Goal: Task Accomplishment & Management: Manage account settings

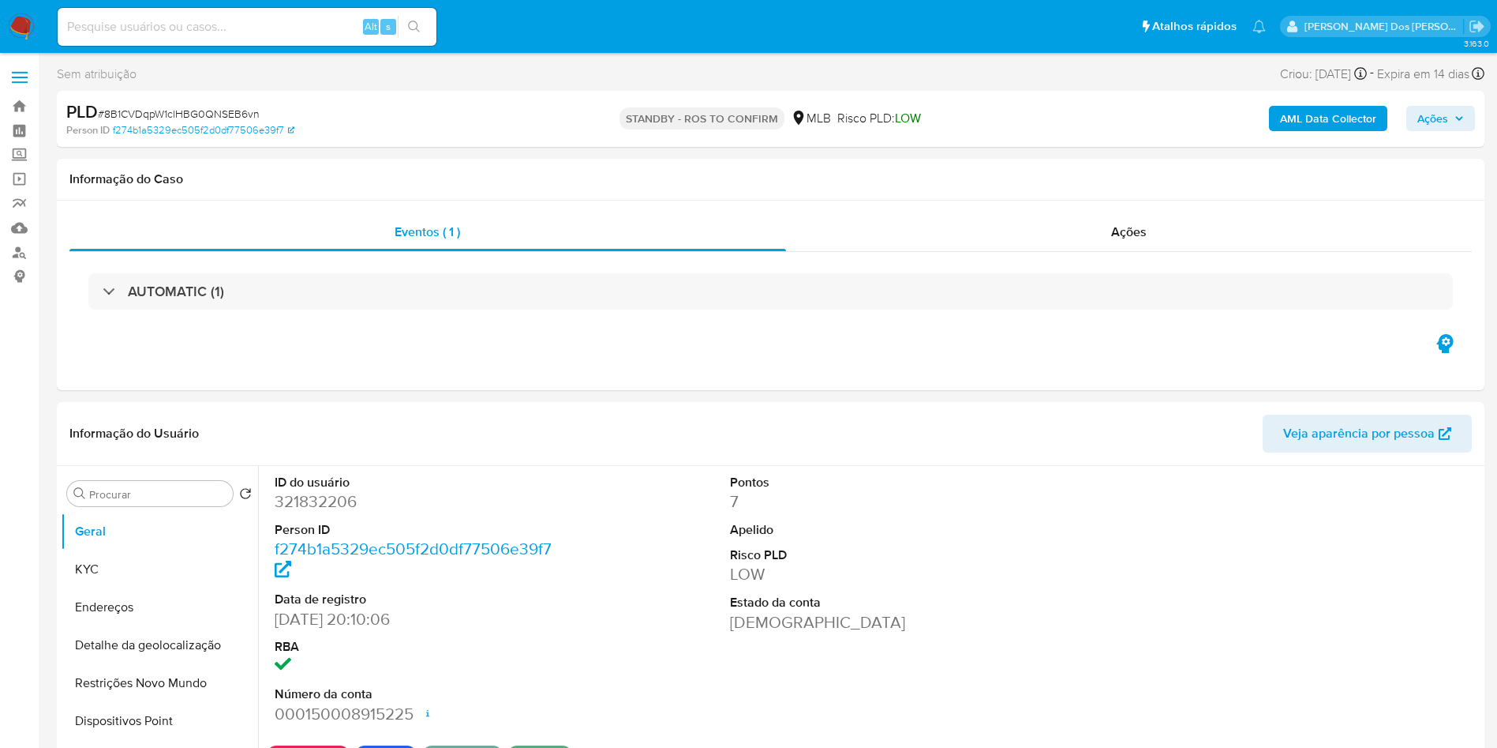
select select "10"
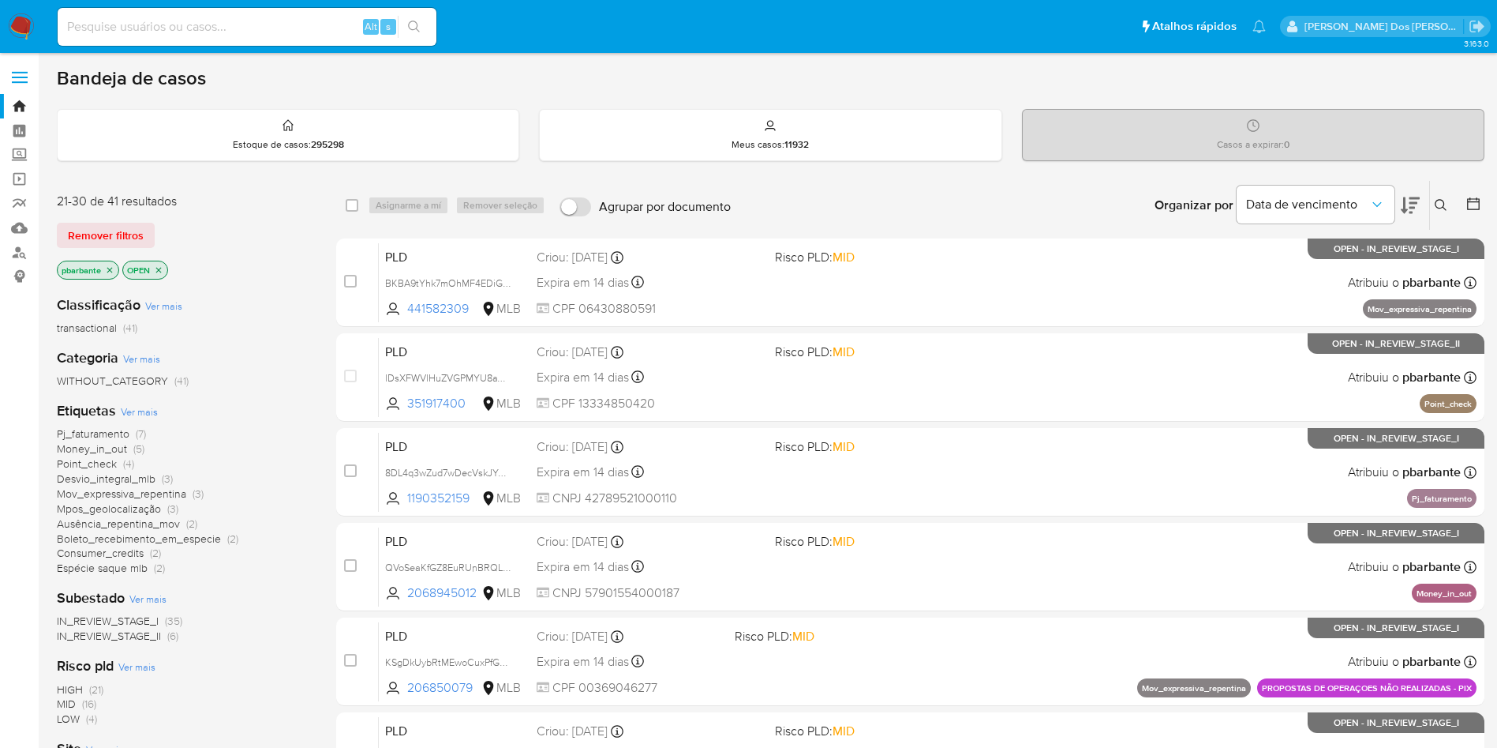
click at [169, 8] on div "Alt s" at bounding box center [247, 27] width 379 height 38
paste input "1795317931,1812330365"
click at [165, 20] on input "1795317931,1812330365" at bounding box center [247, 27] width 379 height 21
click at [165, 20] on input "1795317931,181230365" at bounding box center [247, 27] width 379 height 21
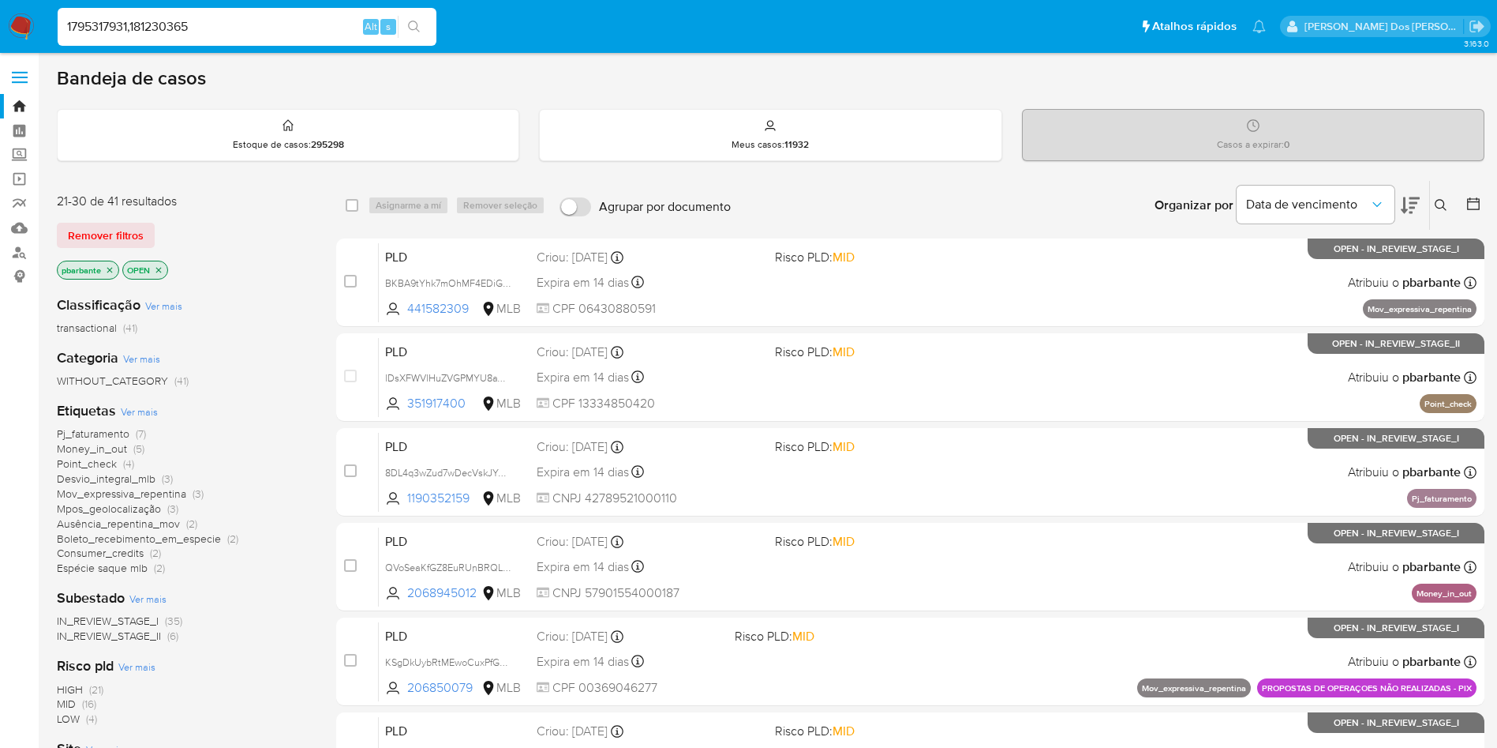
click at [207, 12] on div "1795317931,181230365 Alt s" at bounding box center [247, 27] width 379 height 38
click at [196, 17] on input "1795317931,181230365" at bounding box center [247, 27] width 379 height 21
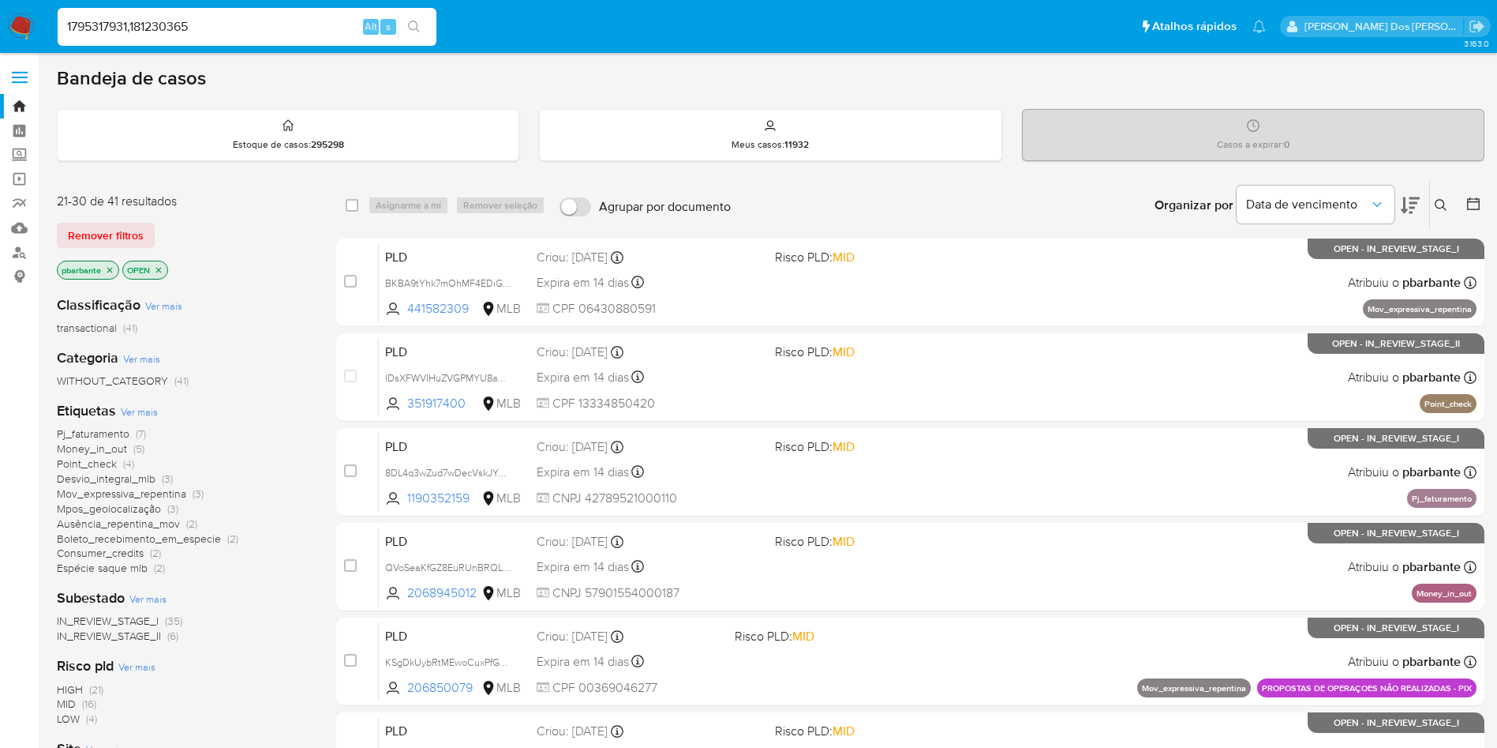
click at [196, 17] on input "1795317931,181230365" at bounding box center [247, 27] width 379 height 21
paste input "1795317931"
click at [196, 17] on input "1795317931" at bounding box center [247, 27] width 379 height 21
click at [69, 21] on input "1795317931" at bounding box center [247, 27] width 379 height 21
type input "1795317931"
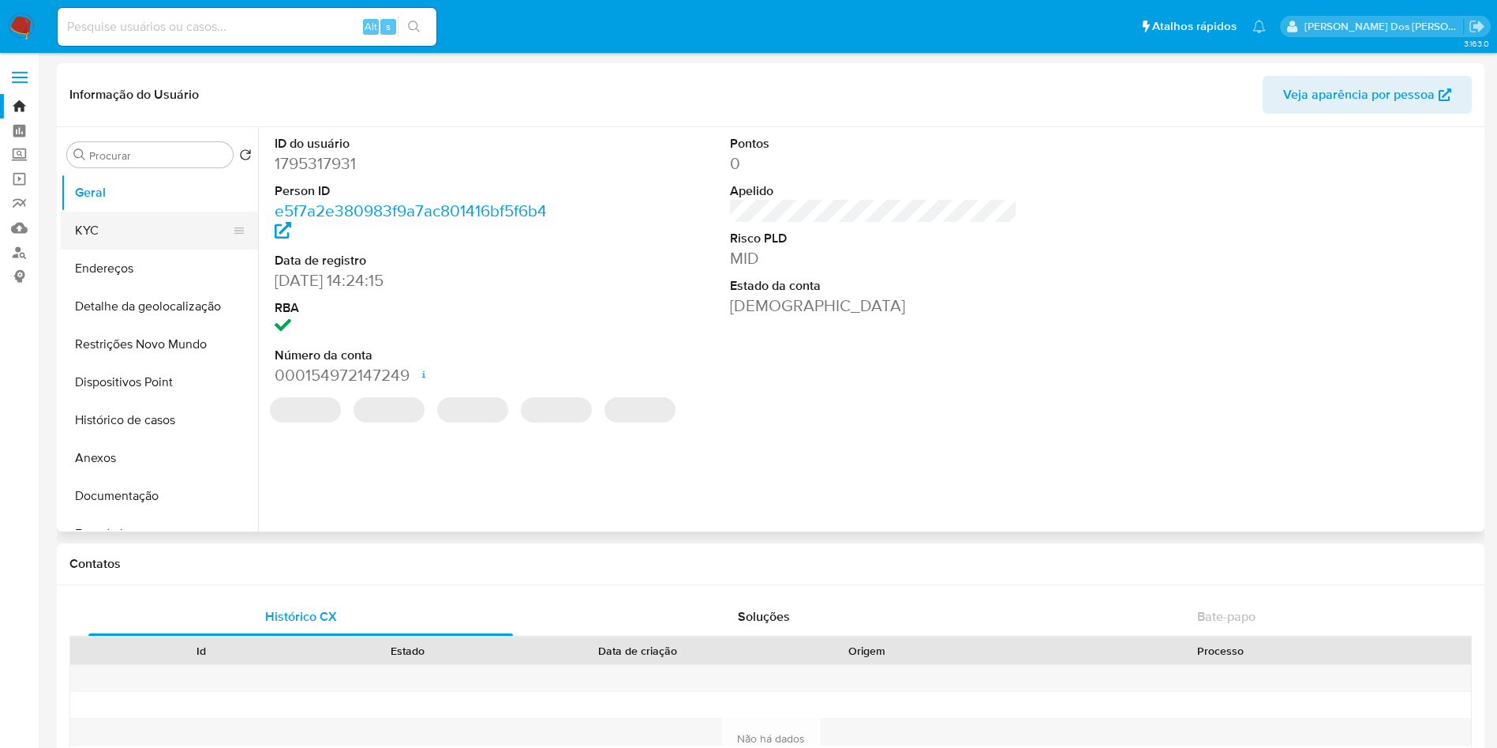
select select "10"
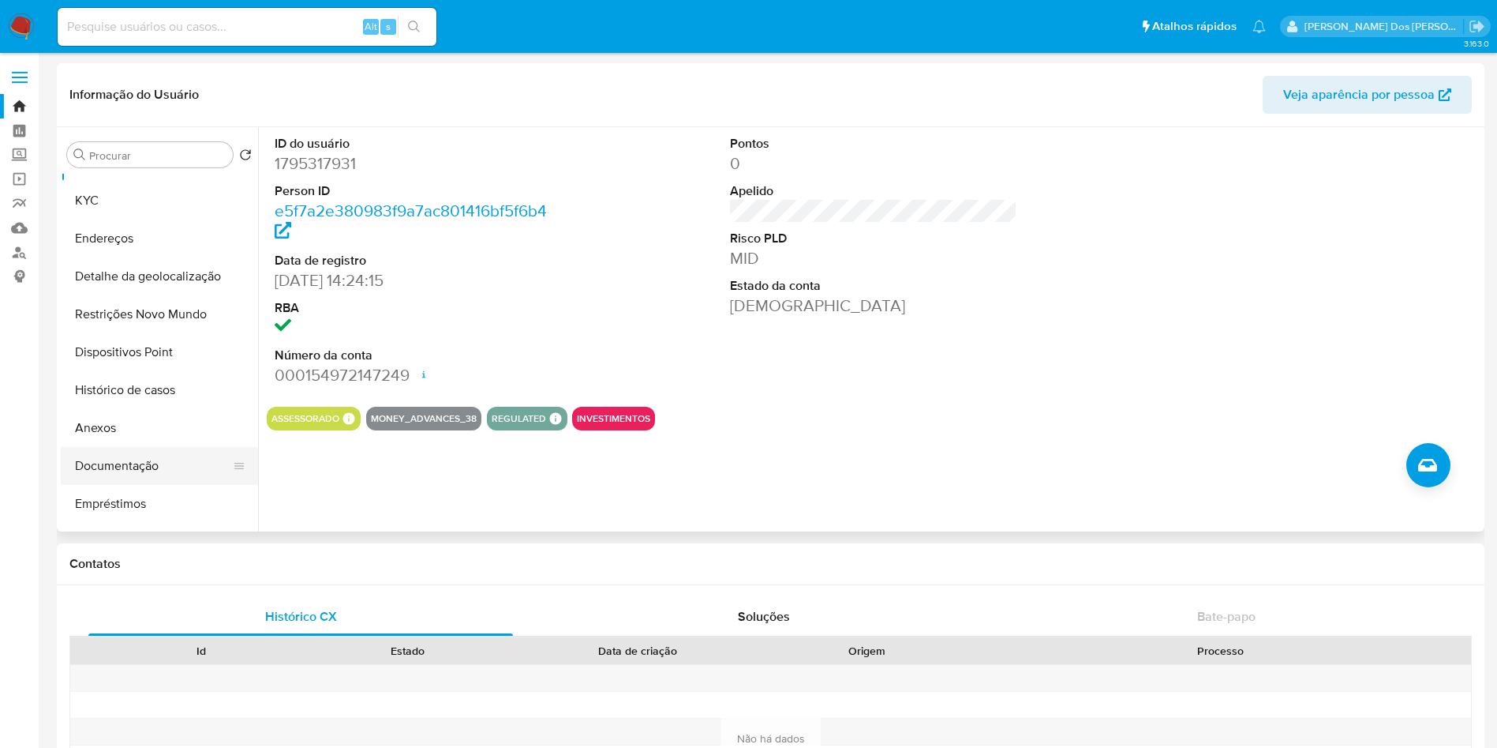
click at [189, 482] on button "Documentação" at bounding box center [153, 466] width 185 height 38
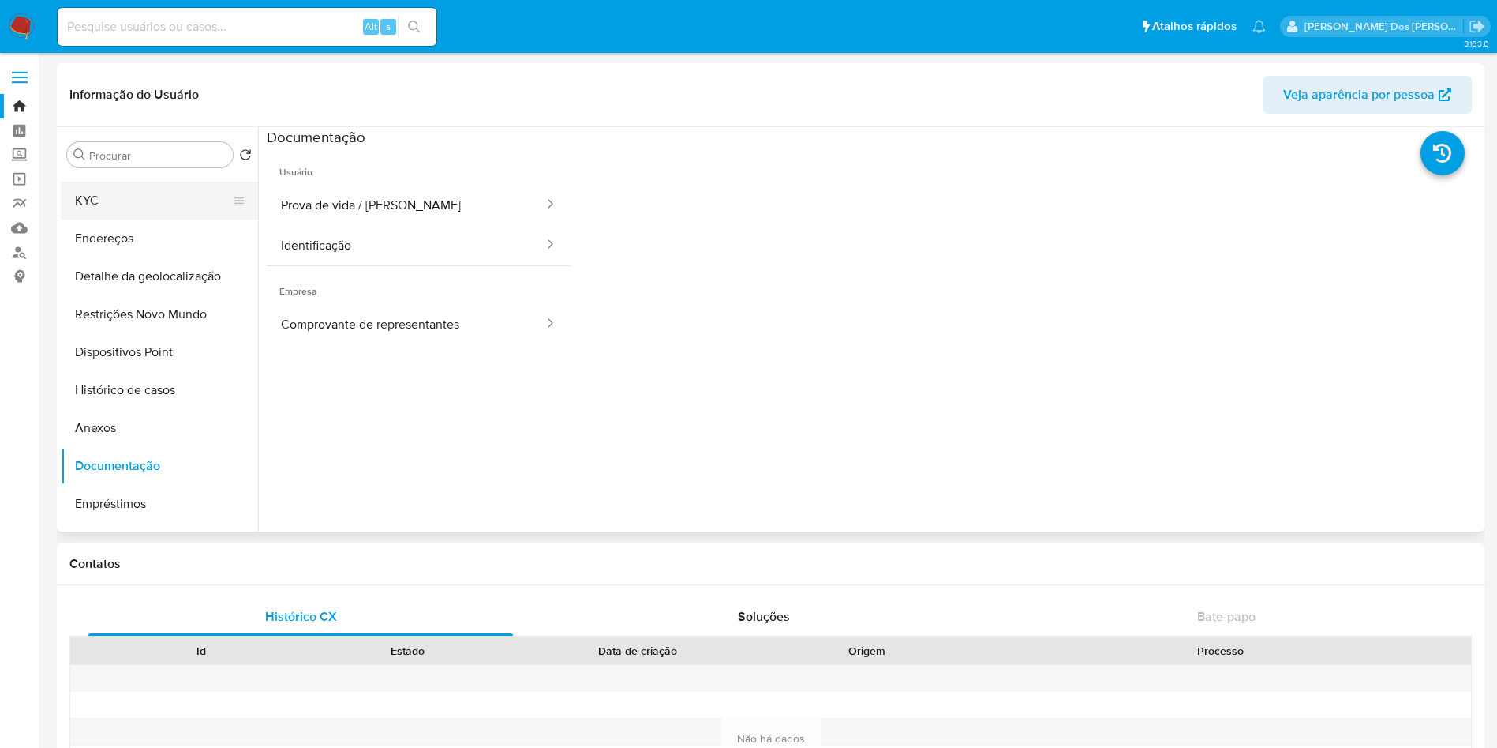
click at [164, 207] on button "KYC" at bounding box center [153, 201] width 185 height 38
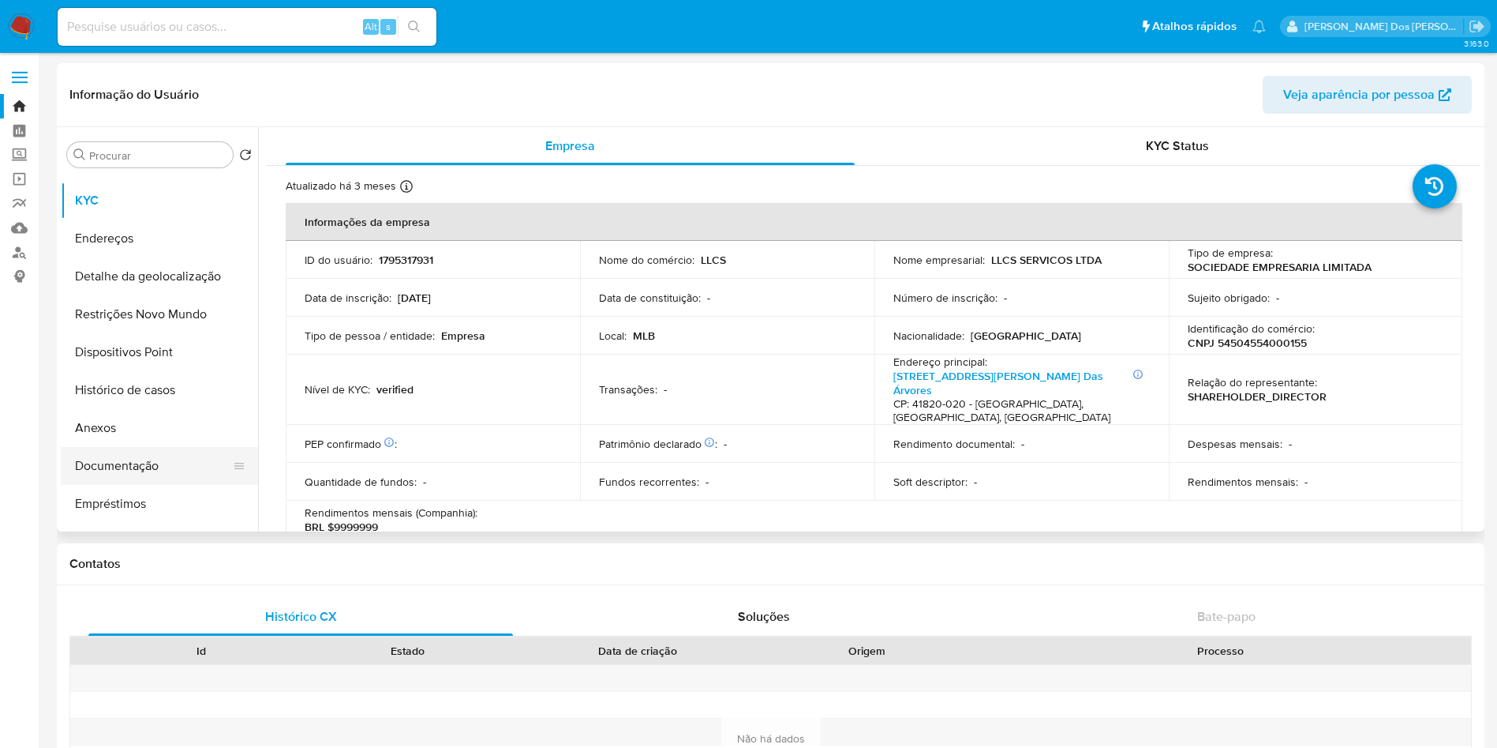
click at [172, 457] on button "Documentação" at bounding box center [153, 466] width 185 height 38
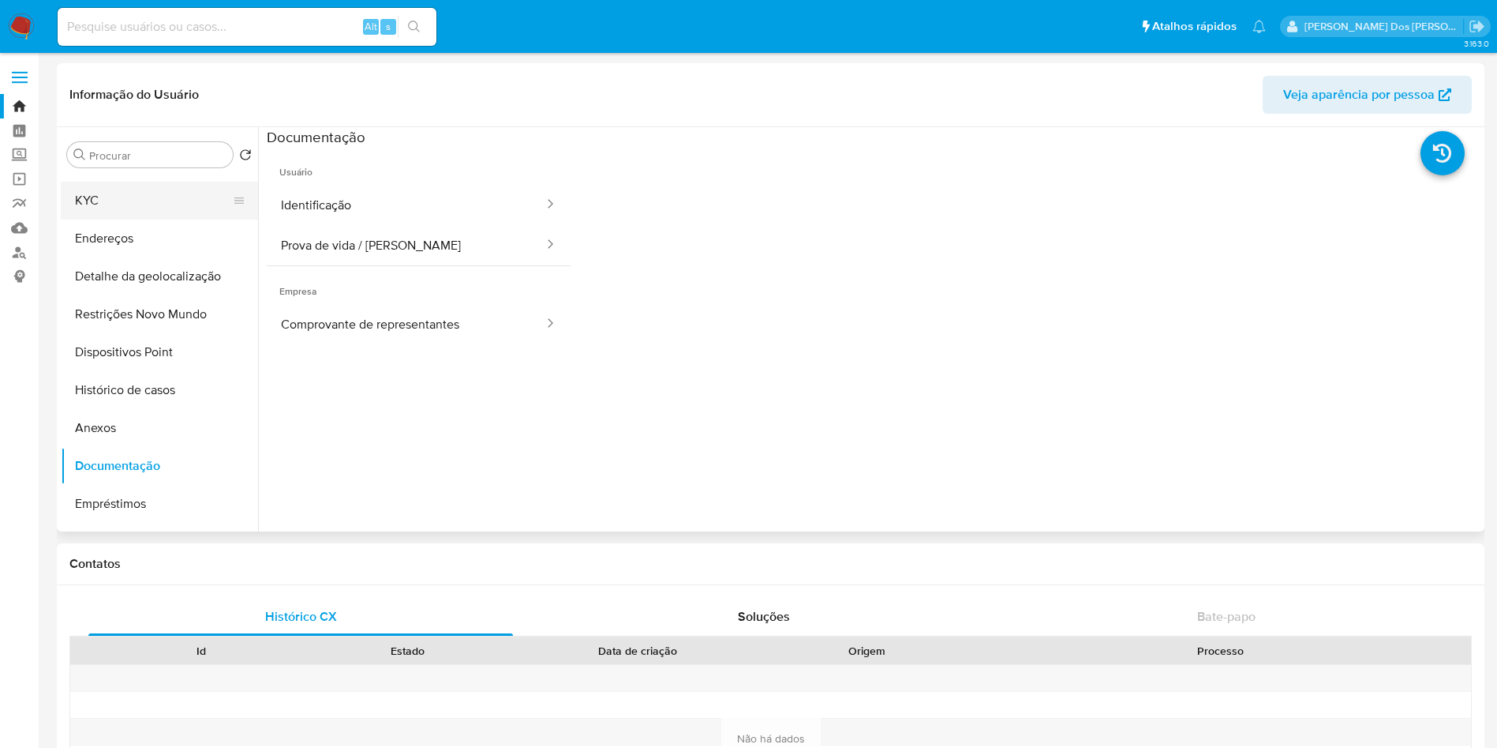
click at [166, 200] on button "KYC" at bounding box center [153, 201] width 185 height 38
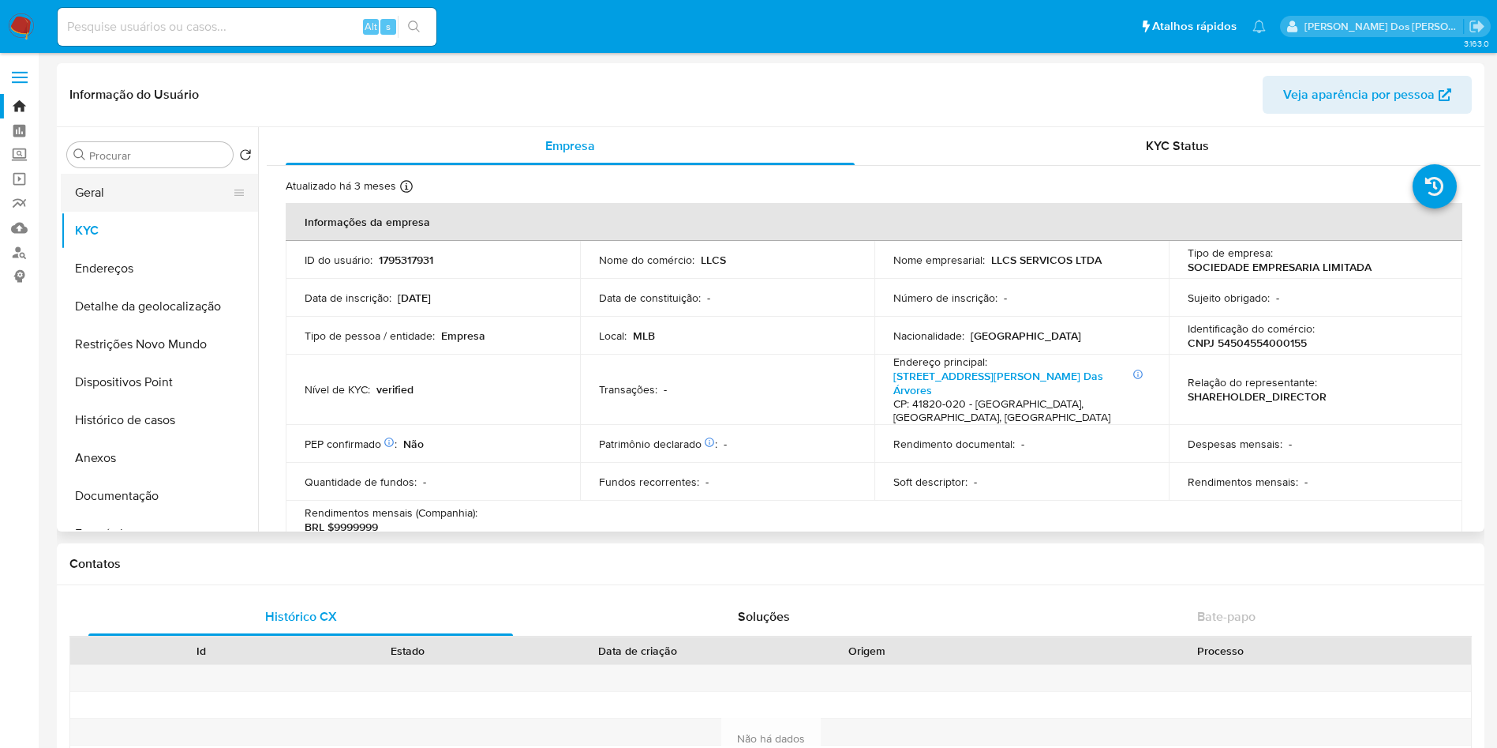
click at [137, 175] on button "Geral" at bounding box center [153, 193] width 185 height 38
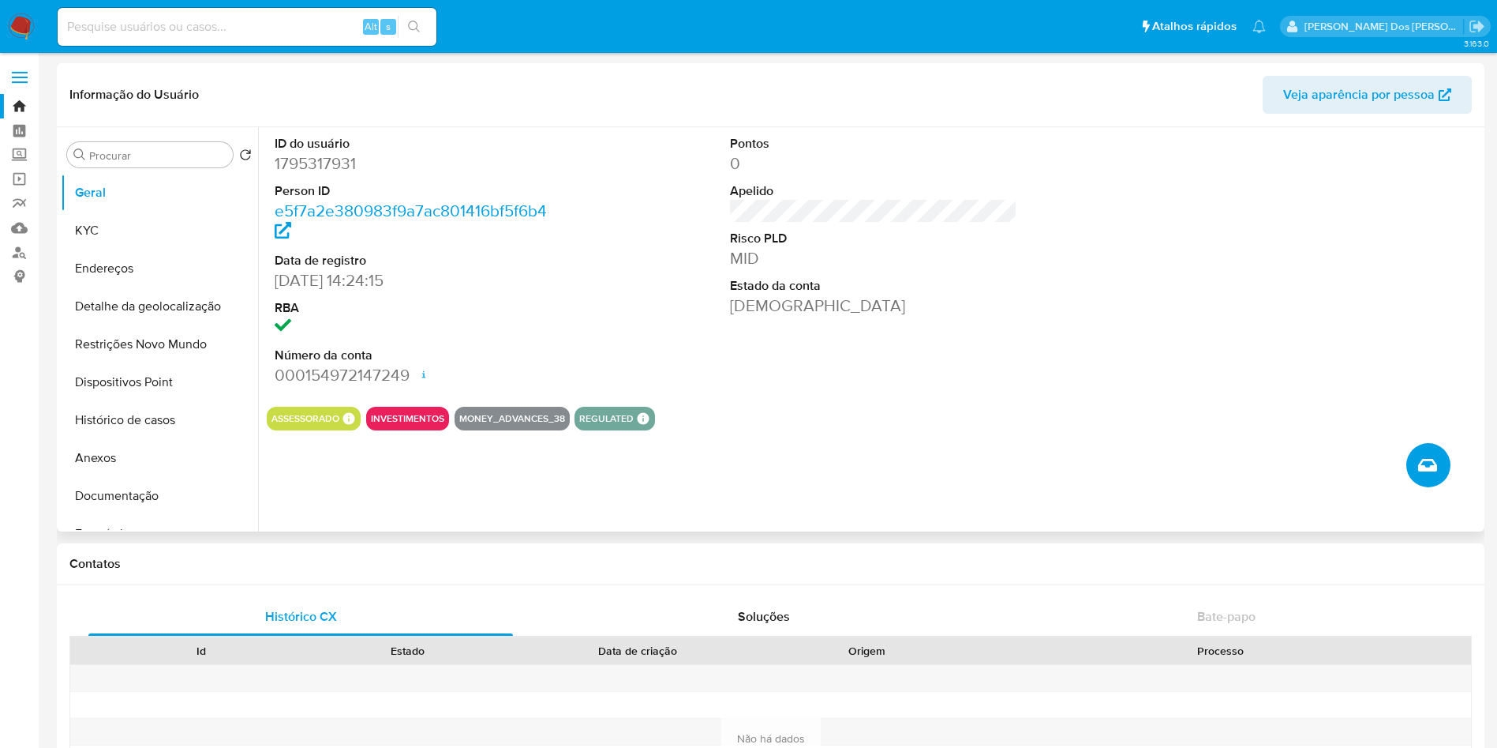
click at [1430, 471] on icon "Criar caso manual" at bounding box center [1428, 465] width 19 height 13
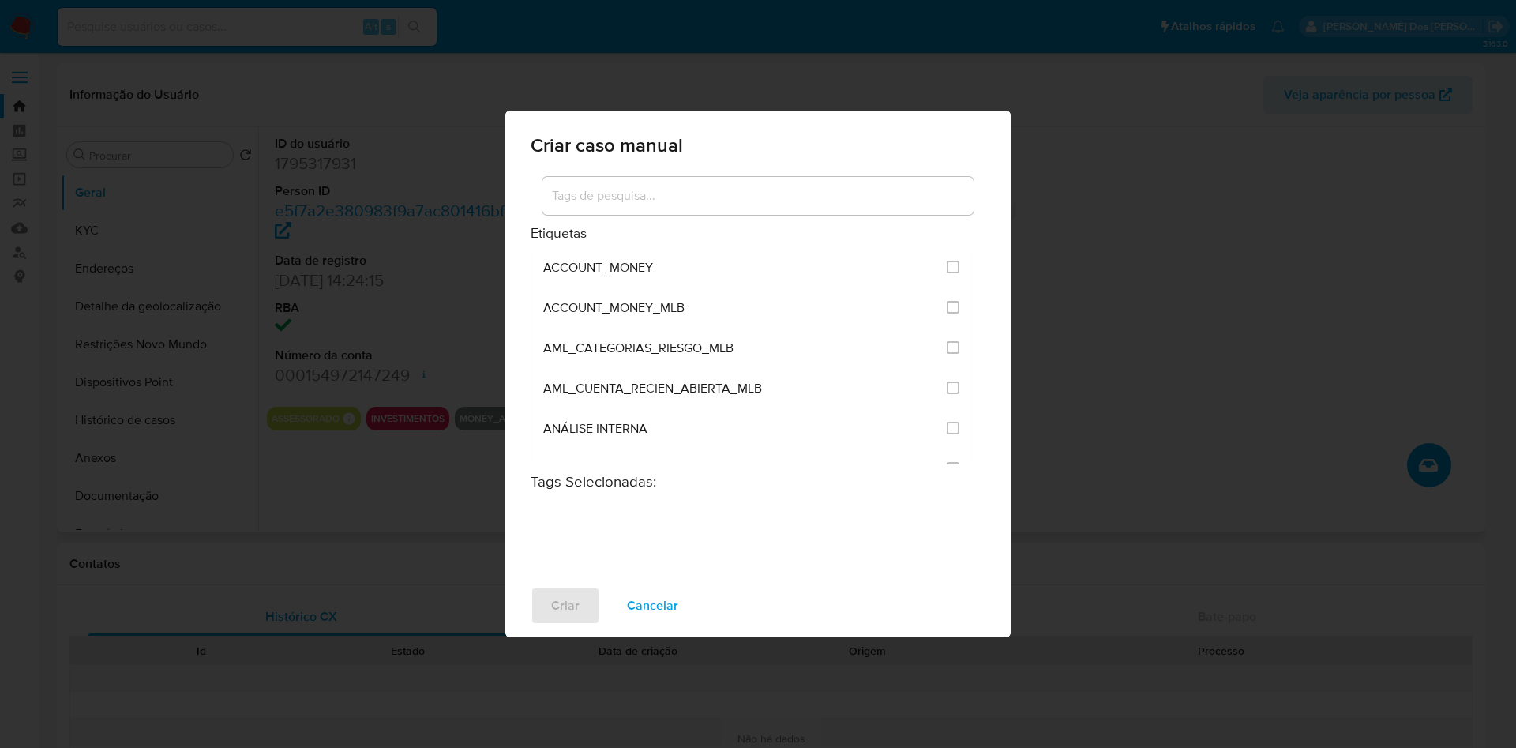
click at [570, 193] on div at bounding box center [757, 199] width 455 height 51
click at [661, 186] on input "d" at bounding box center [757, 196] width 431 height 21
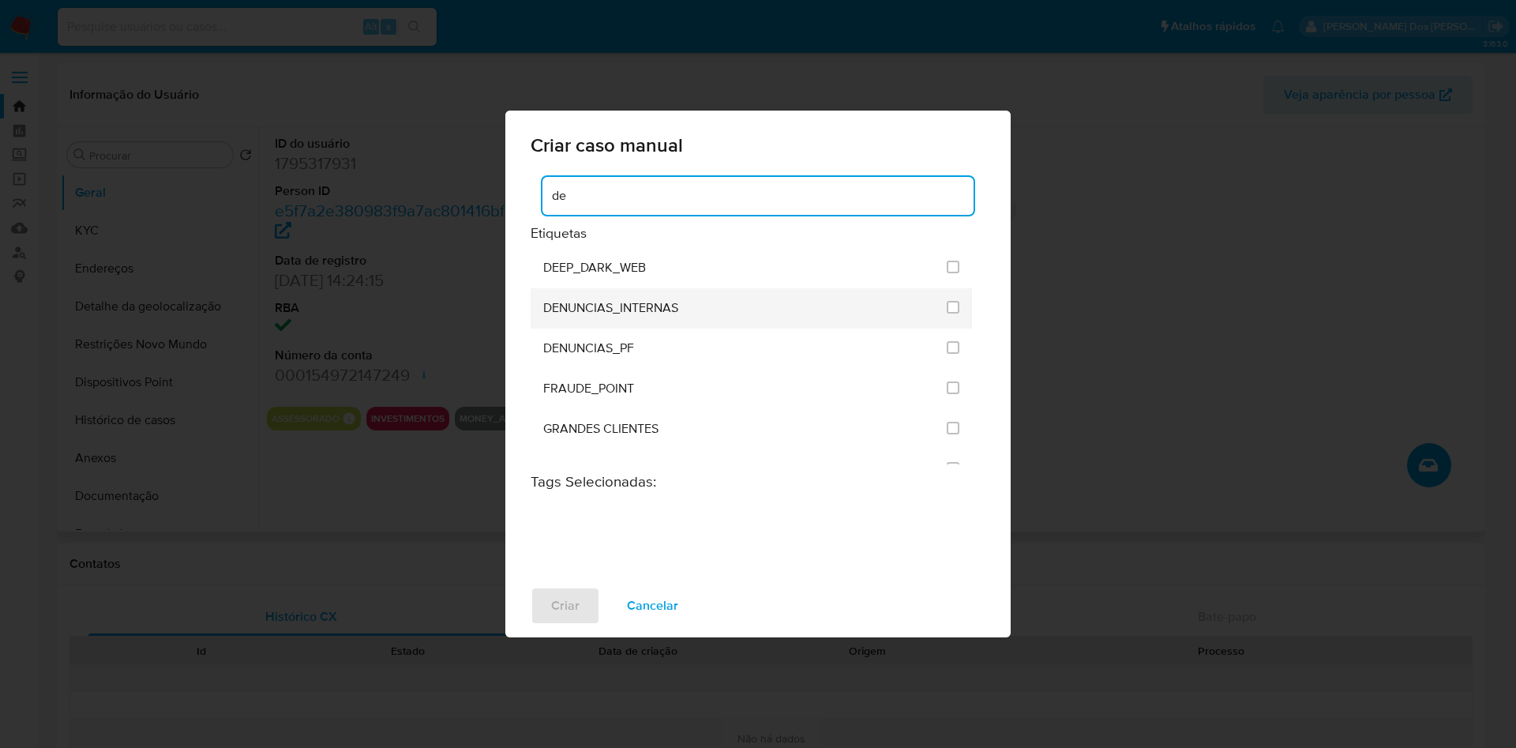
type input "de"
click at [629, 288] on div "DENUNCIAS_INTERNAS" at bounding box center [740, 308] width 394 height 40
click at [972, 290] on li "DENUNCIAS_INTERNAS" at bounding box center [750, 308] width 441 height 40
click at [959, 301] on input "1967" at bounding box center [952, 307] width 13 height 13
checkbox input "true"
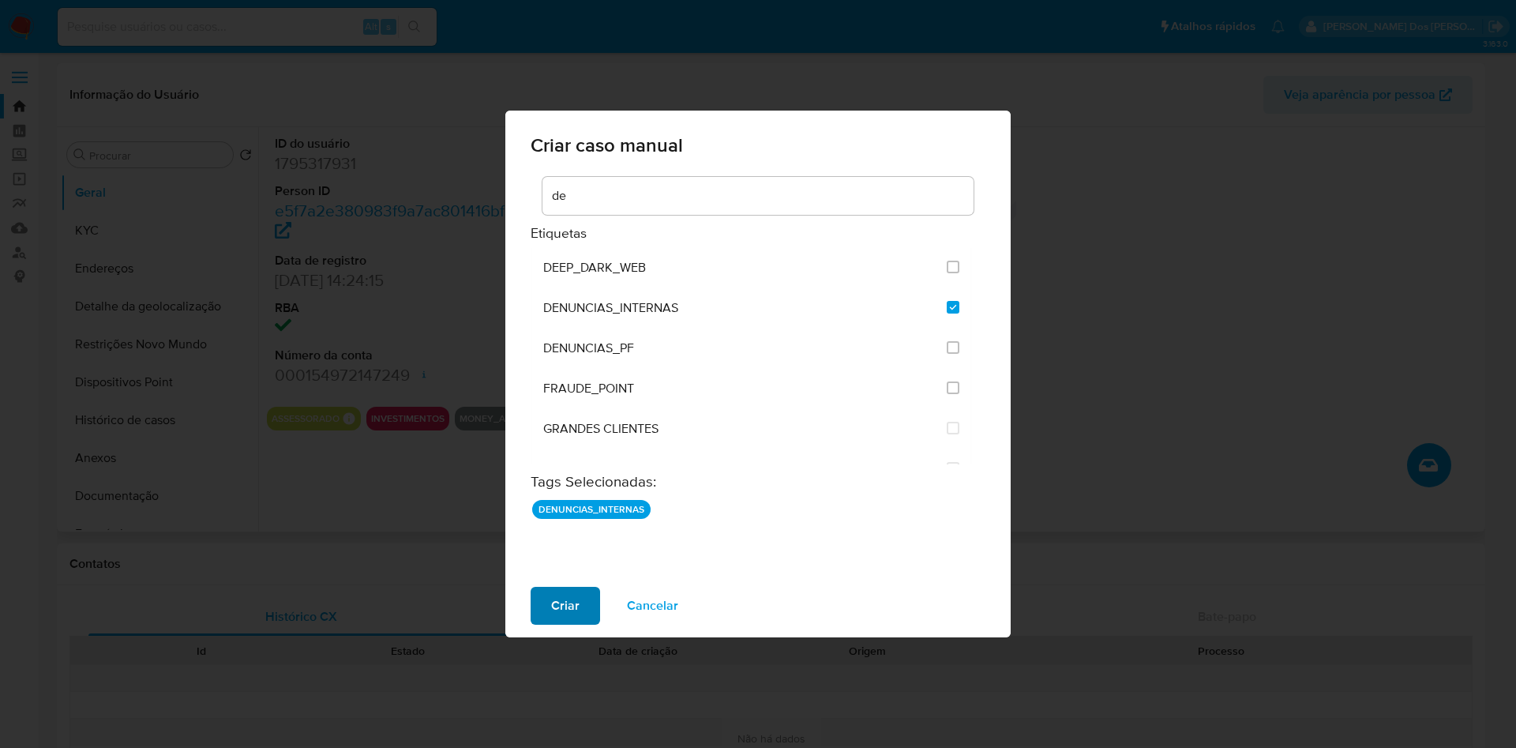
click at [530, 617] on button "Criar" at bounding box center [564, 606] width 69 height 38
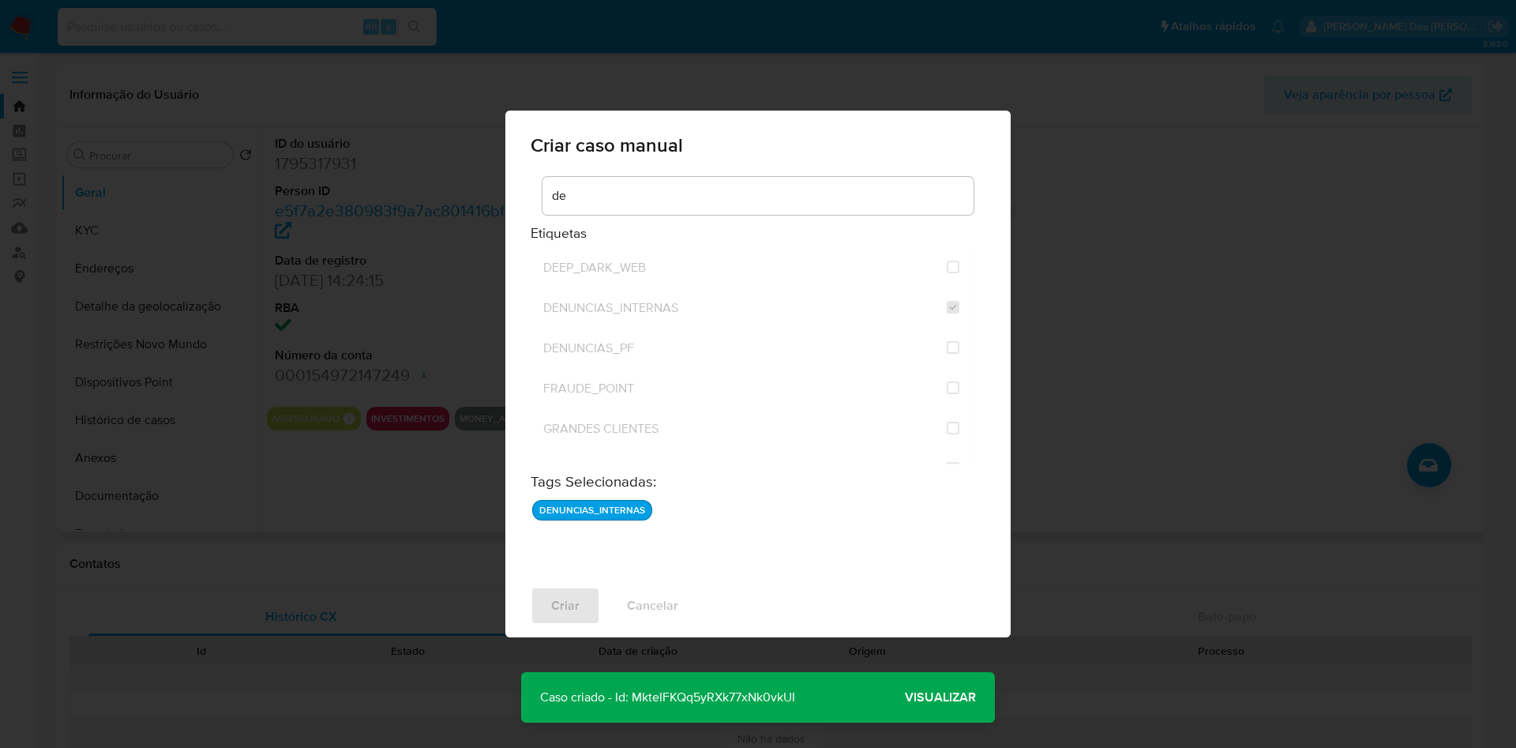
click at [952, 697] on span "Visualizar" at bounding box center [940, 697] width 71 height 0
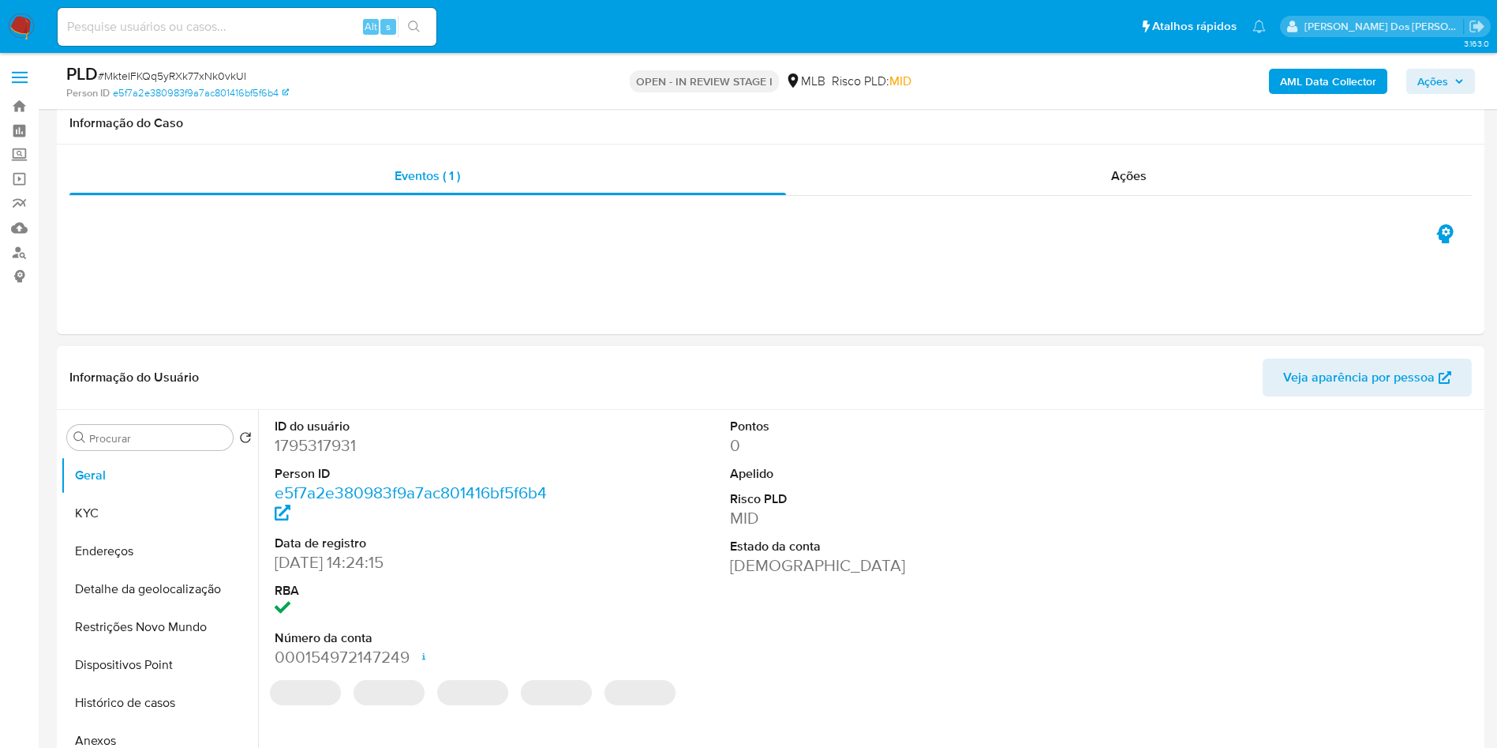
select select "10"
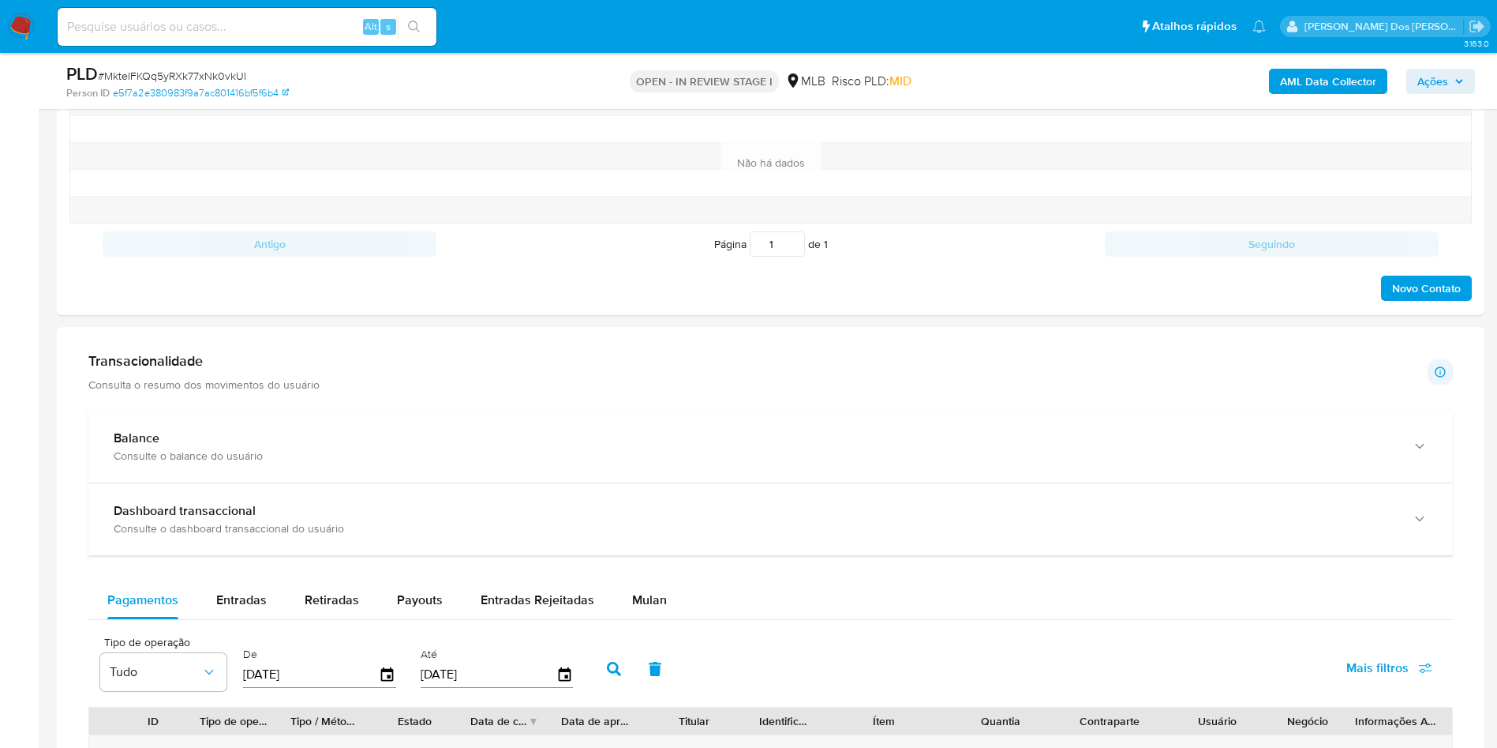
scroll to position [874, 0]
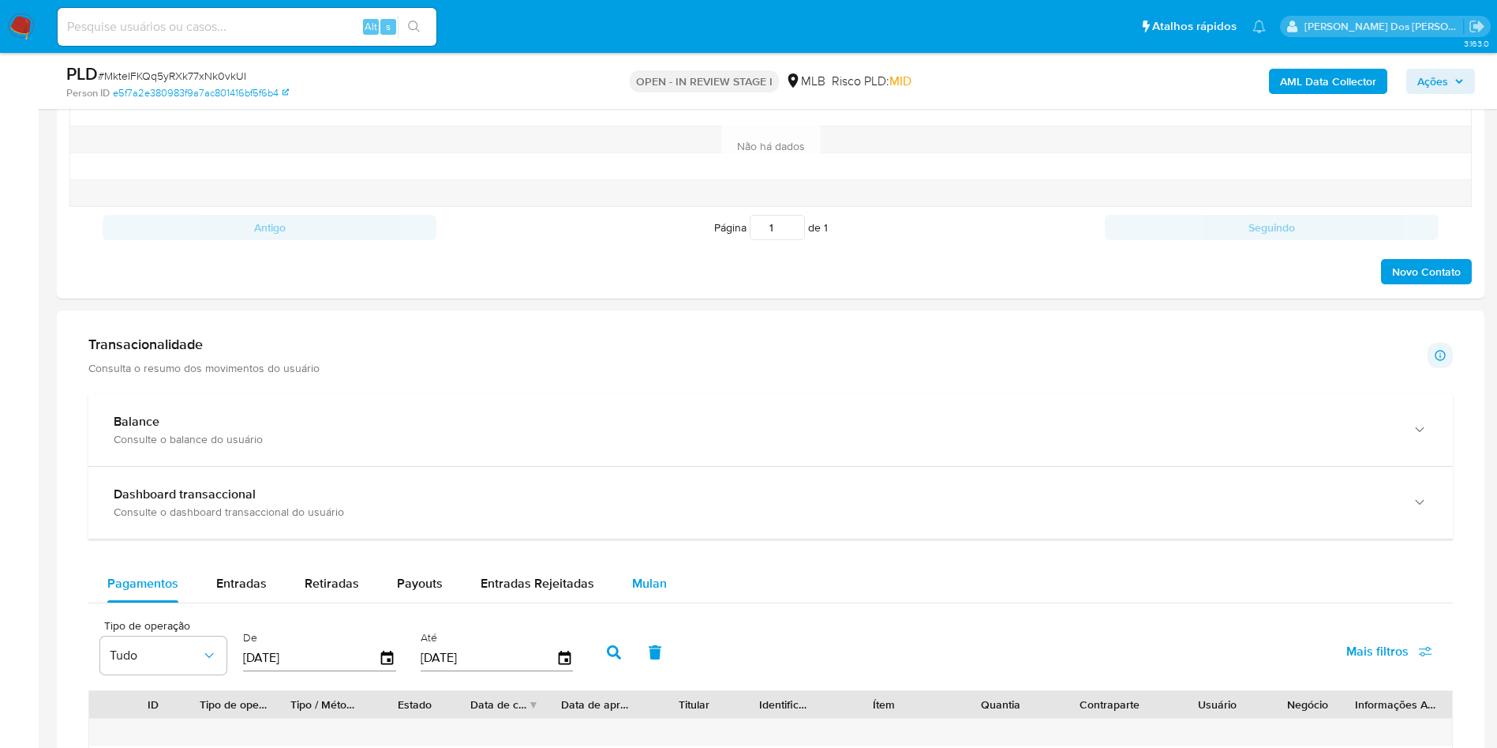
click at [632, 592] on span "Mulan" at bounding box center [649, 583] width 35 height 18
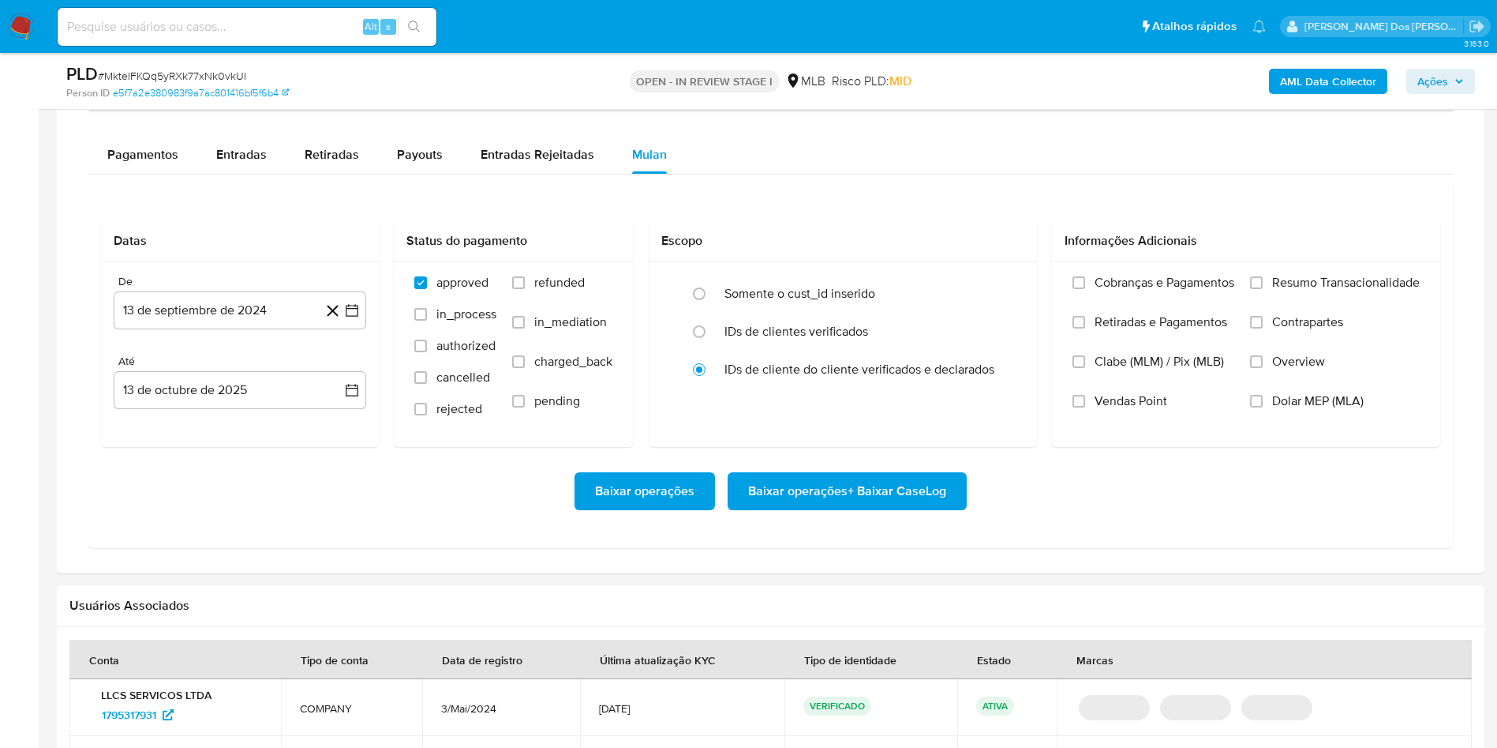
scroll to position [1331, 0]
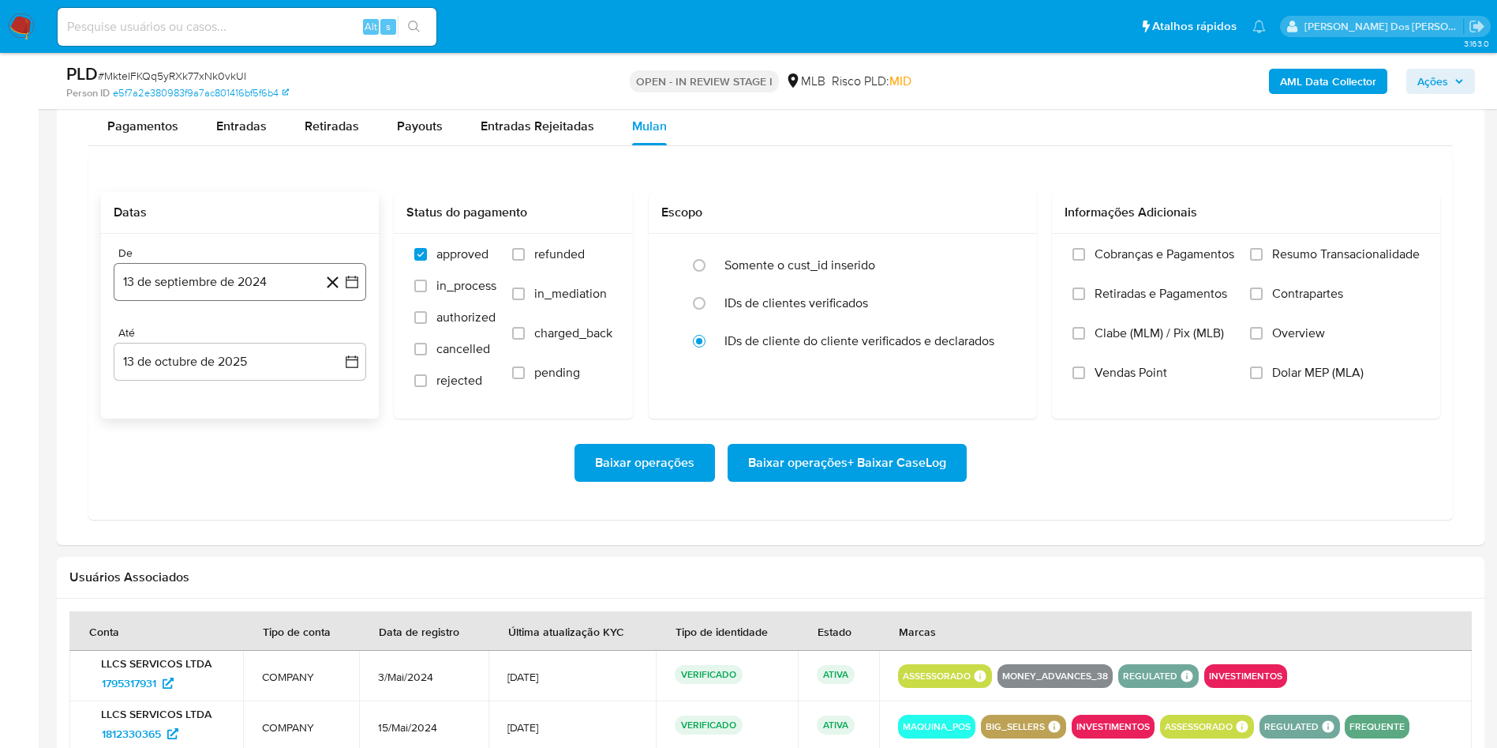
click at [357, 290] on icon "button" at bounding box center [352, 282] width 16 height 16
click at [339, 348] on icon "Mes siguiente" at bounding box center [337, 338] width 19 height 19
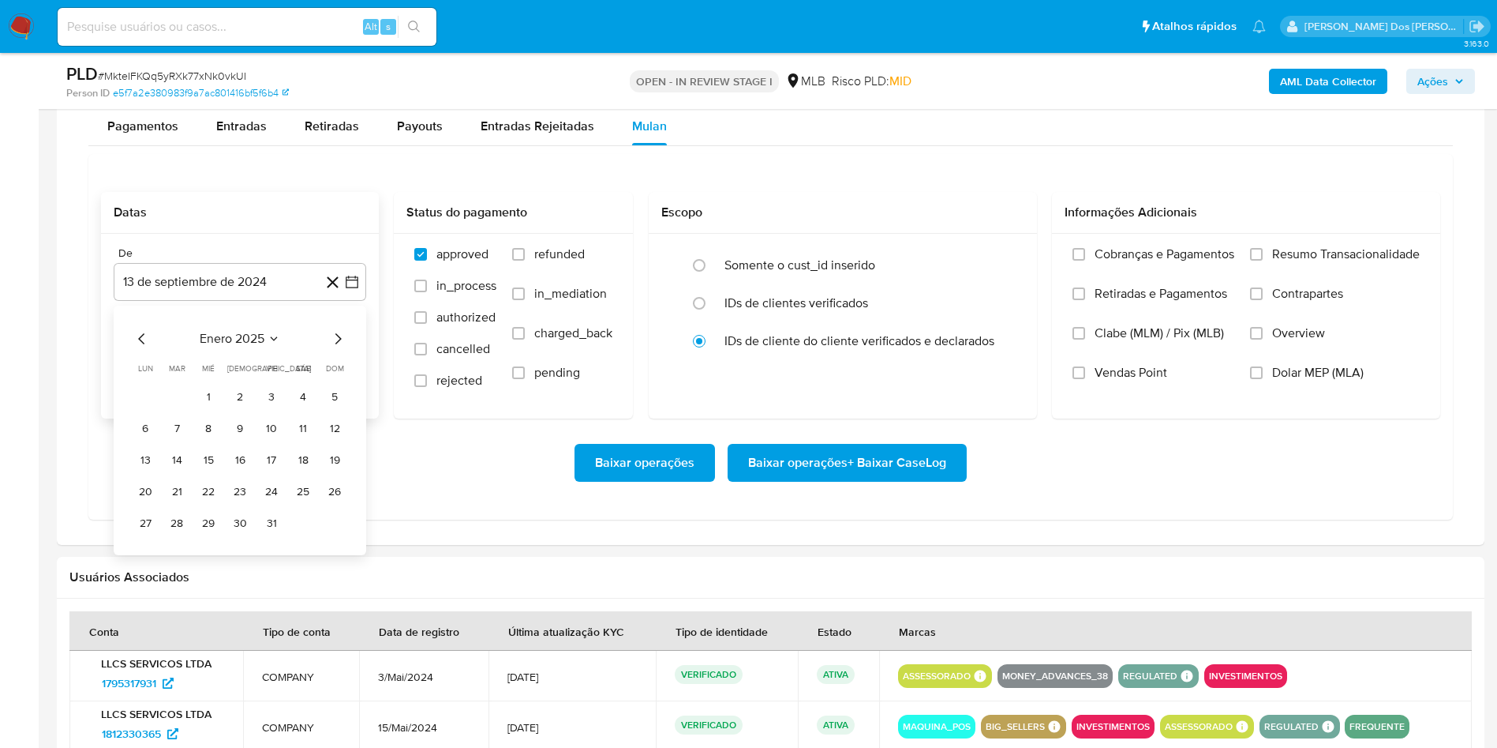
click at [339, 348] on icon "Mes siguiente" at bounding box center [337, 338] width 19 height 19
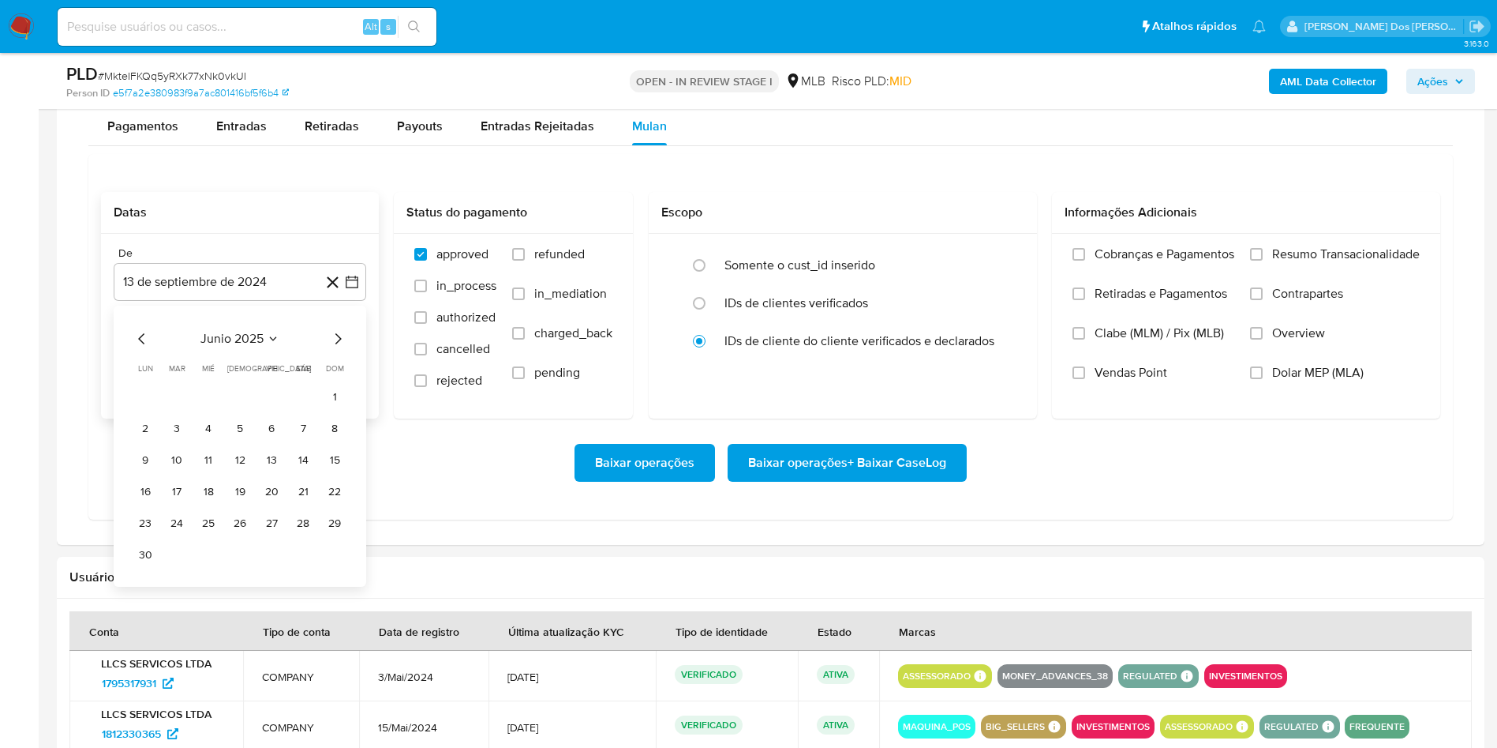
click at [339, 348] on icon "Mes siguiente" at bounding box center [337, 338] width 19 height 19
click at [144, 348] on icon "Mes anterior" at bounding box center [142, 338] width 19 height 19
click at [337, 348] on icon "Mes siguiente" at bounding box center [337, 338] width 19 height 19
click at [189, 410] on tr "1 2 3 4 5 6" at bounding box center [240, 396] width 215 height 25
click at [182, 410] on button "1" at bounding box center [176, 396] width 25 height 25
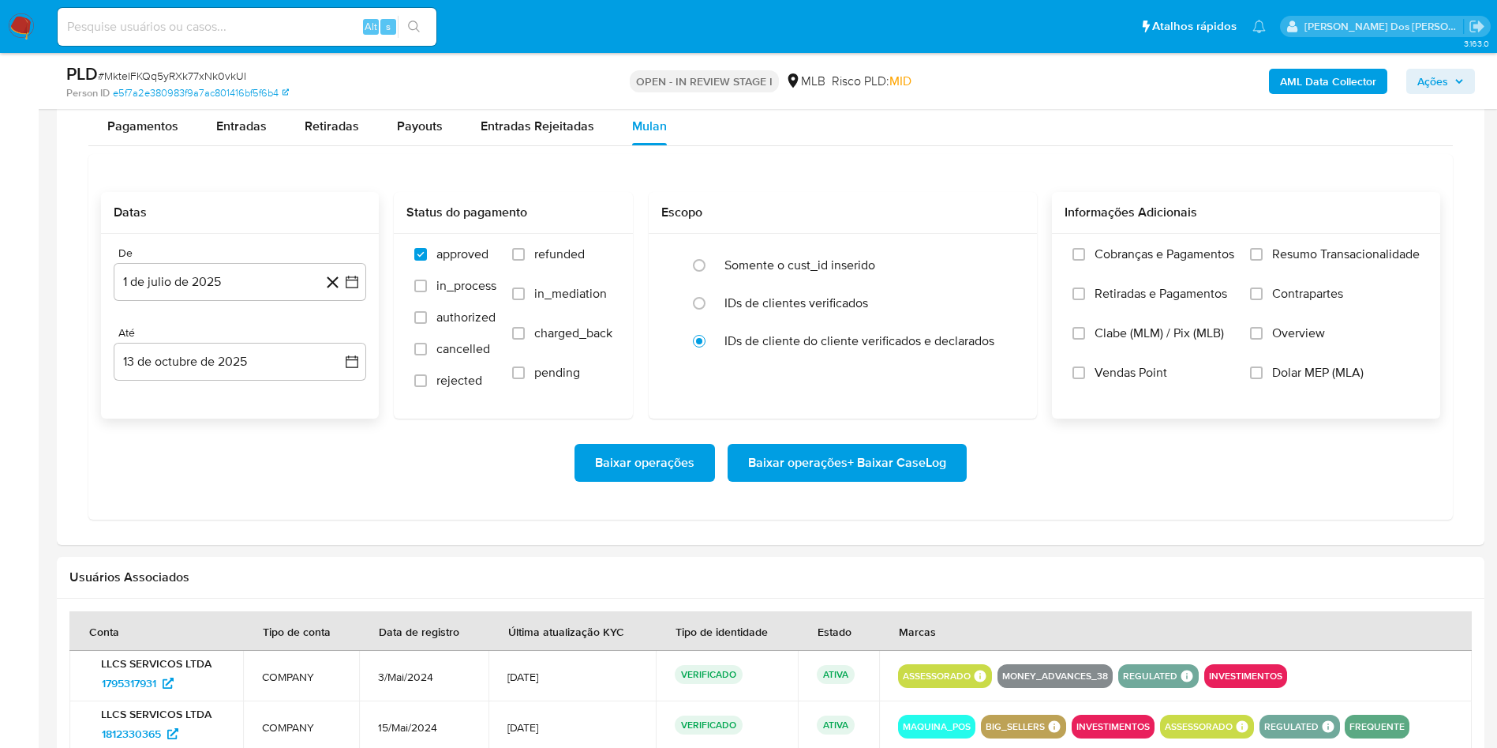
click at [1354, 262] on span "Resumo Transacionalidade" at bounding box center [1347, 254] width 148 height 16
click at [1263, 261] on input "Resumo Transacionalidade" at bounding box center [1256, 254] width 13 height 13
click at [824, 480] on span "Baixar operações + Baixar CaseLog" at bounding box center [847, 462] width 198 height 35
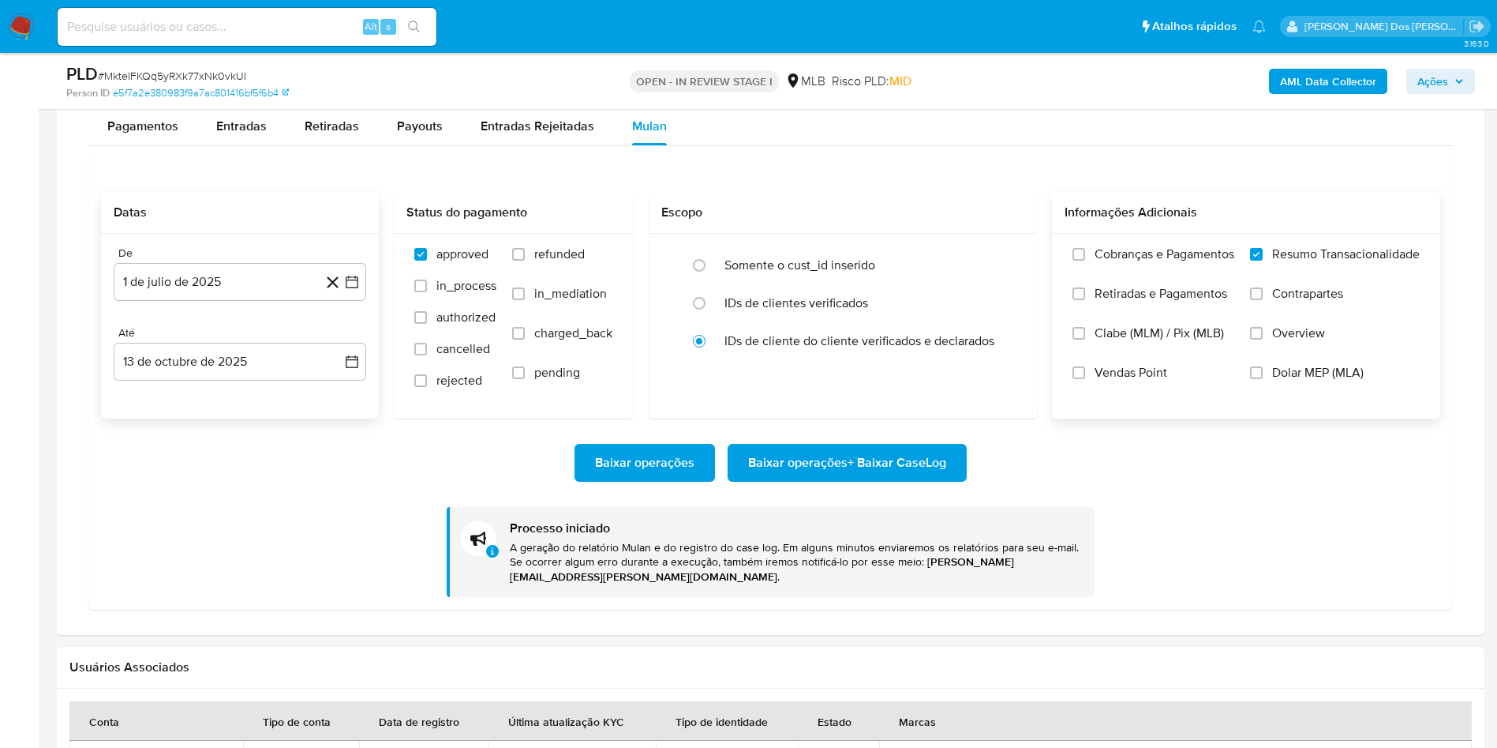
click at [148, 32] on input at bounding box center [247, 27] width 379 height 21
paste input "2591478150"
type input "2591478150"
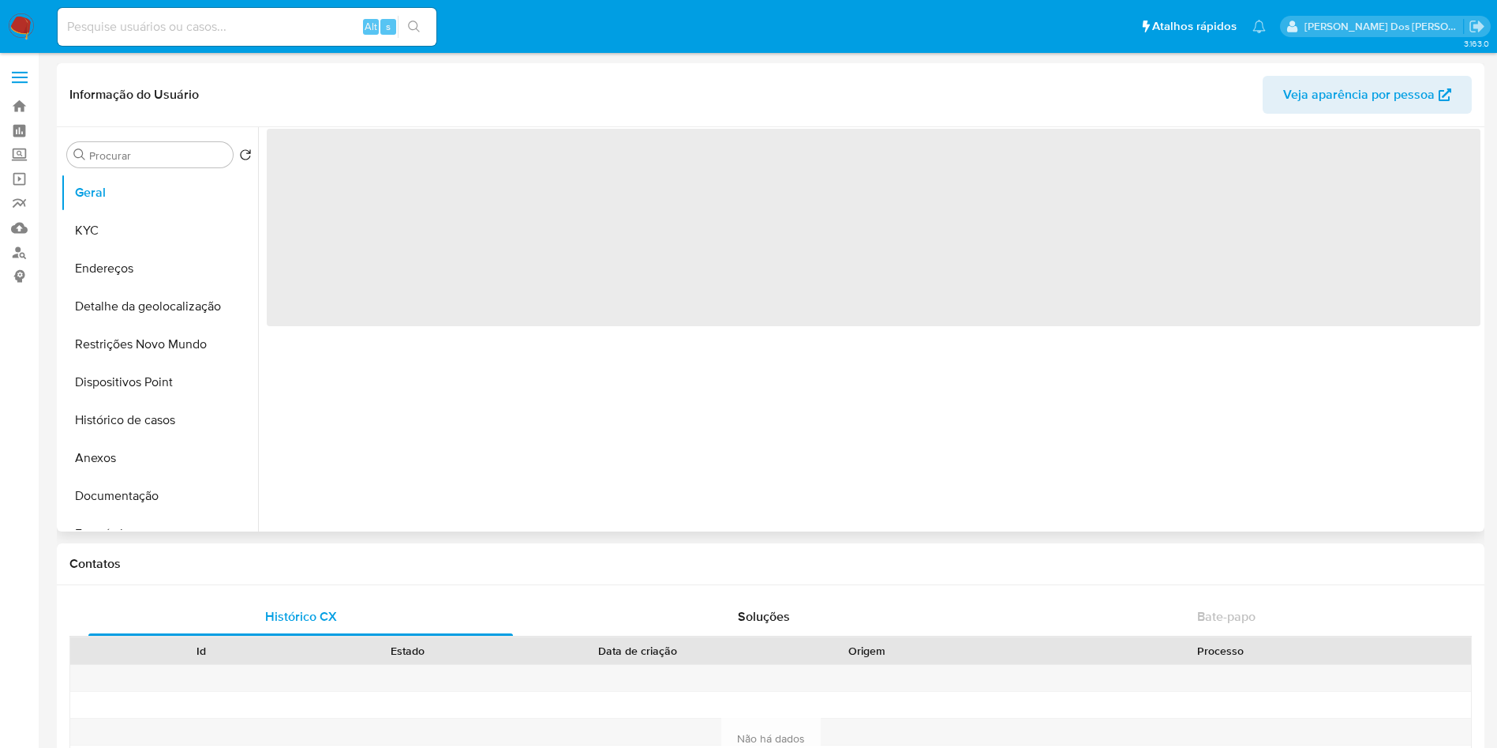
select select "10"
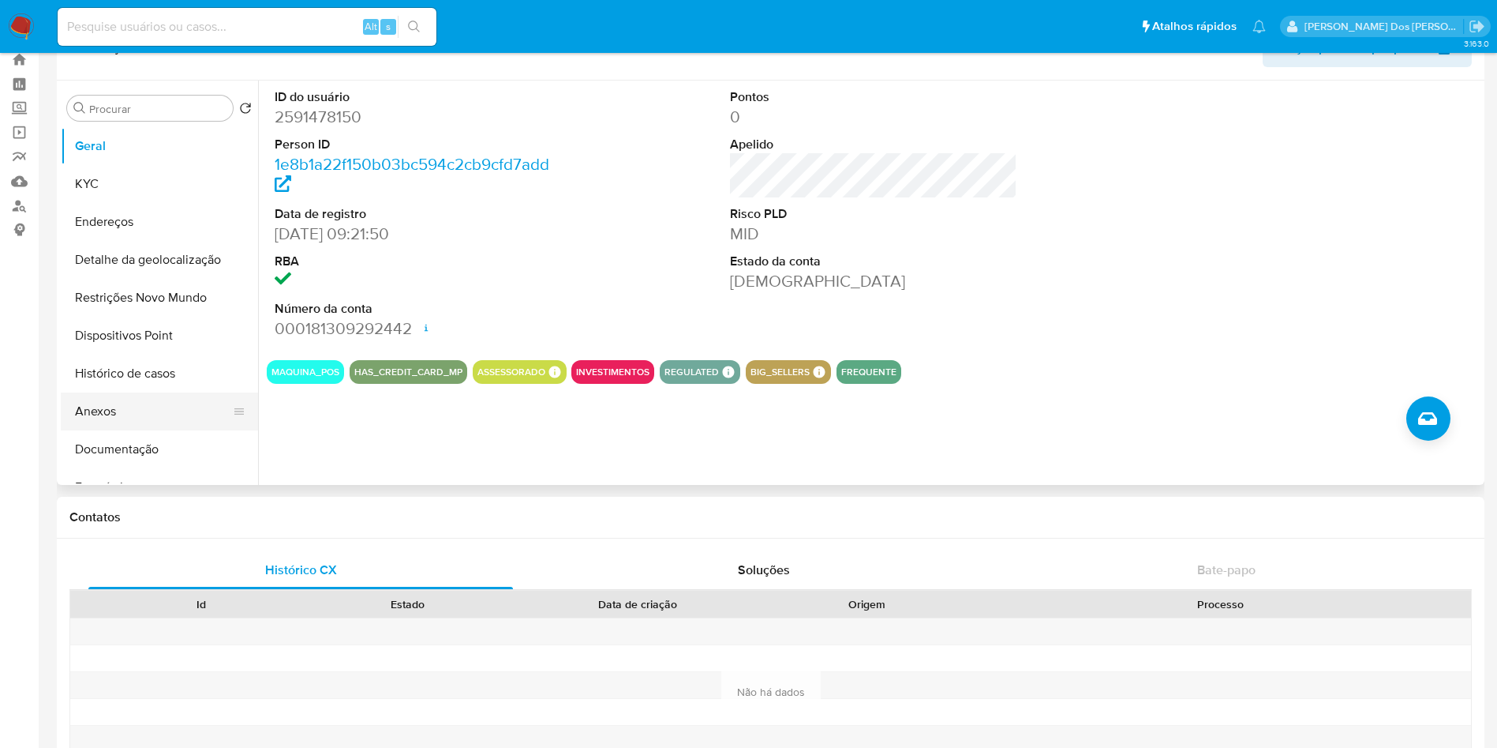
scroll to position [29, 0]
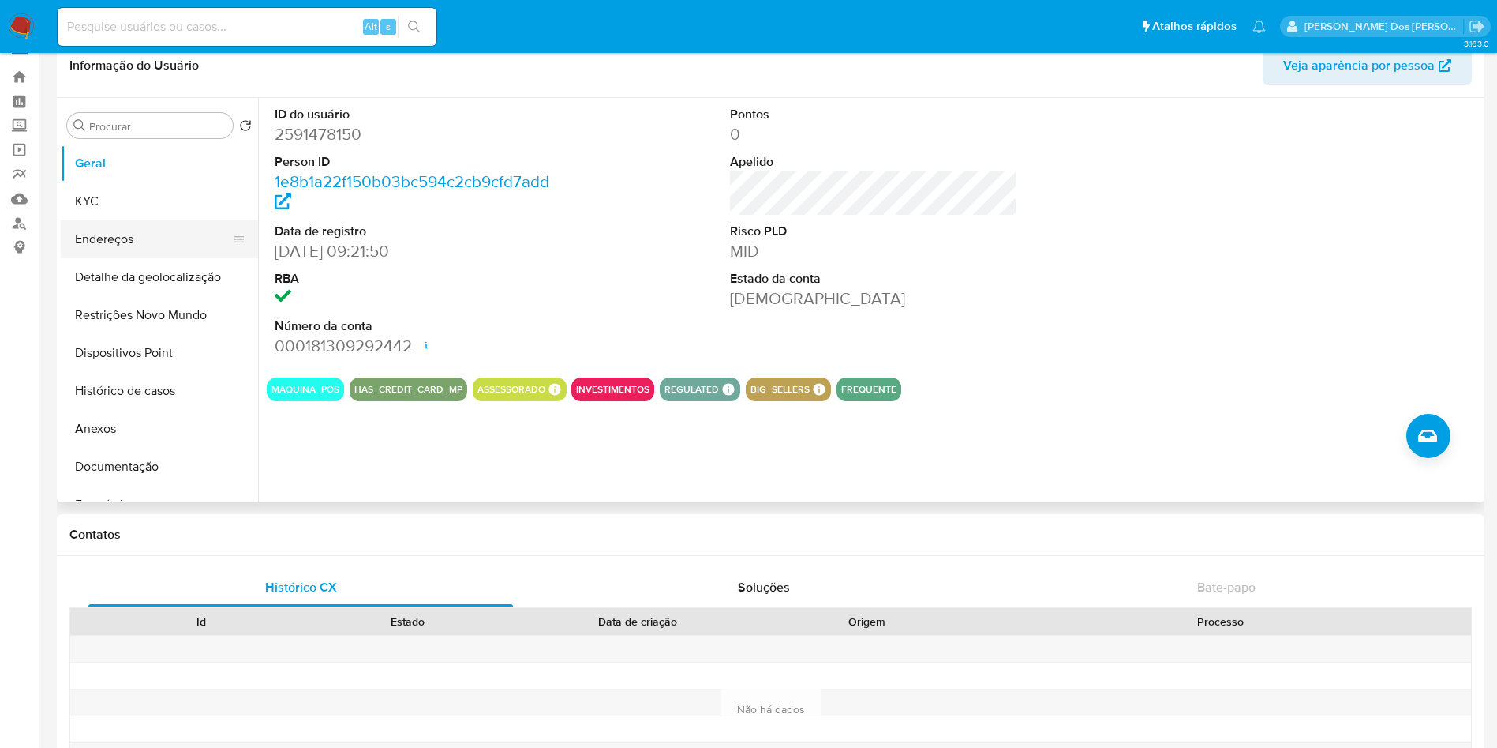
click at [156, 223] on button "Endereços" at bounding box center [153, 239] width 185 height 38
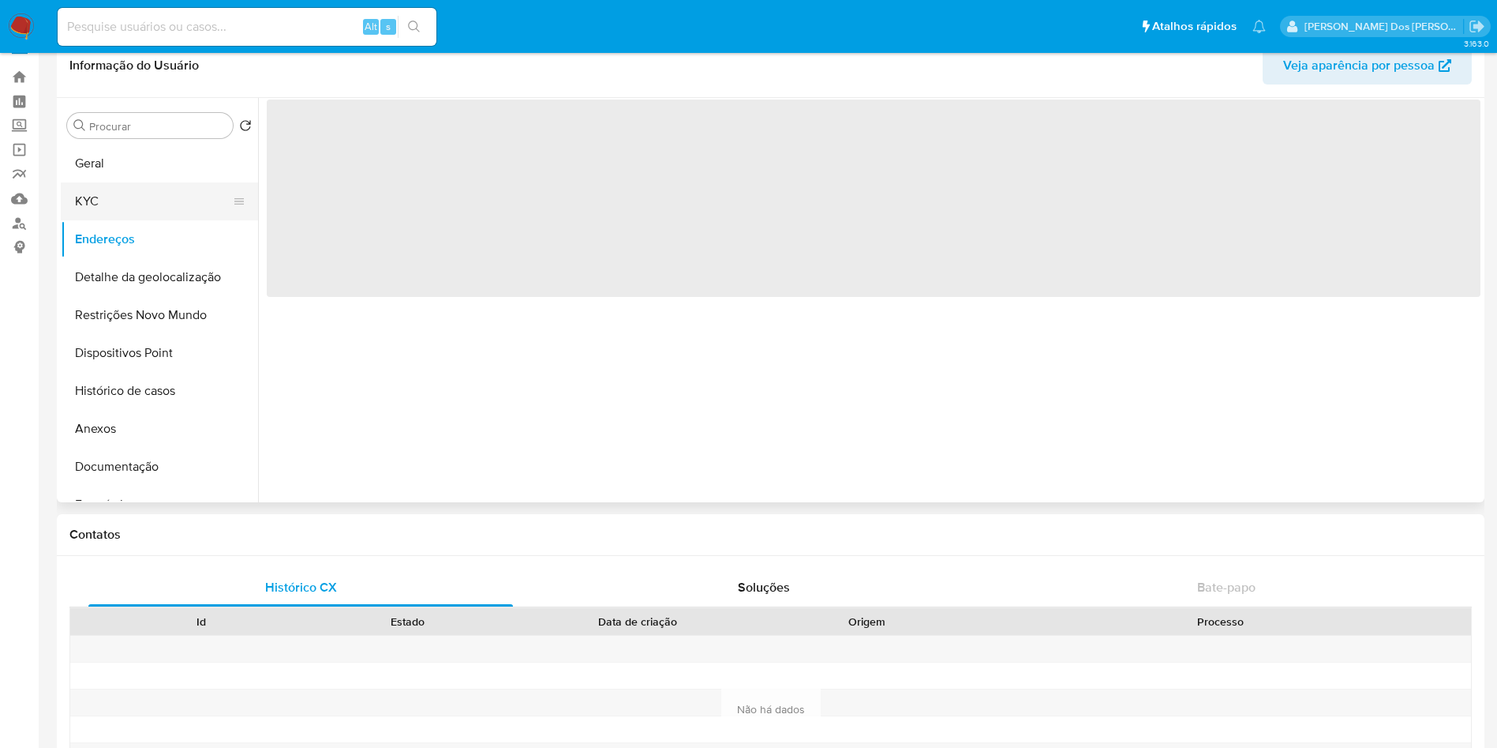
click at [201, 200] on button "KYC" at bounding box center [153, 201] width 185 height 38
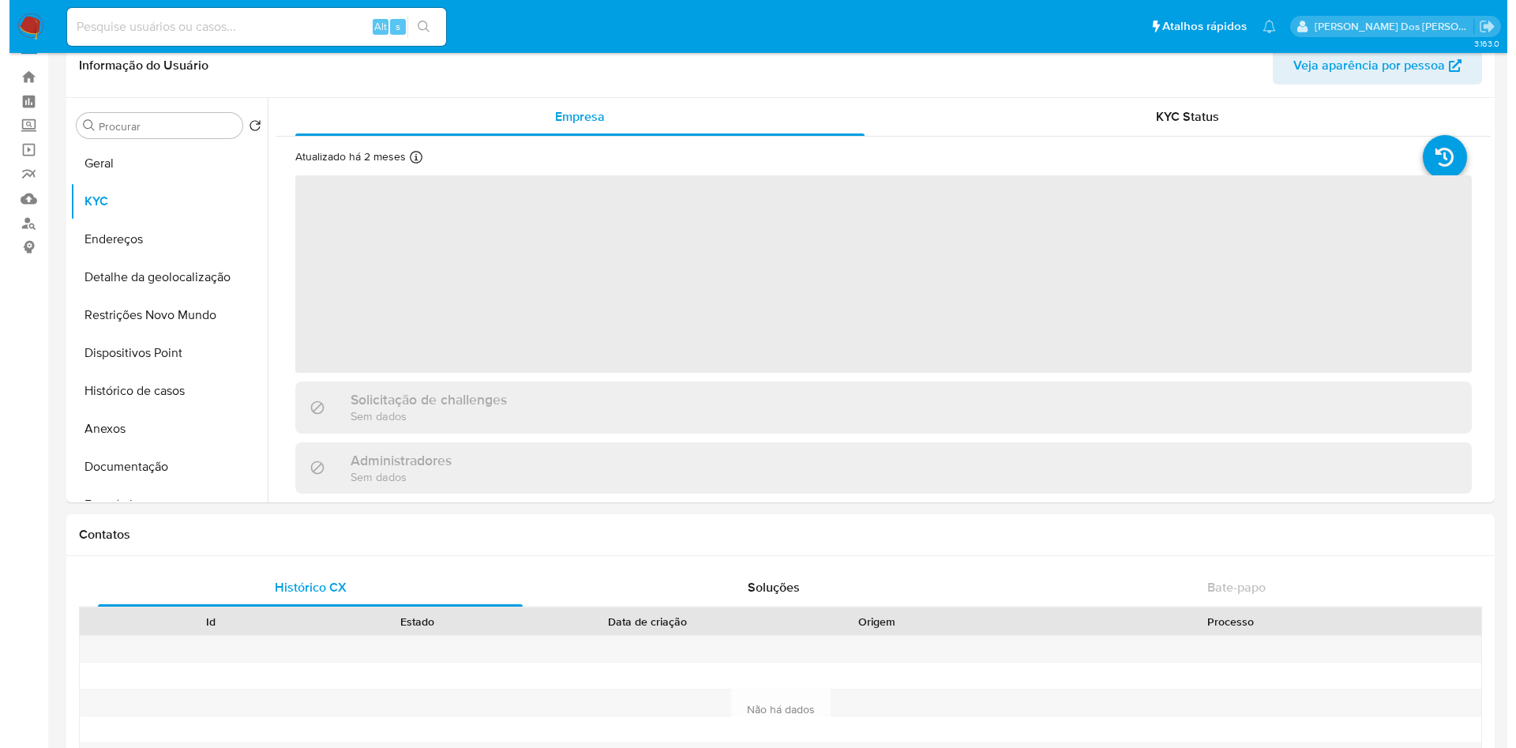
scroll to position [2, 0]
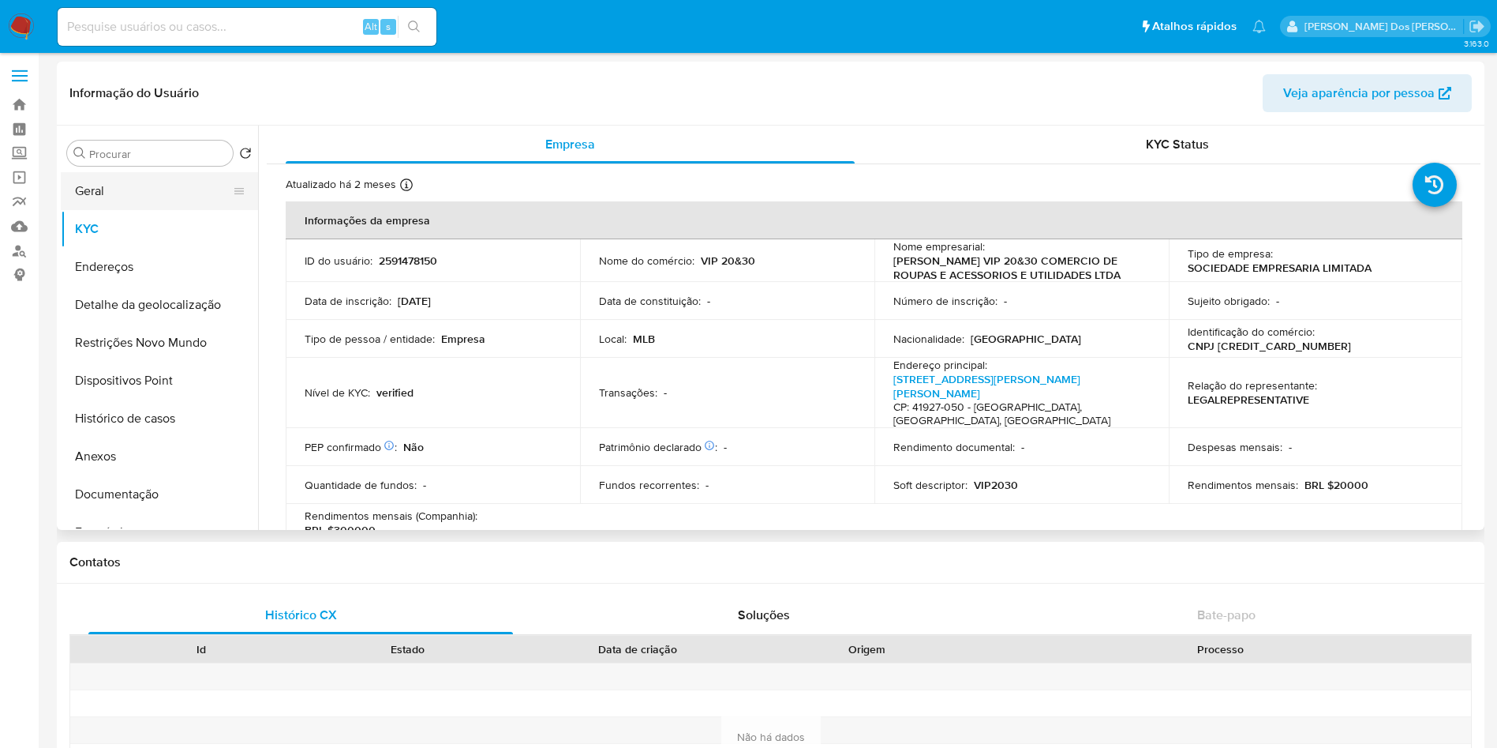
click at [130, 204] on button "Geral" at bounding box center [153, 191] width 185 height 38
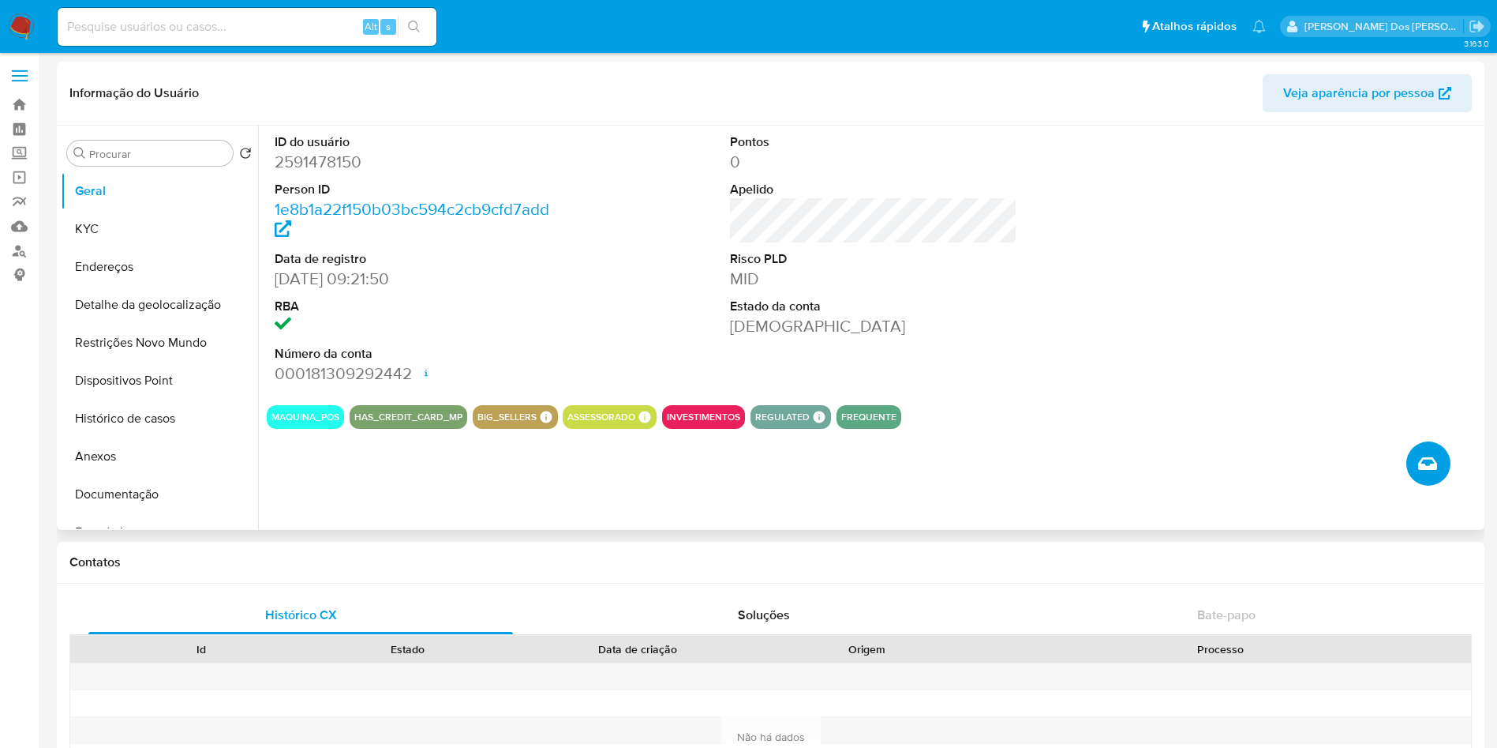
click at [1426, 473] on icon "Criar caso manual" at bounding box center [1428, 463] width 19 height 19
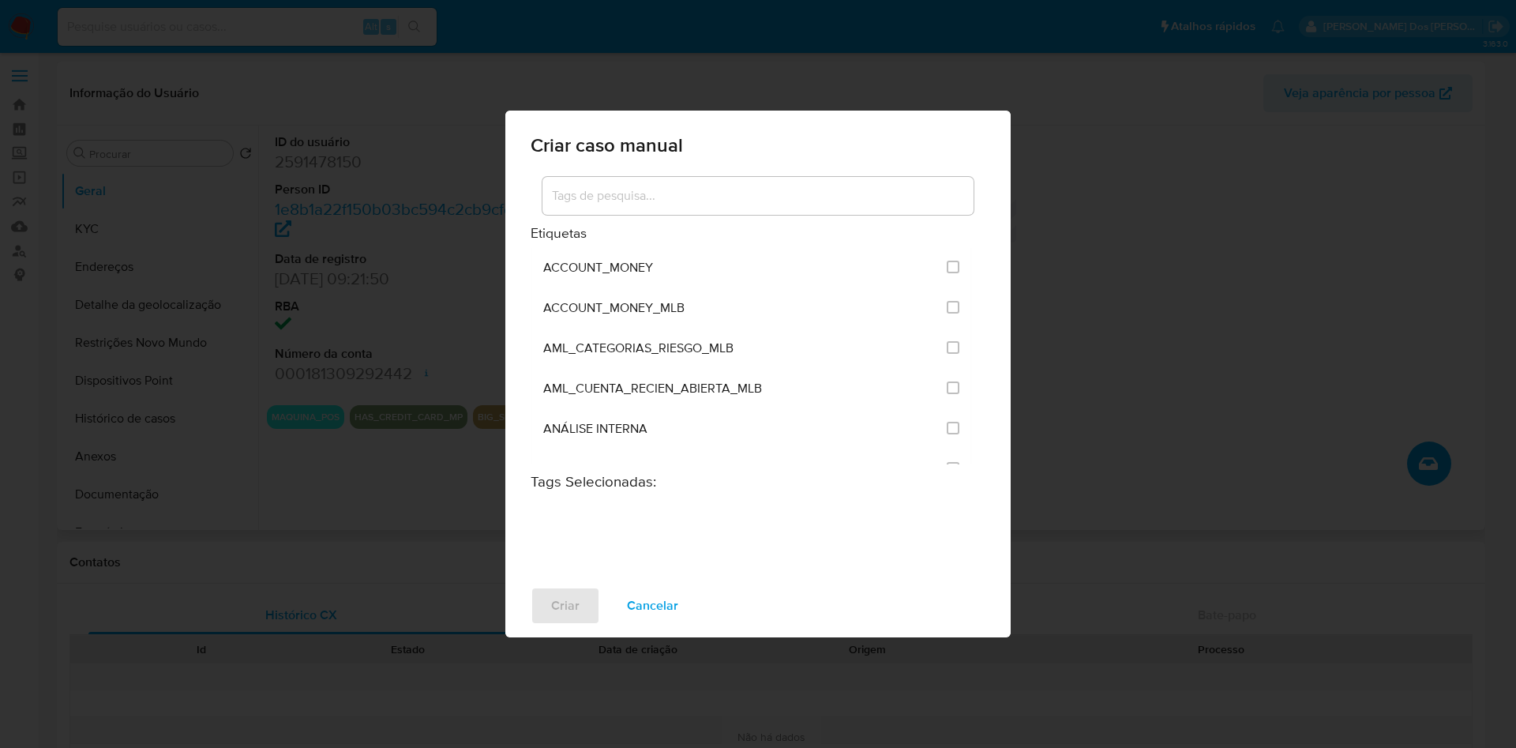
click at [754, 177] on div at bounding box center [757, 196] width 431 height 38
click at [749, 177] on div at bounding box center [757, 196] width 431 height 38
click at [729, 186] on input "d" at bounding box center [757, 196] width 431 height 21
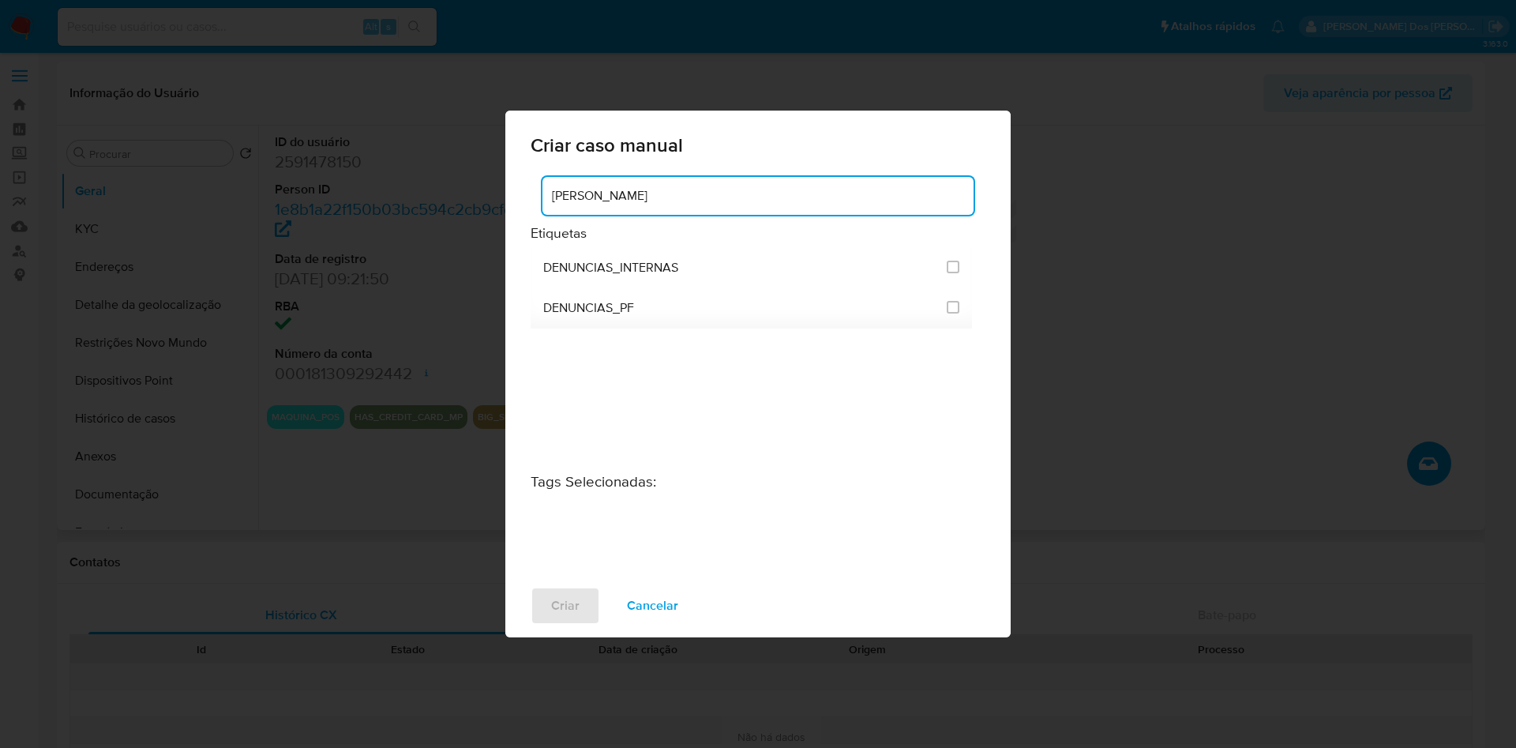
type input "DENU"
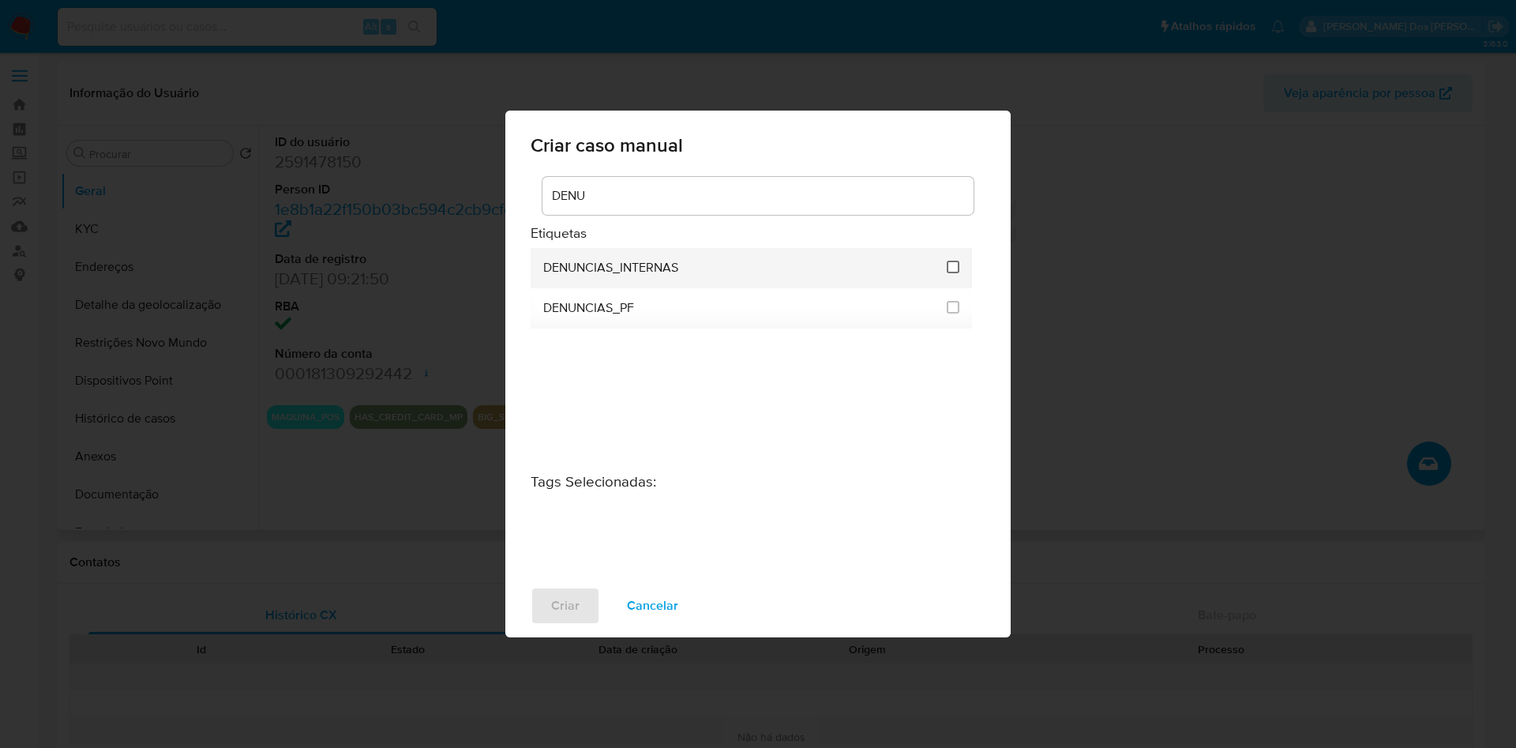
click at [959, 261] on input "1967" at bounding box center [952, 267] width 13 height 13
checkbox input "true"
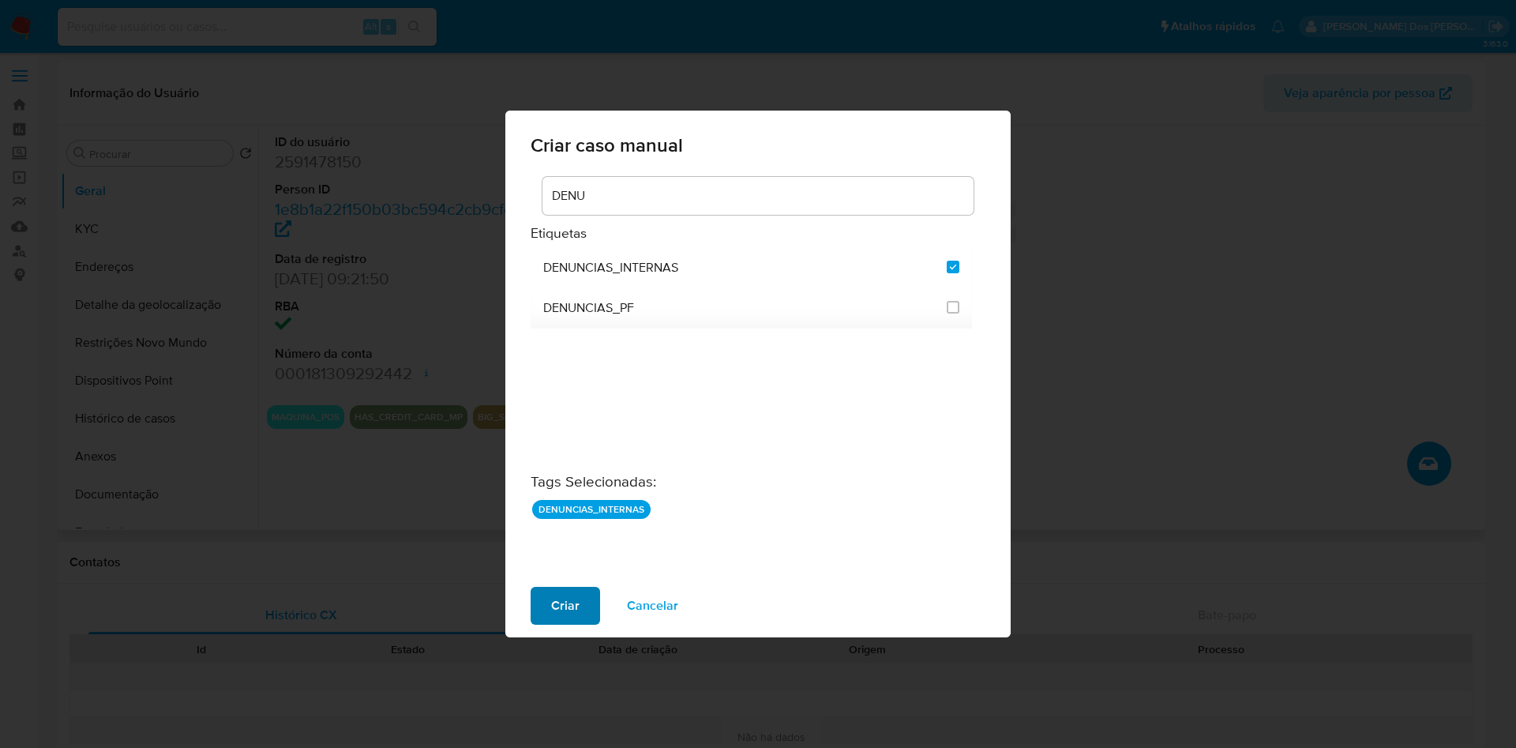
click at [551, 623] on span "Criar" at bounding box center [565, 605] width 28 height 35
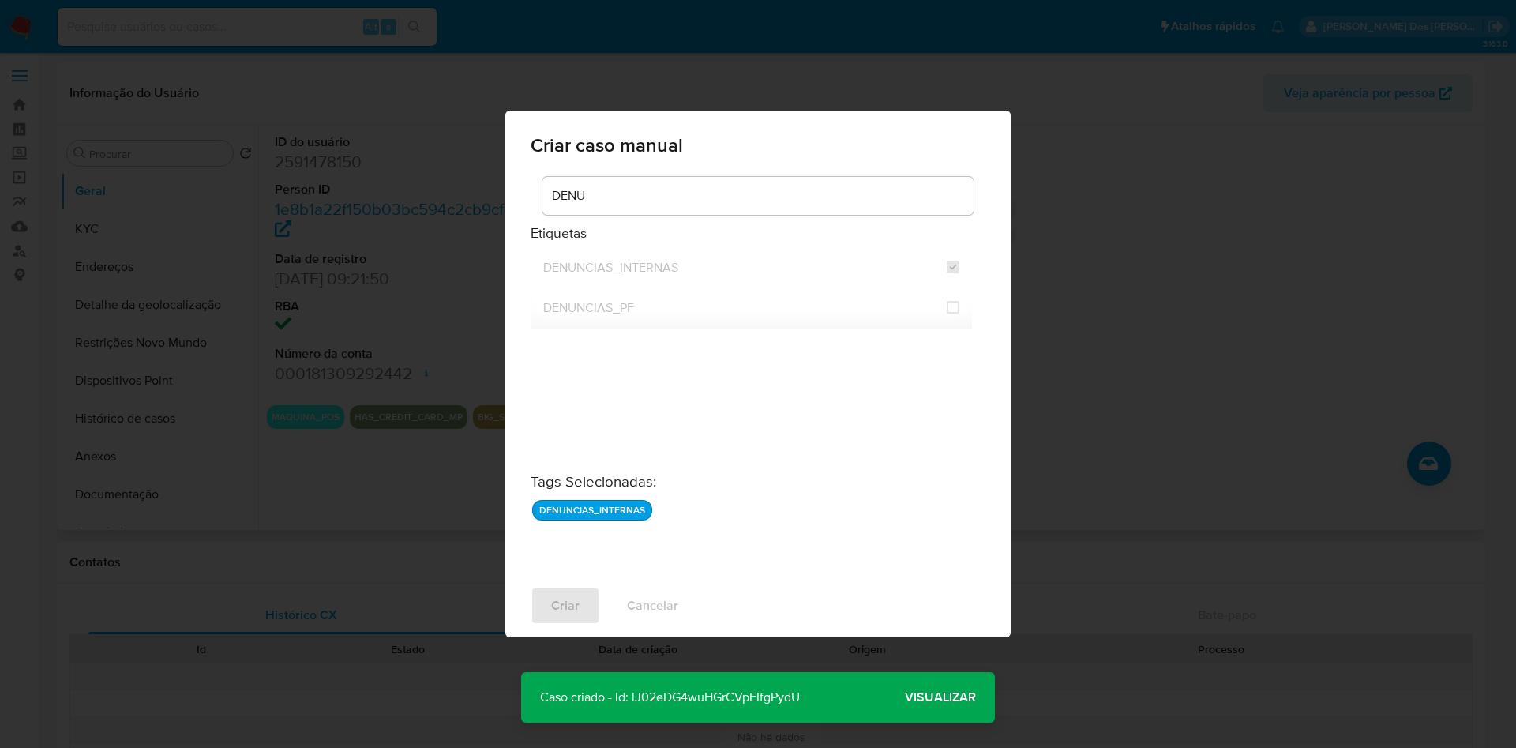
click at [950, 697] on span "Visualizar" at bounding box center [940, 697] width 71 height 0
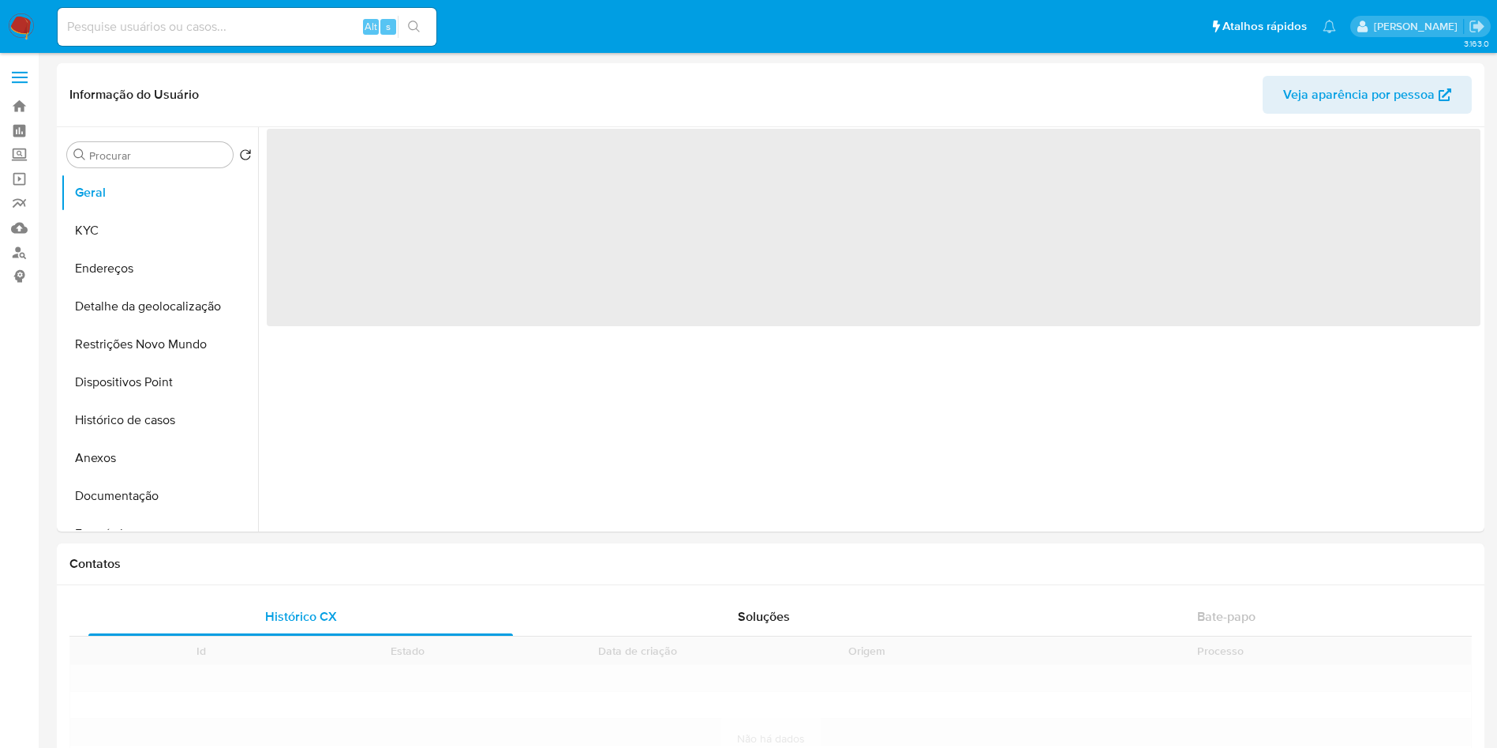
click at [184, 17] on input at bounding box center [247, 27] width 379 height 21
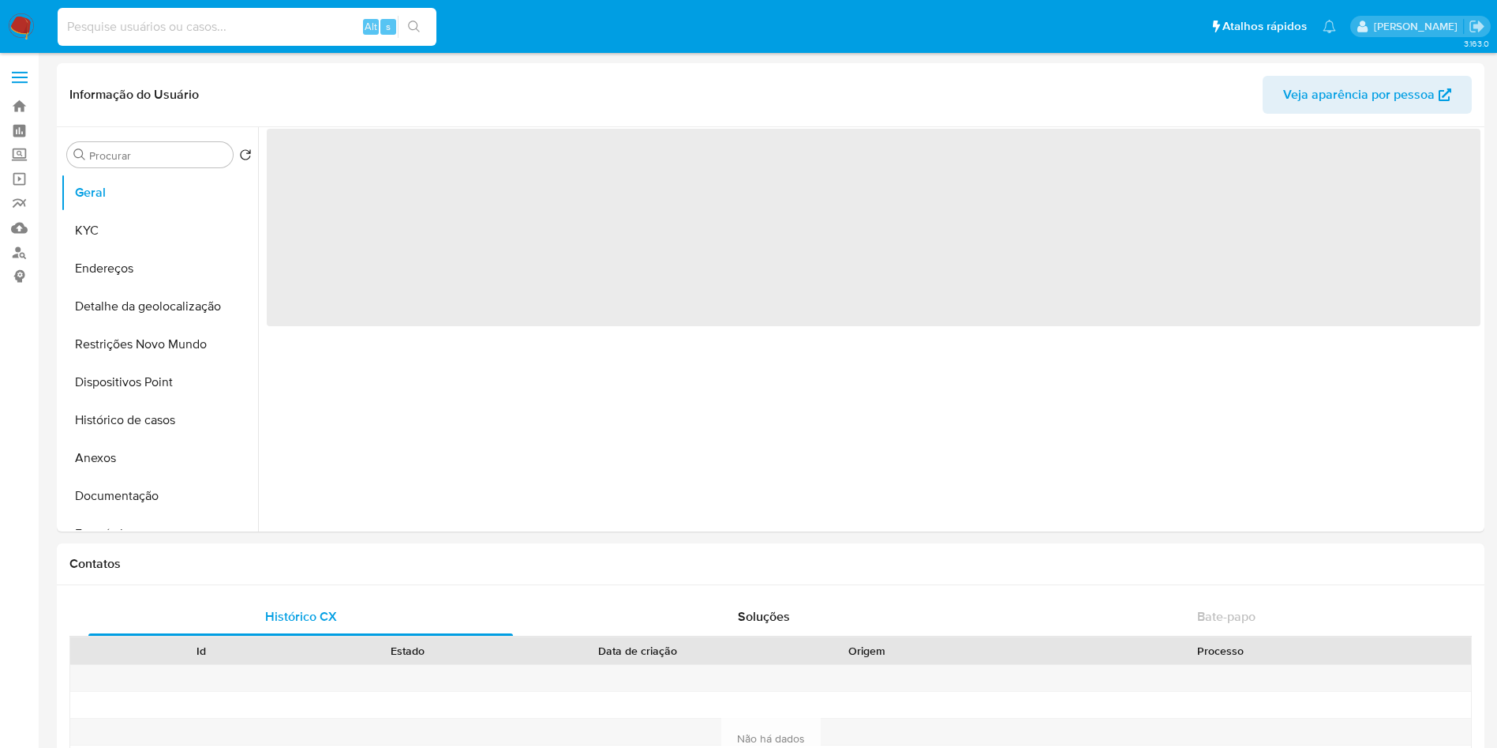
paste input "1950508204"
type input "1950508204"
select select "10"
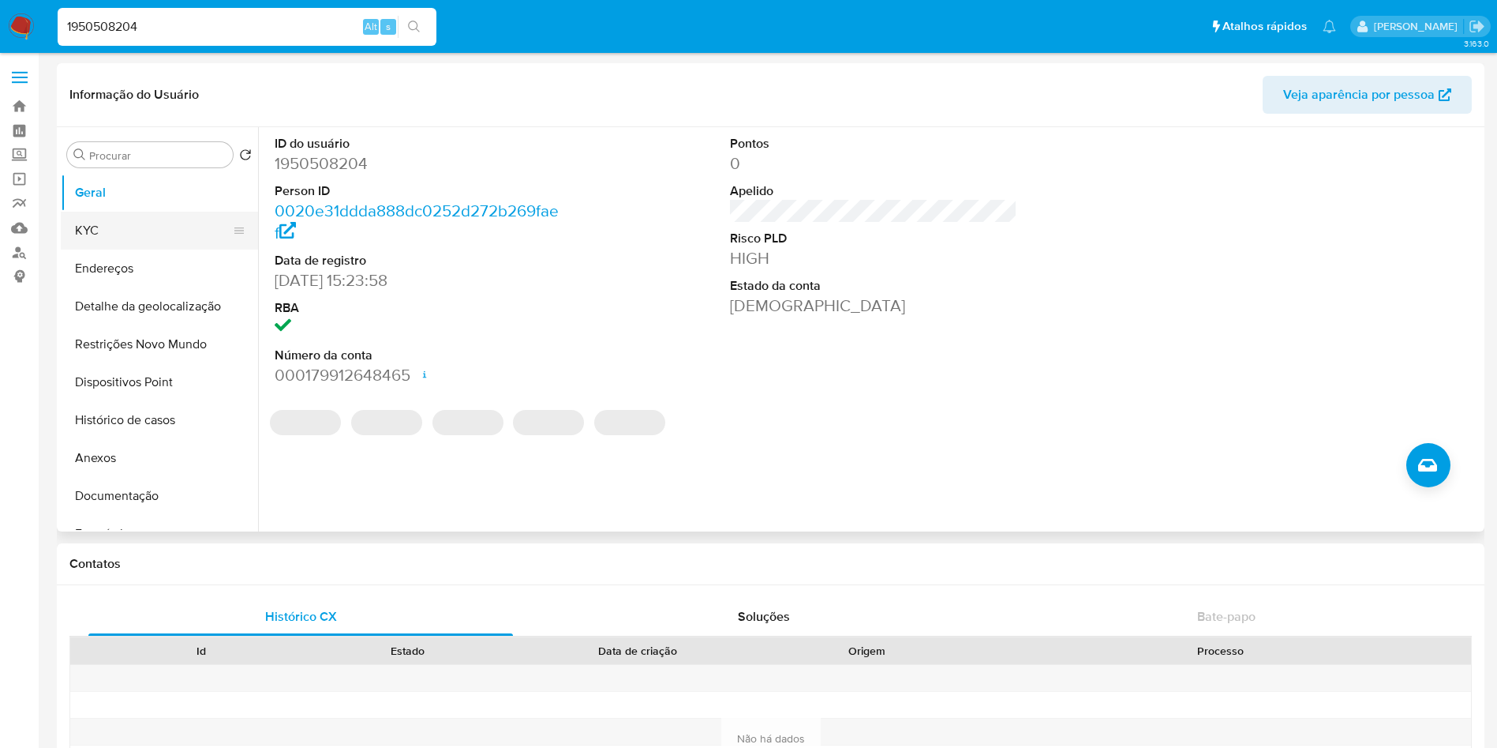
click at [154, 223] on button "KYC" at bounding box center [153, 231] width 185 height 38
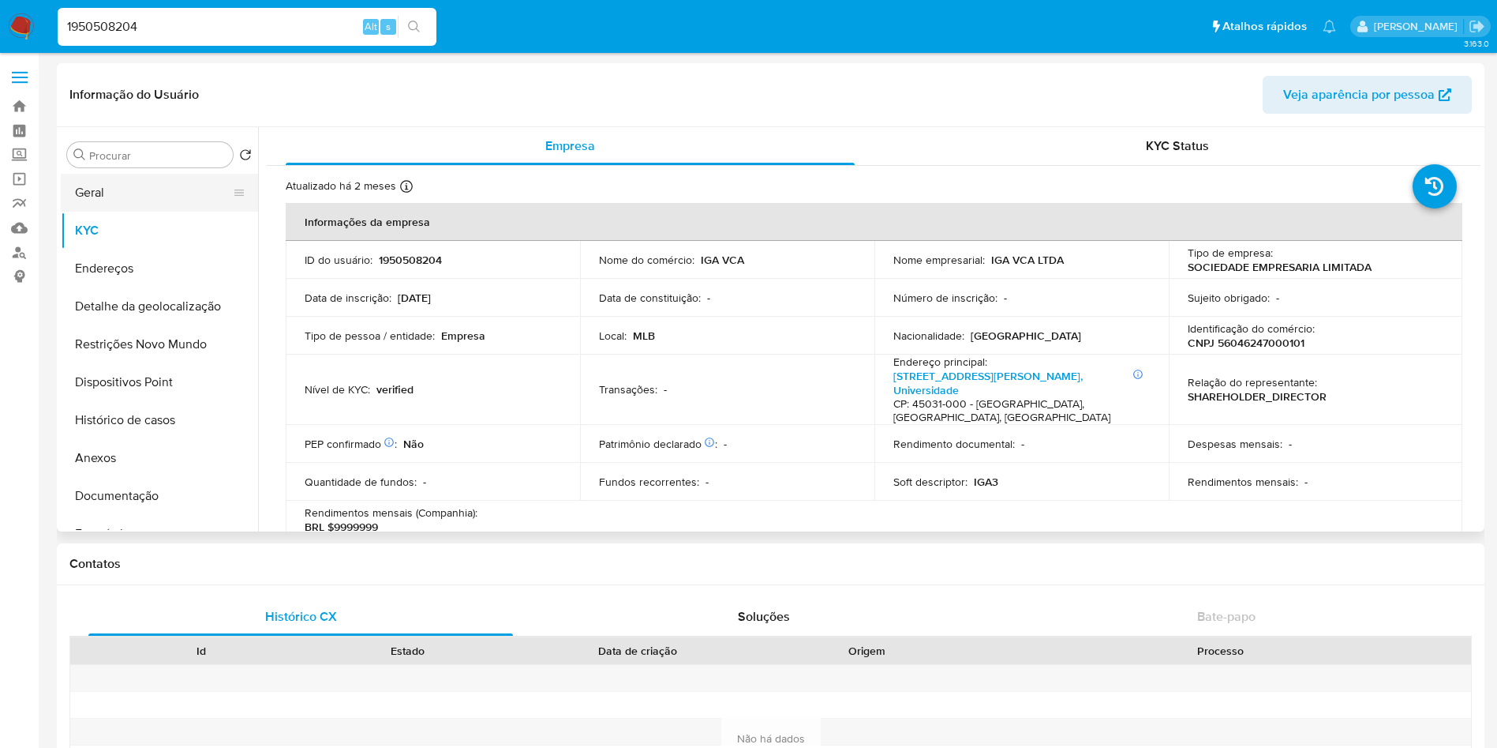
click at [118, 197] on button "Geral" at bounding box center [153, 193] width 185 height 38
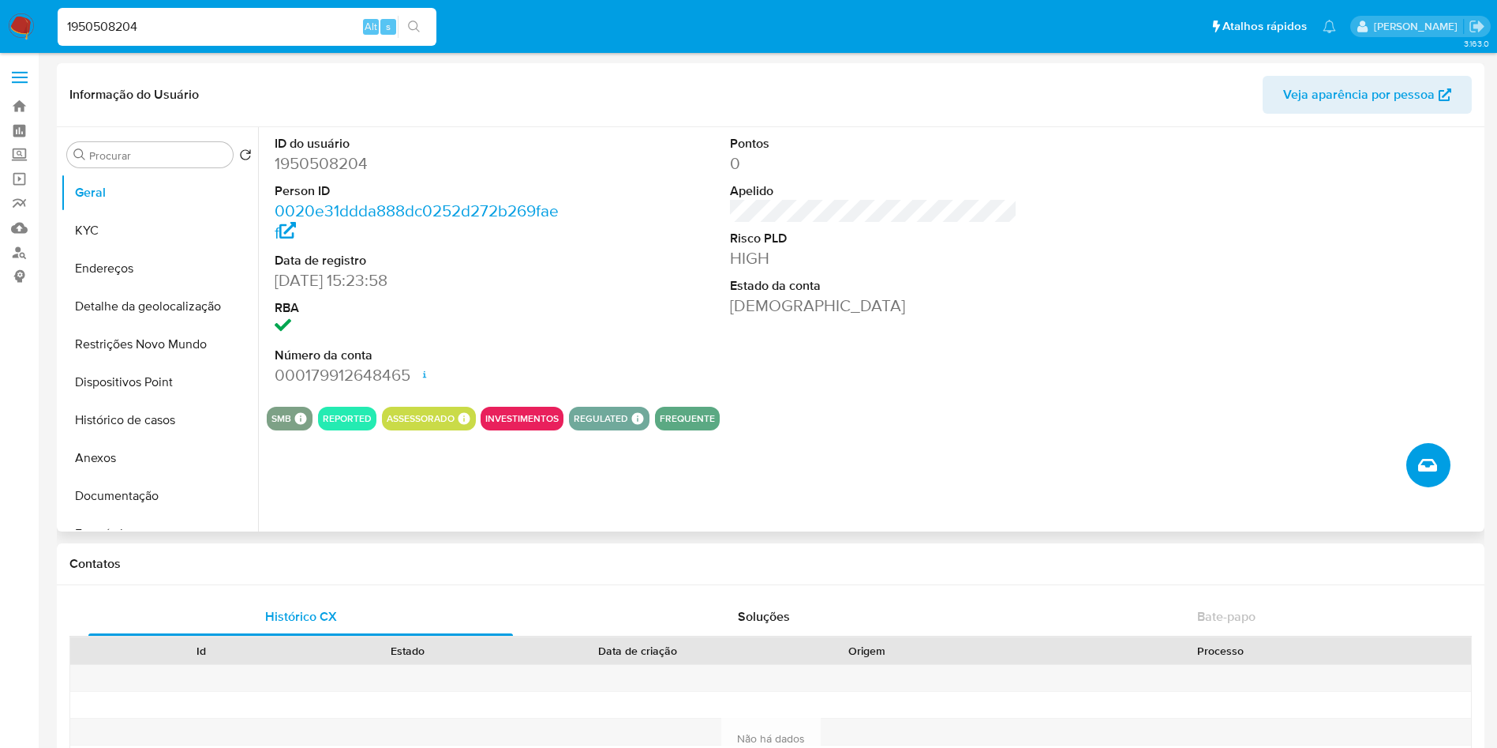
click at [1419, 471] on icon "Criar caso manual" at bounding box center [1428, 465] width 19 height 13
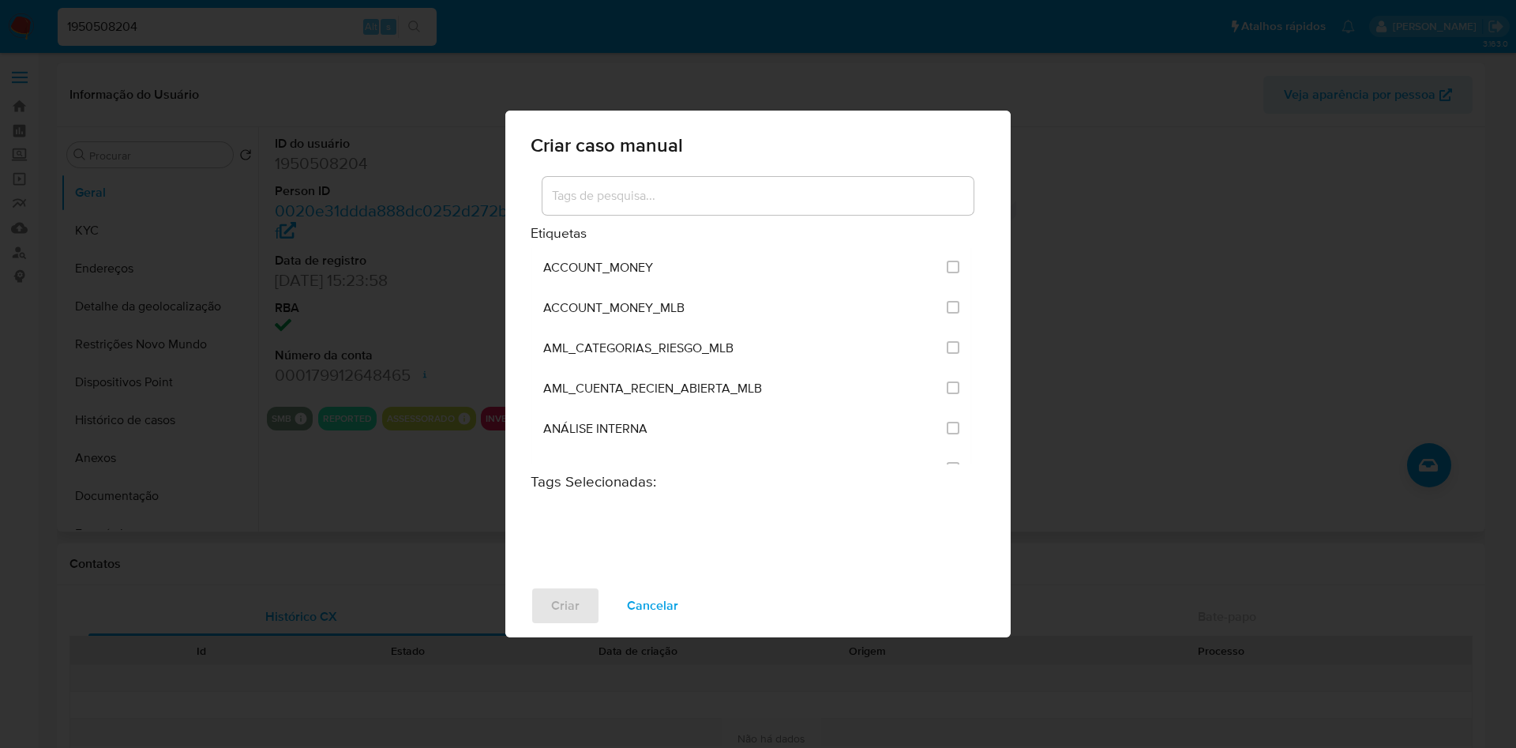
click at [302, 379] on div "Criar caso manual Etiquetas ACCOUNT_MONEY ACCOUNT_MONEY_MLB AML_CATEGORIAS_RIES…" at bounding box center [758, 374] width 1516 height 748
click at [627, 617] on span "Cancelar" at bounding box center [652, 605] width 51 height 35
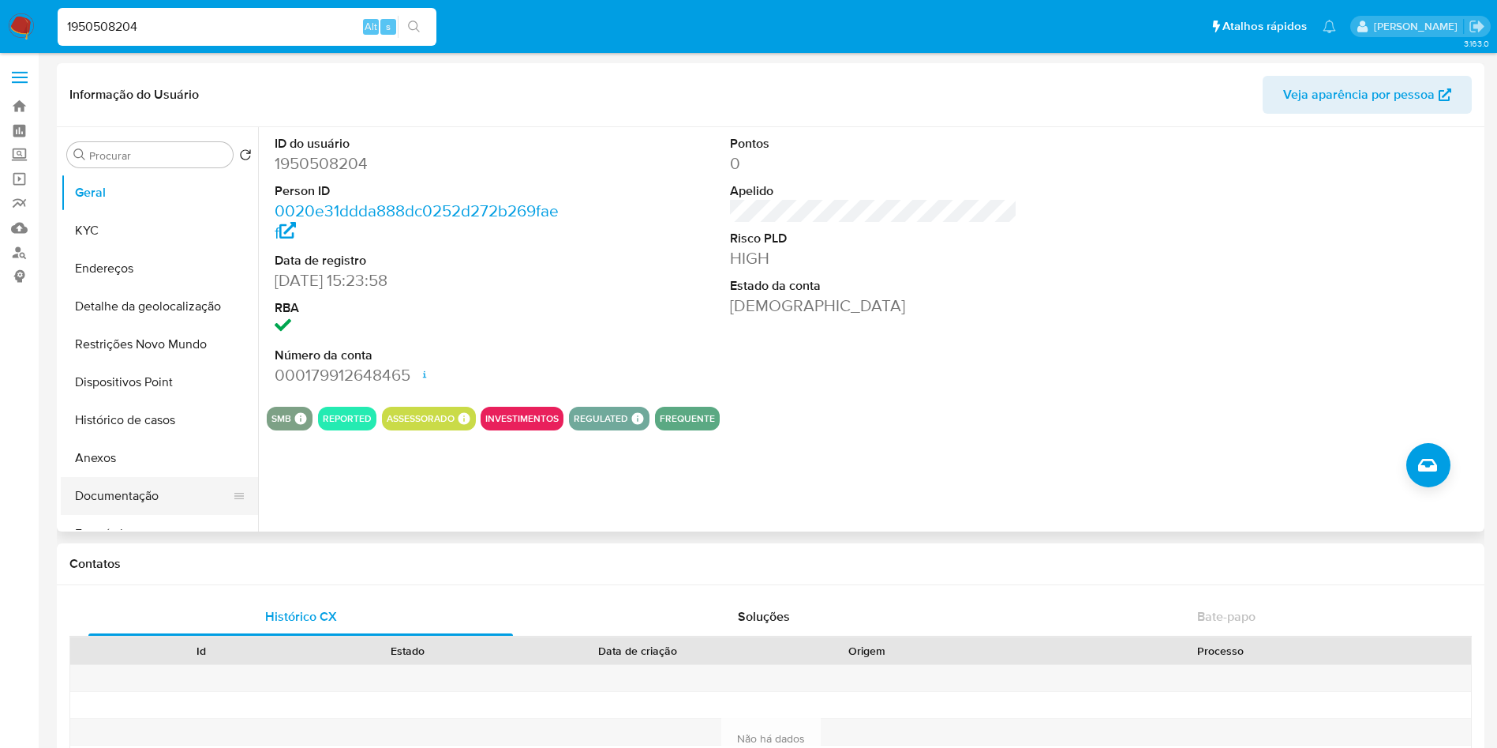
click at [98, 507] on button "Documentação" at bounding box center [153, 496] width 185 height 38
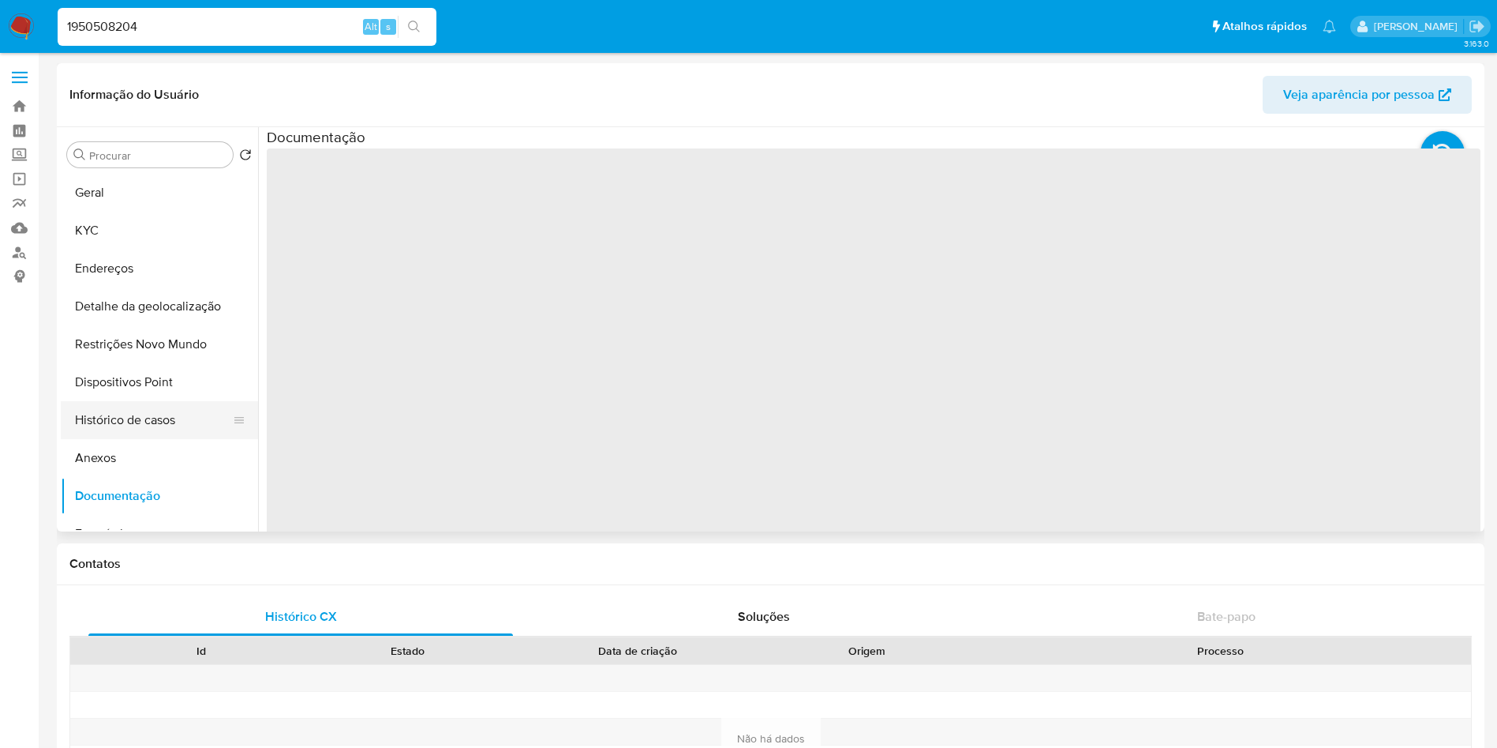
click at [144, 423] on button "Histórico de casos" at bounding box center [153, 420] width 185 height 38
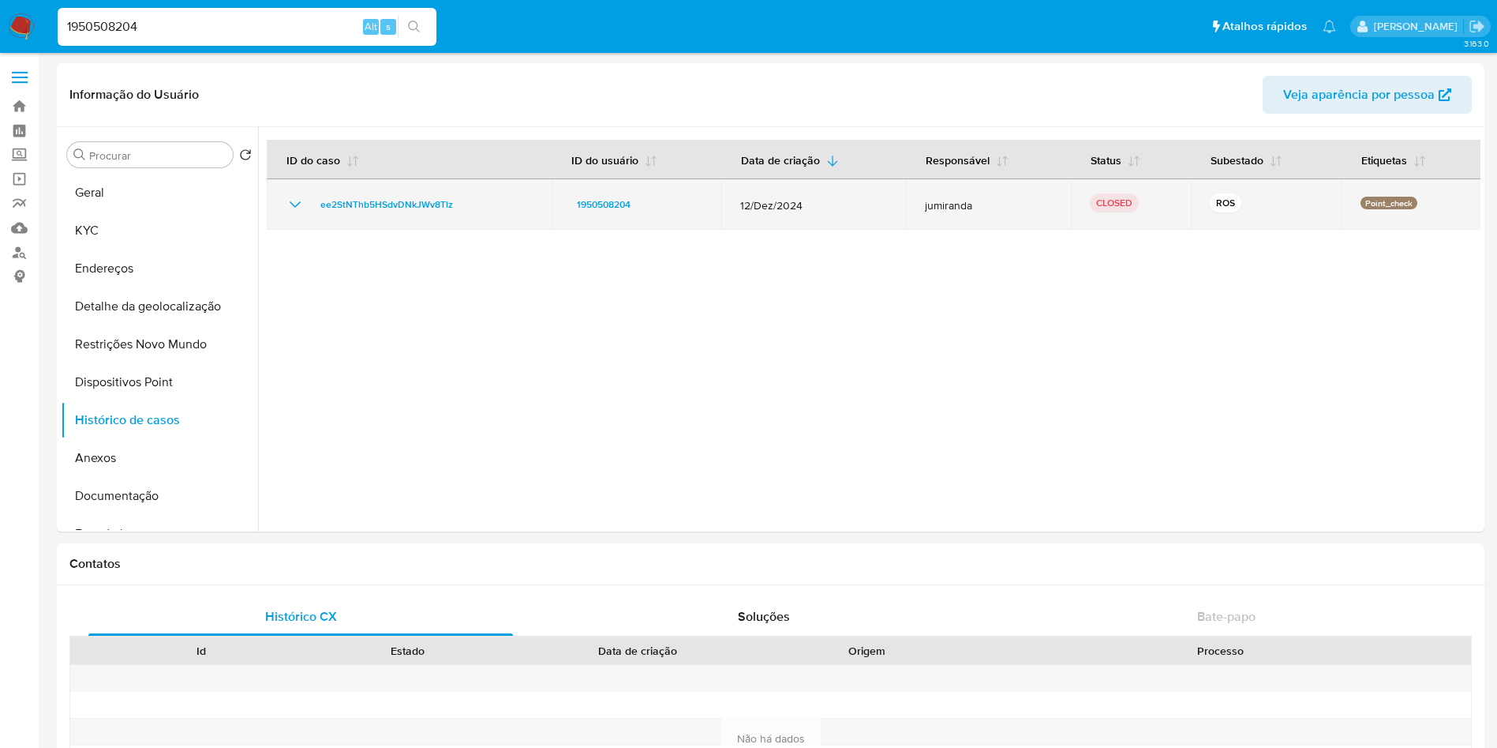
click at [289, 201] on icon "Mostrar/Ocultar" at bounding box center [295, 204] width 19 height 19
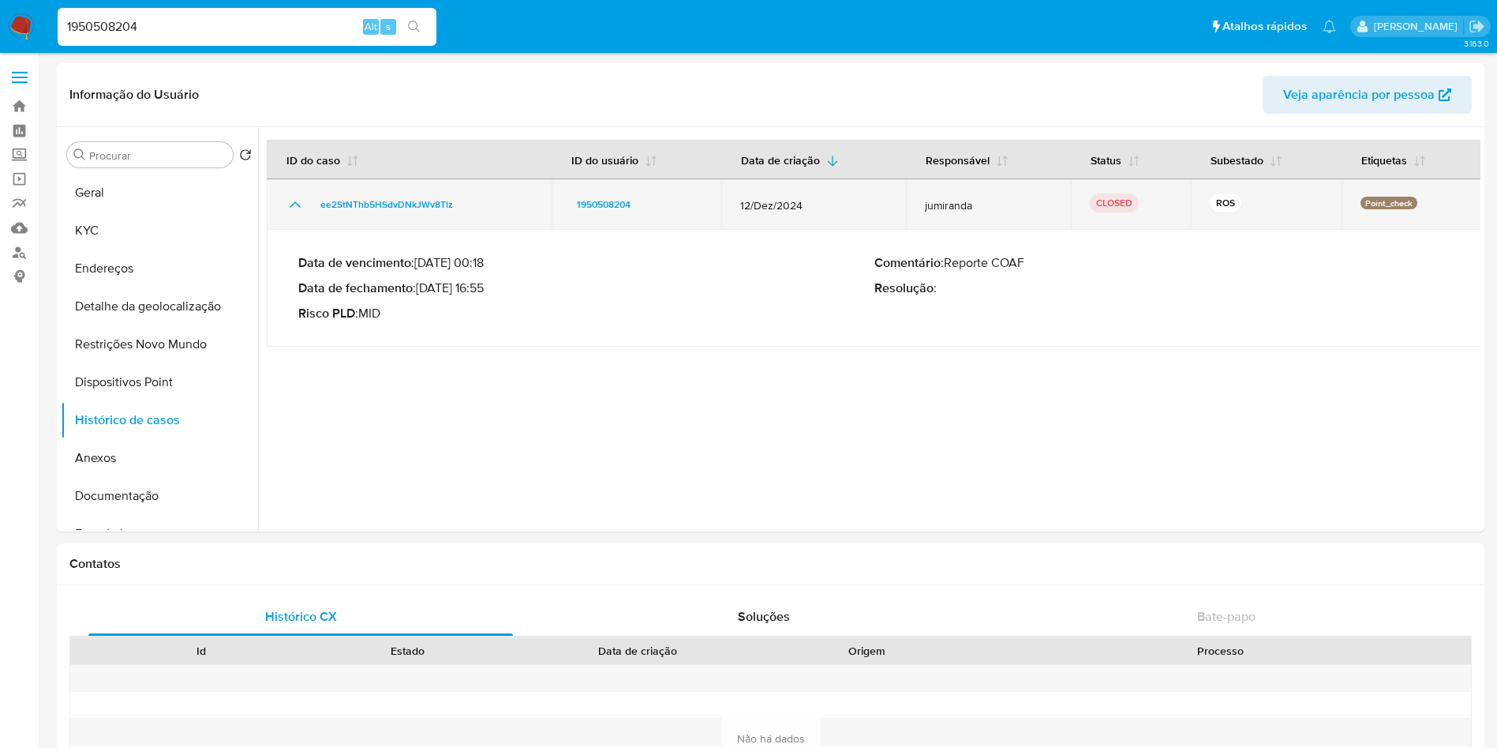
click at [289, 201] on icon "Mostrar/Ocultar" at bounding box center [295, 204] width 19 height 19
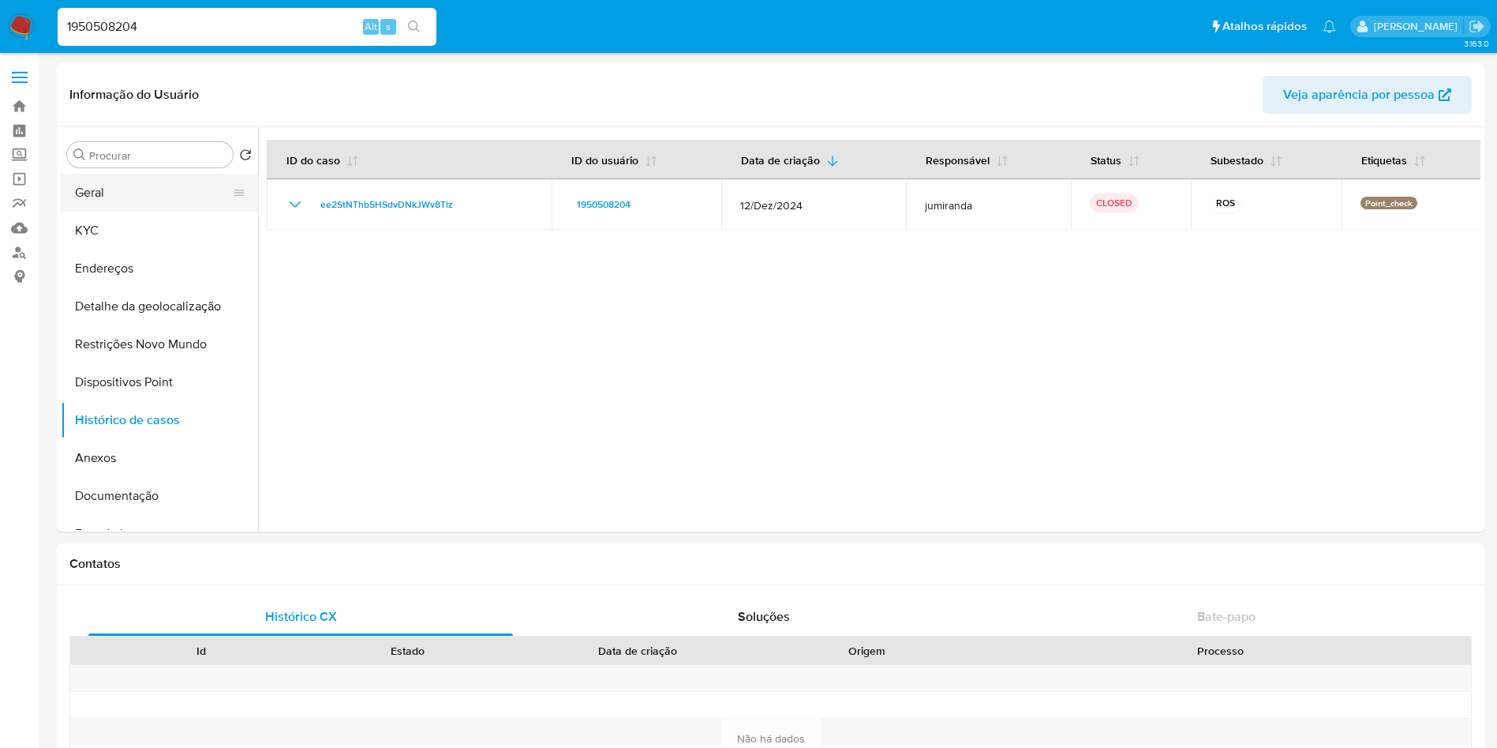
click at [161, 197] on button "Geral" at bounding box center [153, 193] width 185 height 38
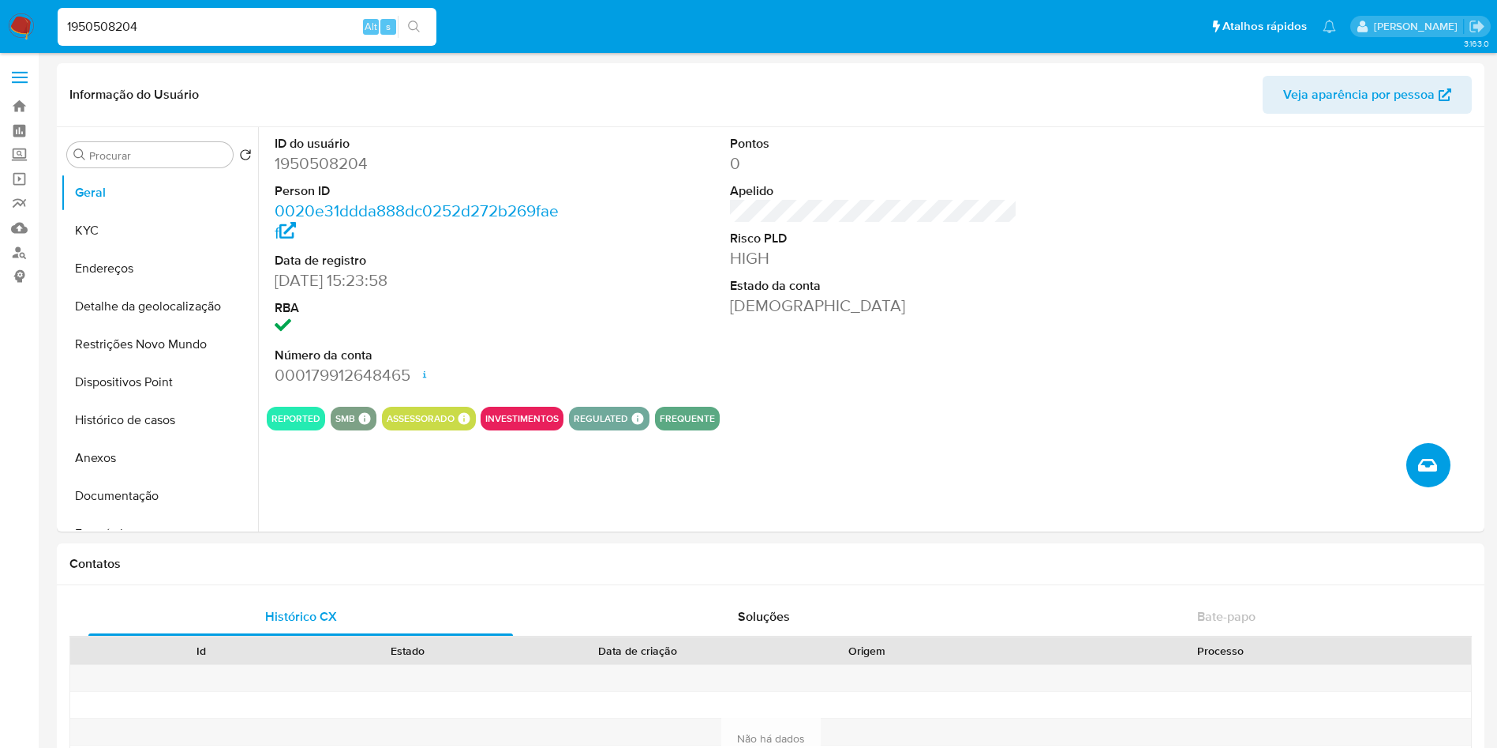
click at [1409, 487] on button "Criar caso manual" at bounding box center [1429, 465] width 44 height 44
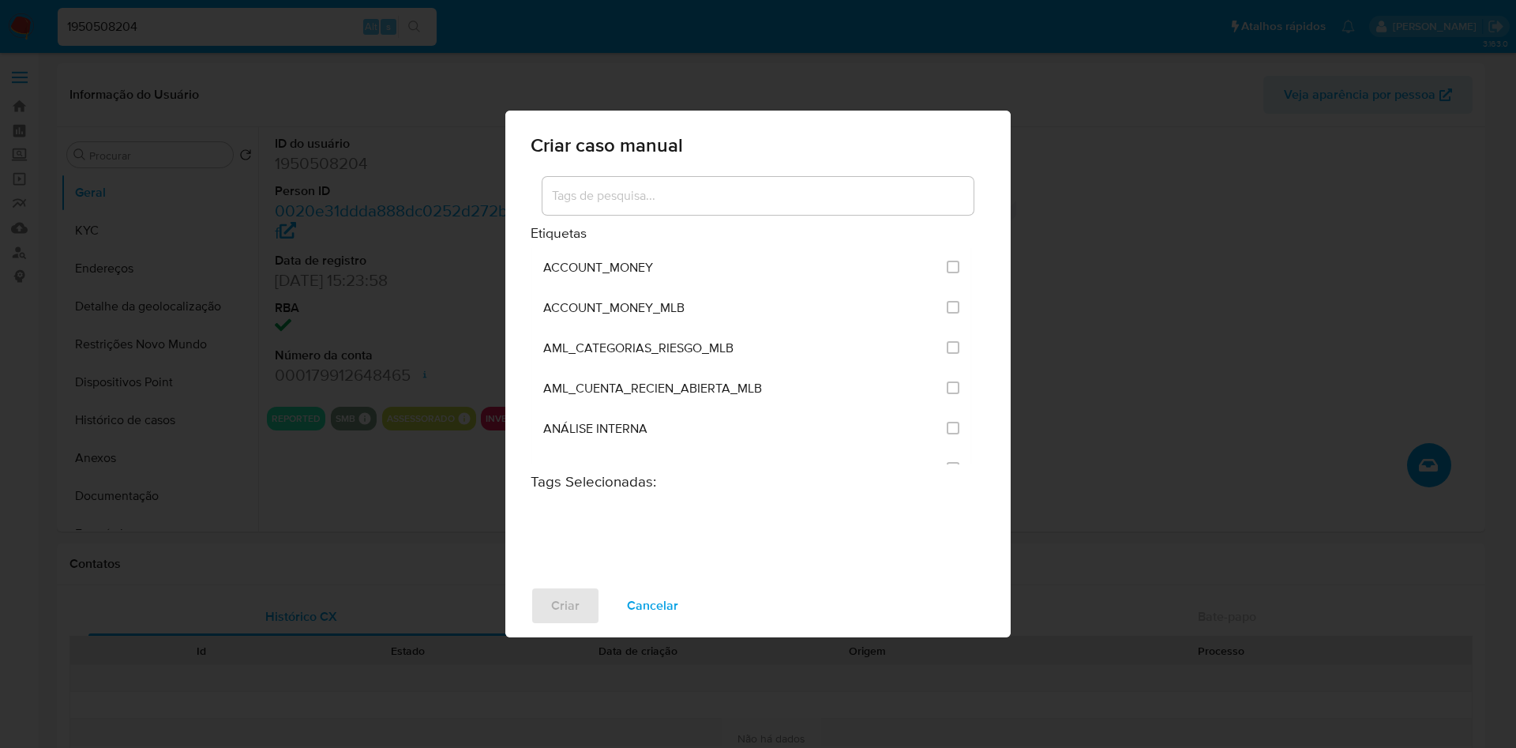
click at [596, 186] on input at bounding box center [757, 196] width 431 height 21
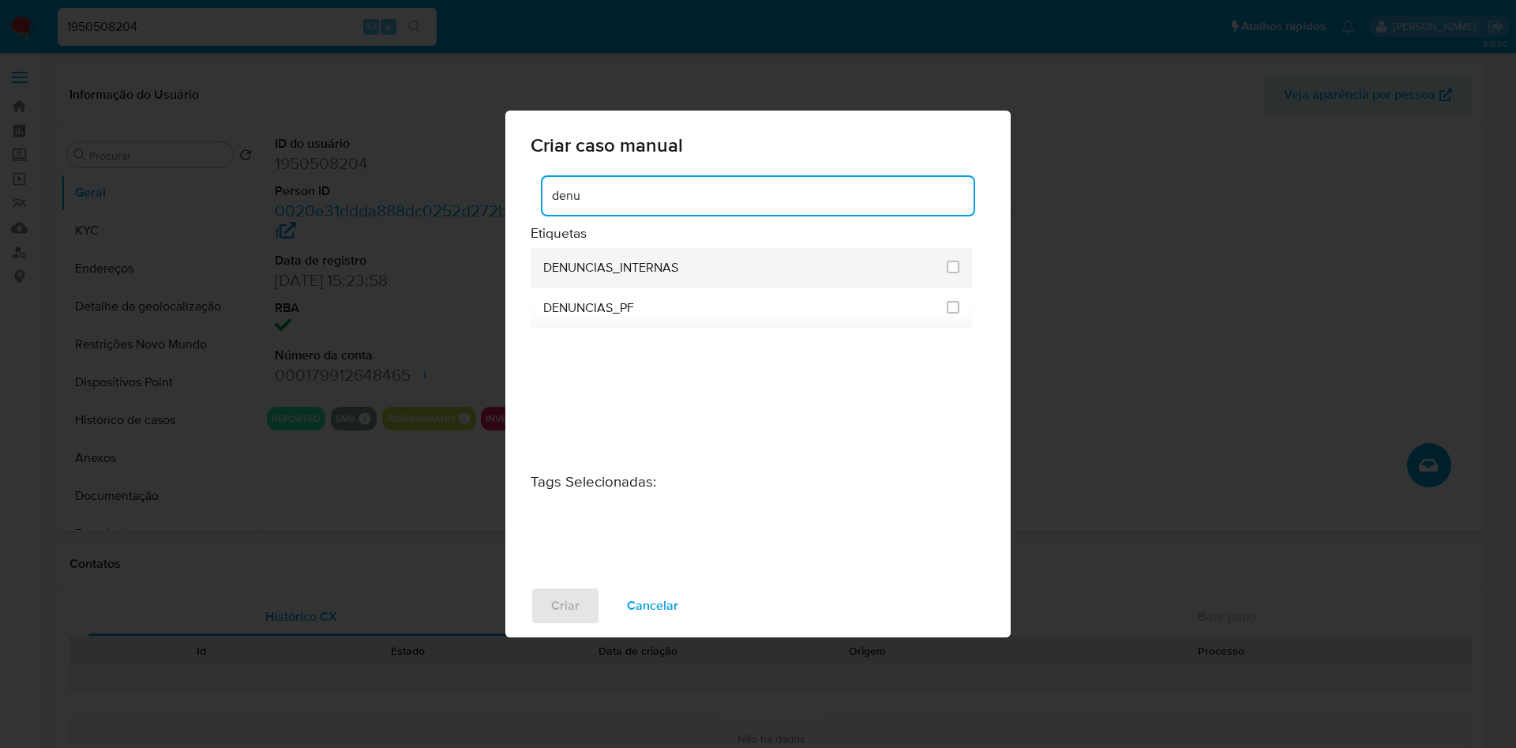
type input "denu"
click at [549, 260] on span "DENUNCIAS_INTERNAS" at bounding box center [610, 268] width 135 height 16
click at [959, 259] on div at bounding box center [952, 267] width 13 height 16
click at [959, 261] on input "1967" at bounding box center [952, 267] width 13 height 13
checkbox input "true"
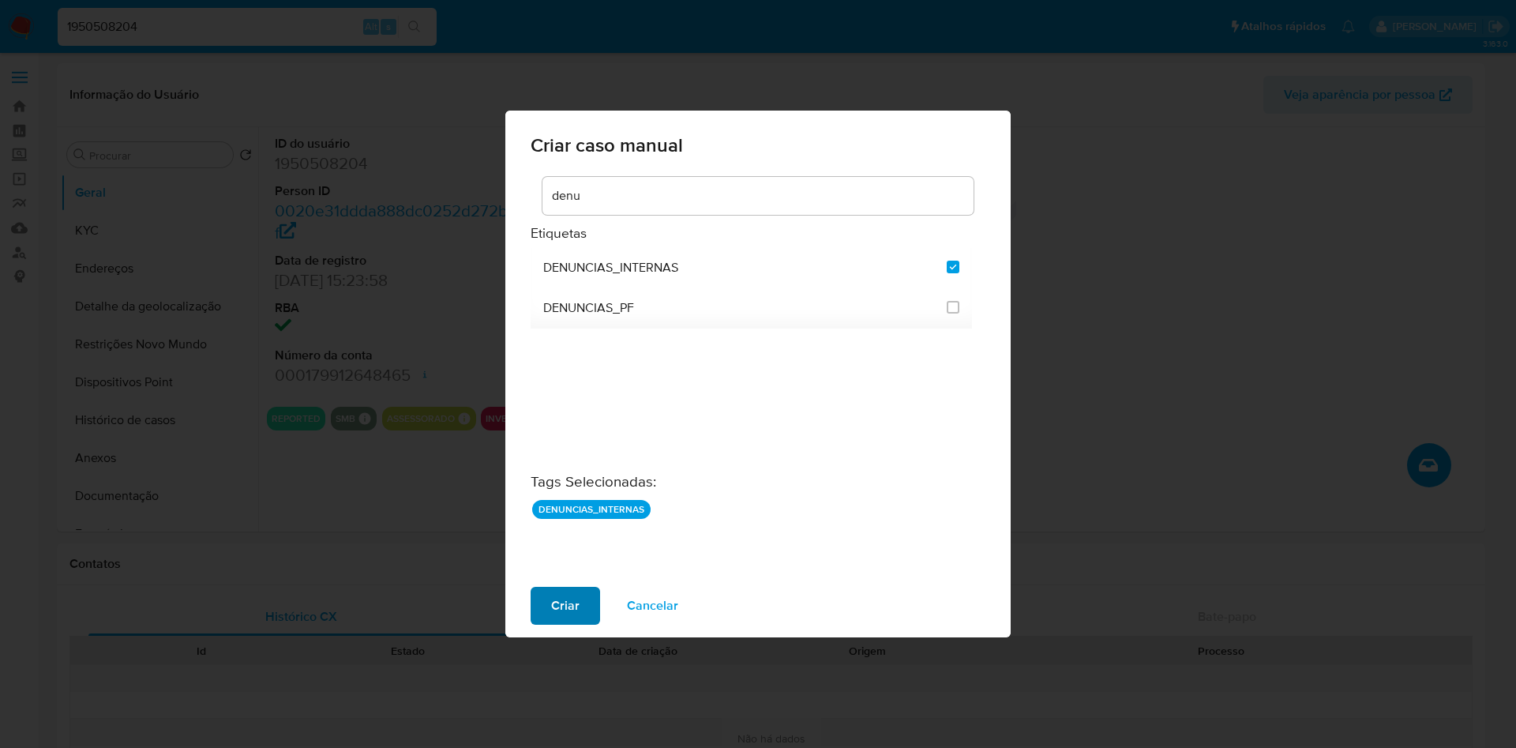
click at [551, 617] on span "Criar" at bounding box center [565, 605] width 28 height 35
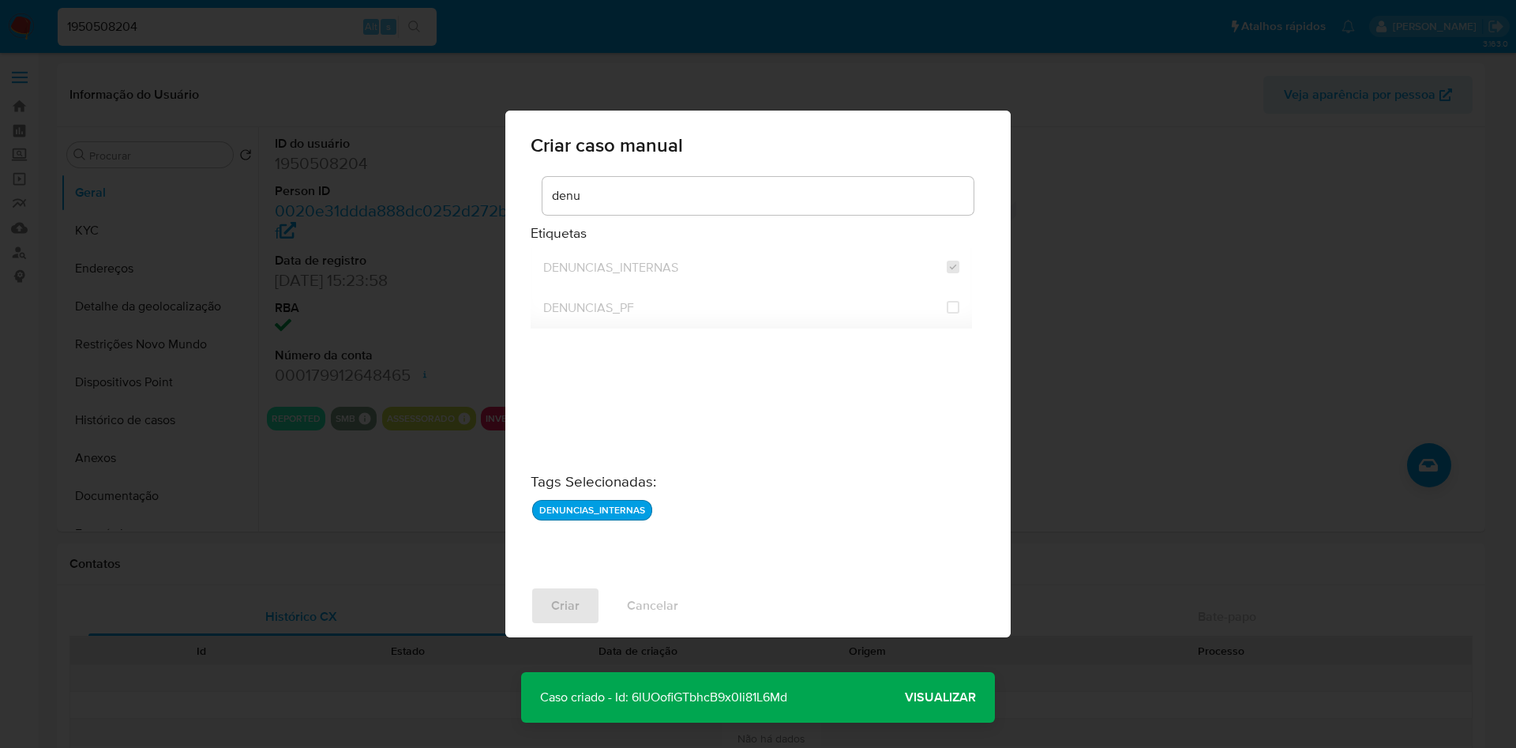
click at [954, 697] on span "Visualizar" at bounding box center [940, 697] width 71 height 0
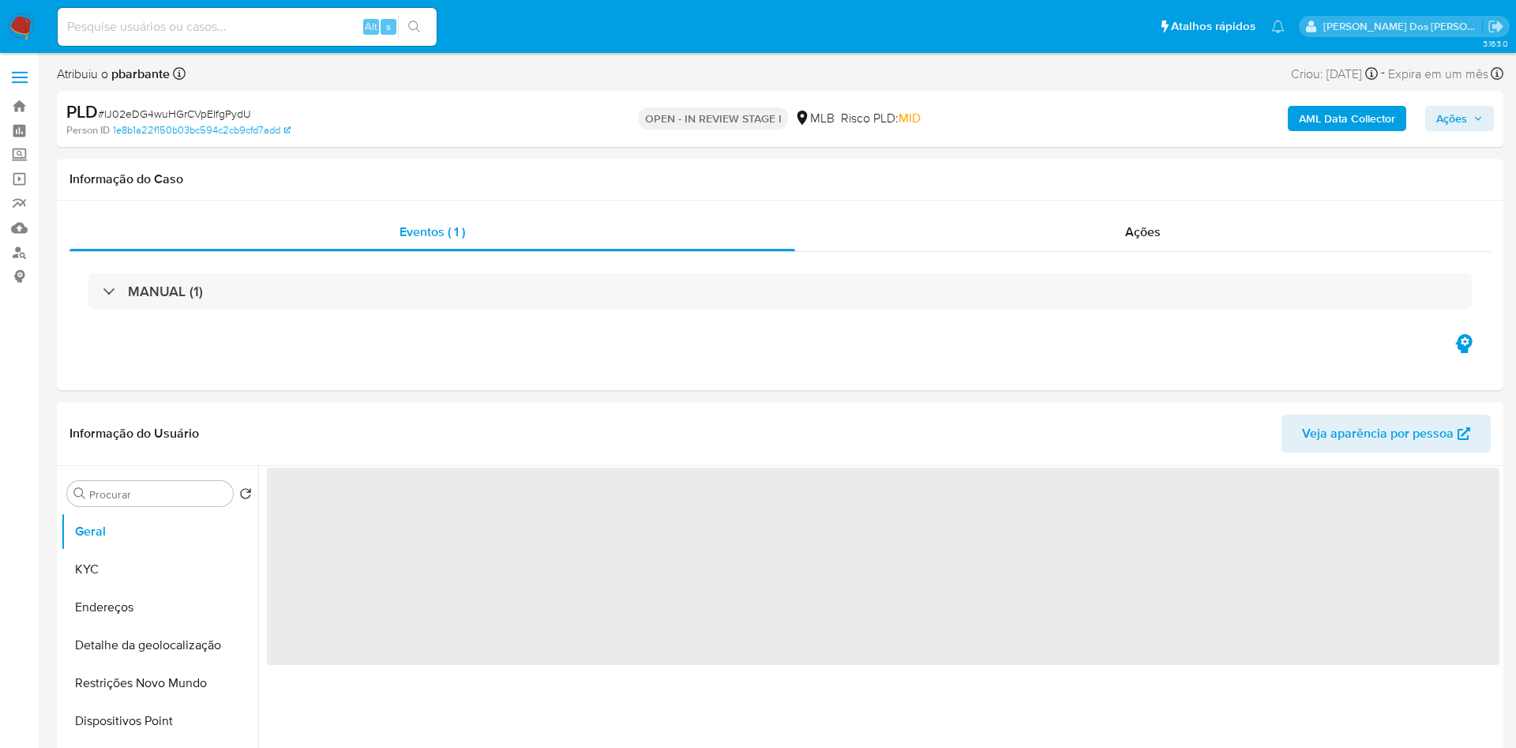
select select "10"
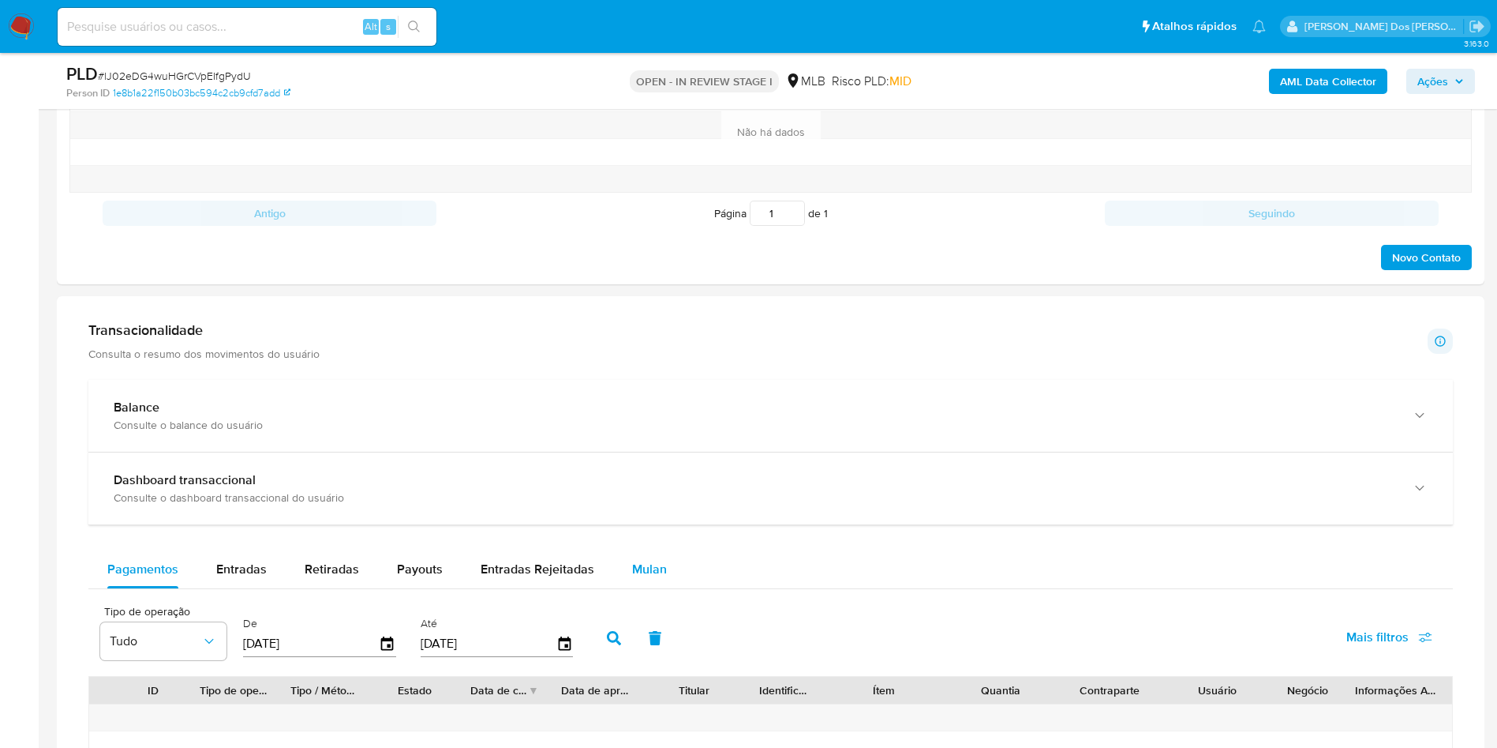
click at [635, 578] on span "Mulan" at bounding box center [649, 569] width 35 height 18
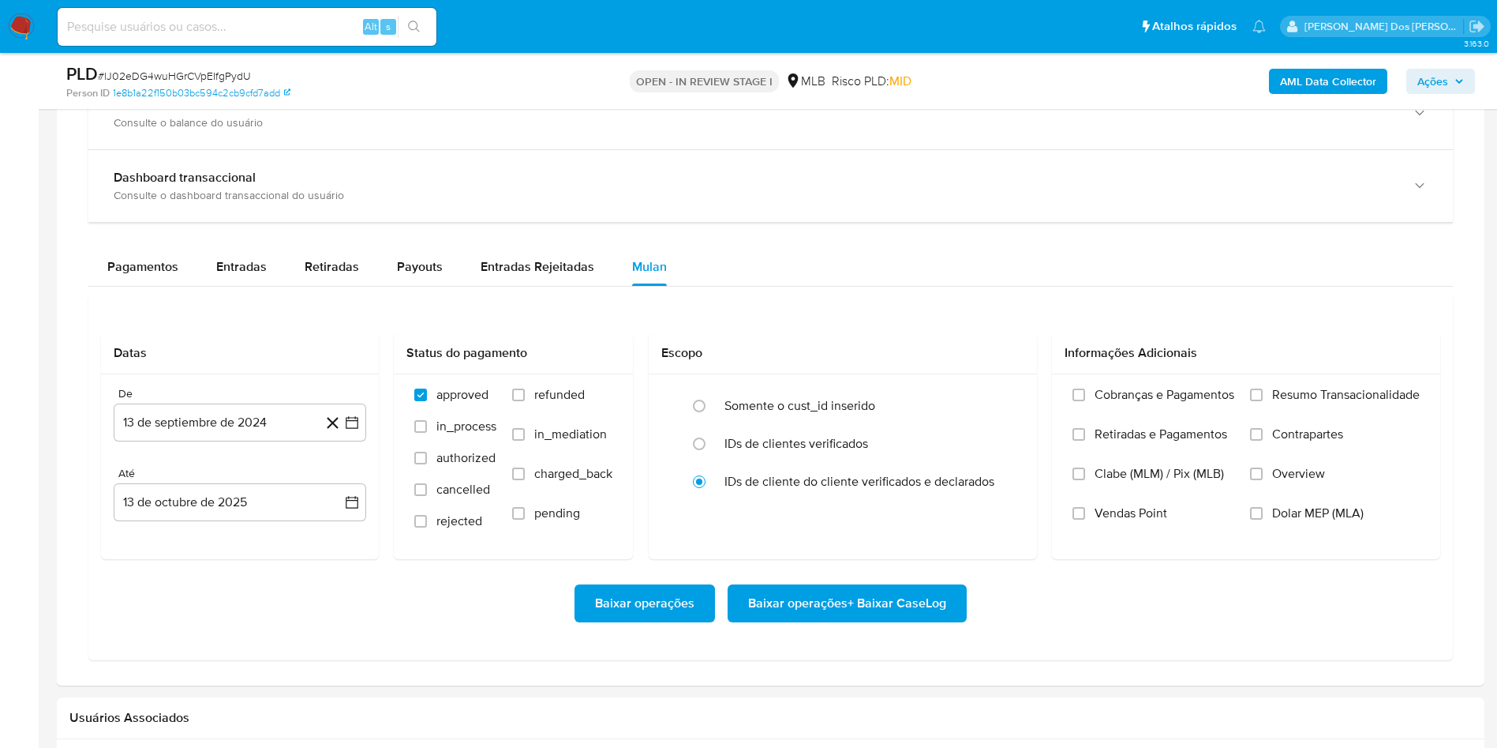
scroll to position [1191, 0]
click at [361, 440] on button "13 de septiembre de 2024" at bounding box center [240, 422] width 253 height 38
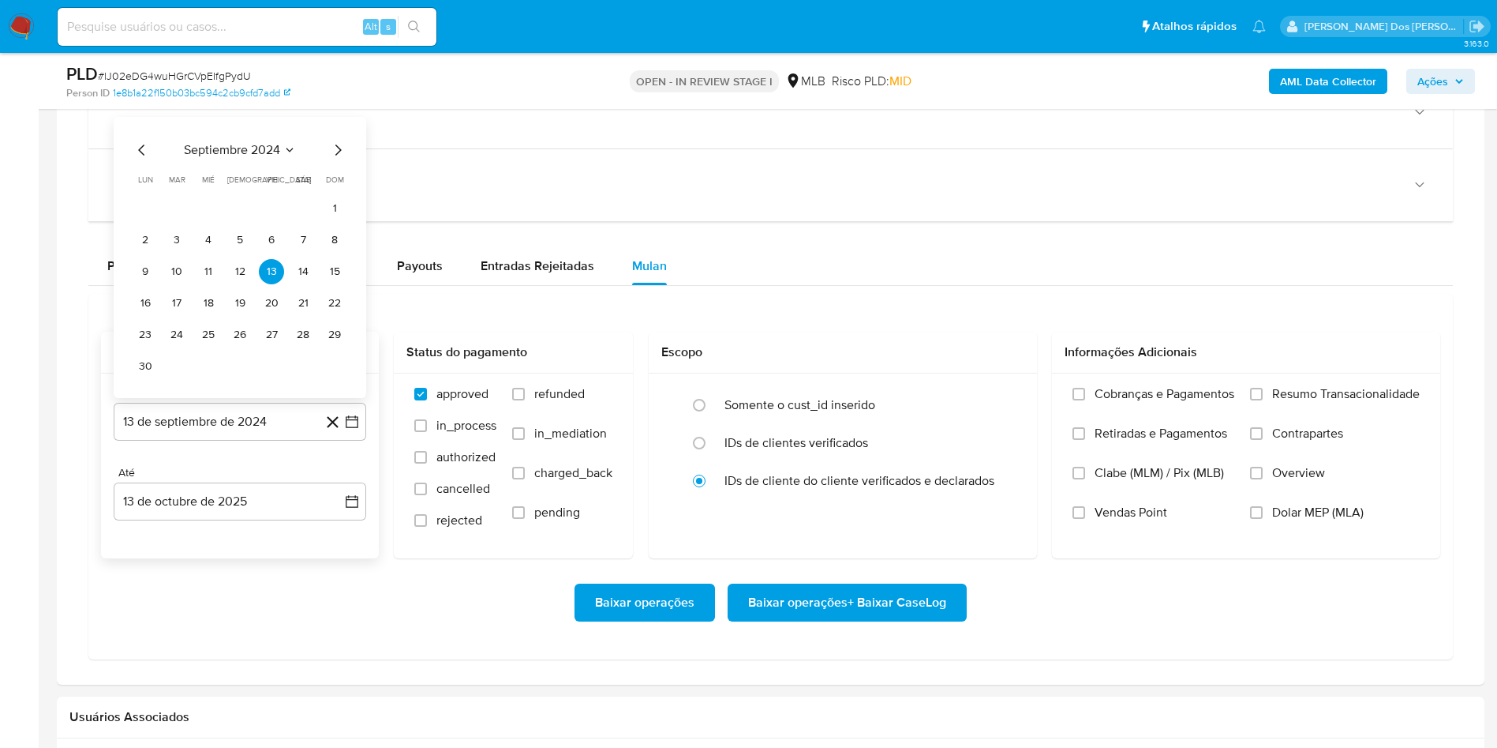
scroll to position [1214, 0]
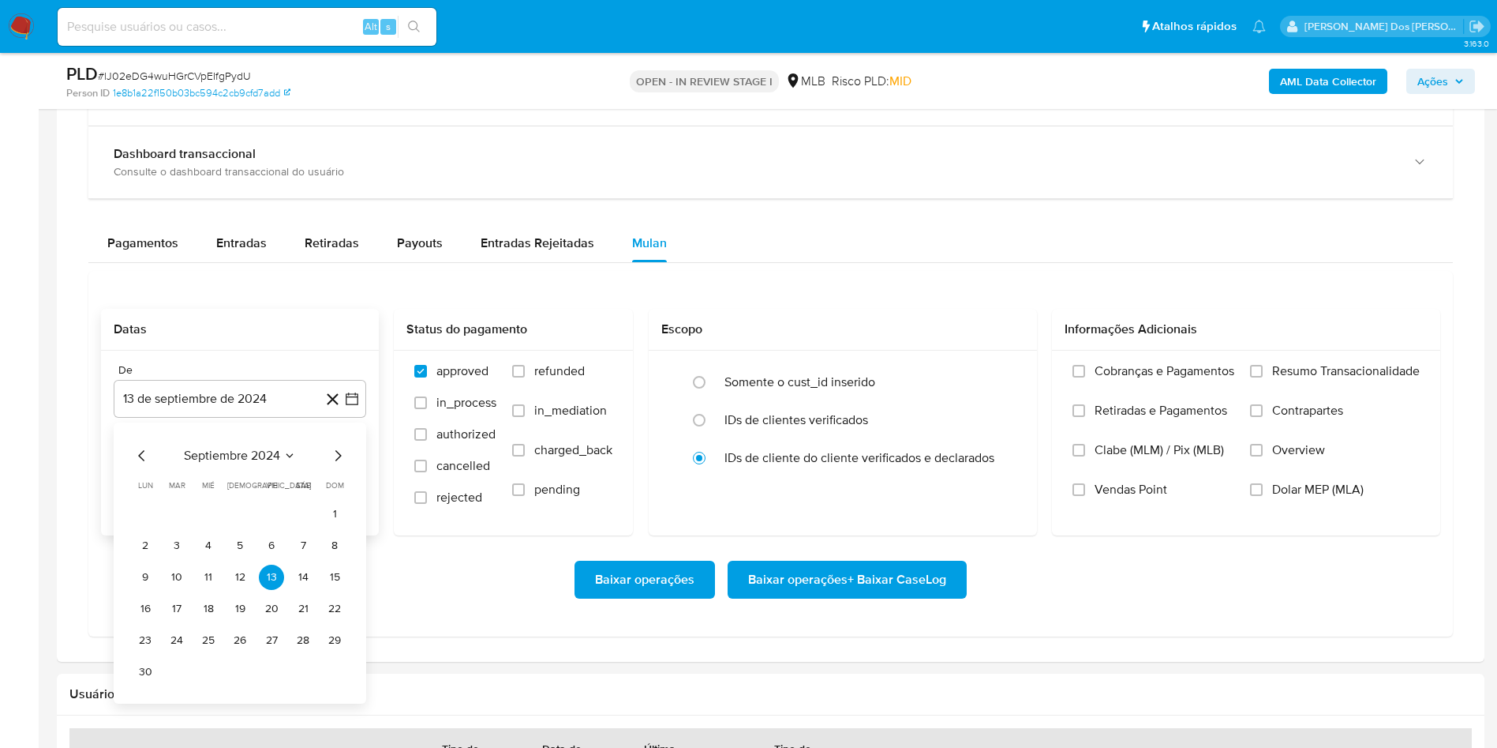
click at [337, 461] on icon "Mes siguiente" at bounding box center [338, 455] width 6 height 11
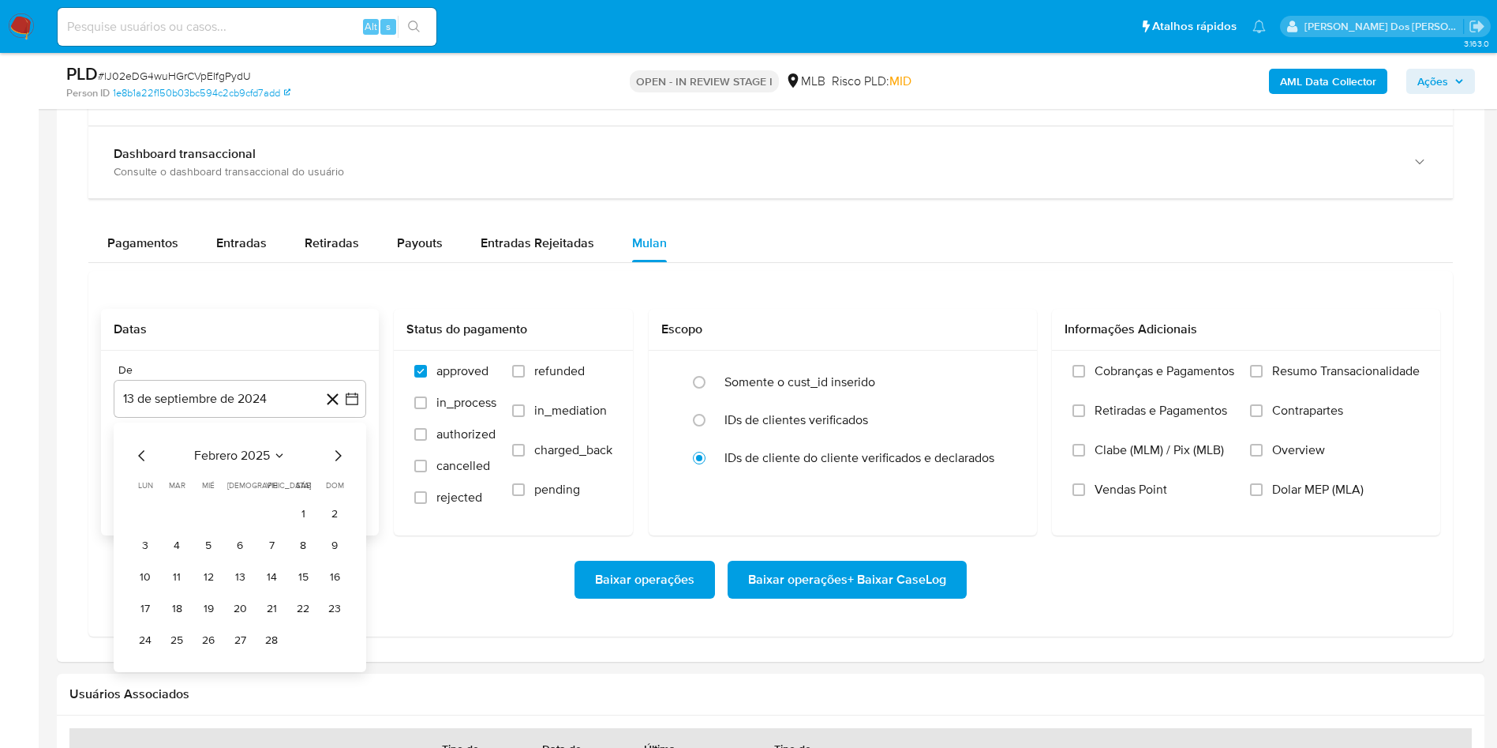
click at [337, 461] on icon "Mes siguiente" at bounding box center [338, 455] width 6 height 11
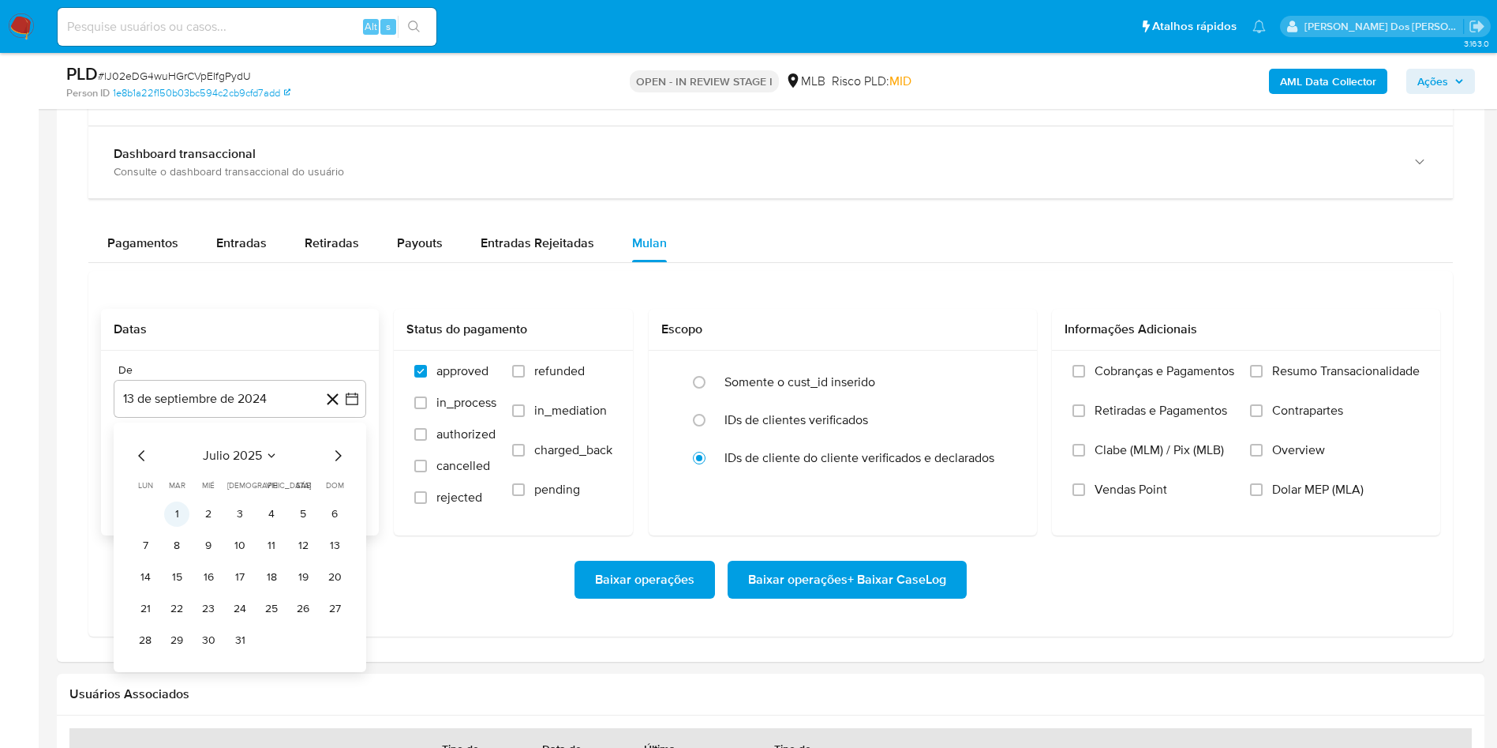
click at [170, 527] on button "1" at bounding box center [176, 513] width 25 height 25
click at [1299, 379] on span "Resumo Transacionalidade" at bounding box center [1347, 371] width 148 height 16
click at [1263, 377] on input "Resumo Transacionalidade" at bounding box center [1256, 371] width 13 height 13
click at [827, 597] on span "Baixar operações + Baixar CaseLog" at bounding box center [847, 579] width 198 height 35
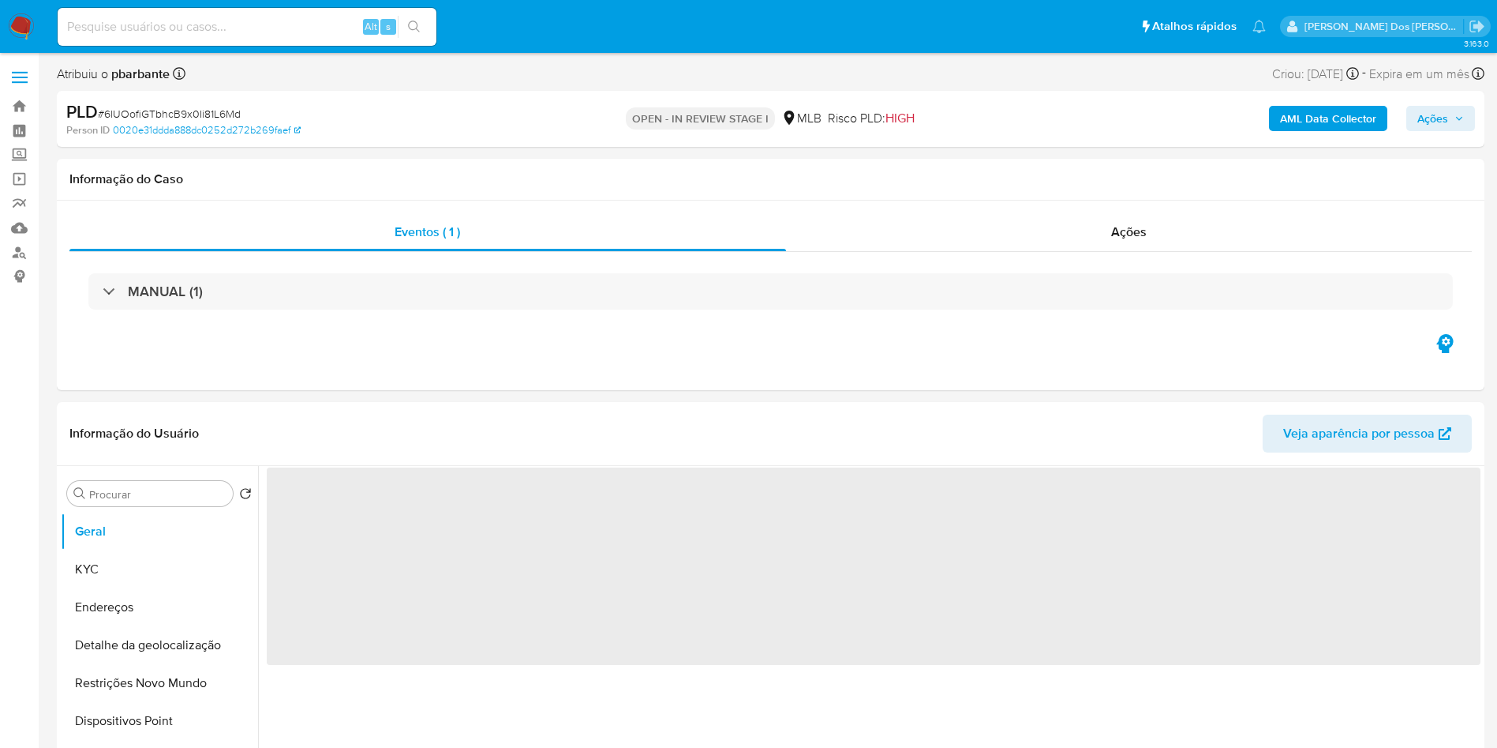
select select "10"
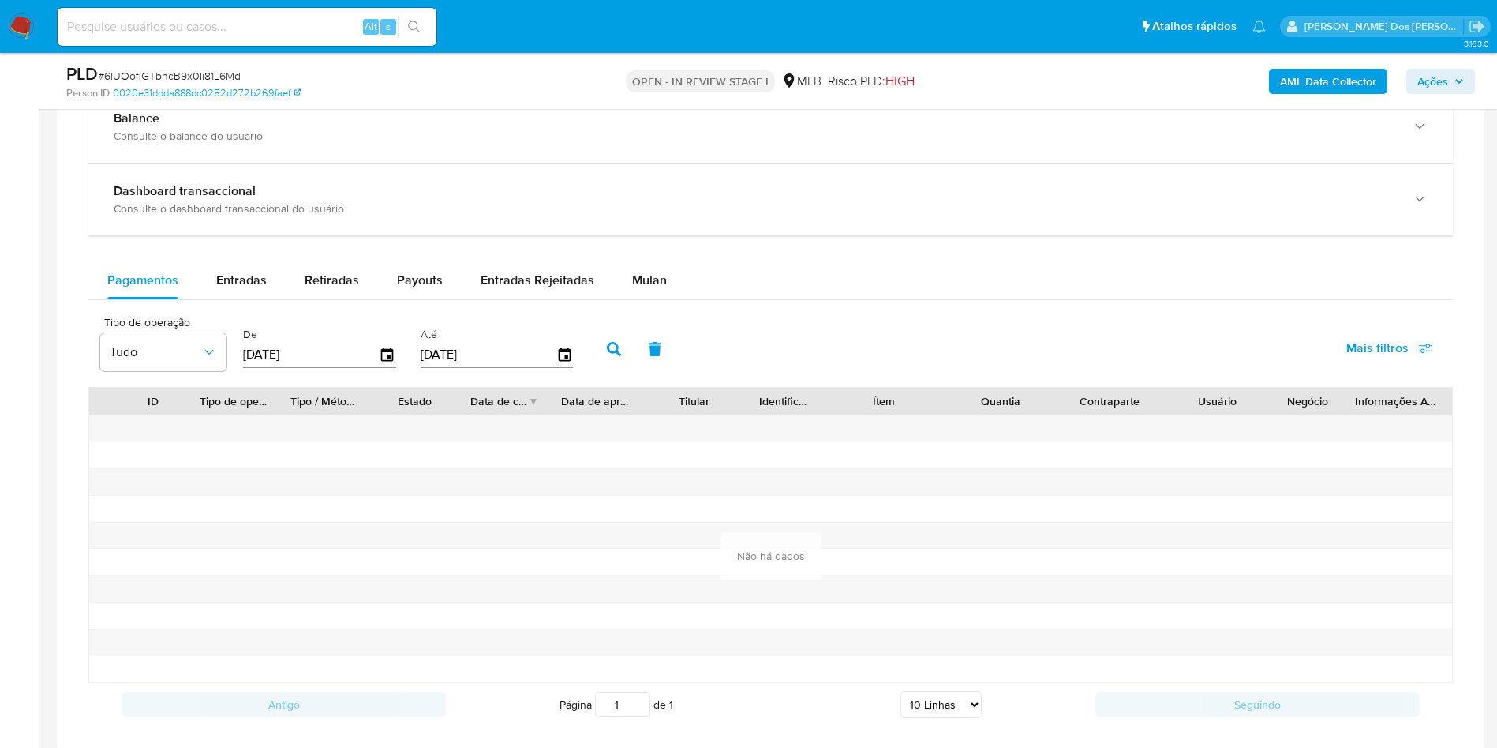
scroll to position [1176, 0]
click at [643, 282] on div "Balance Consulte o balance do usuário Dashboard transaccional Consulte o dashbo…" at bounding box center [770, 409] width 1365 height 635
click at [399, 369] on icon "button" at bounding box center [388, 356] width 28 height 28
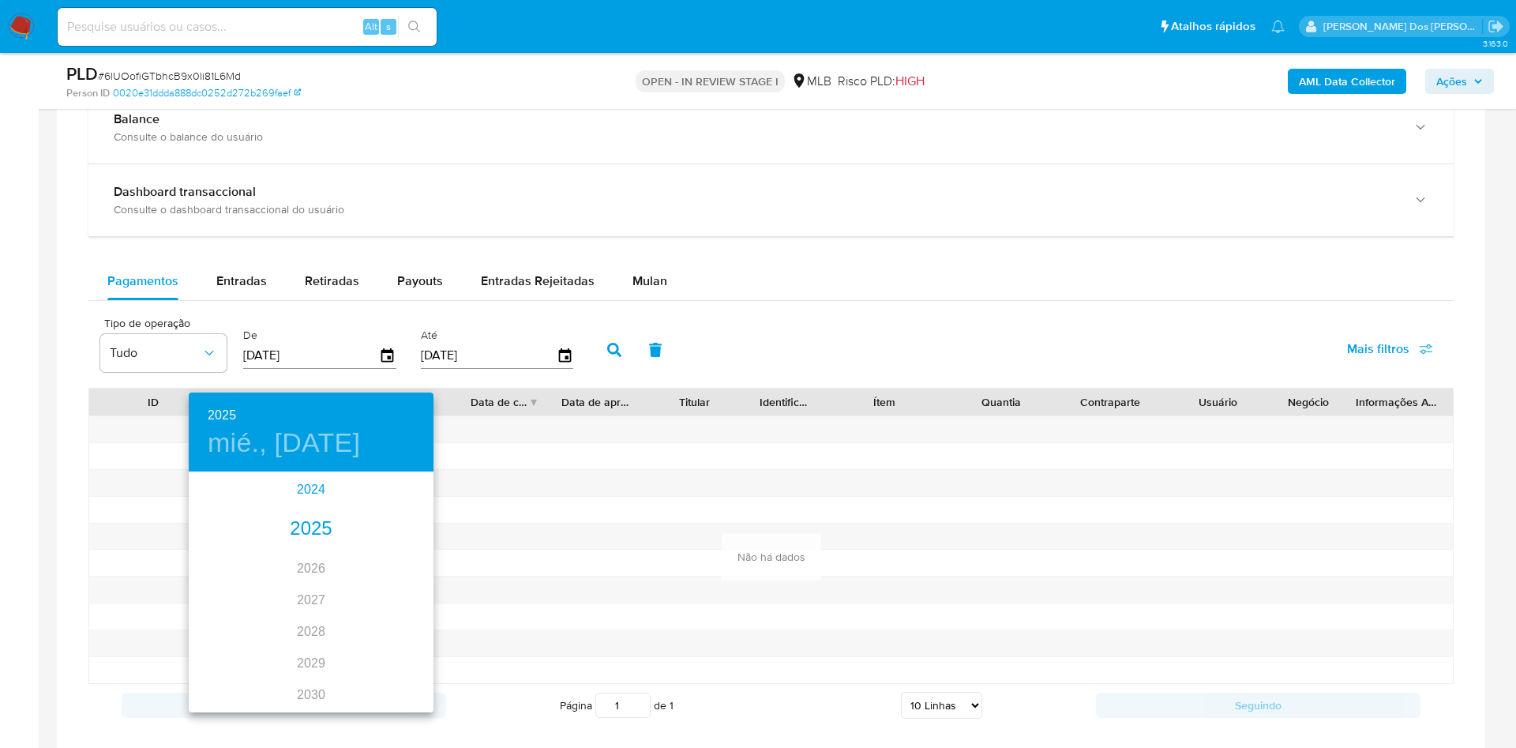
click at [306, 496] on div "2024" at bounding box center [311, 490] width 245 height 32
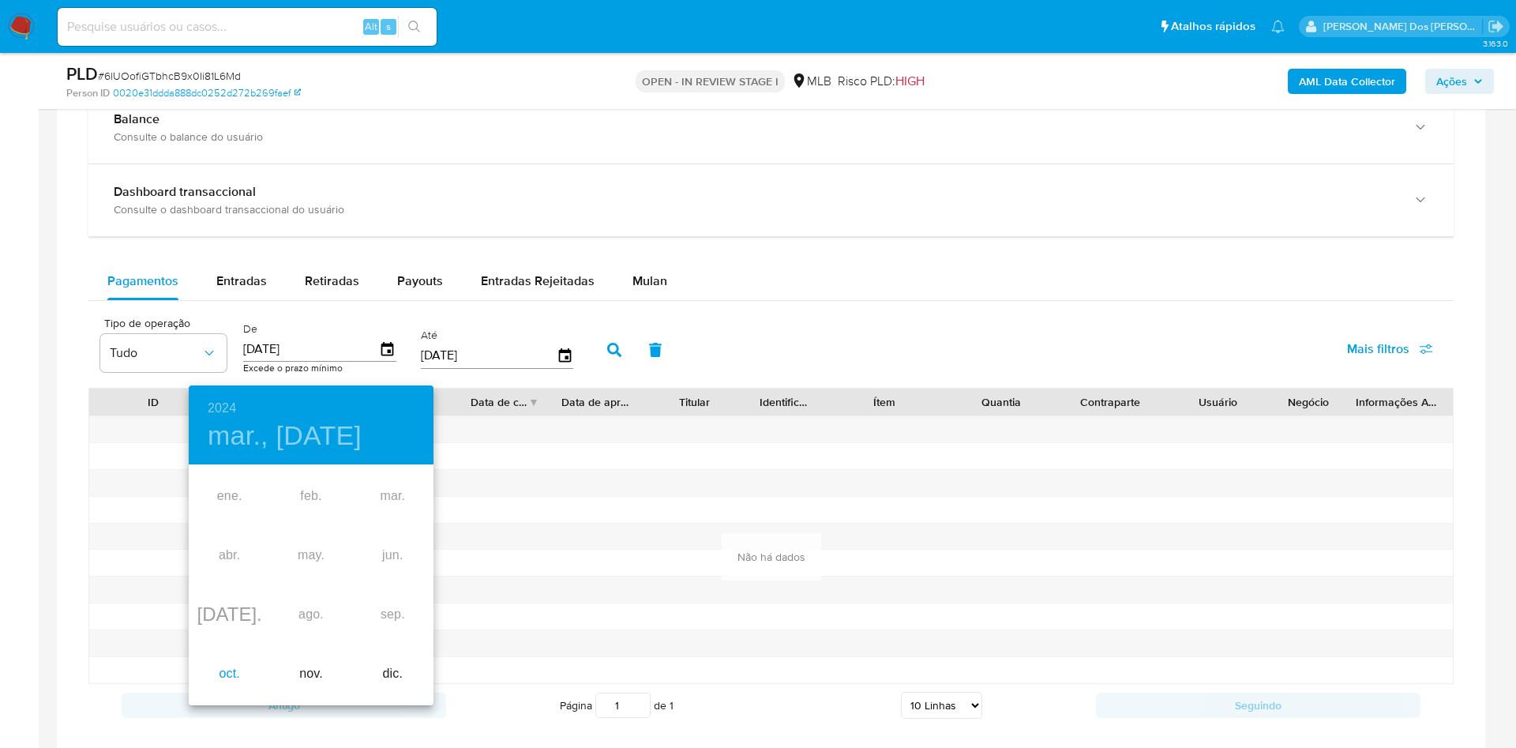
click at [231, 662] on div "oct." at bounding box center [229, 673] width 81 height 59
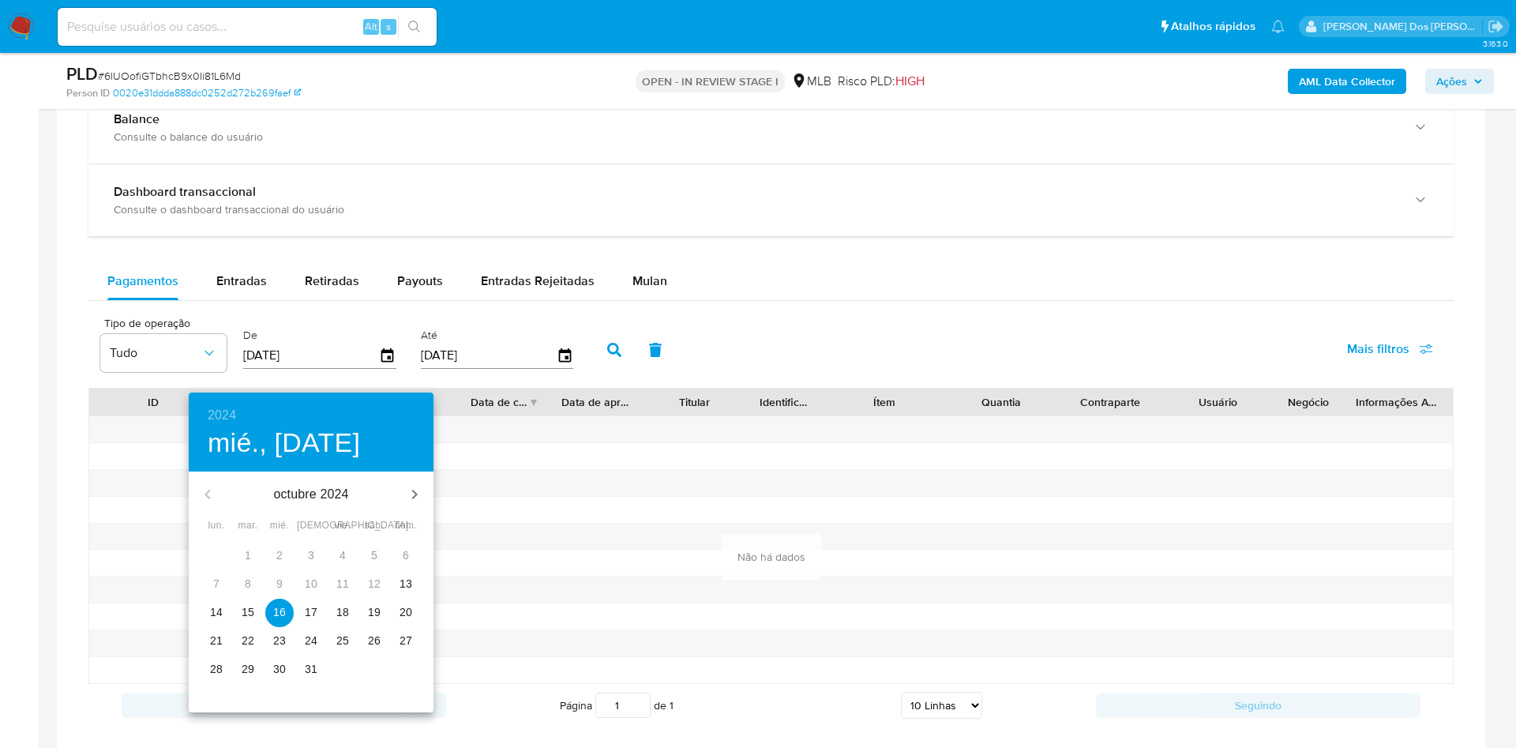
click at [212, 609] on p "14" at bounding box center [216, 612] width 13 height 16
type input "[DATE]"
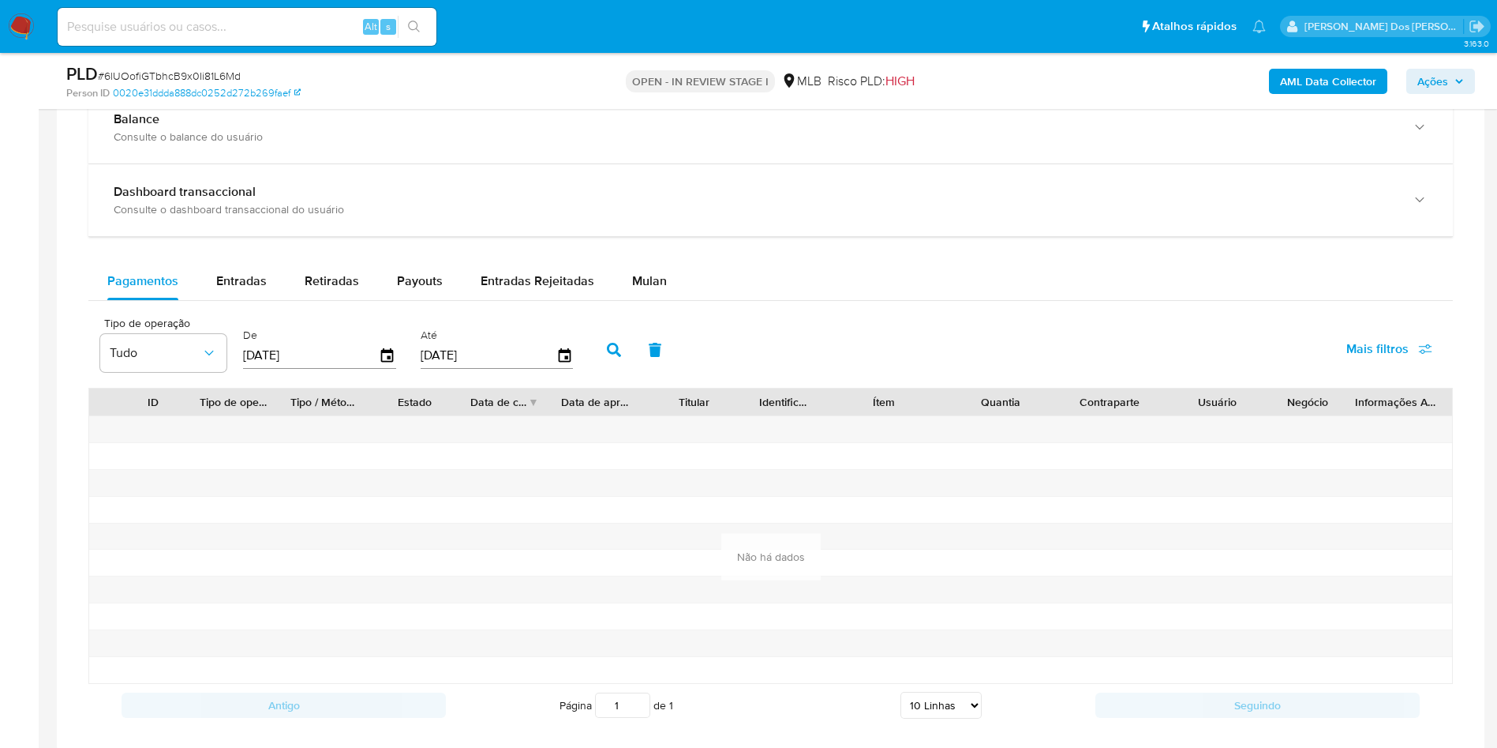
click at [611, 369] on button "button" at bounding box center [614, 350] width 41 height 38
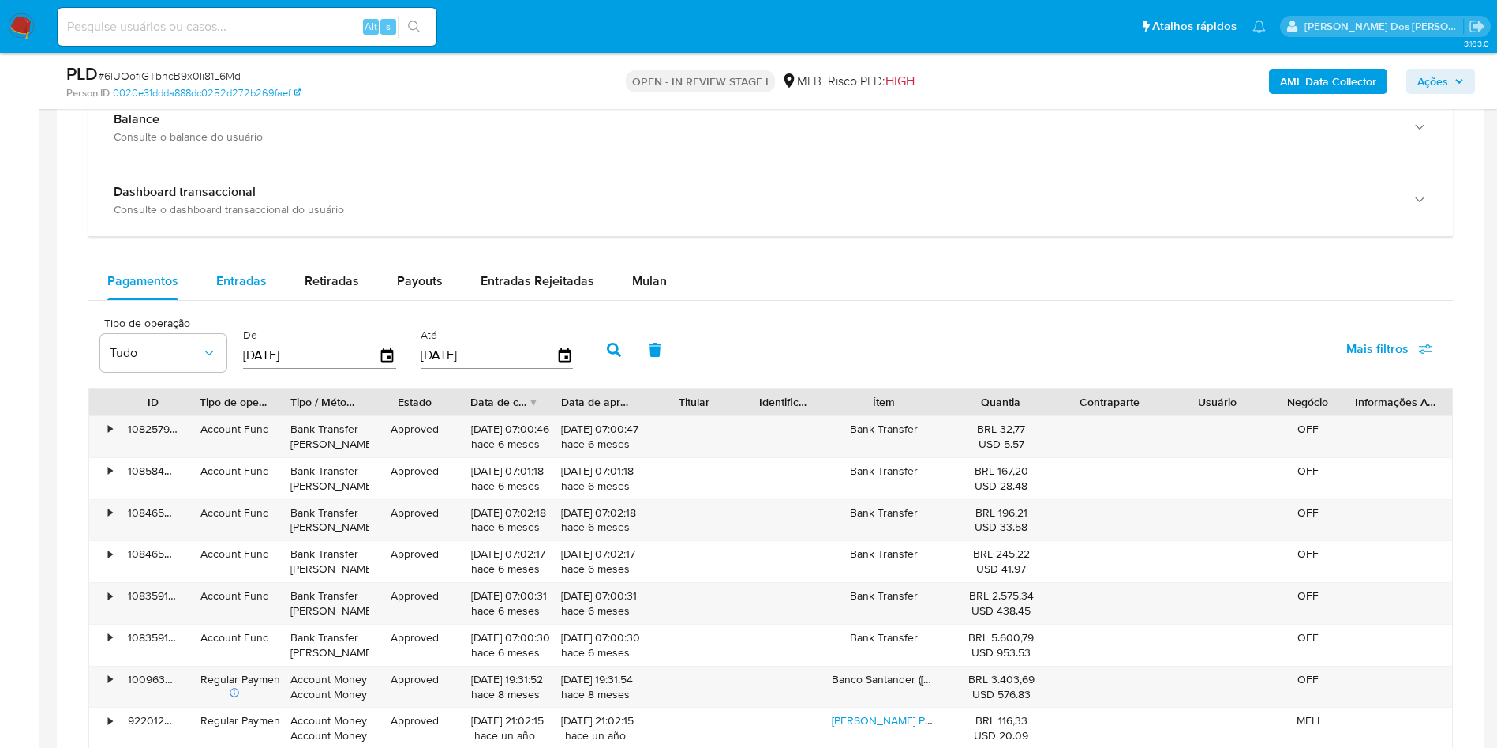
click at [253, 290] on span "Entradas" at bounding box center [241, 281] width 51 height 18
select select "10"
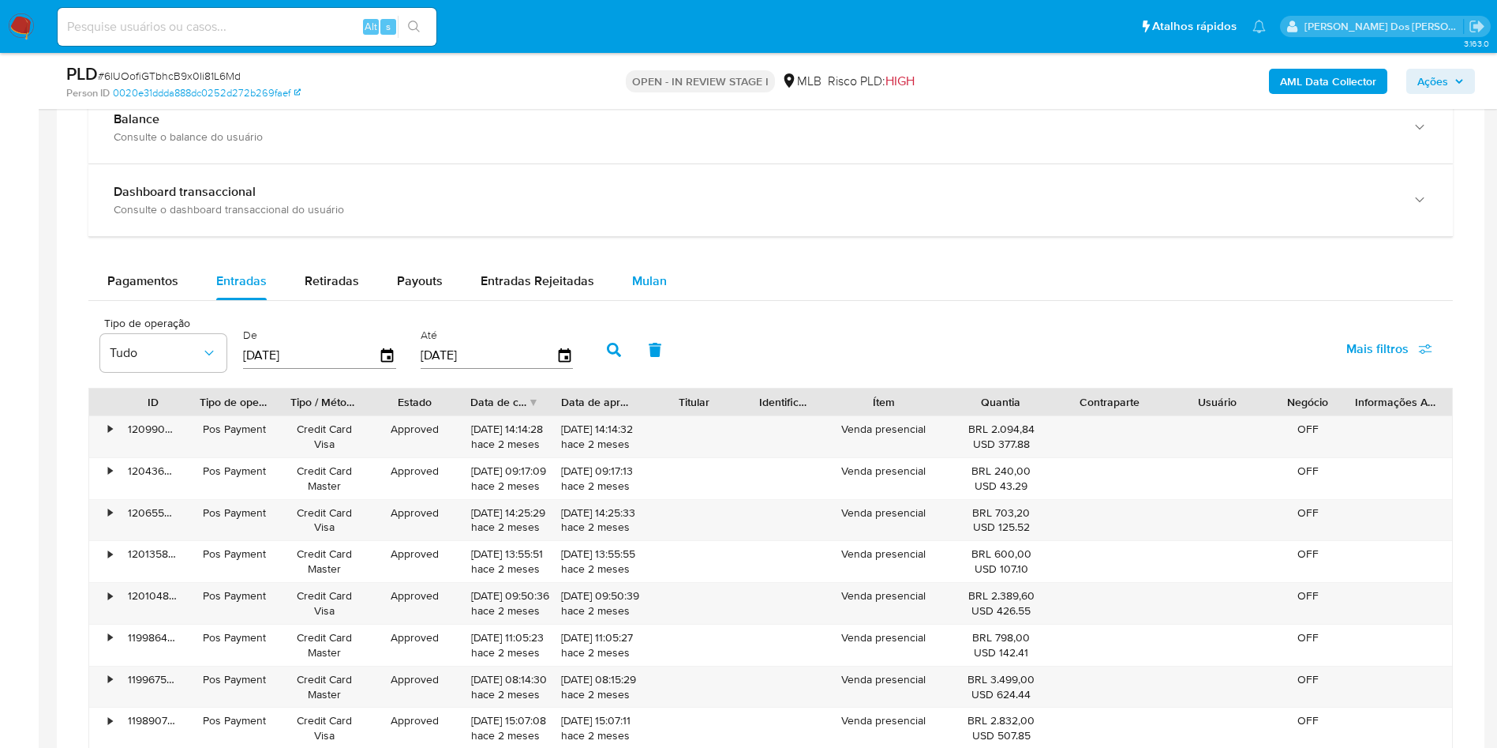
click at [650, 291] on div "Mulan" at bounding box center [649, 281] width 35 height 38
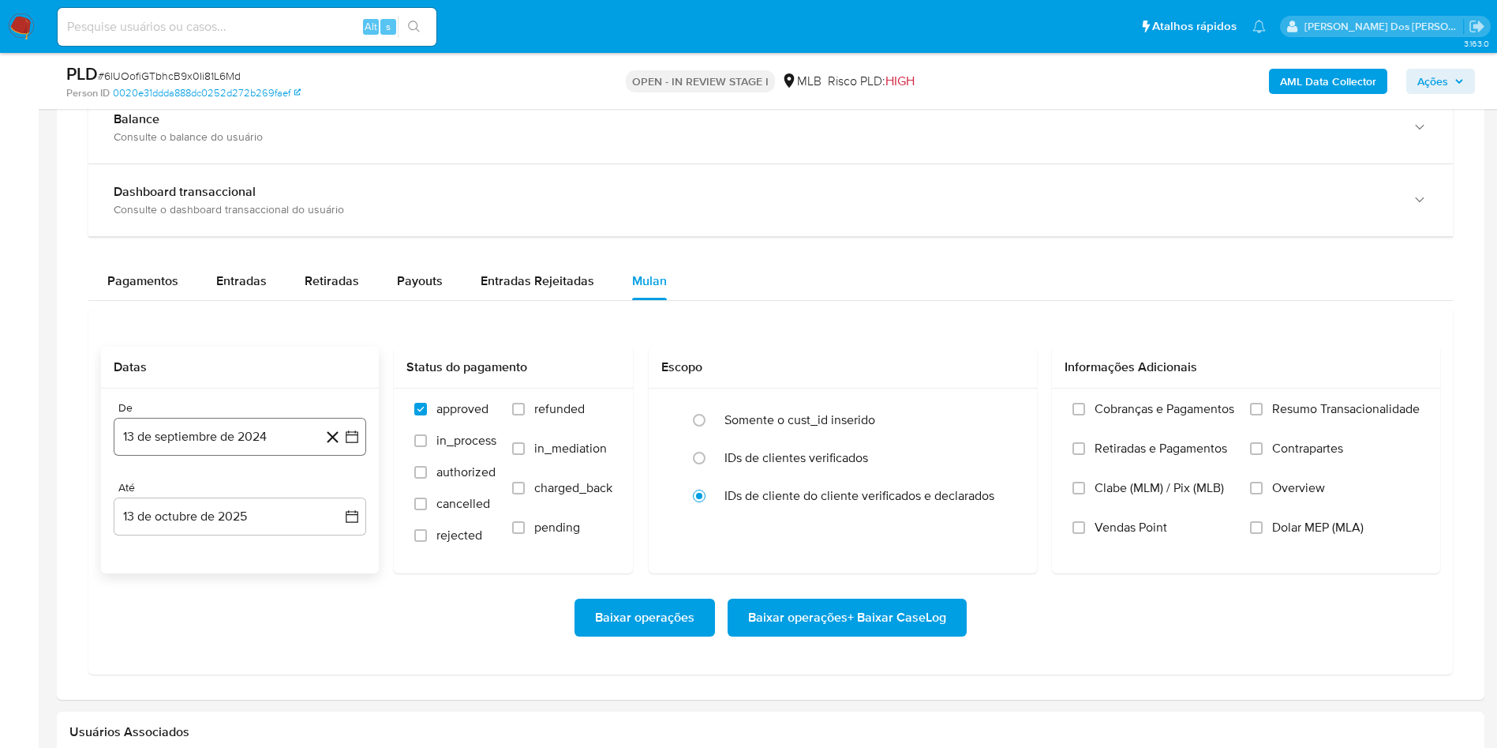
click at [357, 455] on button "13 de septiembre de 2024" at bounding box center [240, 437] width 253 height 38
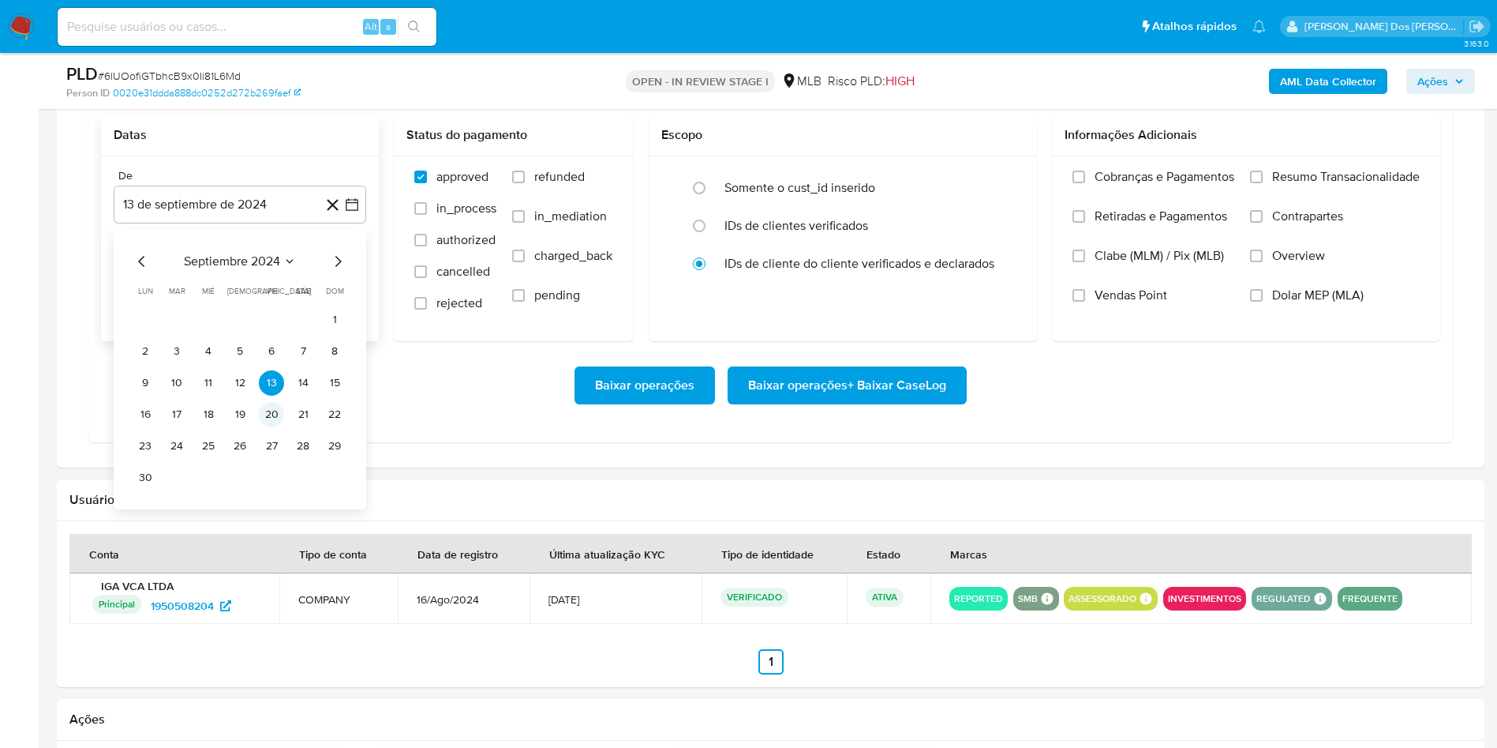
scroll to position [1409, 0]
click at [345, 270] on icon "Mes siguiente" at bounding box center [337, 260] width 19 height 19
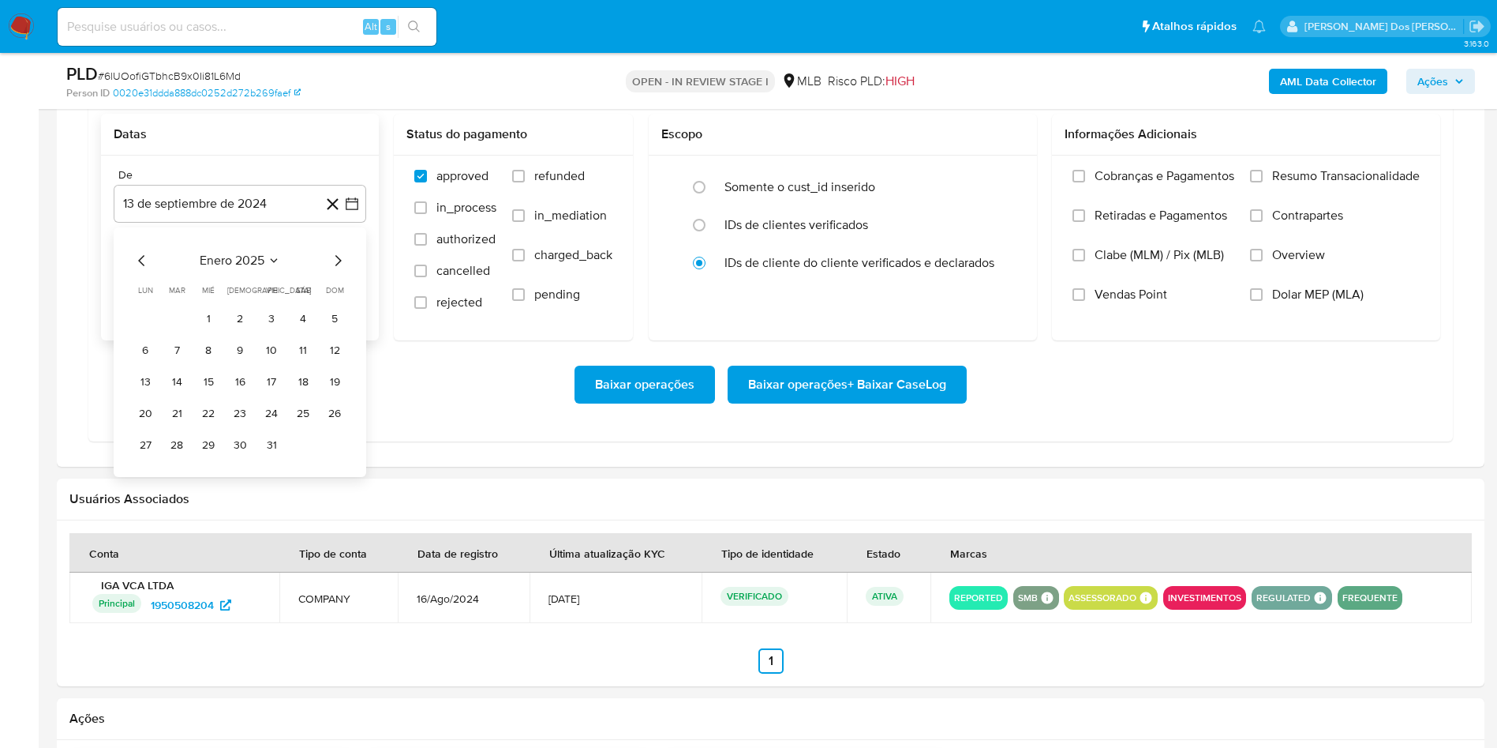
click at [345, 270] on icon "Mes siguiente" at bounding box center [337, 260] width 19 height 19
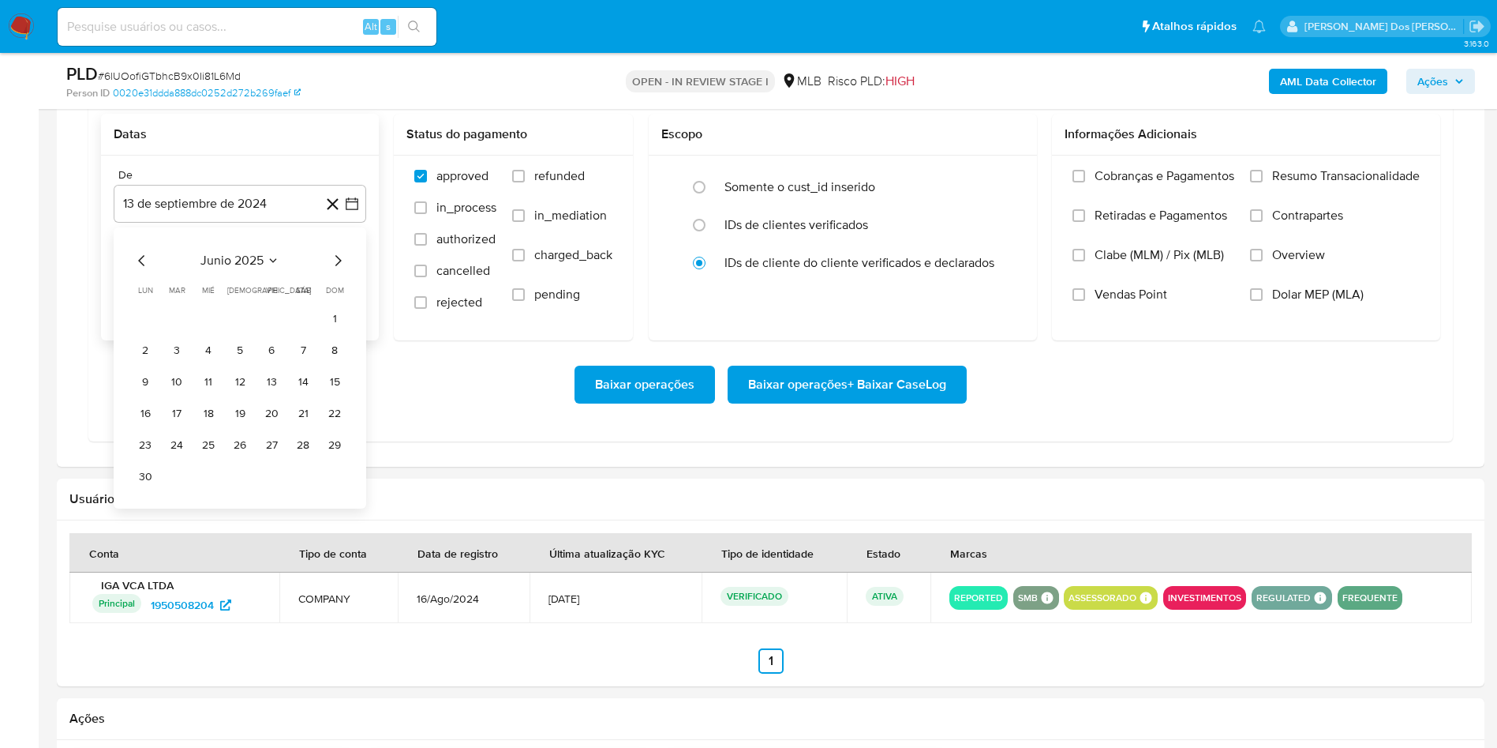
click at [345, 270] on icon "Mes siguiente" at bounding box center [337, 260] width 19 height 19
click at [188, 332] on button "1" at bounding box center [176, 318] width 25 height 25
click at [1377, 184] on span "Resumo Transacionalidade" at bounding box center [1347, 176] width 148 height 16
click at [1263, 182] on input "Resumo Transacionalidade" at bounding box center [1256, 176] width 13 height 13
click at [778, 402] on span "Baixar operações + Baixar CaseLog" at bounding box center [847, 384] width 198 height 35
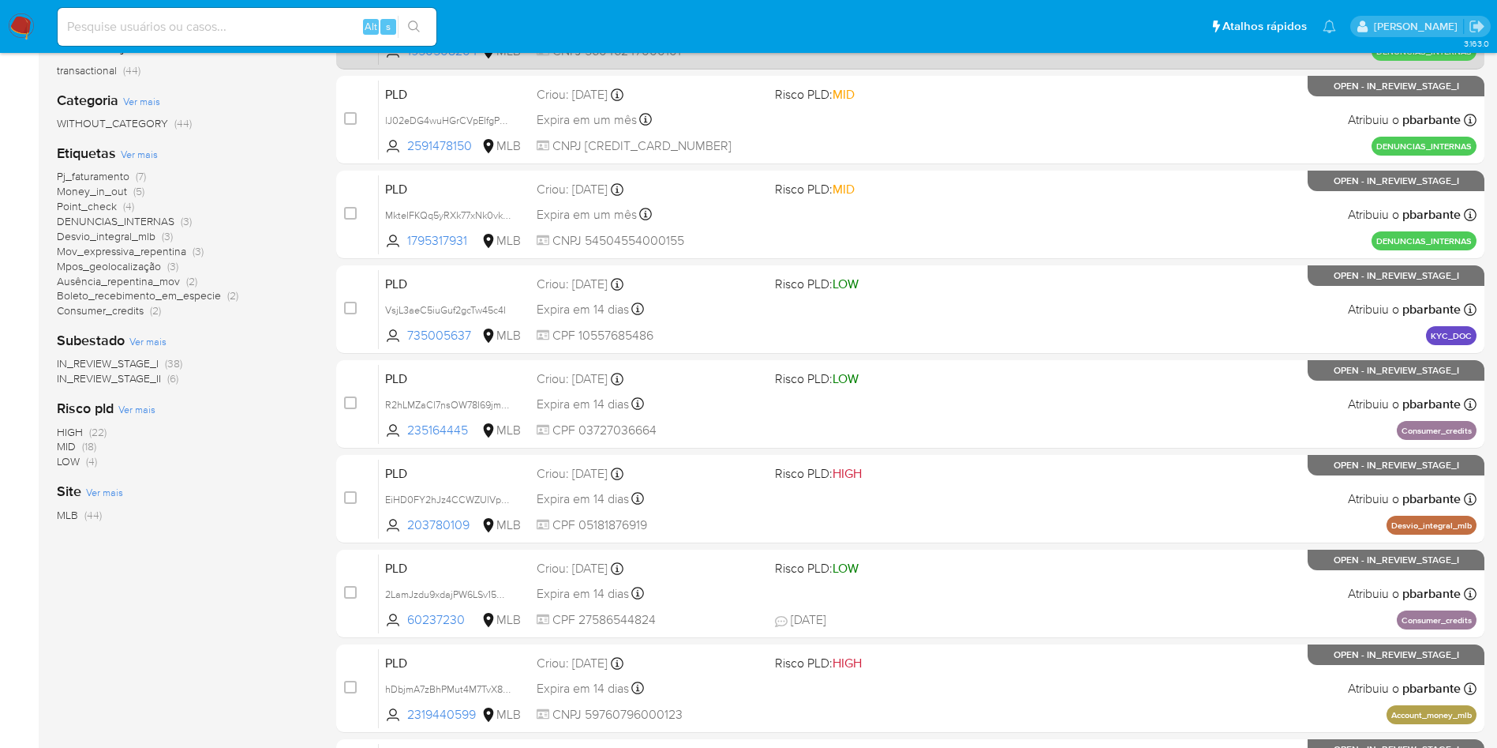
scroll to position [261, 0]
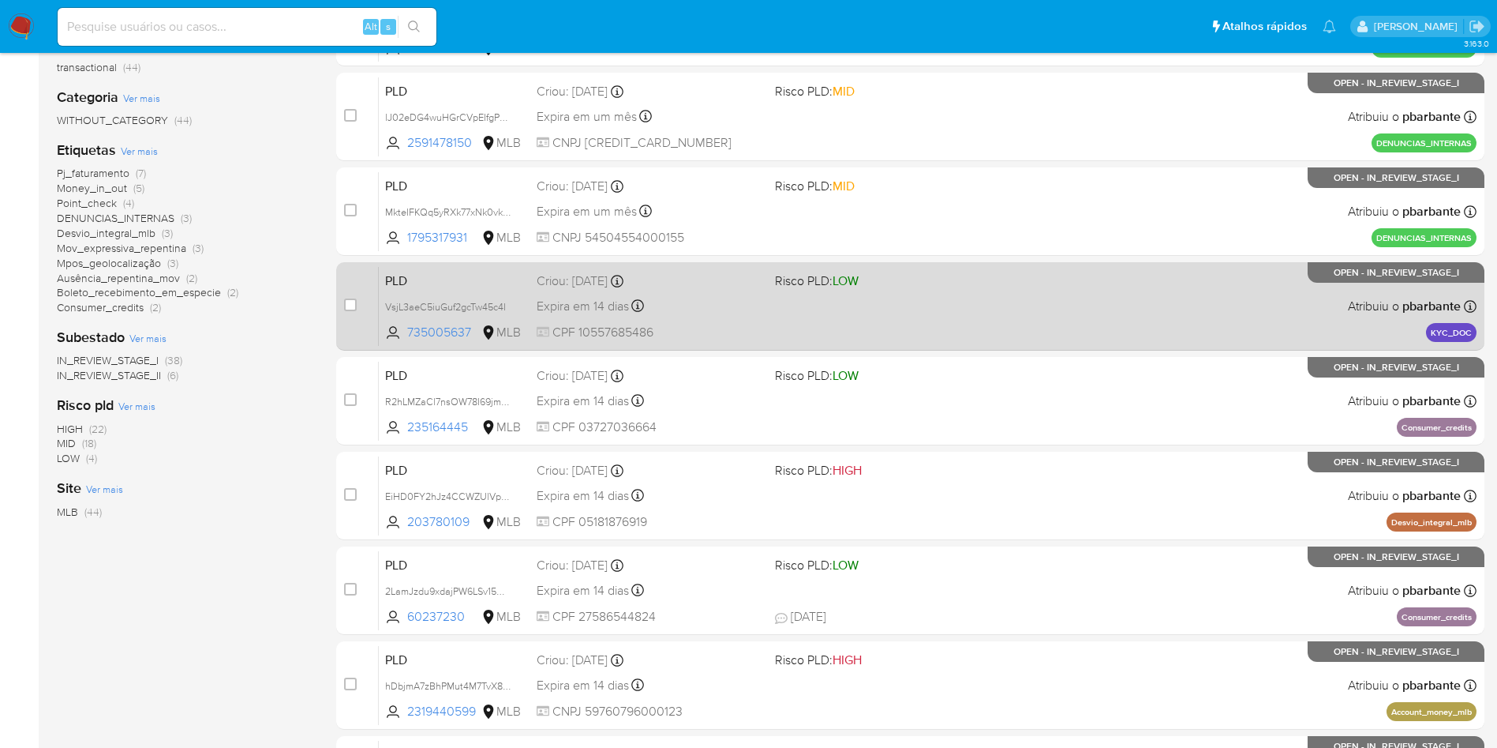
click at [821, 334] on div "PLD VsjL3aeC5iuGuf2gcTw45c4I 735005637 MLB Risco PLD: LOW Criou: [DATE] Criou: …" at bounding box center [928, 306] width 1098 height 80
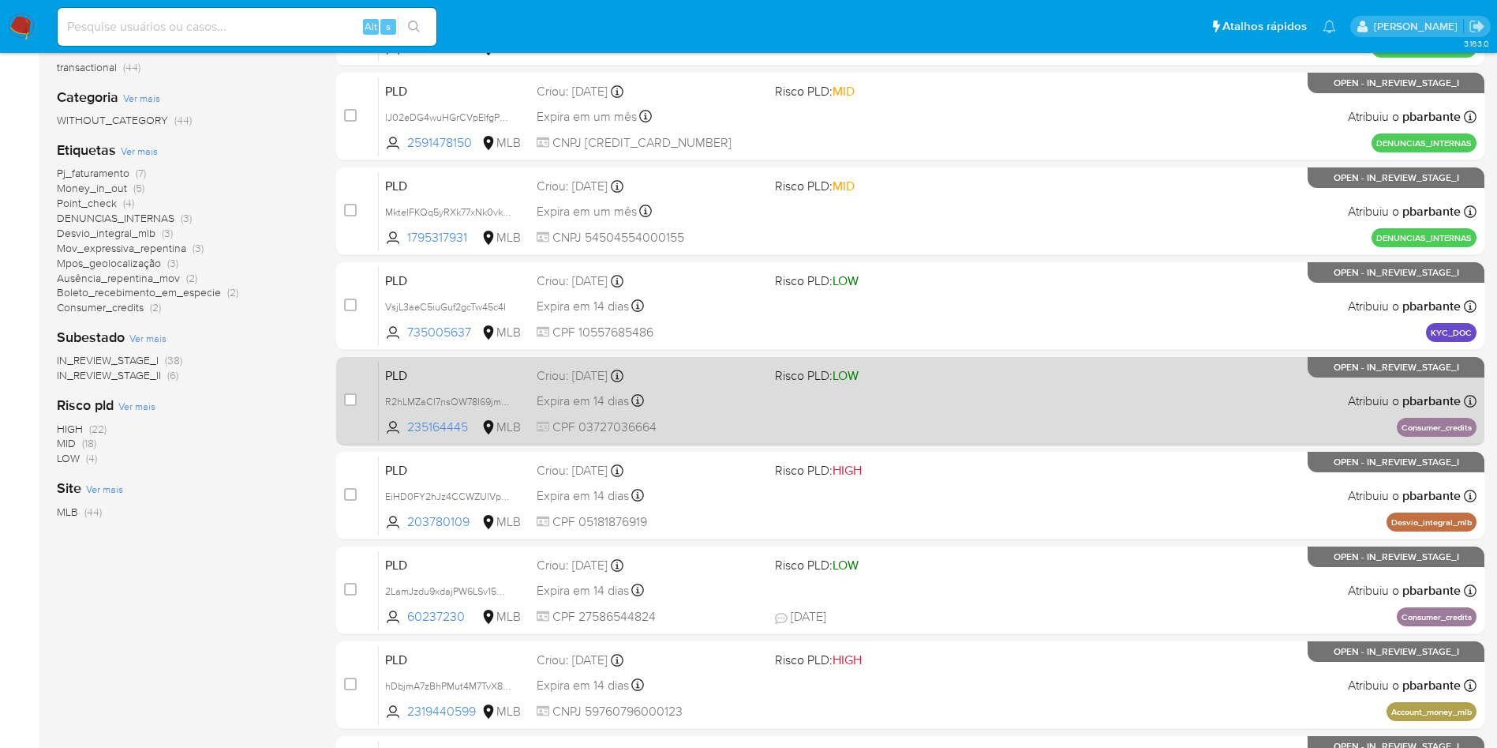
click at [827, 440] on div "PLD R2hLMZaCl7nsOW78I69jm8oW 235164445 MLB Risco PLD: LOW Criou: 12/09/2025 Cri…" at bounding box center [928, 401] width 1098 height 80
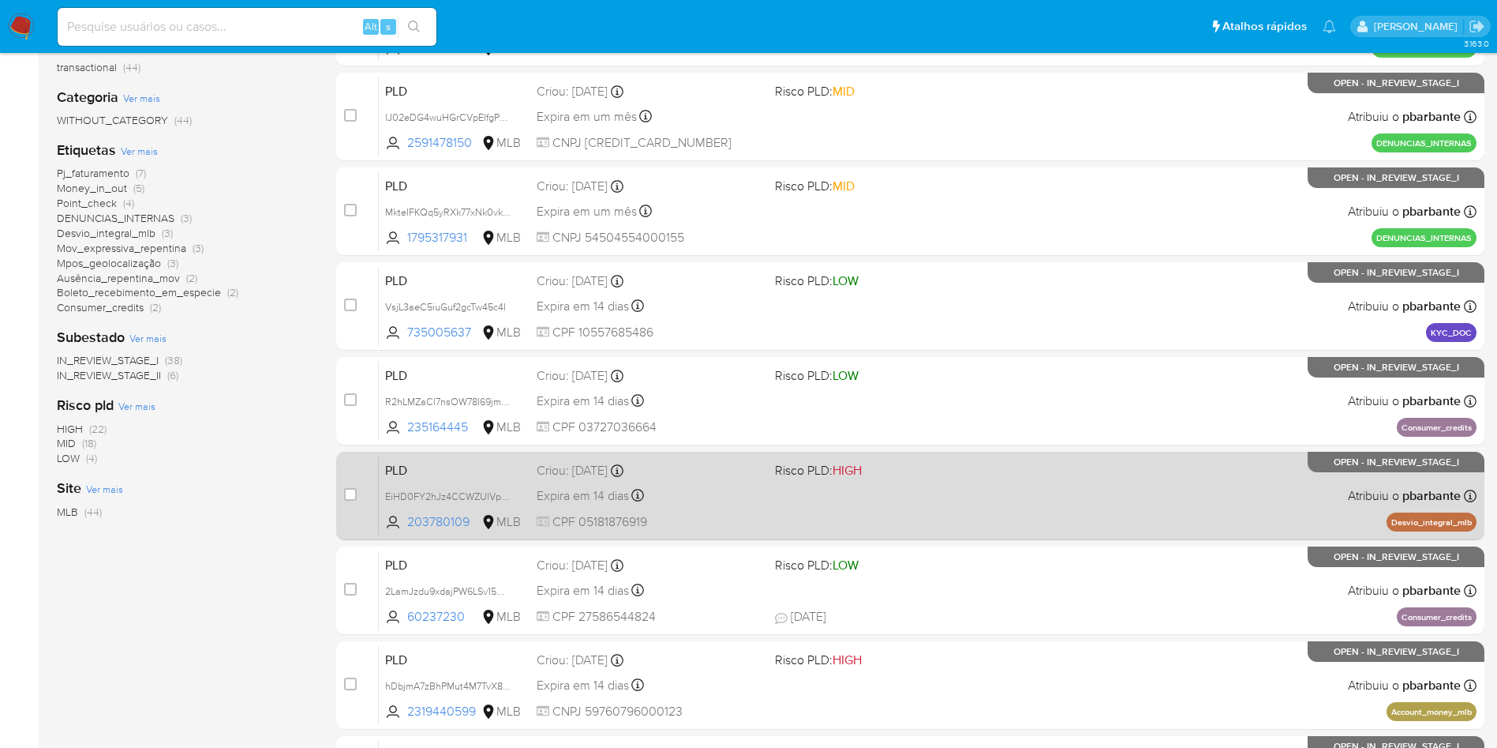
click at [828, 478] on span "Risco PLD: HIGH" at bounding box center [818, 469] width 87 height 17
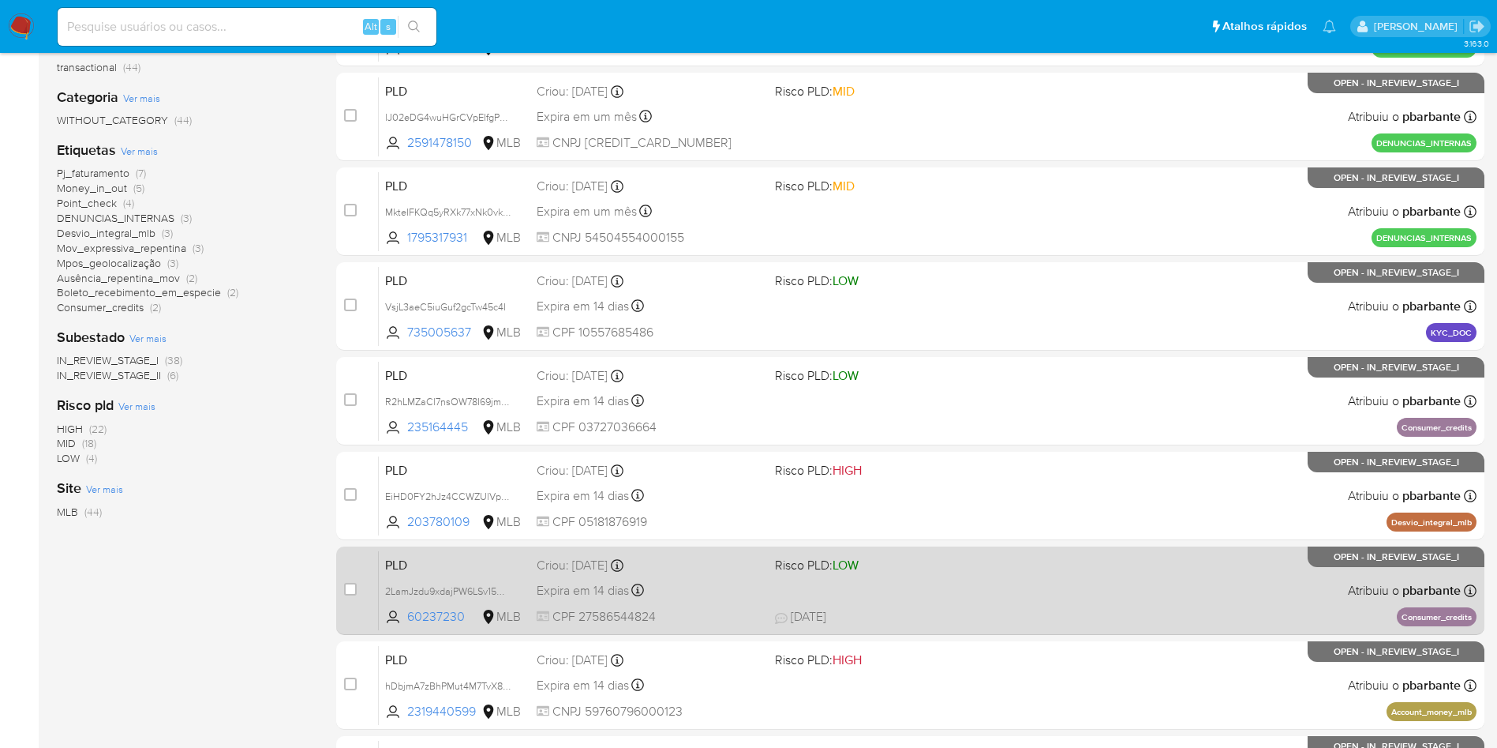
click at [832, 630] on div "PLD 2LamJzdu9xdajPW6LSv15wck 60237230 MLB Risco PLD: LOW Criou: 12/09/2025 Crio…" at bounding box center [928, 590] width 1098 height 80
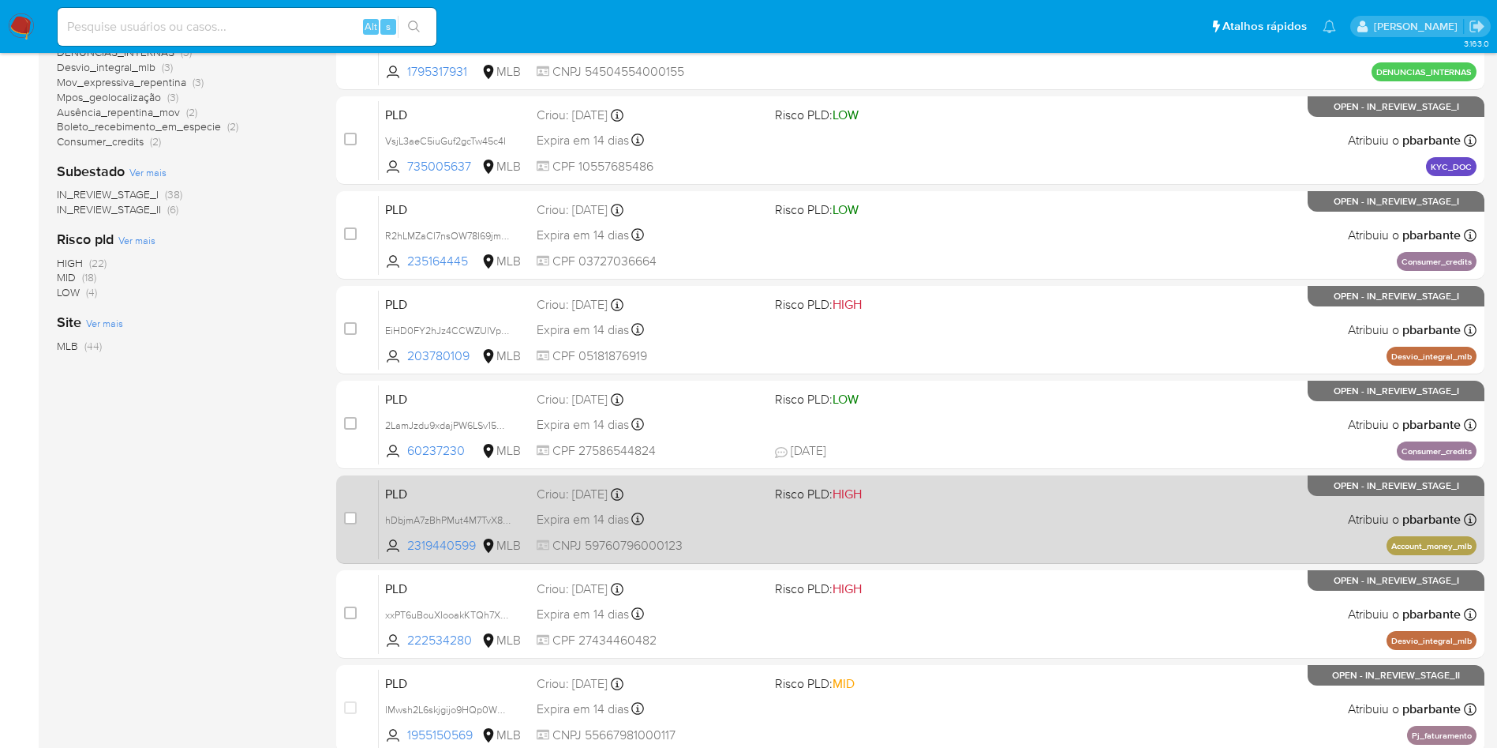
click at [899, 559] on div "PLD hDbjmA7zBhPMut4M7TvX8Qfe 2319440599 MLB Risco PLD: HIGH Criou: 12/09/2025 C…" at bounding box center [928, 519] width 1098 height 80
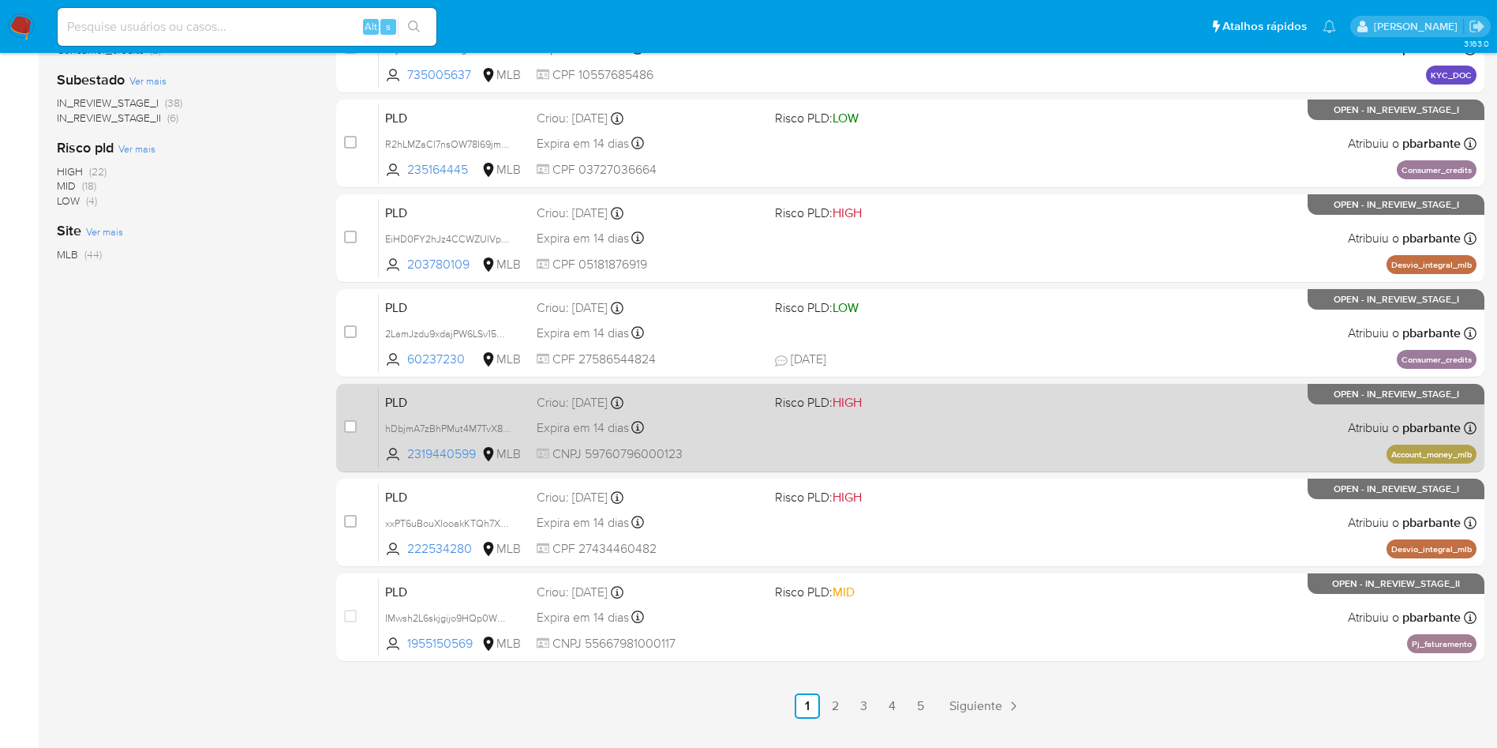
scroll to position [523, 0]
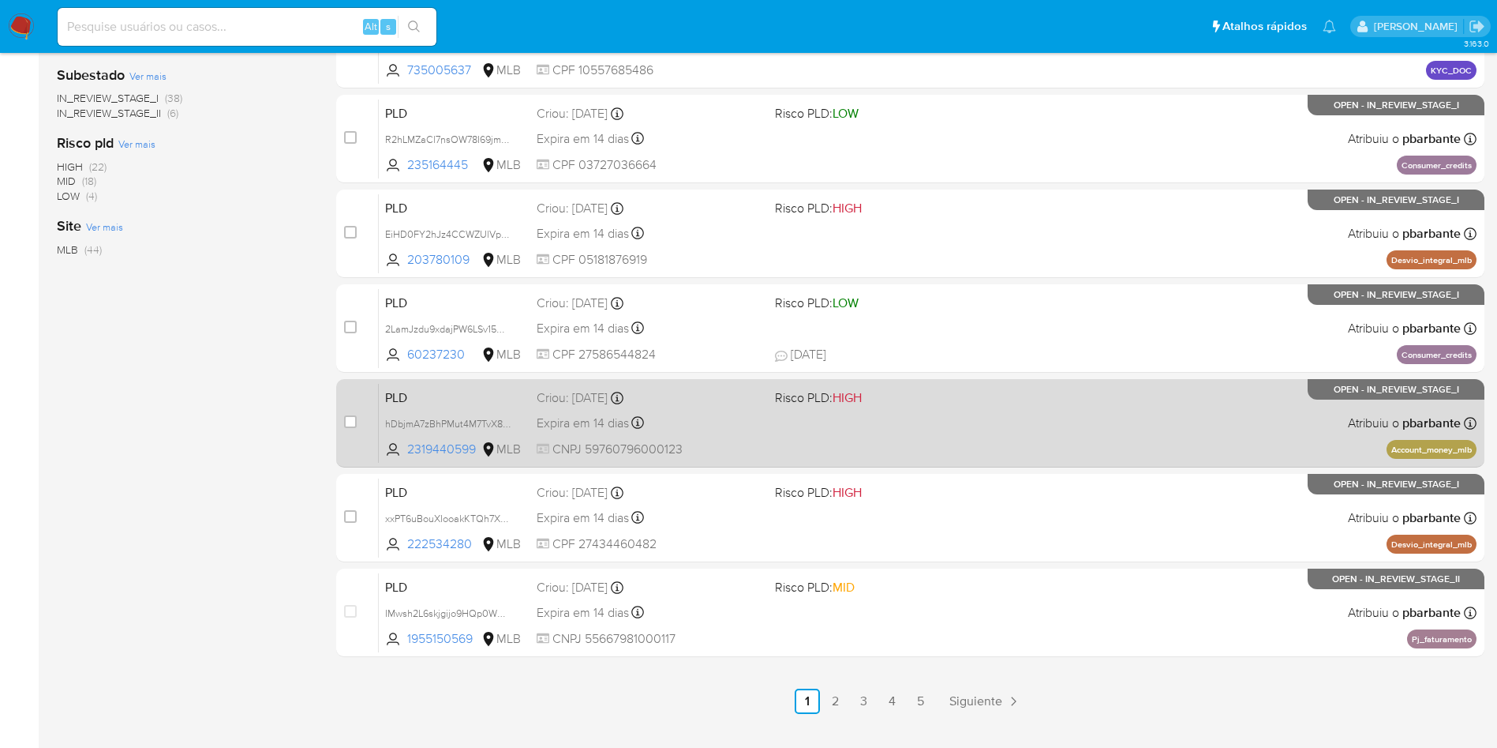
click at [899, 519] on span at bounding box center [888, 516] width 226 height 3
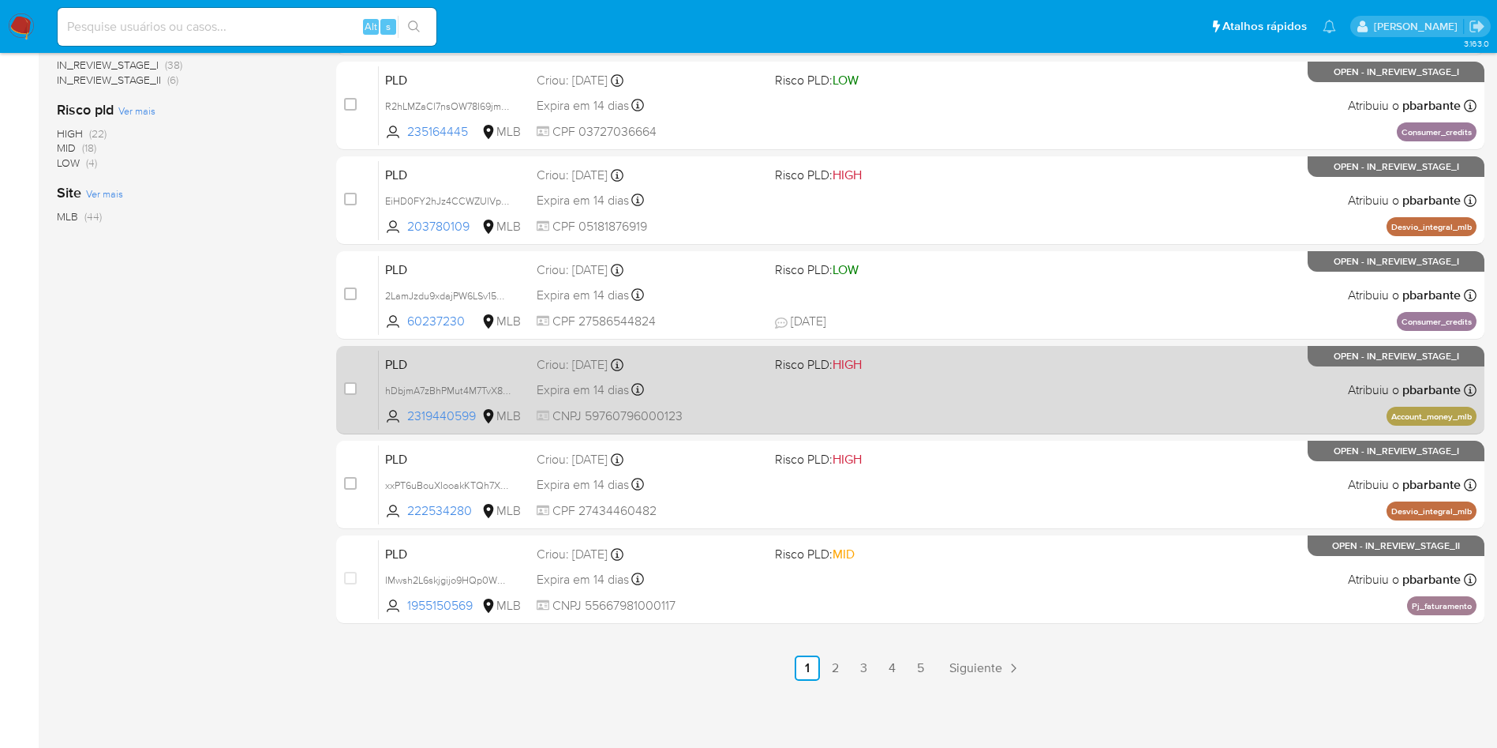
click at [899, 619] on div "PLD IMwsh2L6skjgijo9HQp0WN81 1955150569 MLB Risco PLD: MID Criou: 12/09/2025 Cr…" at bounding box center [928, 579] width 1098 height 80
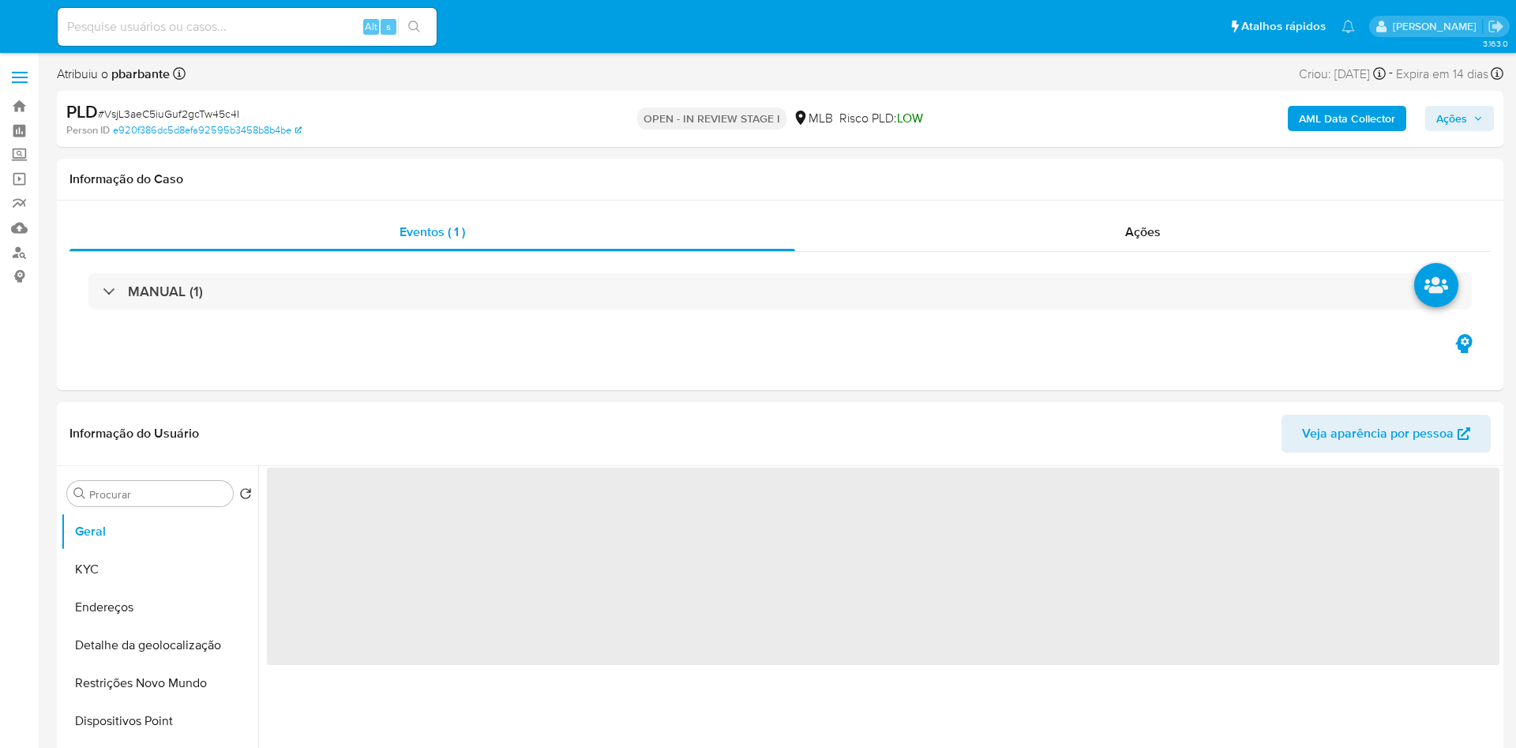
select select "10"
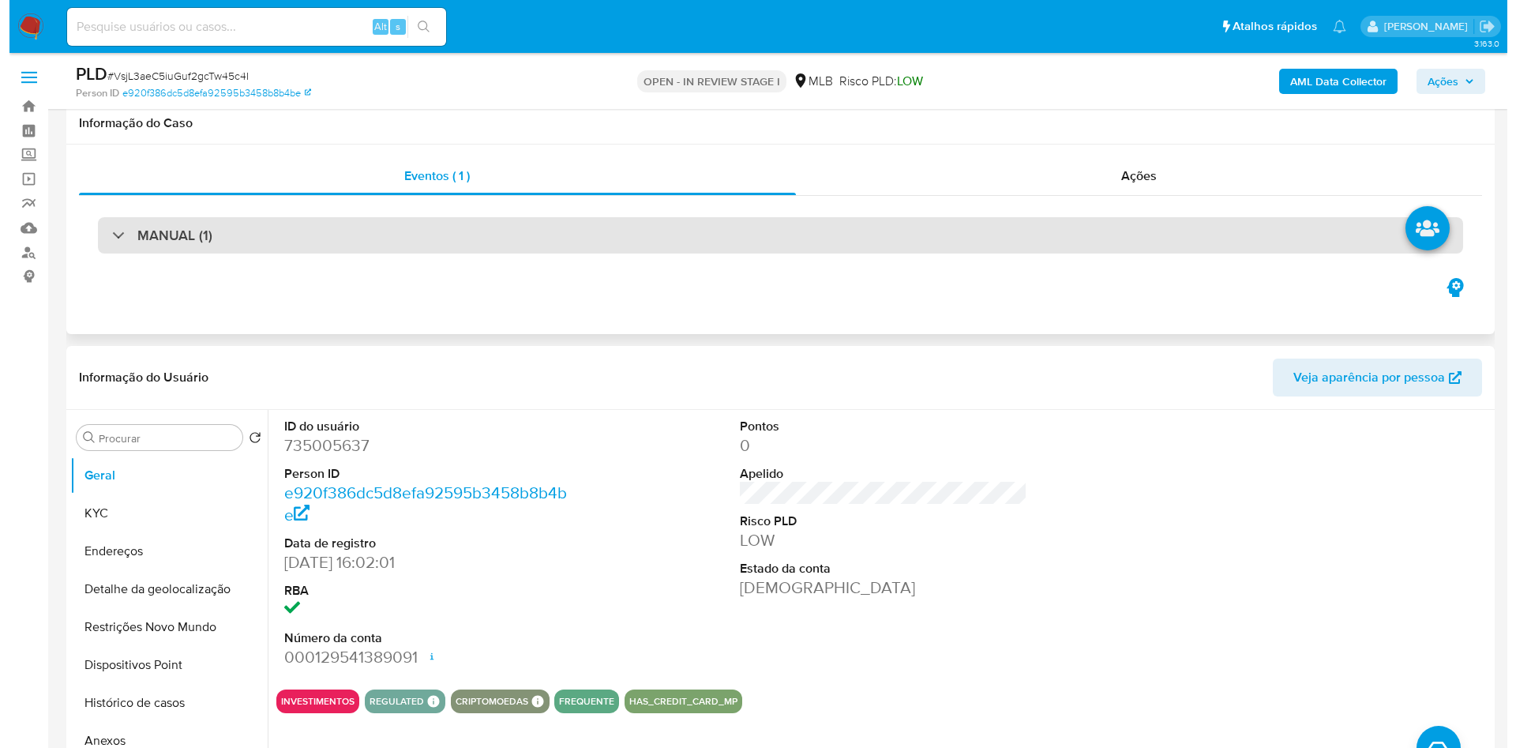
scroll to position [191, 0]
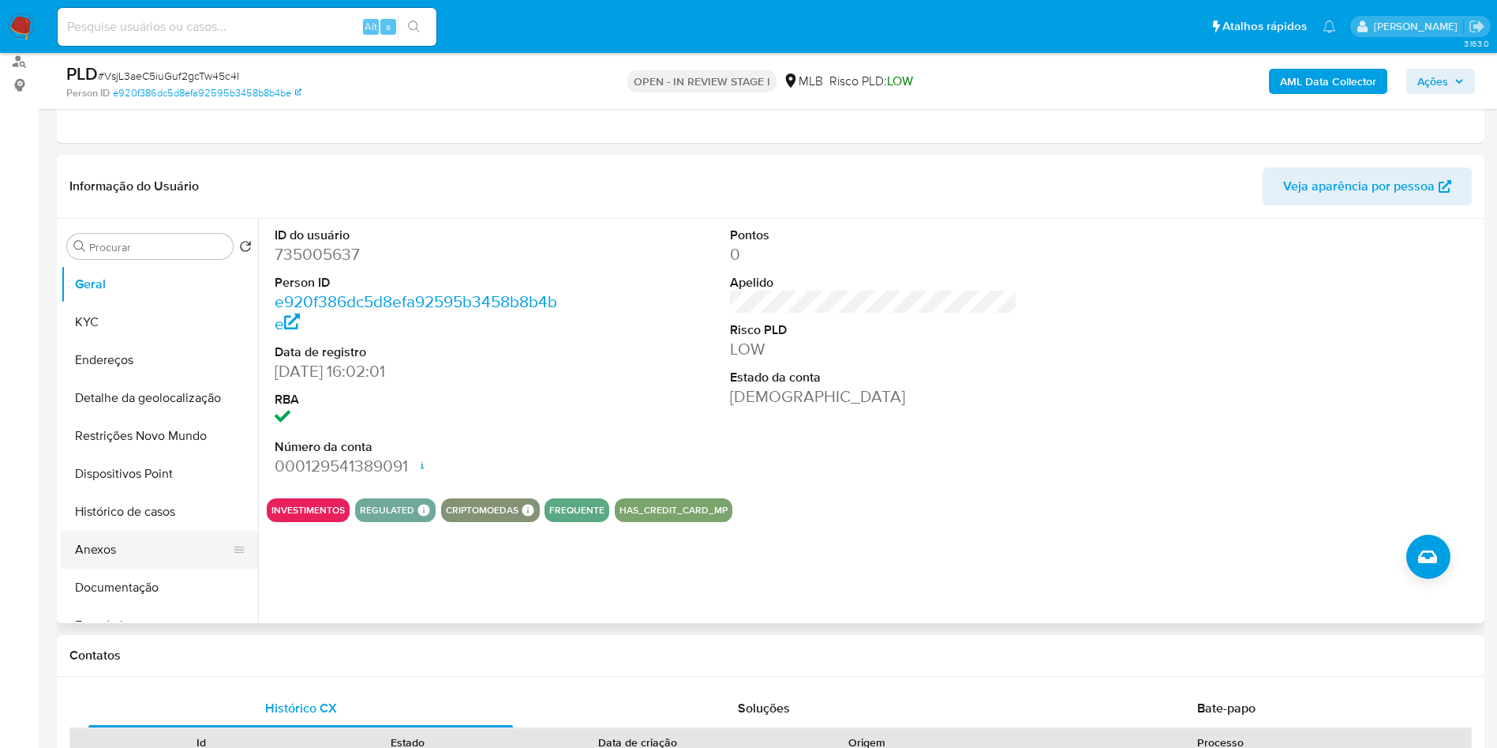
click at [158, 556] on button "Anexos" at bounding box center [153, 549] width 185 height 38
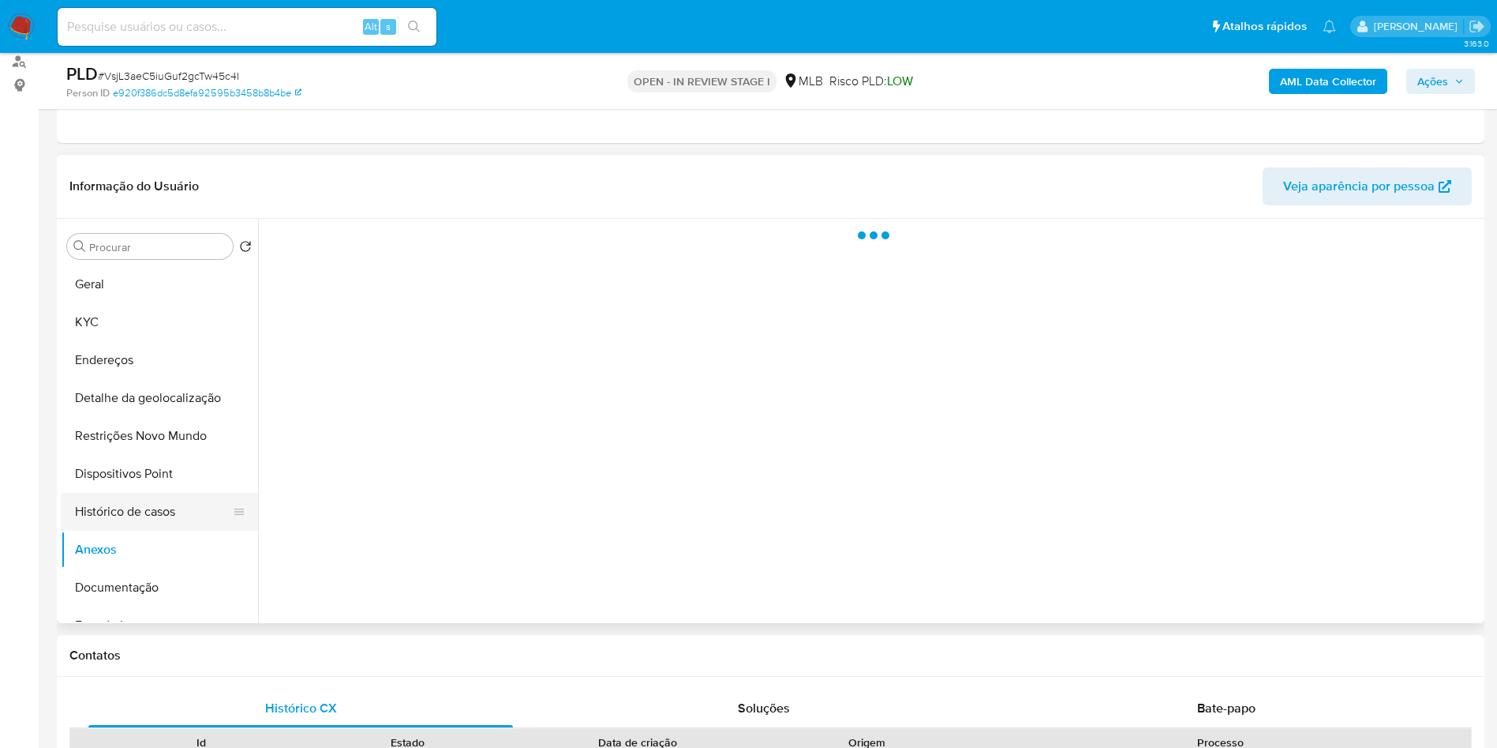
click at [194, 530] on button "Histórico de casos" at bounding box center [153, 512] width 185 height 38
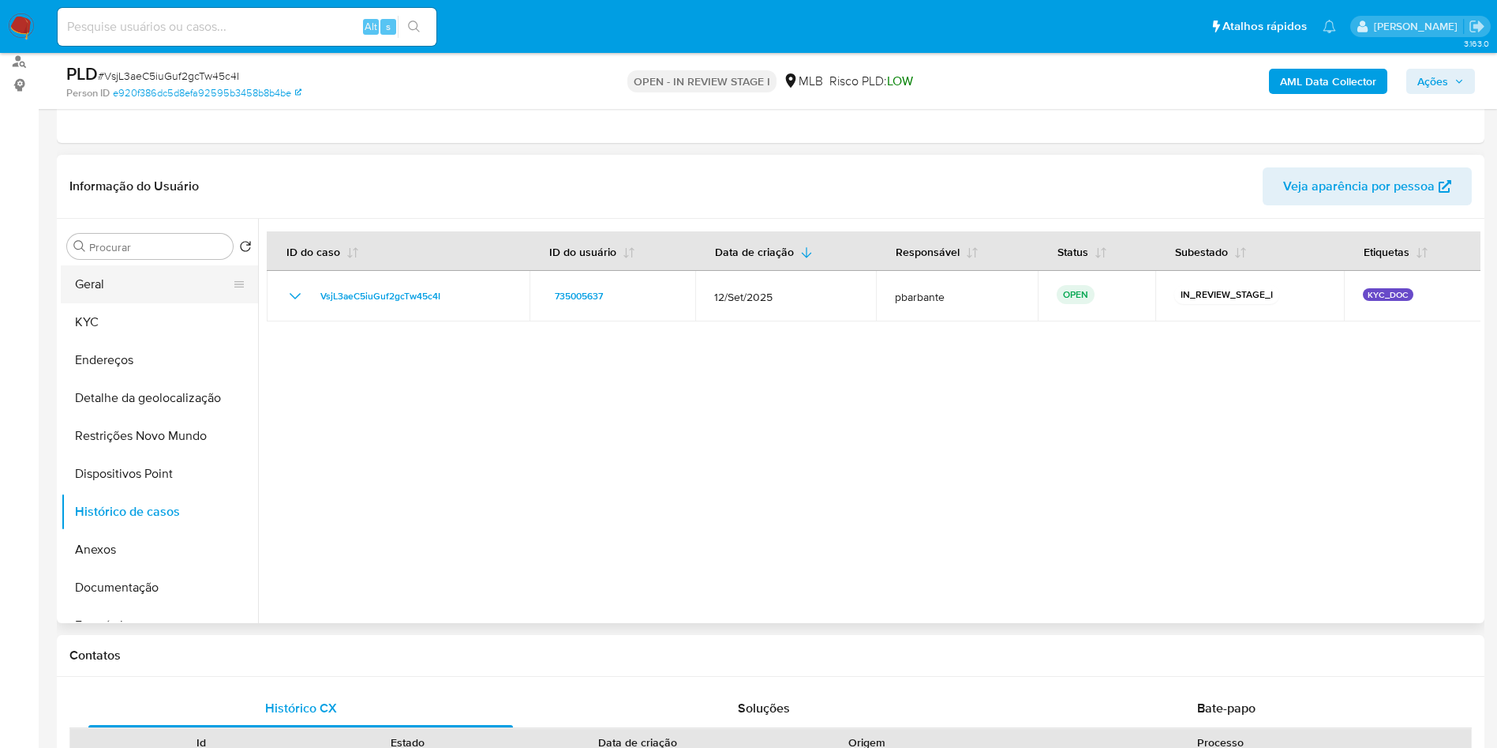
click at [122, 303] on button "Geral" at bounding box center [153, 284] width 185 height 38
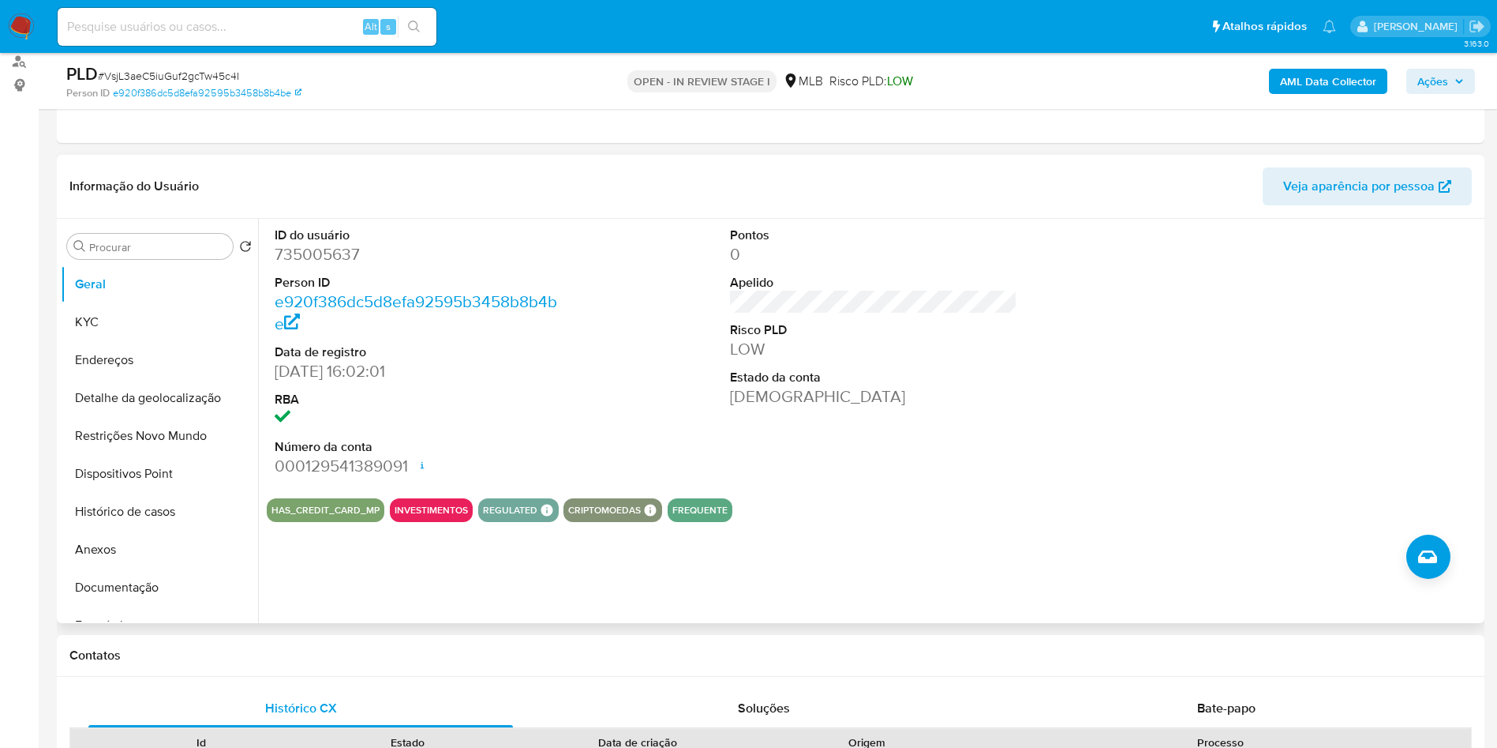
click at [326, 265] on dd "735005637" at bounding box center [419, 254] width 288 height 22
copy dd "735005637"
click at [141, 530] on button "Histórico de casos" at bounding box center [153, 512] width 185 height 38
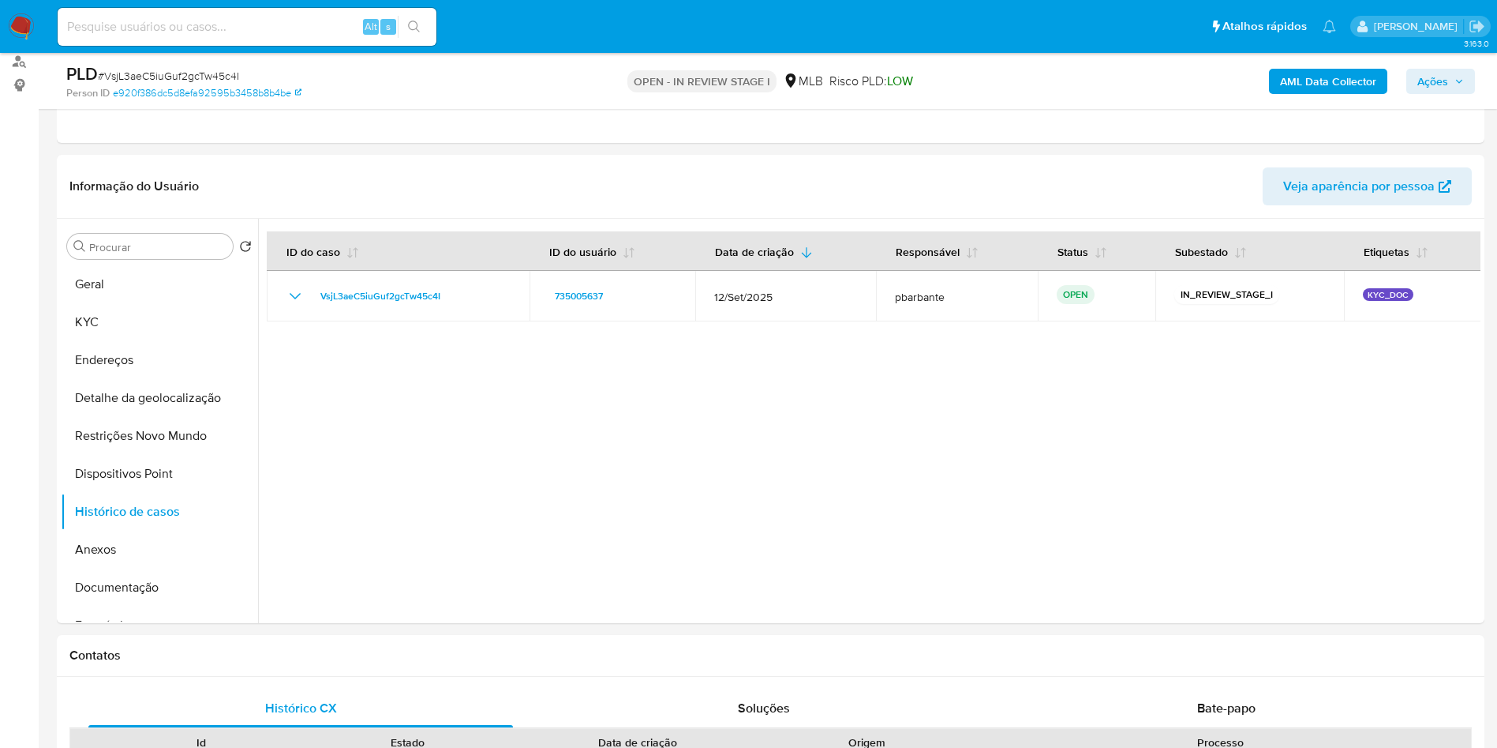
click at [1302, 88] on b "AML Data Collector" at bounding box center [1328, 81] width 96 height 25
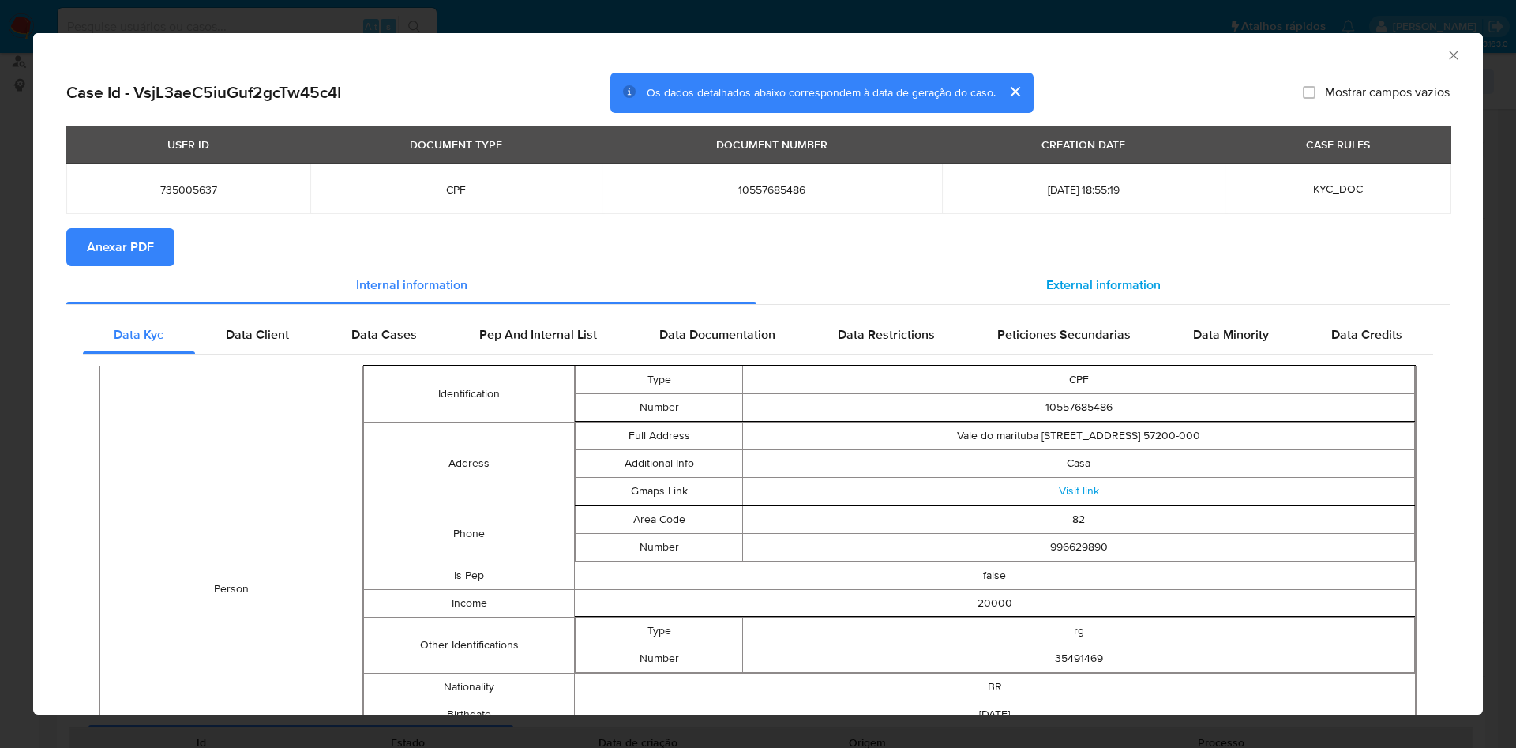
click at [1174, 284] on div "External information" at bounding box center [1102, 285] width 693 height 38
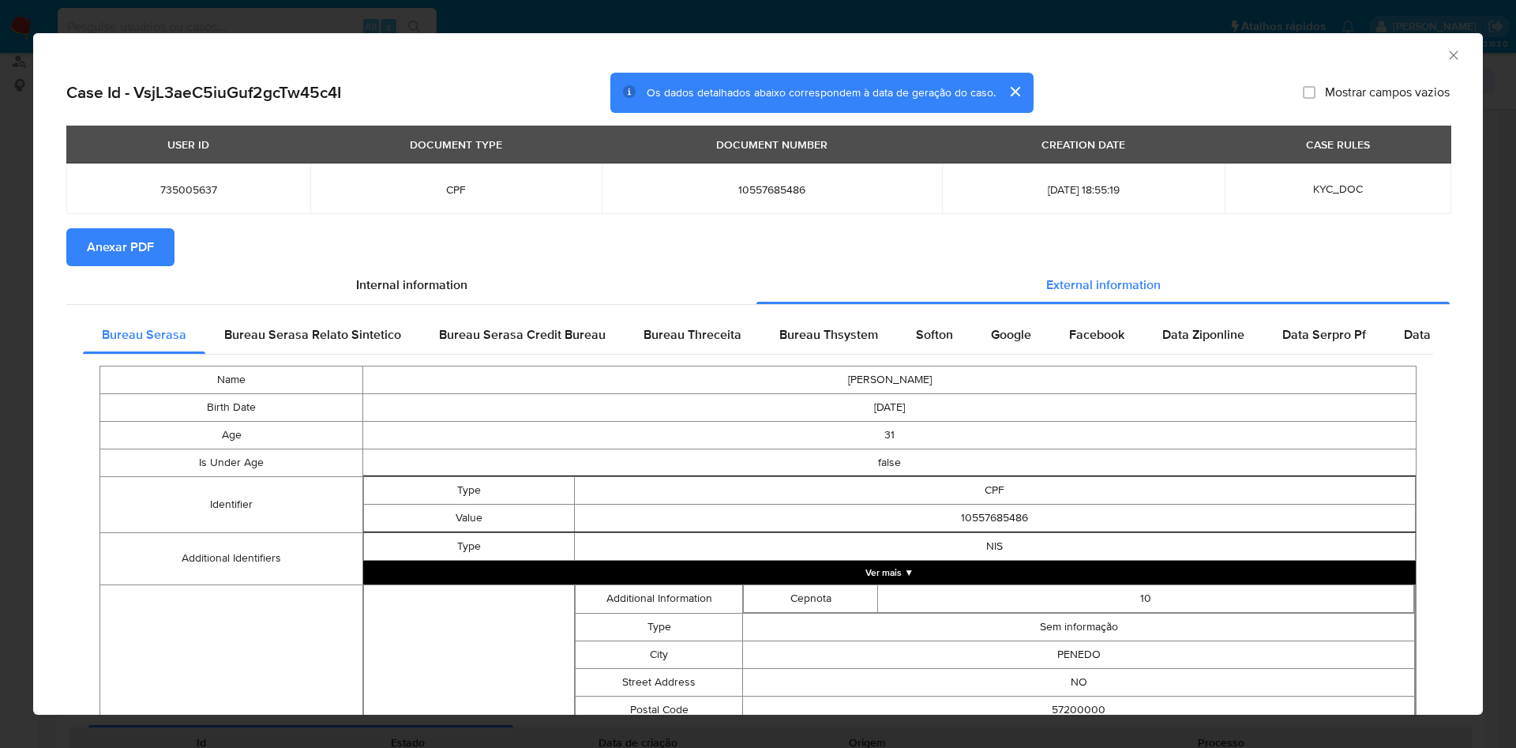
click at [141, 249] on span "Anexar PDF" at bounding box center [120, 247] width 67 height 35
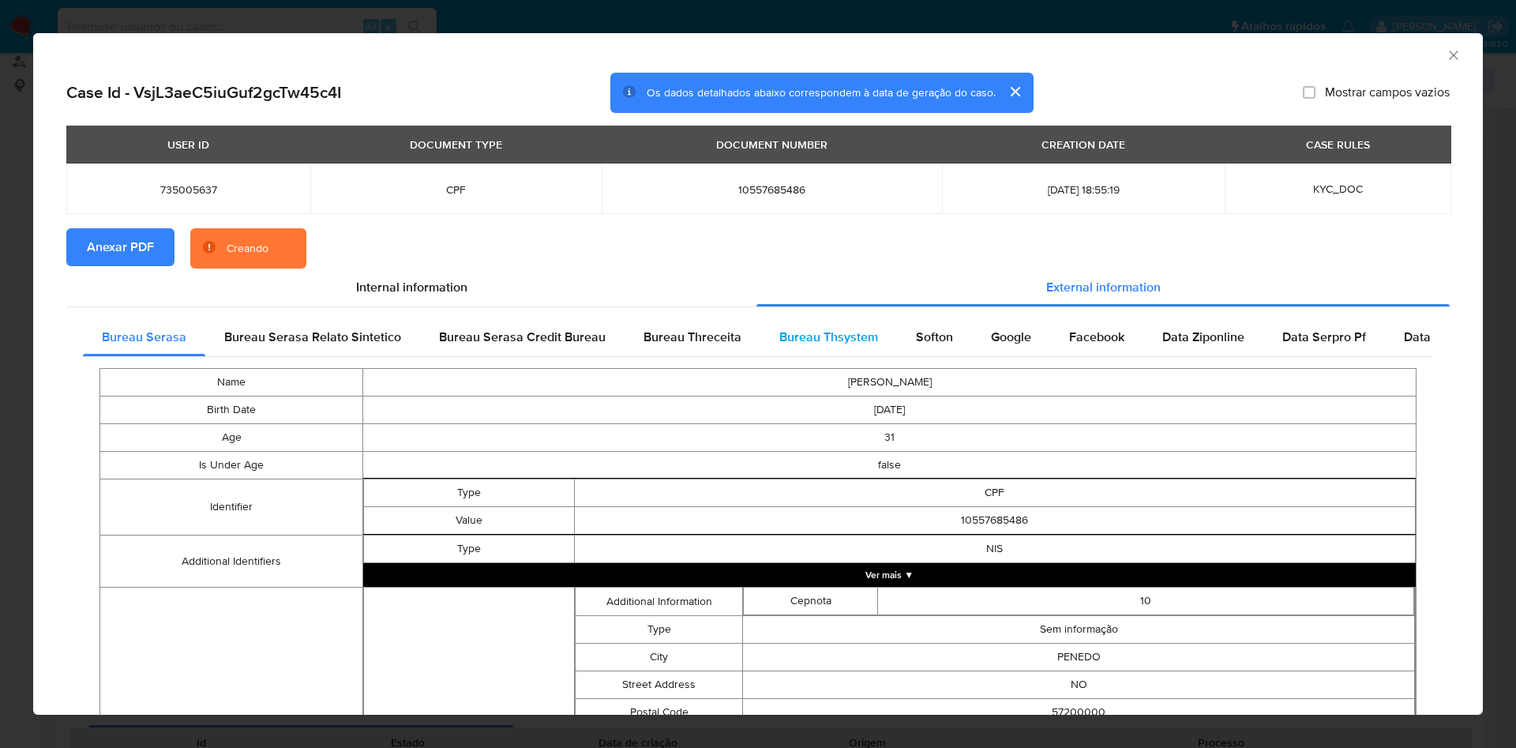
click at [789, 333] on span "Bureau Thsystem" at bounding box center [828, 337] width 99 height 18
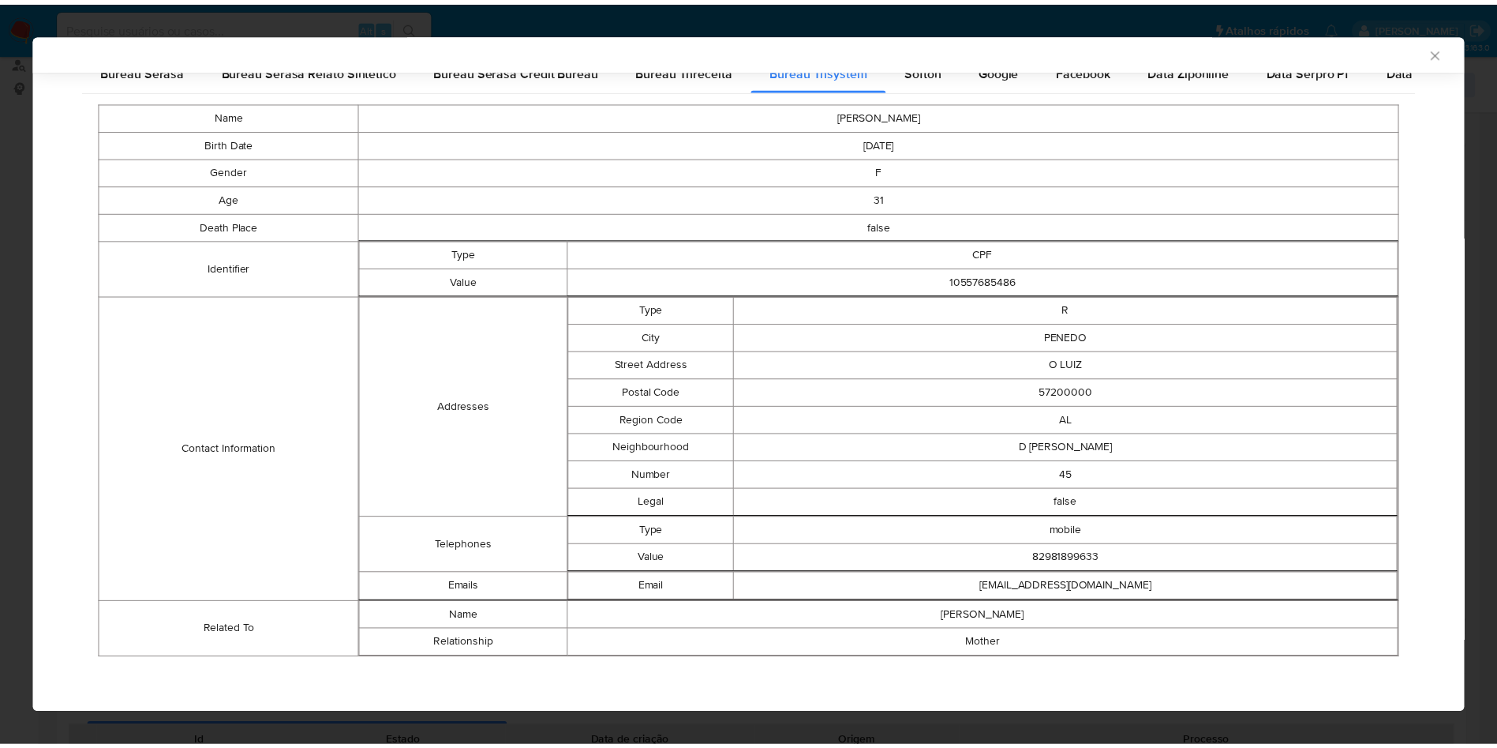
scroll to position [265, 0]
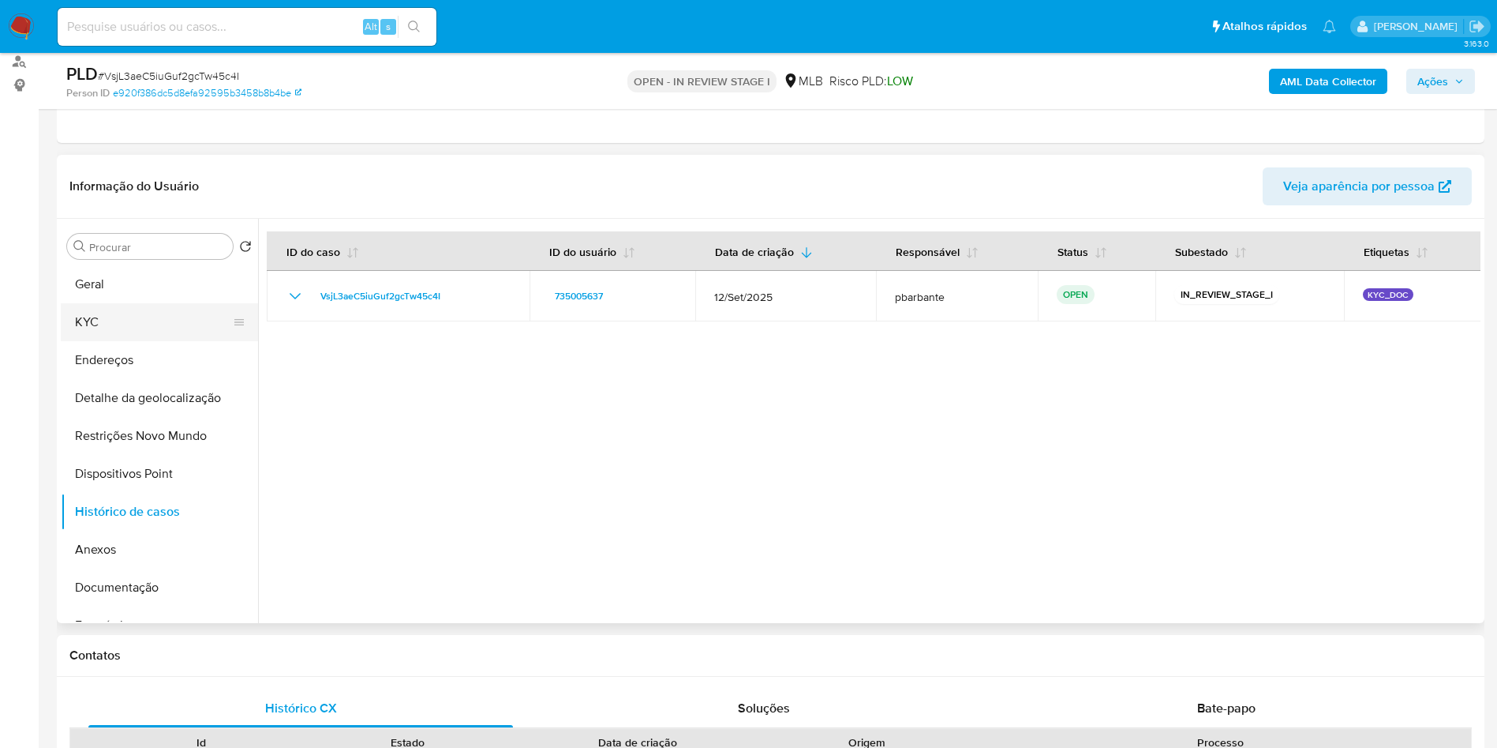
click at [145, 330] on button "KYC" at bounding box center [153, 322] width 185 height 38
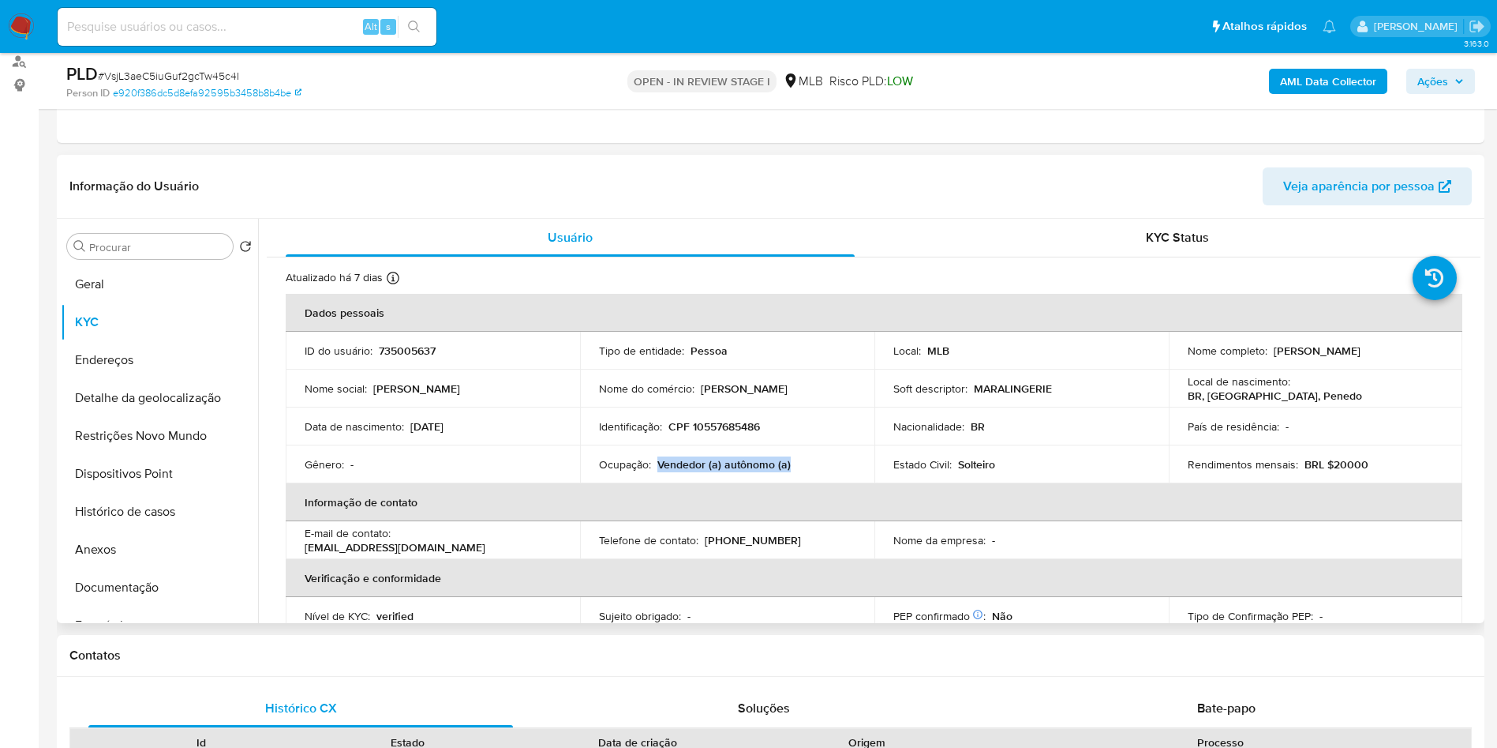
drag, startPoint x: 808, startPoint y: 501, endPoint x: 656, endPoint y: 492, distance: 151.9
click at [656, 483] on td "Ocupação : Vendedor (a) autônomo (a)" at bounding box center [727, 464] width 294 height 38
copy p "Vendedor (a) autônomo (a)"
click at [169, 296] on button "Geral" at bounding box center [153, 284] width 185 height 38
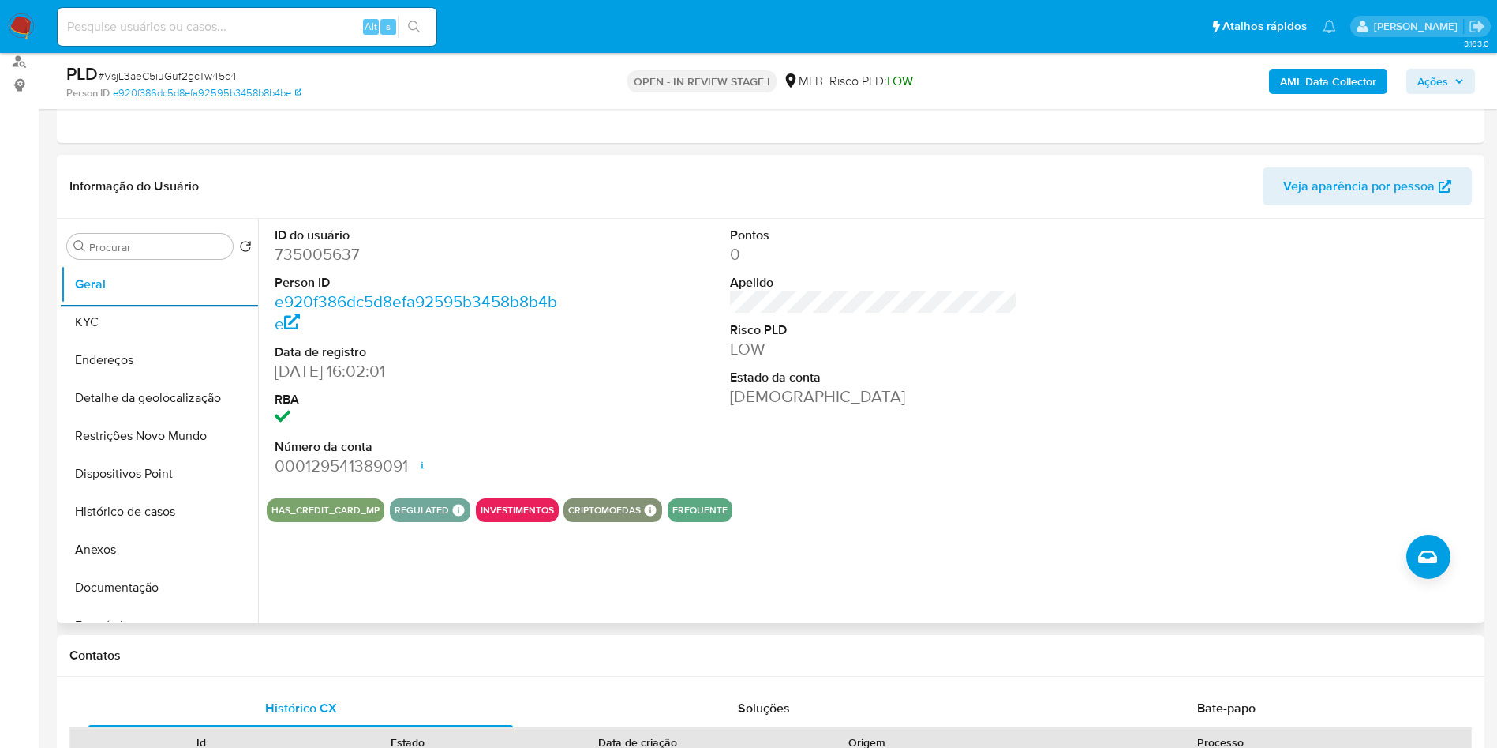
copy p "Vendedor (a) autônomo (a)"
click at [148, 341] on button "KYC" at bounding box center [153, 322] width 185 height 38
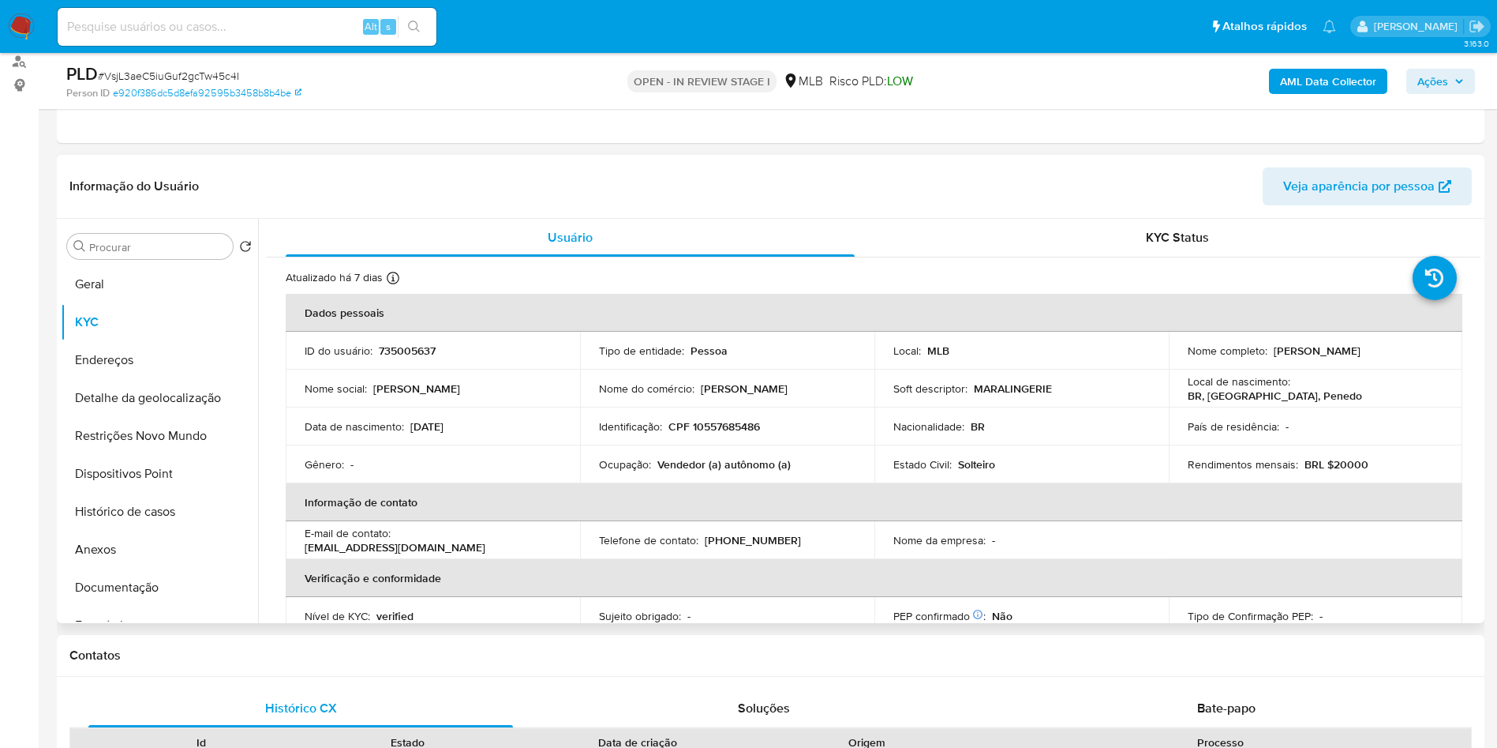
copy p "Vendedor (a) autônomo (a)"
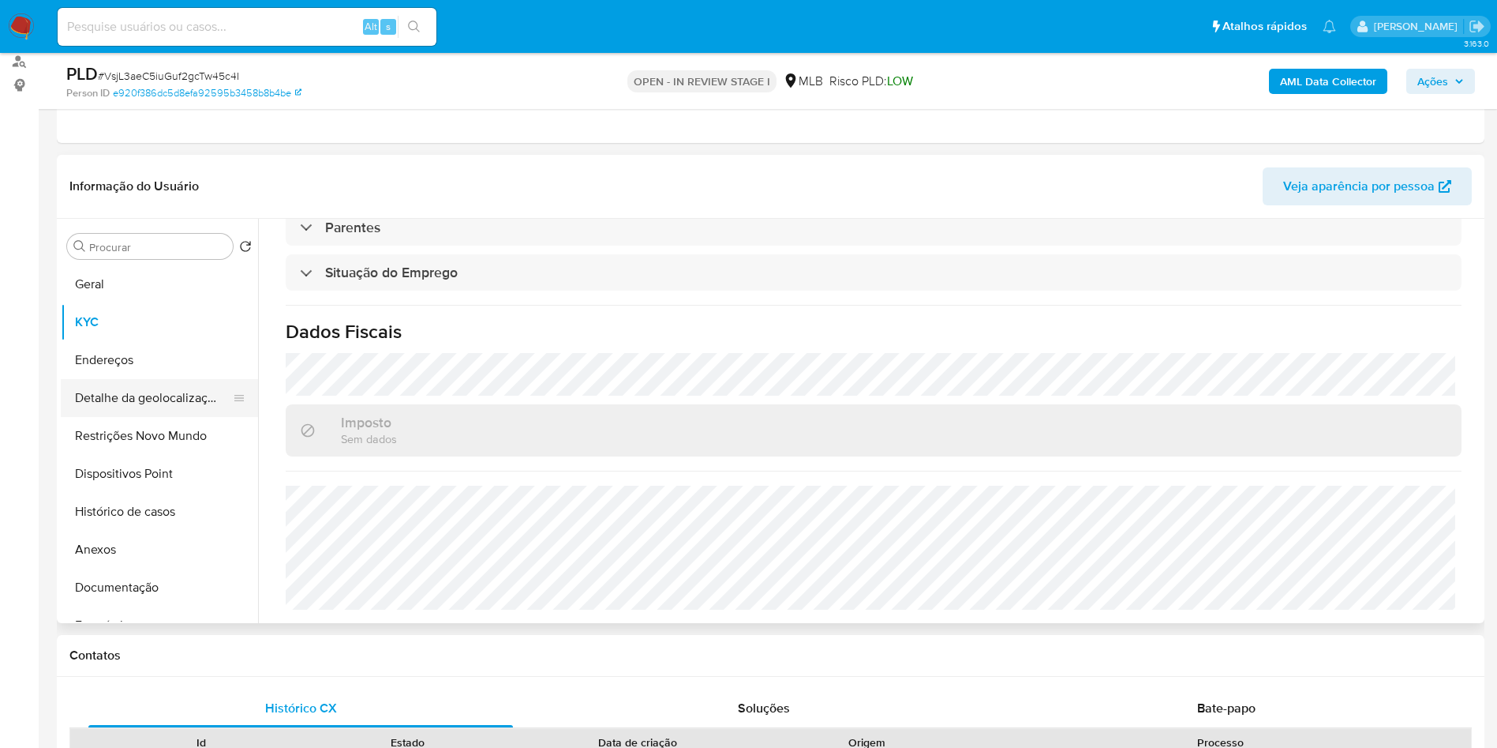
click at [121, 417] on button "Detalhe da geolocalização" at bounding box center [153, 398] width 185 height 38
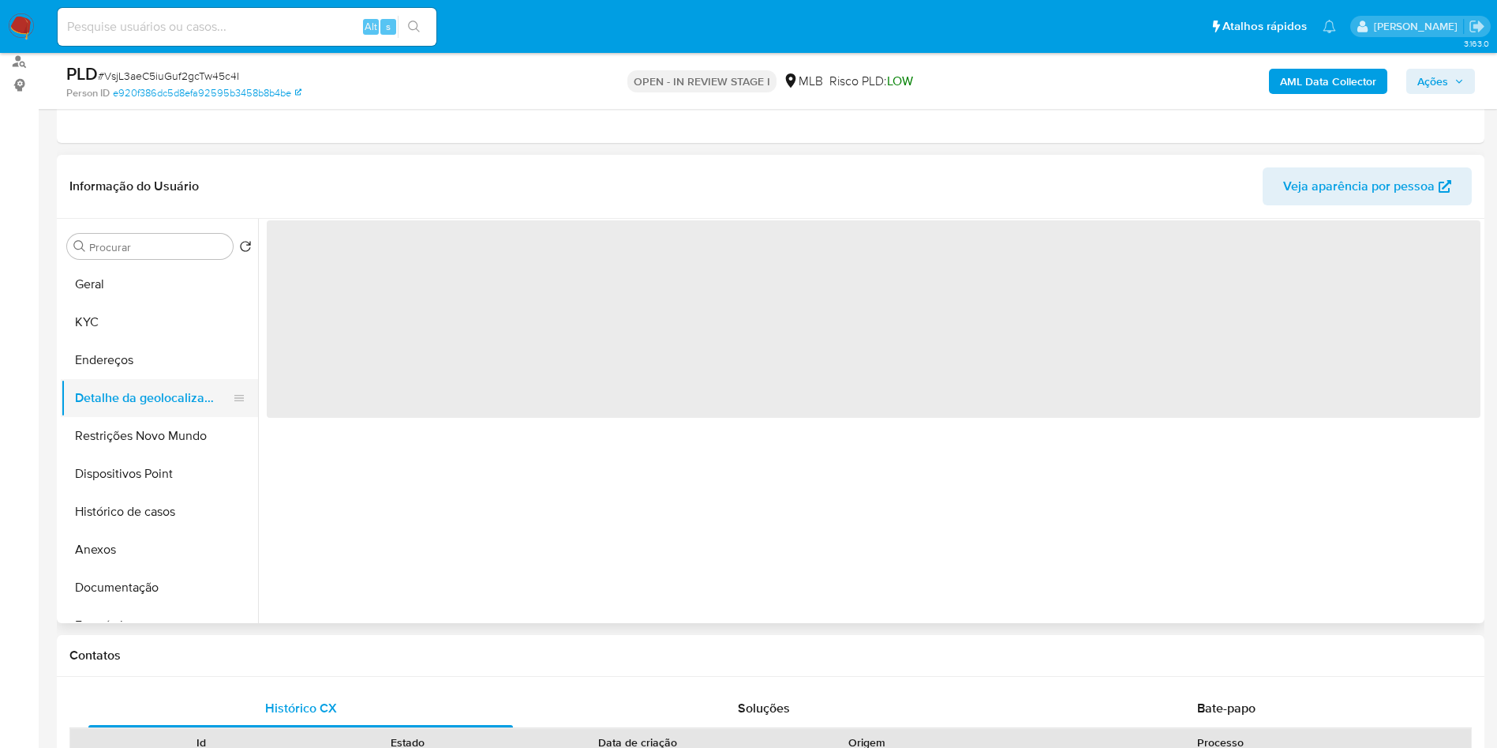
scroll to position [0, 0]
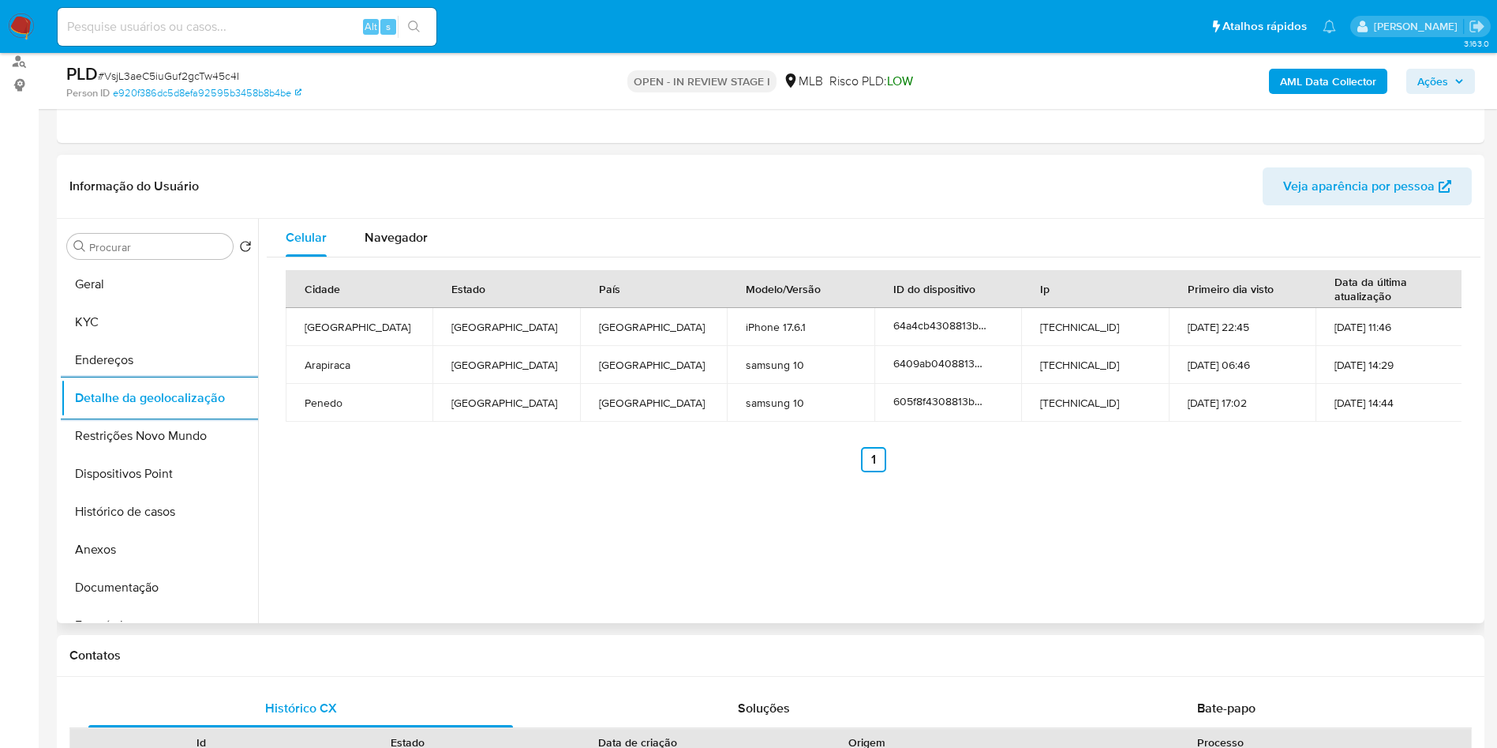
copy p "Vendedor (a) autônomo (a)"
click at [216, 455] on button "Restrições Novo Mundo" at bounding box center [153, 436] width 185 height 38
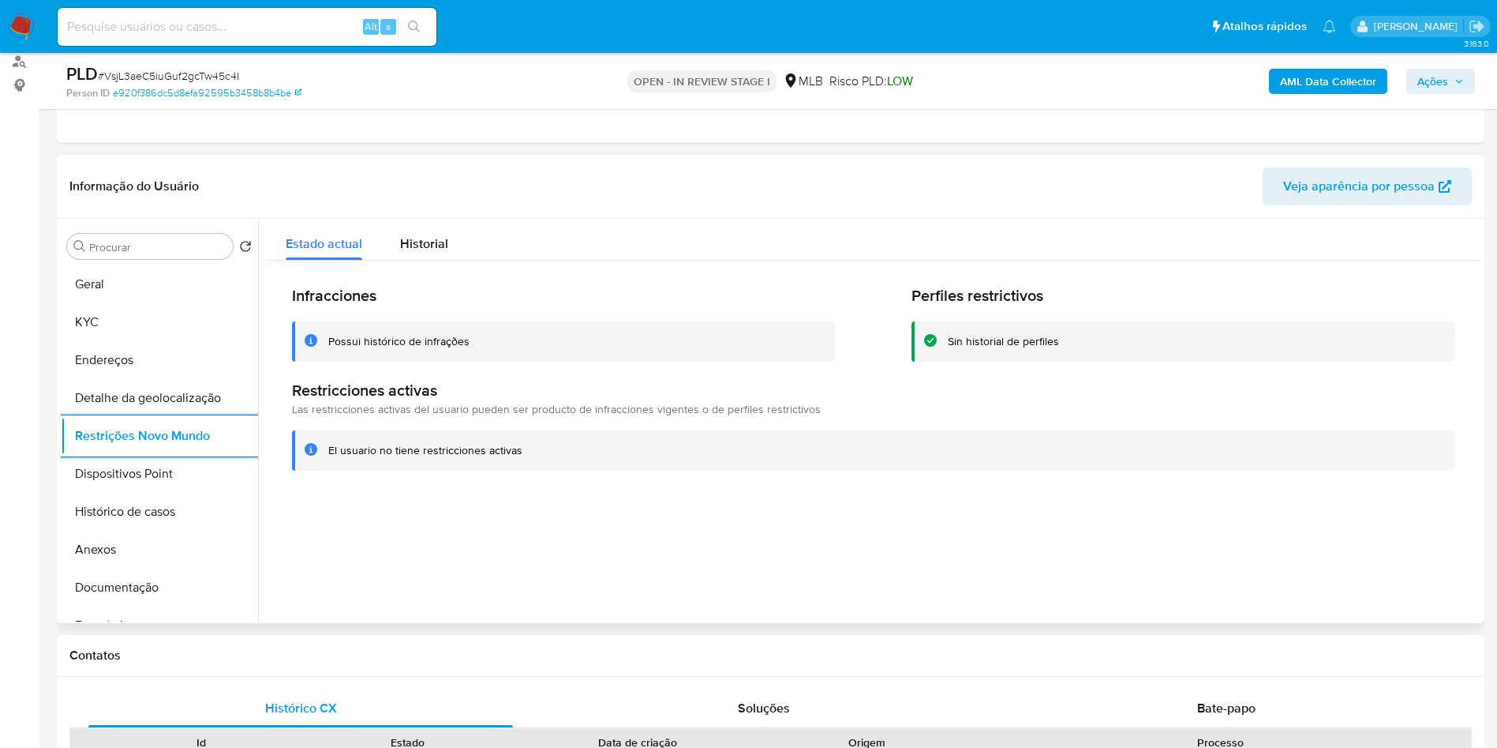
copy p "Vendedor (a) autônomo (a)"
click at [107, 493] on button "Dispositivos Point" at bounding box center [153, 474] width 185 height 38
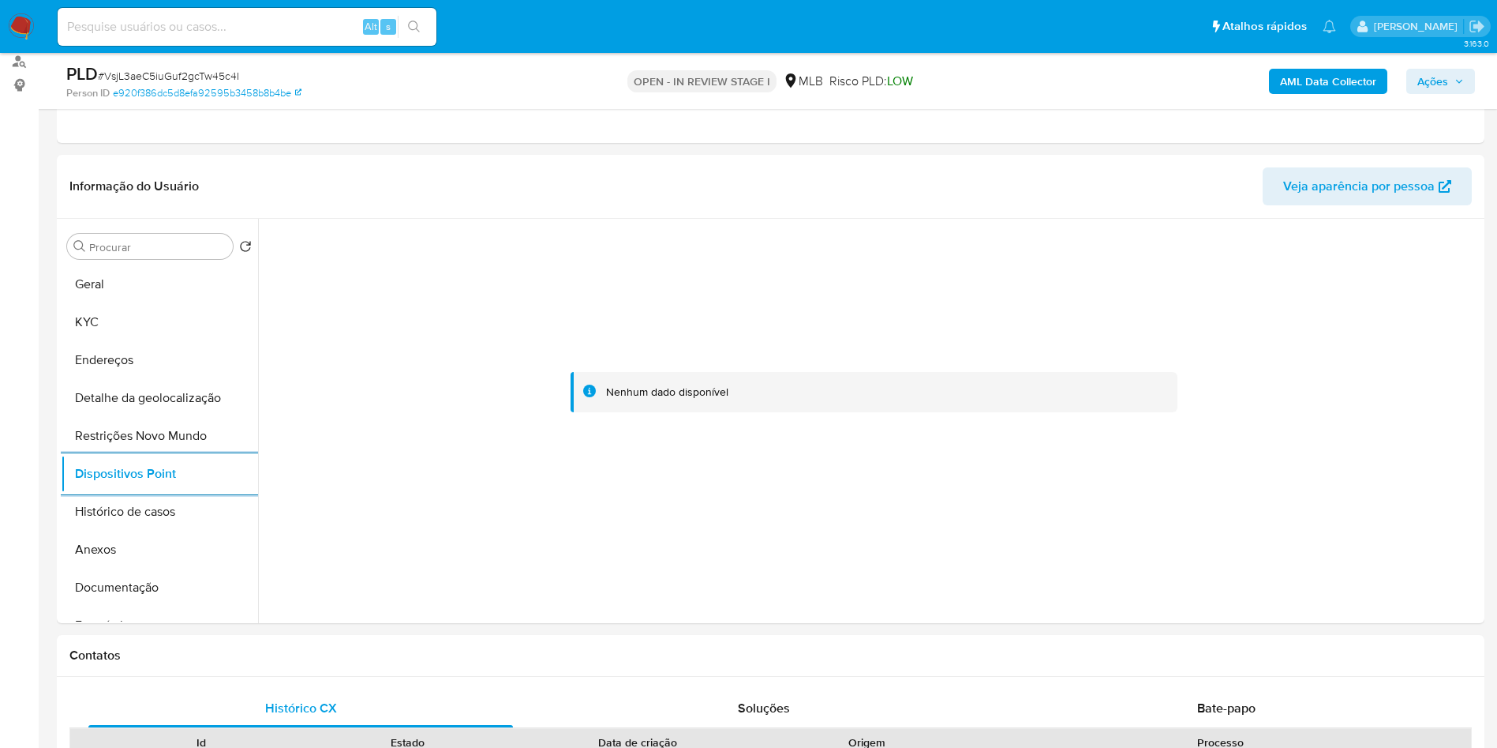
click at [1449, 89] on span "Ações" at bounding box center [1441, 81] width 47 height 22
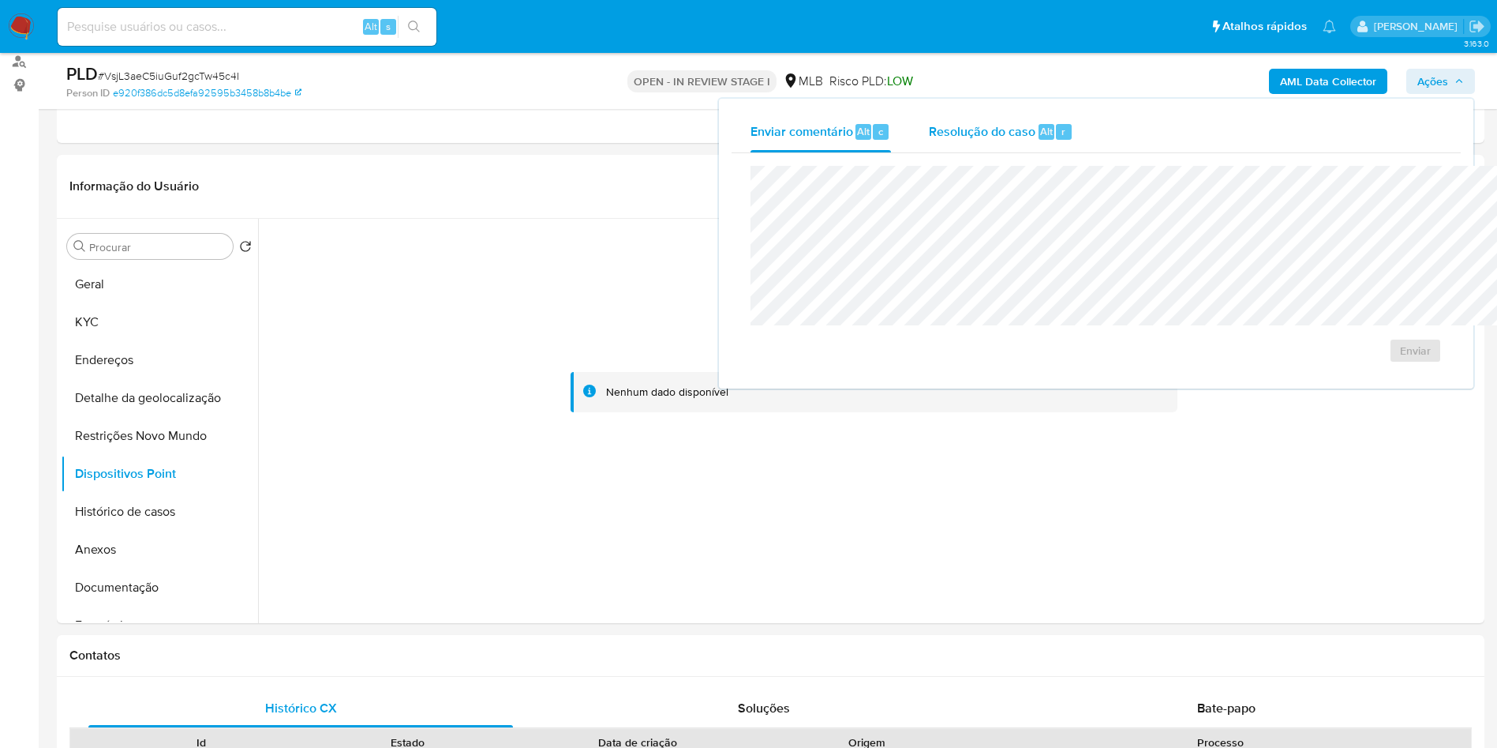
click at [929, 128] on span "Resolução do caso" at bounding box center [982, 131] width 107 height 18
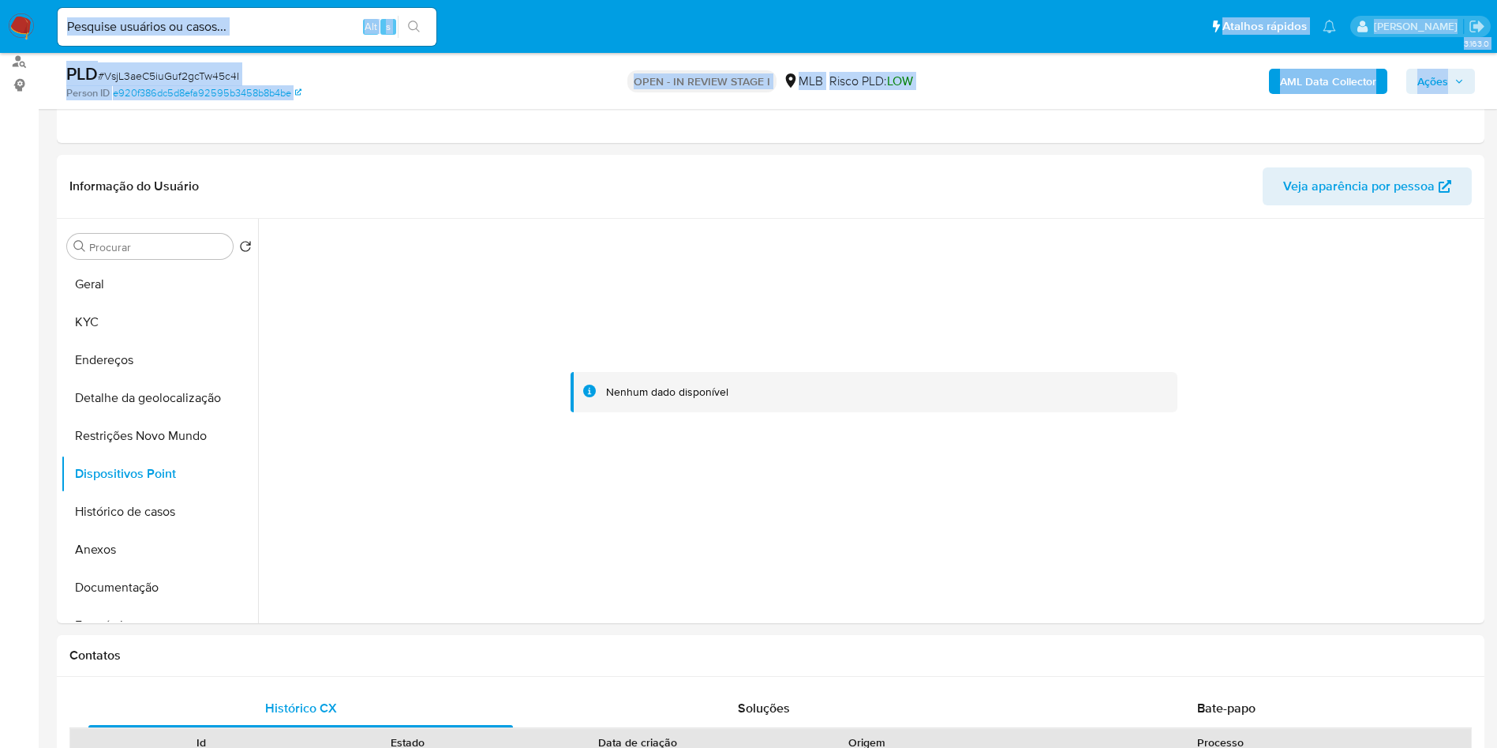
click at [1446, 76] on span "Ações" at bounding box center [1433, 81] width 31 height 25
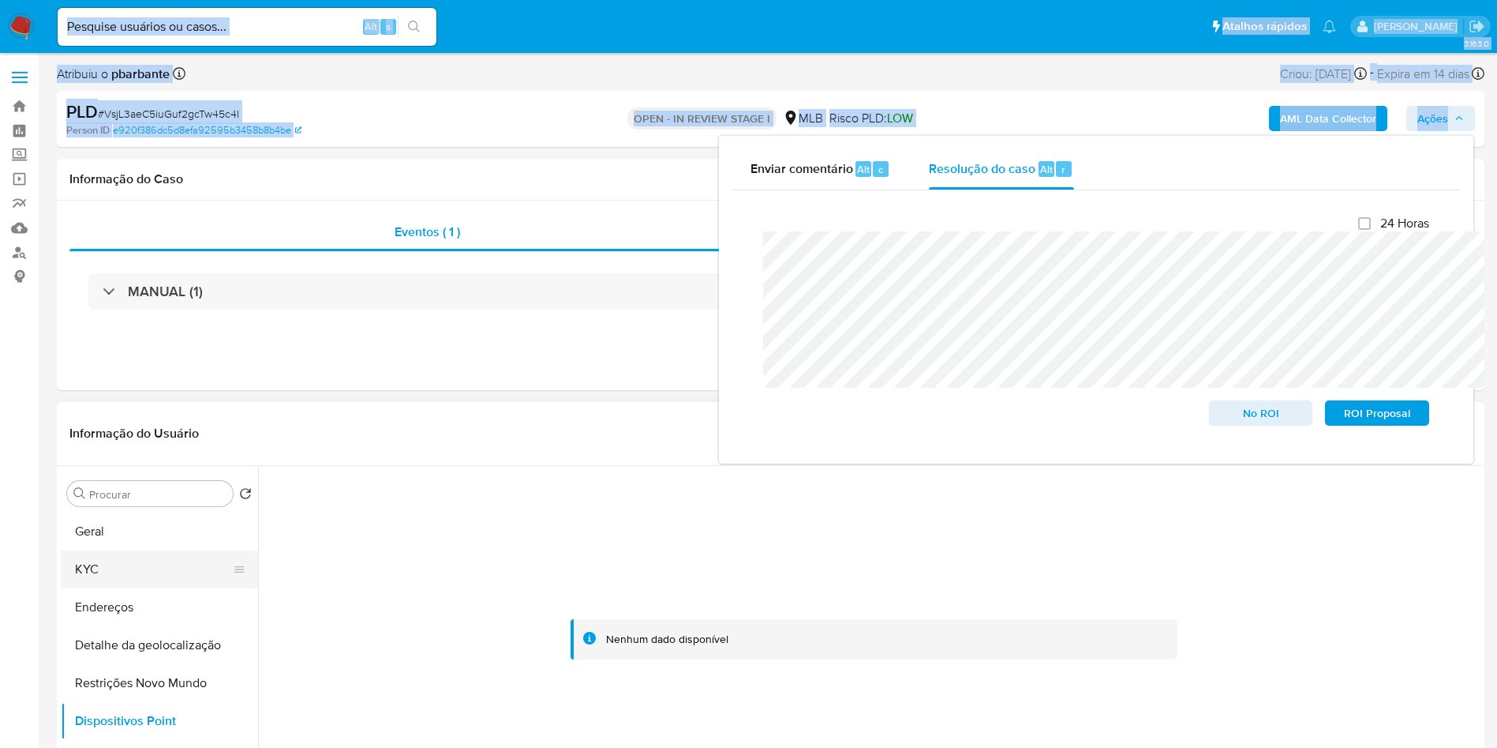
click at [115, 575] on button "KYC" at bounding box center [153, 569] width 185 height 38
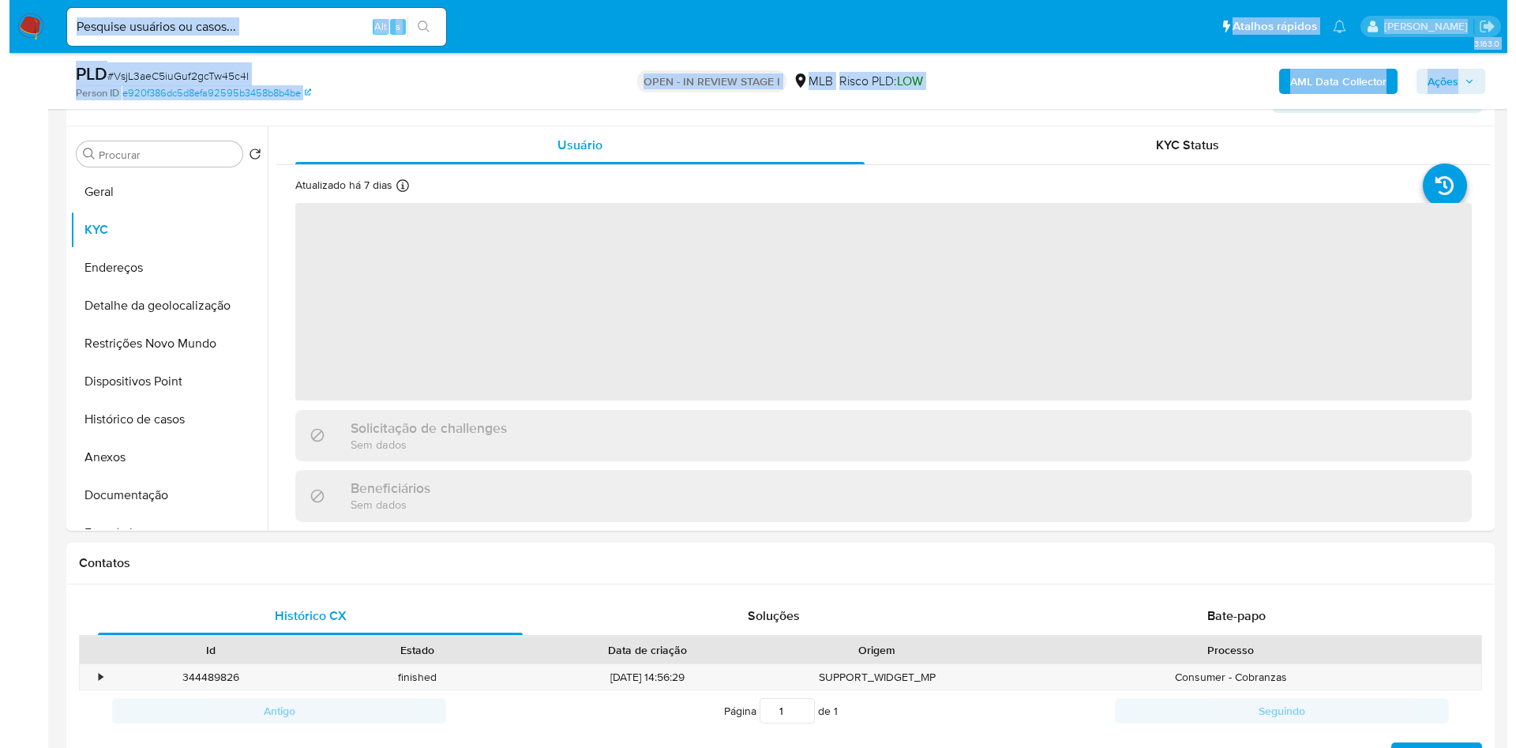
scroll to position [284, 0]
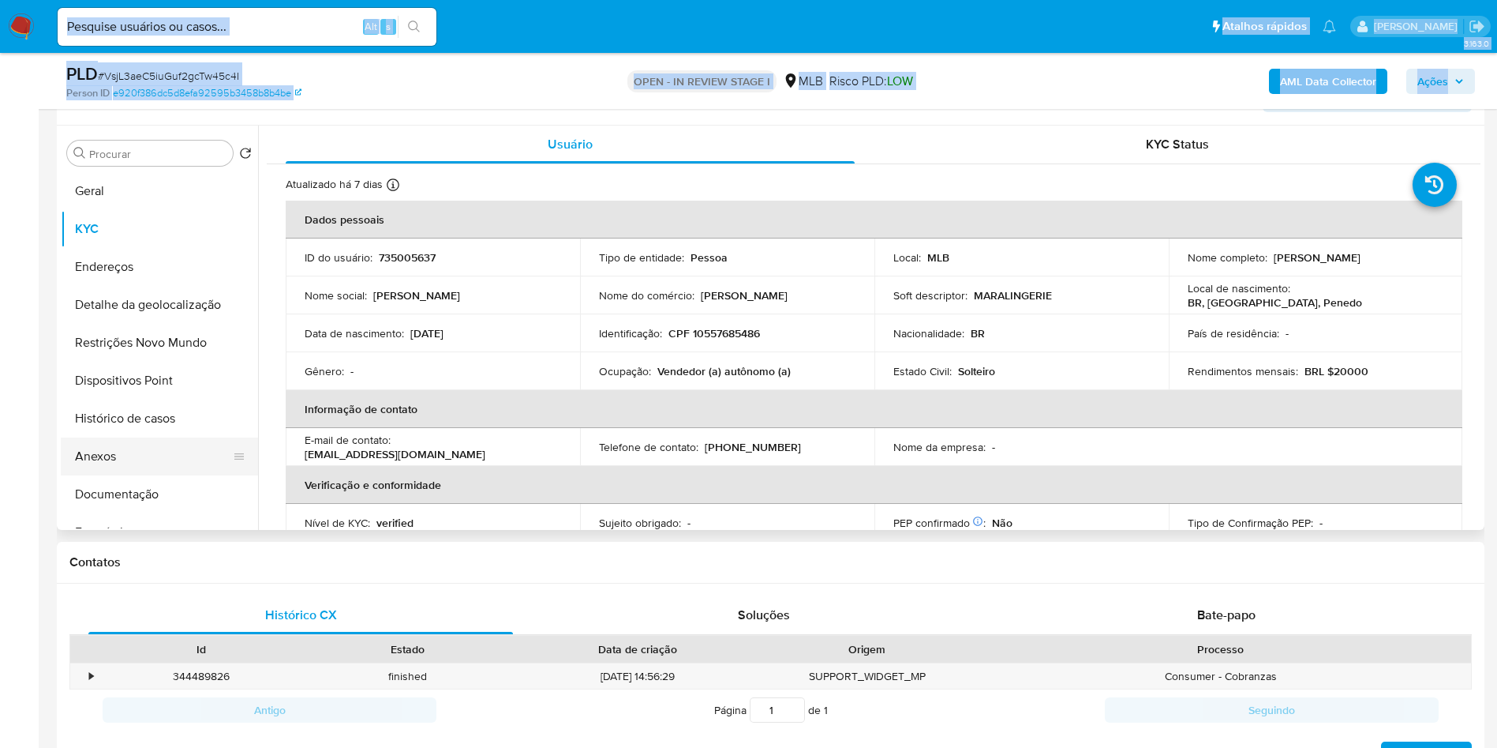
click at [89, 475] on button "Anexos" at bounding box center [153, 456] width 185 height 38
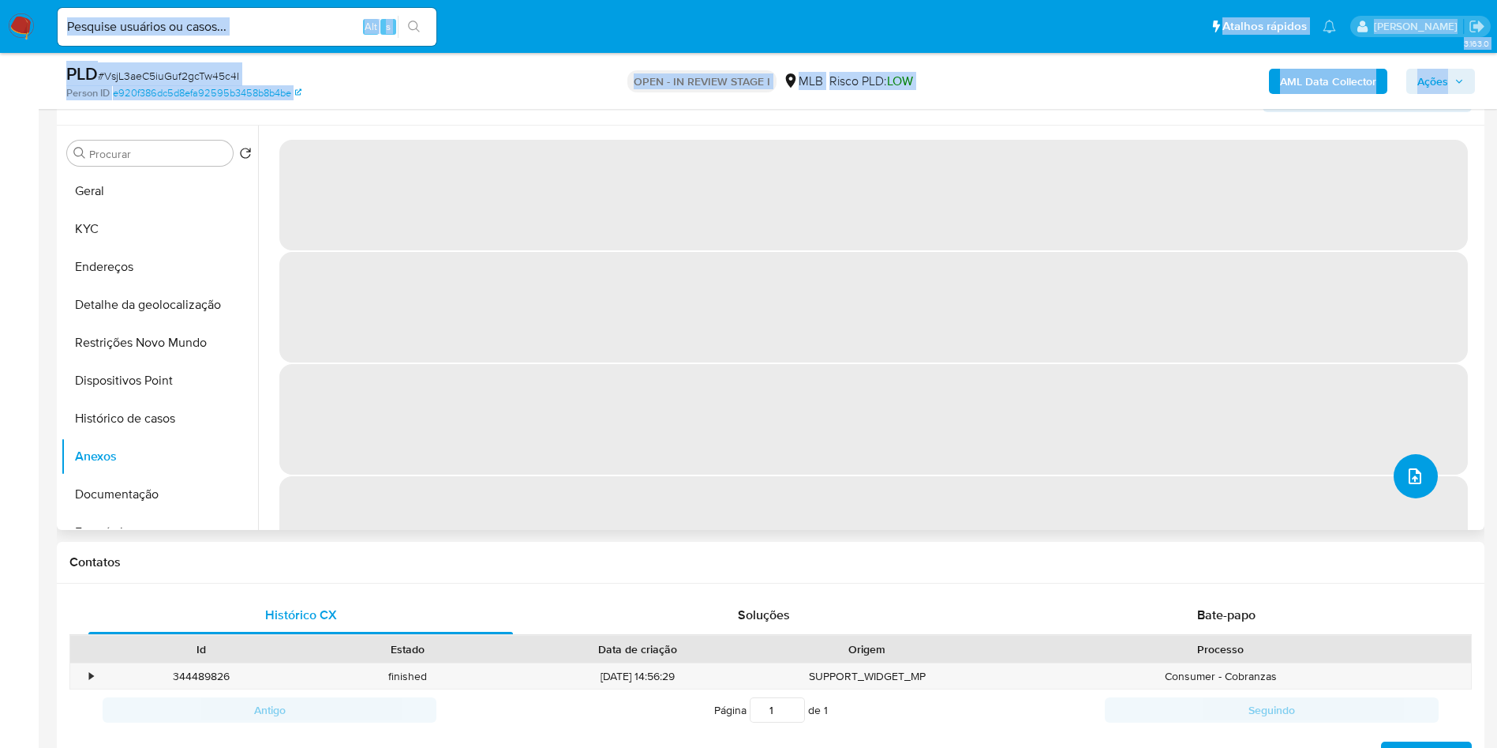
click at [1415, 498] on button "upload-file" at bounding box center [1416, 476] width 44 height 44
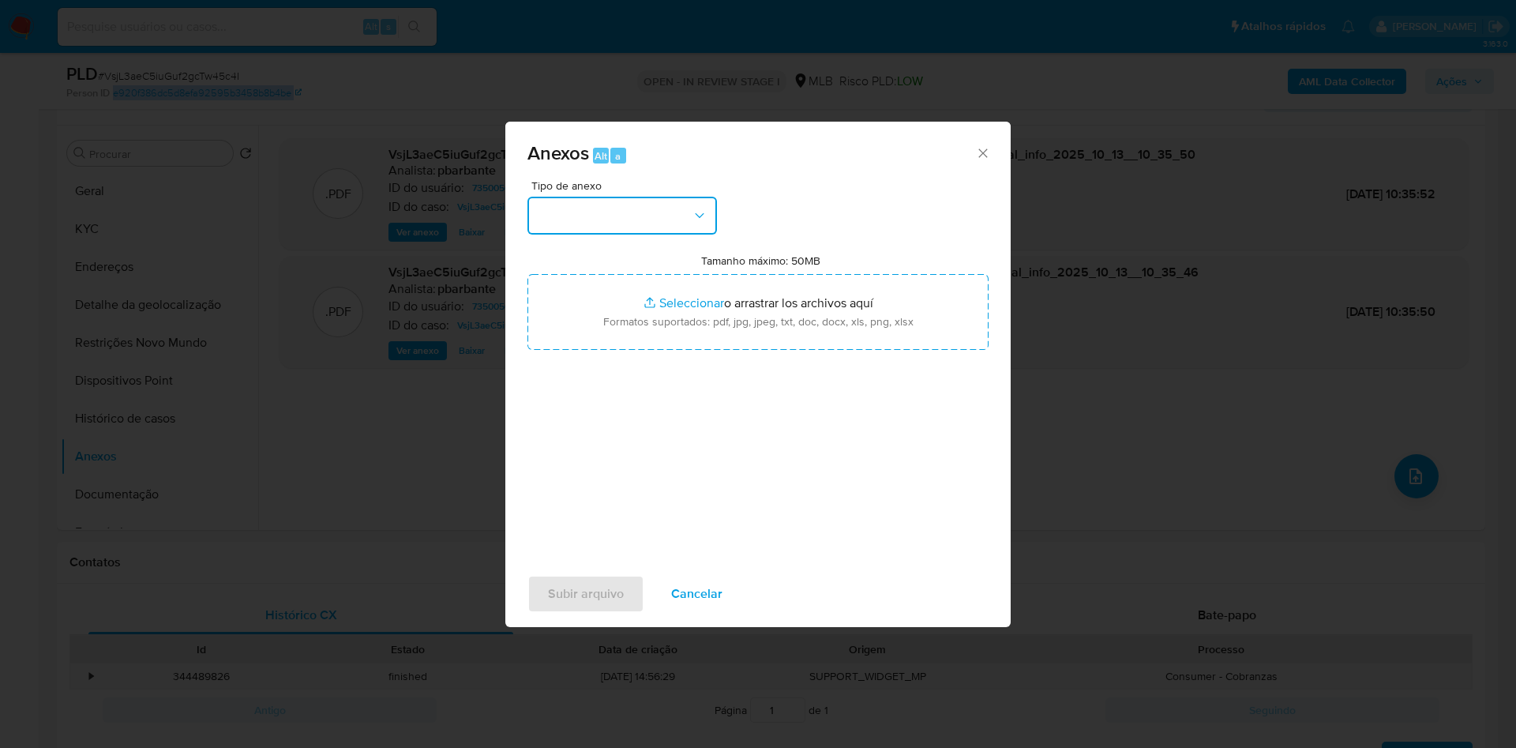
click at [608, 197] on button "button" at bounding box center [621, 216] width 189 height 38
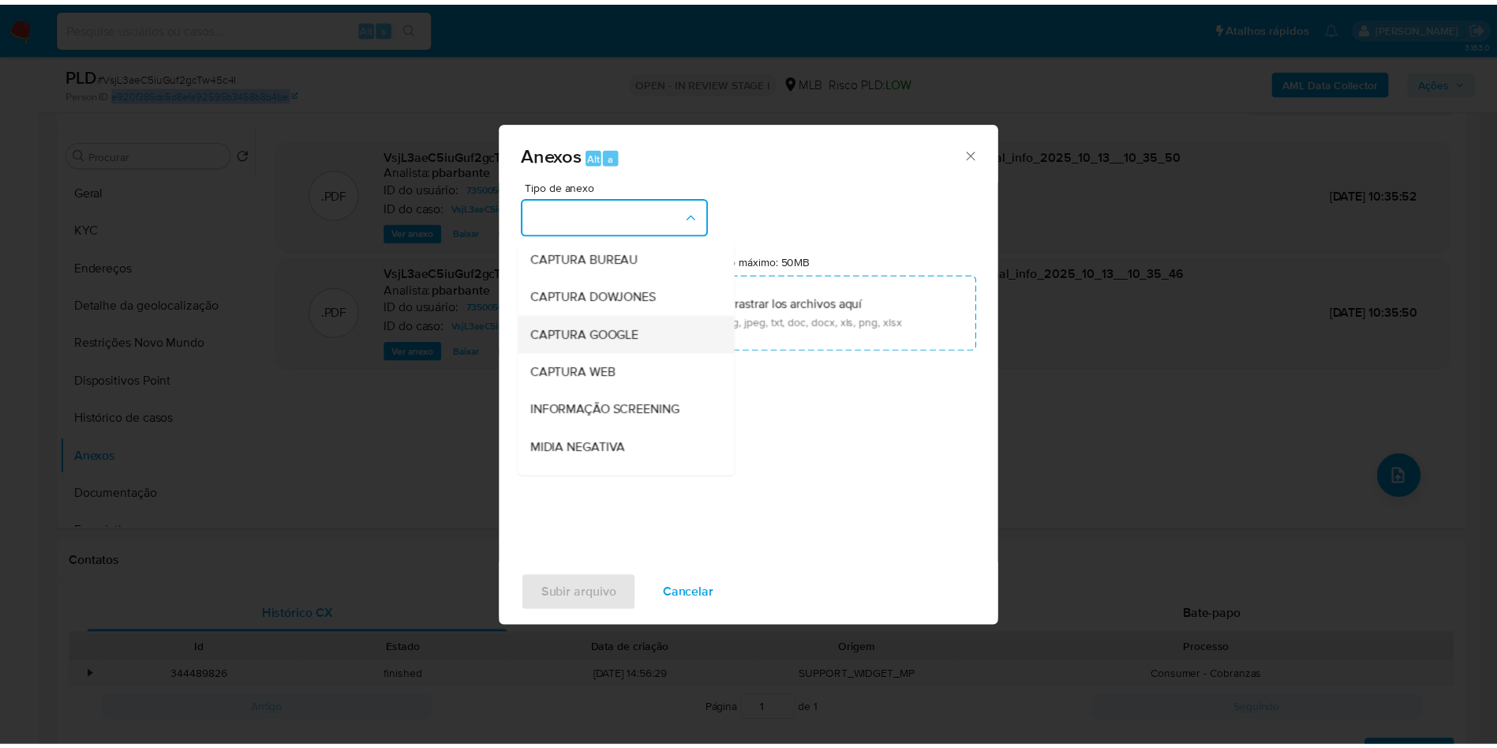
scroll to position [212, 0]
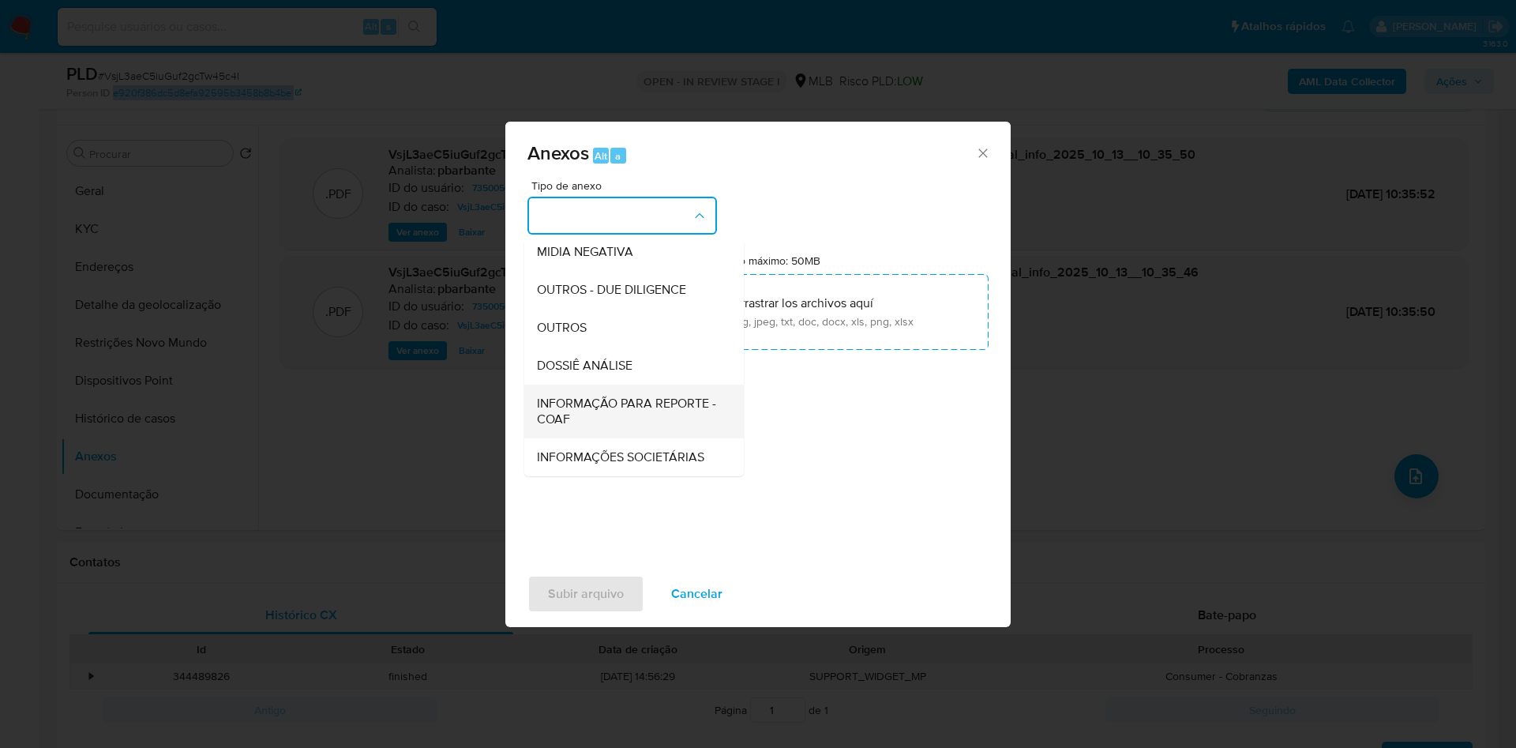
click at [561, 384] on div "INFORMAÇÃO PARA REPORTE - COAF" at bounding box center [629, 411] width 185 height 54
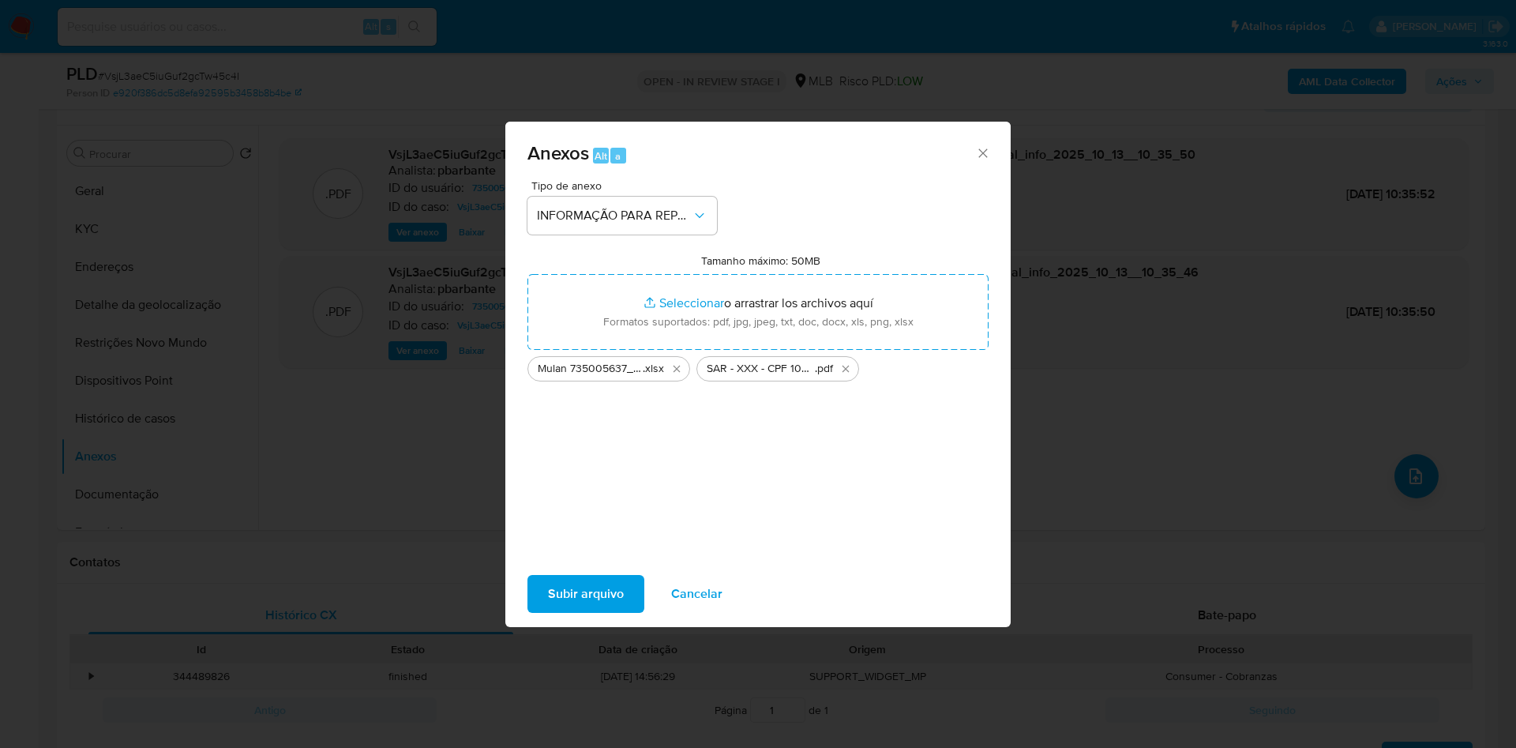
click at [549, 611] on span "Subir arquivo" at bounding box center [586, 593] width 76 height 35
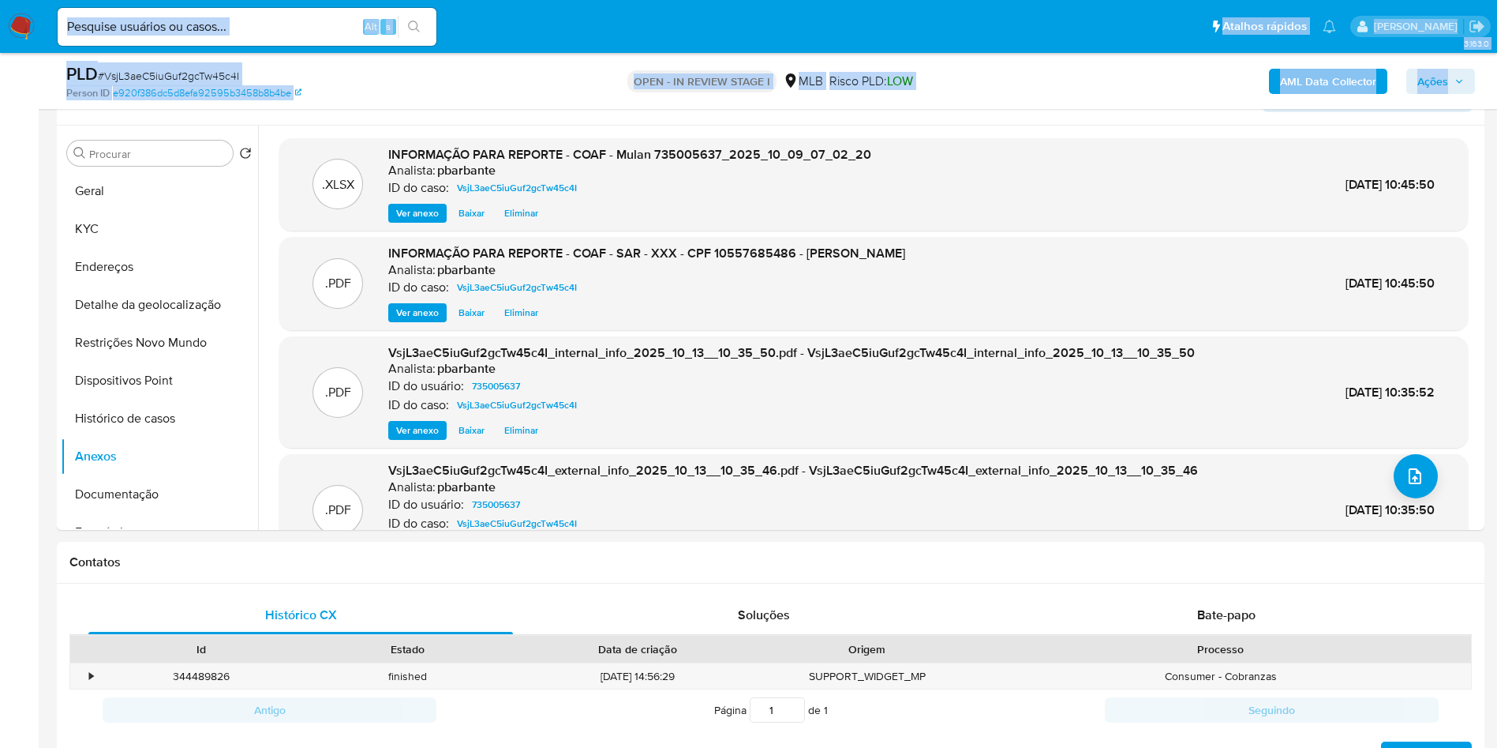
click at [1457, 75] on span "Ações" at bounding box center [1441, 81] width 47 height 22
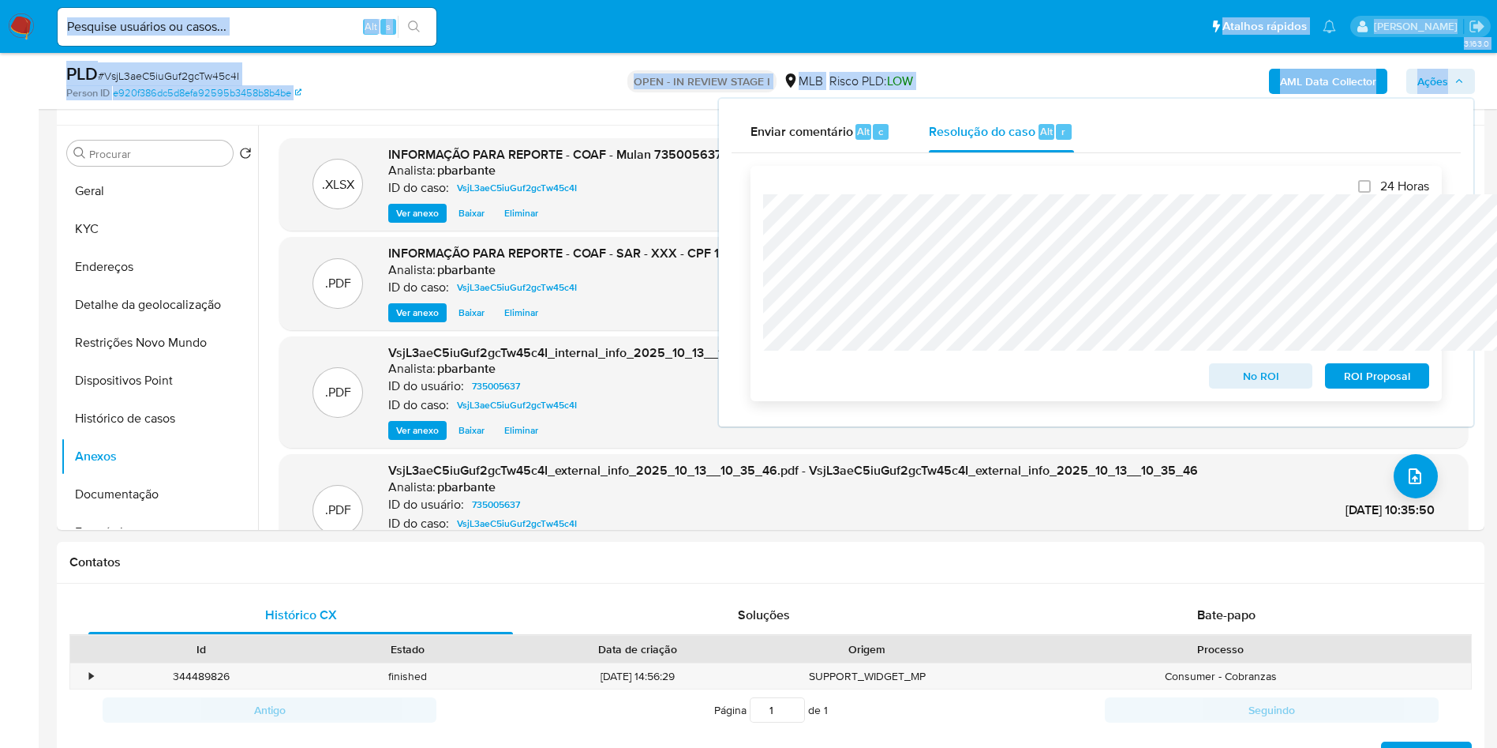
click at [1382, 373] on span "ROI Proposal" at bounding box center [1377, 376] width 82 height 22
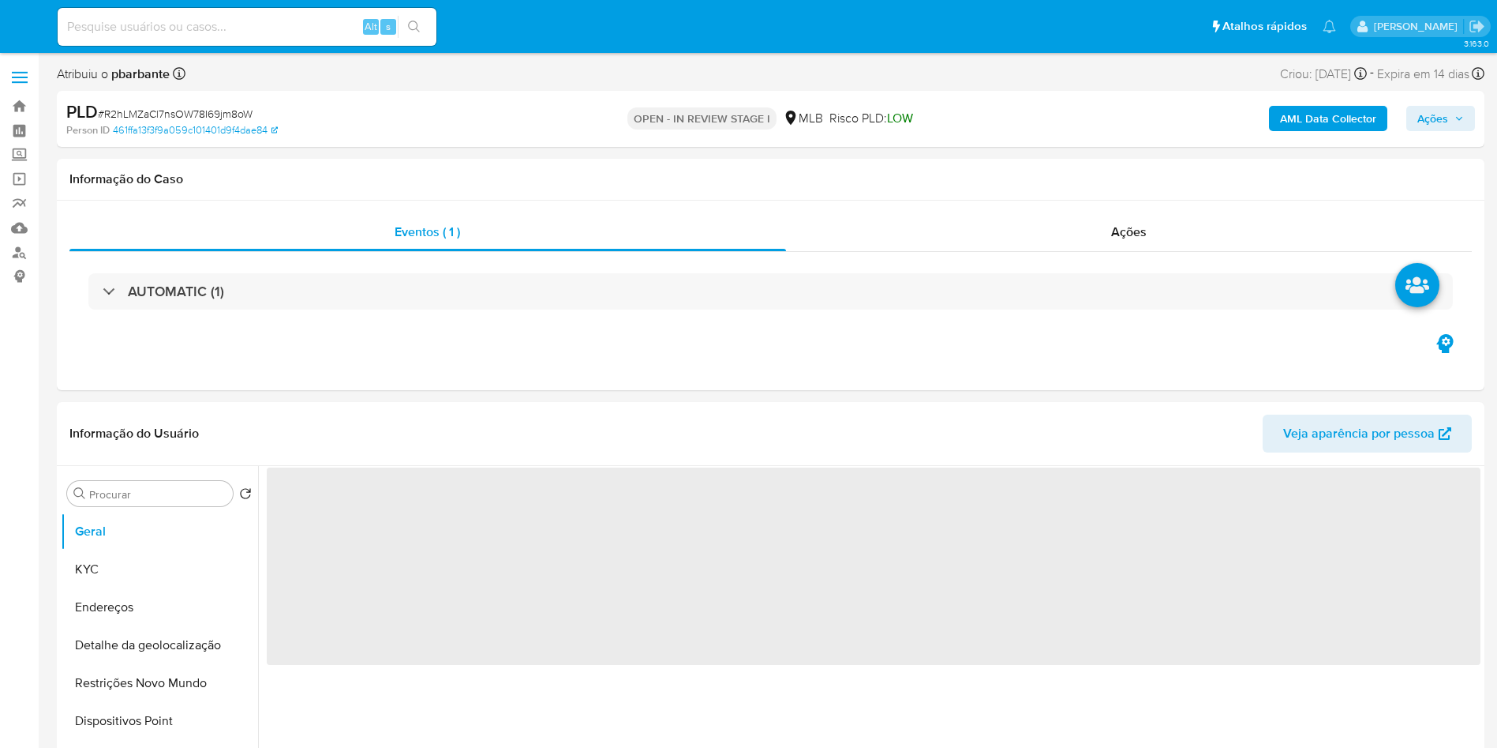
select select "10"
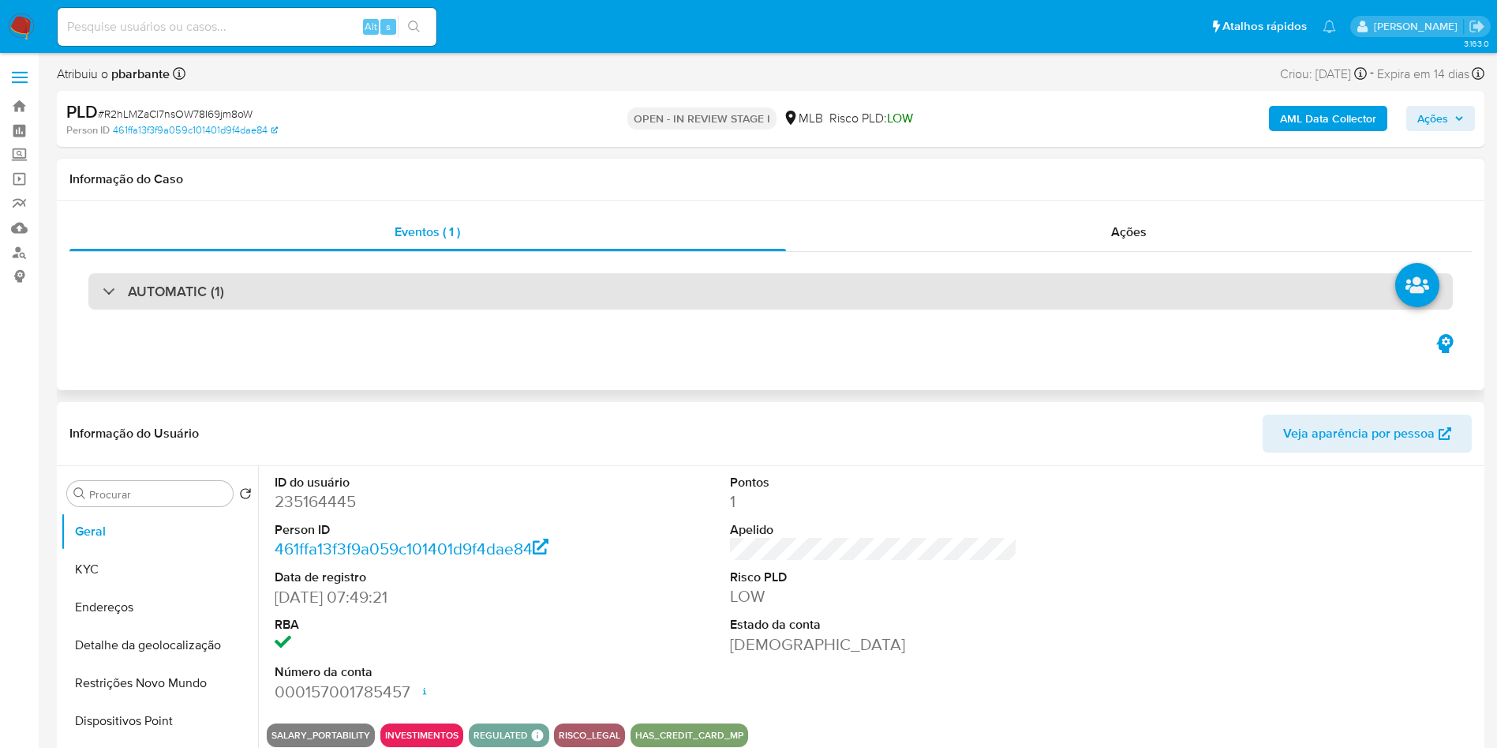
click at [413, 293] on div "AUTOMATIC (1)" at bounding box center [770, 291] width 1365 height 36
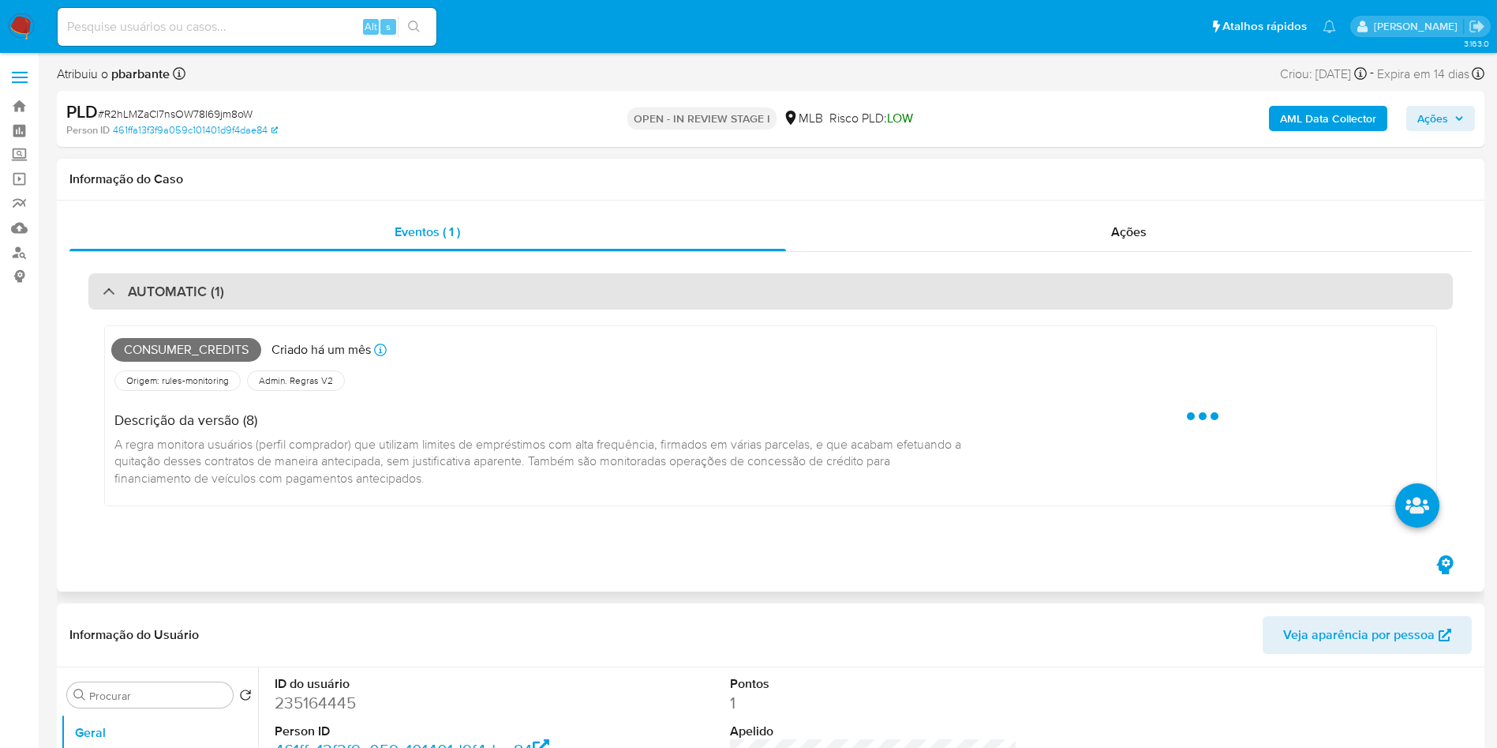
click at [413, 293] on div "AUTOMATIC (1)" at bounding box center [770, 291] width 1365 height 36
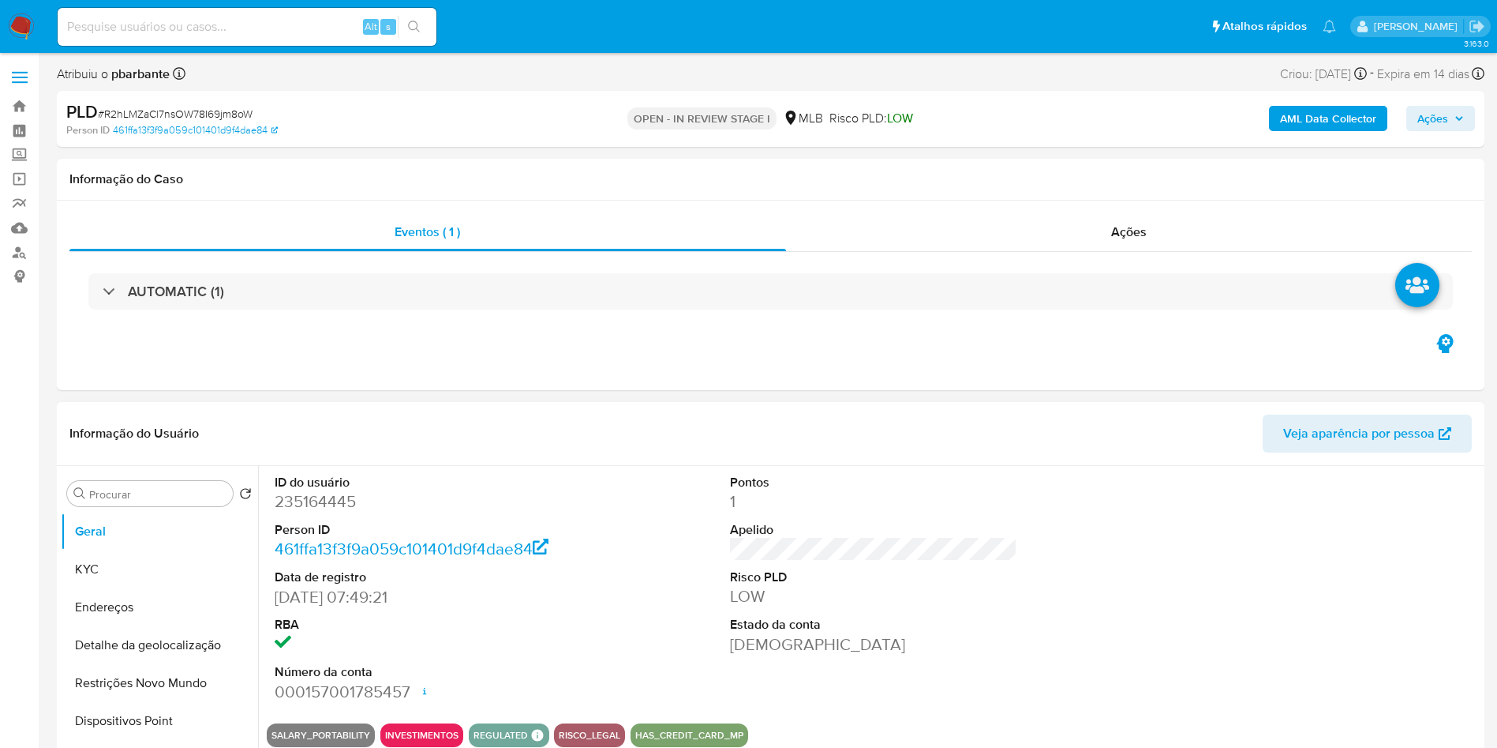
click at [326, 512] on dd "235164445" at bounding box center [419, 501] width 288 height 22
copy dd "235164445"
click at [635, 310] on div "AUTOMATIC (1)" at bounding box center [770, 291] width 1403 height 79
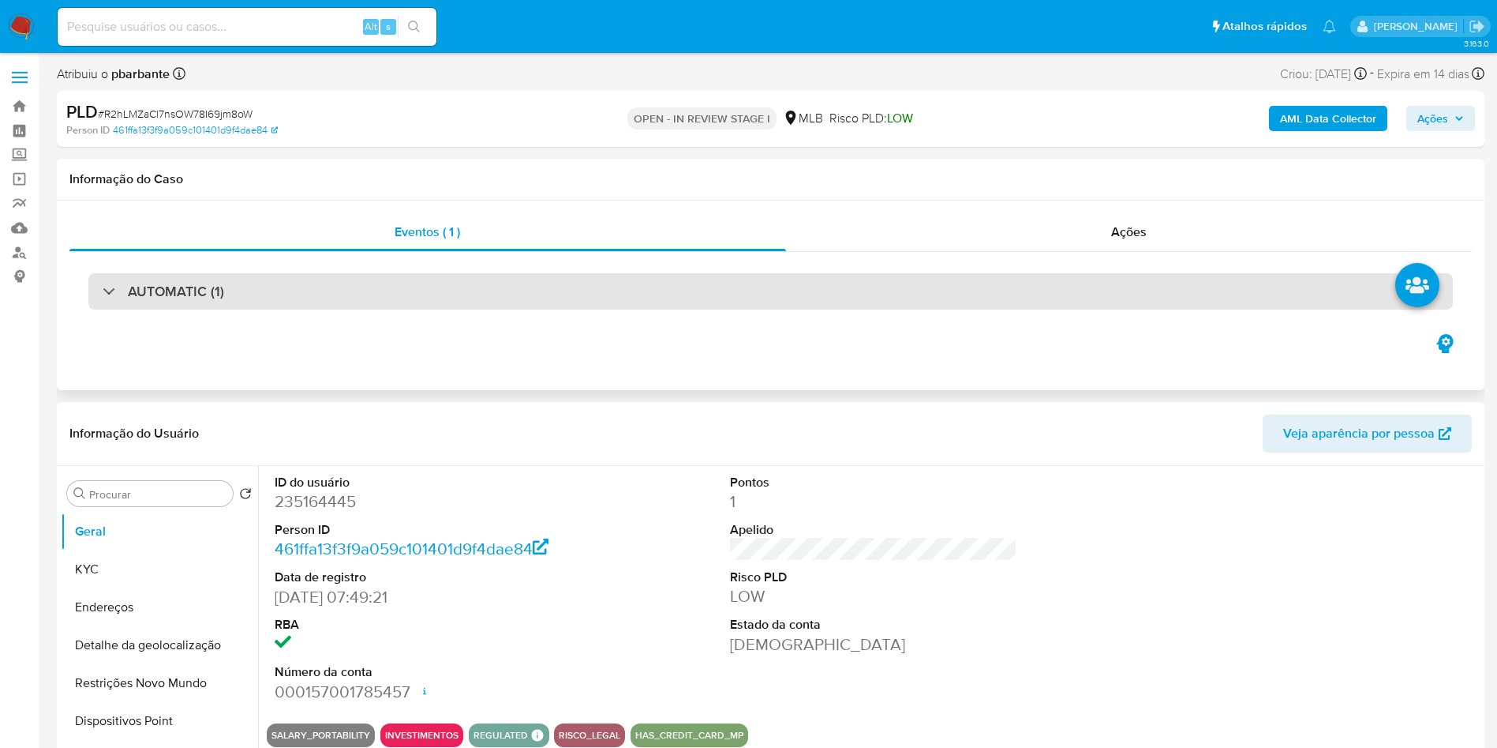
click at [667, 298] on div "AUTOMATIC (1)" at bounding box center [770, 291] width 1365 height 36
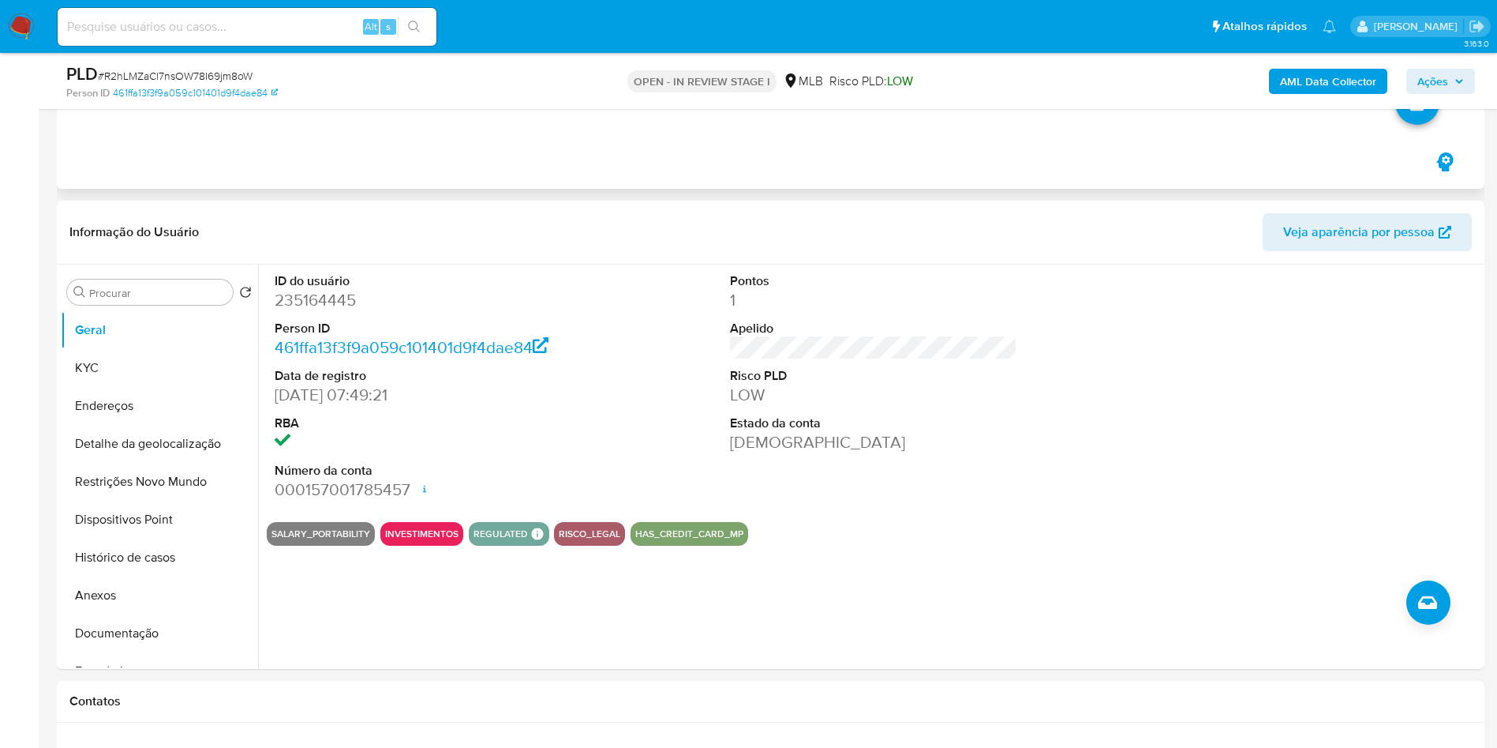
scroll to position [527, 0]
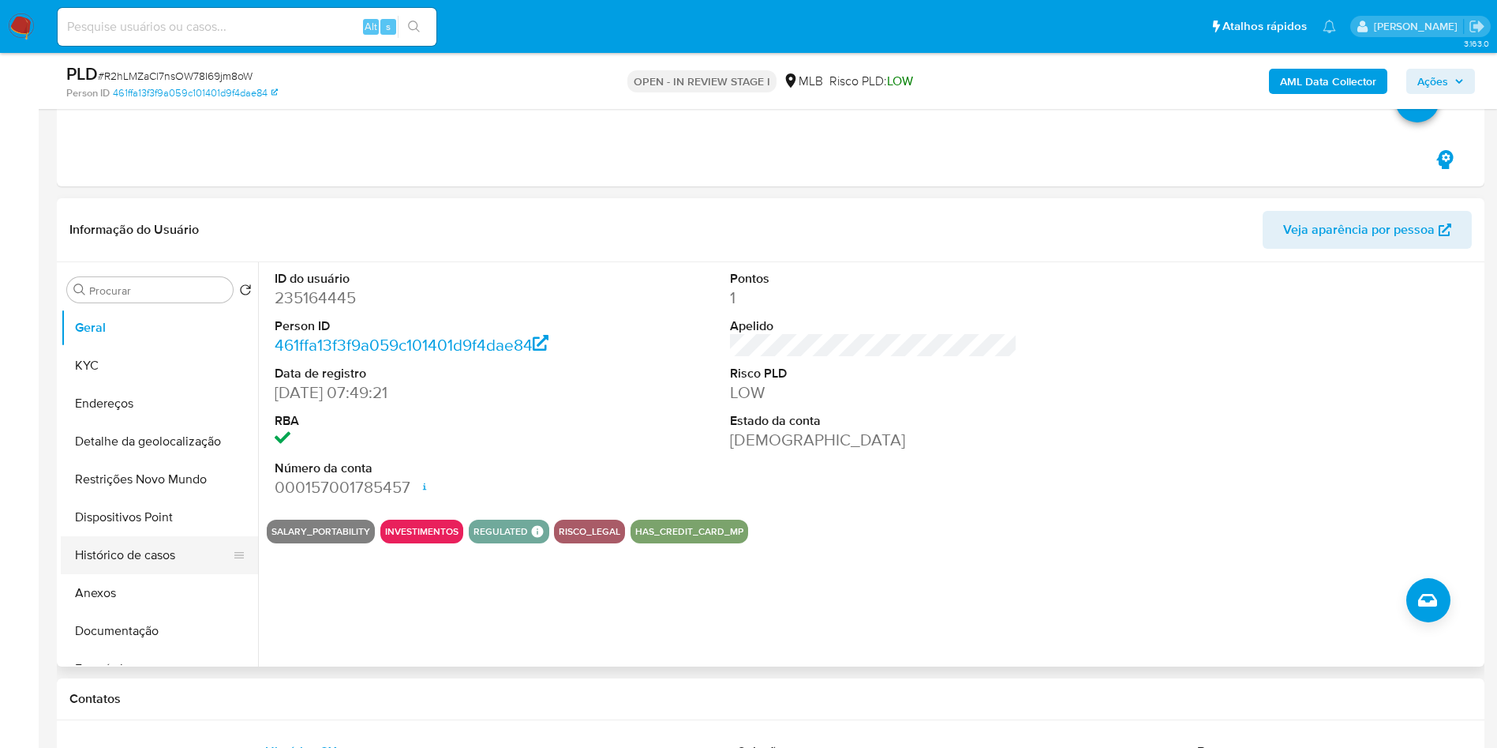
click at [174, 557] on button "Histórico de casos" at bounding box center [153, 555] width 185 height 38
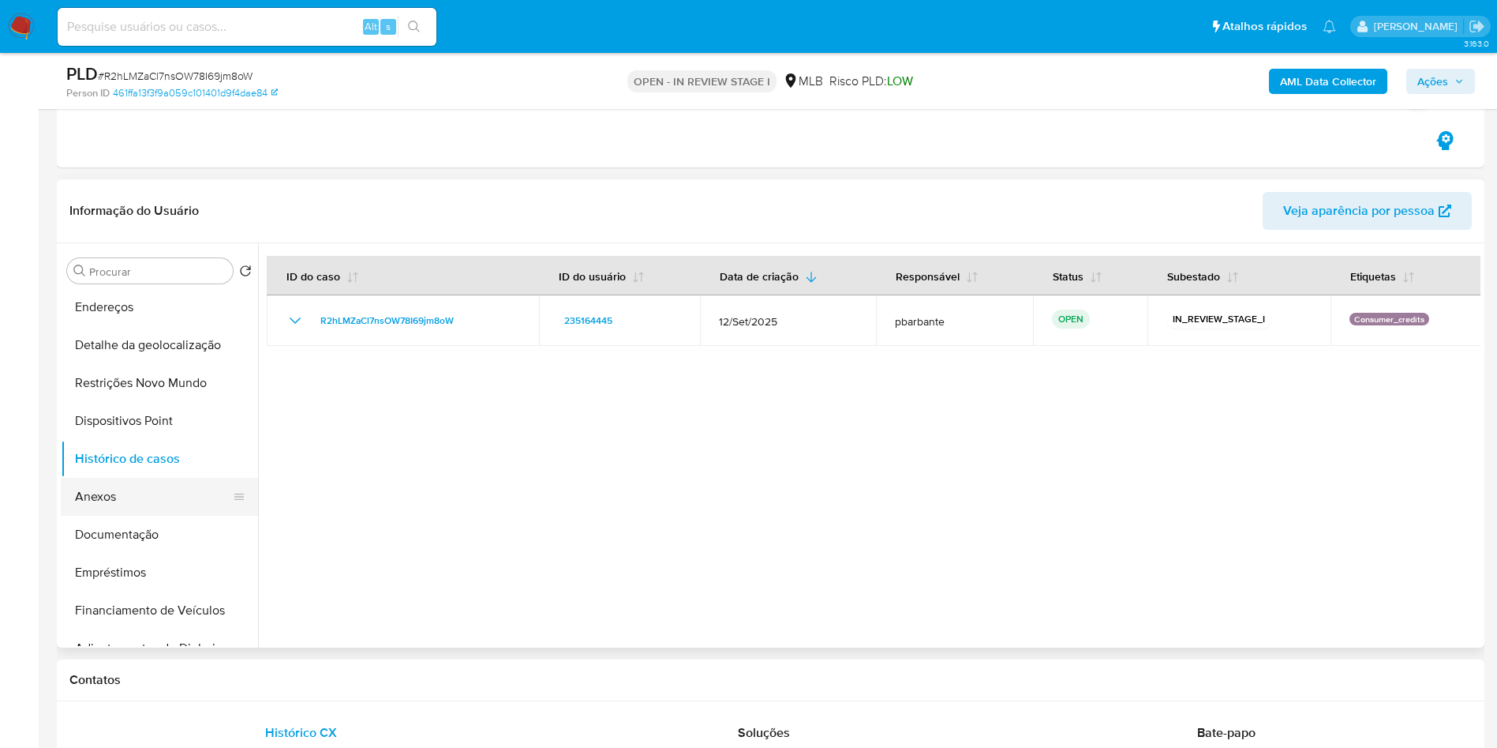
scroll to position [83, 0]
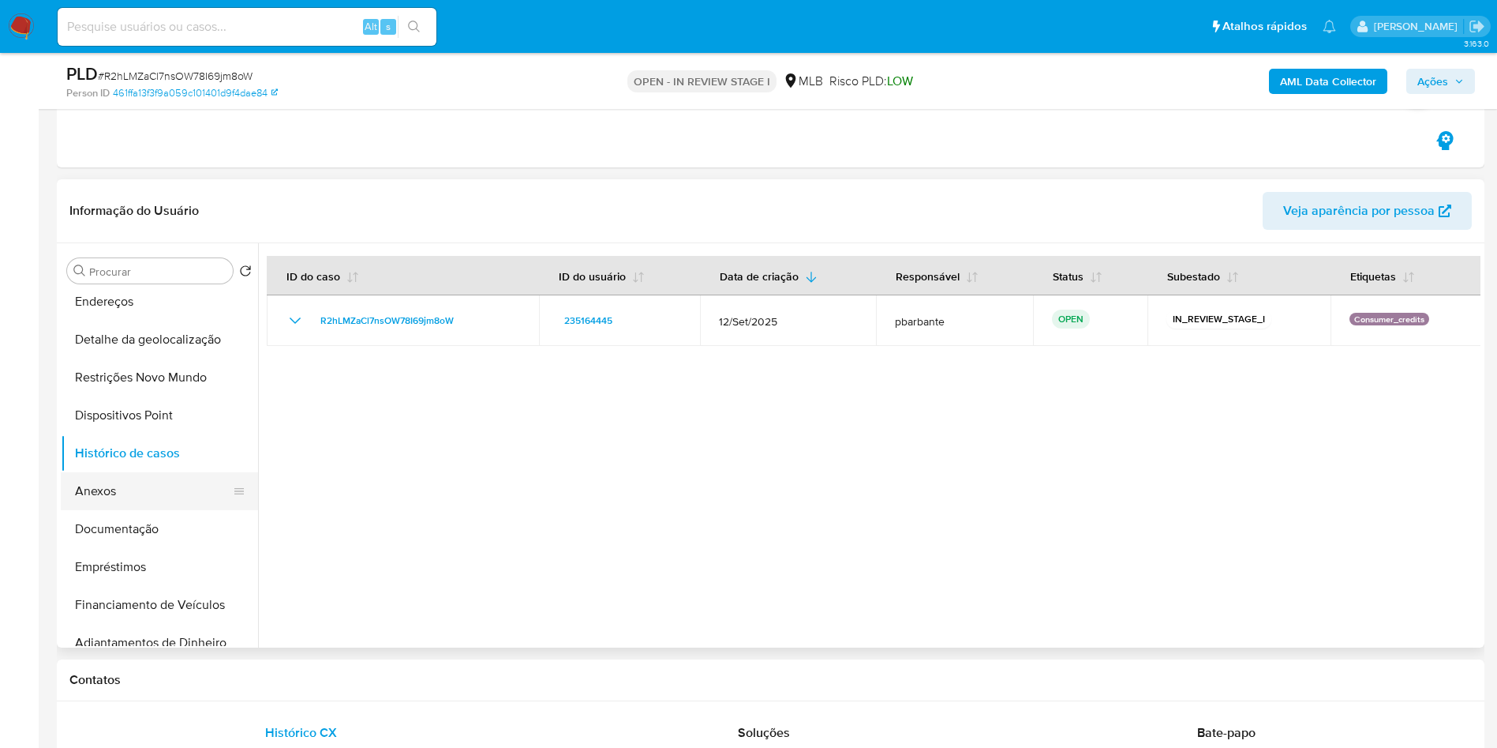
click at [156, 584] on button "Empréstimos" at bounding box center [159, 567] width 197 height 38
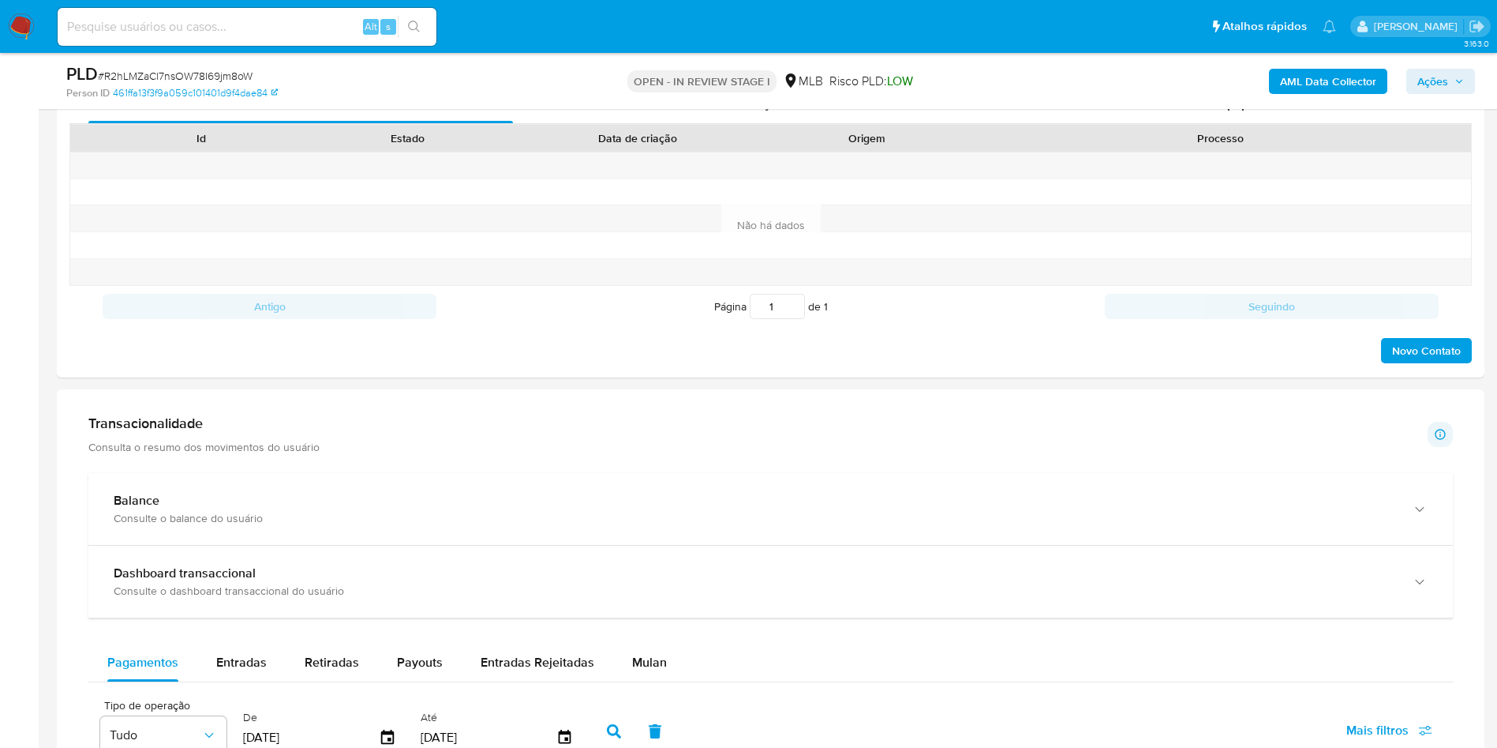
scroll to position [1162, 0]
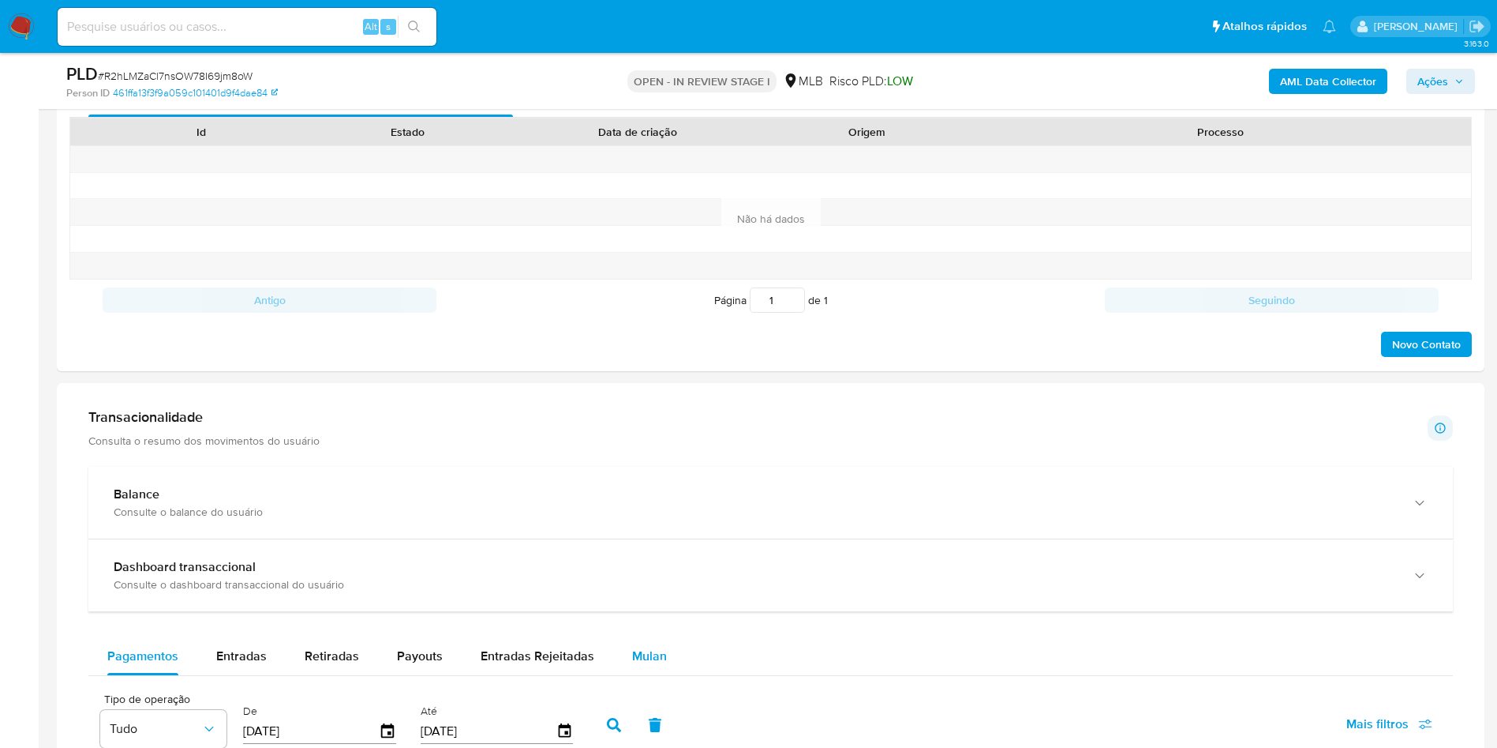
click at [651, 673] on div "Mulan" at bounding box center [649, 656] width 35 height 38
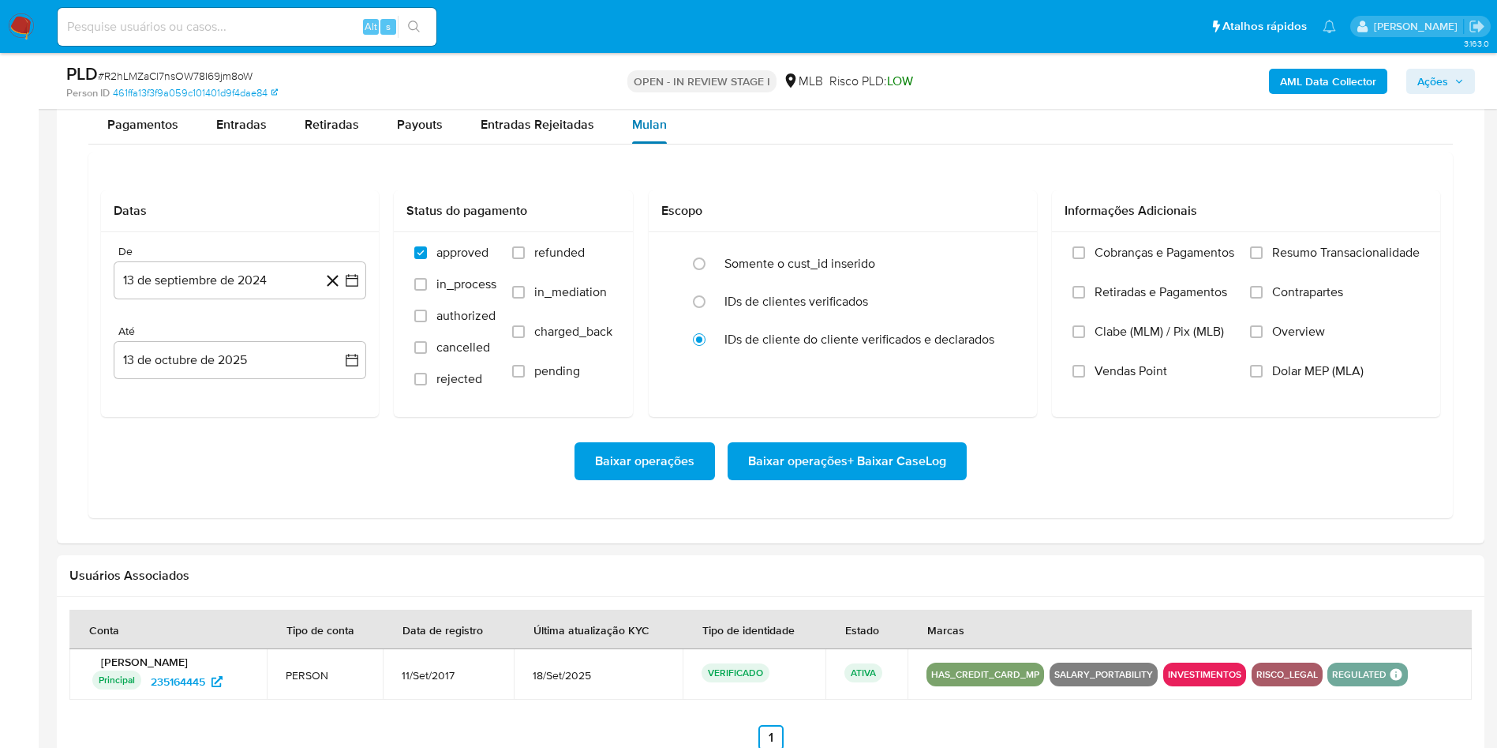
scroll to position [1695, 0]
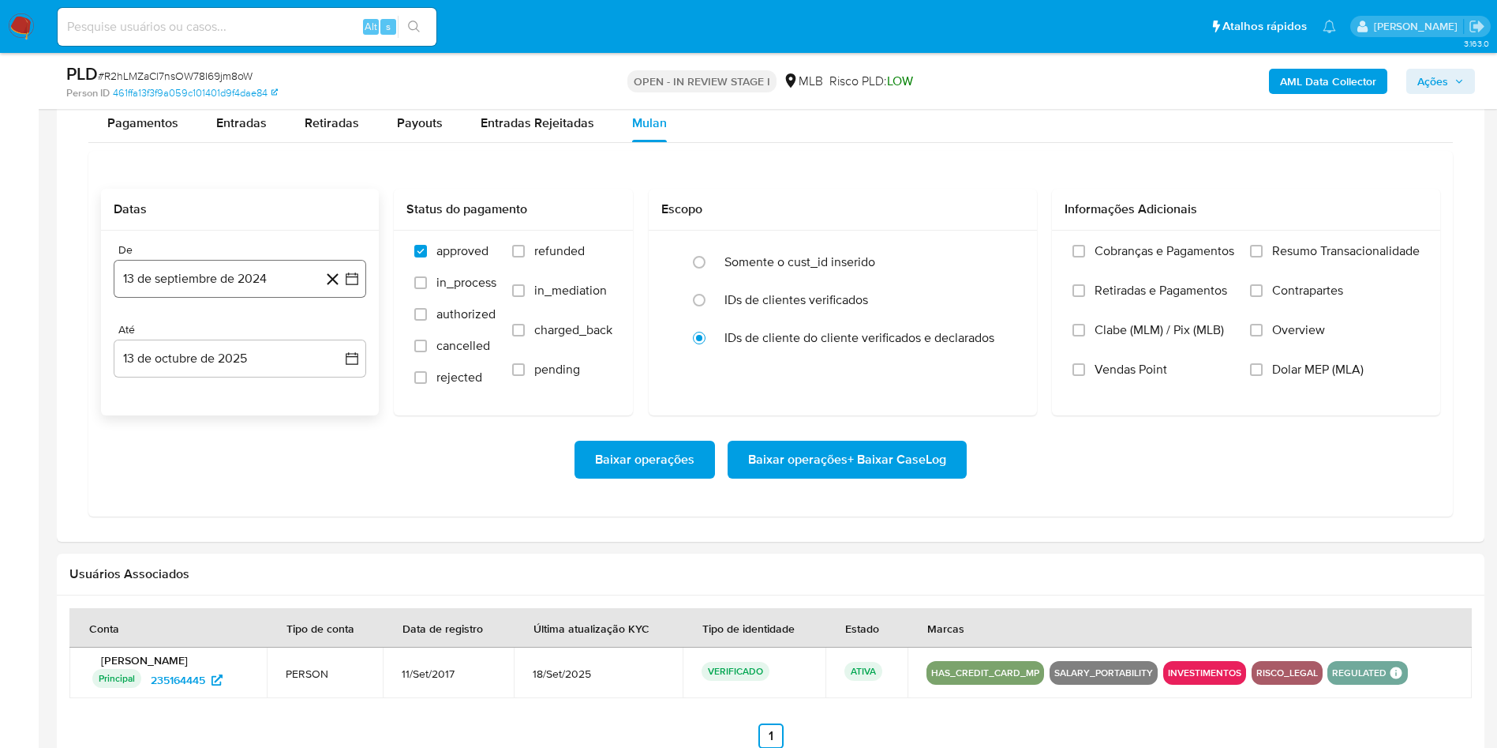
click at [359, 280] on icon "button" at bounding box center [352, 279] width 16 height 16
click at [335, 339] on icon "Mes siguiente" at bounding box center [337, 335] width 19 height 19
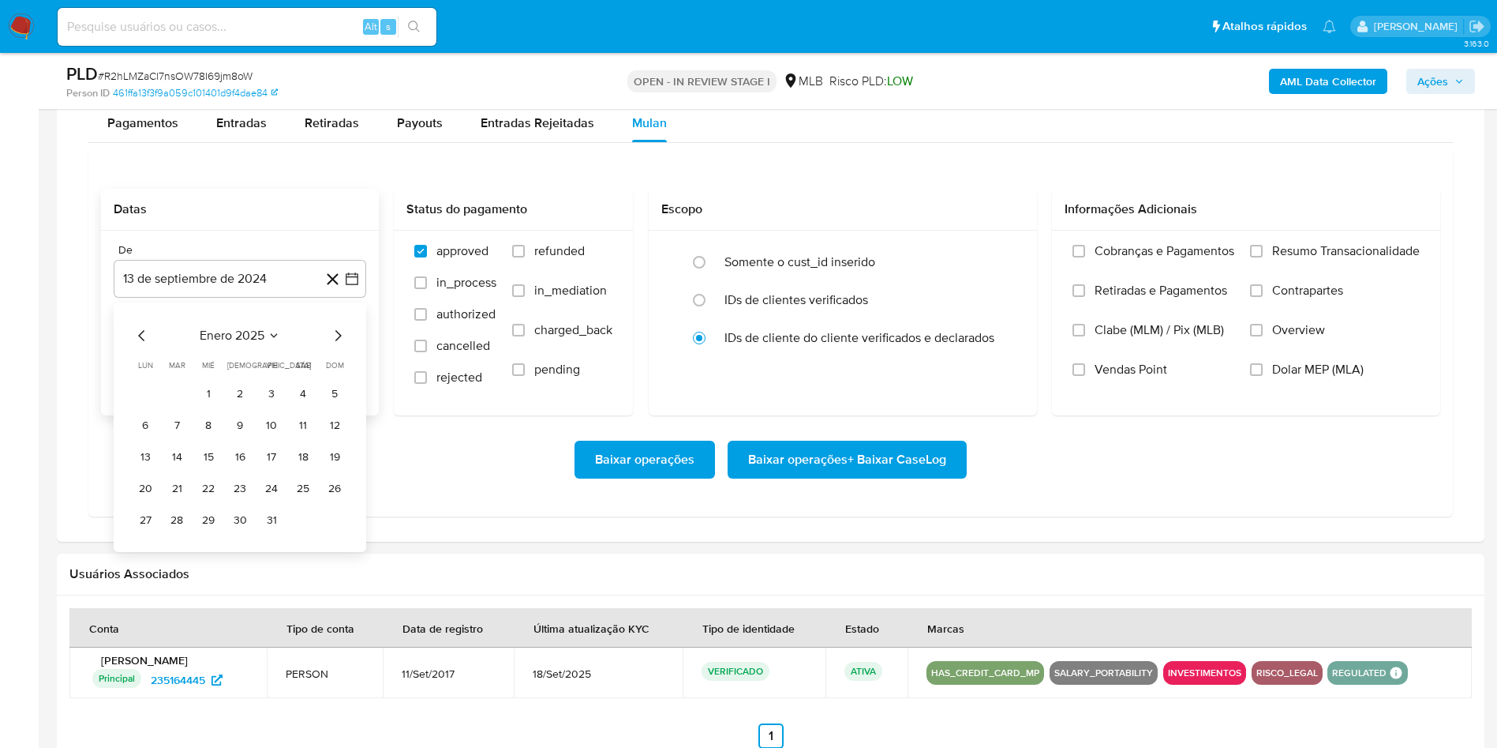
click at [335, 339] on icon "Mes siguiente" at bounding box center [337, 335] width 19 height 19
click at [143, 339] on icon "Mes anterior" at bounding box center [142, 335] width 19 height 19
click at [303, 401] on button "1" at bounding box center [302, 393] width 25 height 25
click at [1360, 259] on span "Resumo Transacionalidade" at bounding box center [1347, 251] width 148 height 16
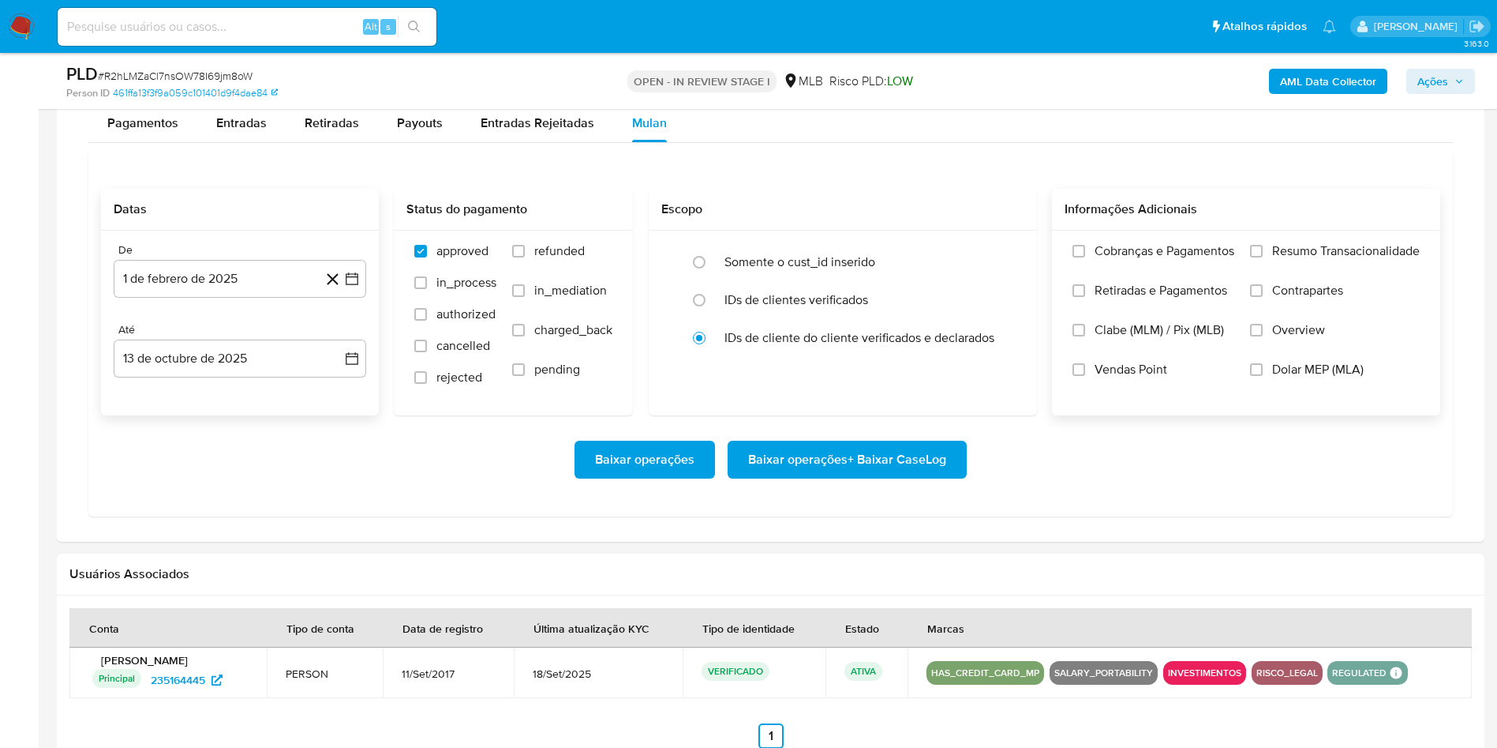
click at [1263, 257] on input "Resumo Transacionalidade" at bounding box center [1256, 251] width 13 height 13
click at [928, 463] on span "Baixar operações + Baixar CaseLog" at bounding box center [847, 459] width 198 height 35
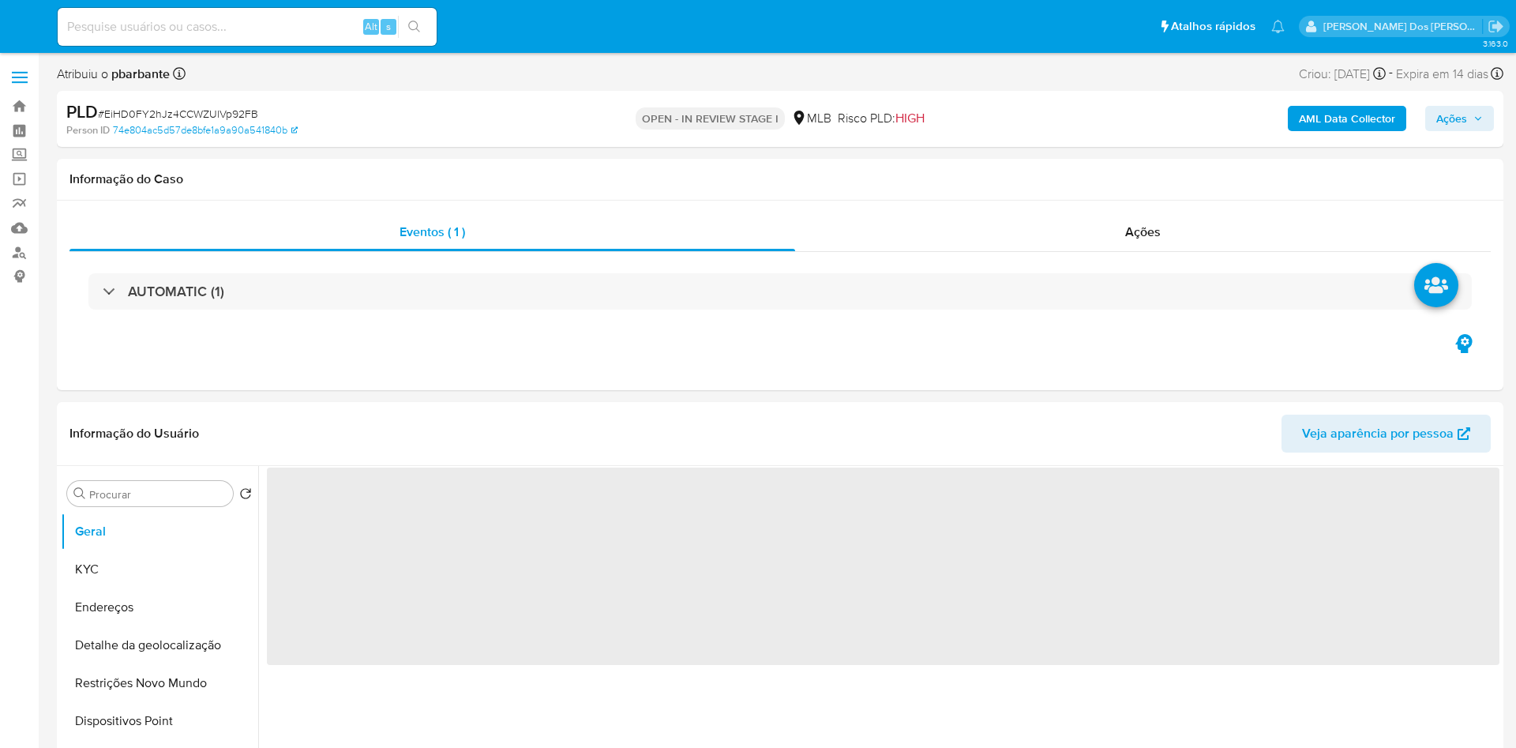
select select "10"
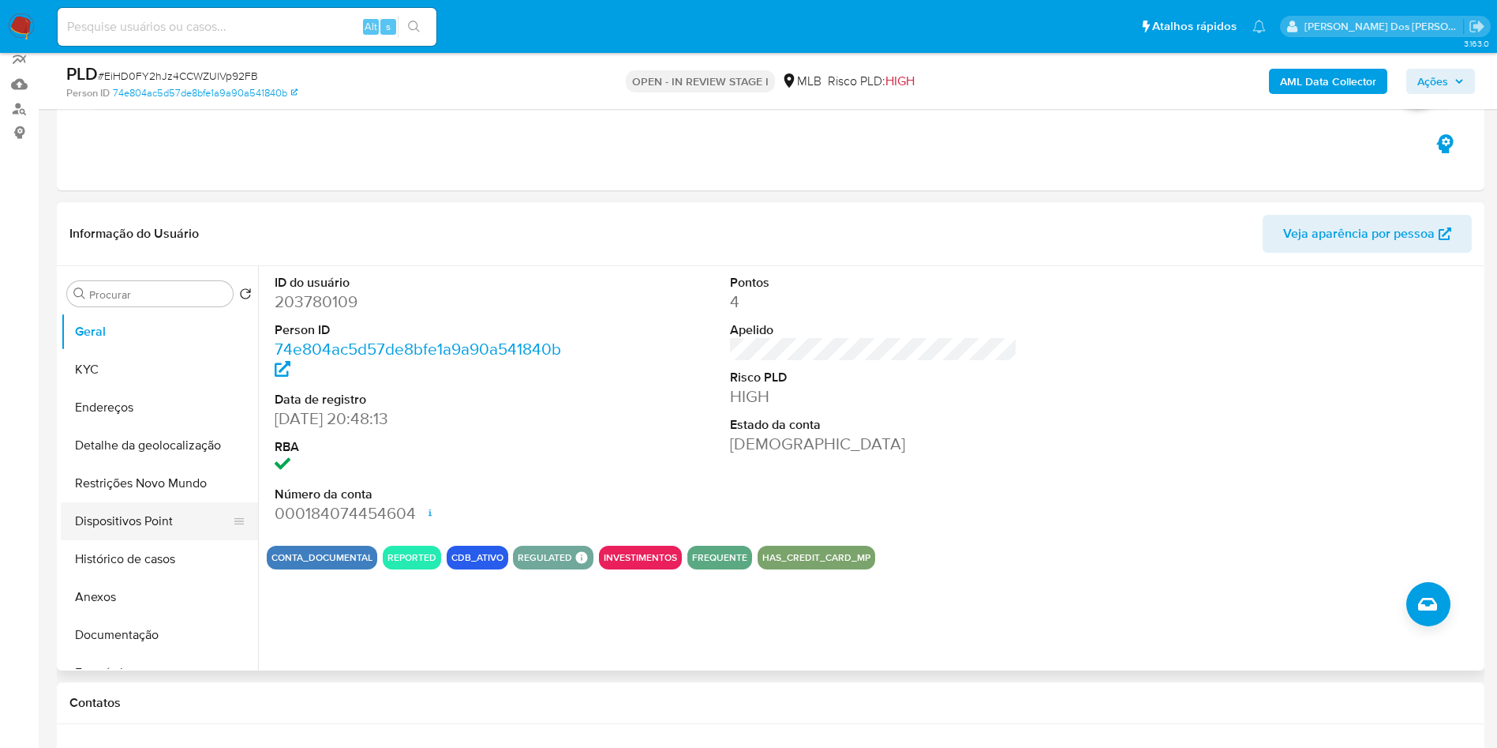
scroll to position [144, 0]
click at [178, 539] on button "Dispositivos Point" at bounding box center [153, 520] width 185 height 38
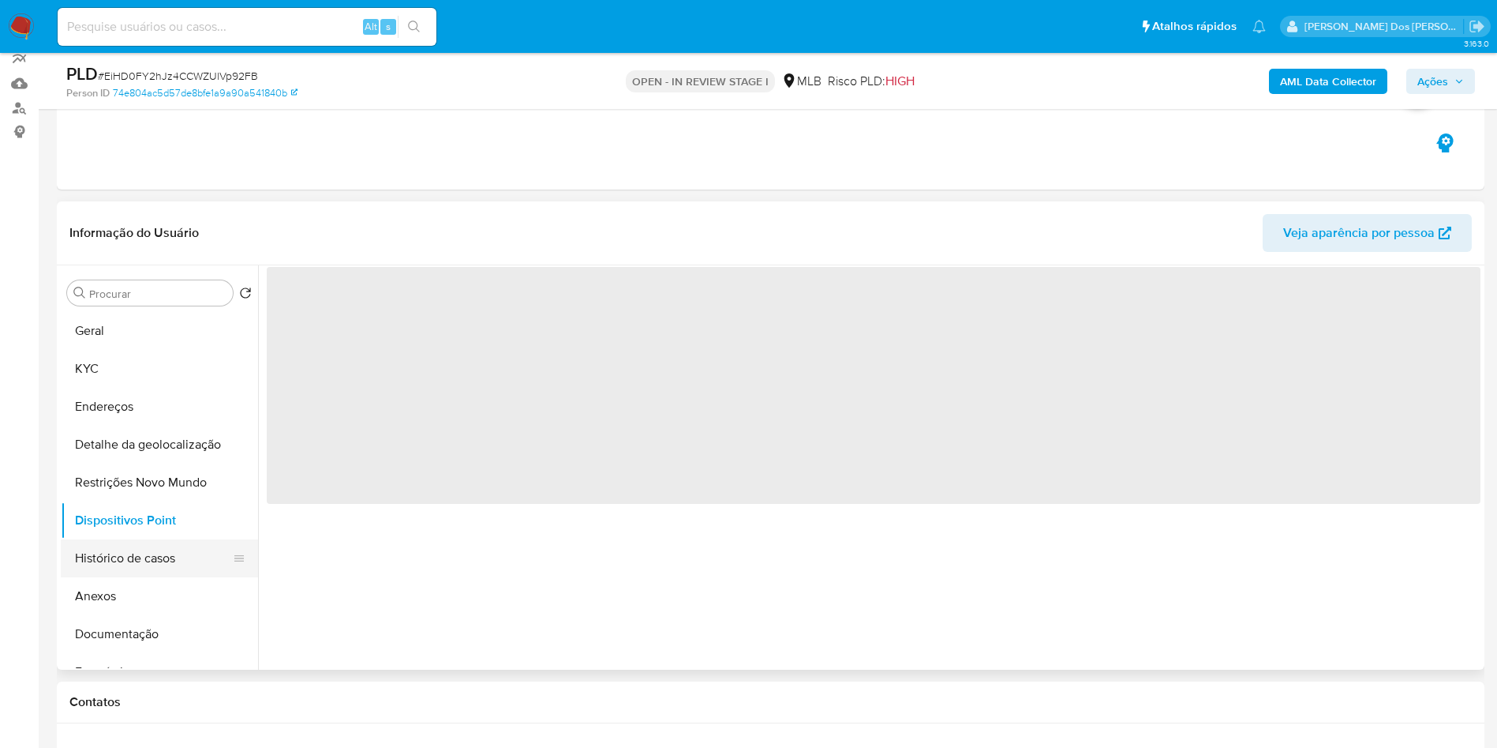
click at [152, 576] on button "Histórico de casos" at bounding box center [153, 558] width 185 height 38
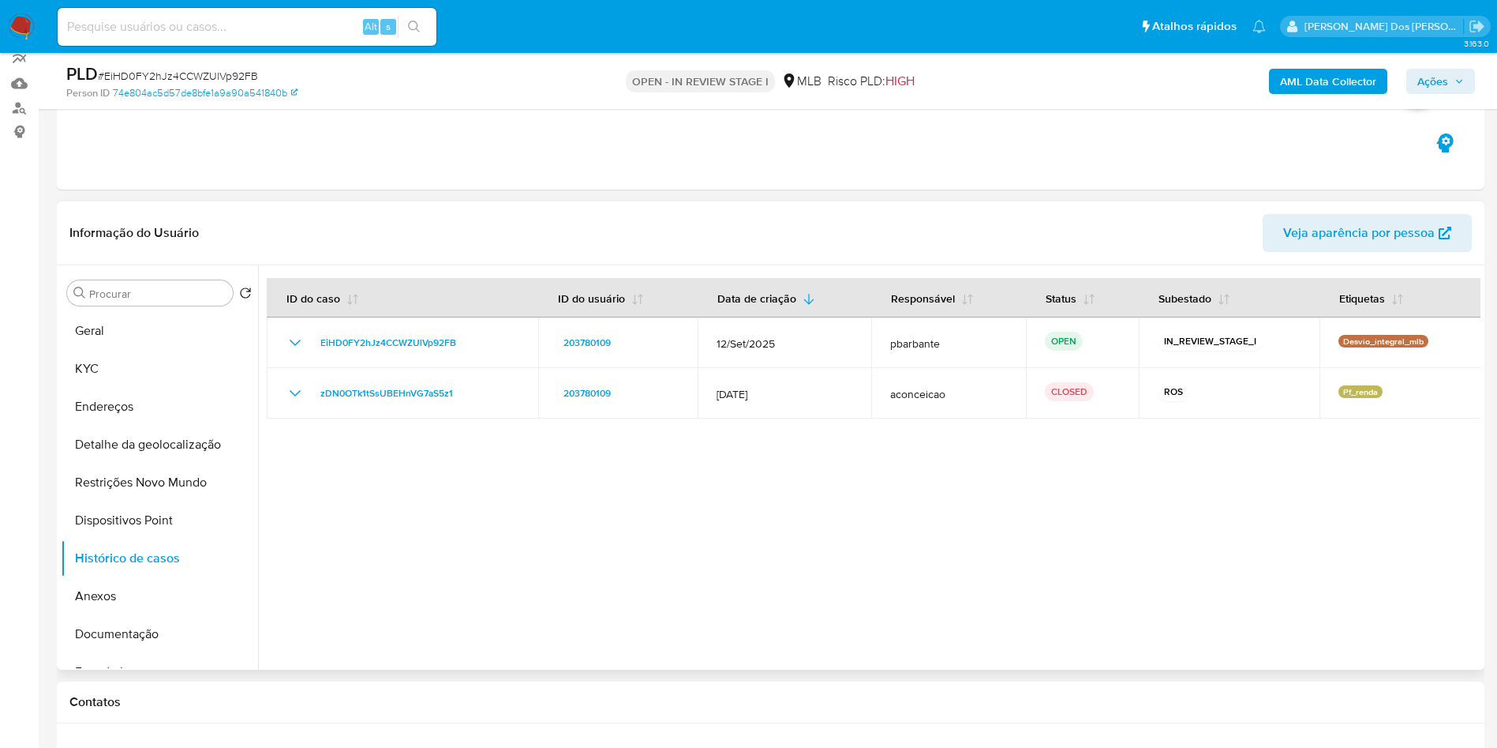
scroll to position [0, 0]
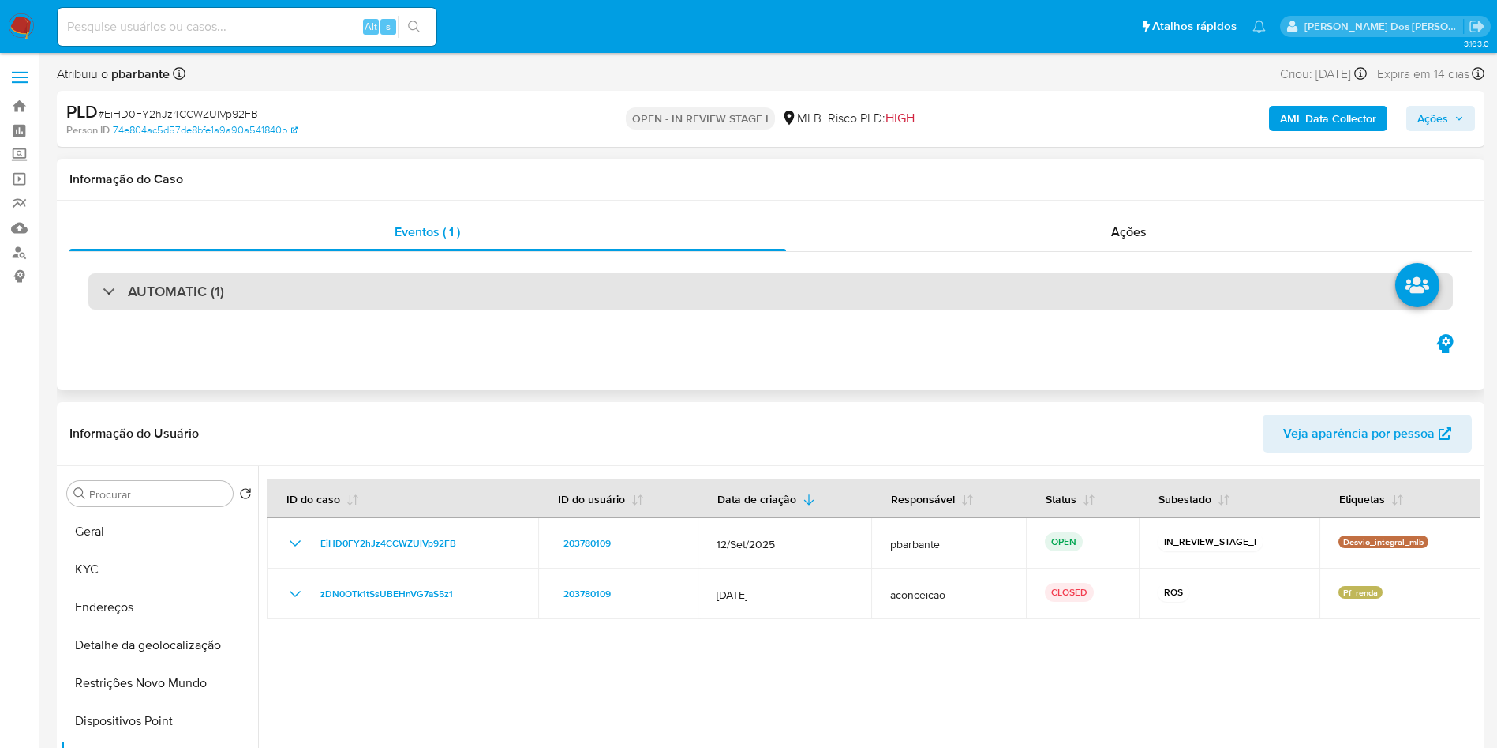
click at [280, 283] on div "AUTOMATIC (1)" at bounding box center [770, 291] width 1365 height 36
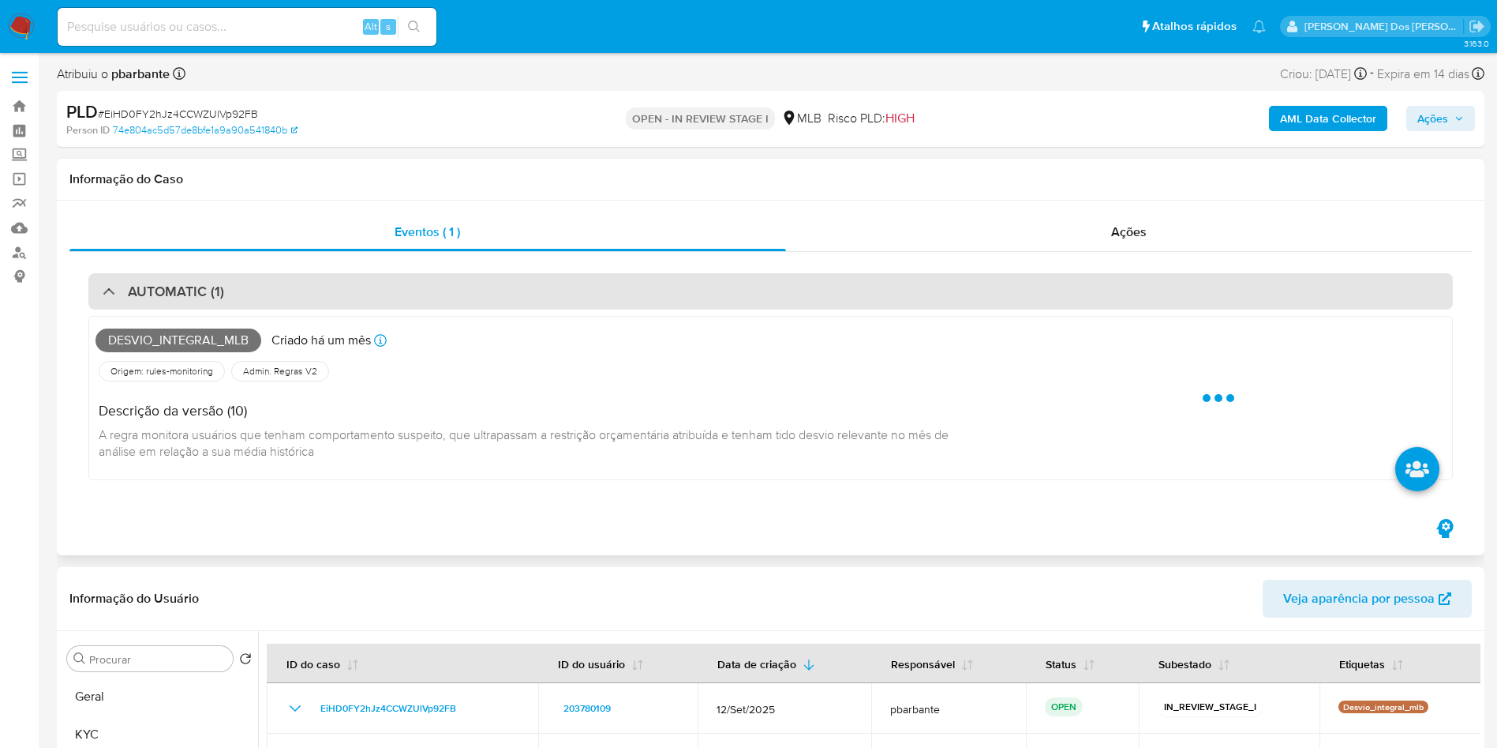
click at [280, 283] on div "AUTOMATIC (1)" at bounding box center [770, 291] width 1365 height 36
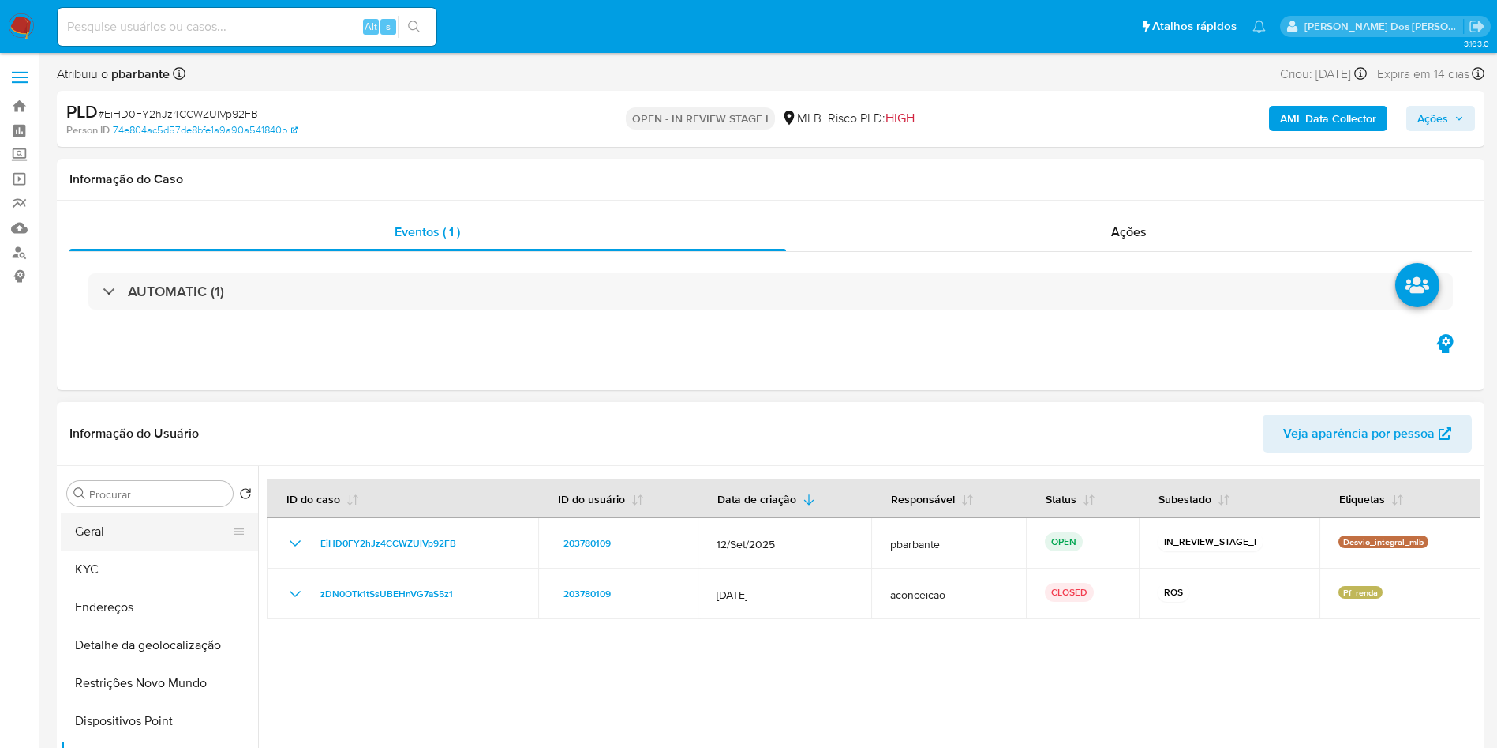
click at [126, 550] on button "Geral" at bounding box center [153, 531] width 185 height 38
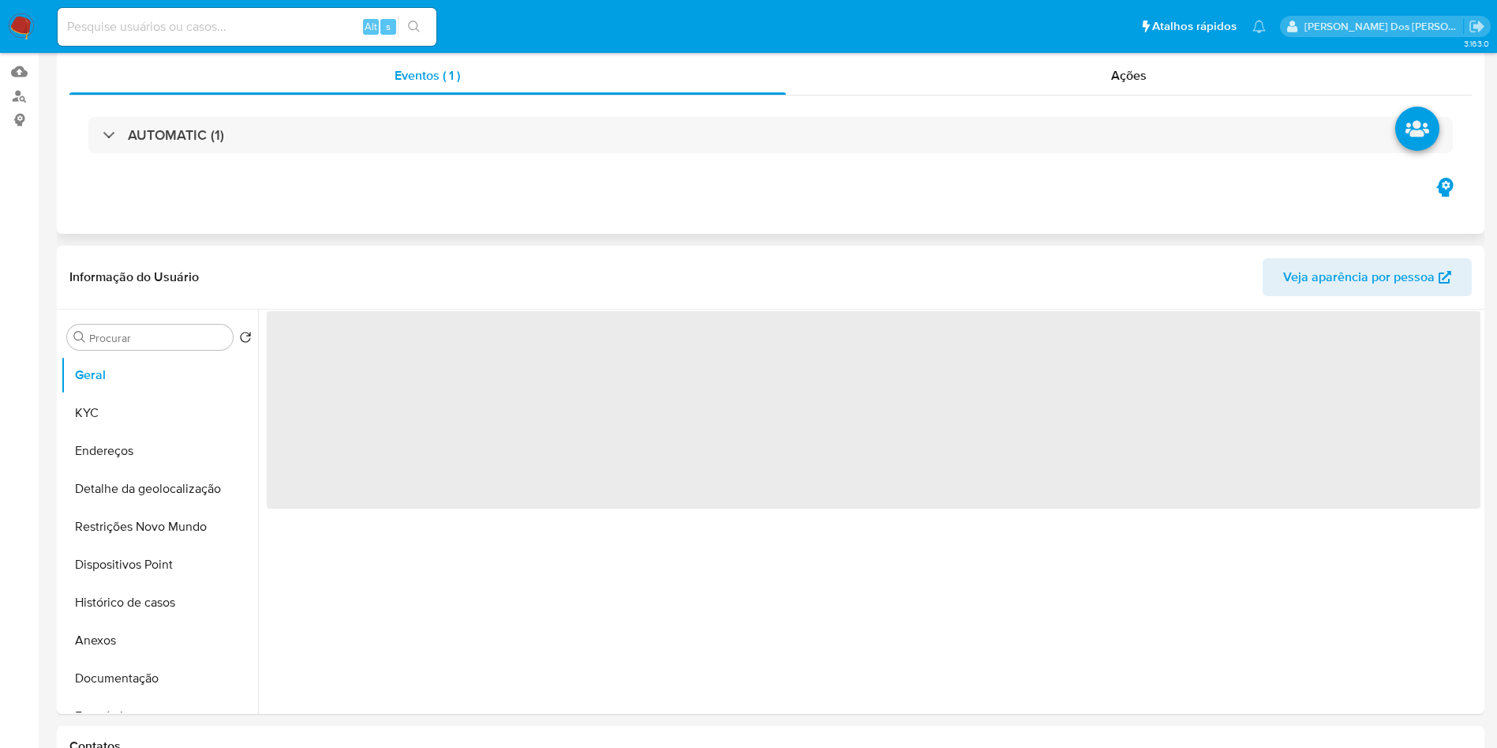
scroll to position [166, 0]
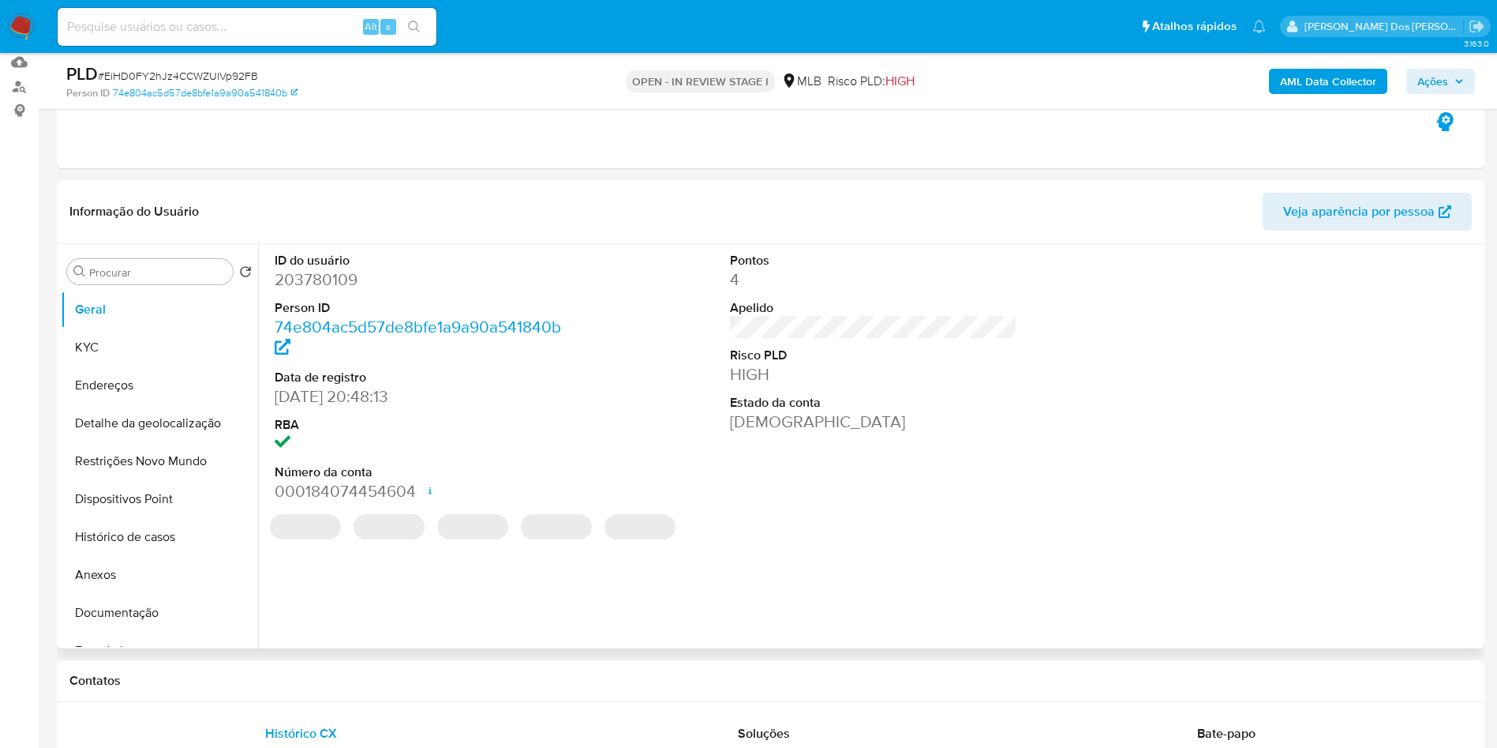
click at [329, 290] on dd "203780109" at bounding box center [419, 279] width 288 height 22
copy dd "203780109"
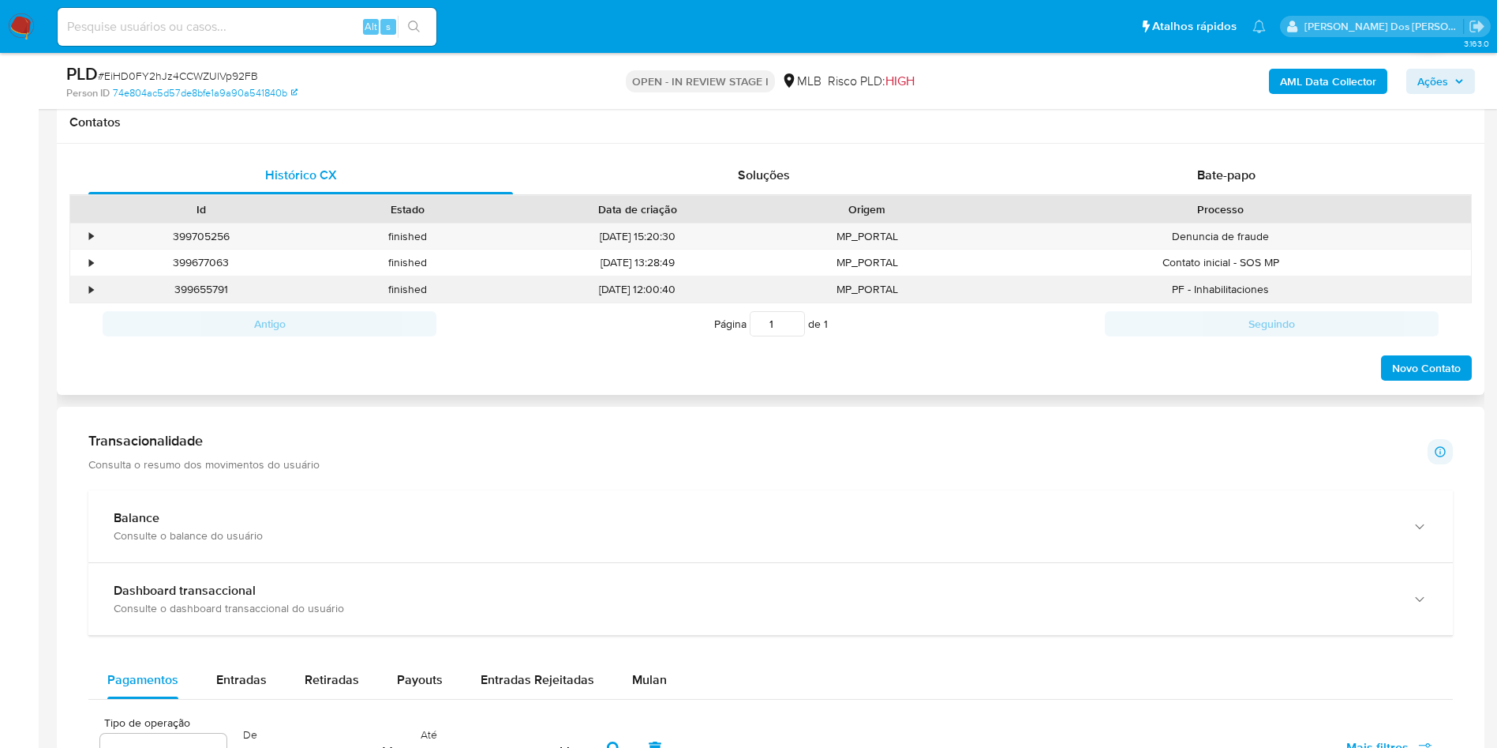
scroll to position [976, 0]
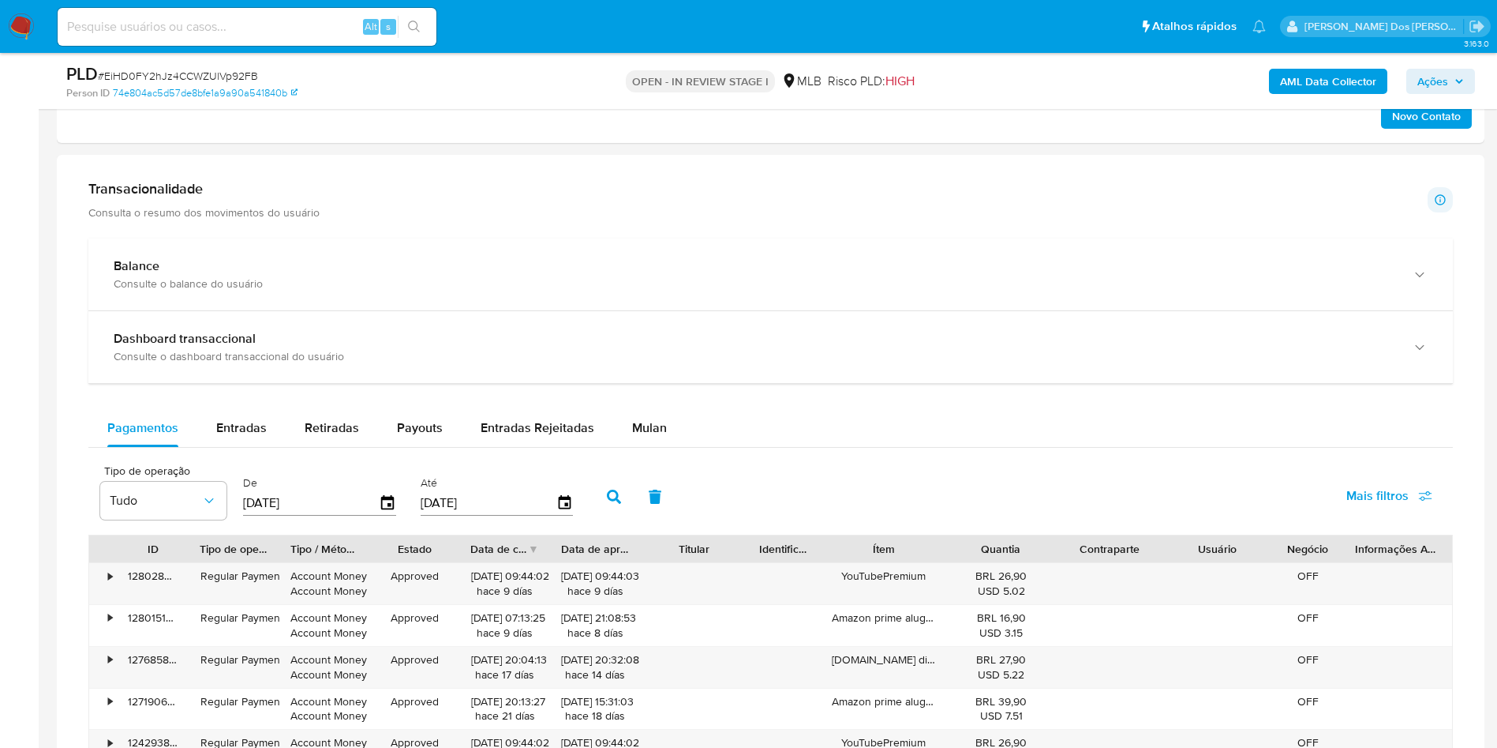
click at [659, 423] on div "Balance Consulte o balance do usuário Dashboard transaccional Consulte o dashbo…" at bounding box center [770, 630] width 1365 height 784
click at [641, 447] on div "Mulan" at bounding box center [649, 428] width 35 height 38
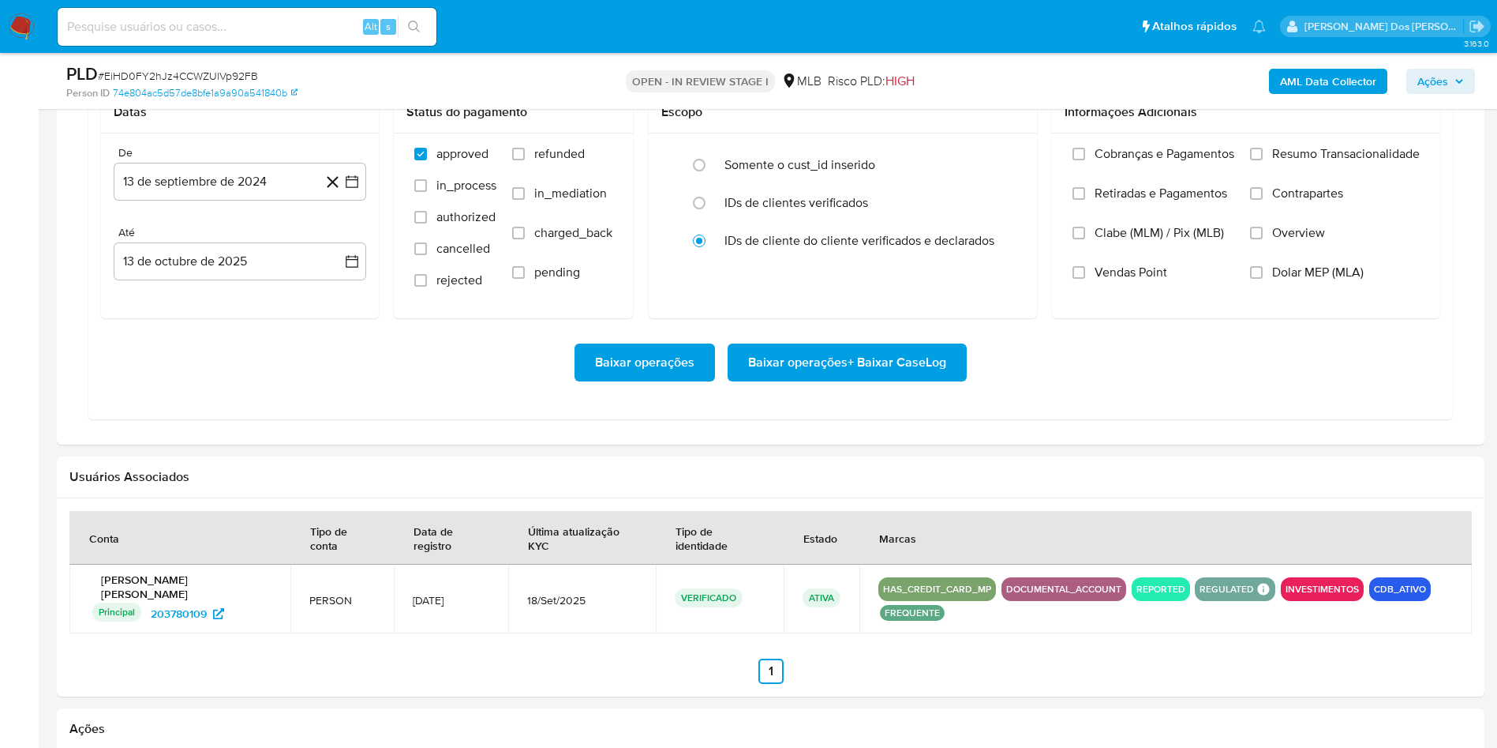
scroll to position [1395, 0]
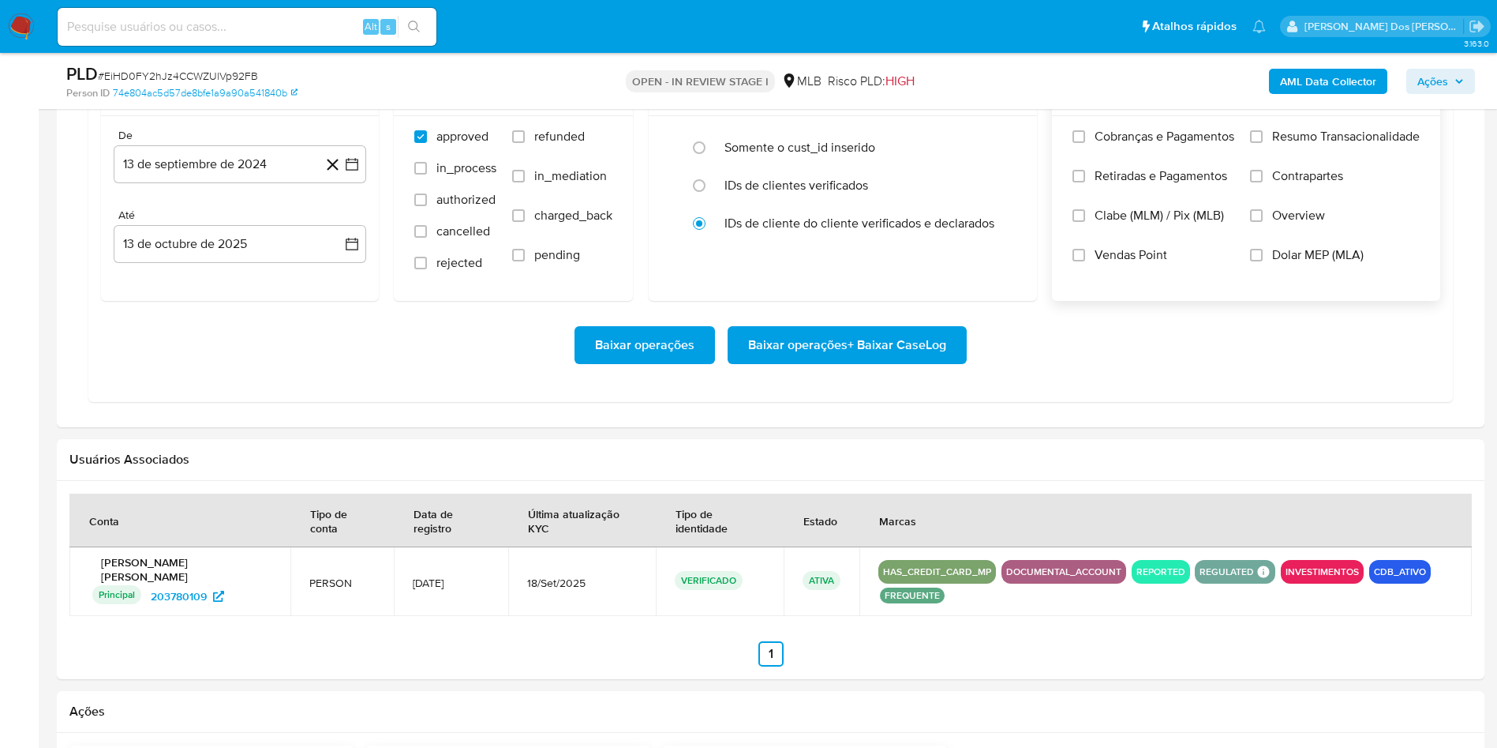
click at [1366, 144] on span "Resumo Transacionalidade" at bounding box center [1347, 137] width 148 height 16
click at [1263, 143] on input "Resumo Transacionalidade" at bounding box center [1256, 136] width 13 height 13
click at [818, 362] on span "Baixar operações + Baixar CaseLog" at bounding box center [847, 345] width 198 height 35
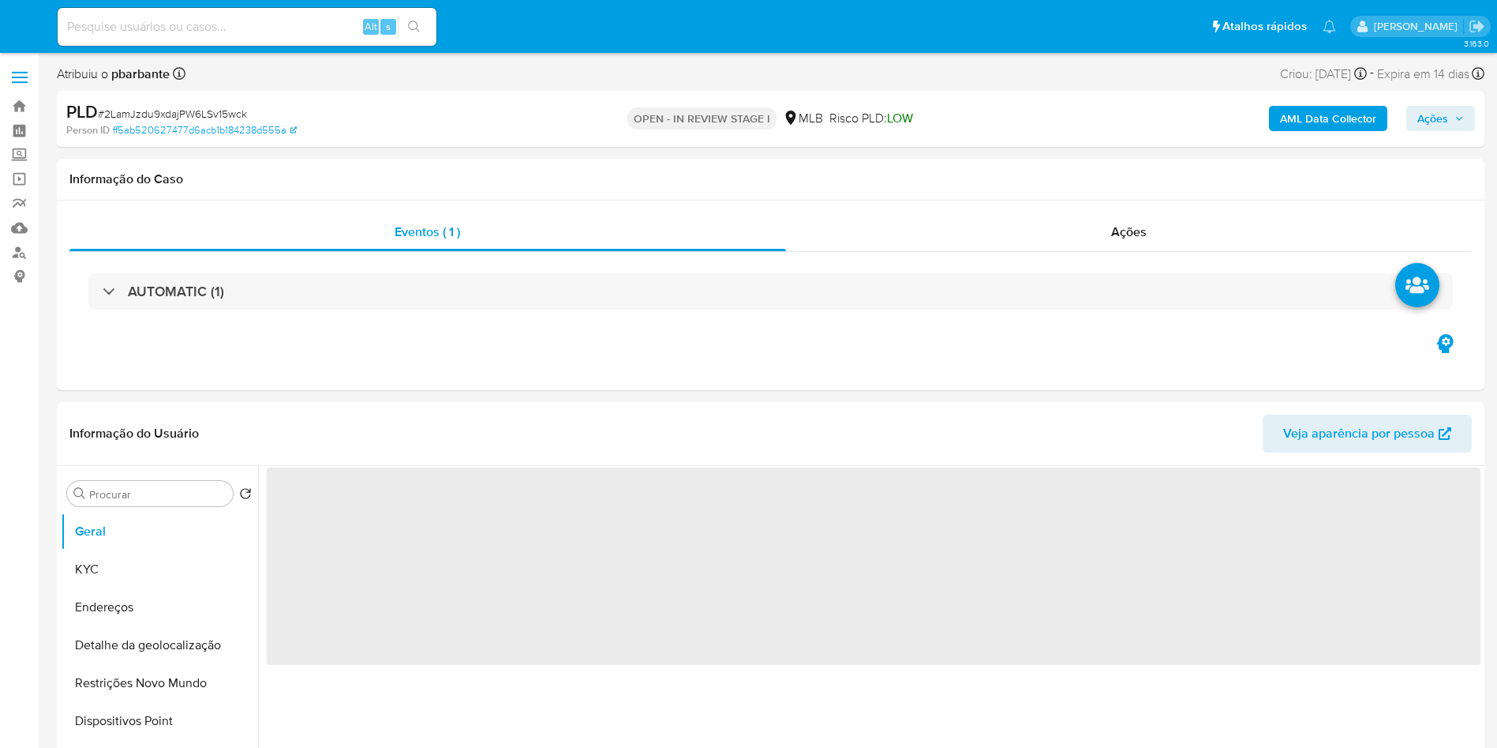
select select "10"
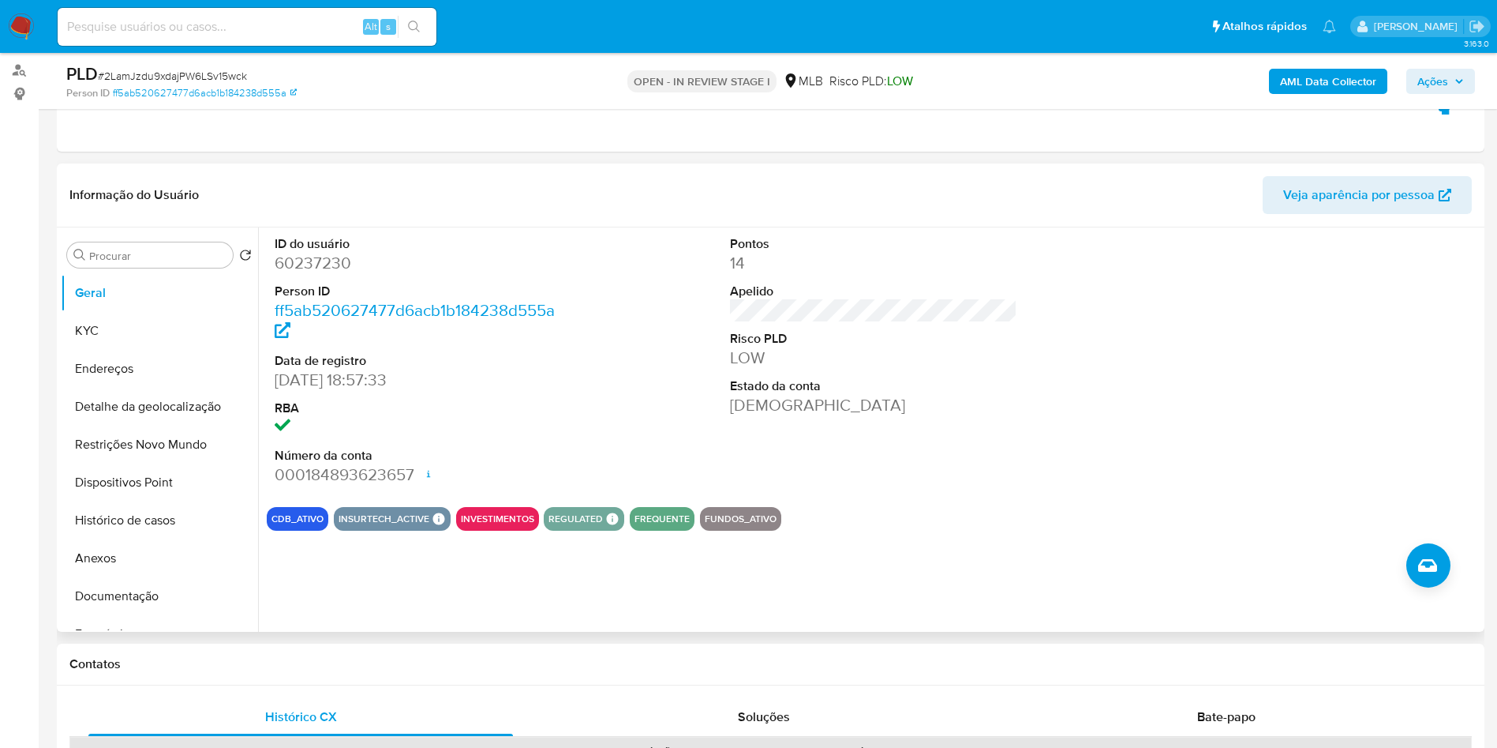
scroll to position [211, 0]
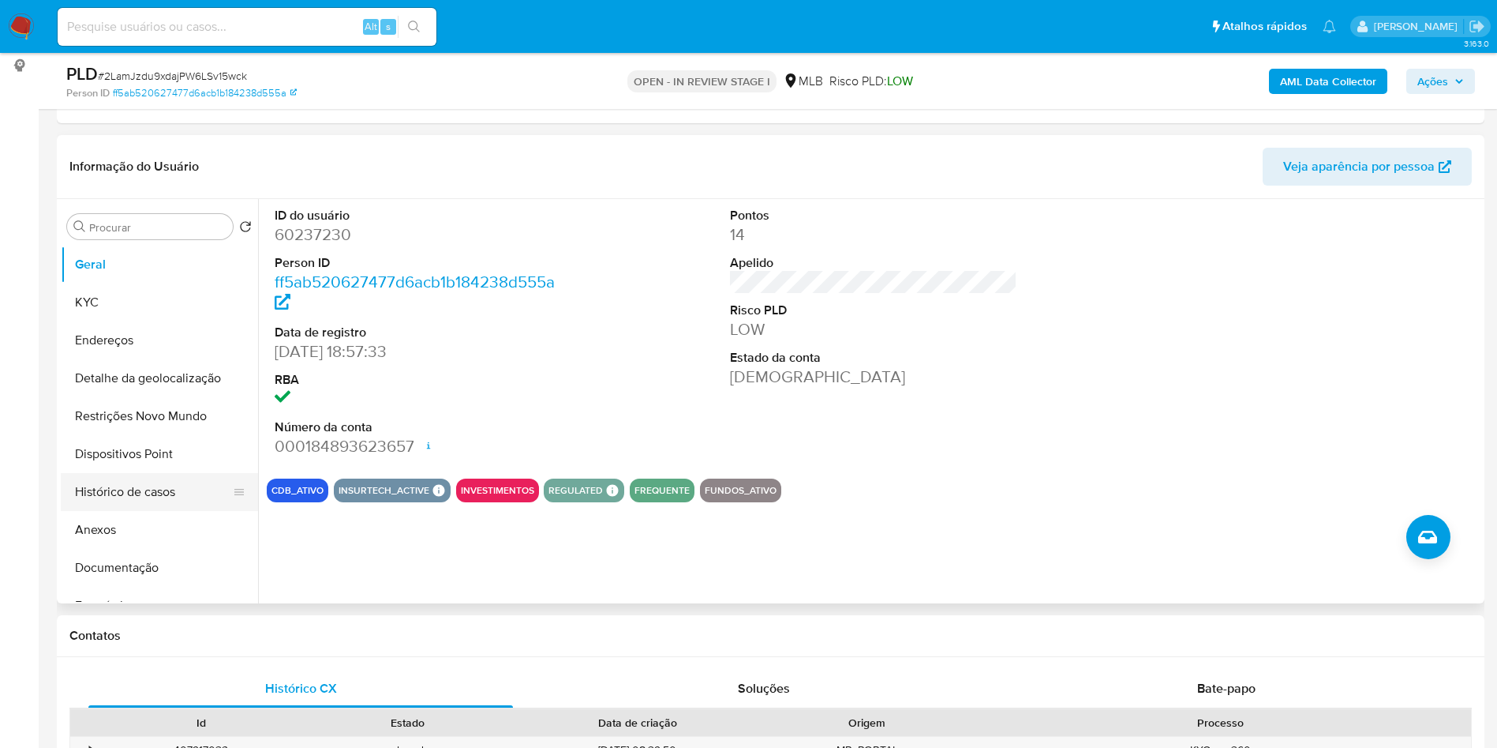
click at [170, 504] on button "Histórico de casos" at bounding box center [153, 492] width 185 height 38
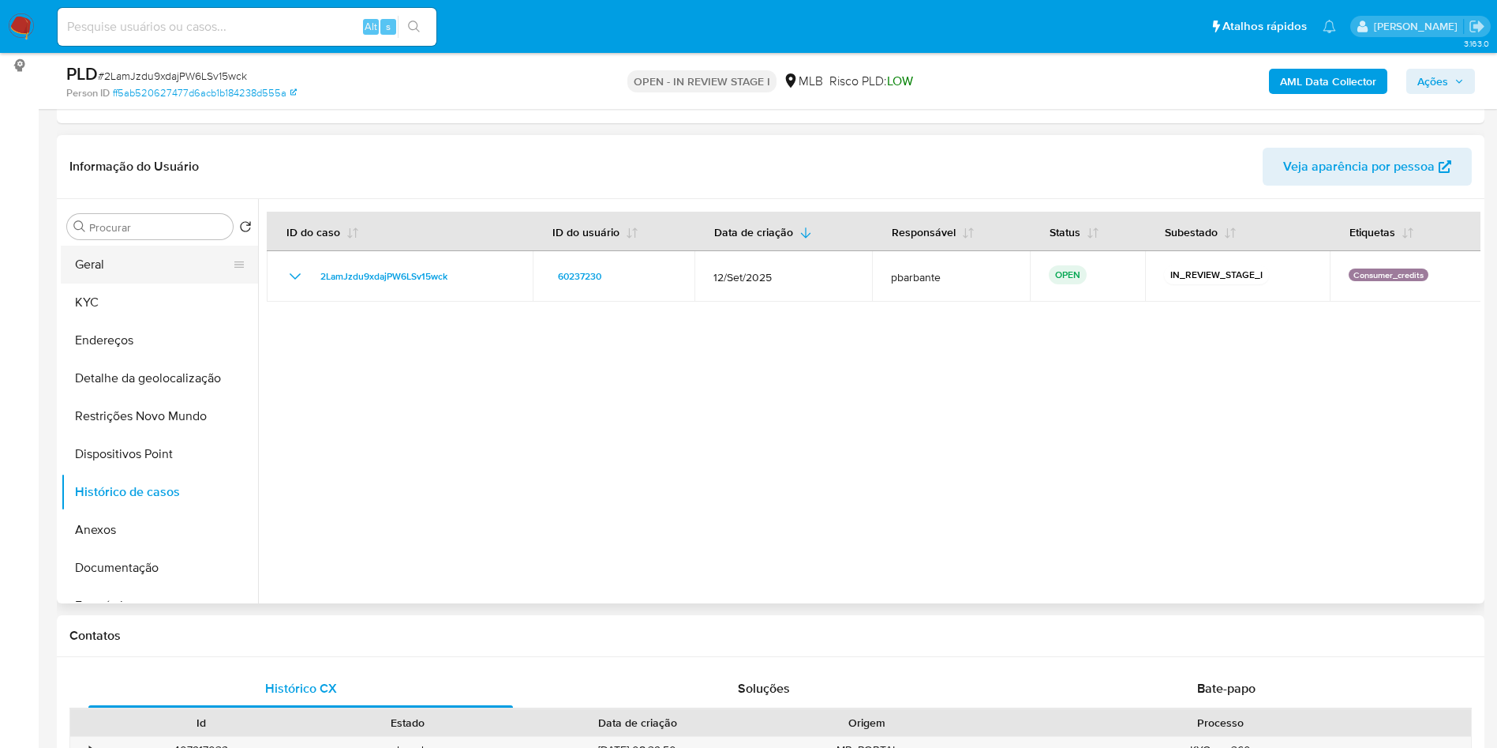
click at [97, 283] on button "Geral" at bounding box center [153, 265] width 185 height 38
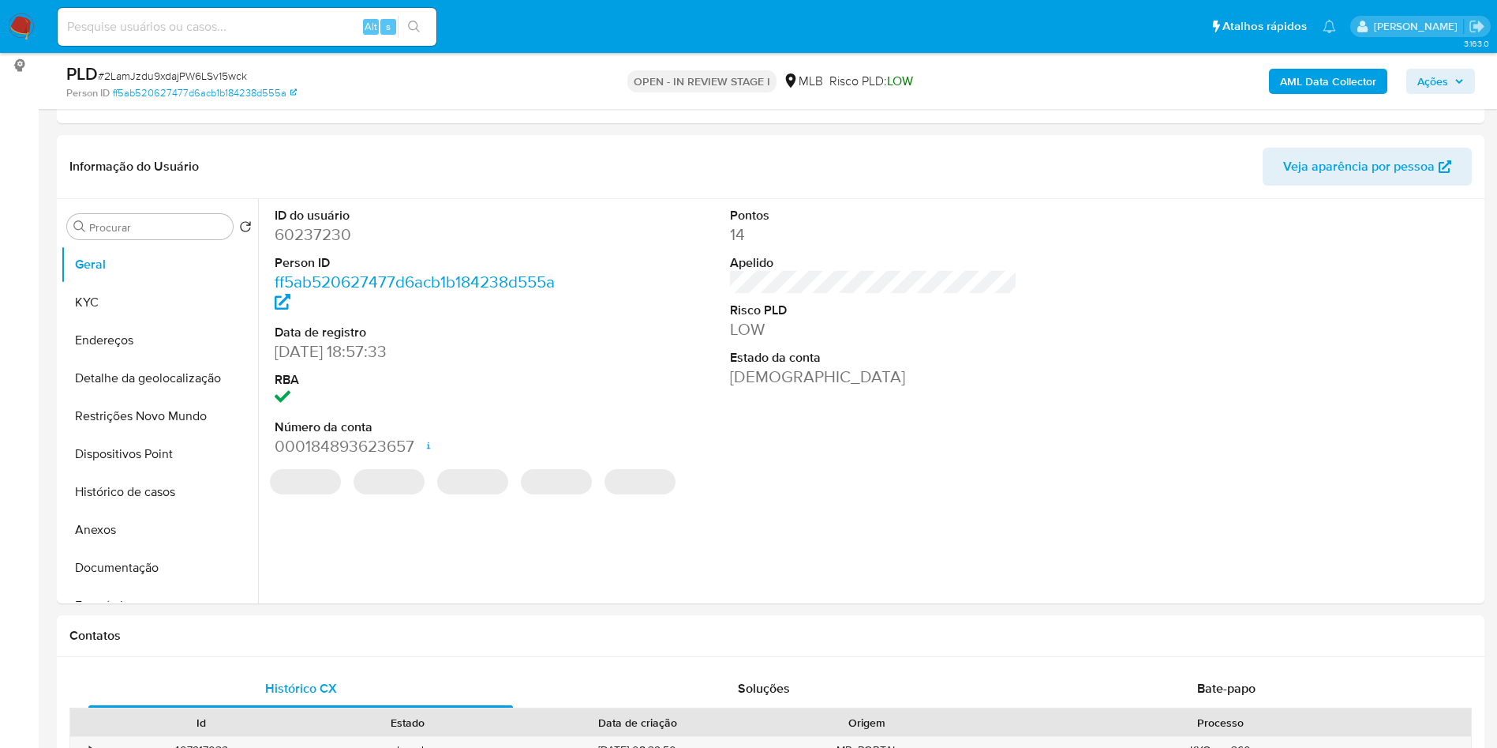
click at [349, 246] on dd "60237230" at bounding box center [419, 234] width 288 height 22
click at [333, 246] on dd "60237230" at bounding box center [419, 234] width 288 height 22
copy dd "60237230"
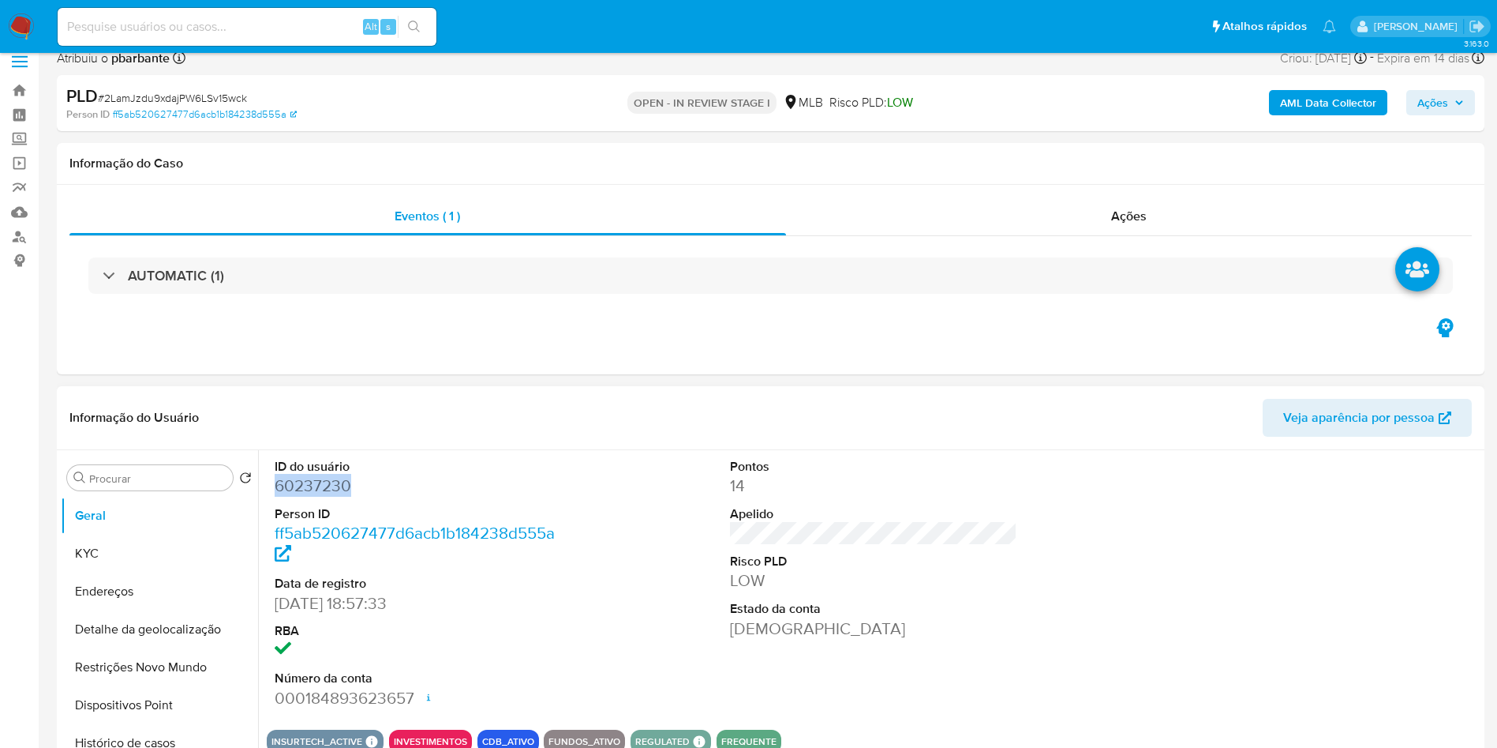
scroll to position [9, 0]
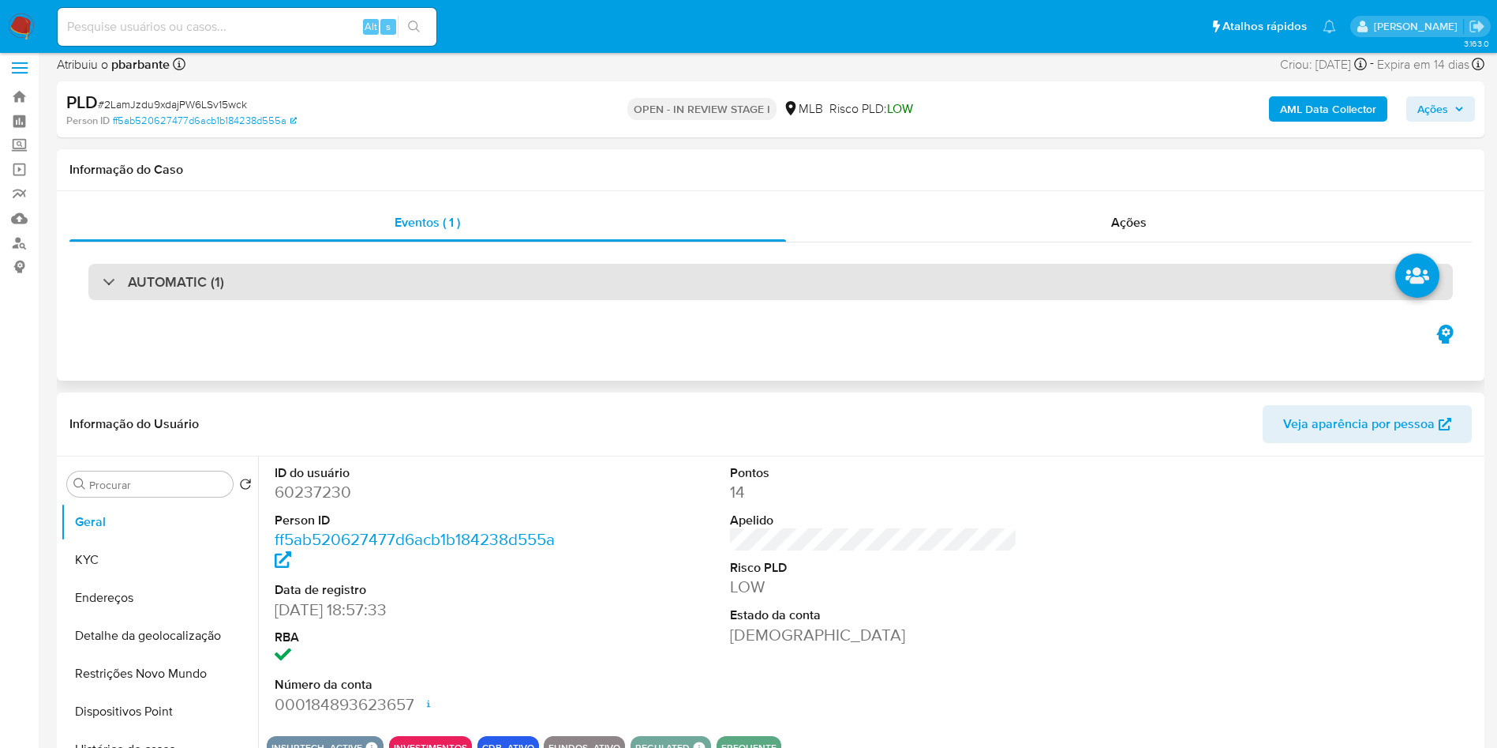
click at [372, 285] on div "AUTOMATIC (1)" at bounding box center [770, 282] width 1365 height 36
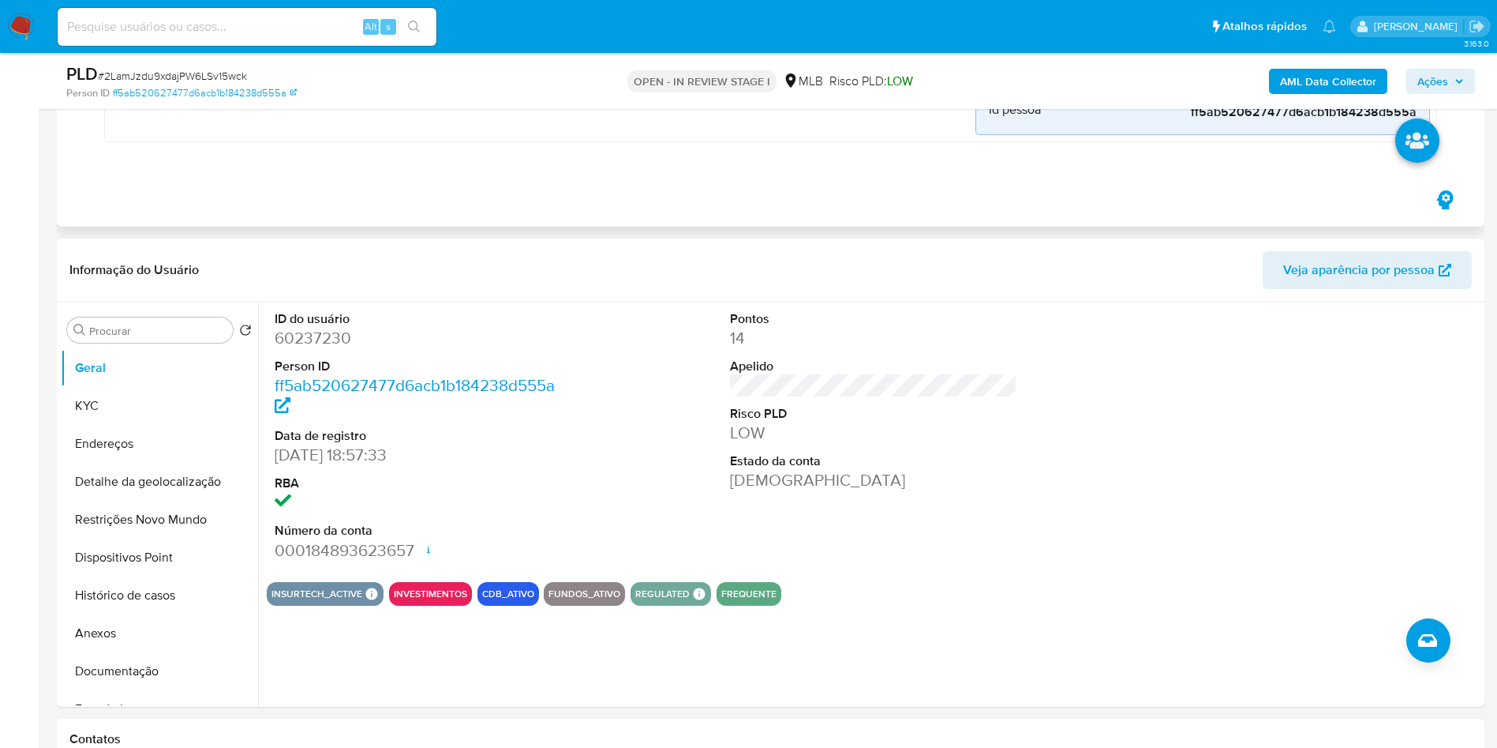
scroll to position [546, 0]
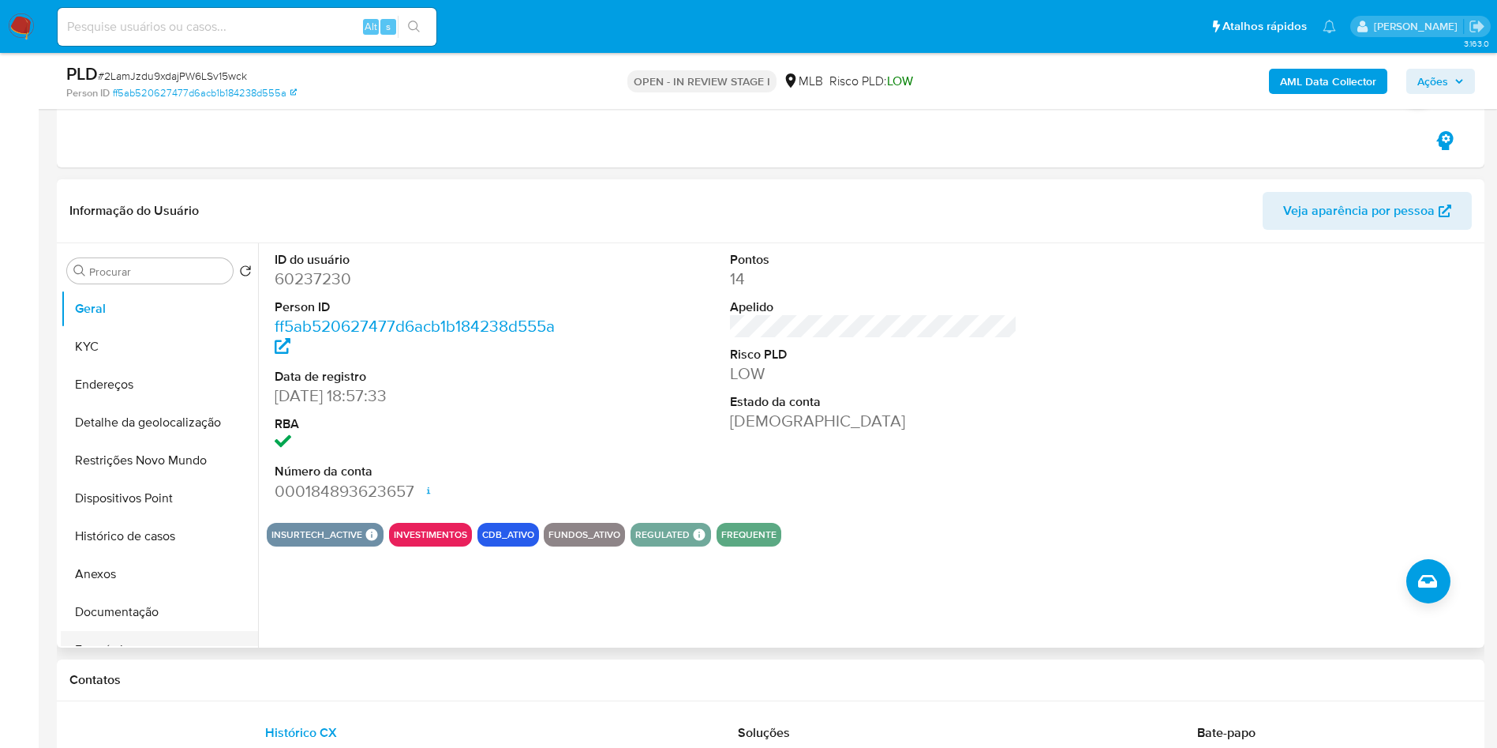
click at [139, 634] on button "Empréstimos" at bounding box center [153, 650] width 185 height 38
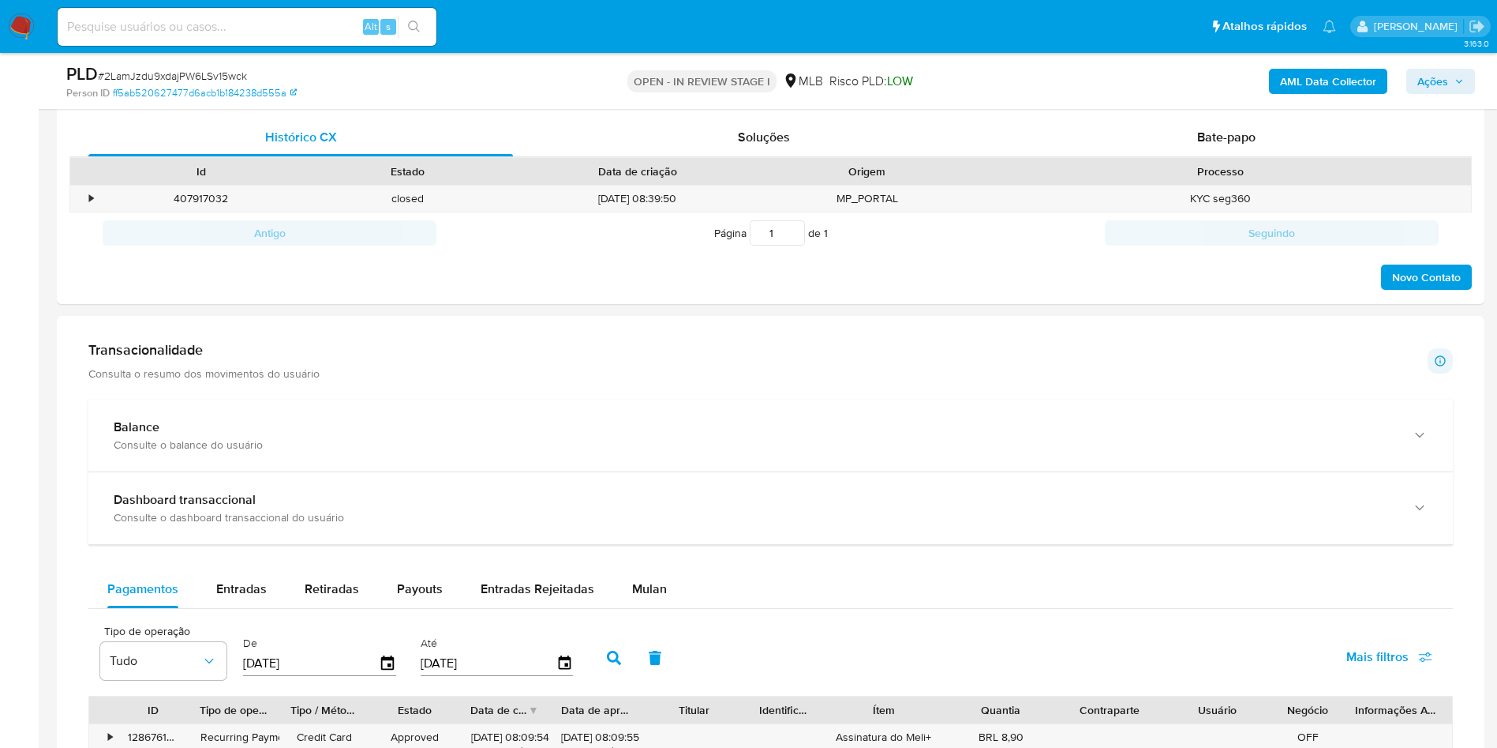
scroll to position [1126, 0]
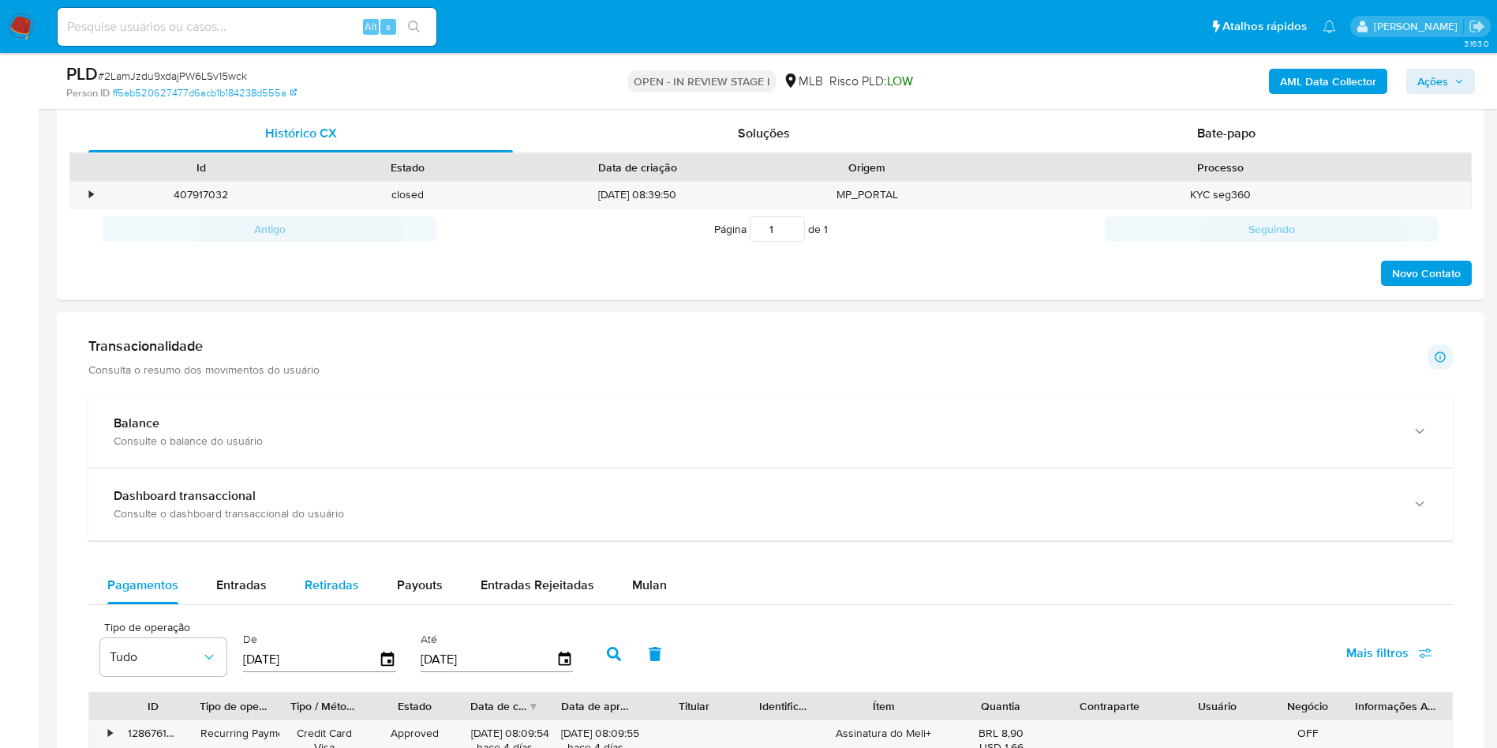
click at [325, 585] on span "Retiradas" at bounding box center [332, 584] width 54 height 18
select select "10"
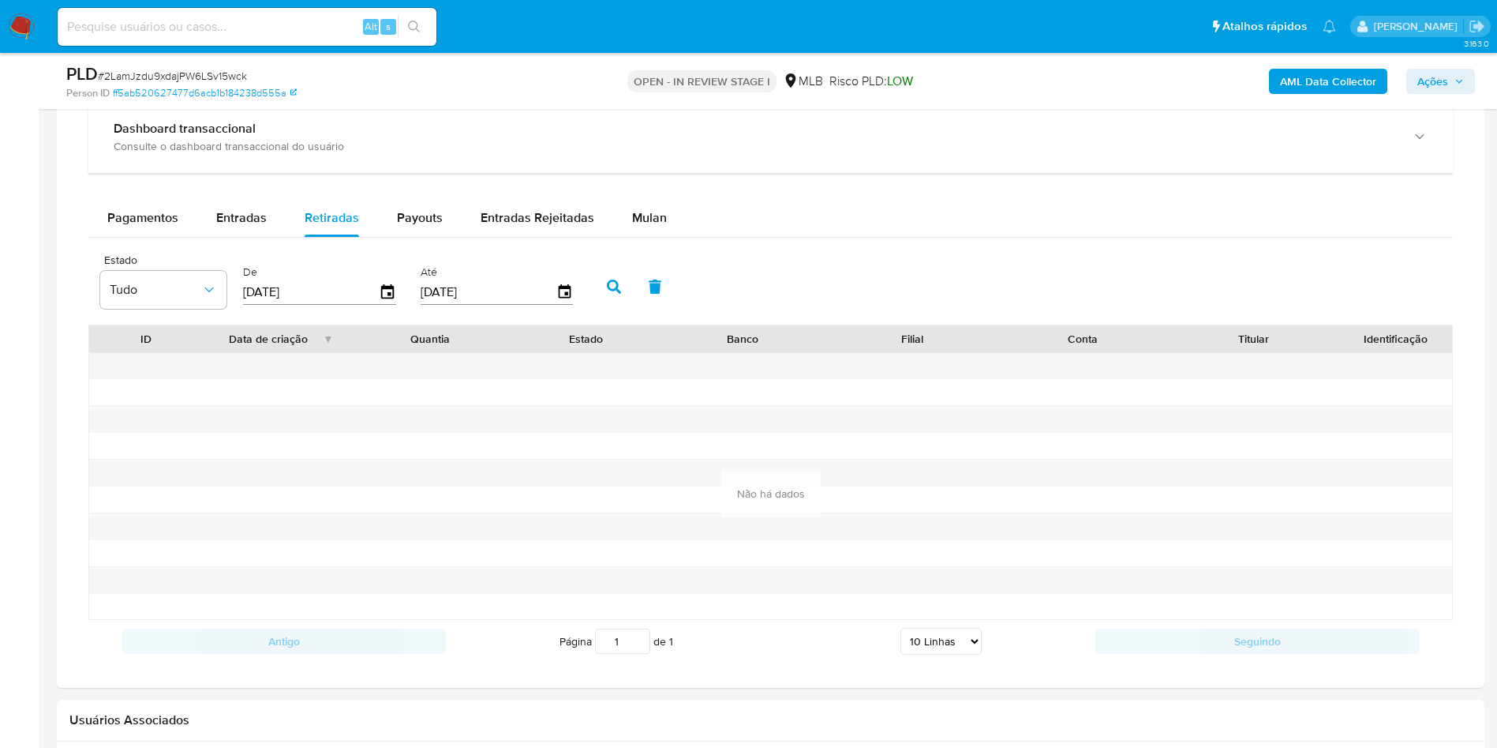
scroll to position [1492, 0]
click at [422, 238] on div "Payouts" at bounding box center [420, 220] width 46 height 38
select select "10"
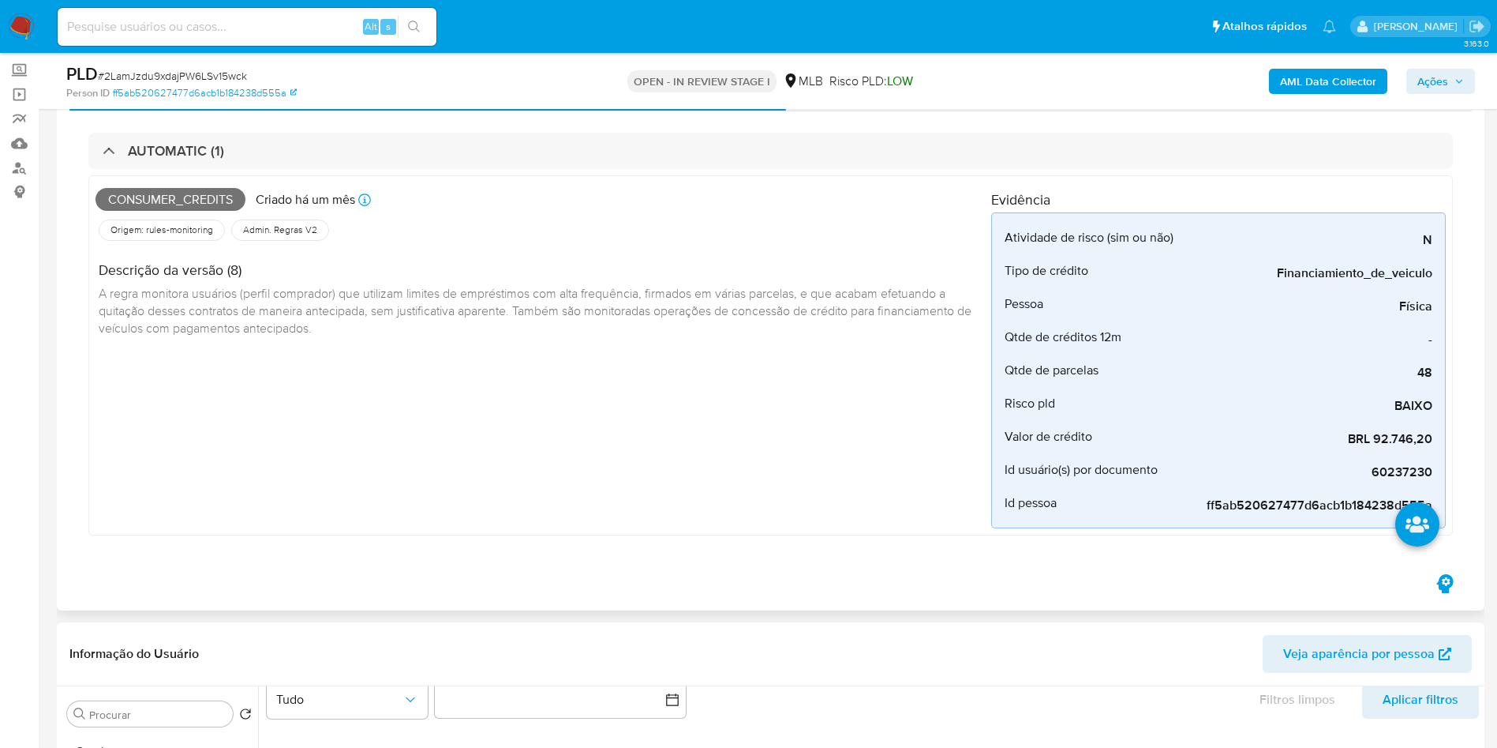
scroll to position [0, 0]
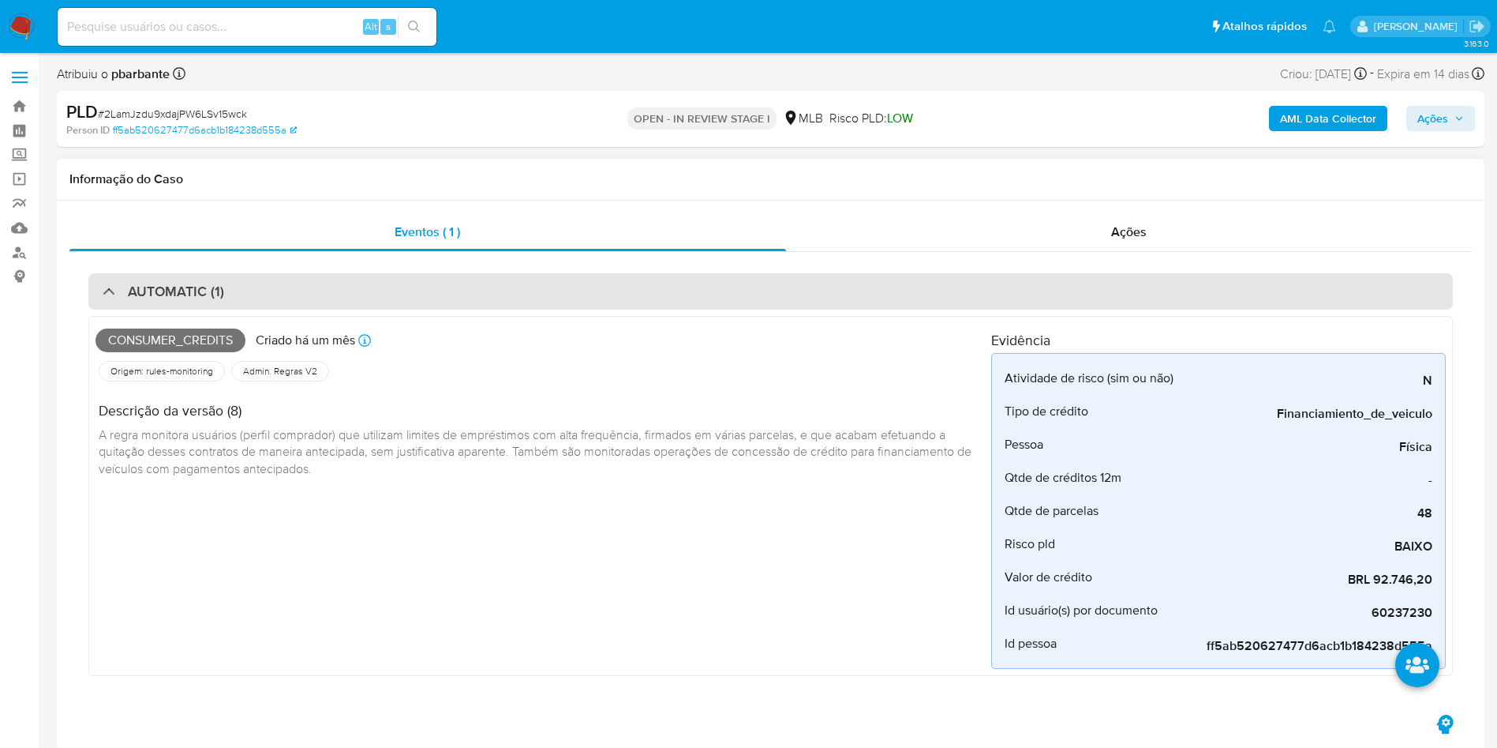
click at [452, 289] on div "AUTOMATIC (1)" at bounding box center [770, 291] width 1365 height 36
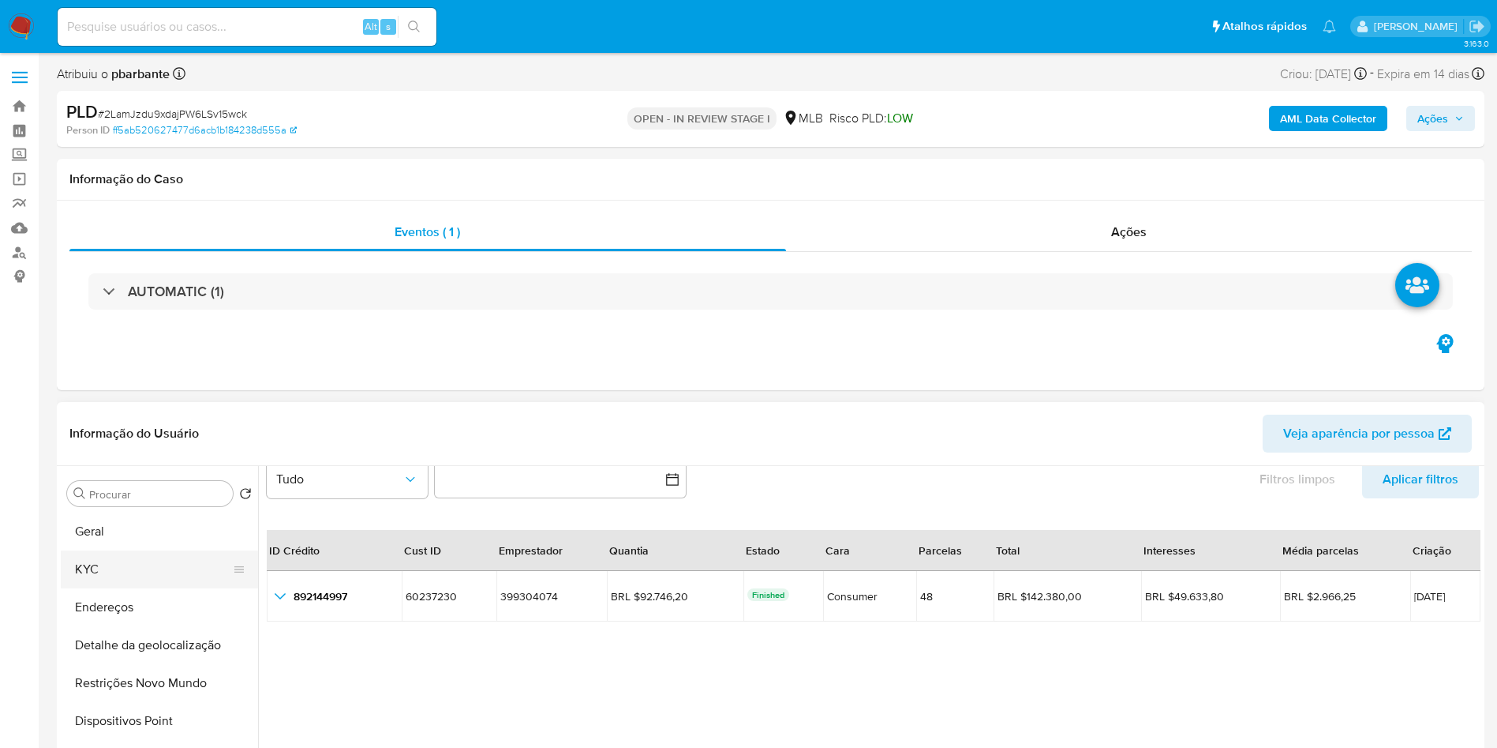
click at [72, 577] on button "KYC" at bounding box center [153, 569] width 185 height 38
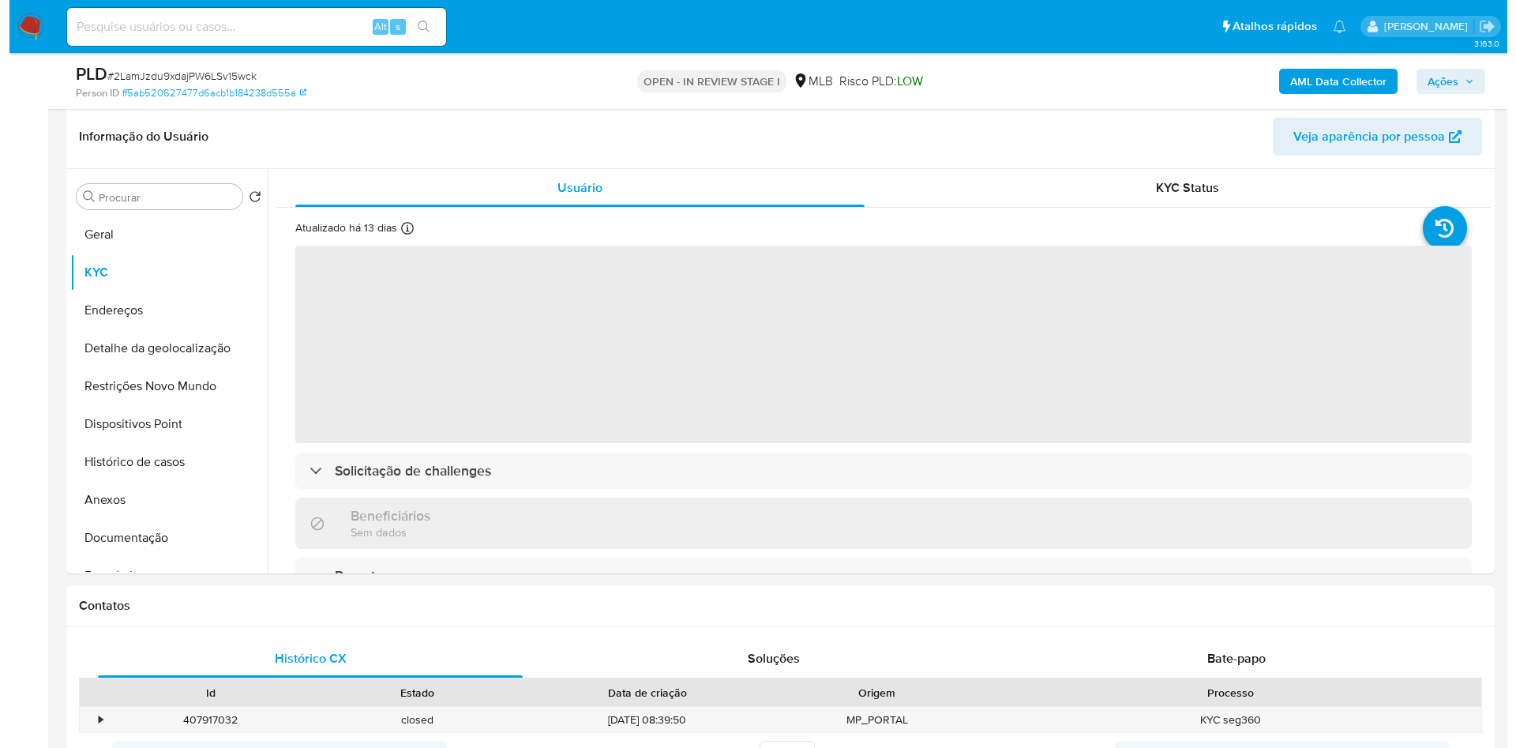
scroll to position [270, 0]
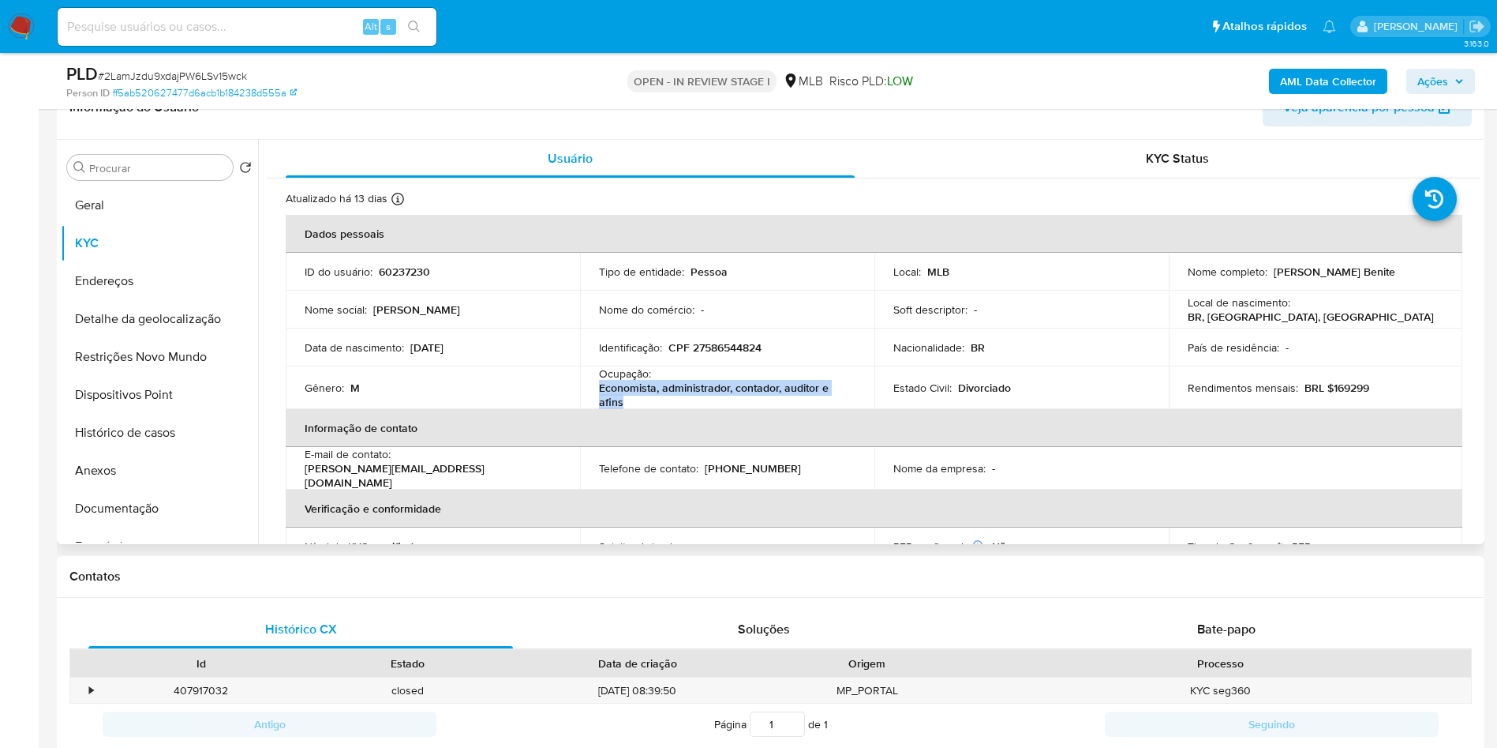
drag, startPoint x: 657, startPoint y: 430, endPoint x: 598, endPoint y: 410, distance: 61.7
click at [599, 409] on p "Economista, administrador, contador, auditor e afins" at bounding box center [724, 394] width 250 height 28
copy p "Economista, administrador, contador, auditor e afins"
click at [126, 527] on button "Documentação" at bounding box center [153, 508] width 185 height 38
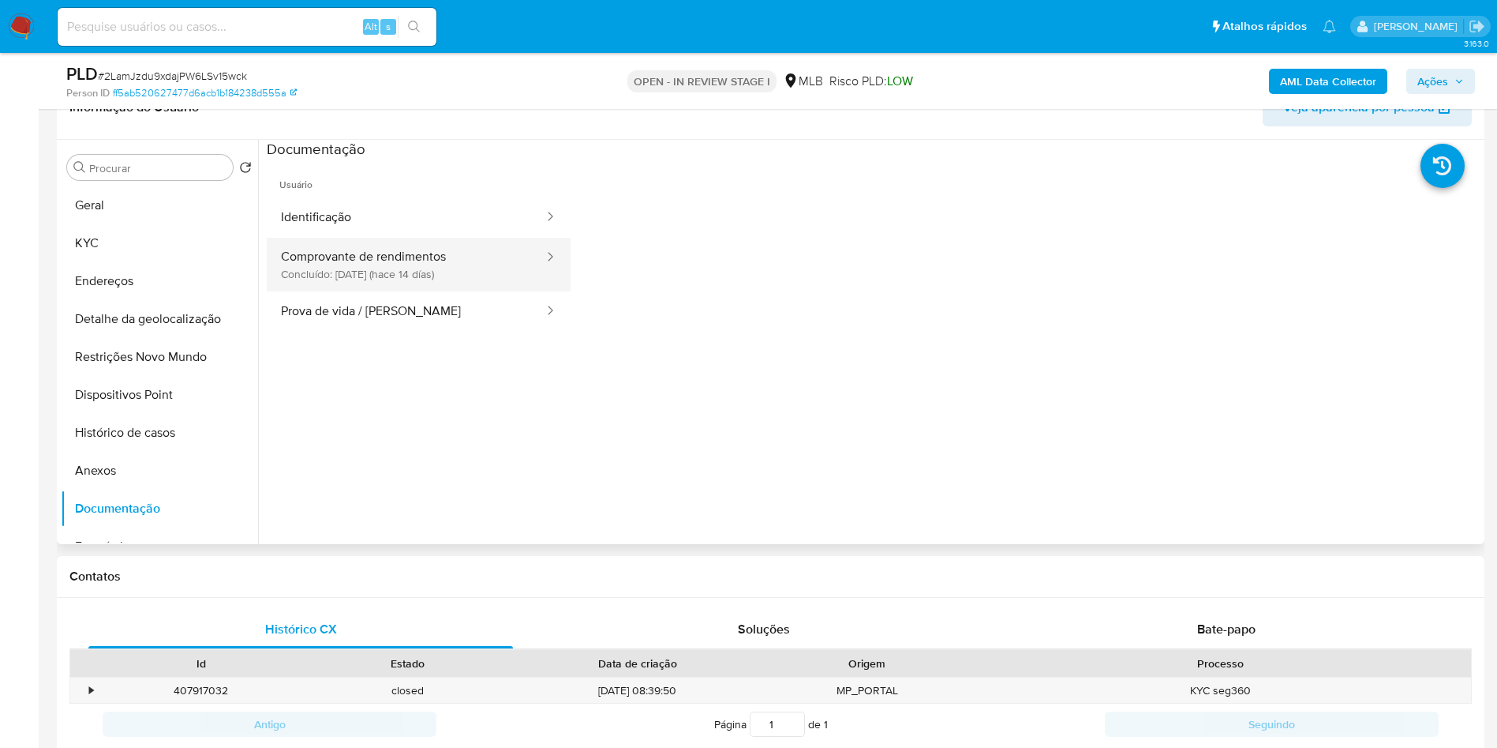
click at [384, 282] on button "Comprovante de rendimentos Concluído: 29/09/2025 (hace 14 días)" at bounding box center [406, 265] width 279 height 54
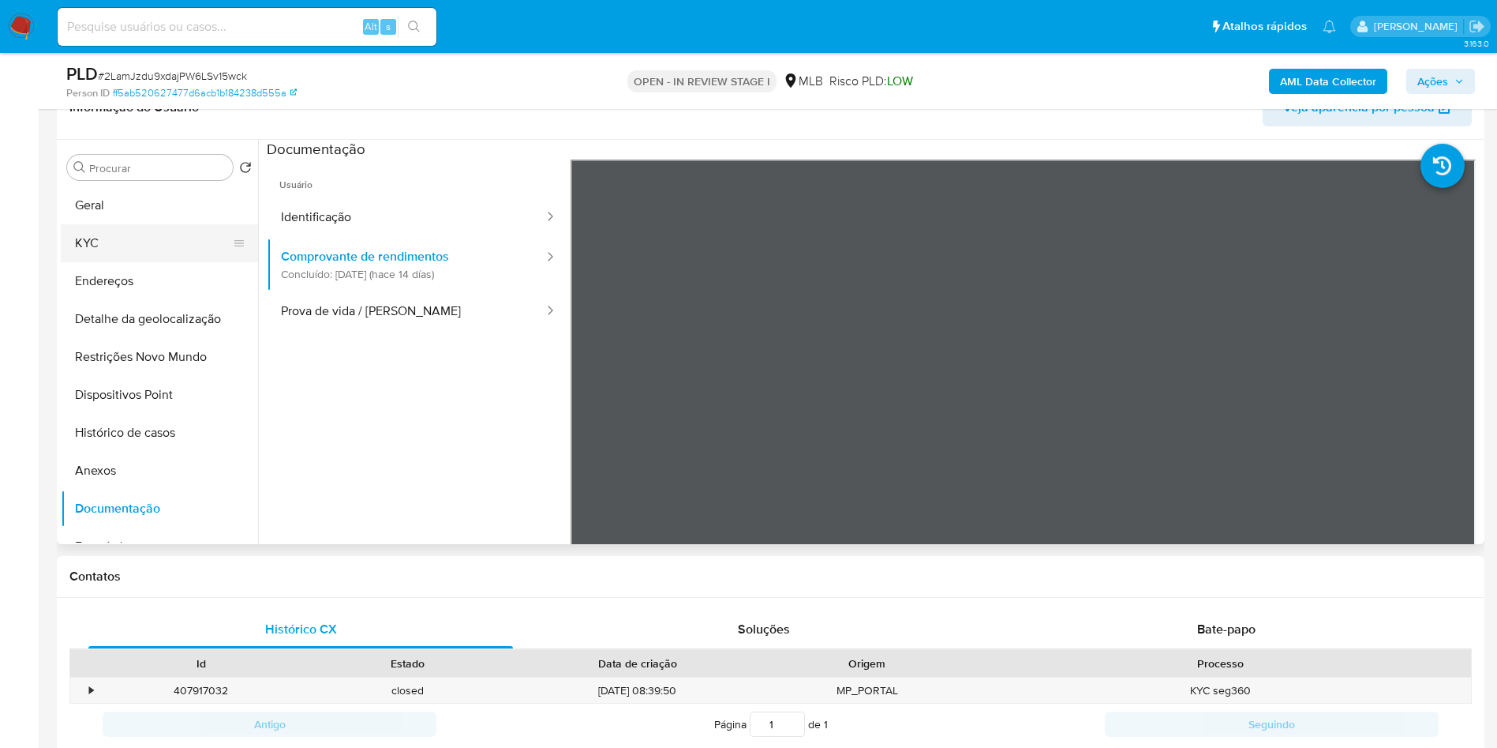
click at [160, 262] on button "KYC" at bounding box center [153, 243] width 185 height 38
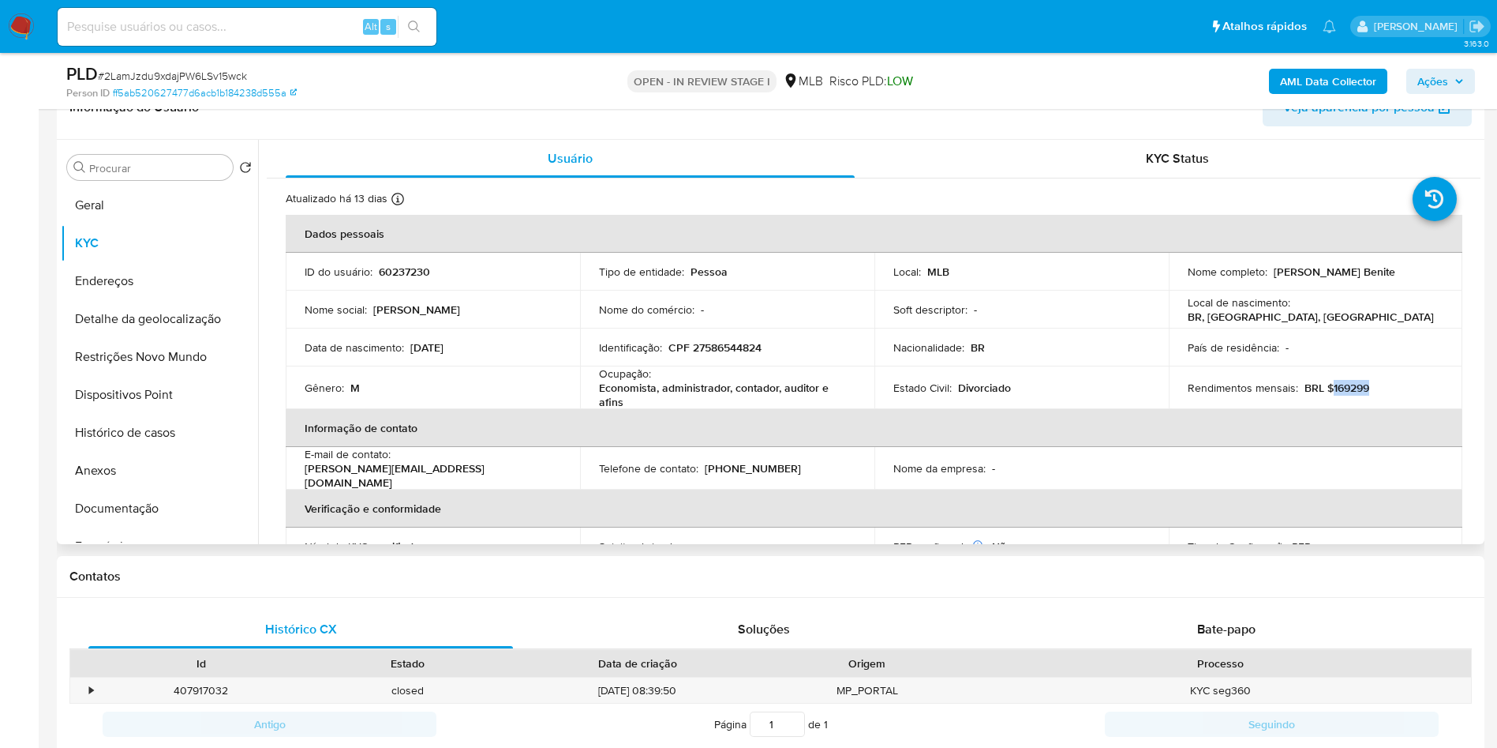
drag, startPoint x: 1369, startPoint y: 414, endPoint x: 1325, endPoint y: 417, distance: 44.3
click at [1325, 395] on div "Rendimentos mensais : BRL $169299" at bounding box center [1316, 387] width 257 height 14
copy p "169299"
click at [1343, 88] on b "AML Data Collector" at bounding box center [1328, 81] width 96 height 25
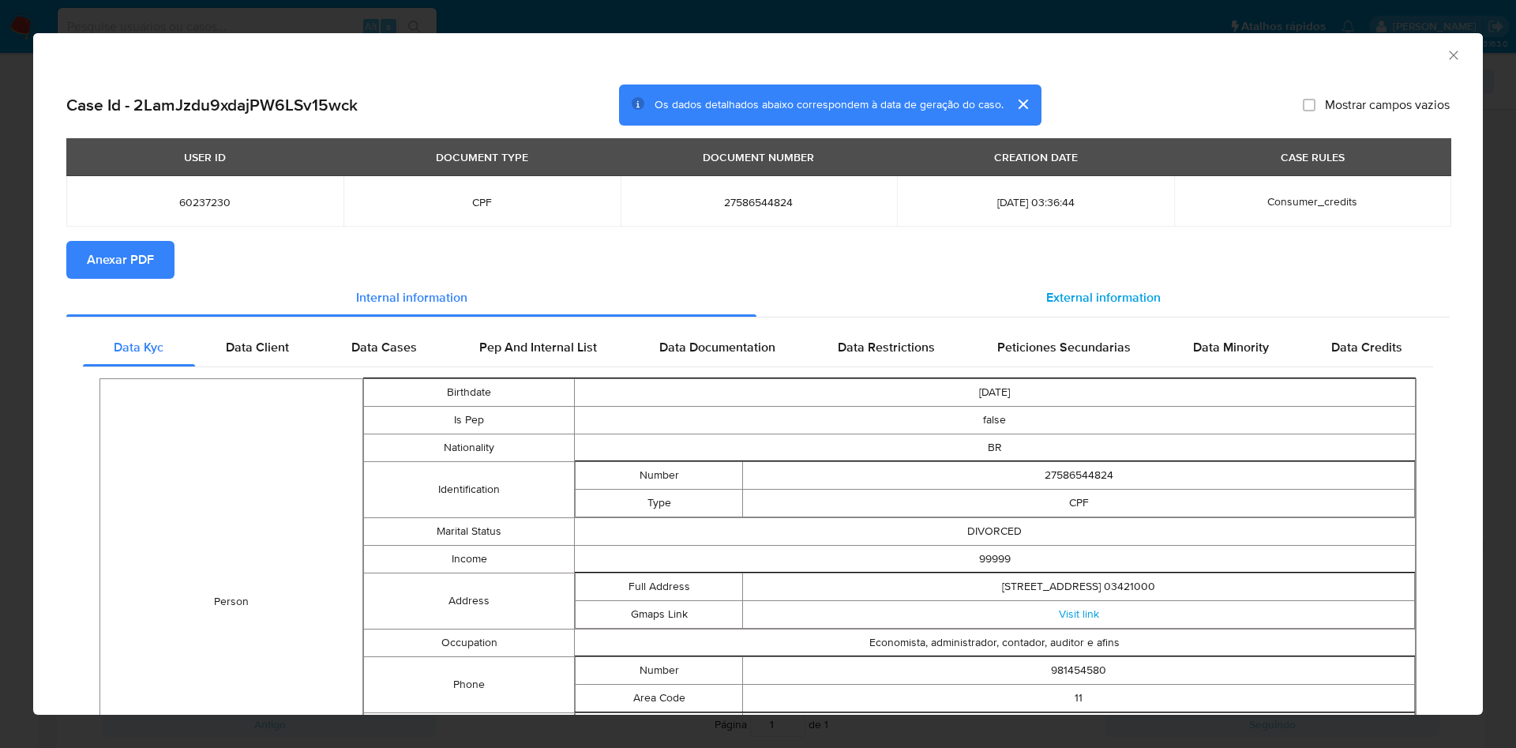
click at [1123, 302] on span "External information" at bounding box center [1103, 297] width 114 height 18
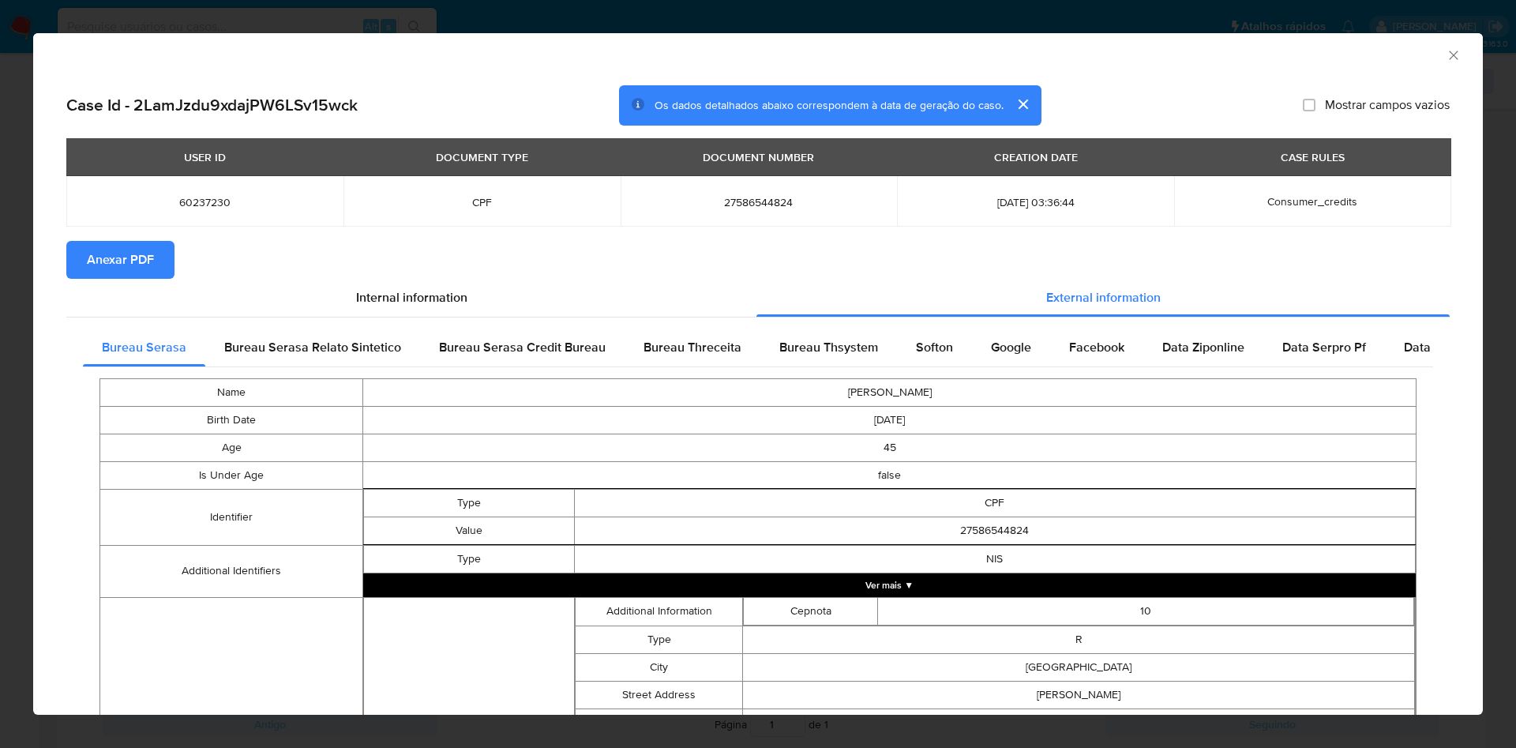
click at [107, 258] on span "Anexar PDF" at bounding box center [120, 259] width 67 height 35
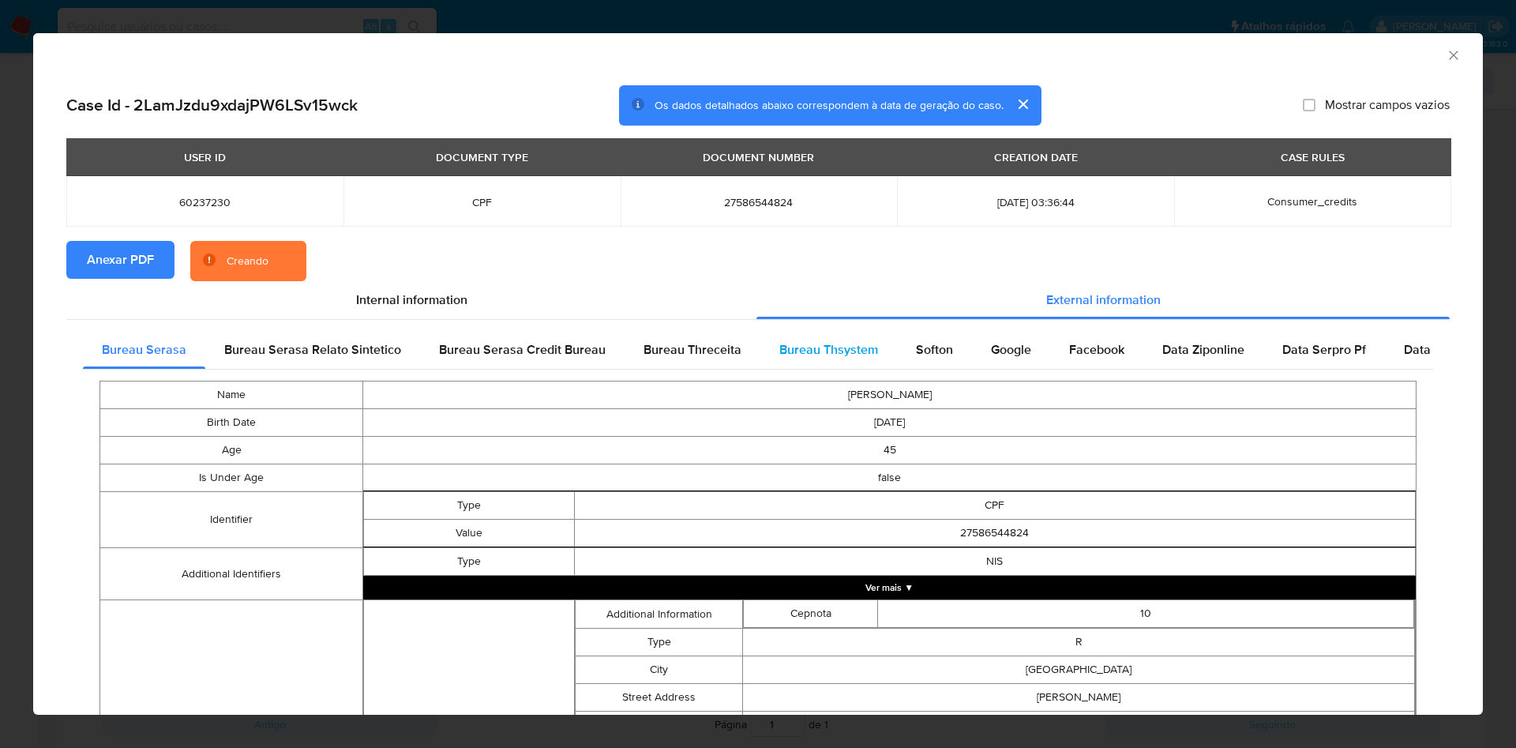
click at [839, 347] on span "Bureau Thsystem" at bounding box center [828, 349] width 99 height 18
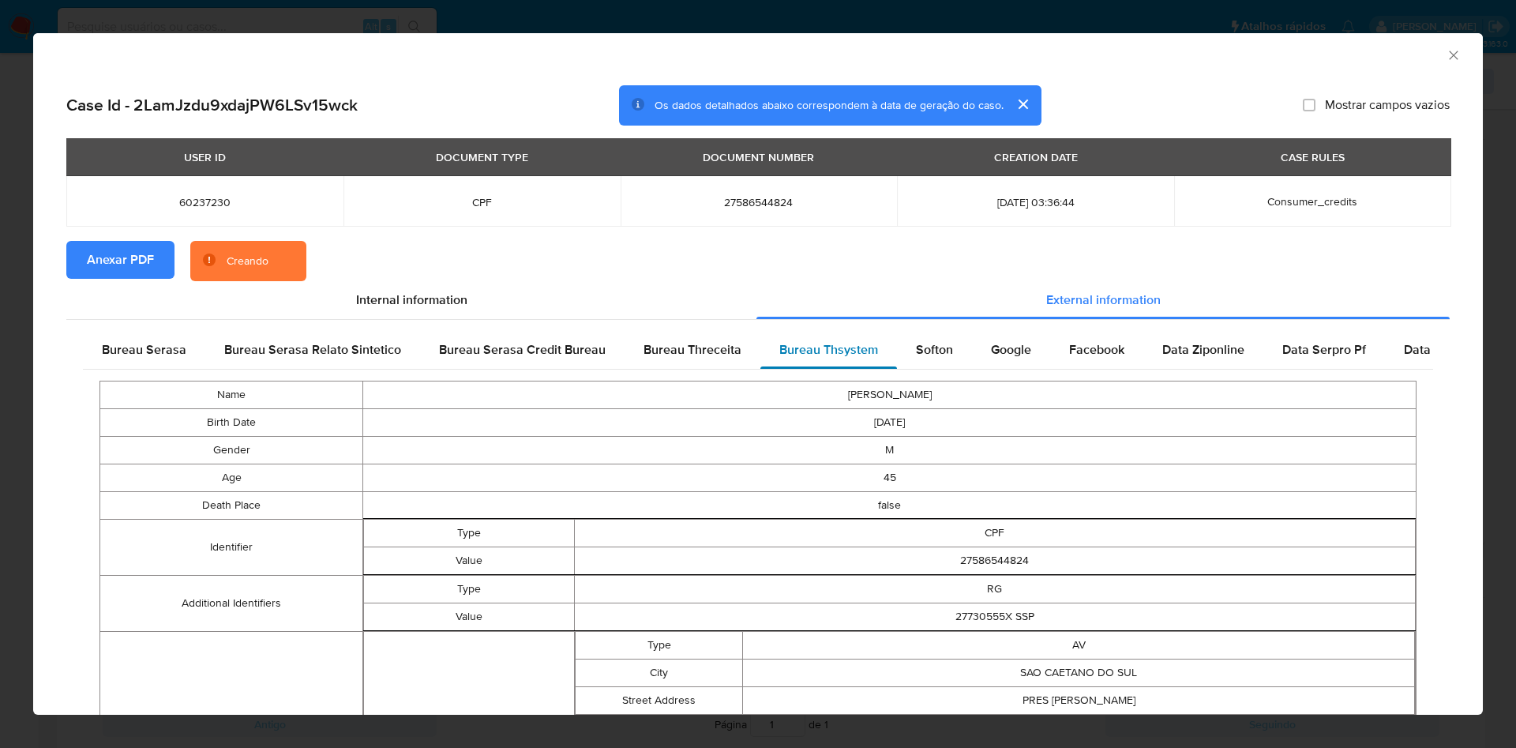
scroll to position [546, 0]
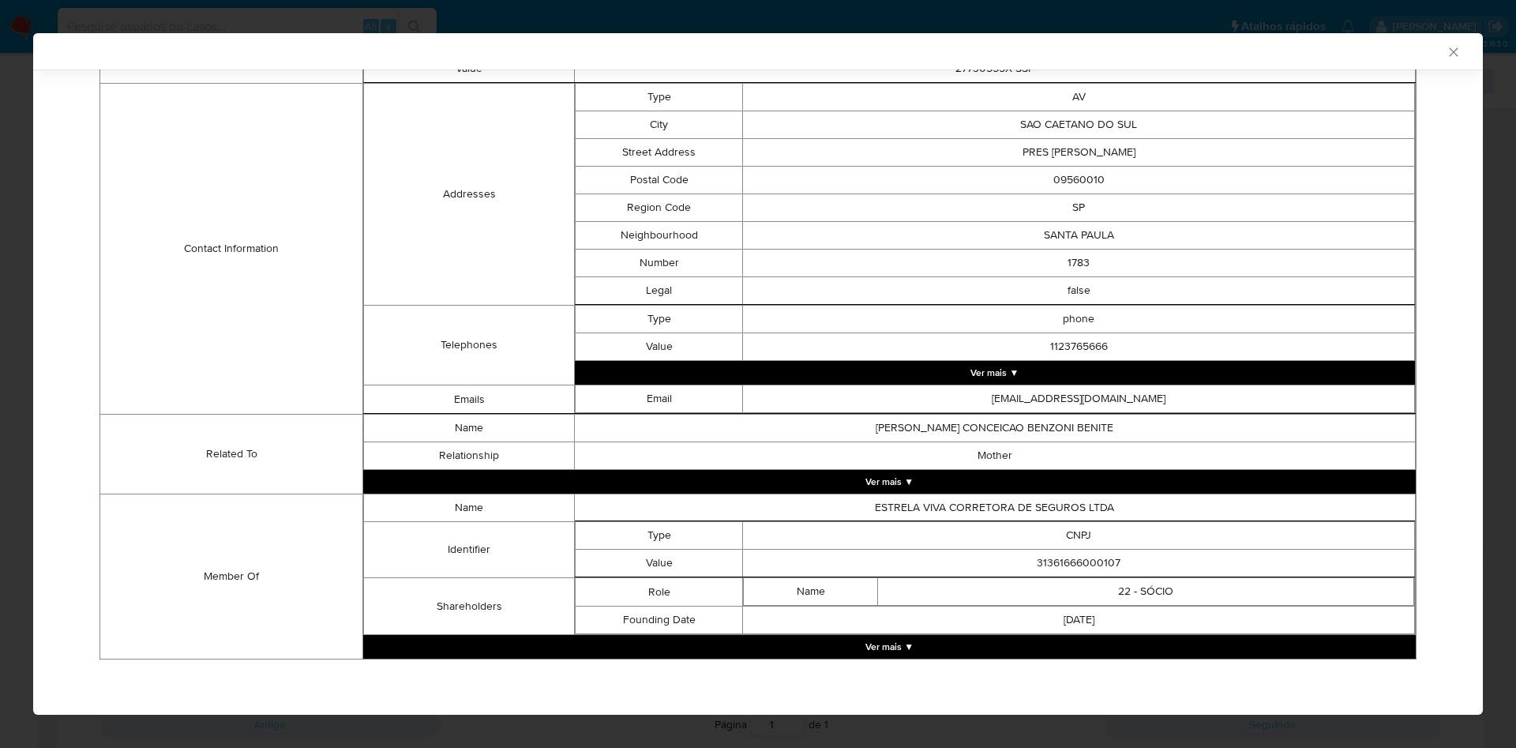
click at [896, 645] on button "Ver mais ▼" at bounding box center [889, 647] width 1052 height 24
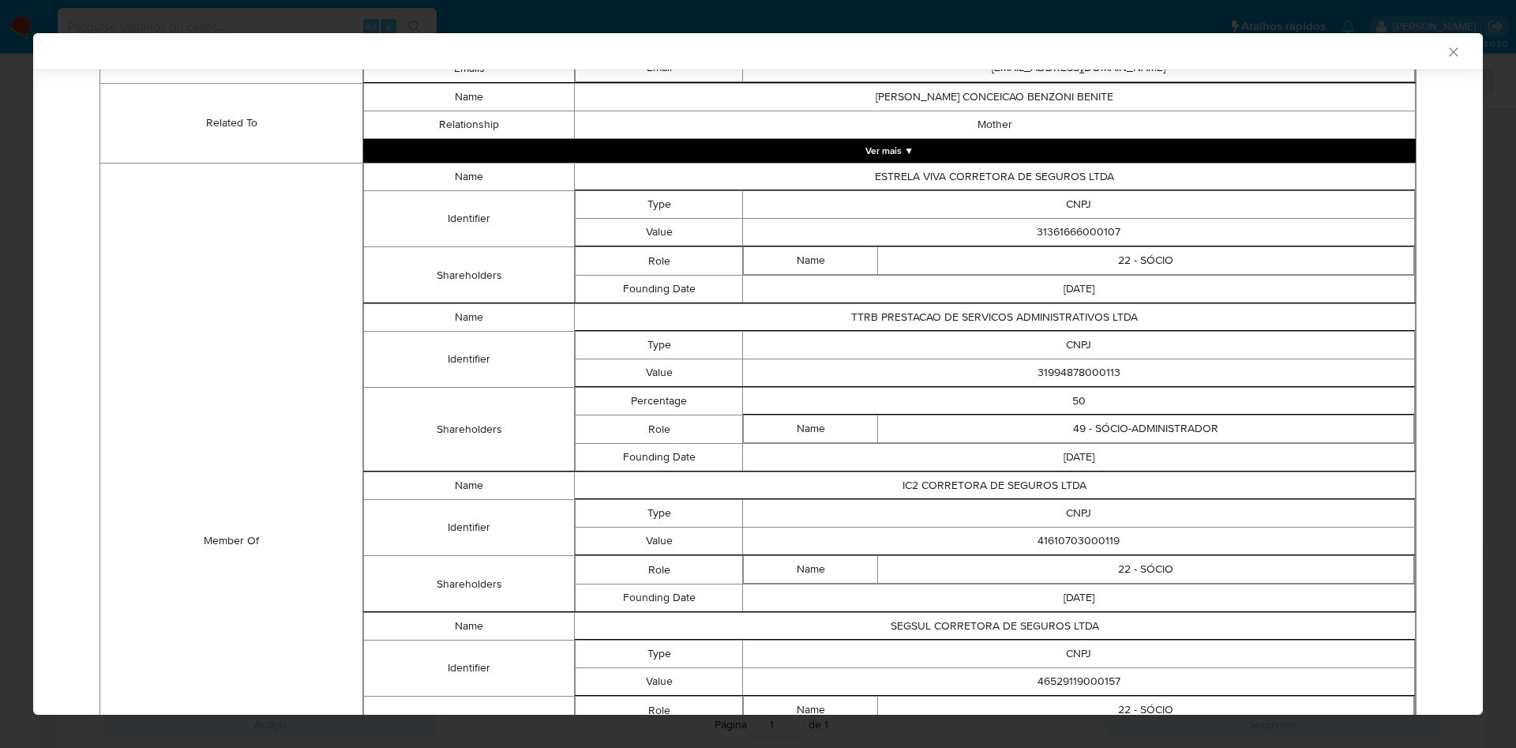
scroll to position [878, 0]
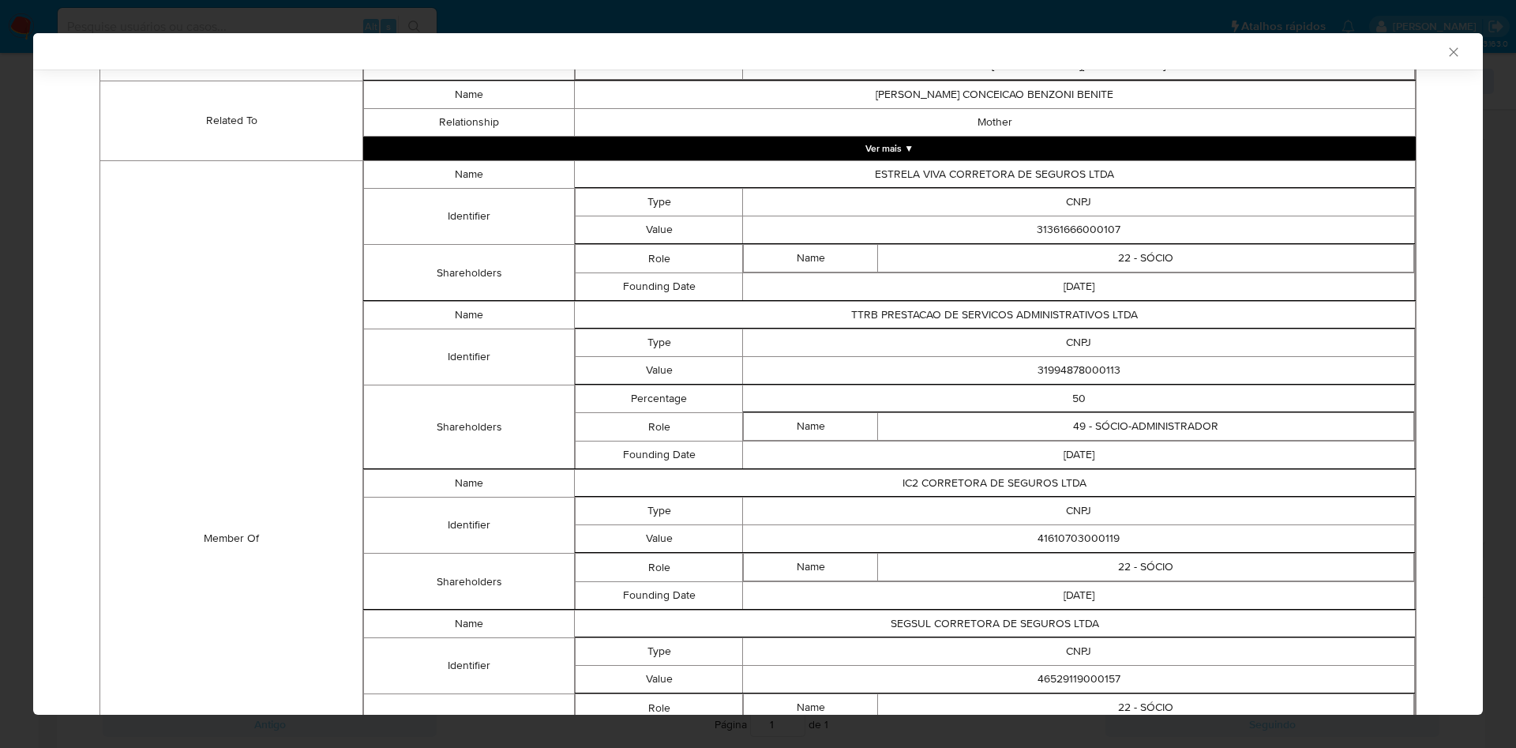
click at [1081, 234] on td "31361666000107" at bounding box center [1079, 230] width 672 height 28
copy td "31361666000107"
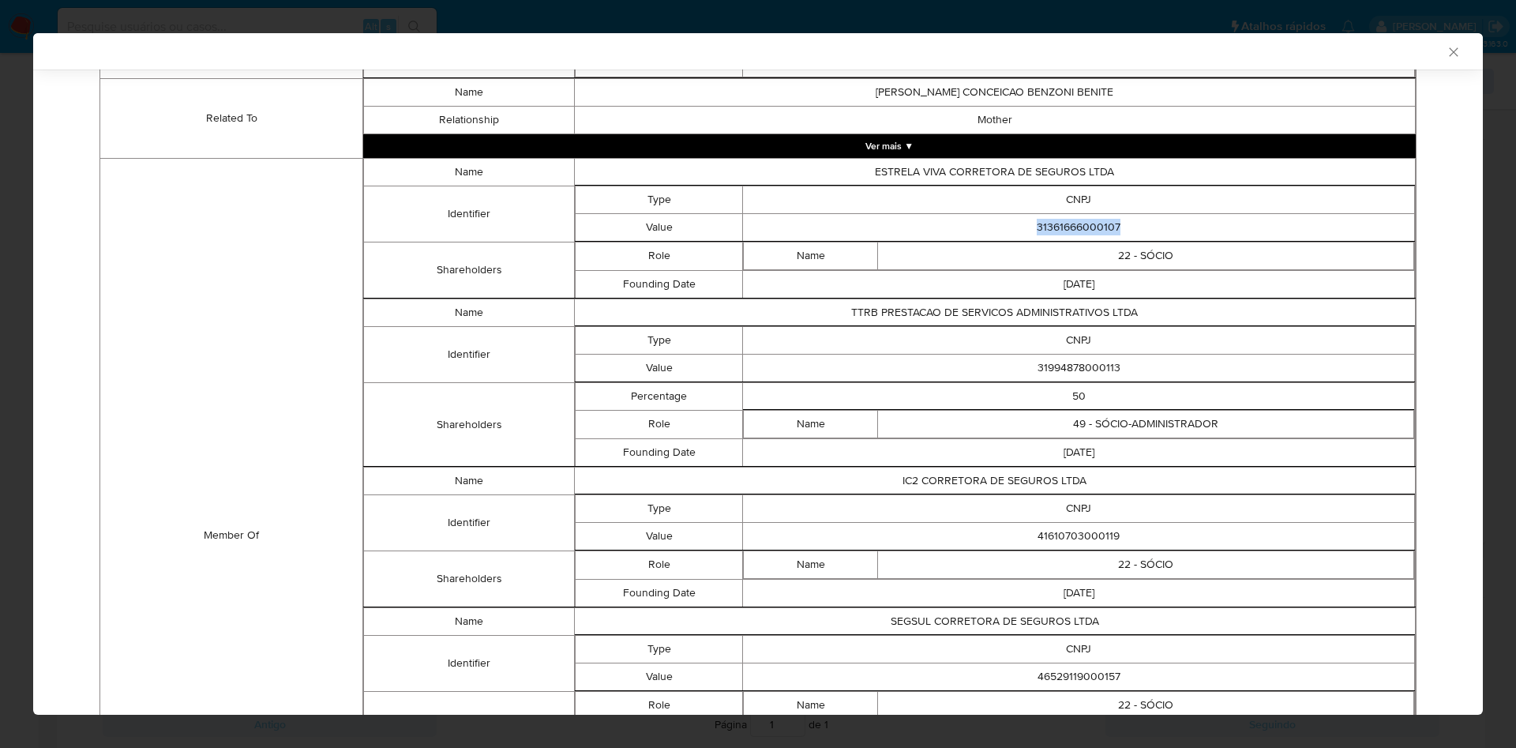
scroll to position [875, 0]
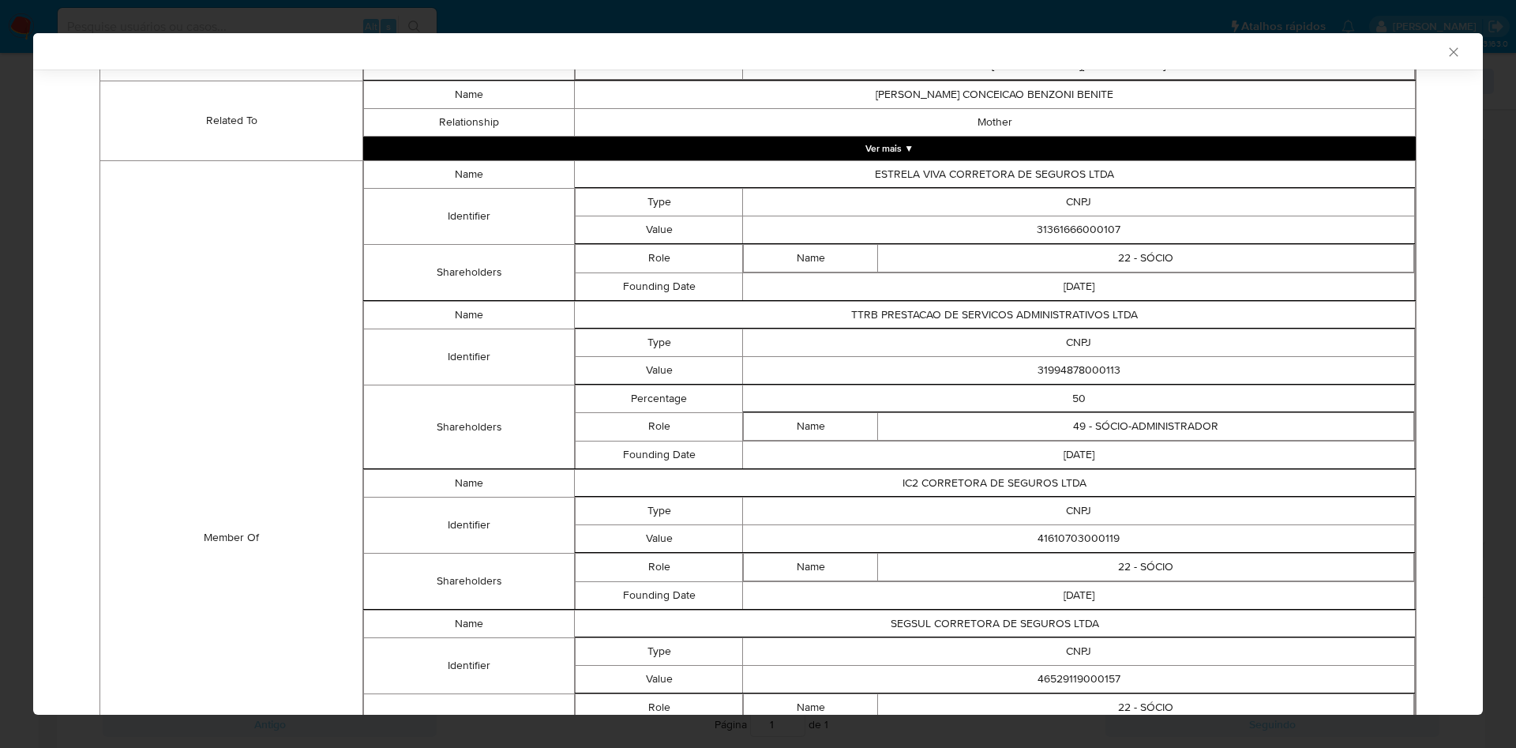
click at [1066, 365] on td "31994878000113" at bounding box center [1079, 370] width 672 height 28
copy td "31994878000113"
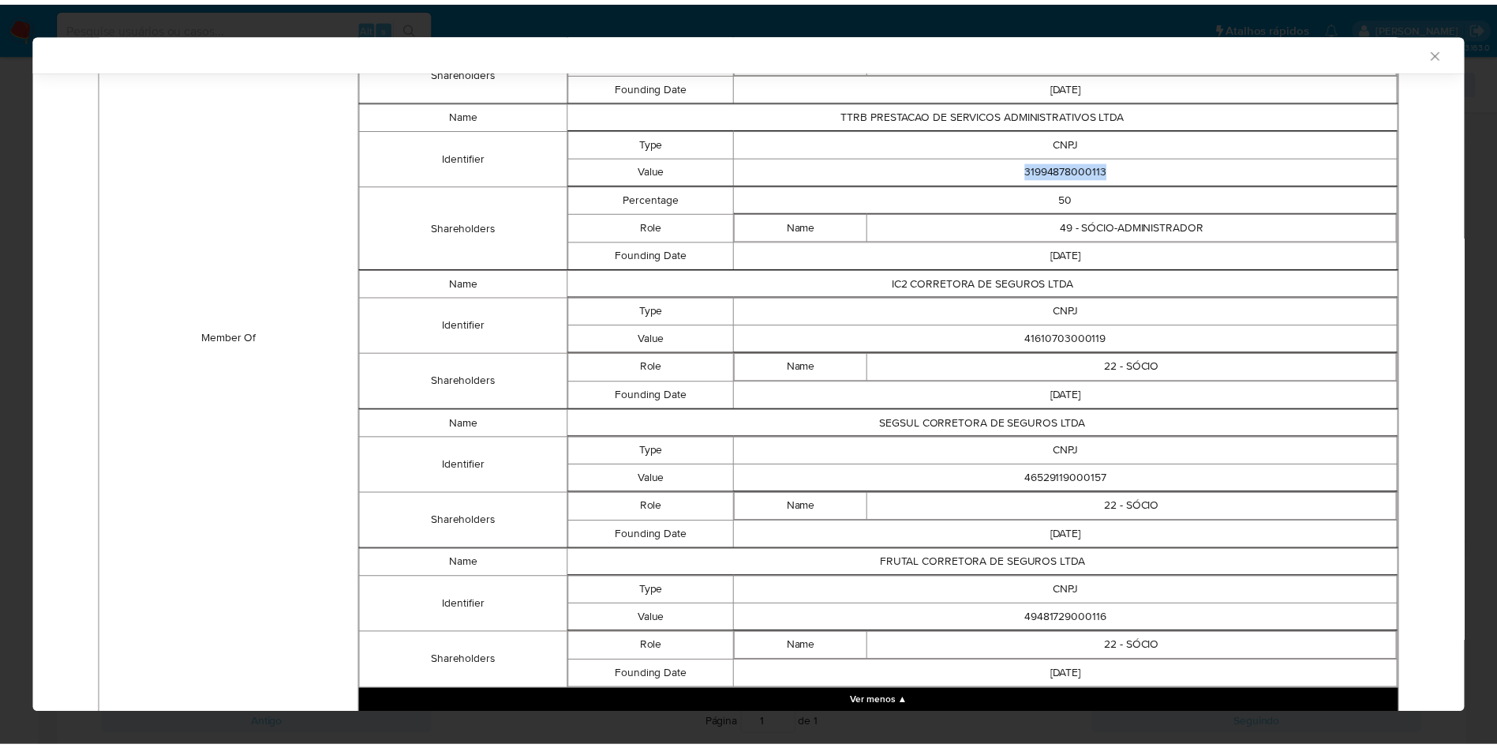
scroll to position [1133, 0]
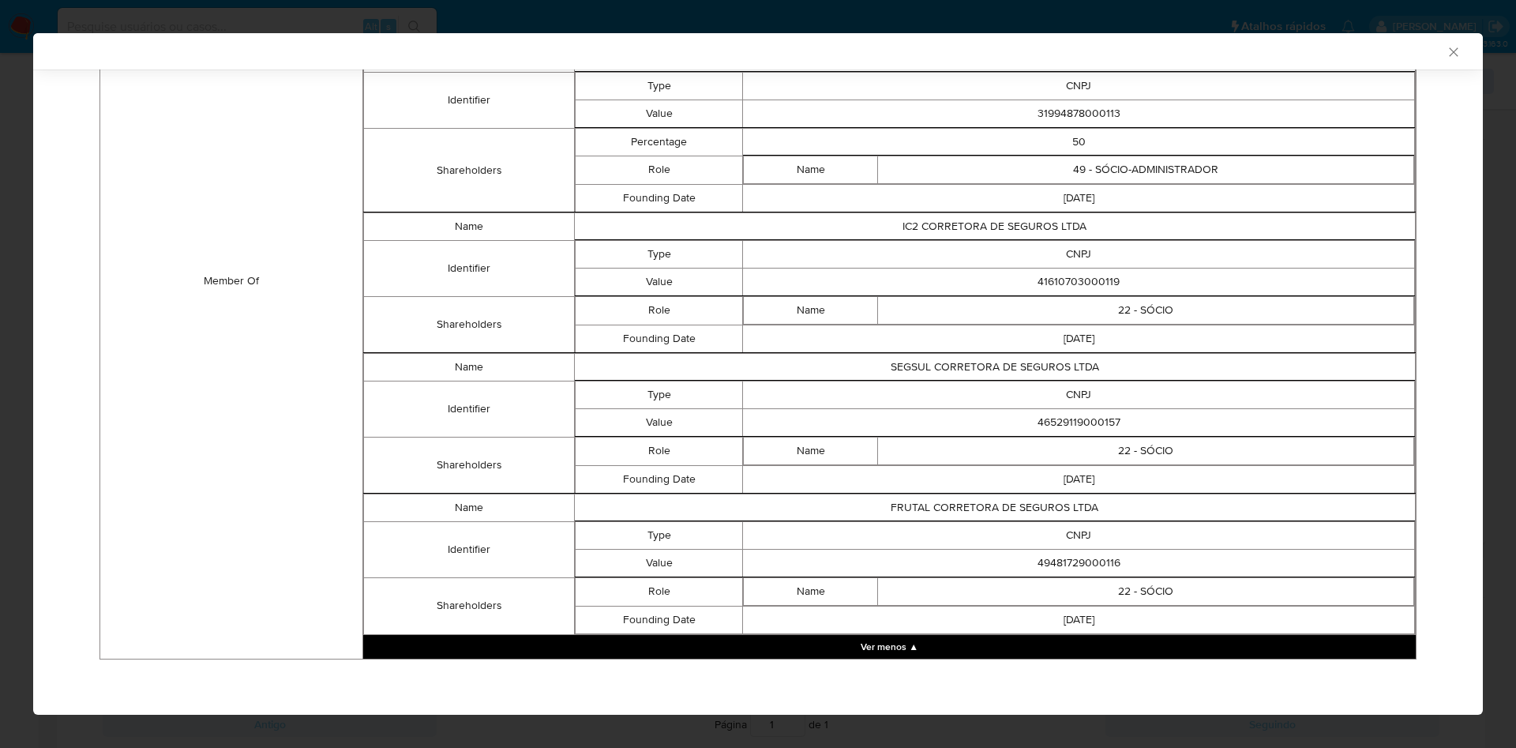
click at [1066, 287] on td "41610703000119" at bounding box center [1079, 282] width 672 height 28
copy td "41610703000119"
click at [1045, 417] on td "46529119000157" at bounding box center [1079, 422] width 672 height 28
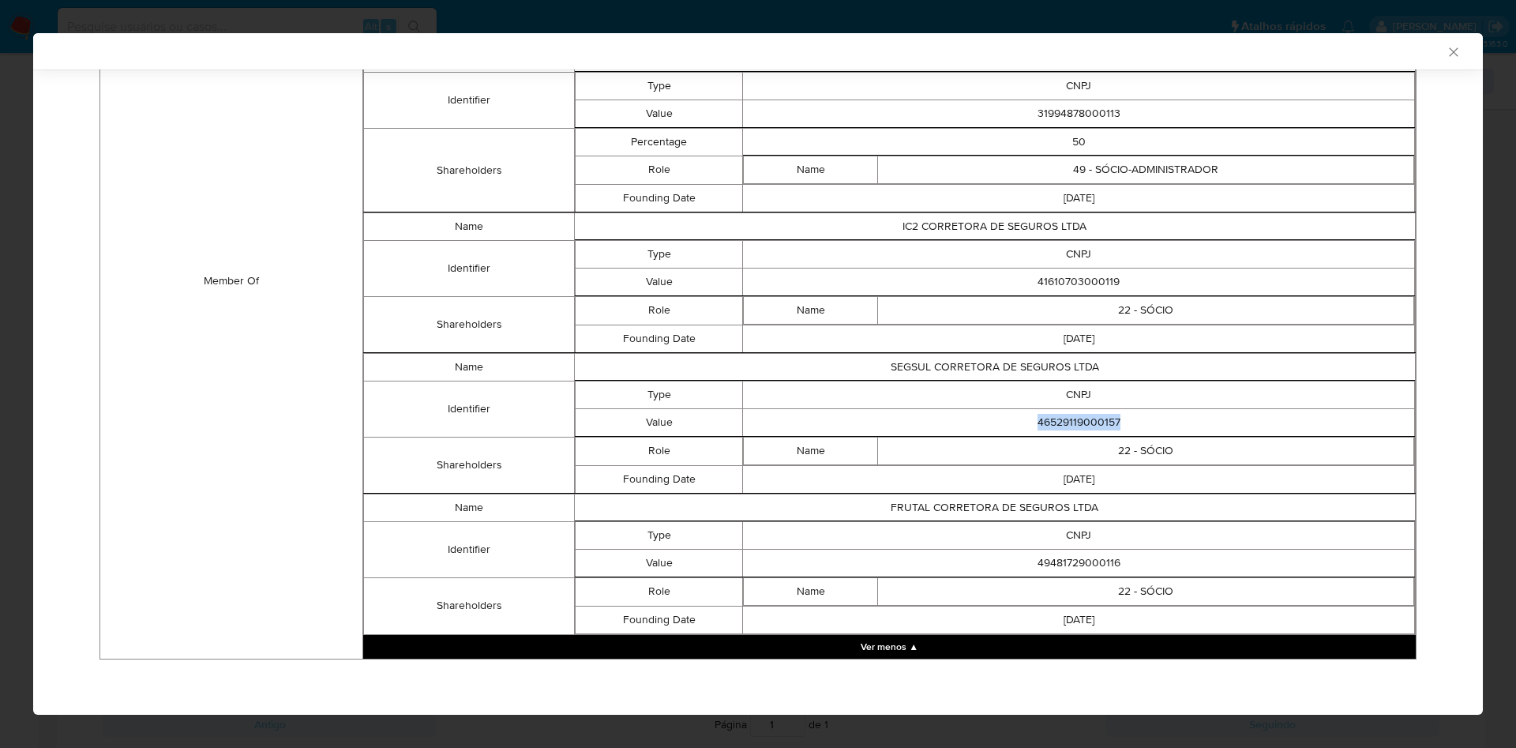
copy td "46529119000157"
click at [1039, 559] on td "49481729000116" at bounding box center [1079, 563] width 672 height 28
copy td "49481729000116"
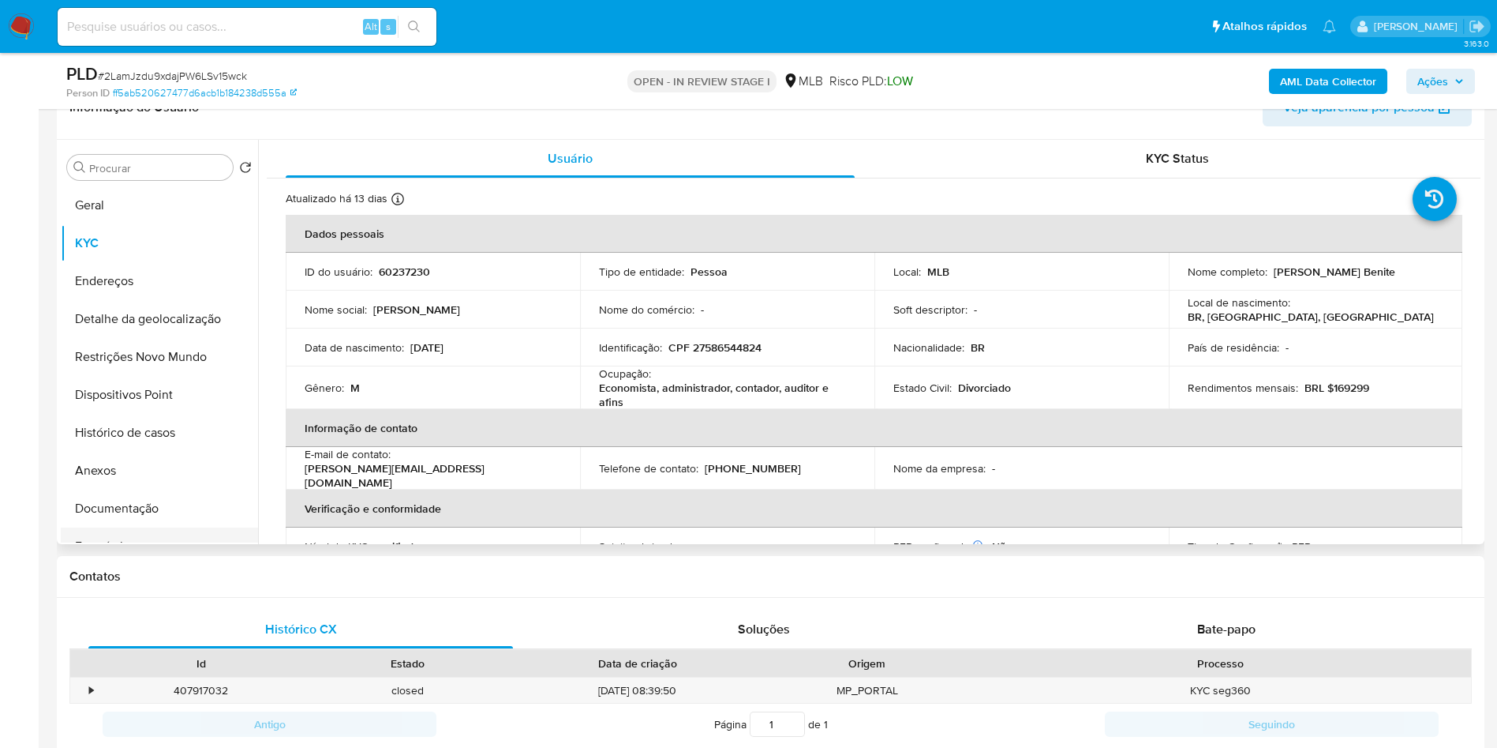
click at [116, 560] on button "Empréstimos" at bounding box center [153, 546] width 185 height 38
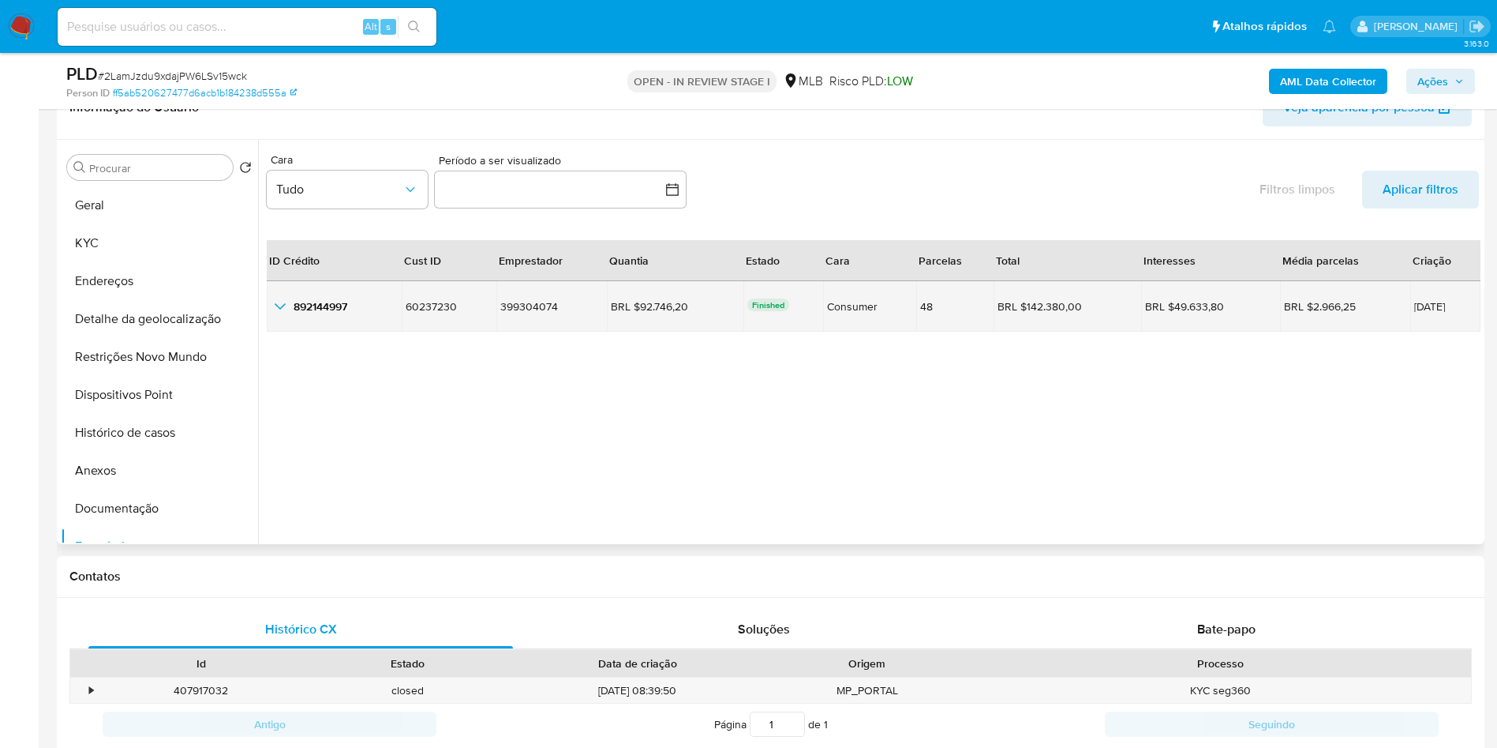
click at [272, 316] on icon "button_show_hidden_detail_by_id_0" at bounding box center [280, 306] width 19 height 19
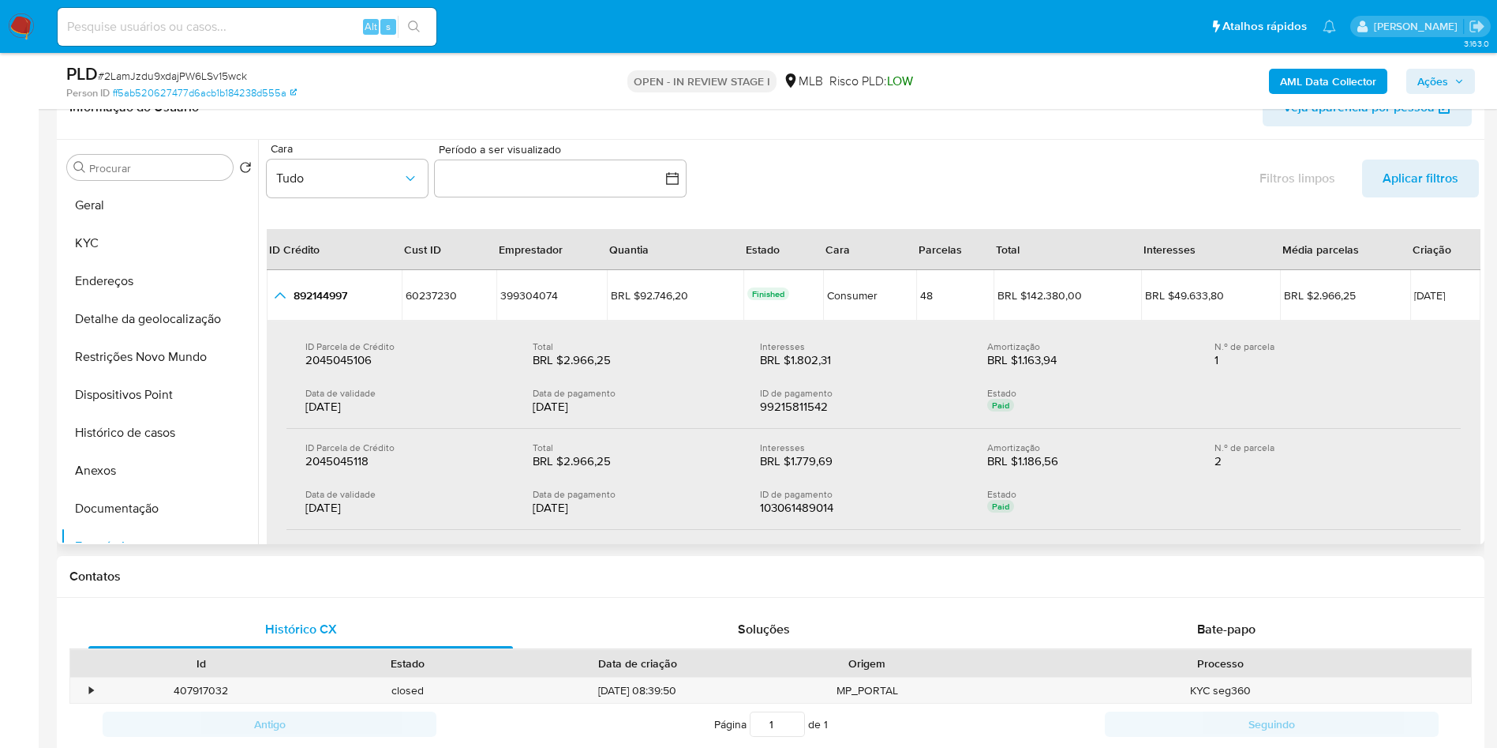
scroll to position [4, 0]
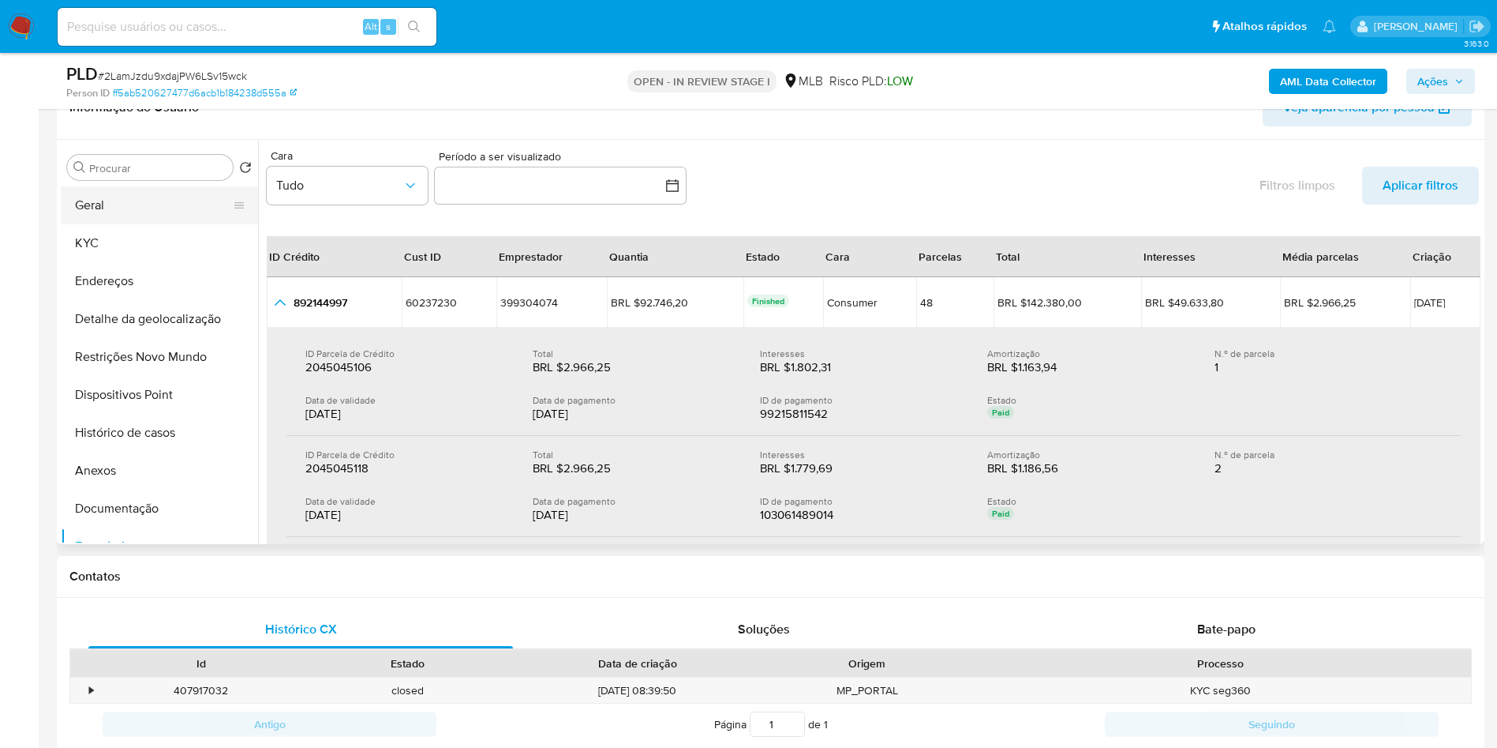
click at [126, 224] on button "Geral" at bounding box center [153, 205] width 185 height 38
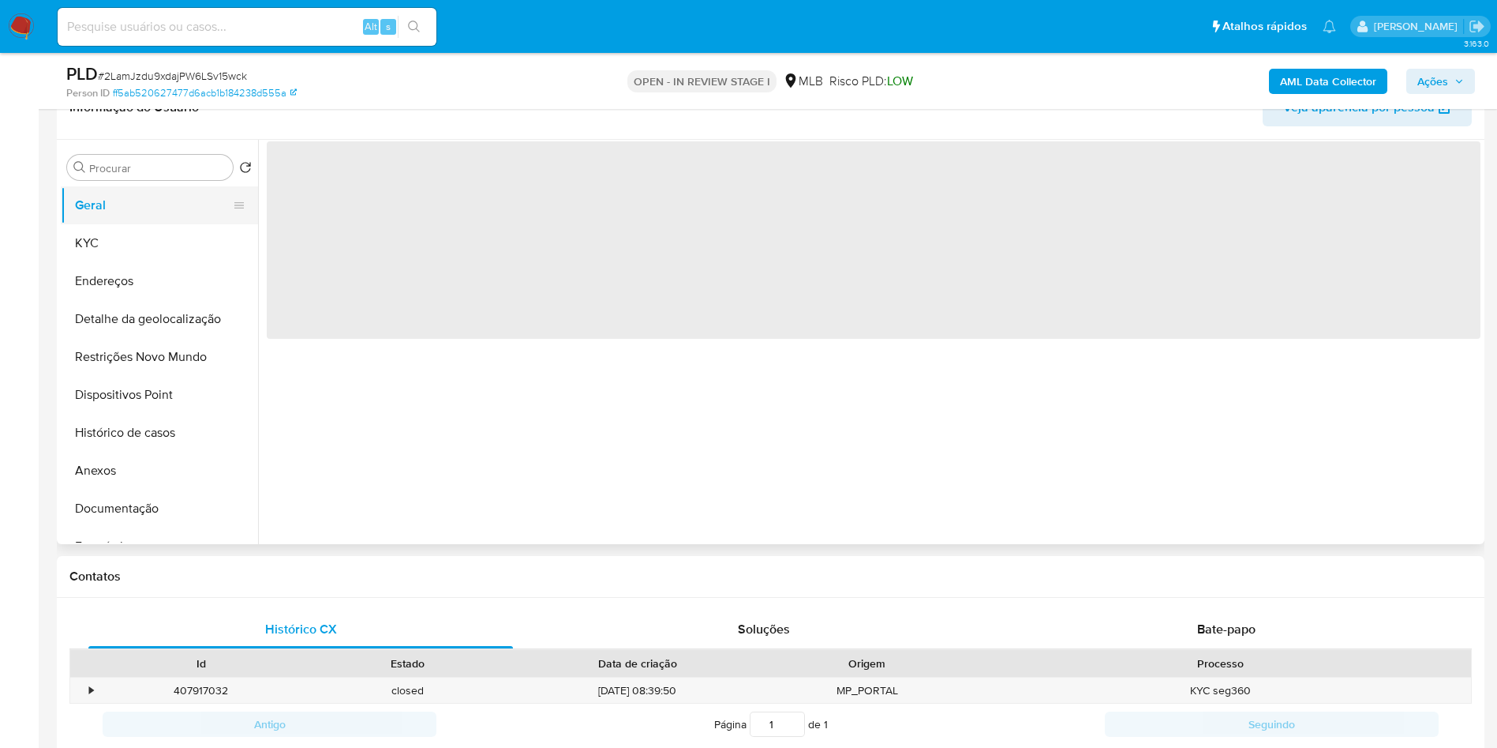
scroll to position [0, 0]
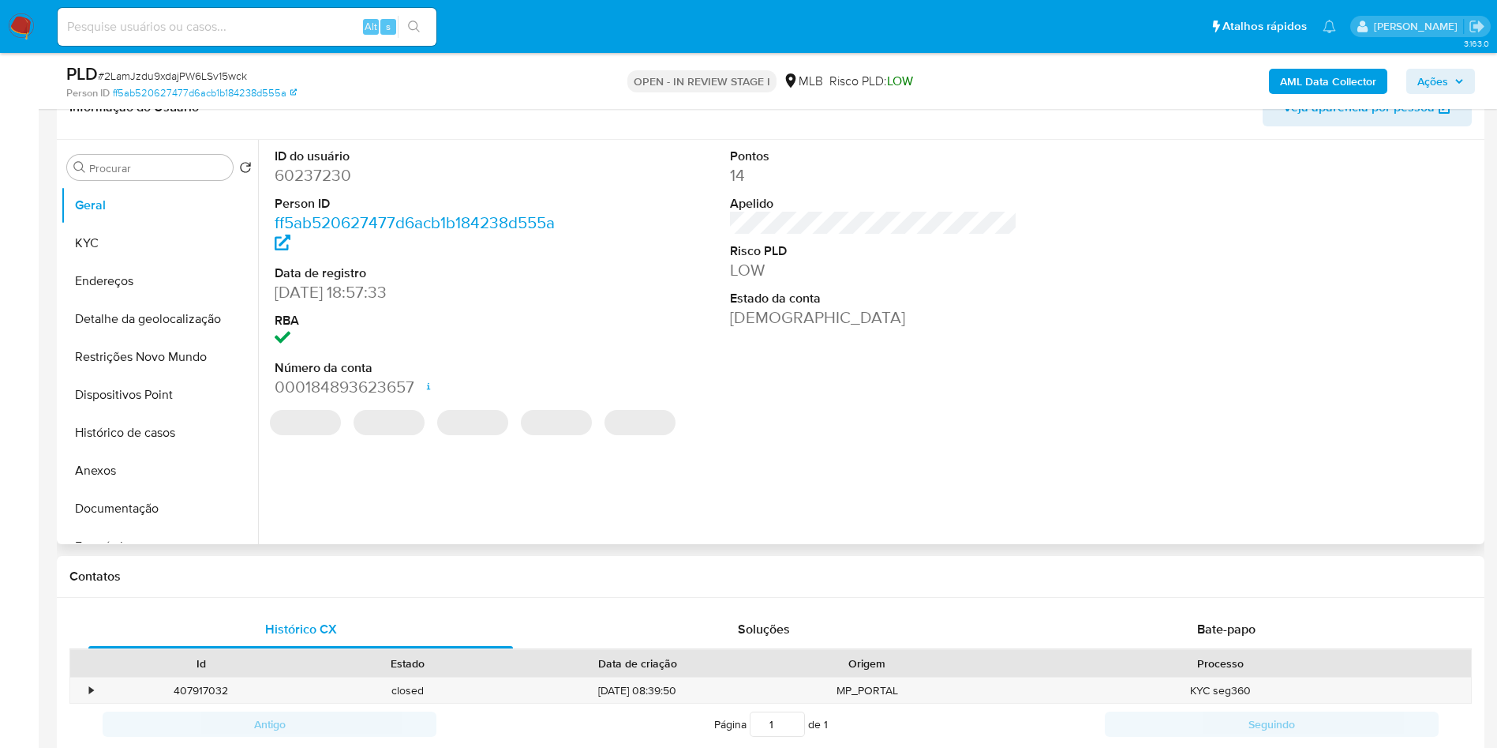
click at [319, 186] on dd "60237230" at bounding box center [419, 175] width 288 height 22
copy dd "60237230"
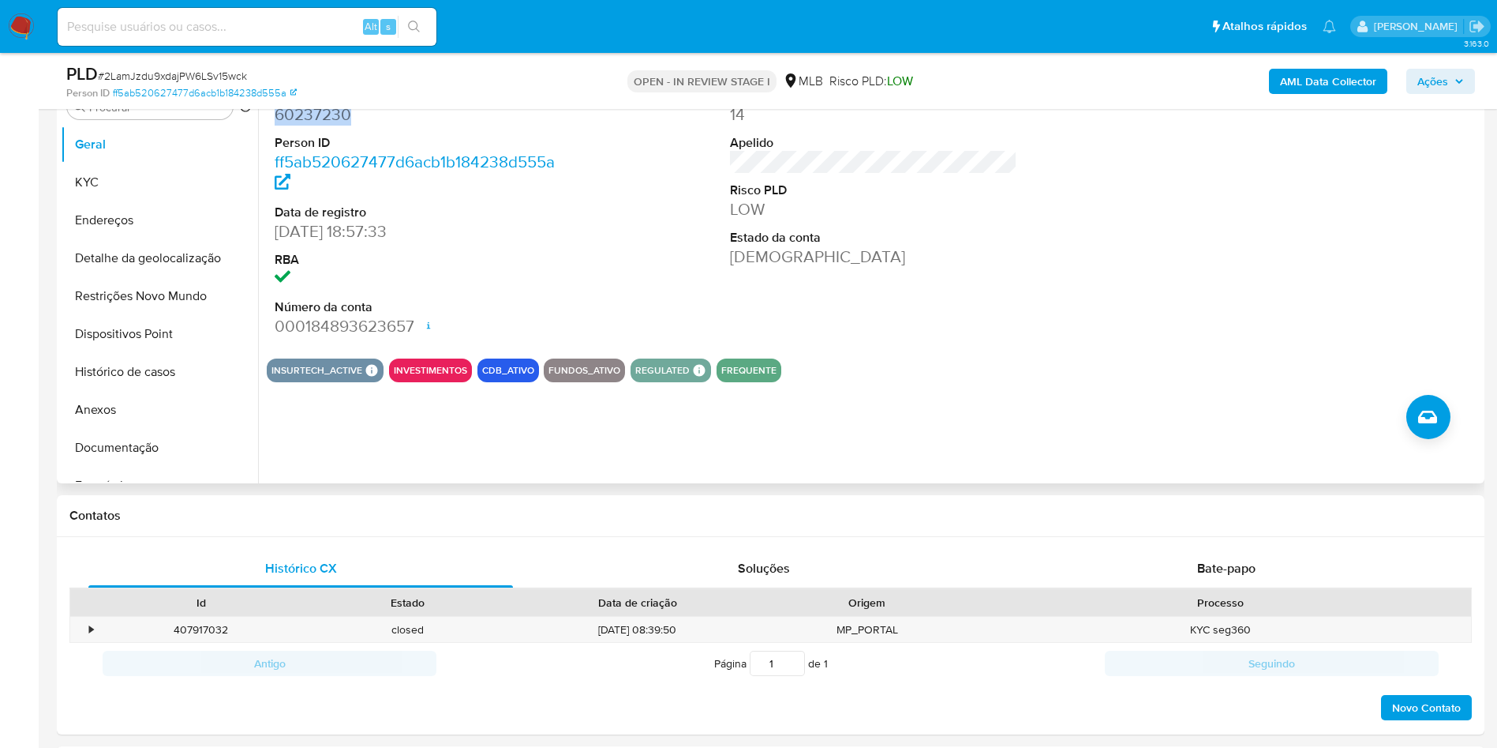
scroll to position [326, 0]
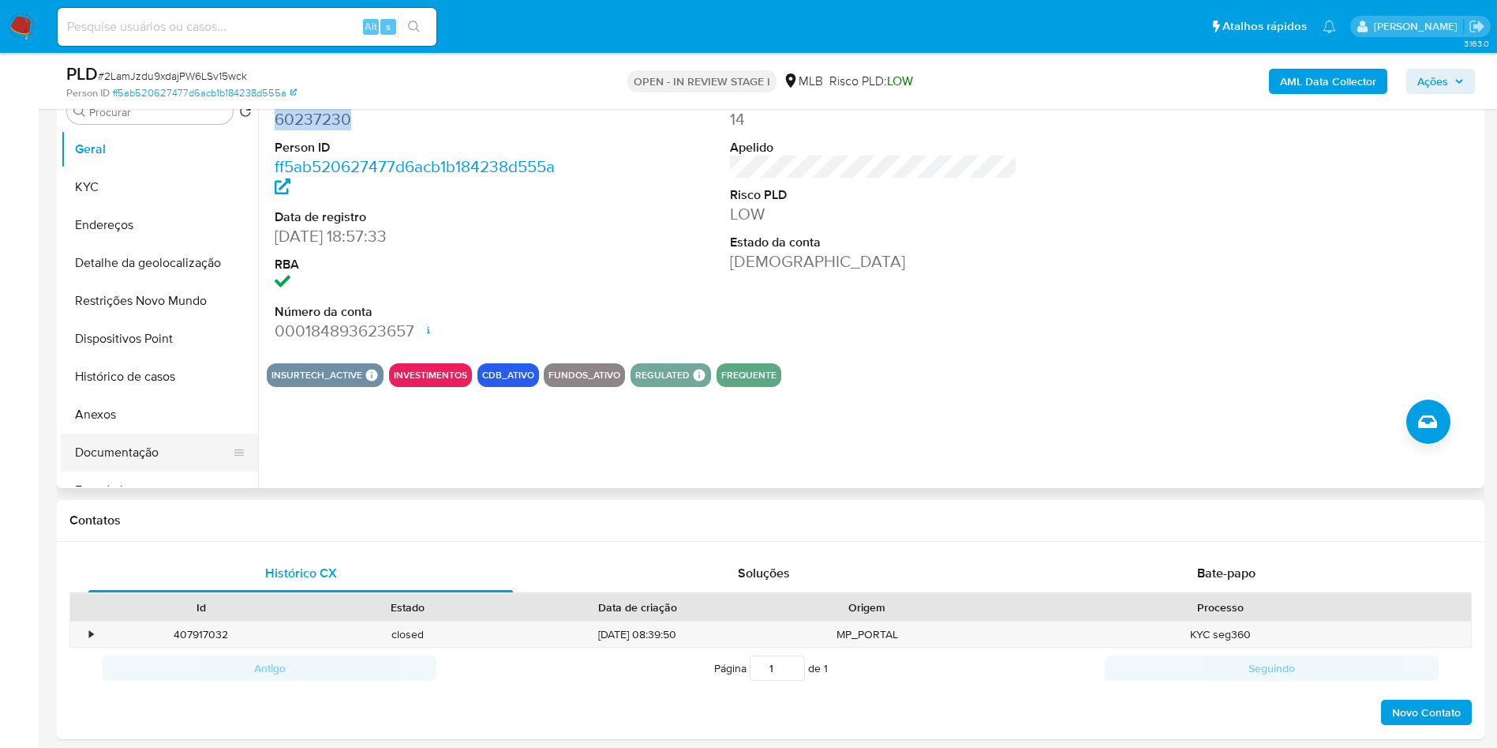
click at [141, 471] on button "Documentação" at bounding box center [153, 452] width 185 height 38
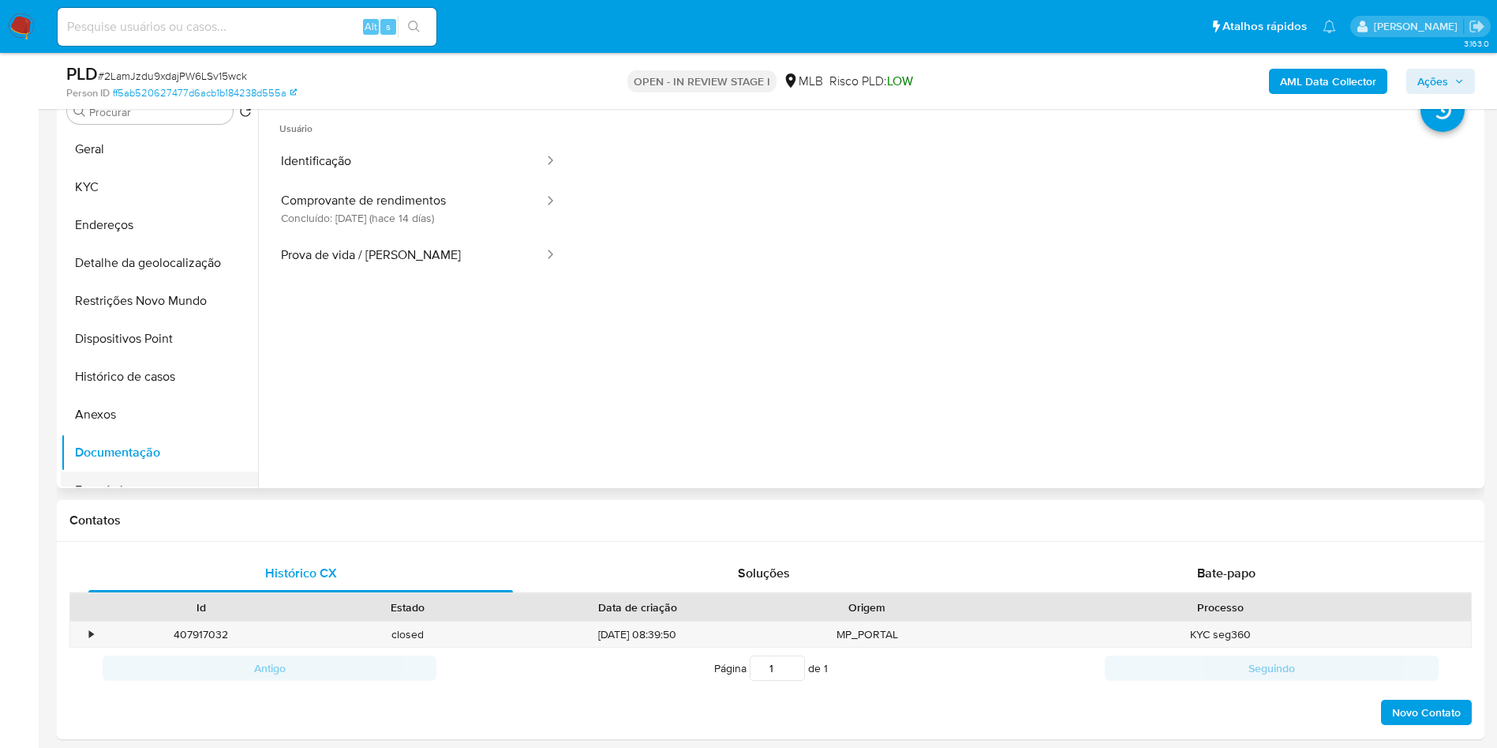
click at [134, 509] on button "Empréstimos" at bounding box center [153, 490] width 185 height 38
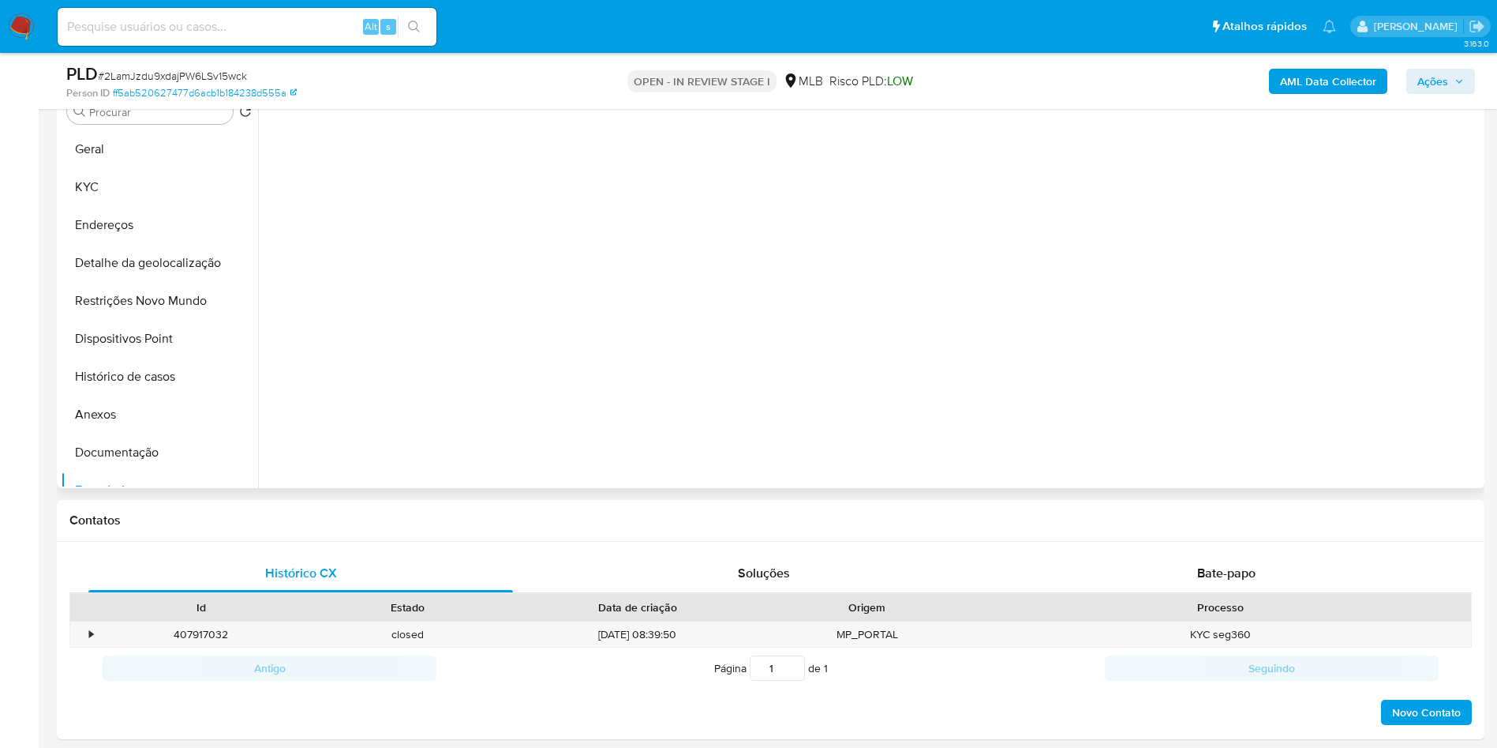
scroll to position [265, 0]
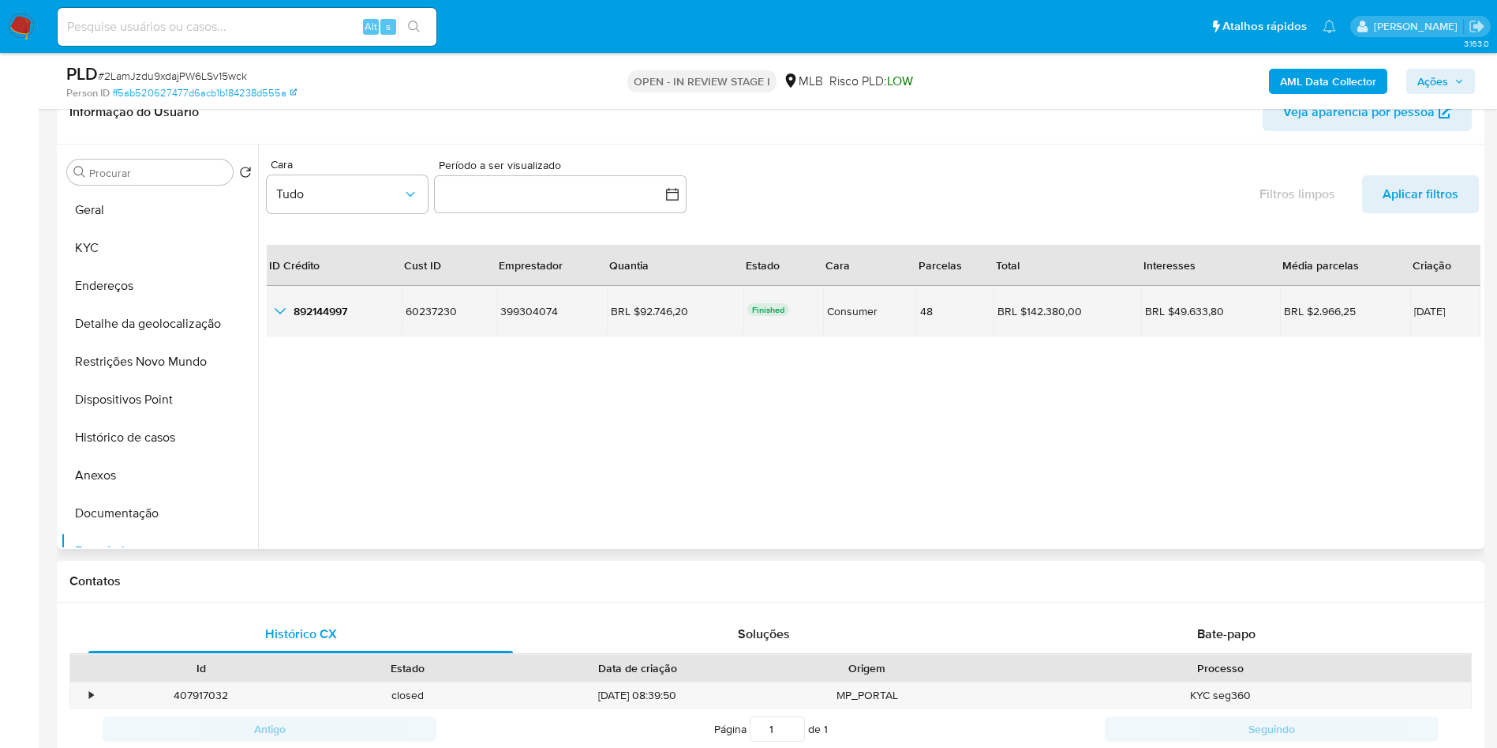
click at [283, 320] on icon "button_show_hidden_detail_by_id_0" at bounding box center [280, 311] width 19 height 19
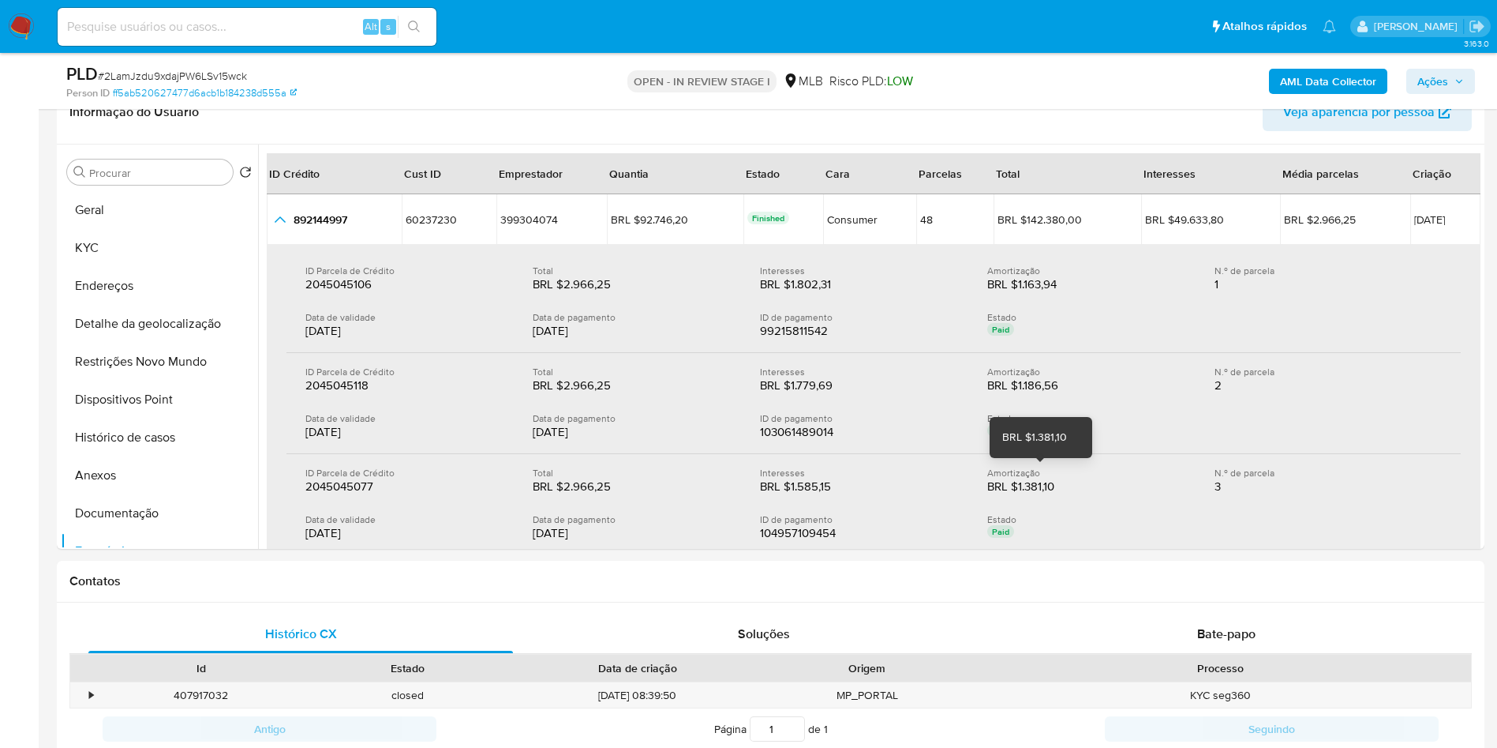
scroll to position [396, 0]
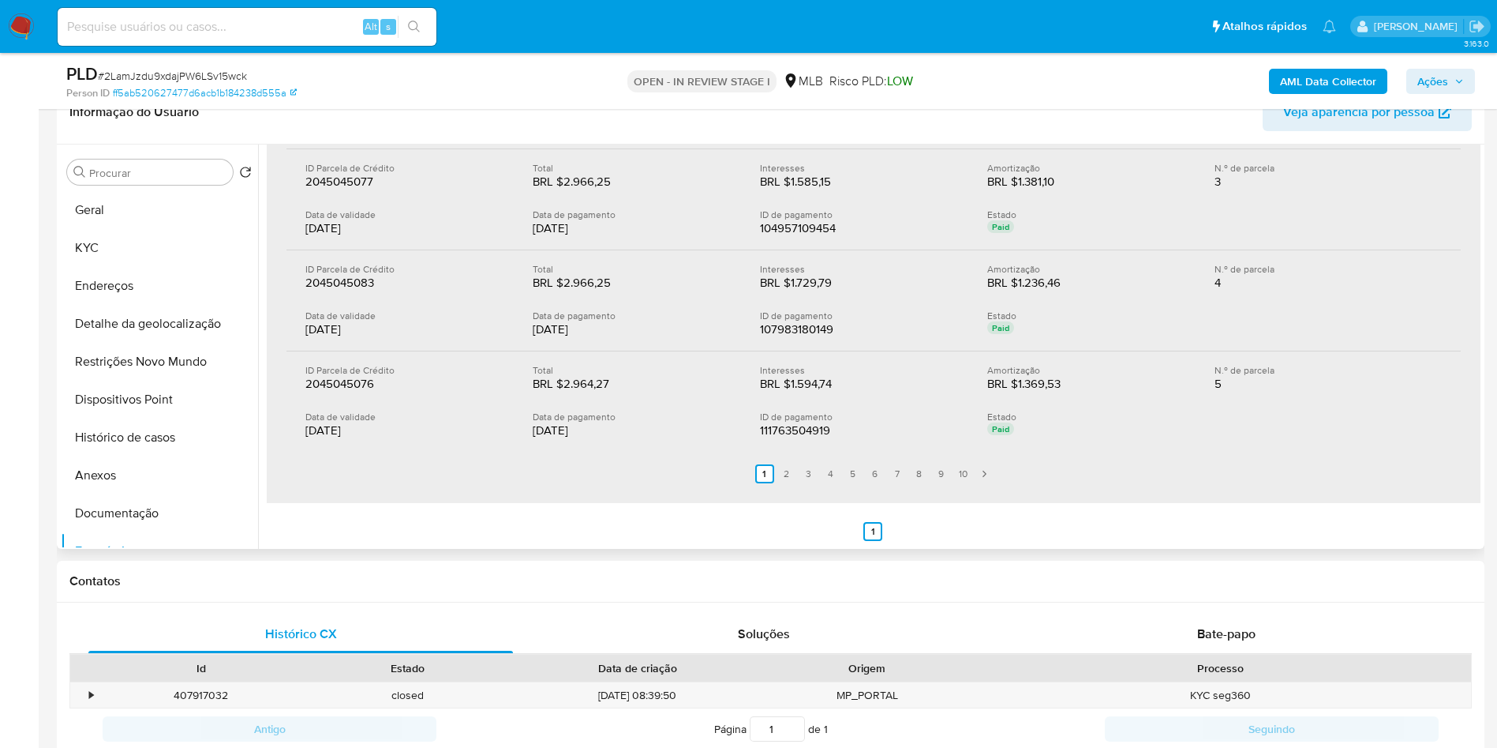
drag, startPoint x: 302, startPoint y: 390, endPoint x: 1082, endPoint y: 463, distance: 784.1
click at [1082, 463] on section "ID Parcela de Crédito 2045045106 2045045106 Total BRL $2.966,25 BRL $2.966,25 I…" at bounding box center [874, 221] width 1175 height 549
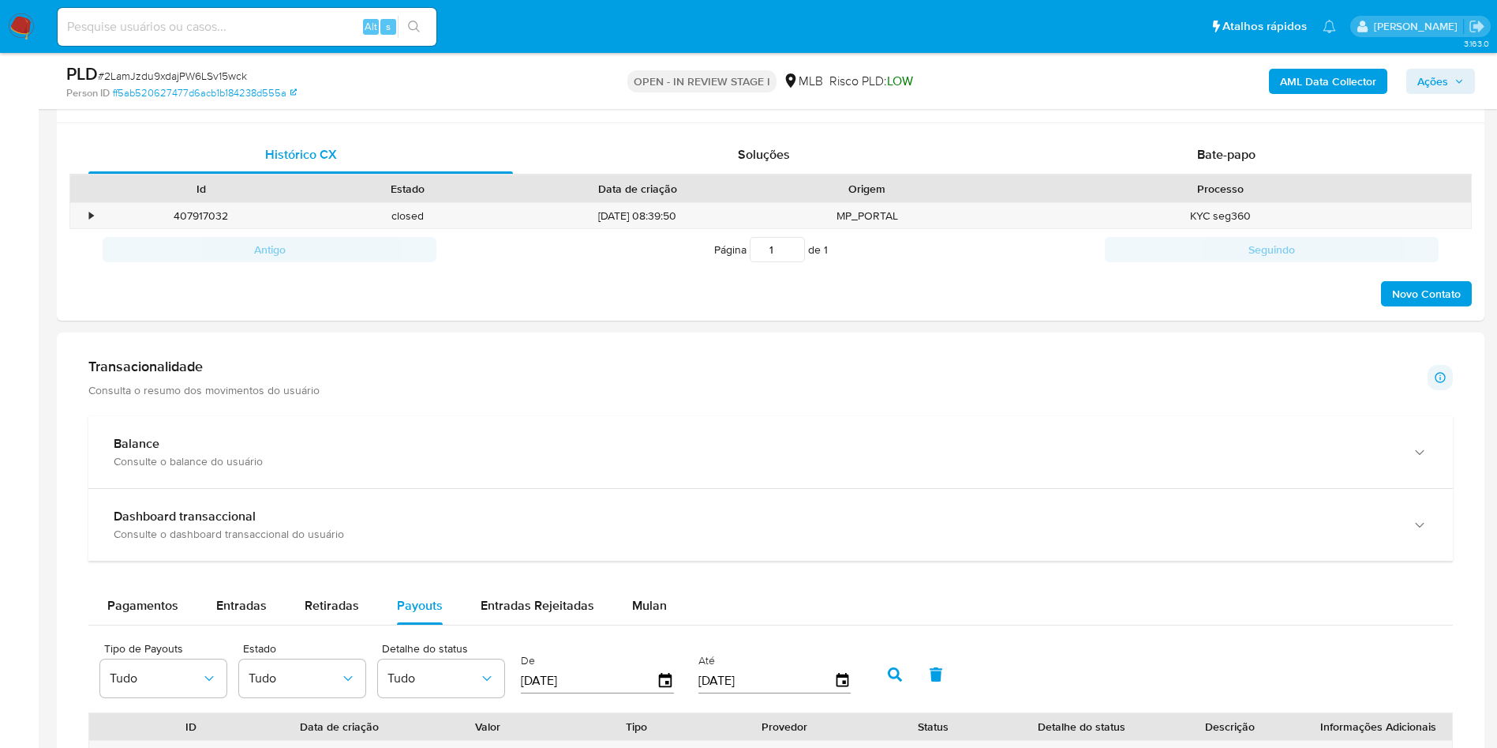
scroll to position [744, 0]
click at [103, 624] on button "Pagamentos" at bounding box center [142, 606] width 109 height 38
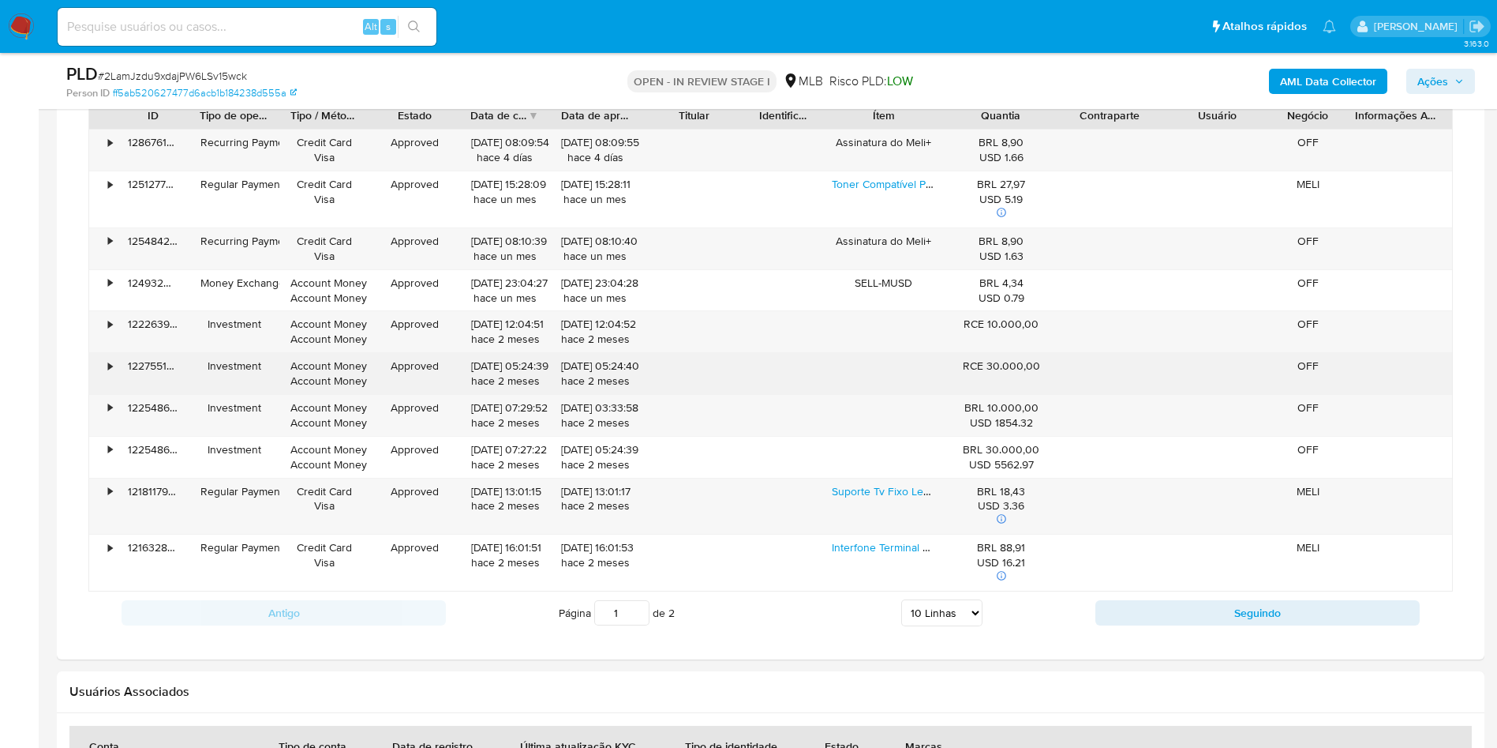
scroll to position [1357, 0]
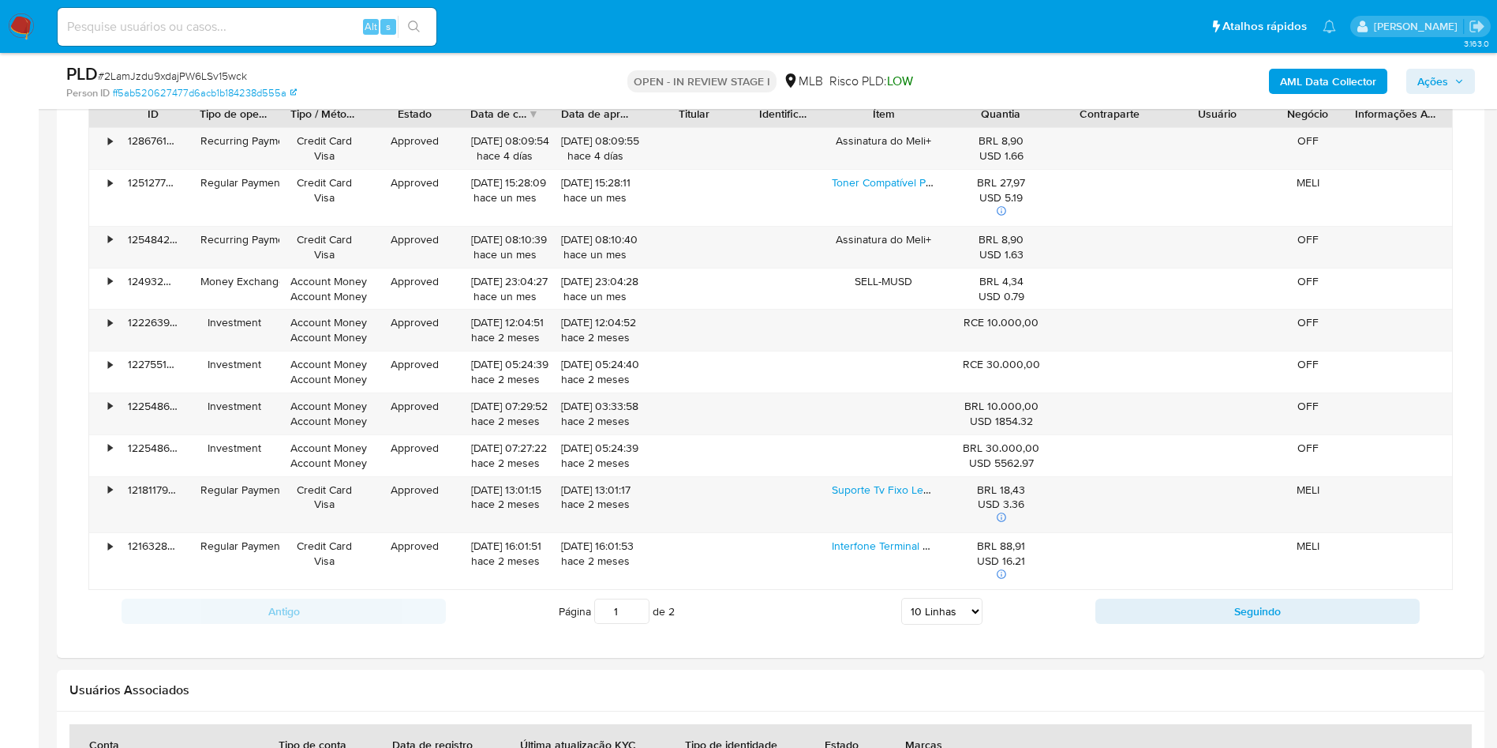
click at [931, 624] on select "5 Linhas 10 Linhas 20 Linhas 25 Linhas 50 Linhas 100 Linhas" at bounding box center [941, 611] width 81 height 27
select select "100"
click at [901, 620] on select "5 Linhas 10 Linhas 20 Linhas 25 Linhas 50 Linhas 100 Linhas" at bounding box center [941, 611] width 81 height 27
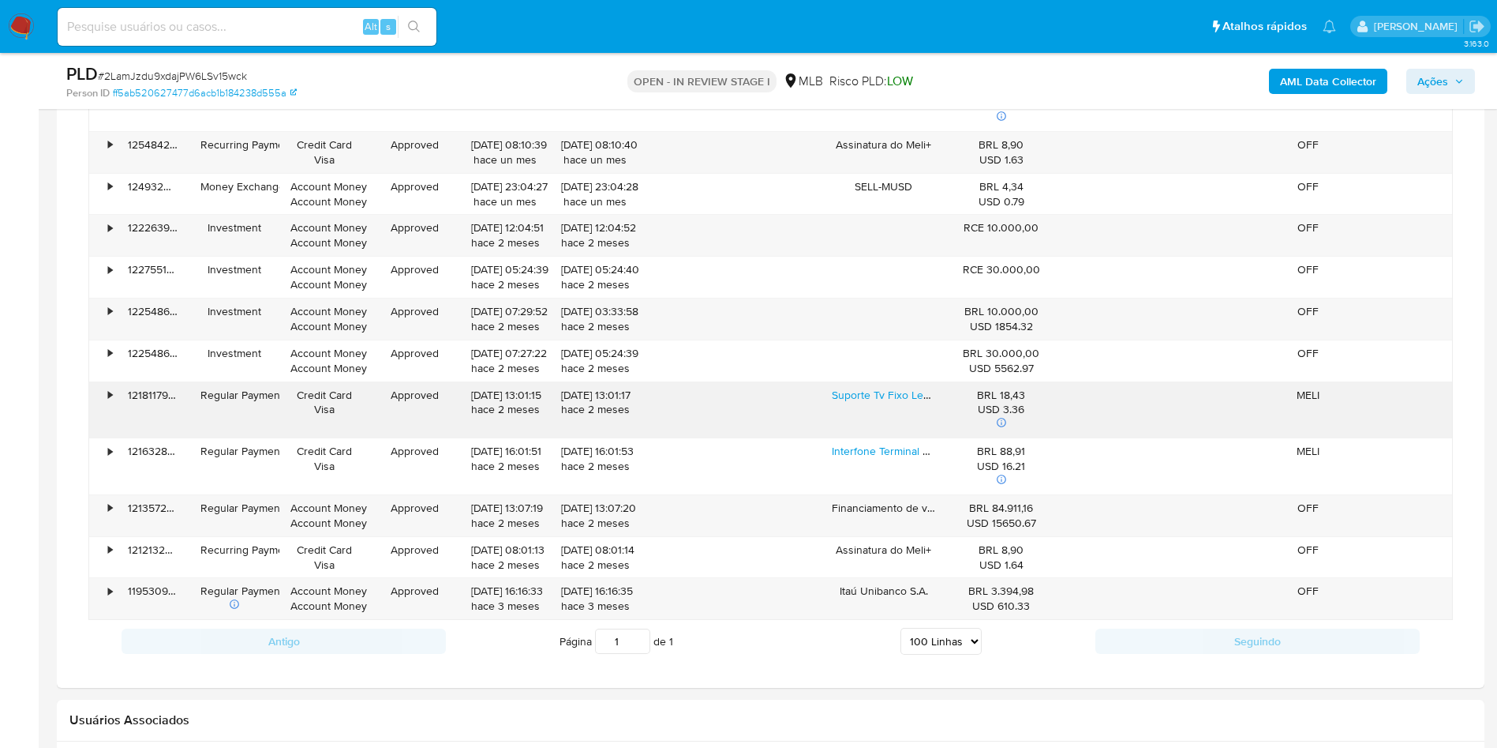
scroll to position [1478, 0]
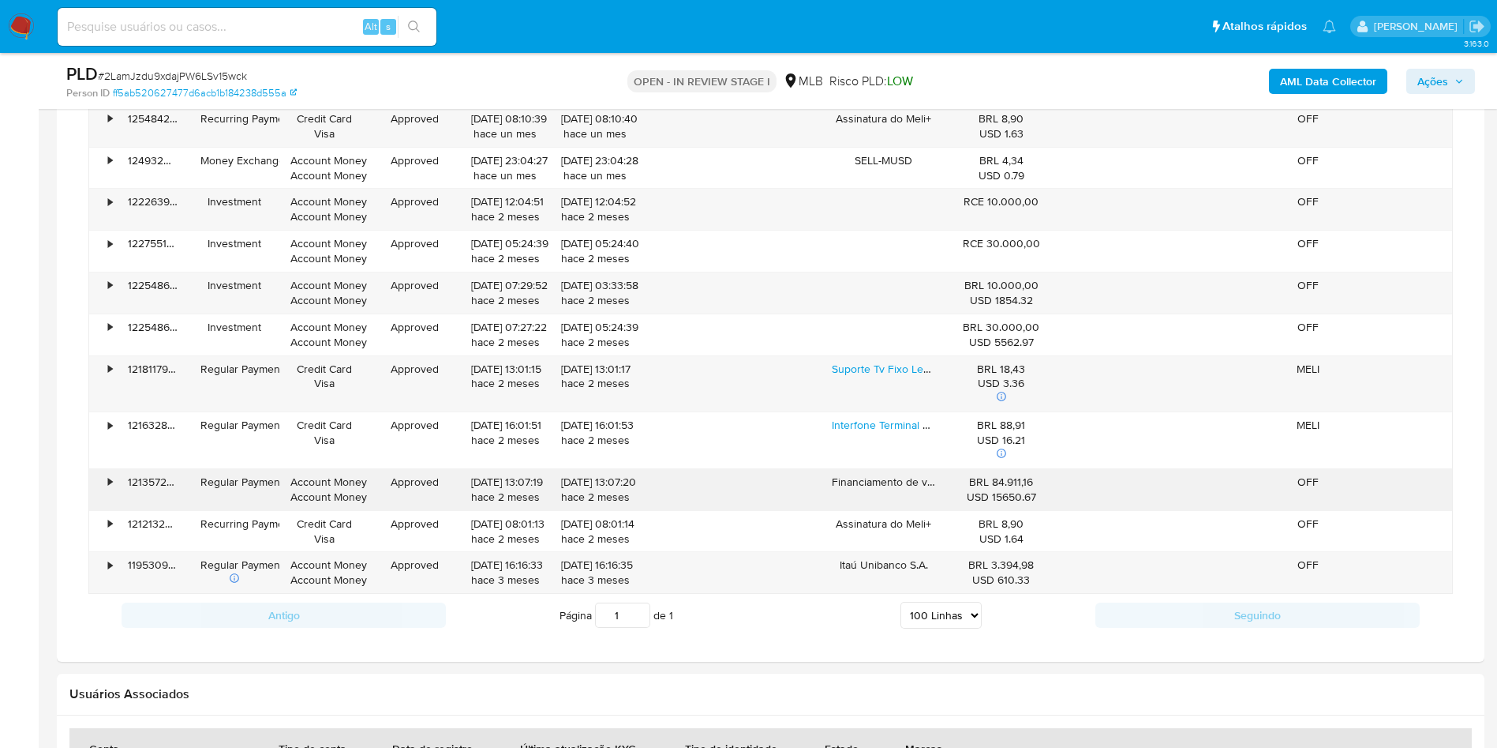
click at [117, 501] on div "121357224495" at bounding box center [153, 489] width 73 height 41
click at [105, 504] on div "•" at bounding box center [103, 489] width 28 height 41
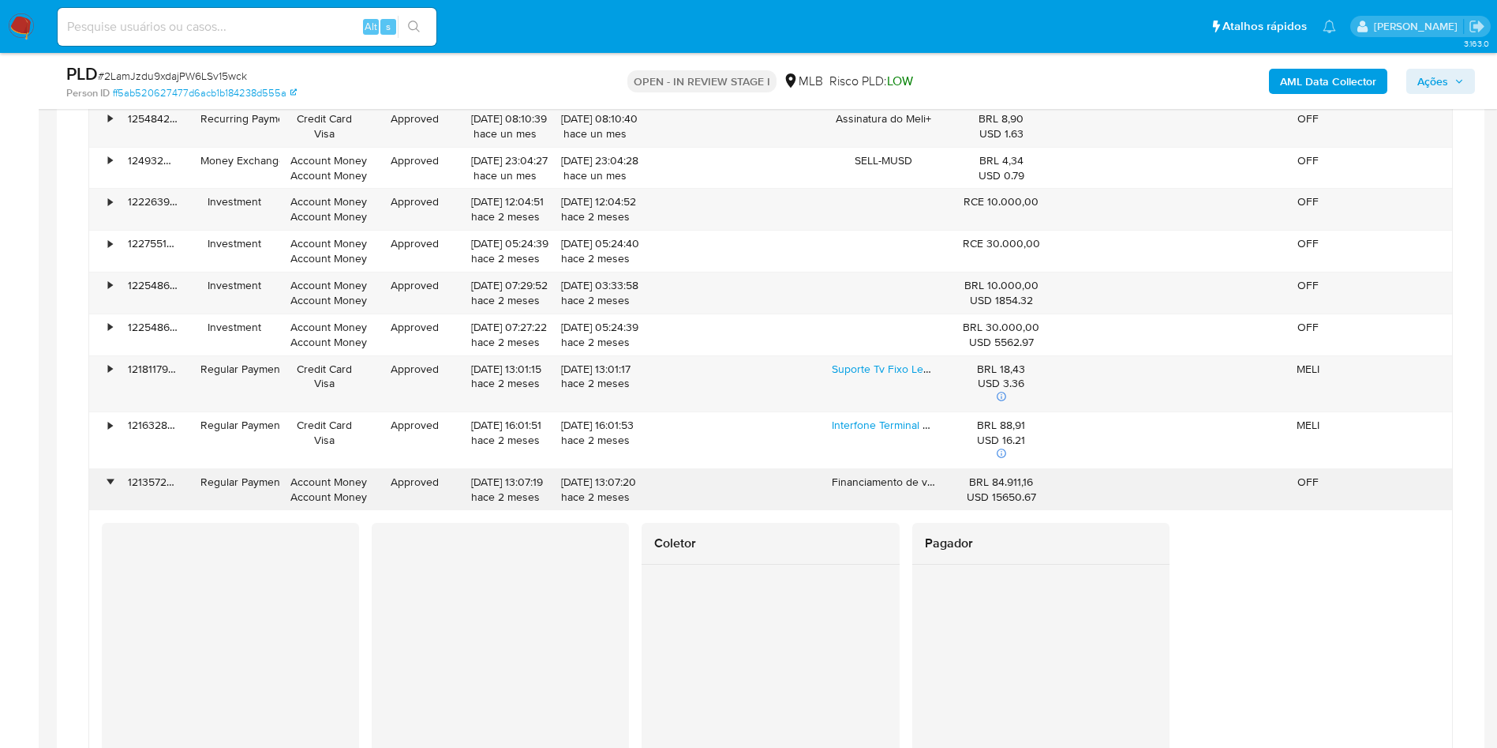
drag, startPoint x: 1033, startPoint y: 508, endPoint x: 991, endPoint y: 508, distance: 41.8
click at [991, 504] on div "BRL 84.911,16 USD 15650.67" at bounding box center [1001, 489] width 86 height 30
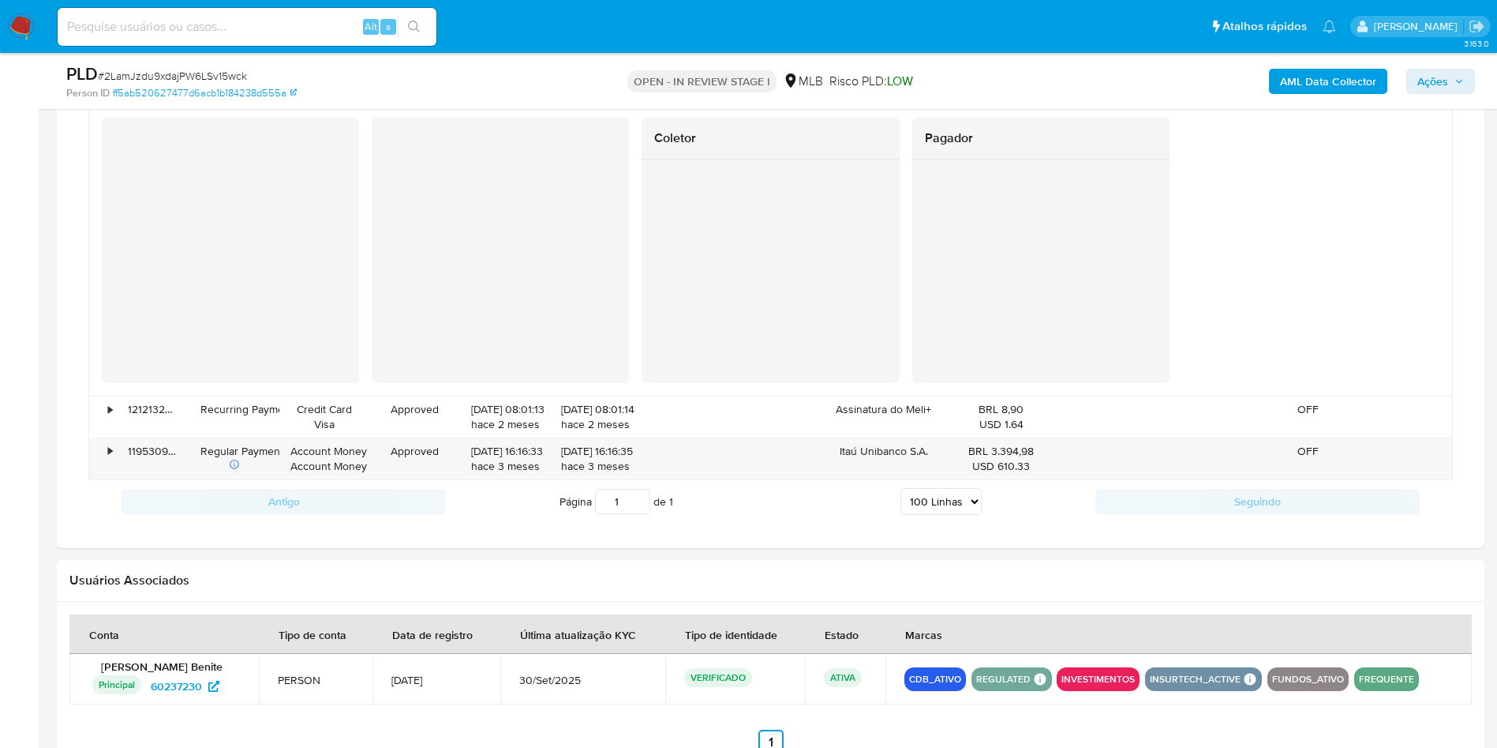
scroll to position [1884, 0]
click at [973, 514] on select "5 Linhas 10 Linhas 20 Linhas 25 Linhas 50 Linhas 100 Linhas" at bounding box center [941, 500] width 81 height 27
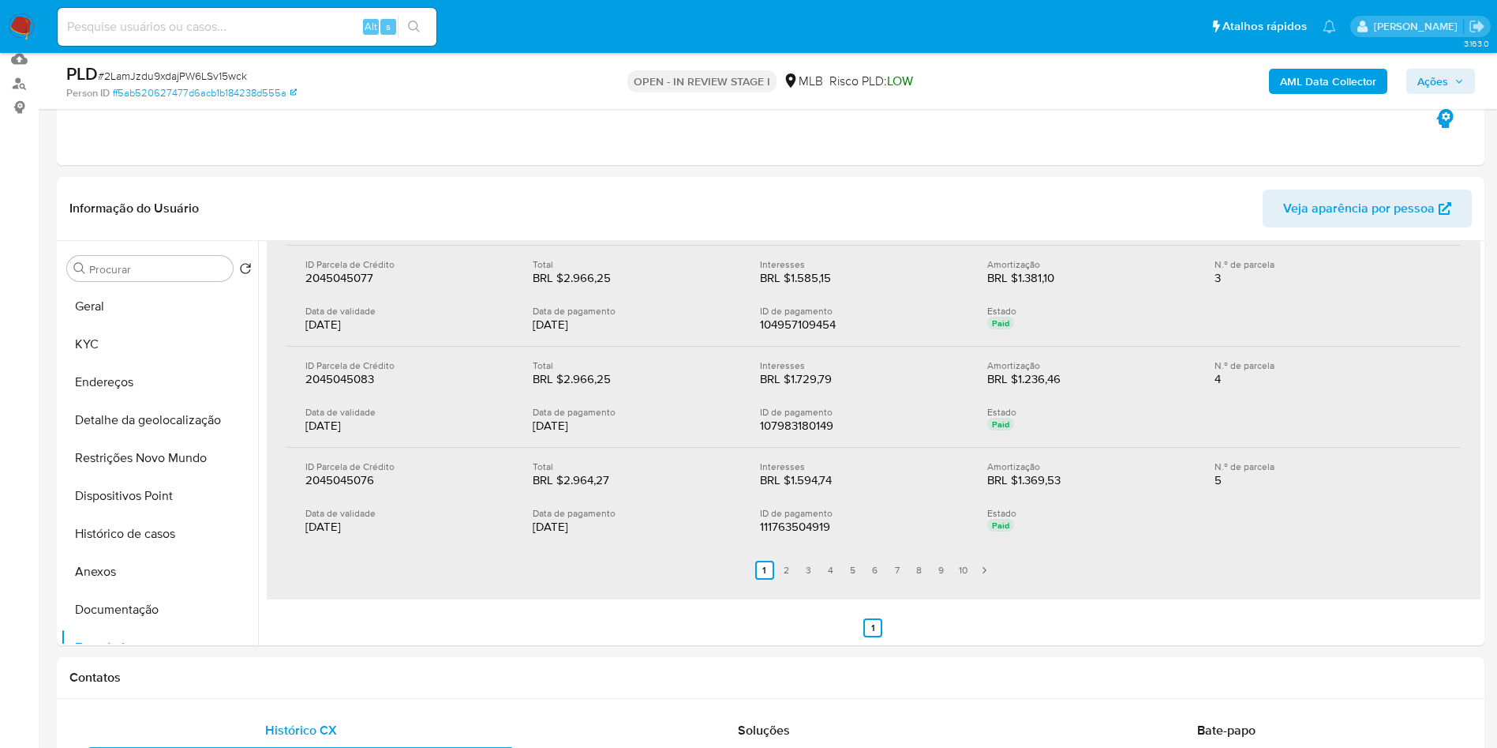
scroll to position [0, 0]
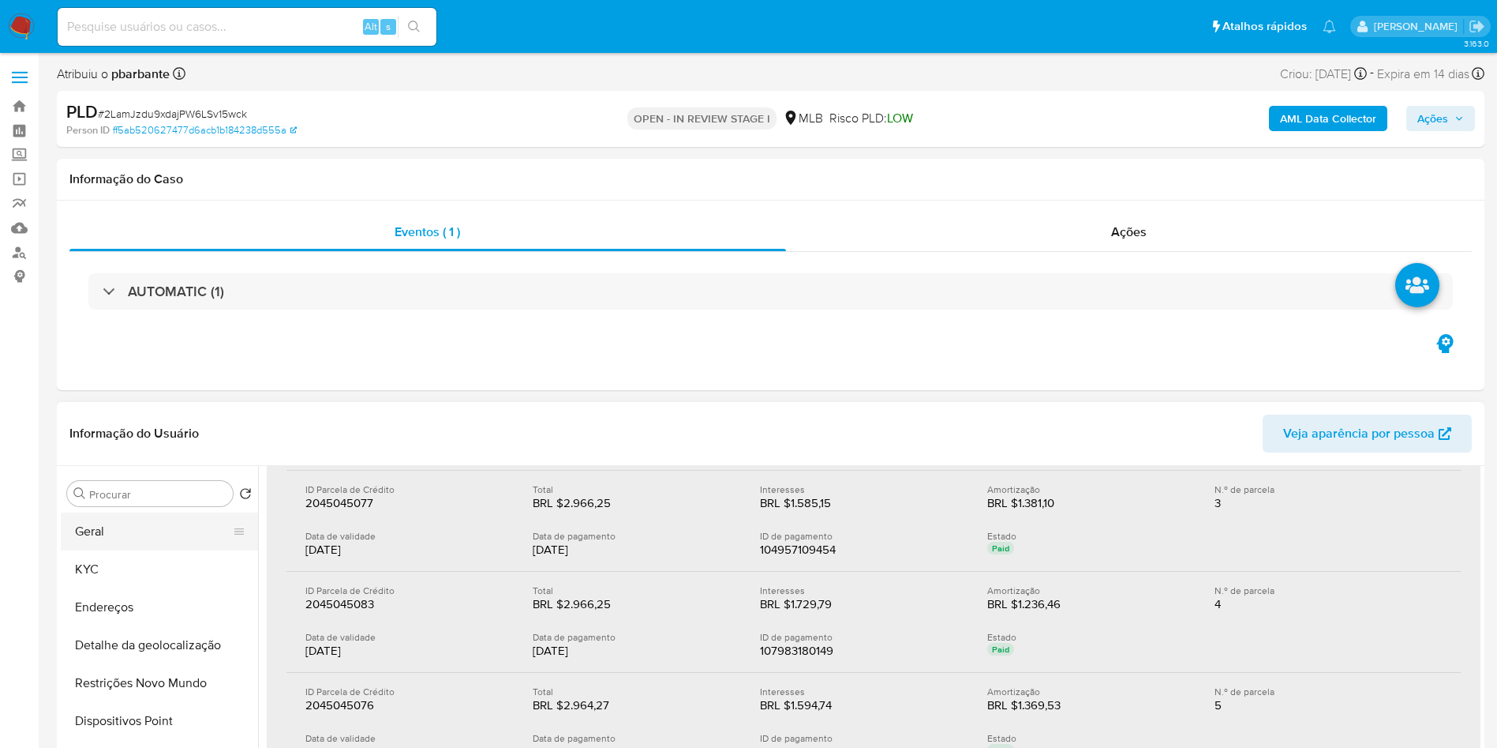
click at [152, 543] on button "Geral" at bounding box center [153, 531] width 185 height 38
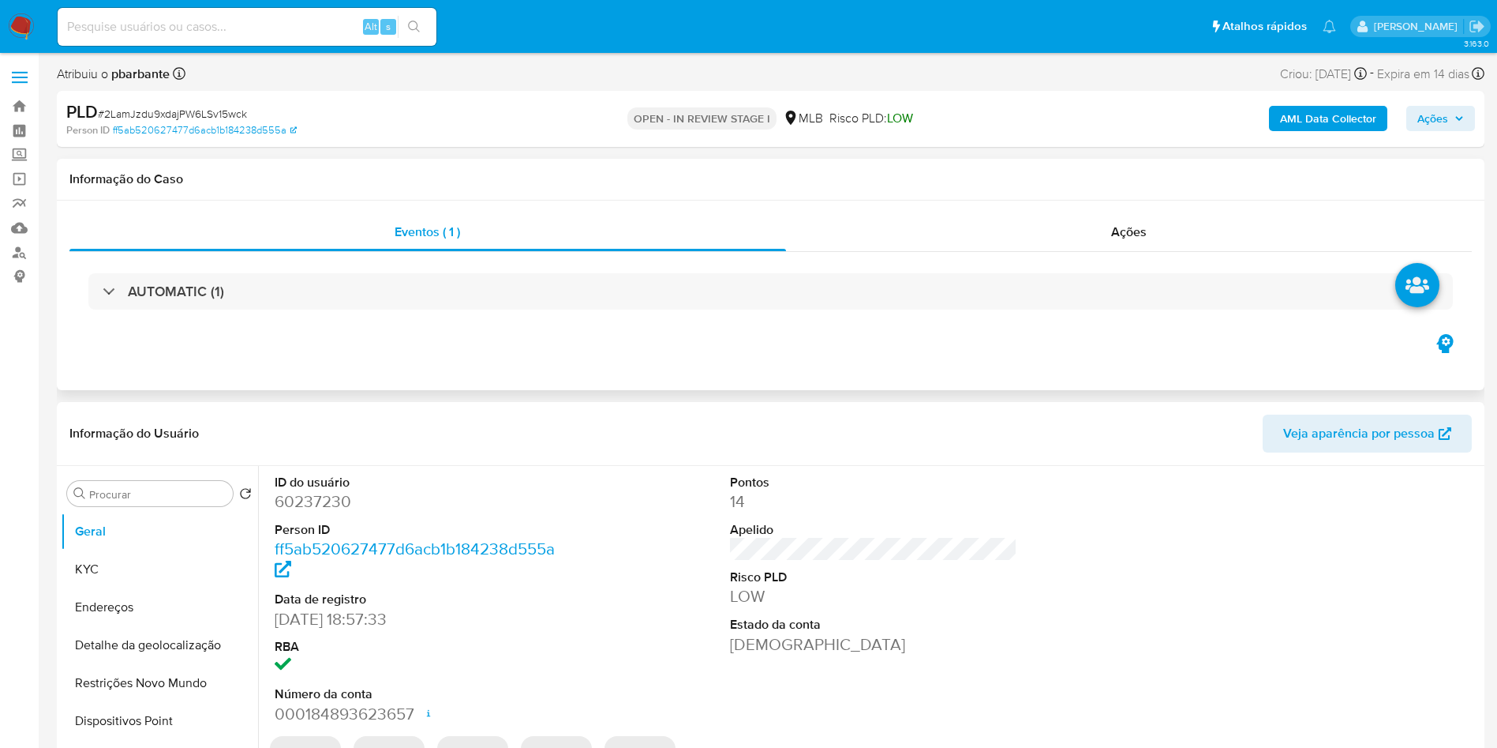
scroll to position [33, 0]
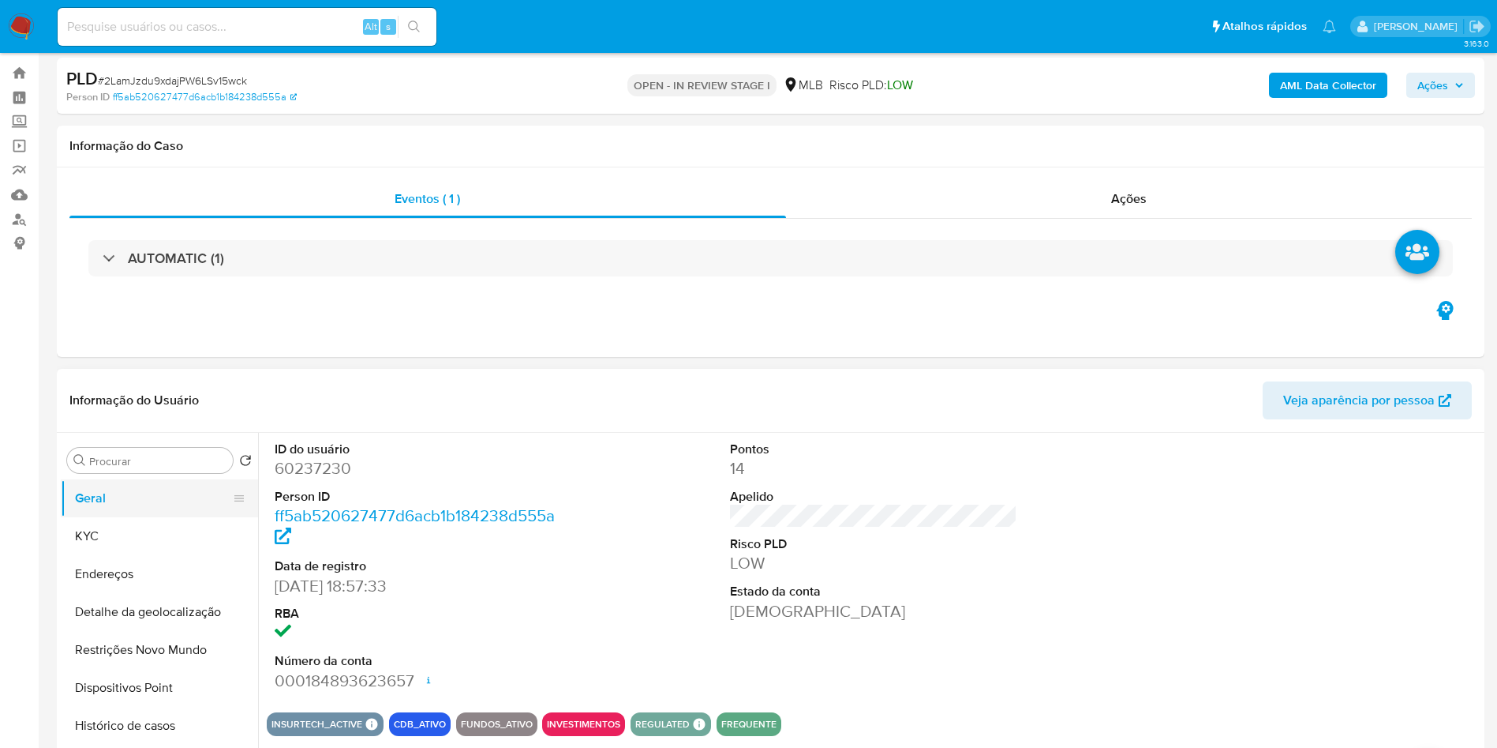
click at [136, 517] on button "Geral" at bounding box center [153, 498] width 185 height 38
click at [757, 479] on dd "14" at bounding box center [874, 468] width 288 height 22
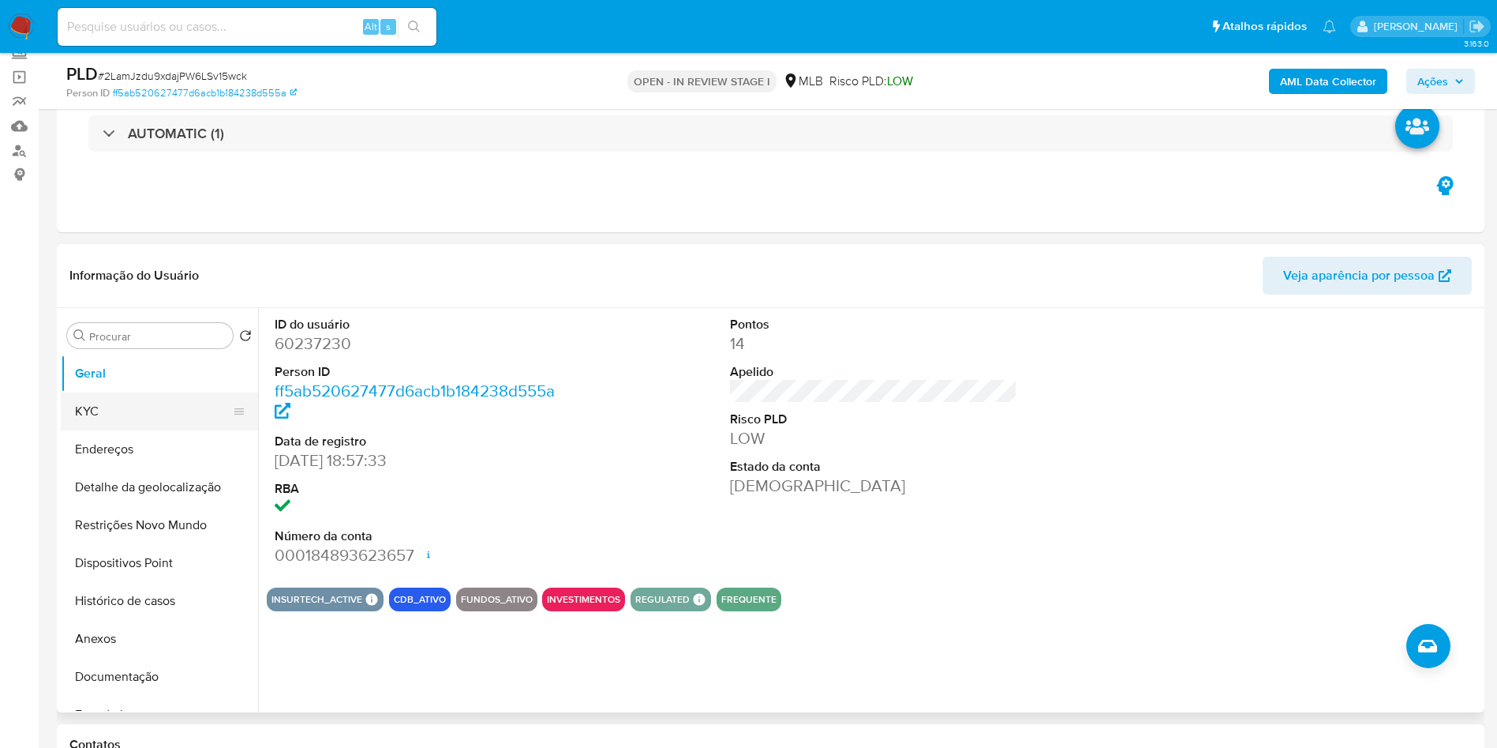
click at [76, 430] on button "KYC" at bounding box center [153, 411] width 185 height 38
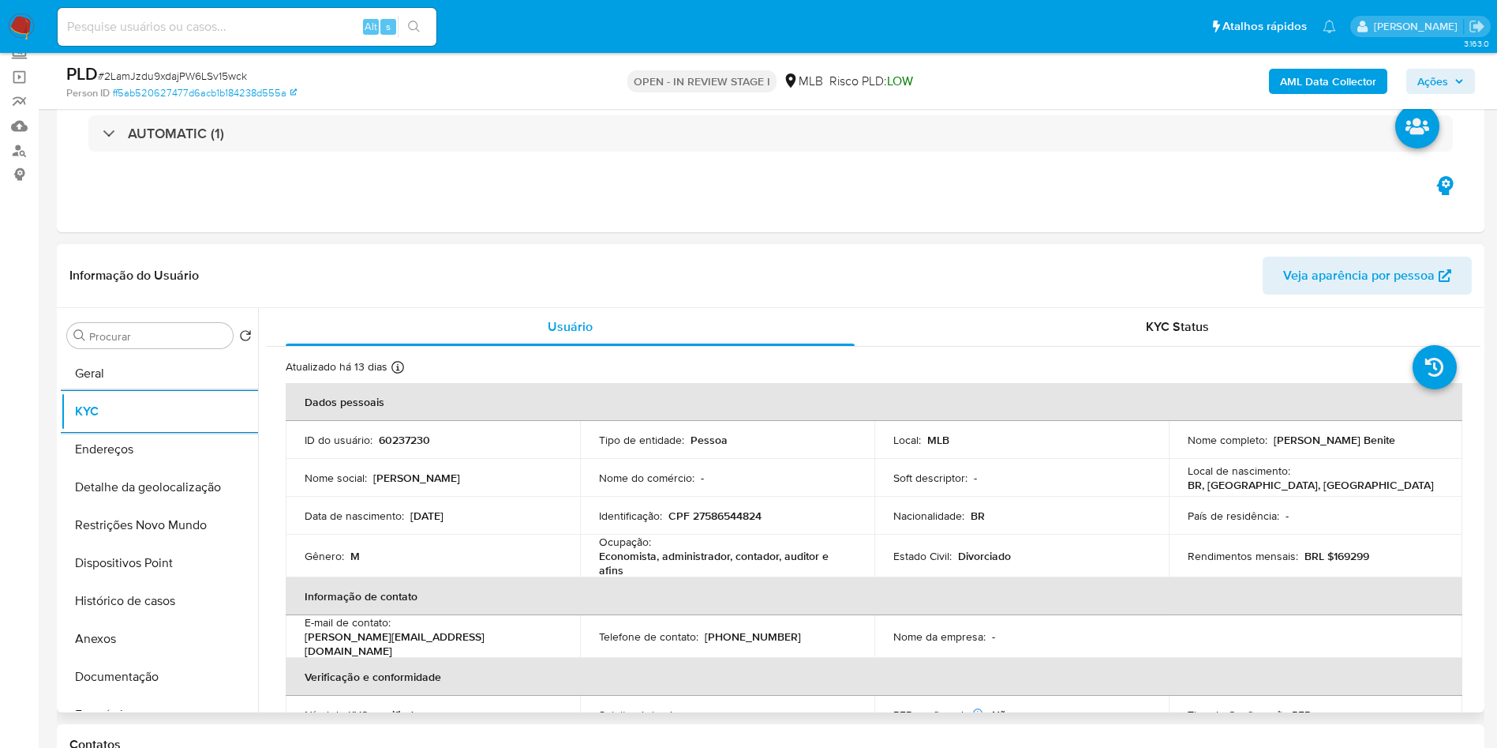
scroll to position [662, 0]
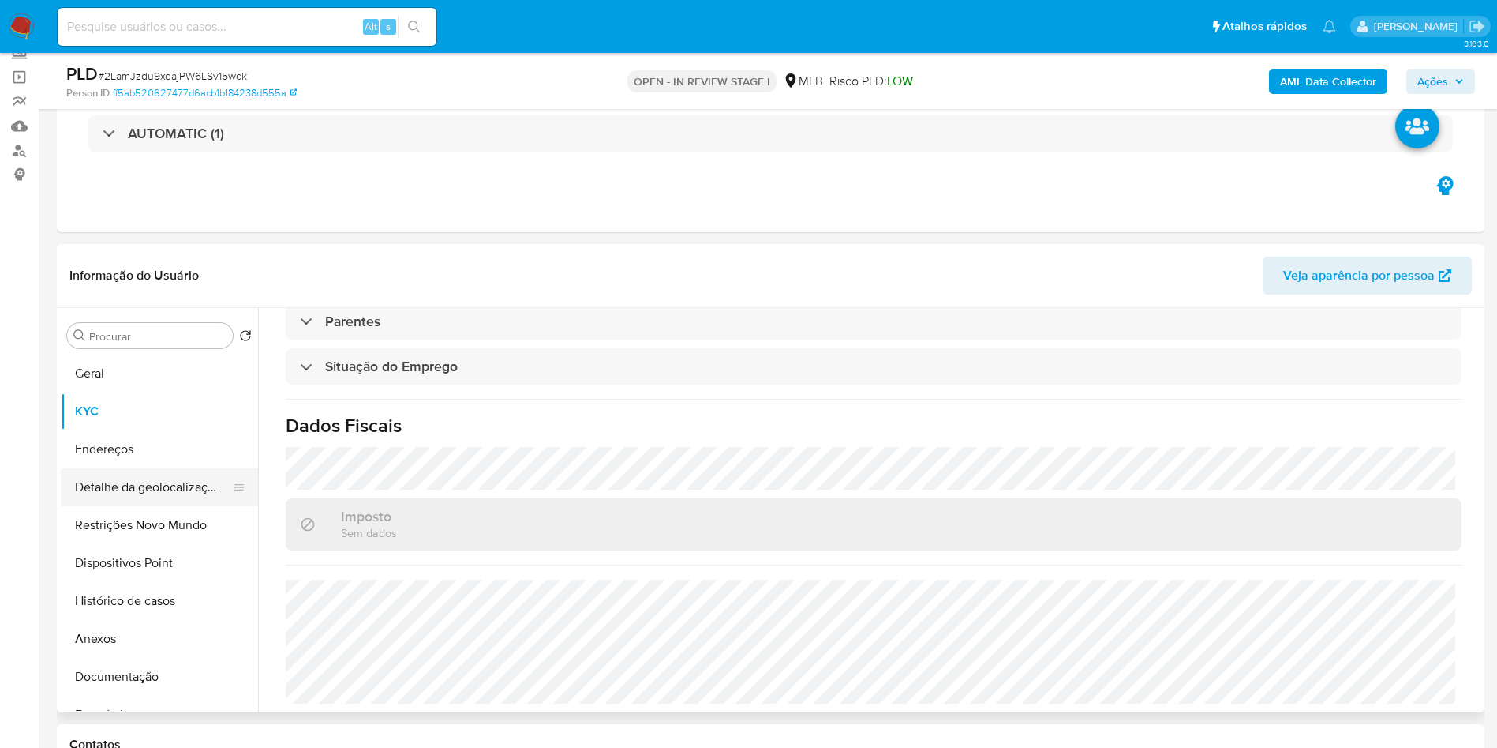
click at [142, 506] on button "Detalhe da geolocalização" at bounding box center [153, 487] width 185 height 38
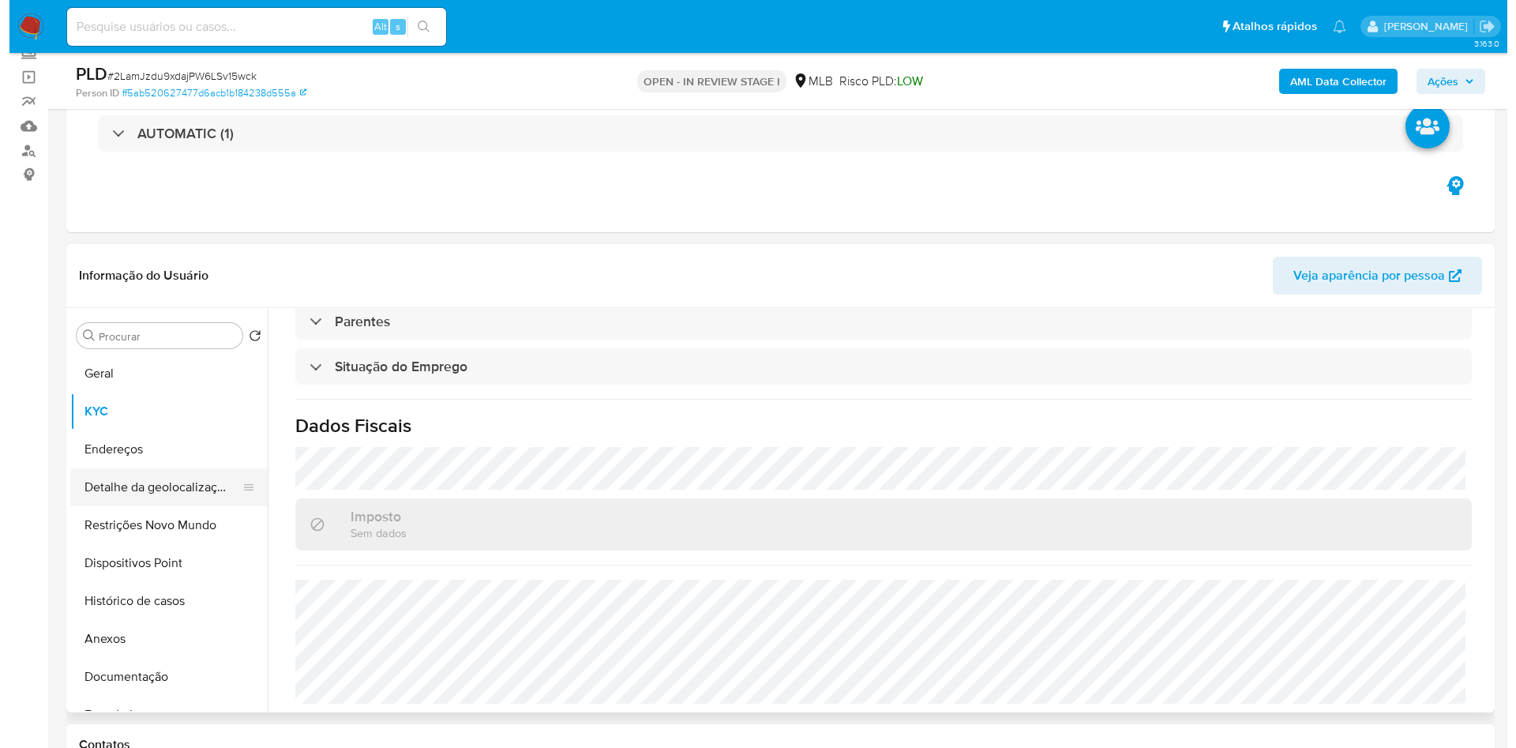
scroll to position [0, 0]
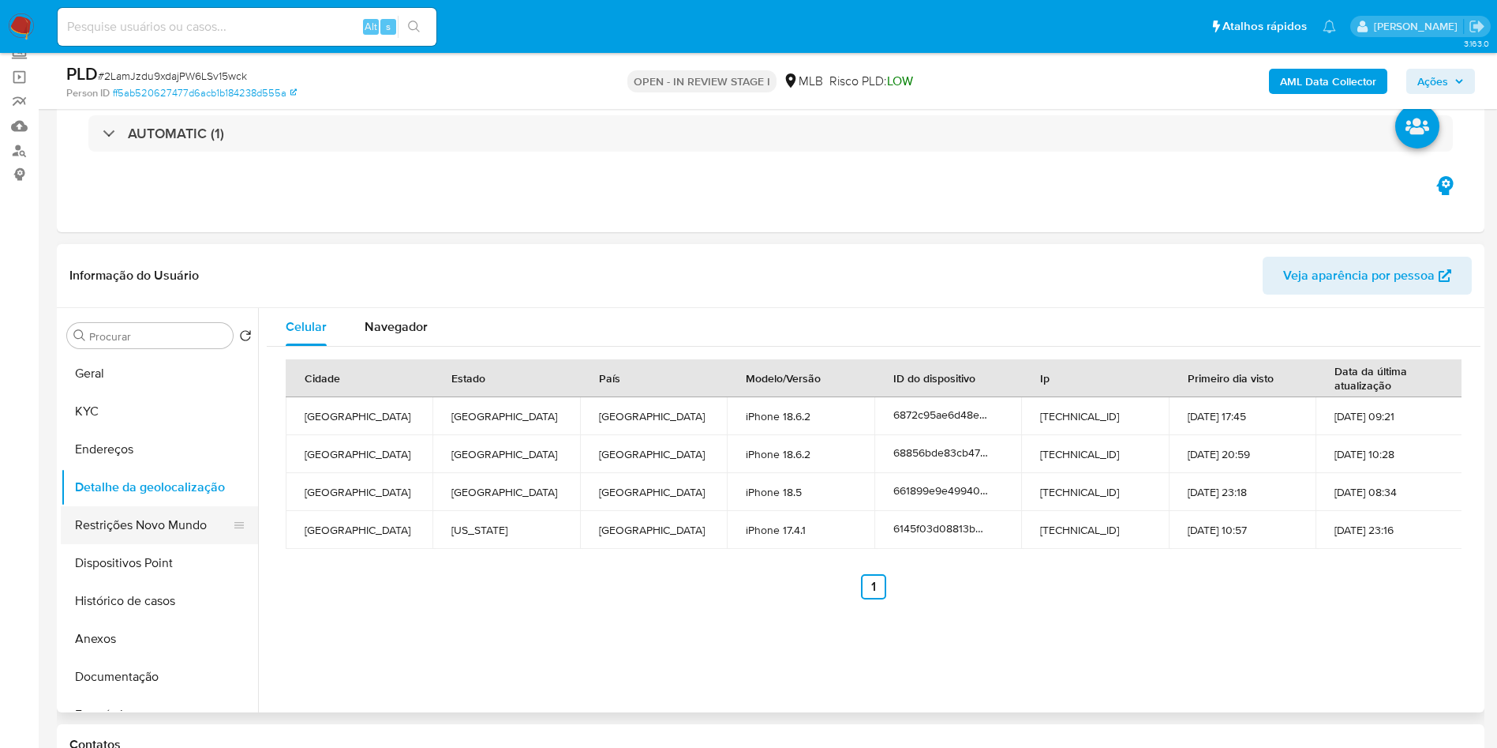
click at [163, 544] on button "Restrições Novo Mundo" at bounding box center [153, 525] width 185 height 38
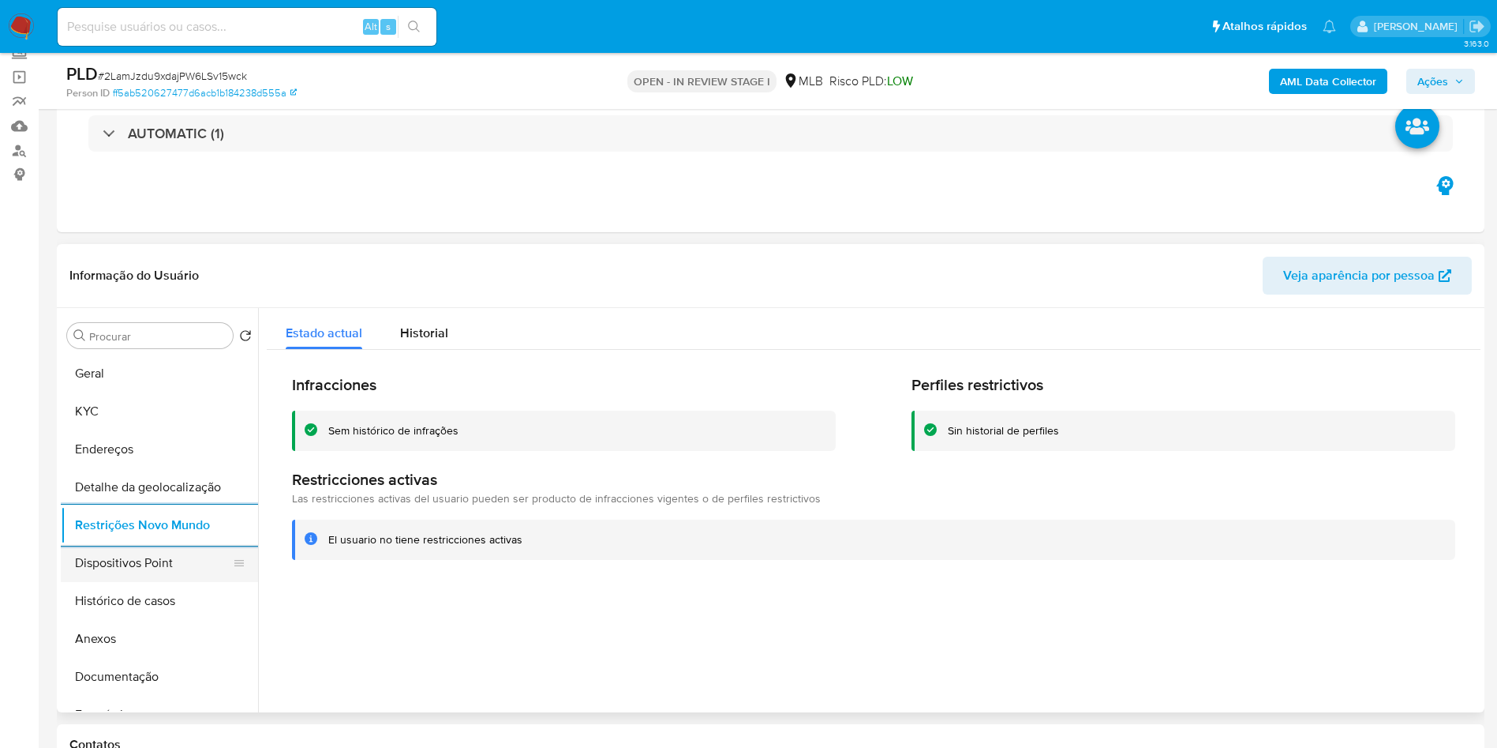
click at [135, 569] on button "Dispositivos Point" at bounding box center [153, 563] width 185 height 38
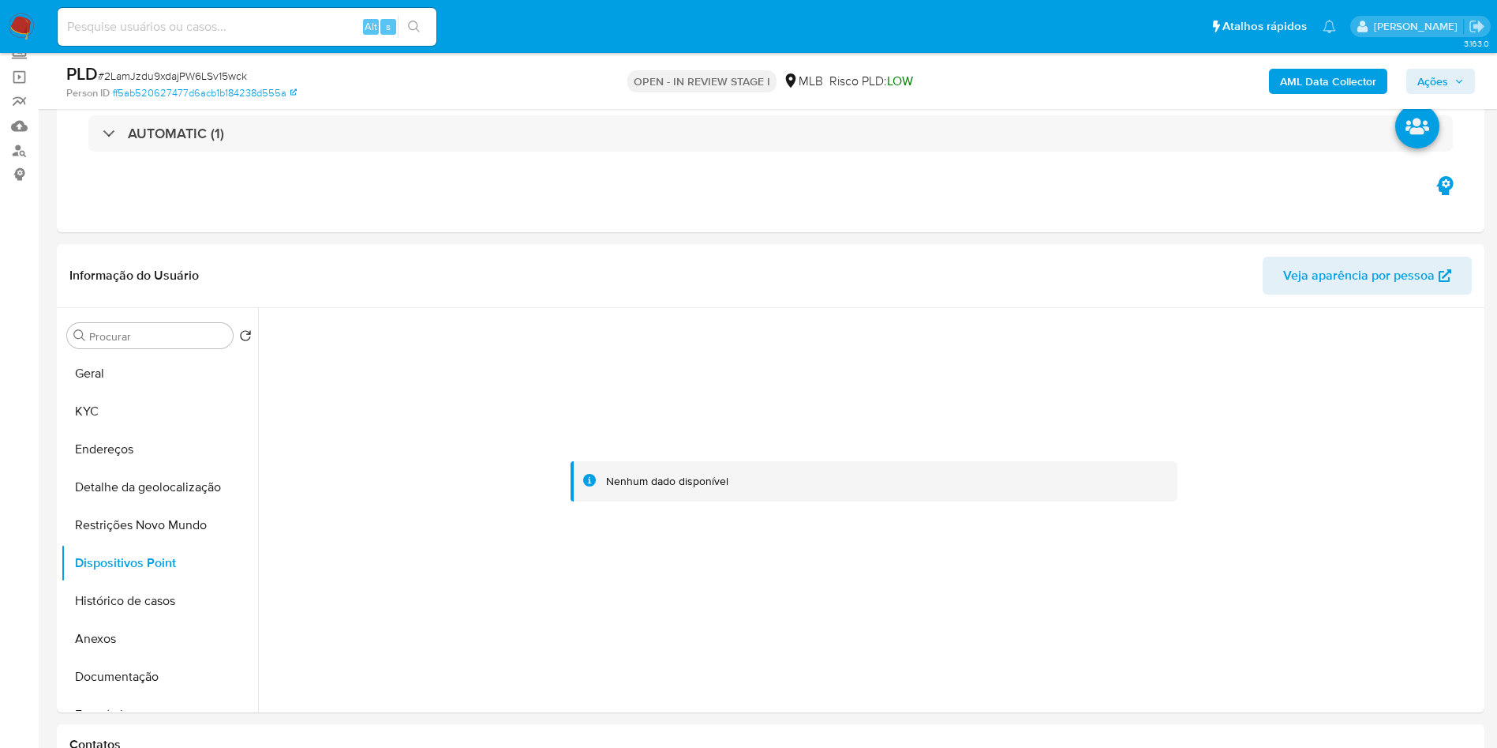
click at [1415, 69] on button "Ações" at bounding box center [1441, 81] width 69 height 25
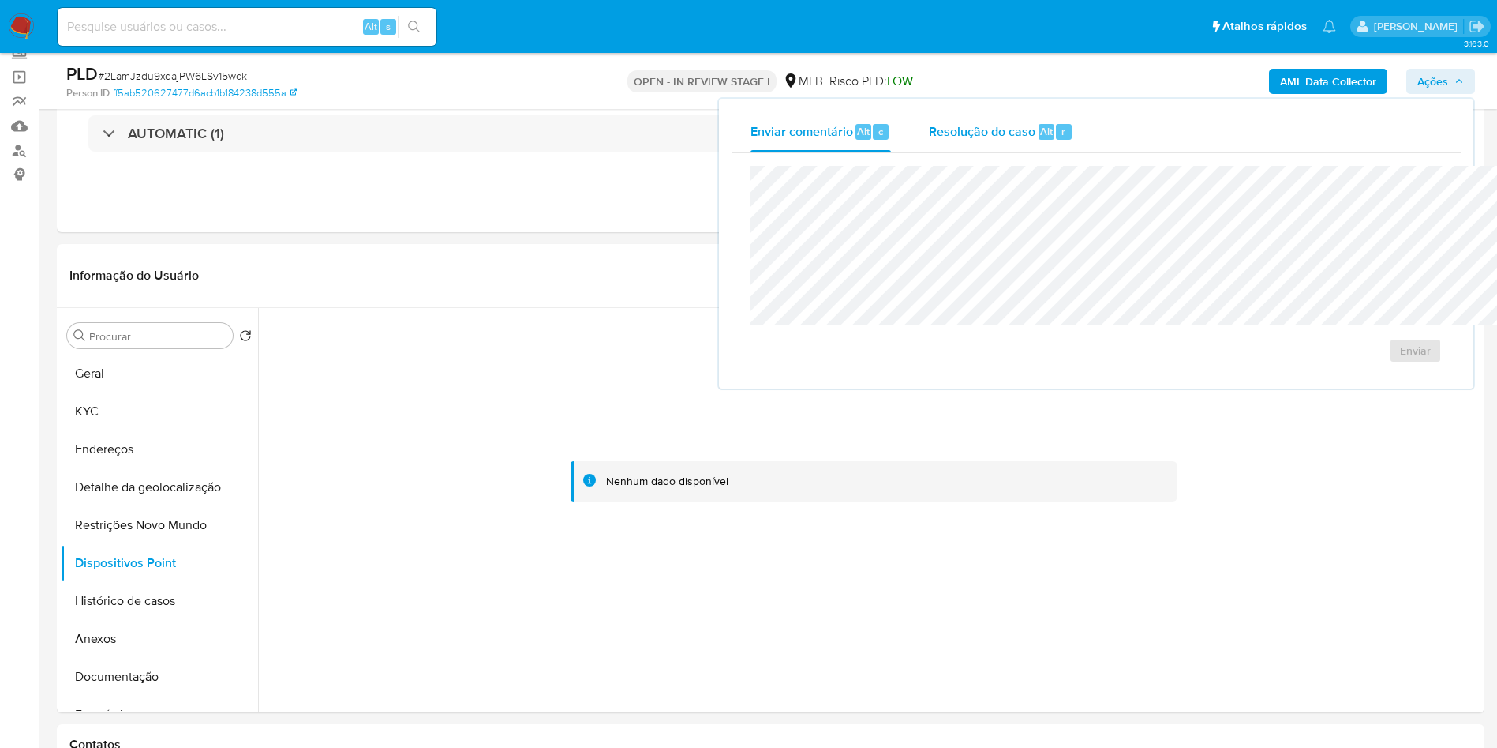
drag, startPoint x: 866, startPoint y: 123, endPoint x: 860, endPoint y: 137, distance: 14.8
click at [929, 123] on span "Resolução do caso" at bounding box center [982, 131] width 107 height 18
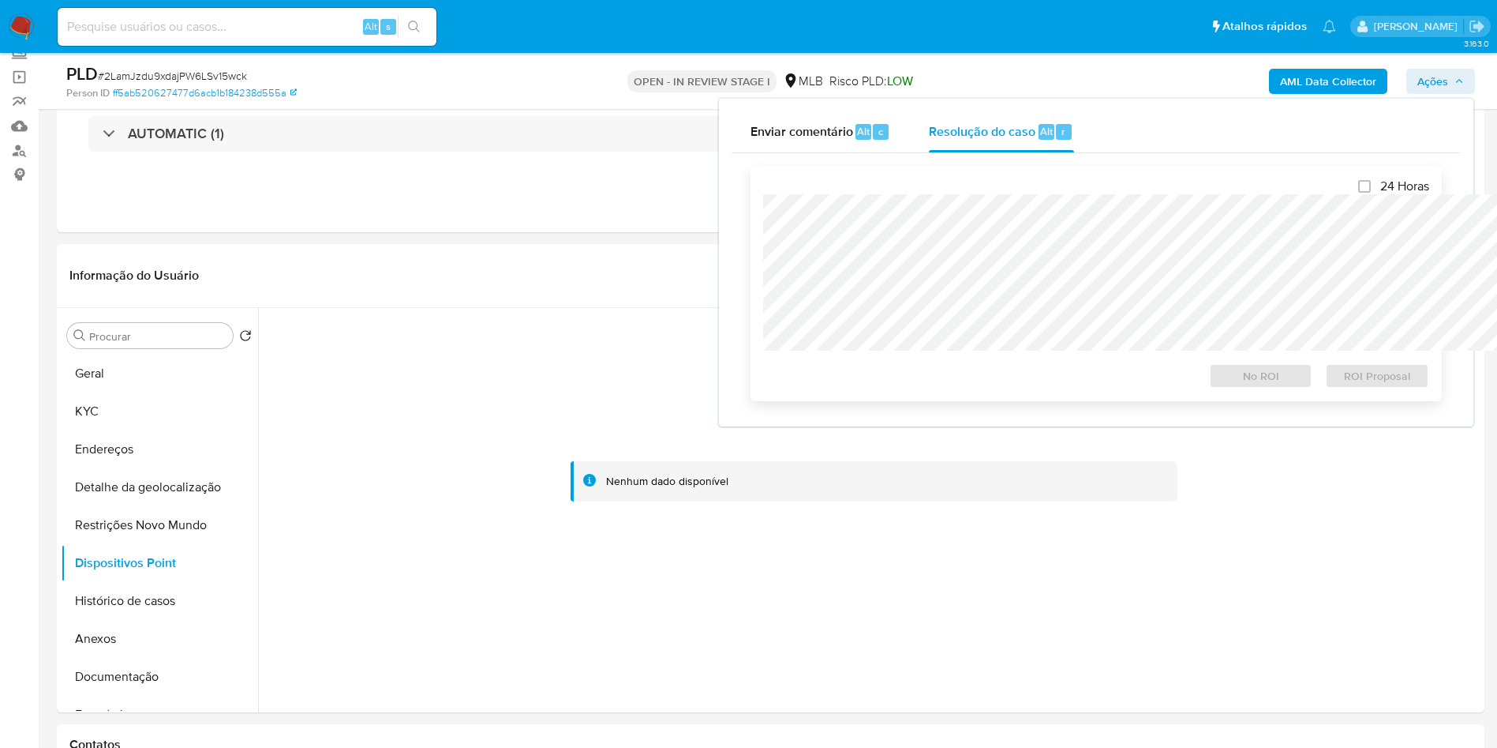
click at [849, 166] on div "24 Horas No ROI ROI Proposal" at bounding box center [1097, 283] width 692 height 235
click at [125, 430] on button "KYC" at bounding box center [153, 411] width 185 height 38
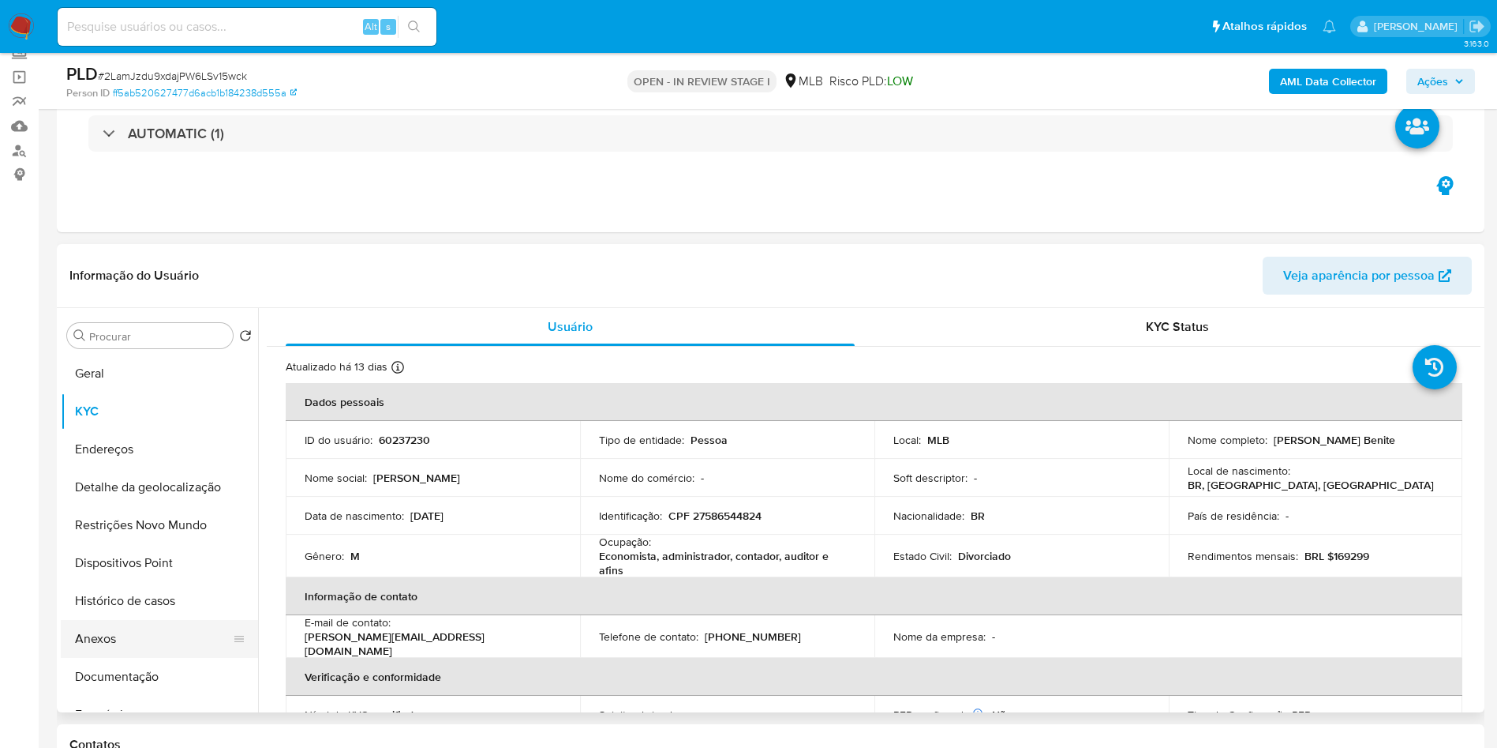
click at [92, 658] on button "Anexos" at bounding box center [153, 639] width 185 height 38
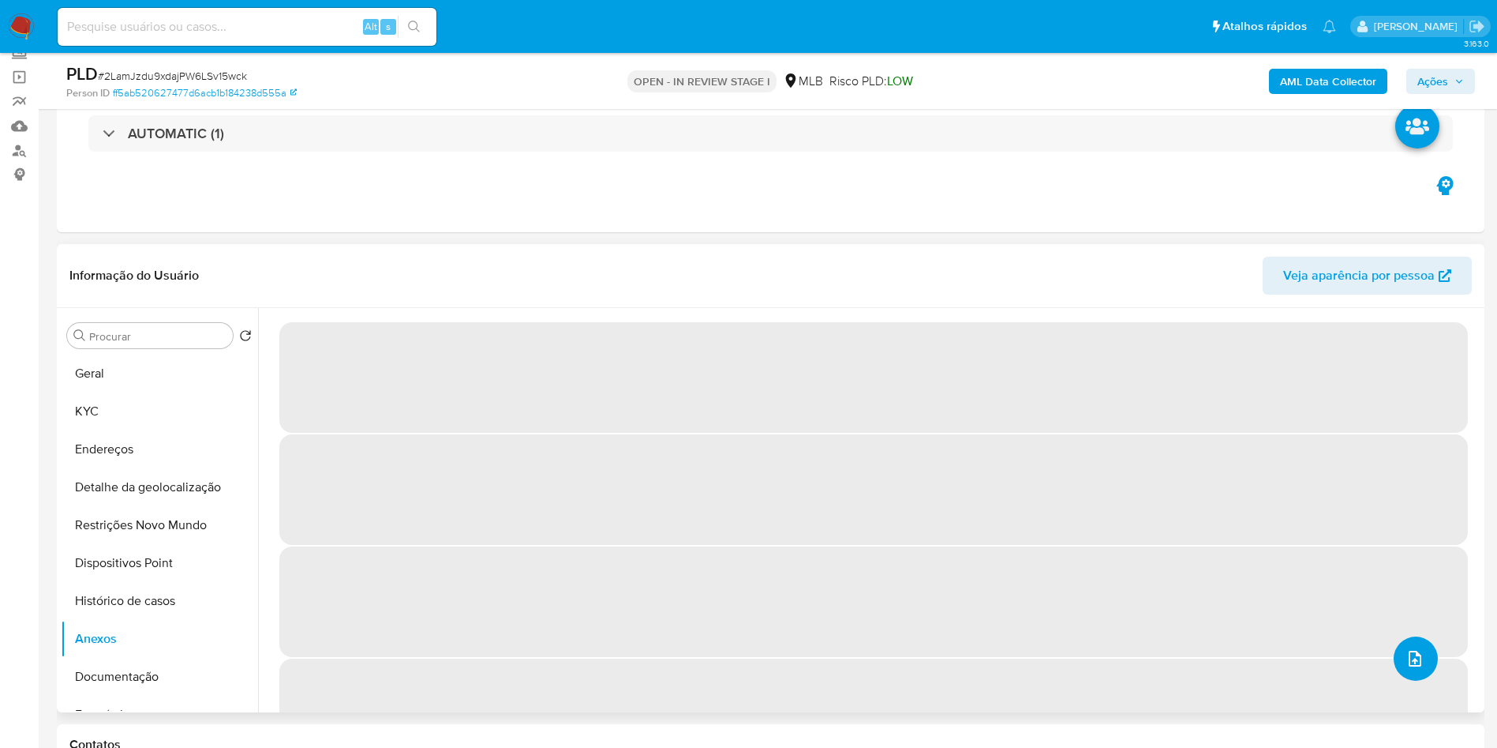
click at [1414, 680] on button "upload-file" at bounding box center [1416, 658] width 44 height 44
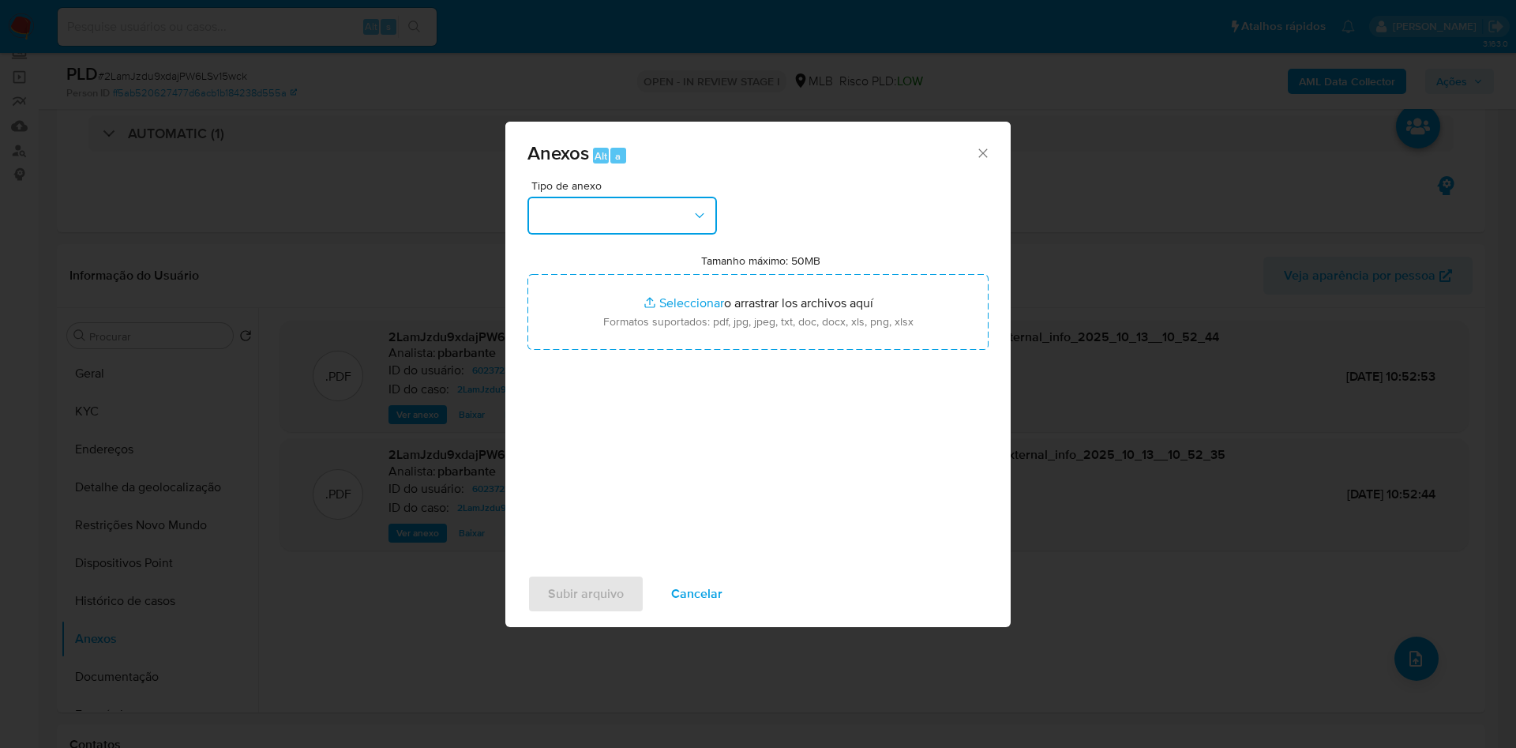
click at [645, 197] on button "button" at bounding box center [621, 216] width 189 height 38
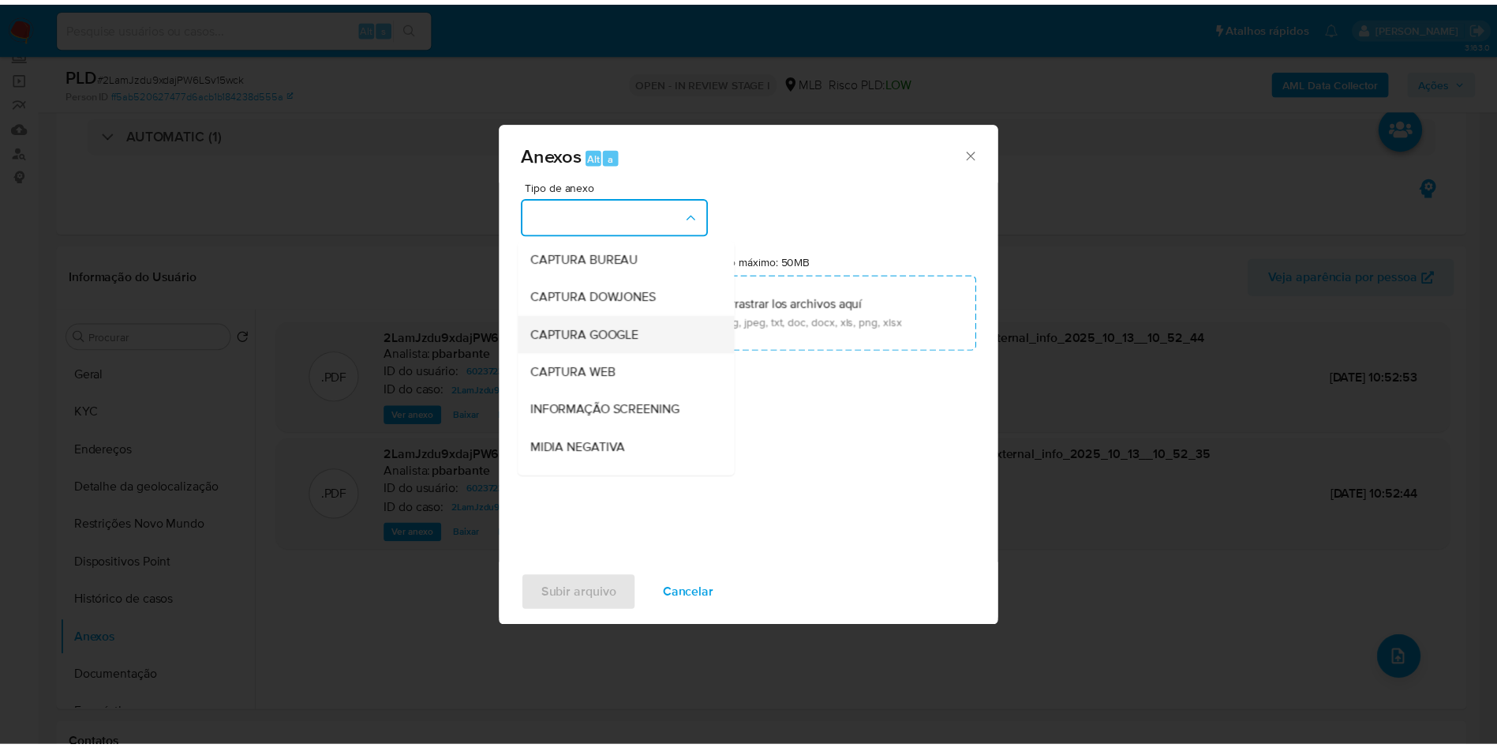
scroll to position [212, 0]
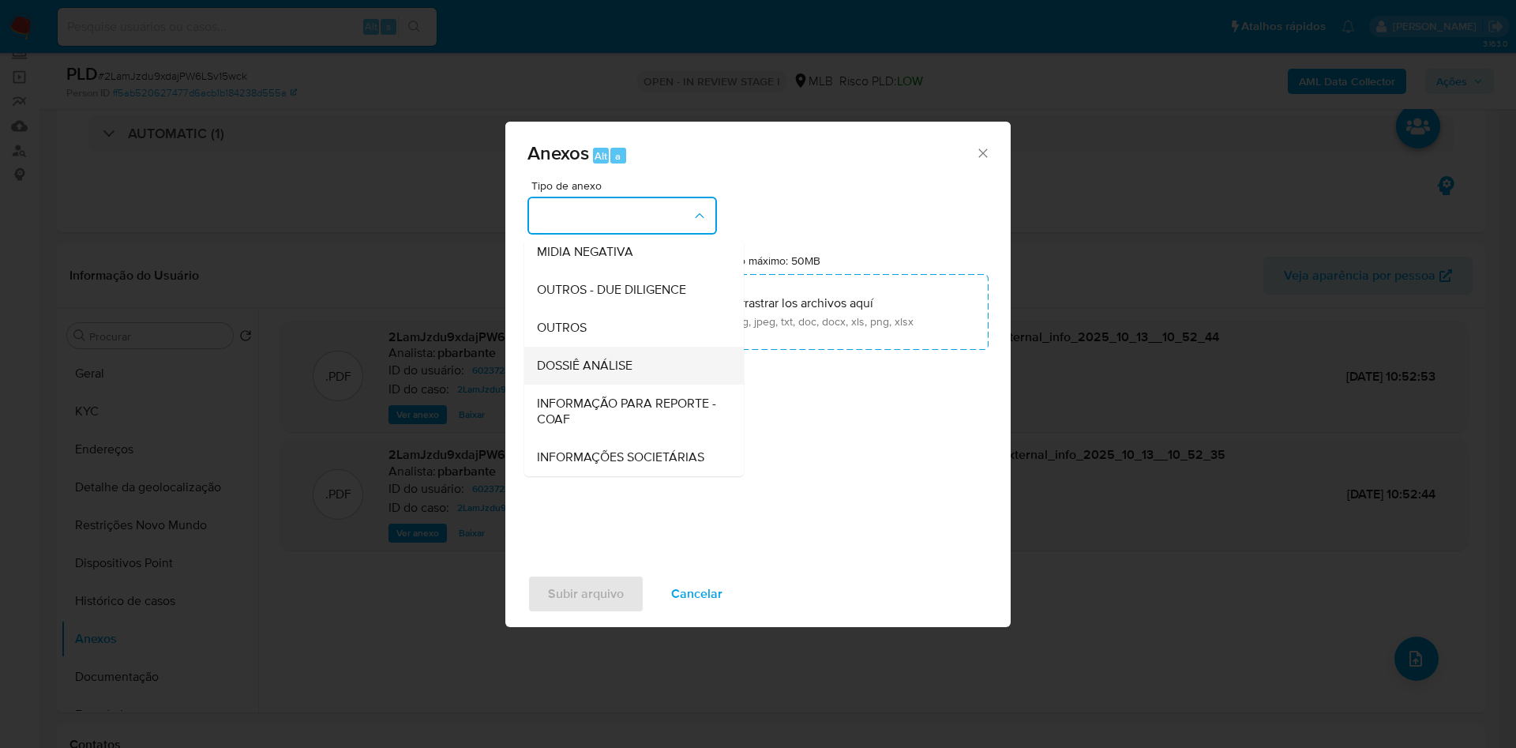
click at [590, 347] on div "DOSSIÊ ANÁLISE" at bounding box center [629, 366] width 185 height 38
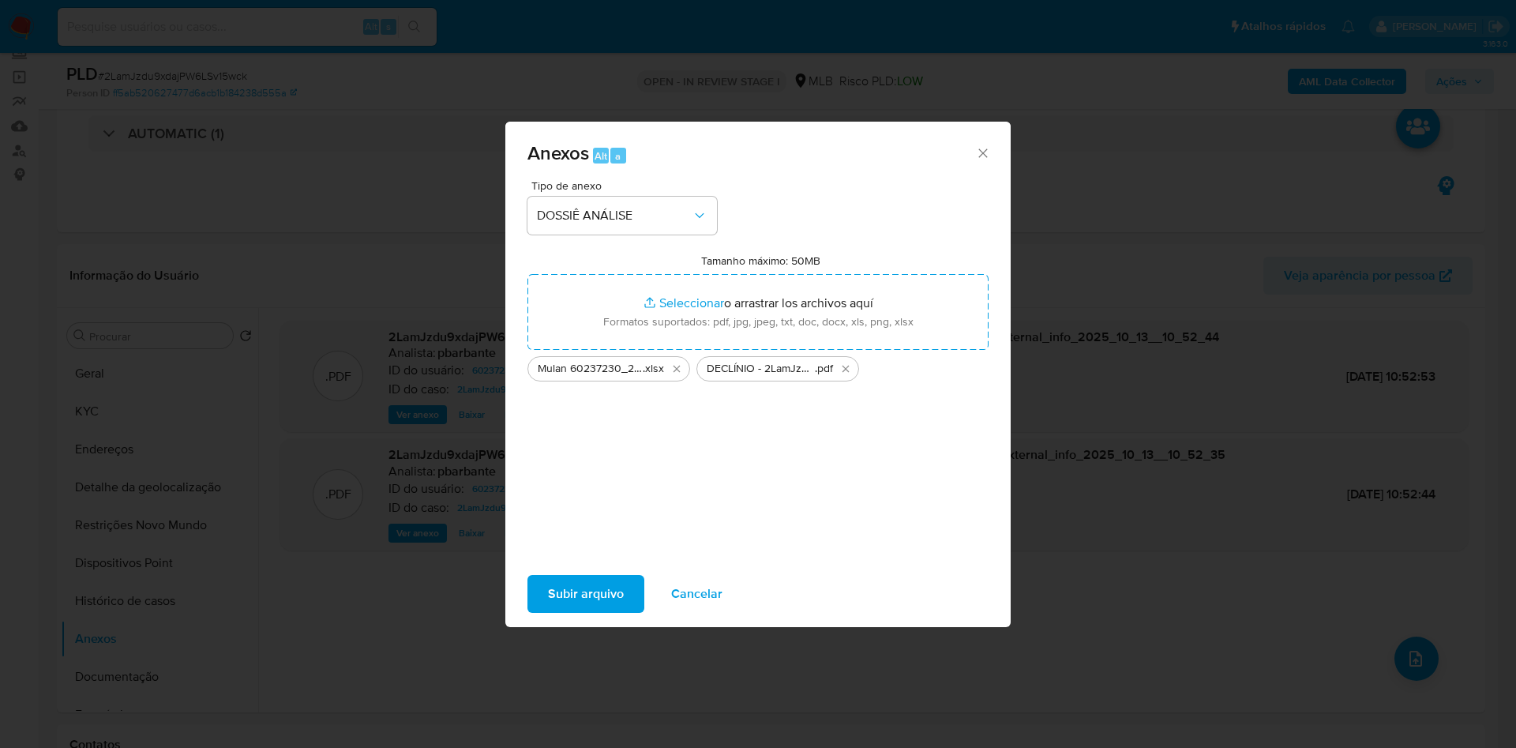
click at [557, 594] on span "Subir arquivo" at bounding box center [586, 593] width 76 height 35
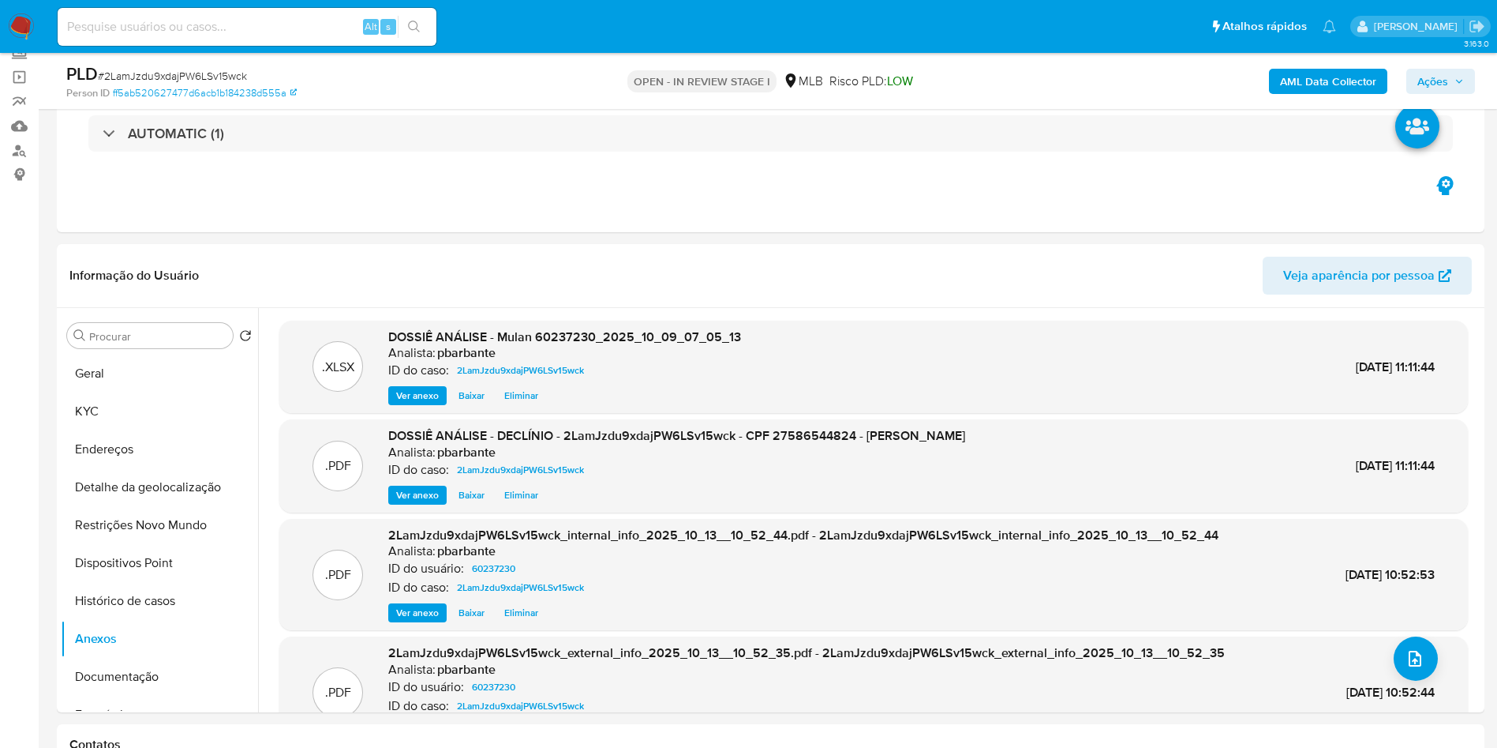
click at [1464, 84] on button "Ações" at bounding box center [1441, 81] width 69 height 25
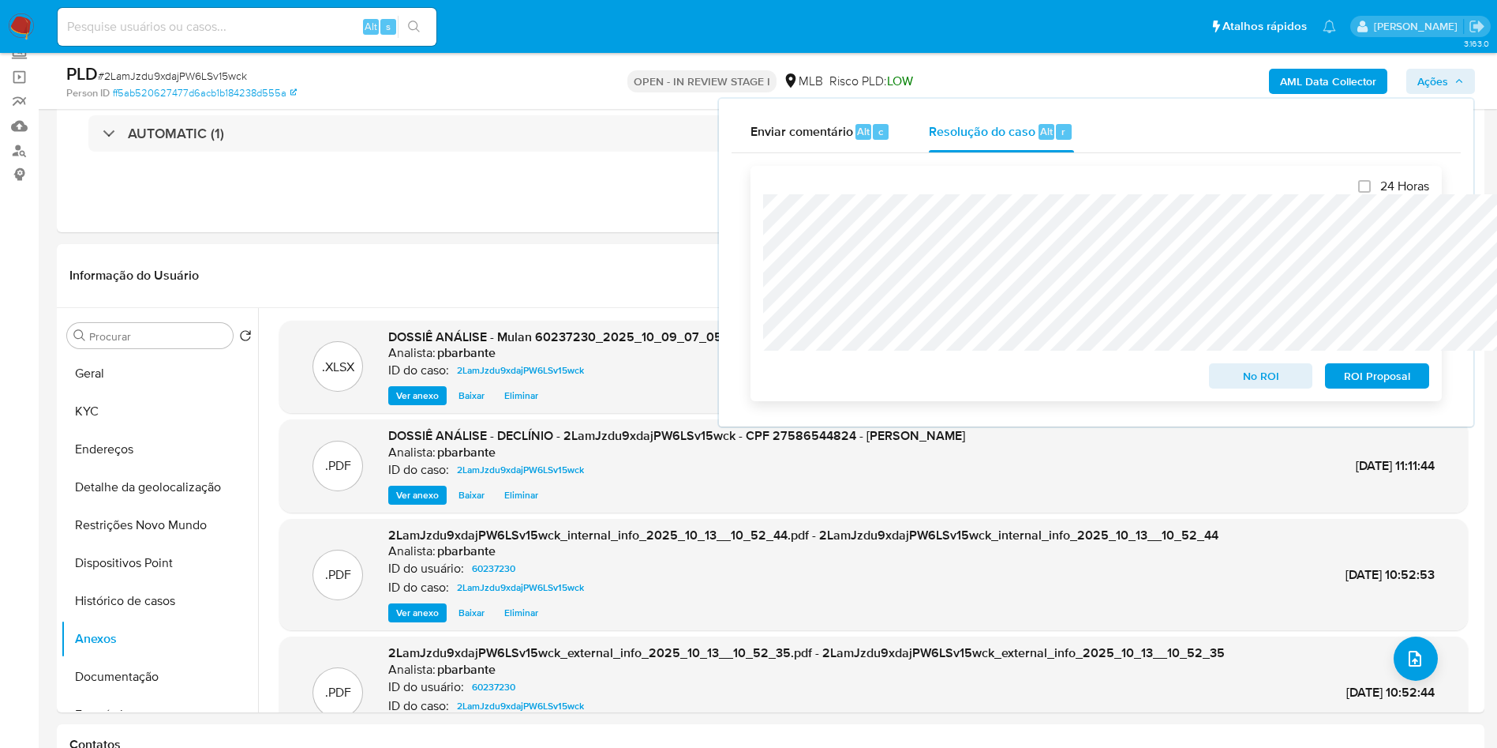
click at [1272, 380] on span "No ROI" at bounding box center [1261, 376] width 82 height 22
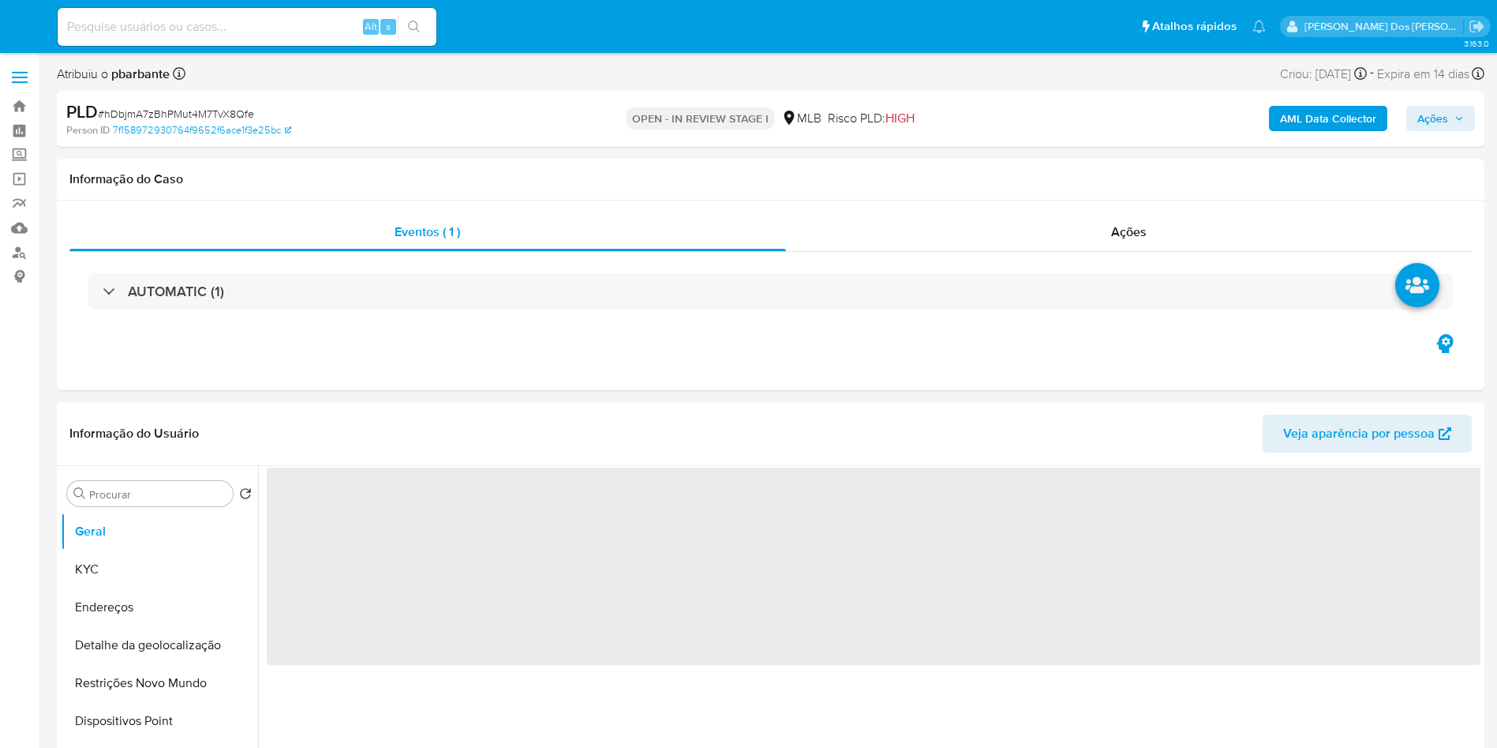
select select "10"
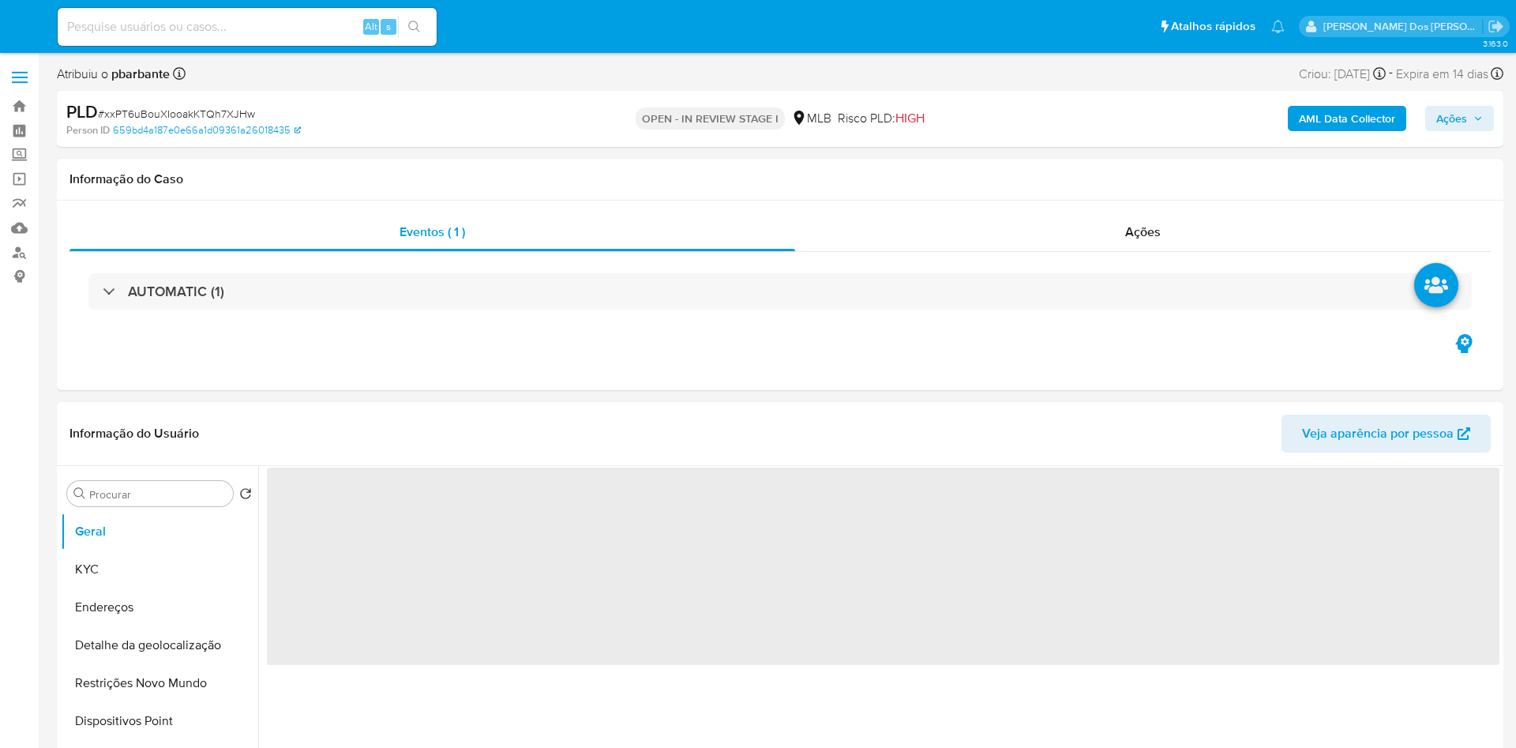
select select "10"
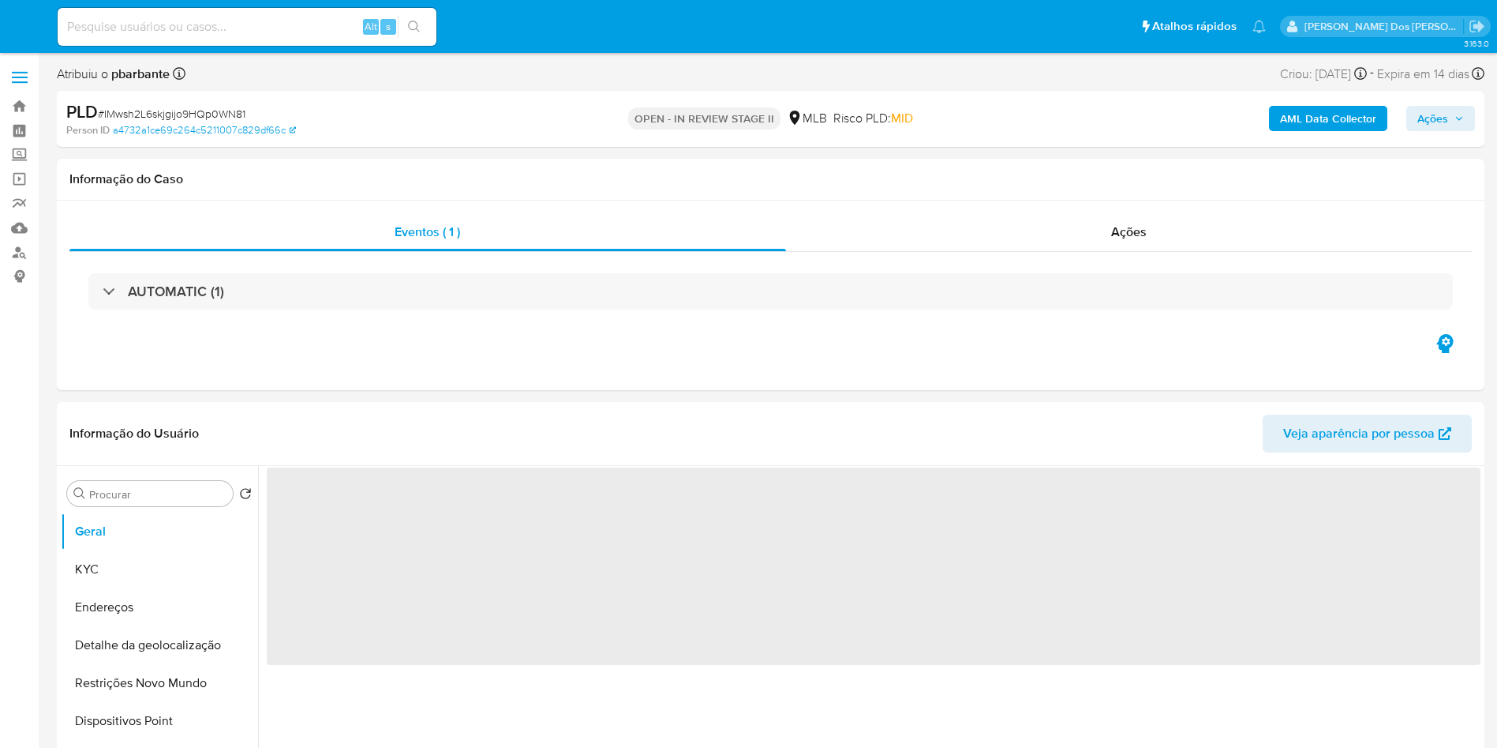
select select "10"
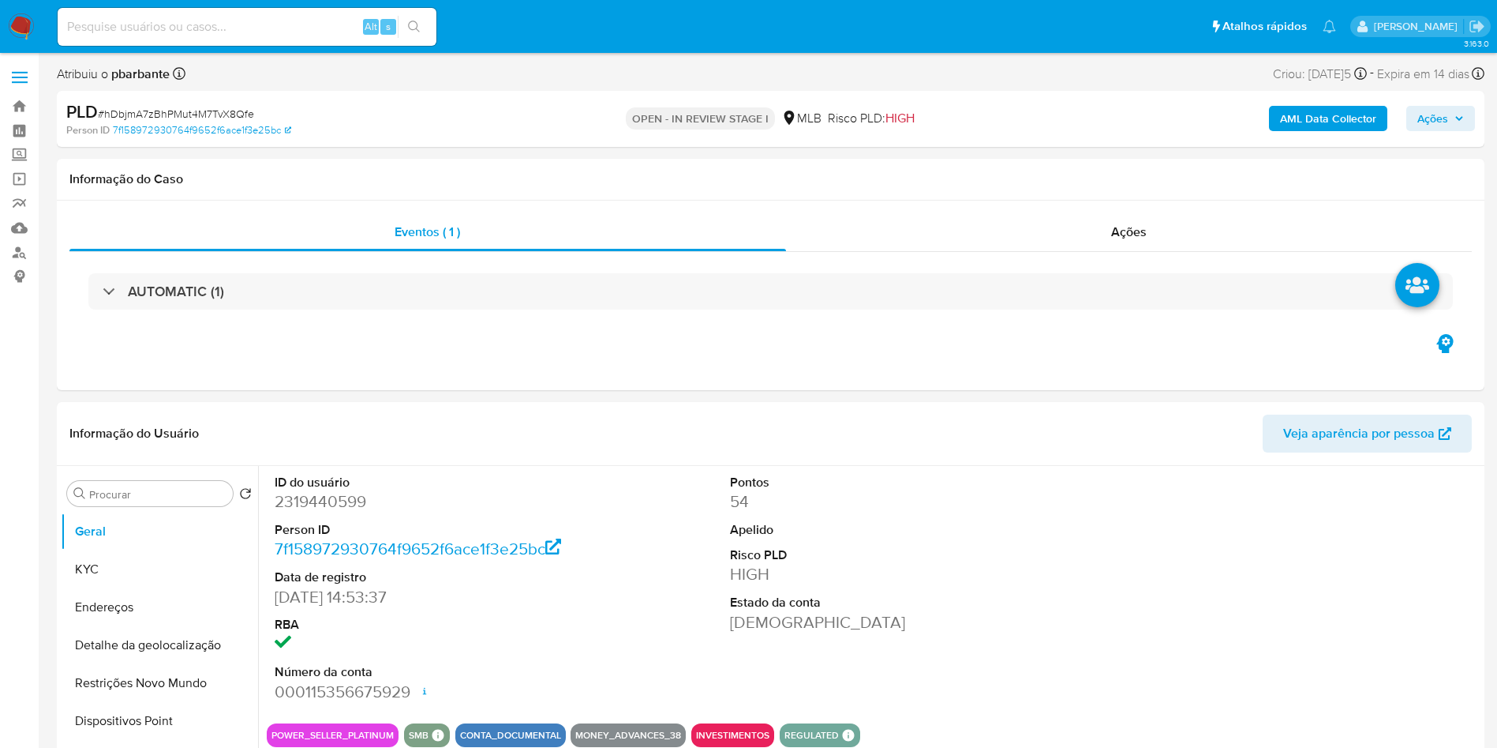
select select "10"
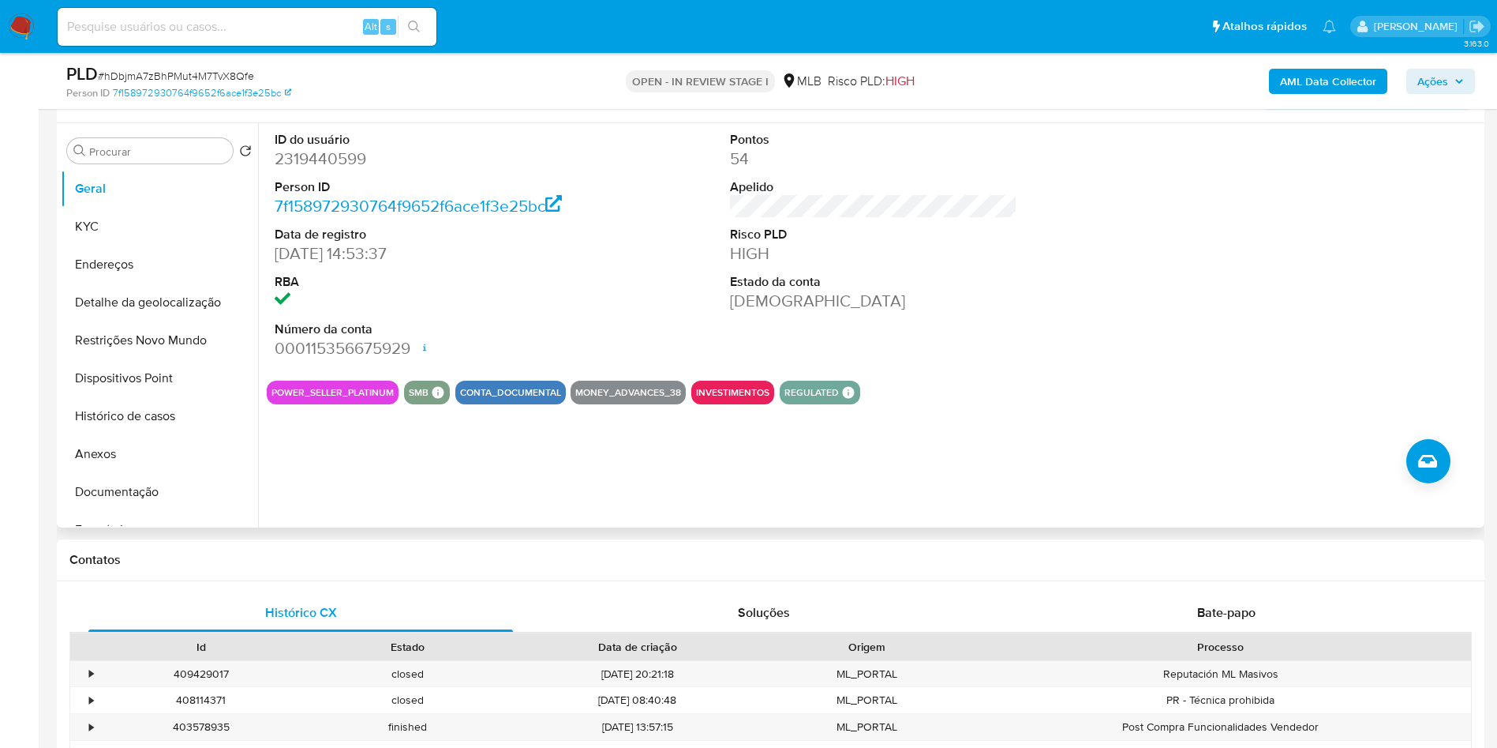
scroll to position [201, 0]
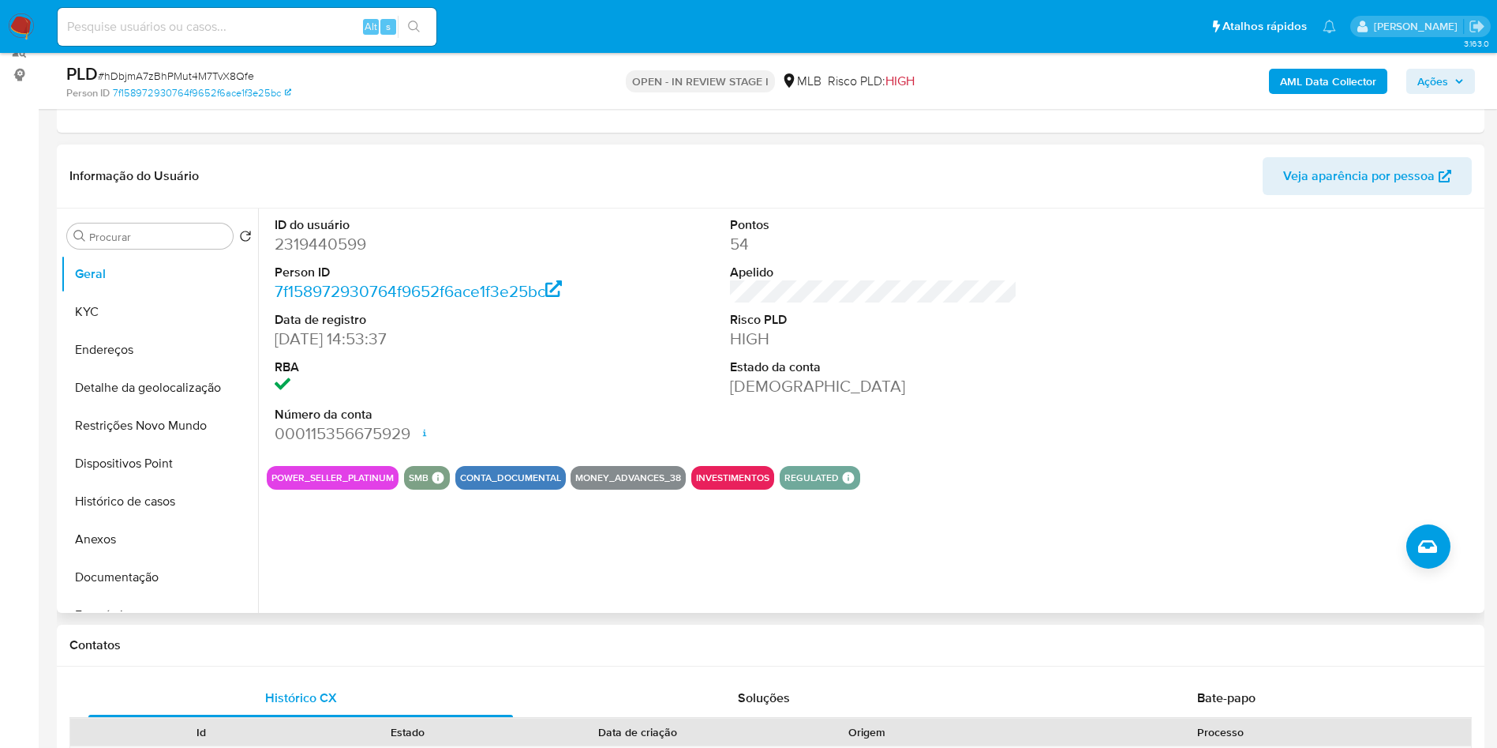
click at [298, 255] on dd "2319440599" at bounding box center [419, 244] width 288 height 22
copy dd "2319440599"
click at [105, 356] on button "Endereços" at bounding box center [153, 350] width 185 height 38
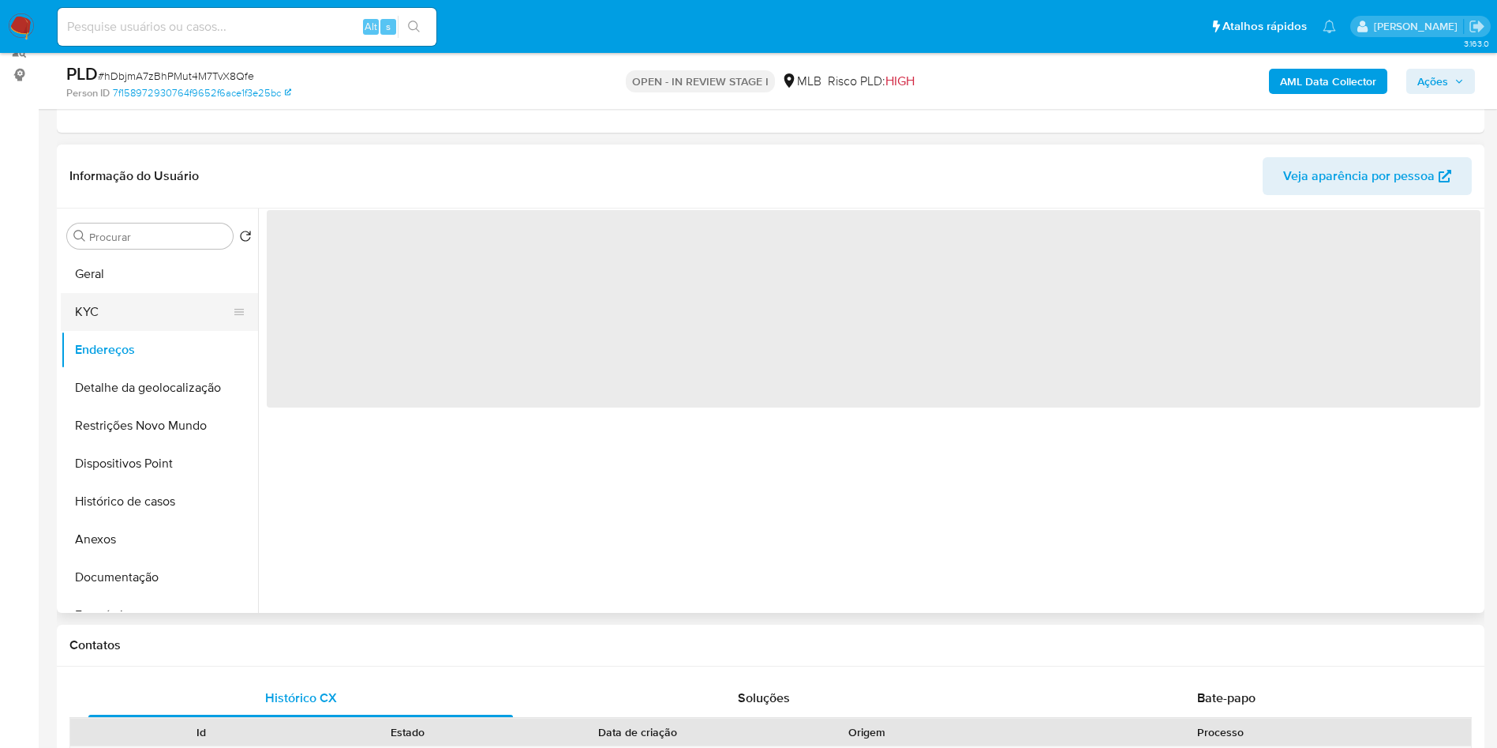
click at [138, 331] on button "KYC" at bounding box center [153, 312] width 185 height 38
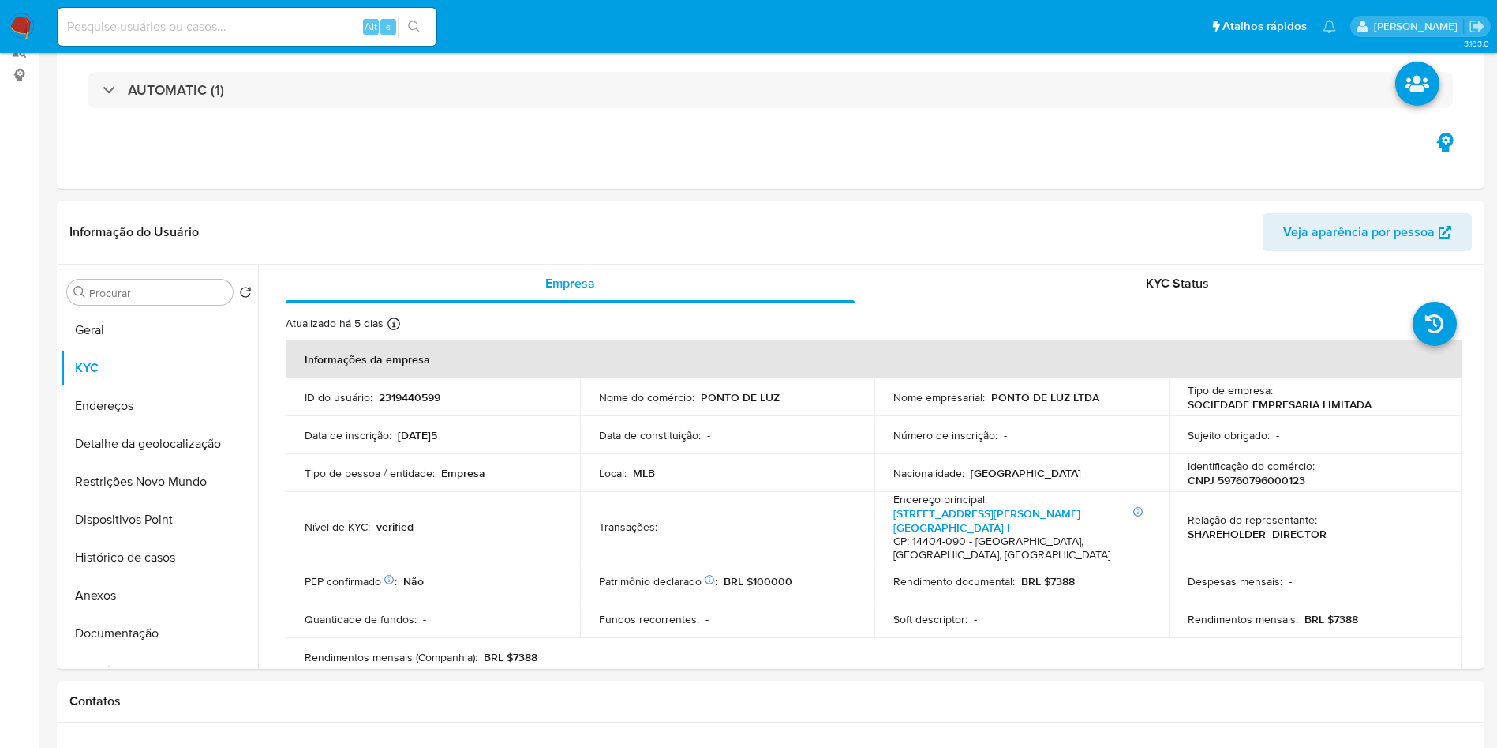
scroll to position [0, 0]
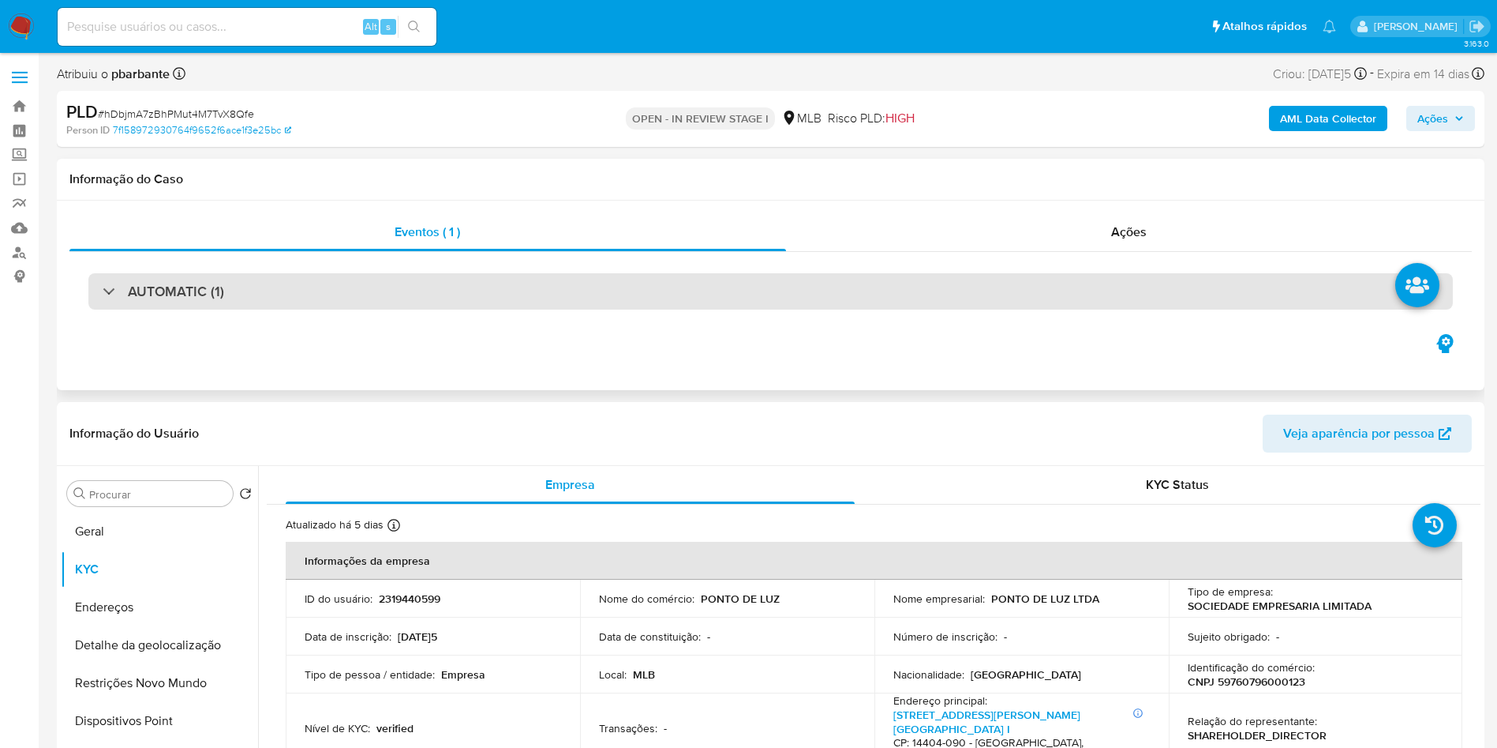
click at [699, 285] on div "AUTOMATIC (1)" at bounding box center [770, 291] width 1365 height 36
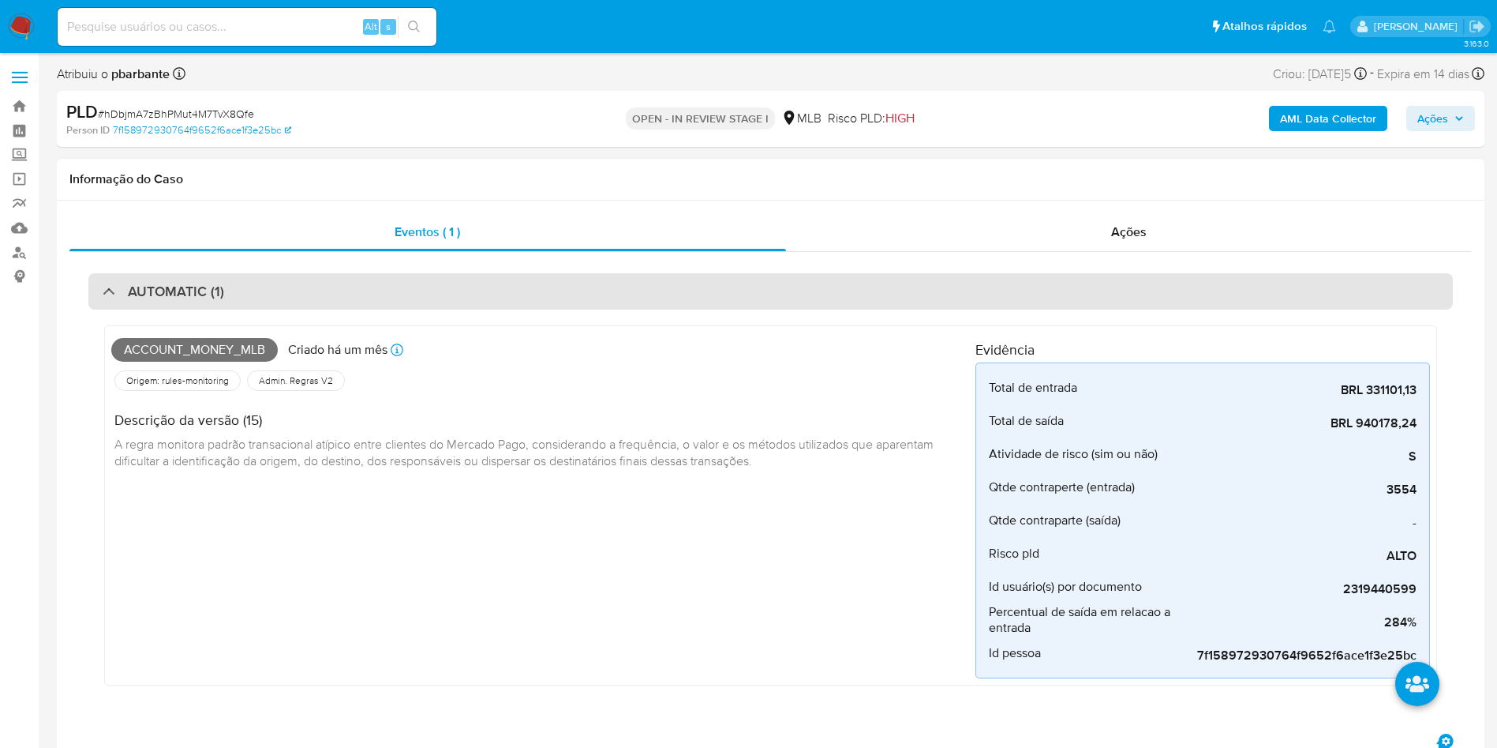
click at [474, 299] on div "AUTOMATIC (1)" at bounding box center [770, 291] width 1365 height 36
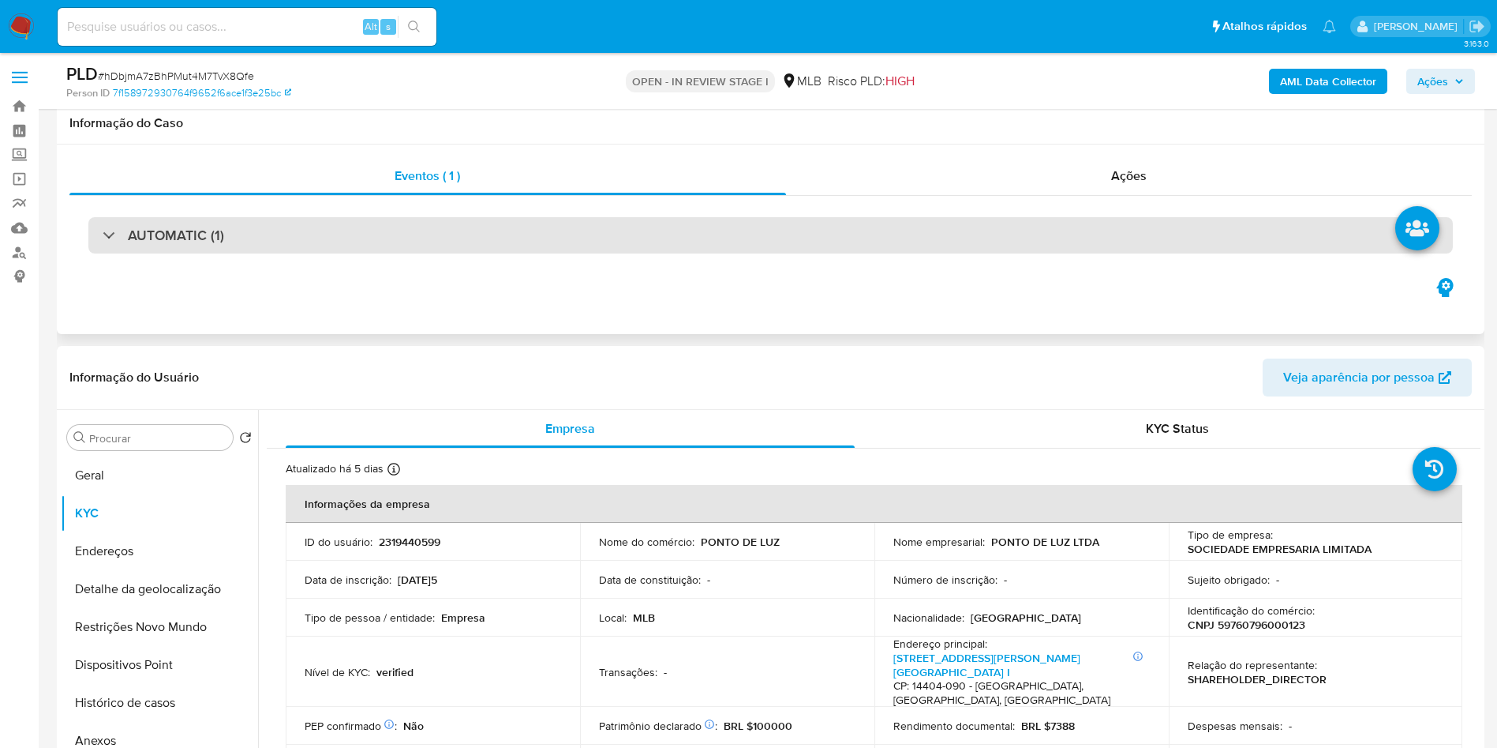
scroll to position [246, 0]
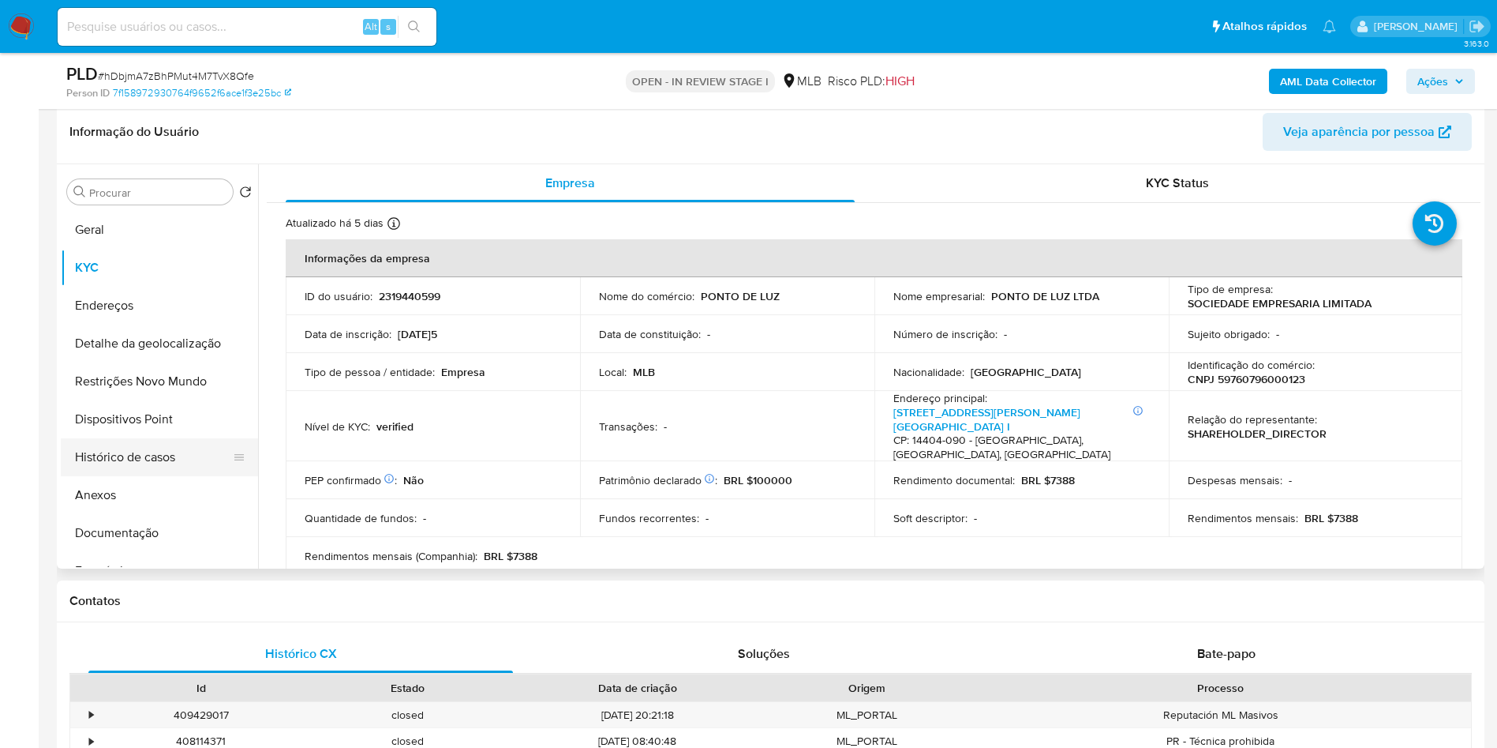
click at [164, 476] on button "Histórico de casos" at bounding box center [153, 457] width 185 height 38
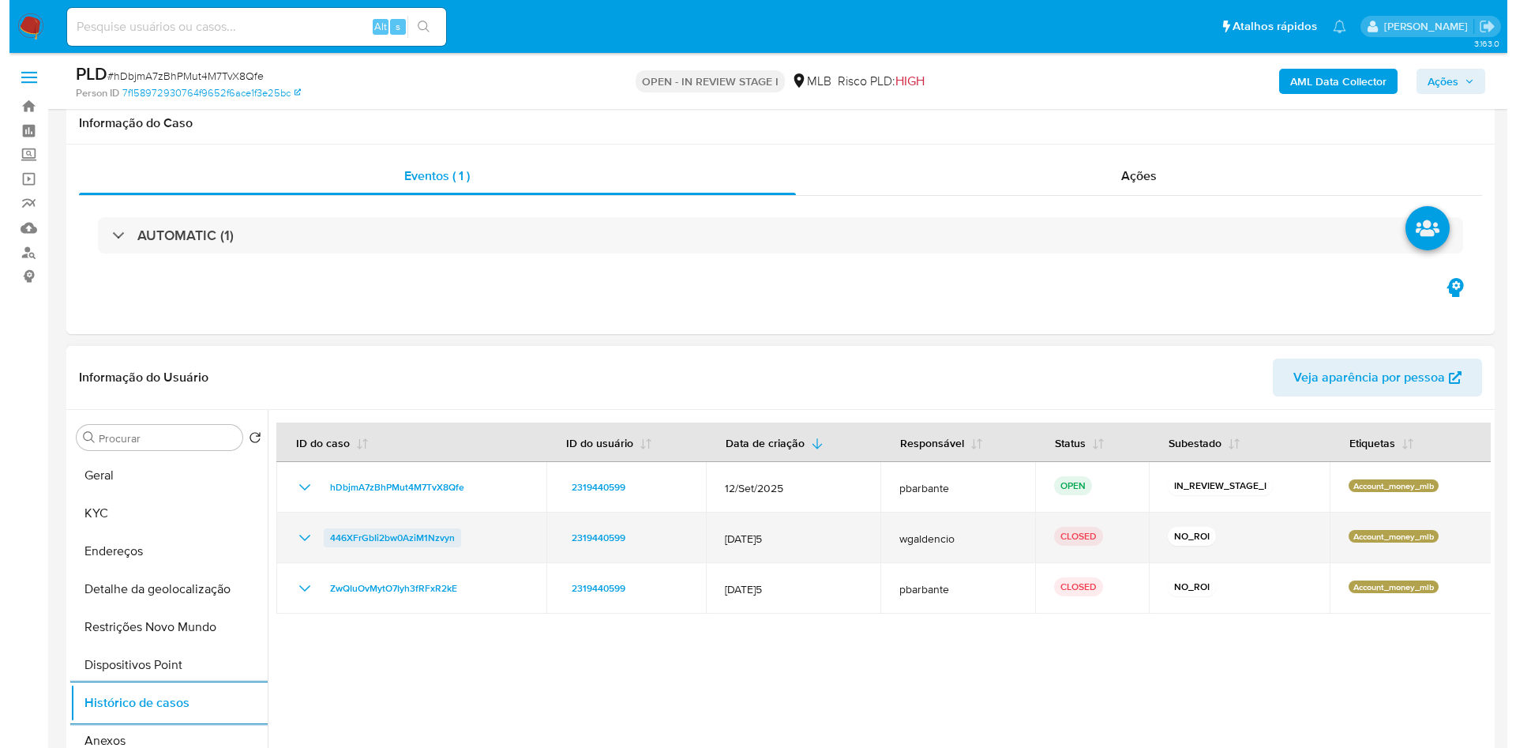
scroll to position [159, 0]
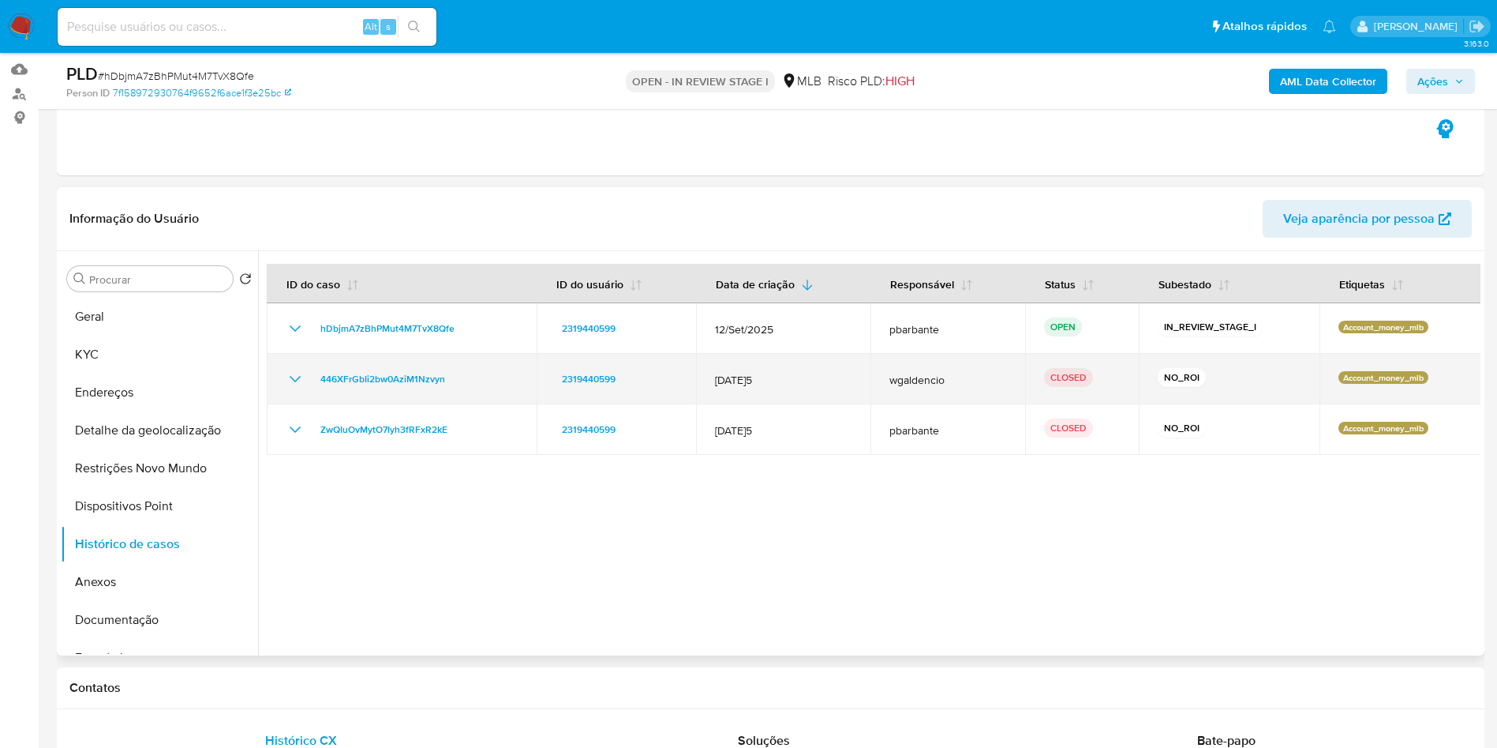
click at [290, 388] on icon "Mostrar/Ocultar" at bounding box center [295, 378] width 19 height 19
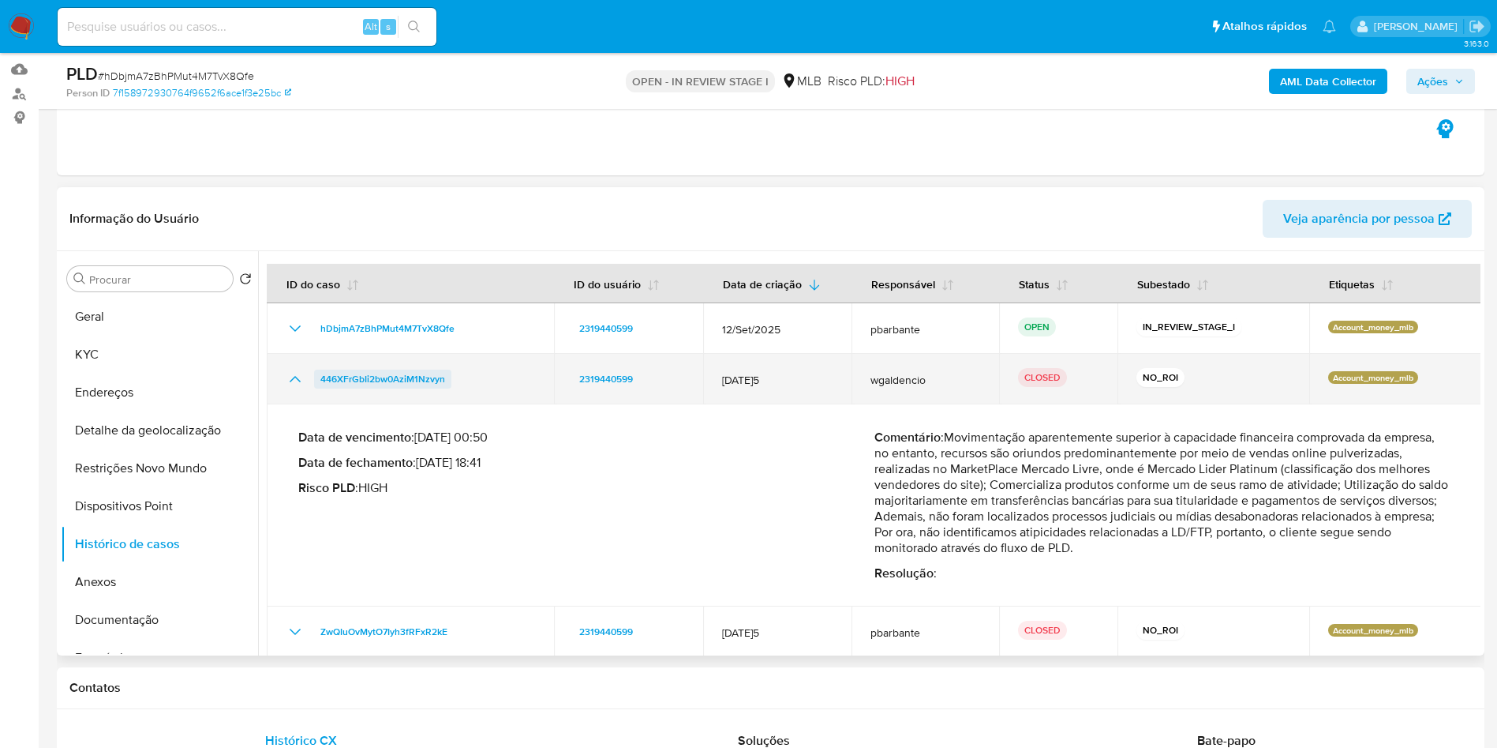
click at [382, 388] on span "446XFrGbIi2bw0AziM1Nzvyn" at bounding box center [382, 378] width 125 height 19
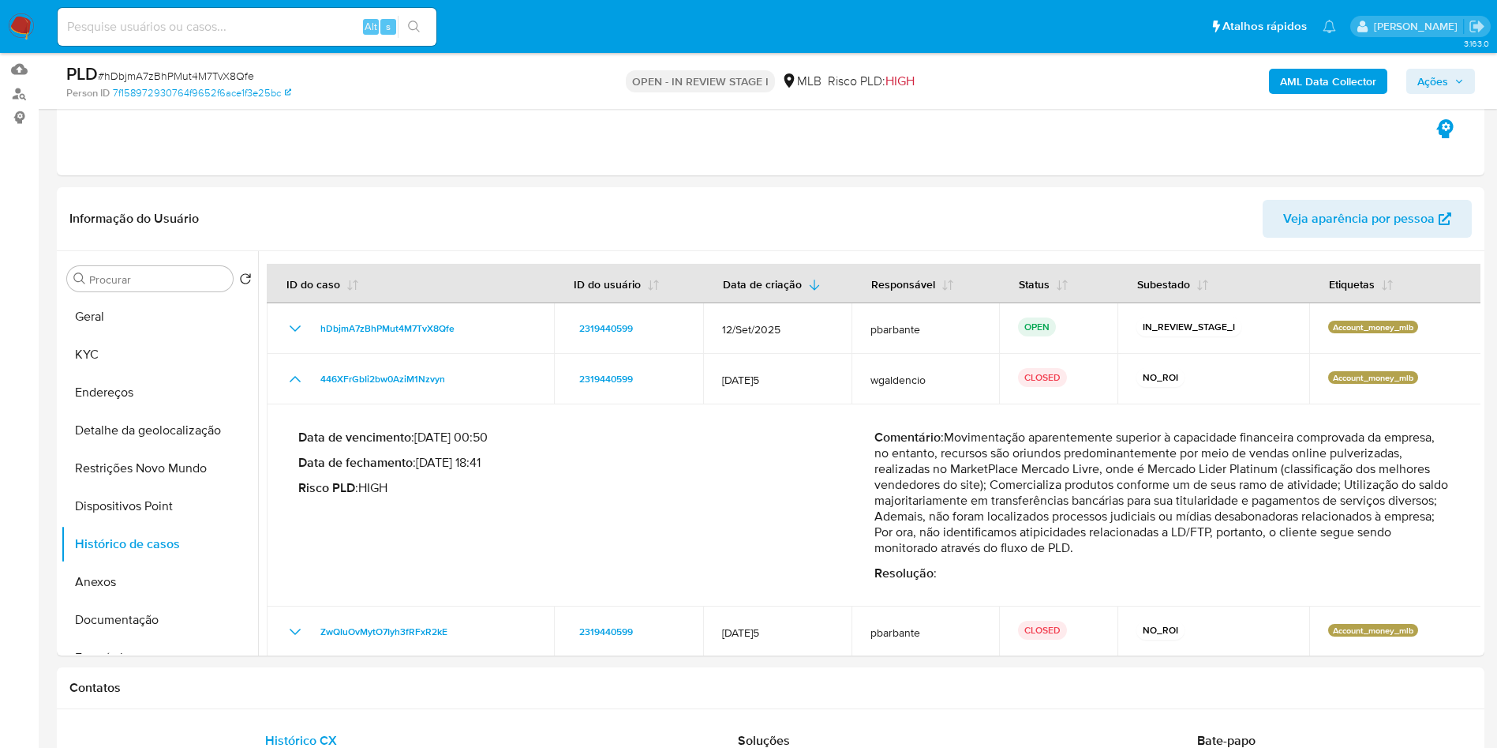
click at [1333, 92] on b "AML Data Collector" at bounding box center [1328, 81] width 96 height 25
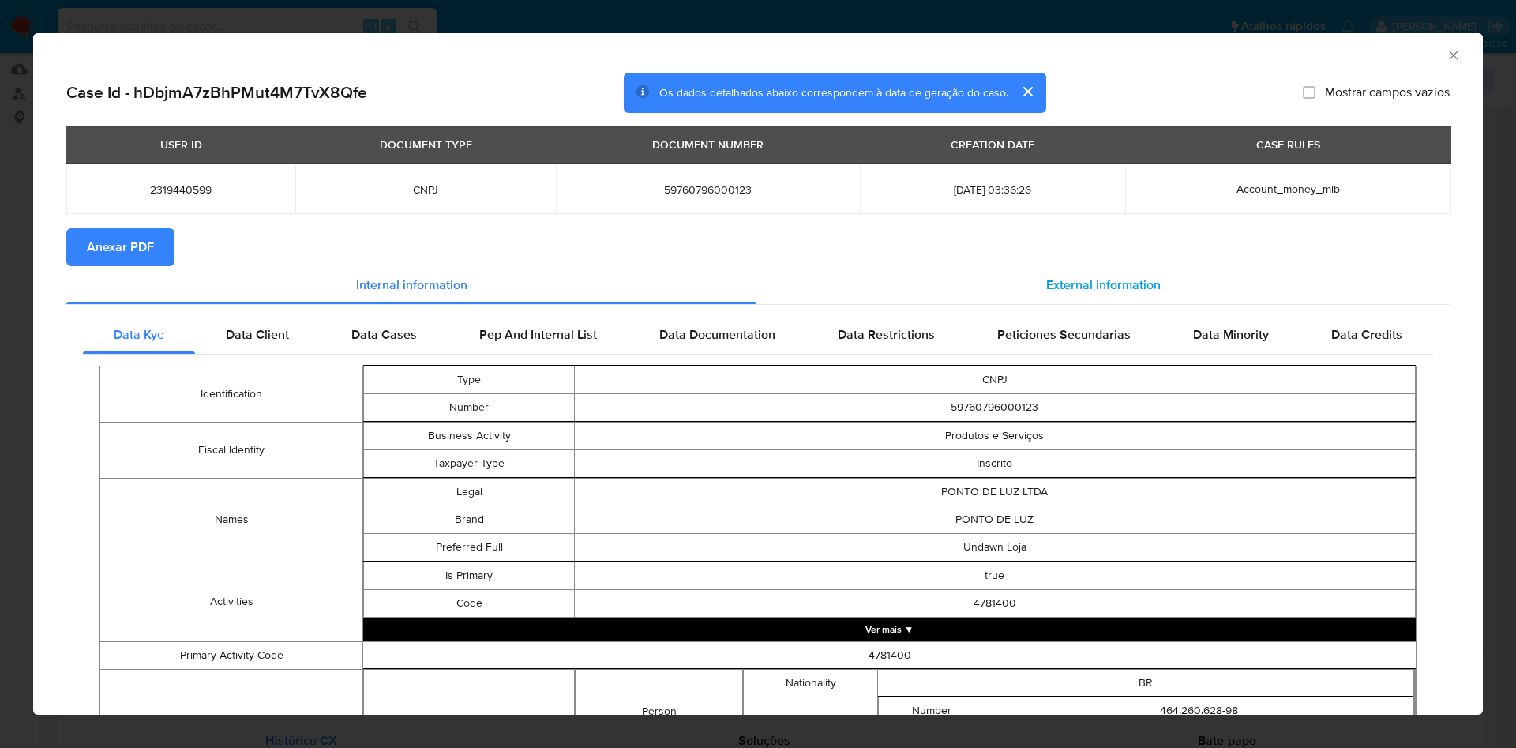
click at [1076, 283] on span "External information" at bounding box center [1103, 284] width 114 height 18
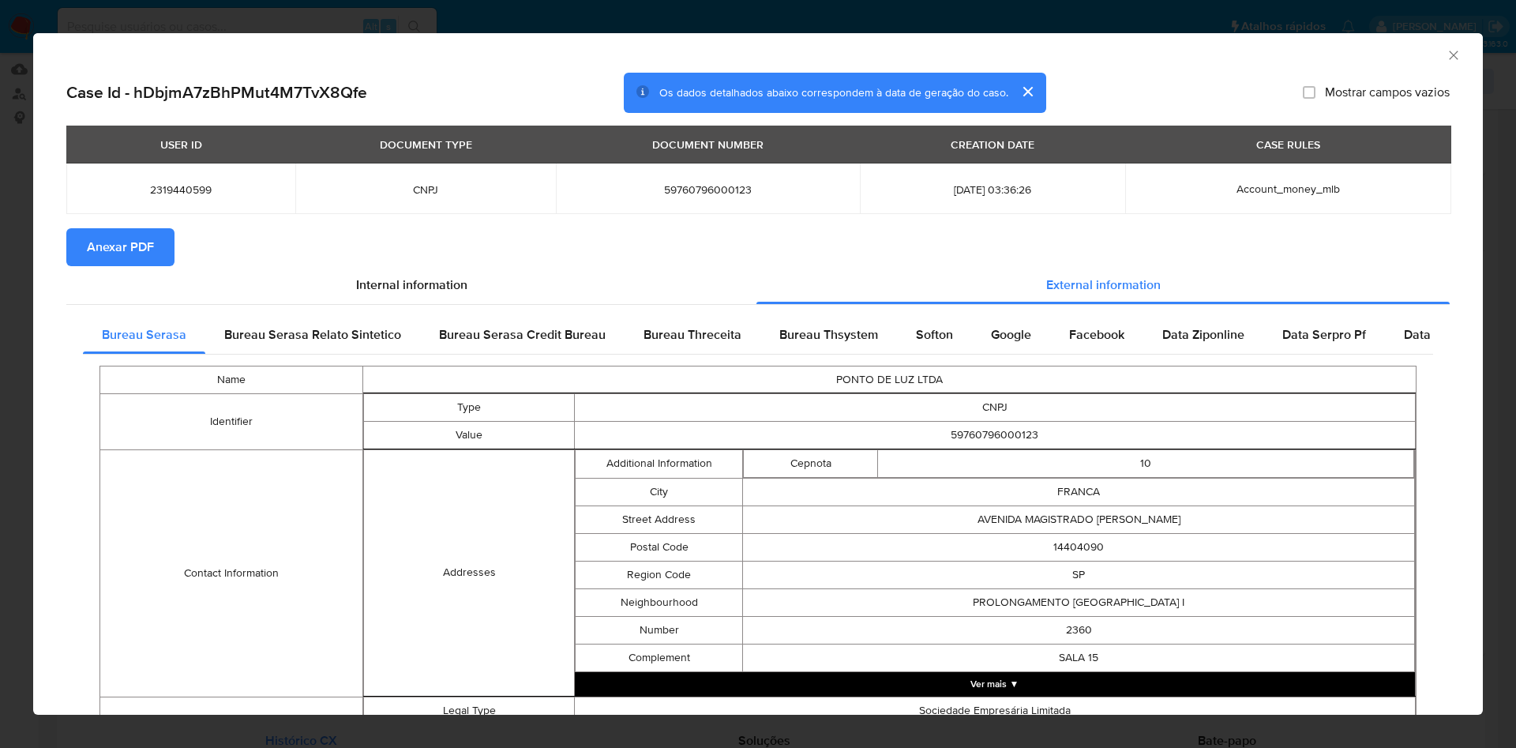
click at [138, 257] on span "Anexar PDF" at bounding box center [120, 247] width 67 height 35
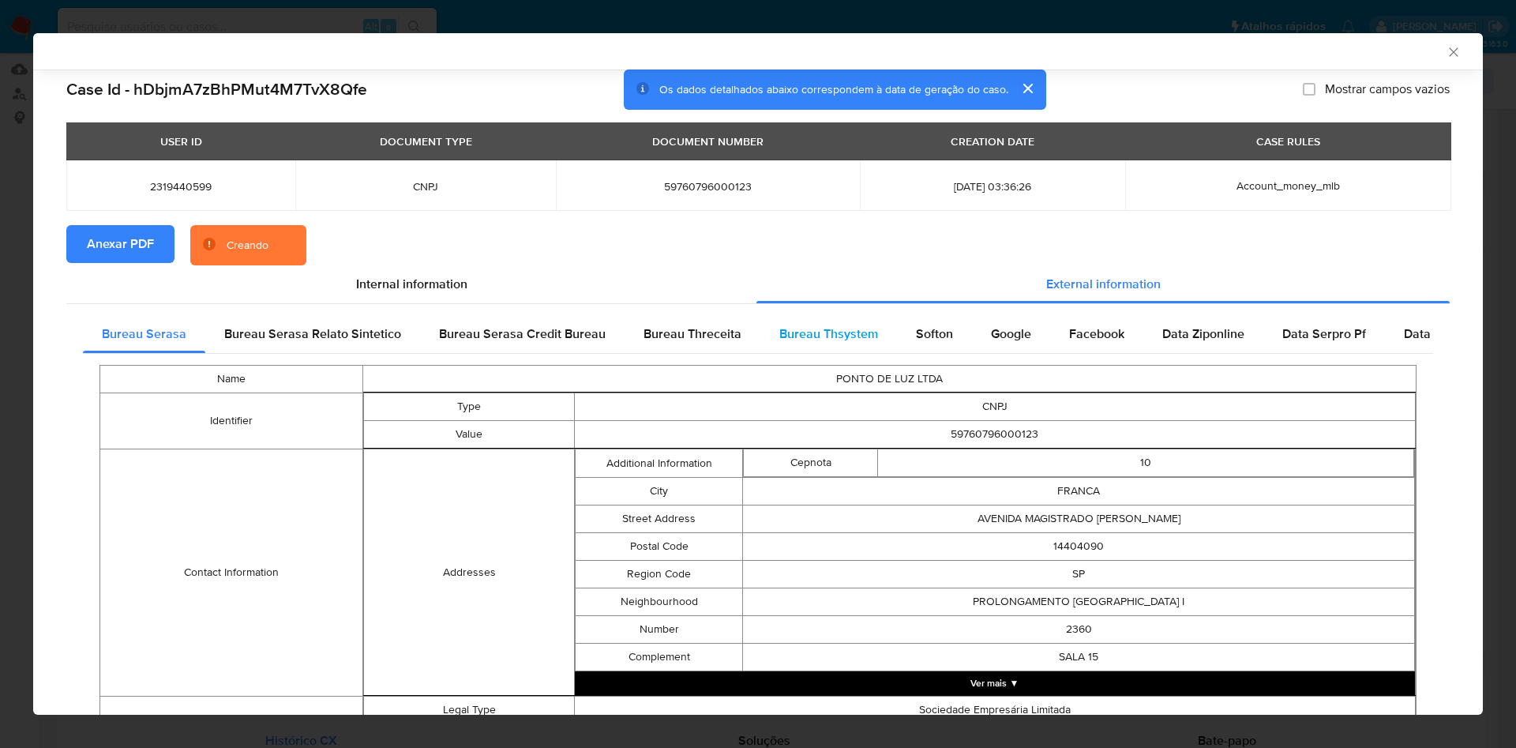
scroll to position [485, 0]
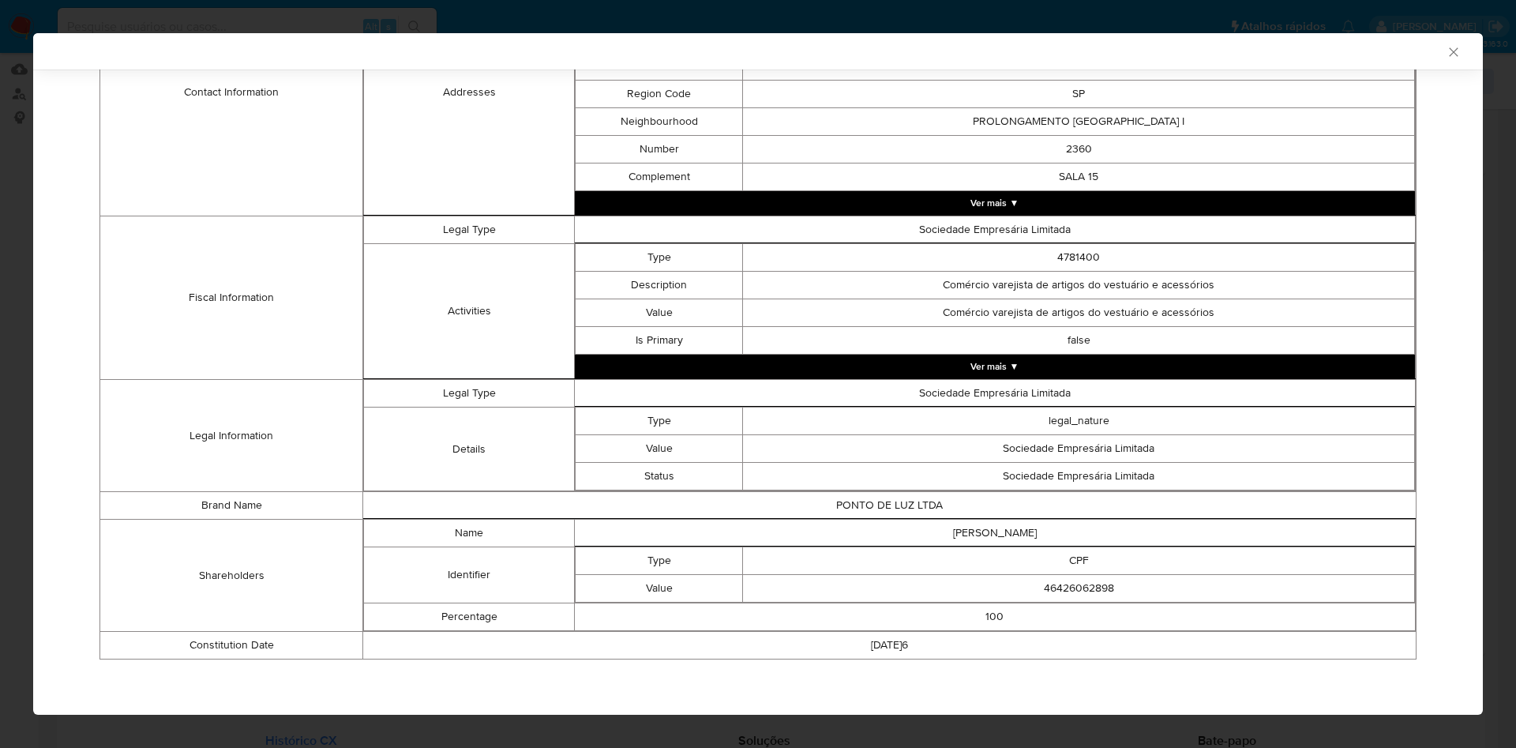
click at [1048, 585] on td "46426062898" at bounding box center [1079, 589] width 672 height 28
copy td "46426062898"
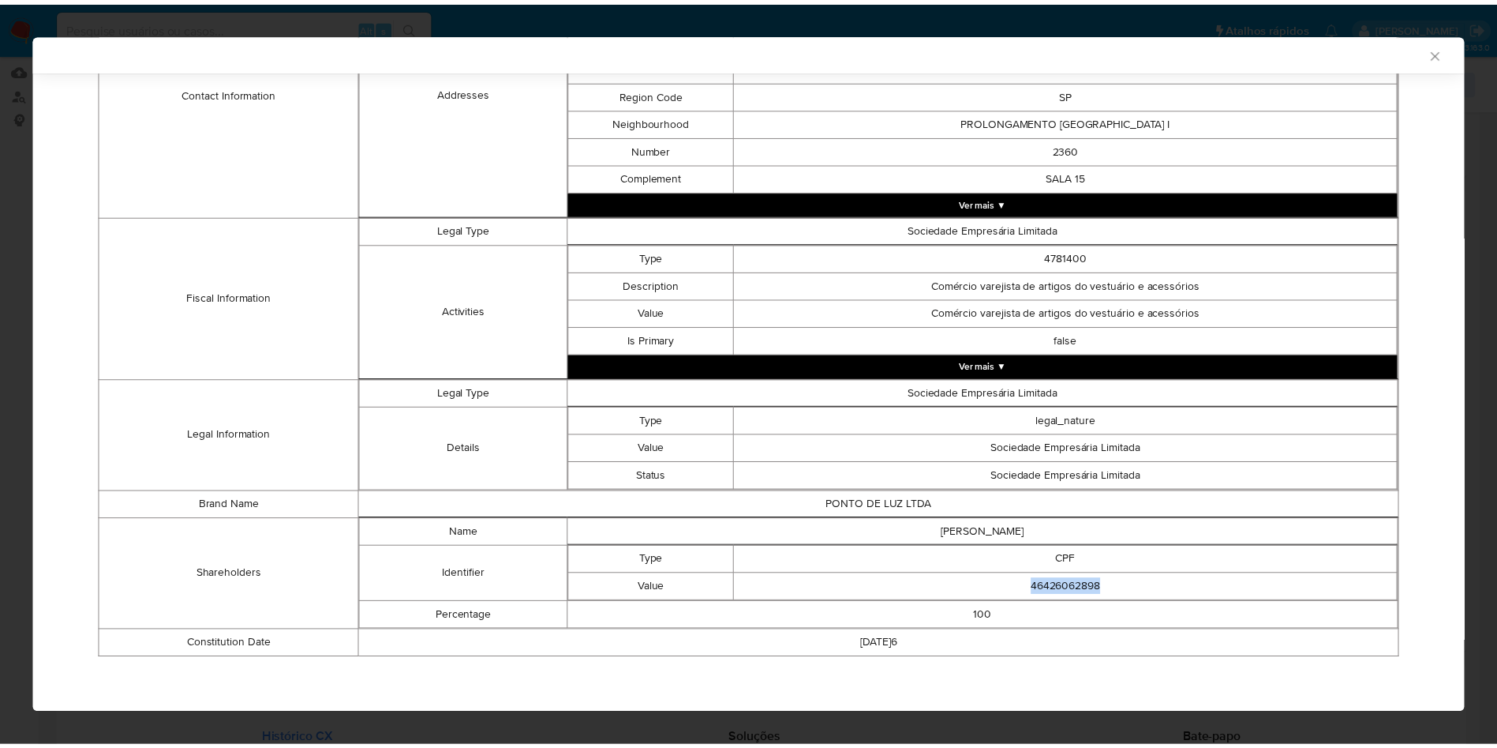
scroll to position [482, 0]
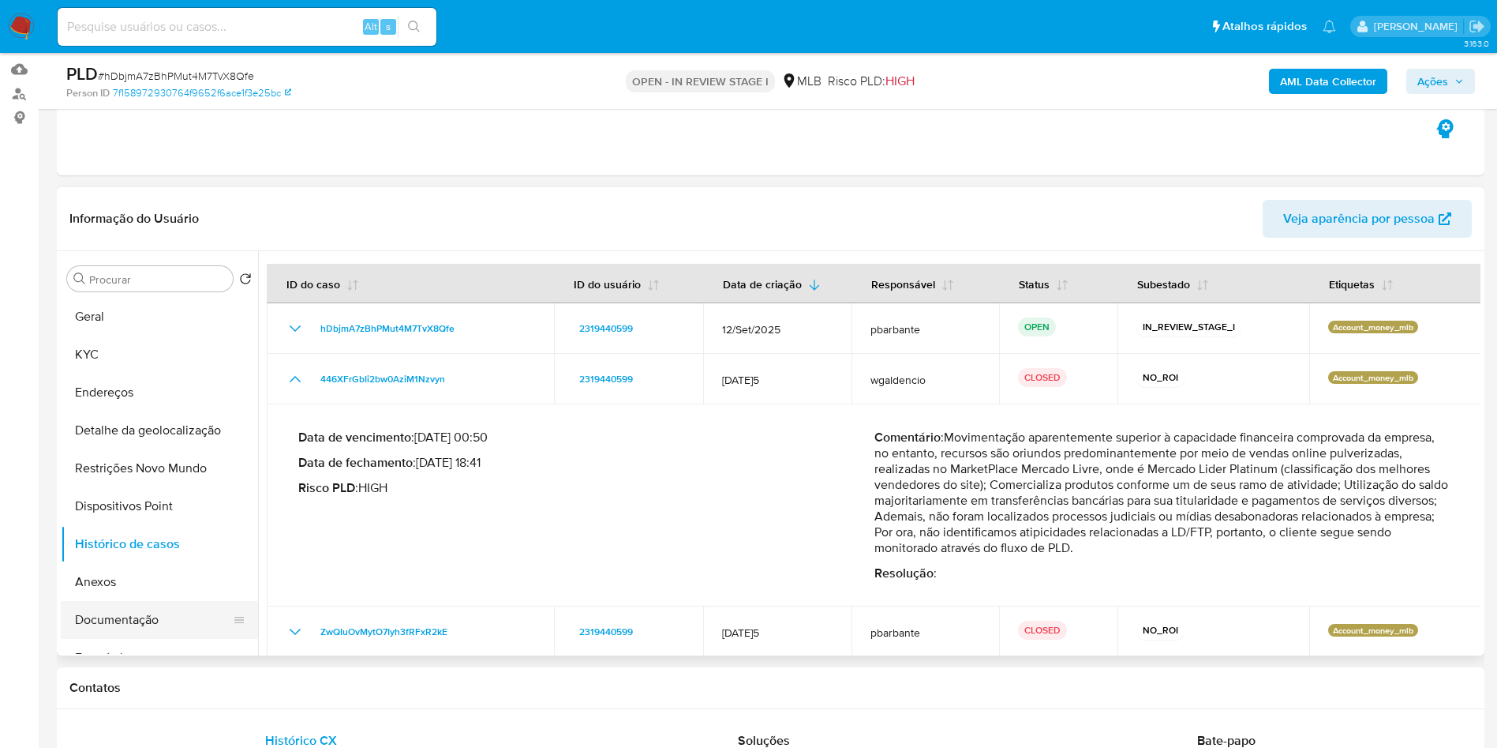
click at [88, 639] on button "Documentação" at bounding box center [153, 620] width 185 height 38
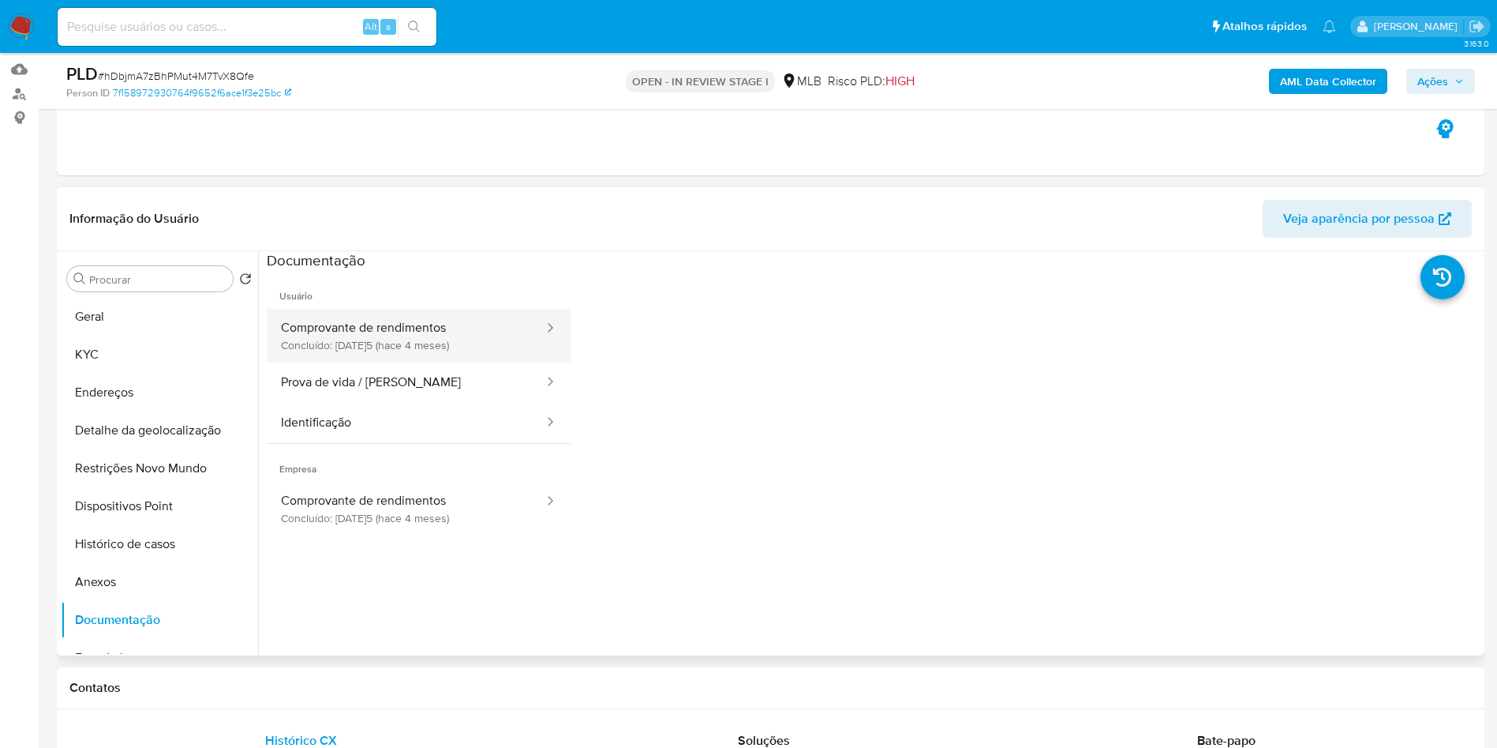
click at [391, 362] on button "Comprovante de rendimentos Concluído: 09/06/2025 (hace 4 meses)" at bounding box center [406, 336] width 279 height 54
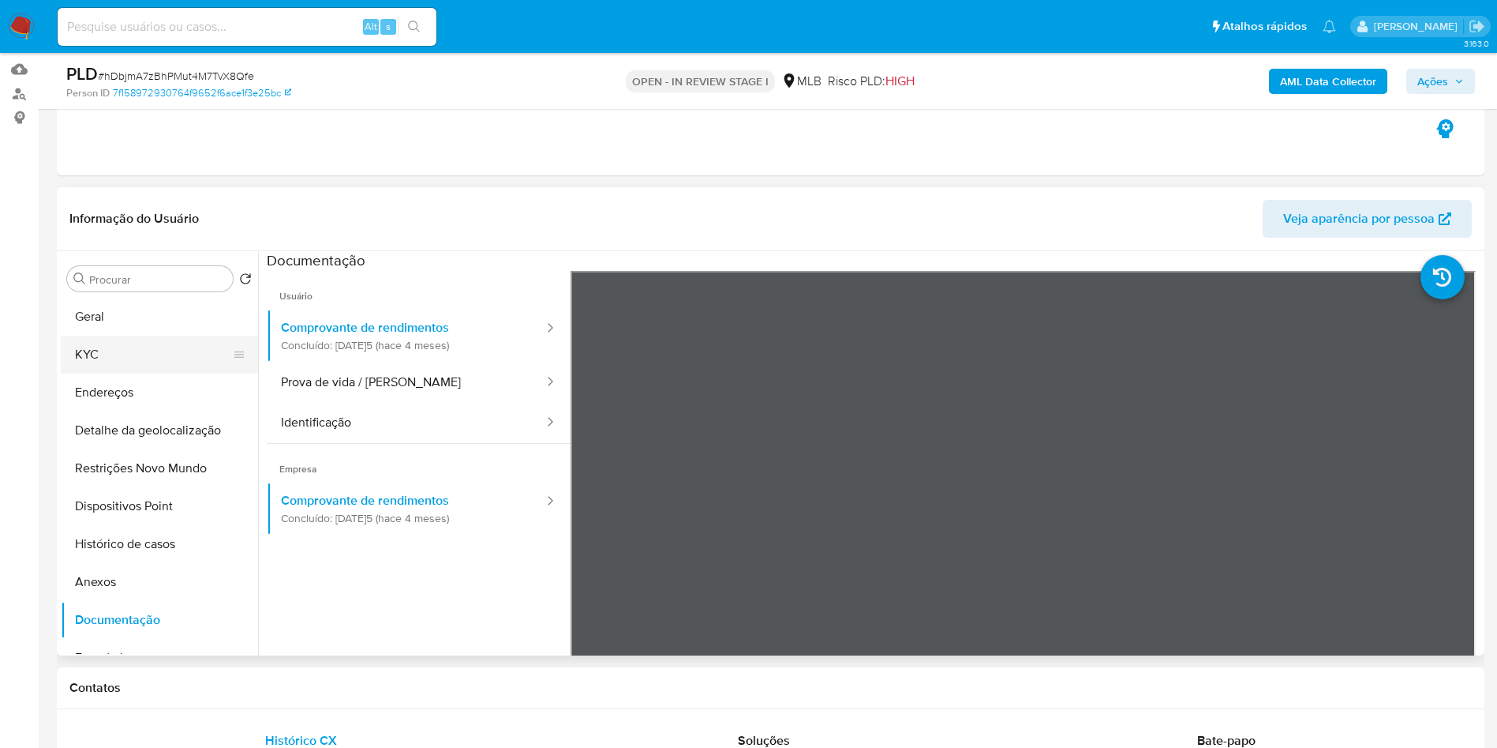
click at [144, 373] on button "KYC" at bounding box center [153, 354] width 185 height 38
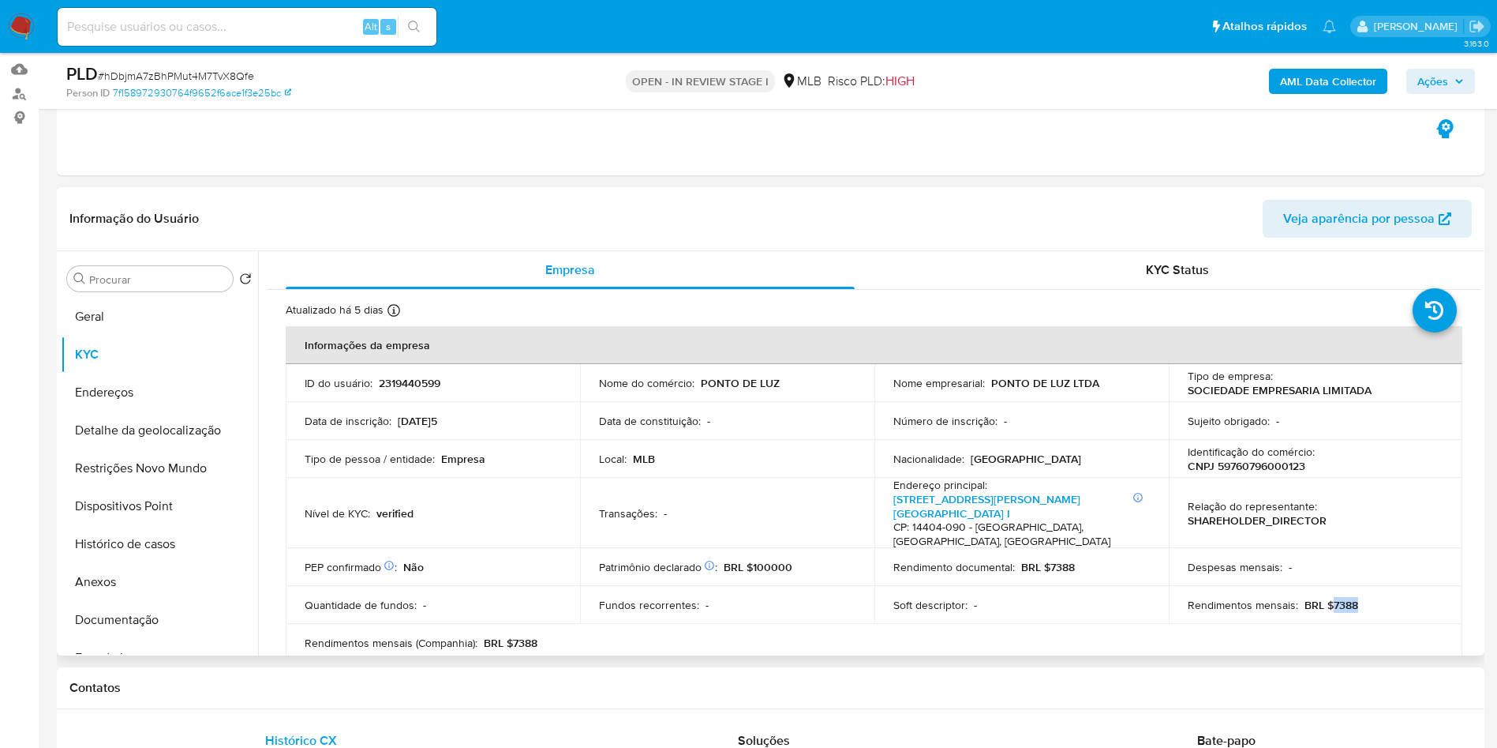
drag, startPoint x: 1367, startPoint y: 620, endPoint x: 1325, endPoint y: 617, distance: 42.7
click at [1325, 612] on div "Rendimentos mensais : BRL $7388" at bounding box center [1316, 605] width 257 height 14
copy p "7388"
click at [128, 639] on button "Documentação" at bounding box center [153, 620] width 185 height 38
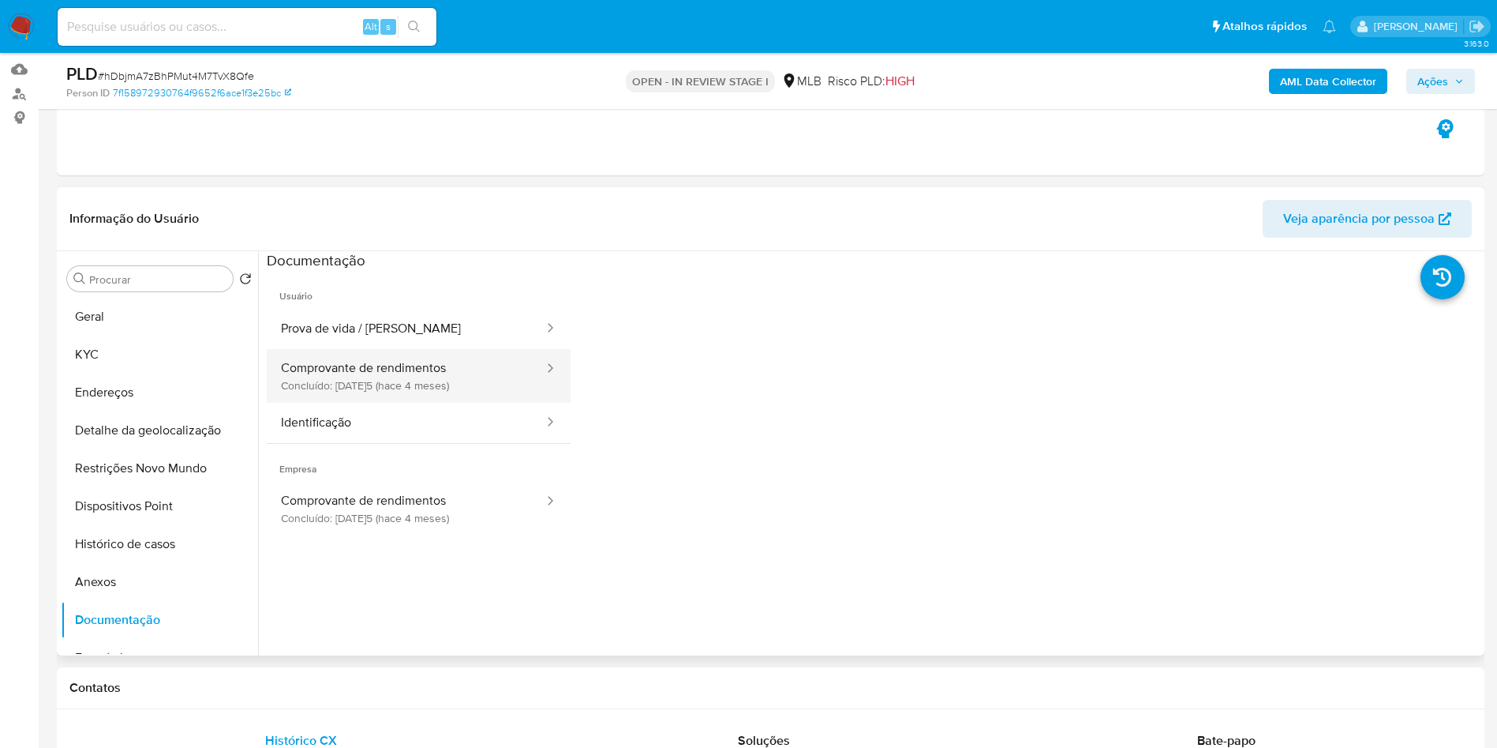
click at [336, 403] on button "Comprovante de rendimentos Concluído: 09/06/2025 (hace 4 meses)" at bounding box center [406, 376] width 279 height 54
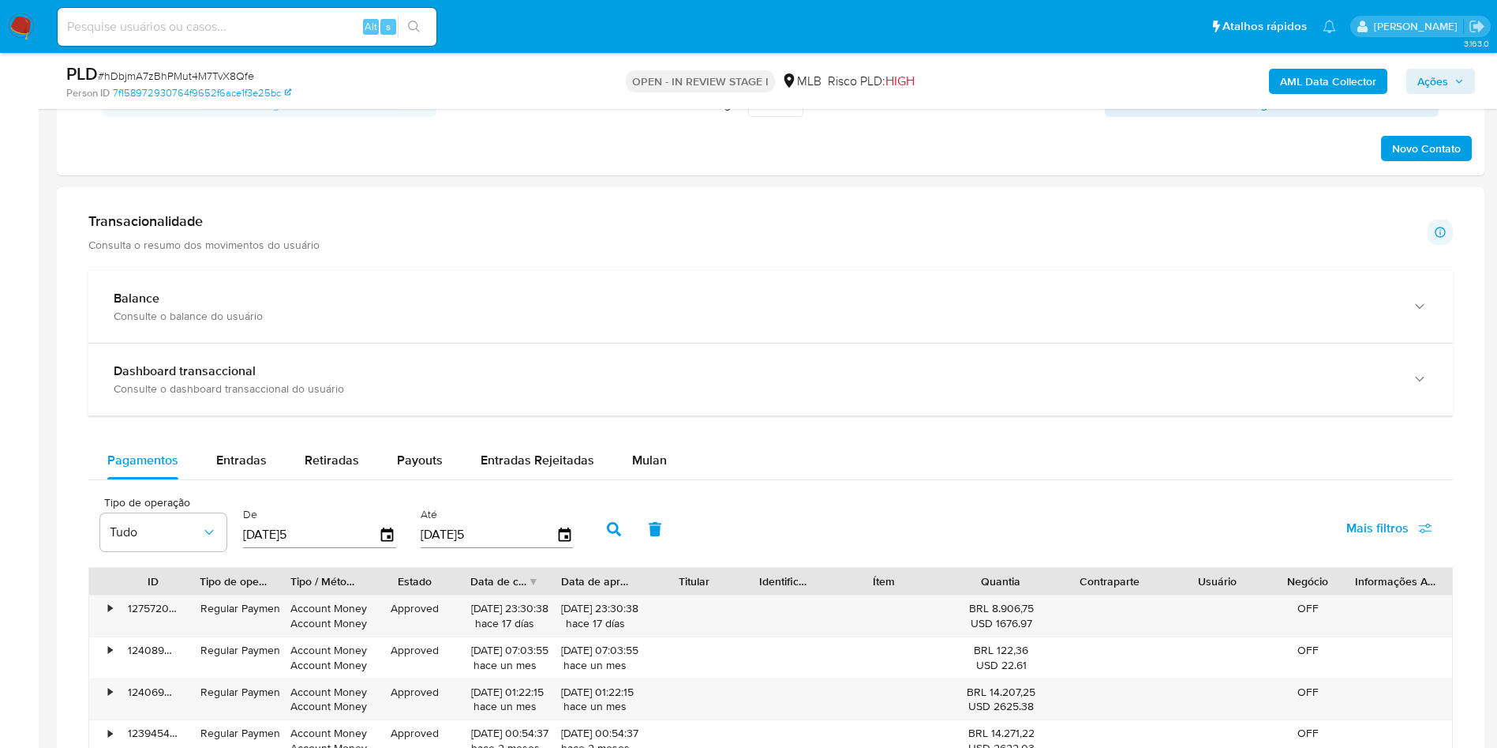
scroll to position [999, 0]
click at [244, 467] on span "Entradas" at bounding box center [241, 458] width 51 height 18
select select "10"
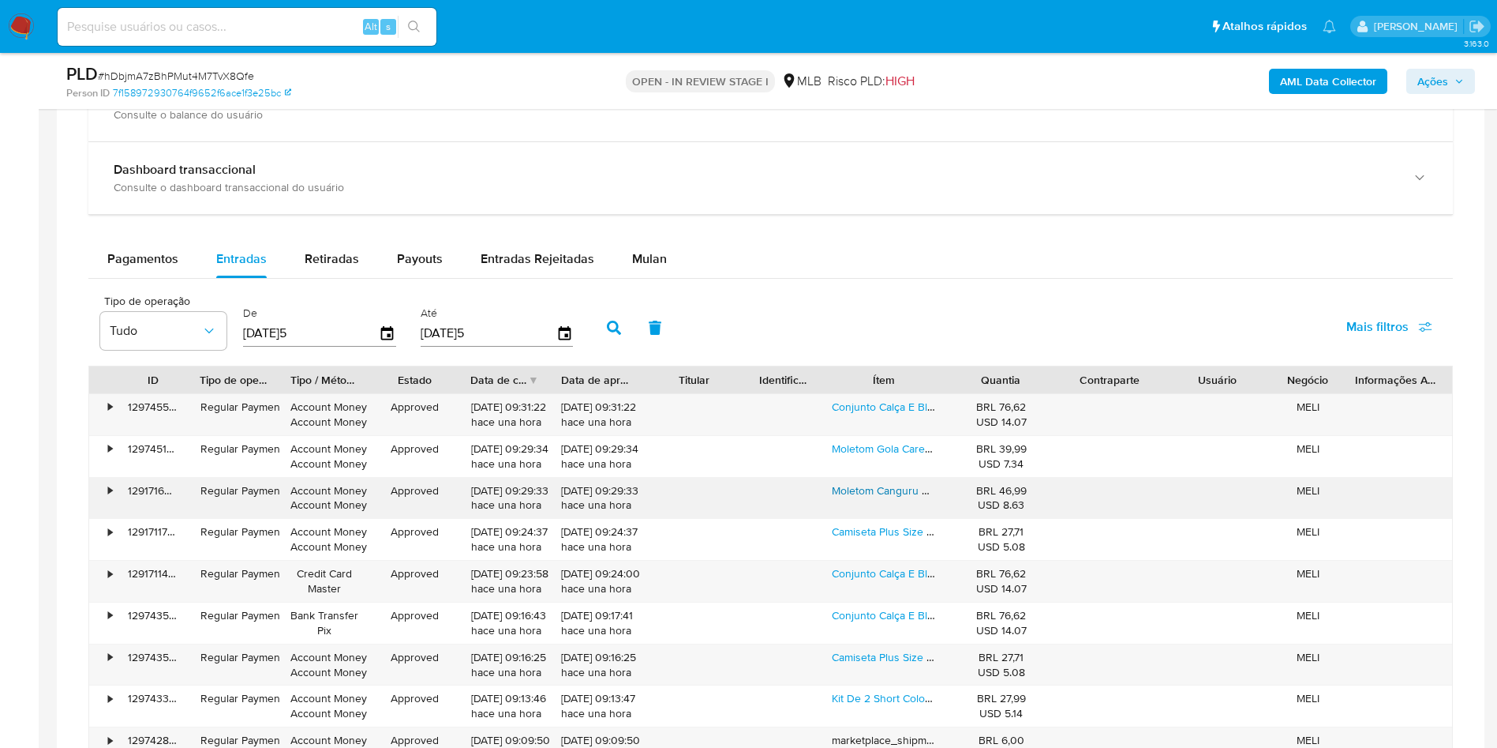
scroll to position [1201, 0]
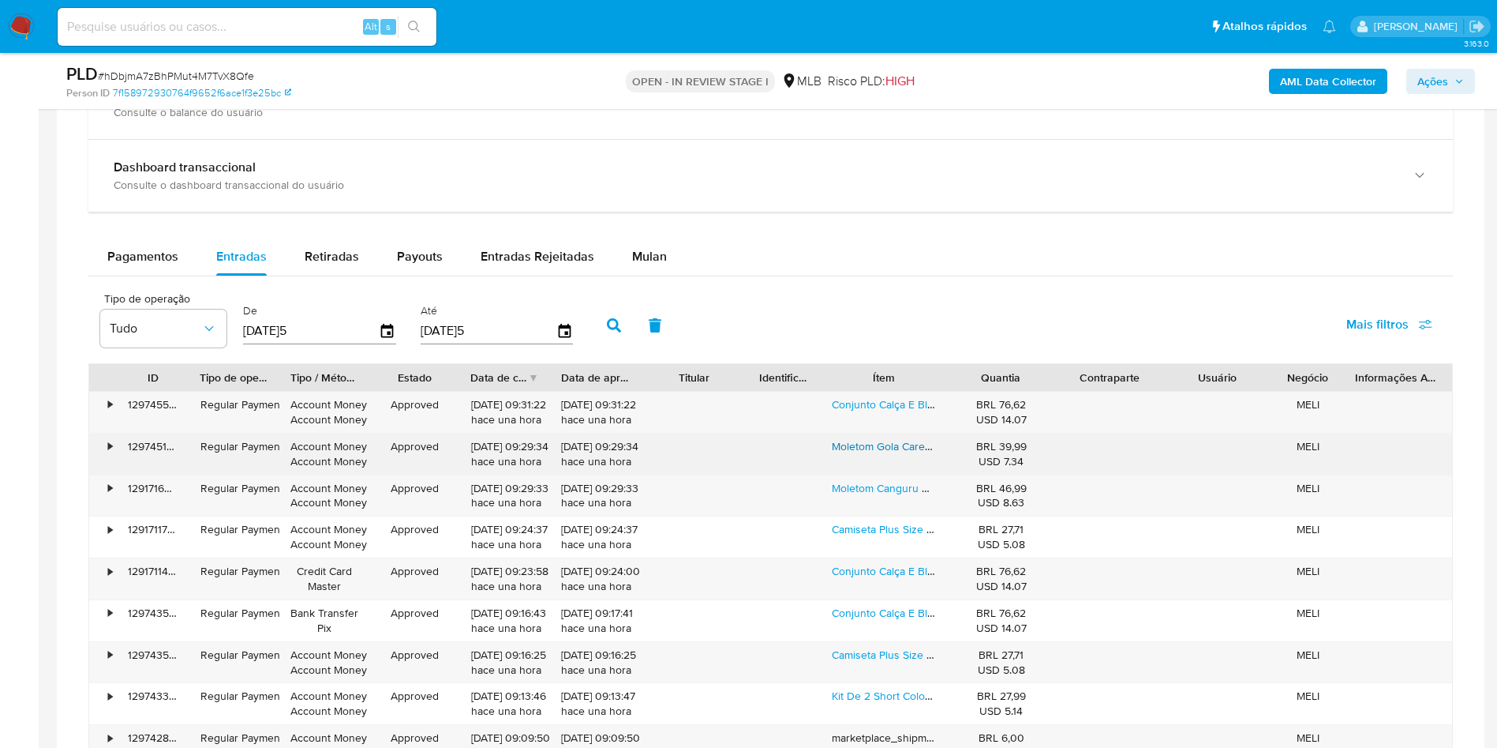
click at [886, 454] on link "Moletom Gola Careca Undawn Masculino Casual Premium" at bounding box center [972, 446] width 281 height 16
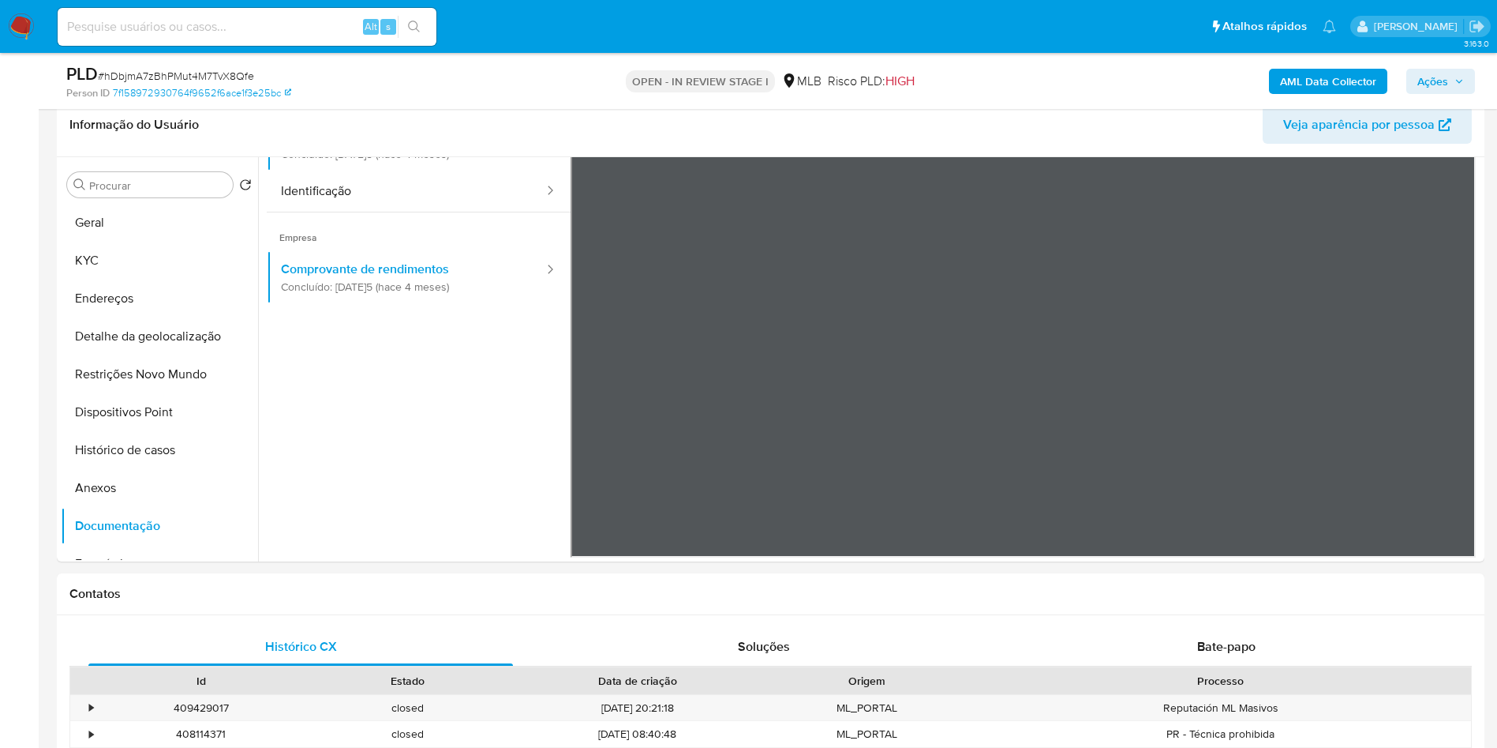
scroll to position [253, 0]
click at [159, 392] on button "Restrições Novo Mundo" at bounding box center [153, 373] width 185 height 38
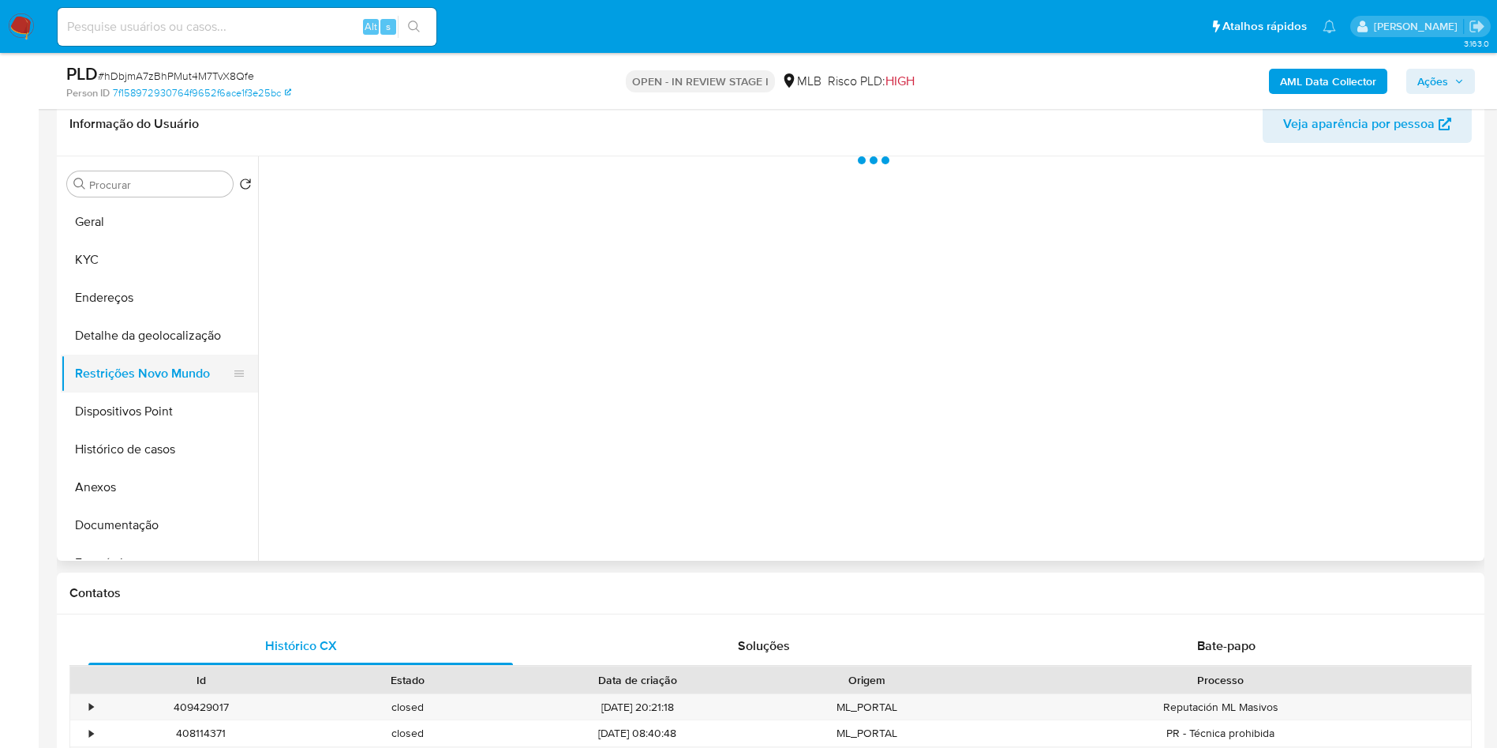
scroll to position [0, 0]
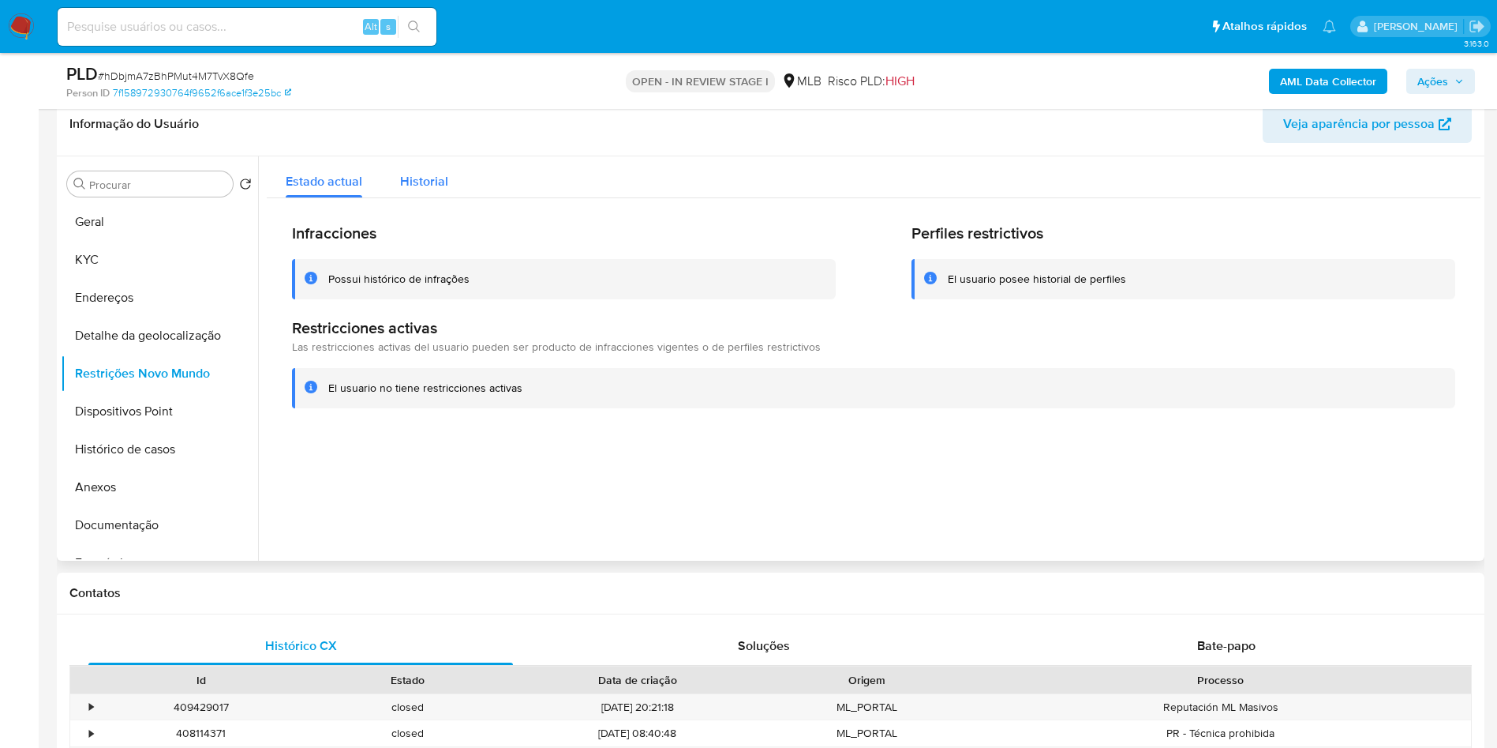
click at [409, 190] on span "Historial" at bounding box center [424, 181] width 48 height 18
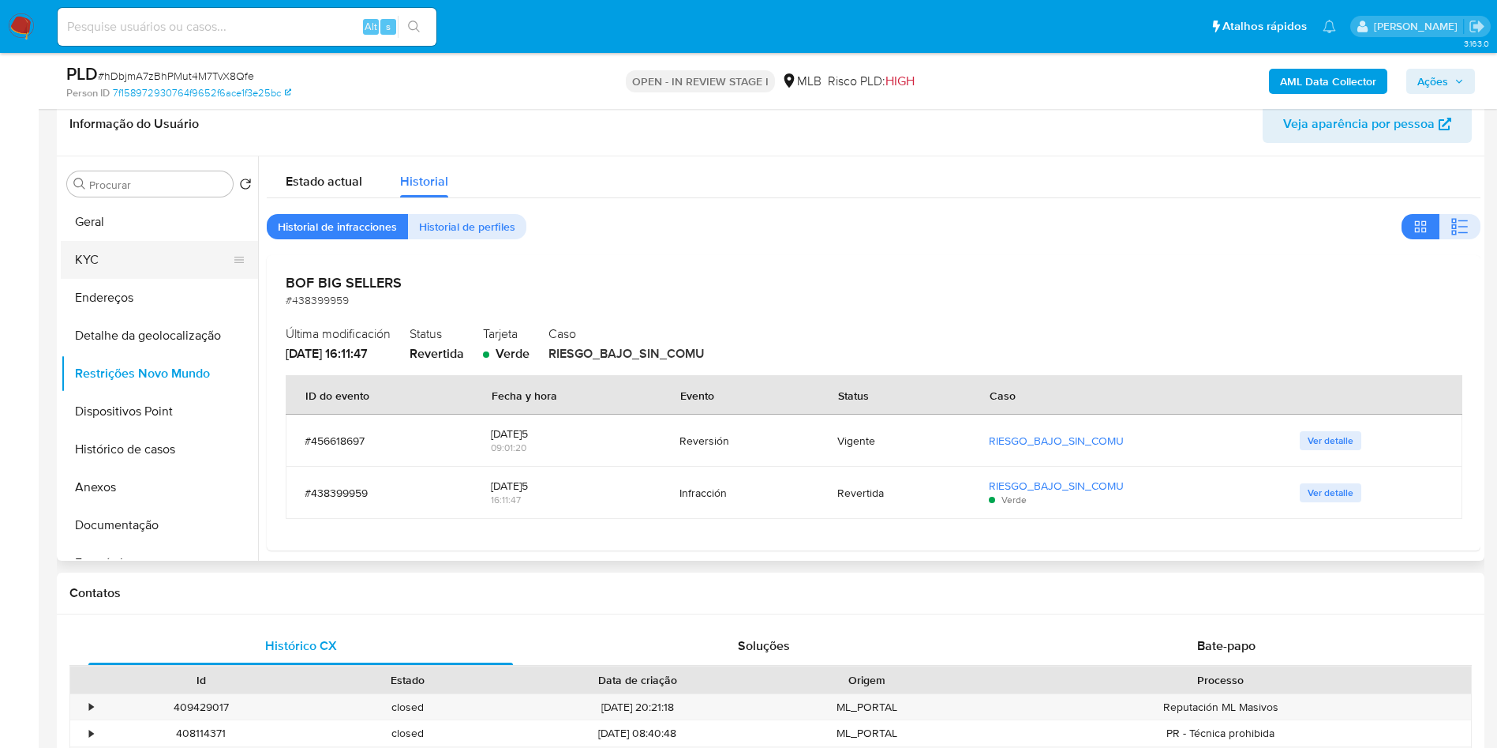
click at [74, 278] on button "KYC" at bounding box center [153, 260] width 185 height 38
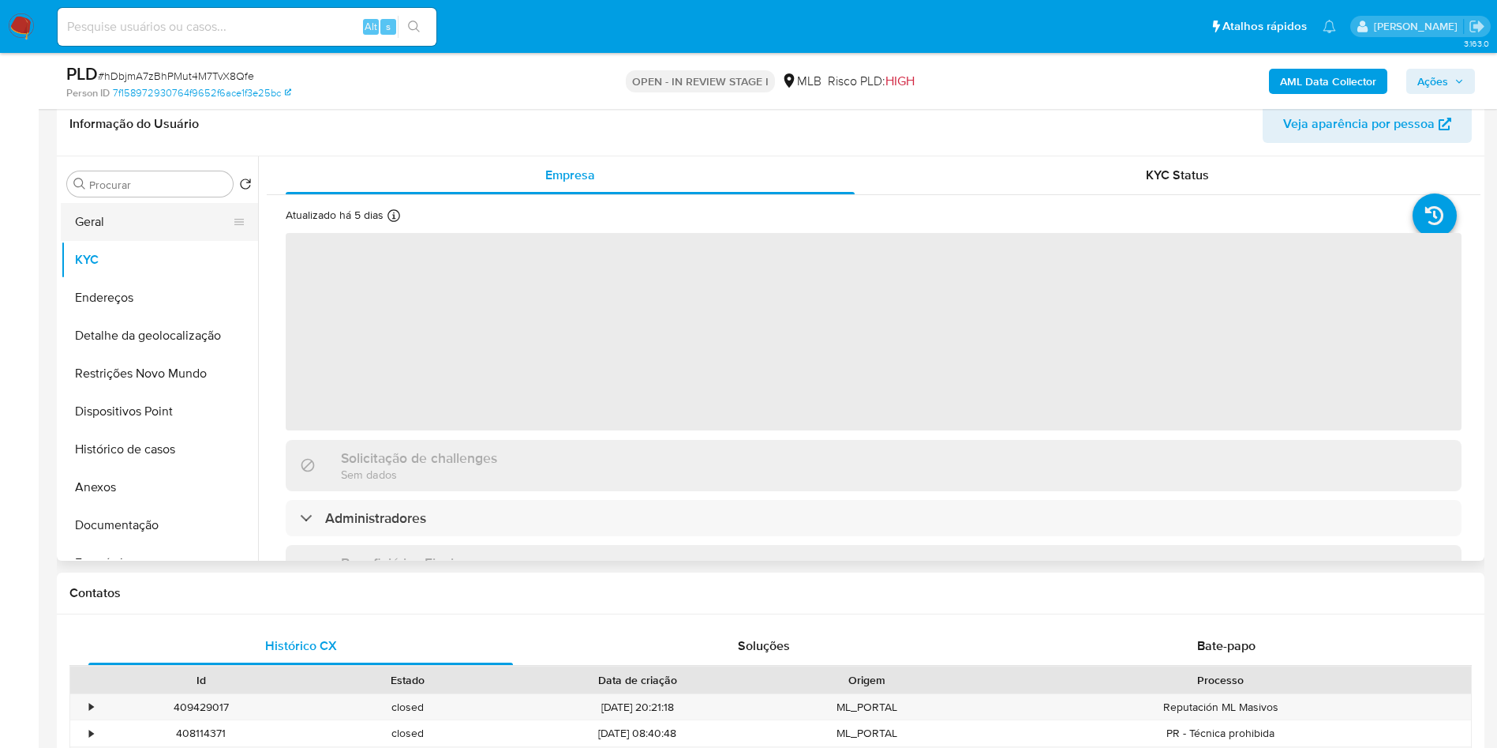
click at [159, 241] on button "Geral" at bounding box center [153, 222] width 185 height 38
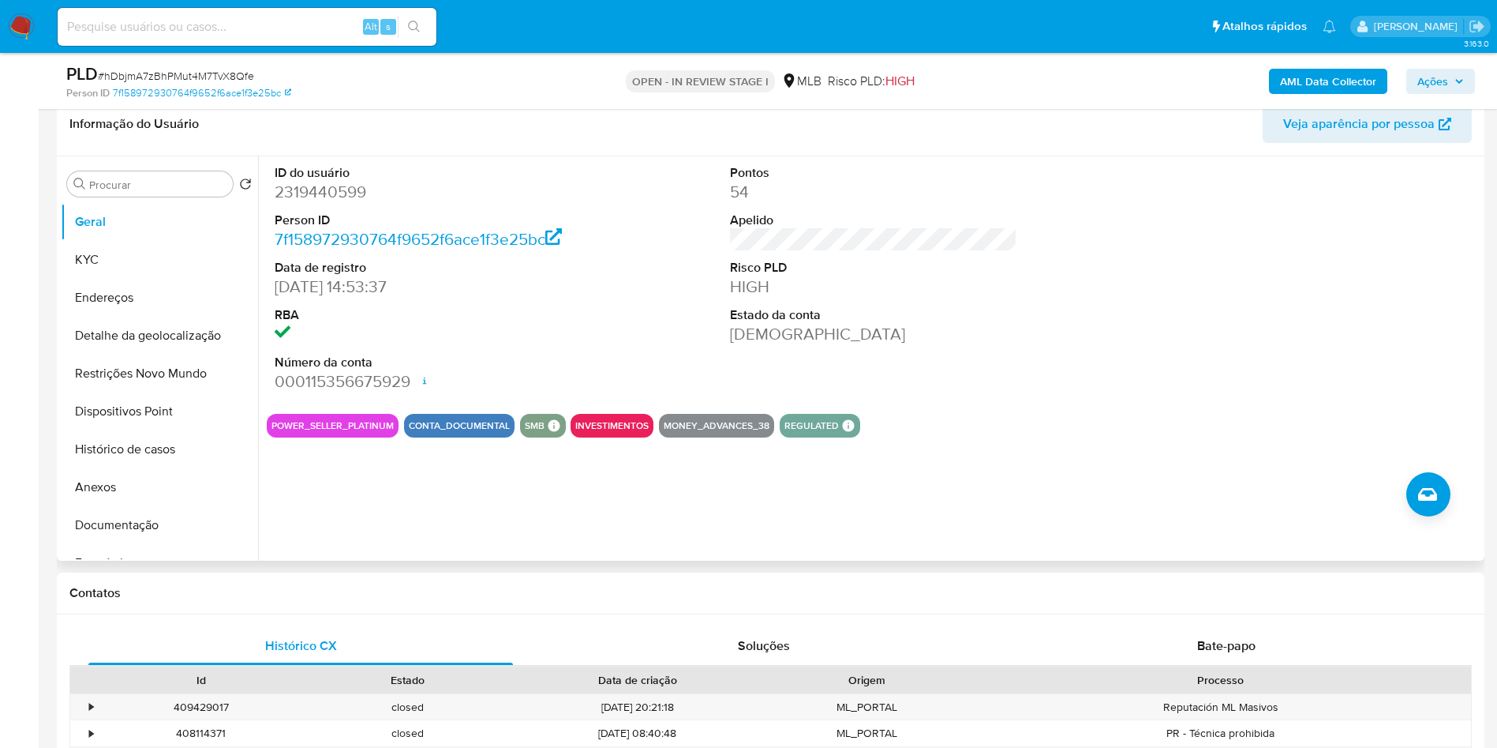
copy p "7388"
click at [146, 279] on button "KYC" at bounding box center [153, 260] width 185 height 38
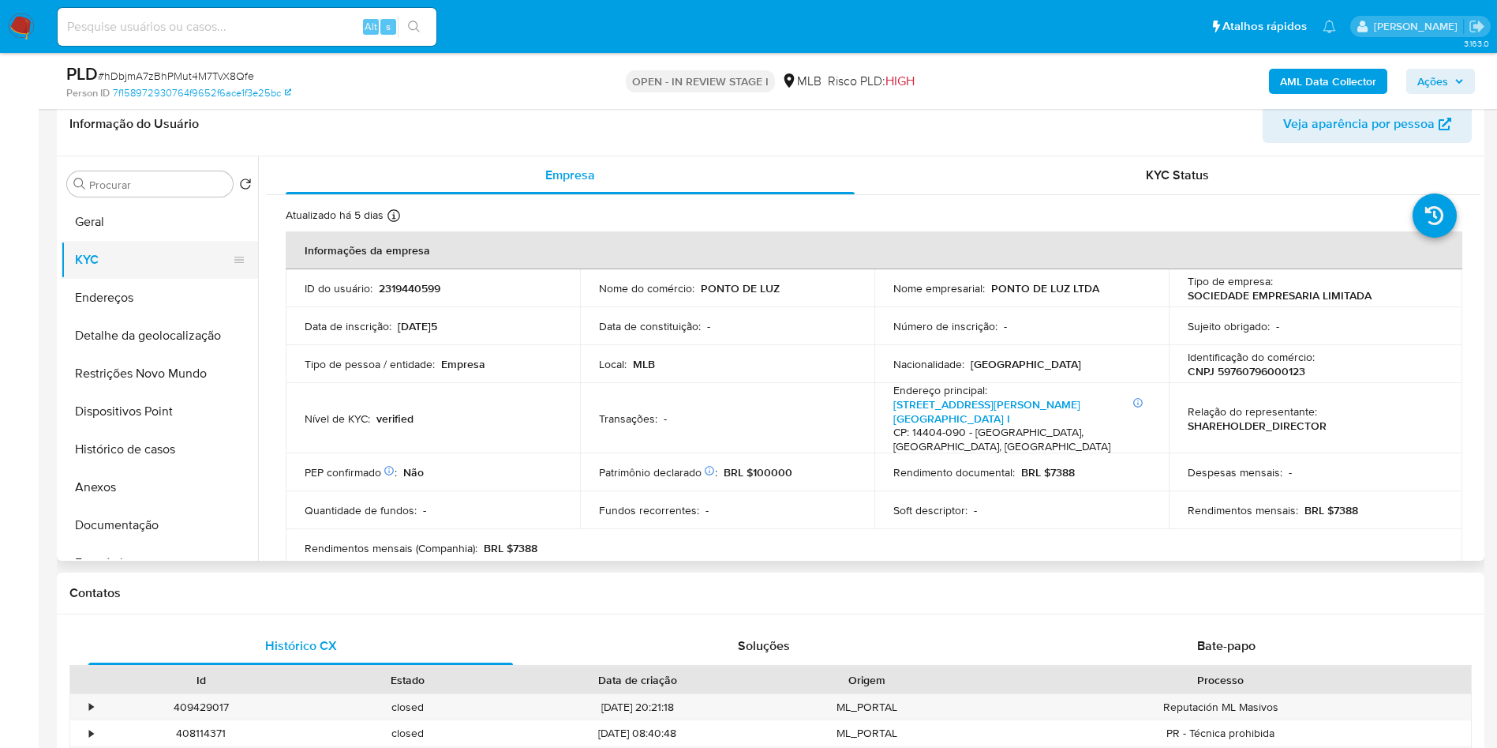
copy p "7388"
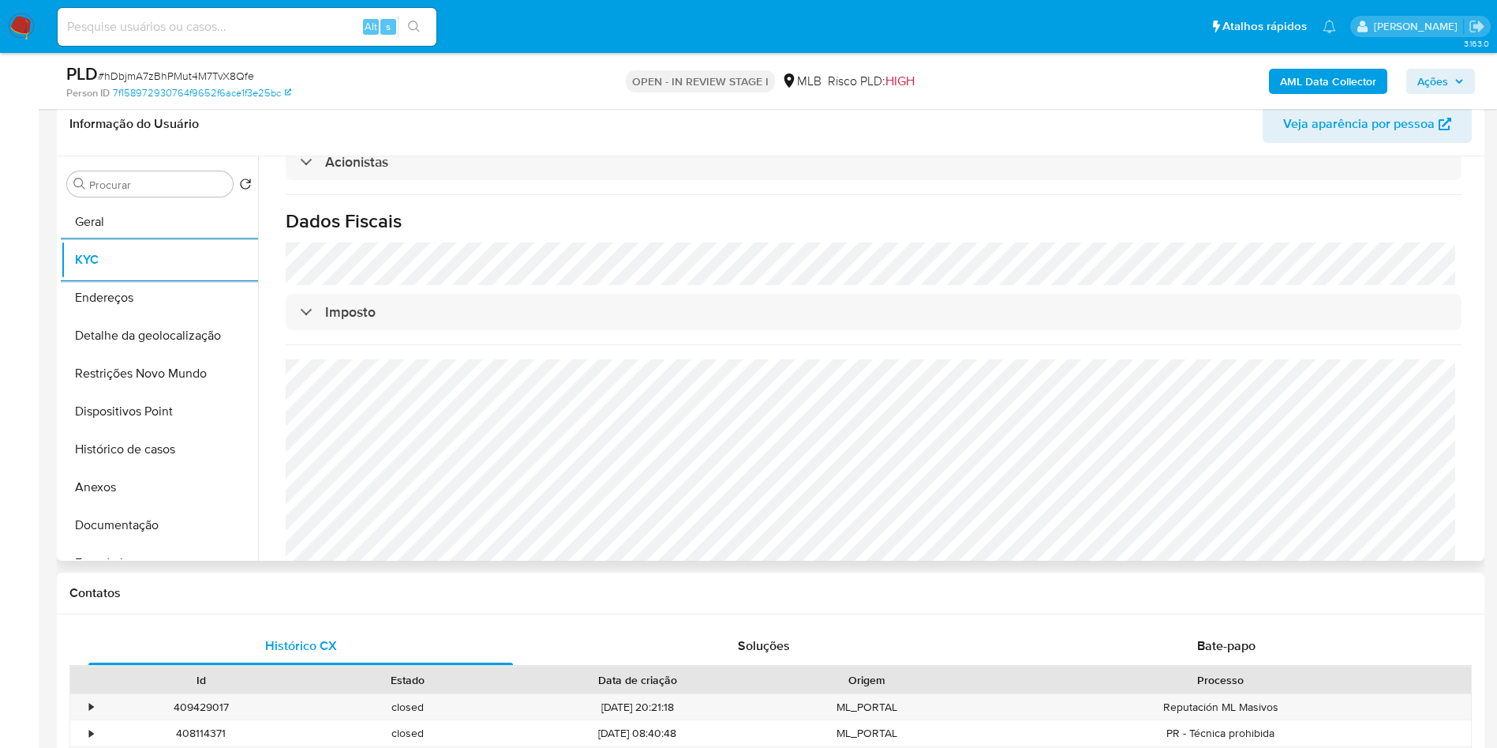
copy p "7388"
click at [114, 351] on button "Detalhe da geolocalização" at bounding box center [153, 336] width 185 height 38
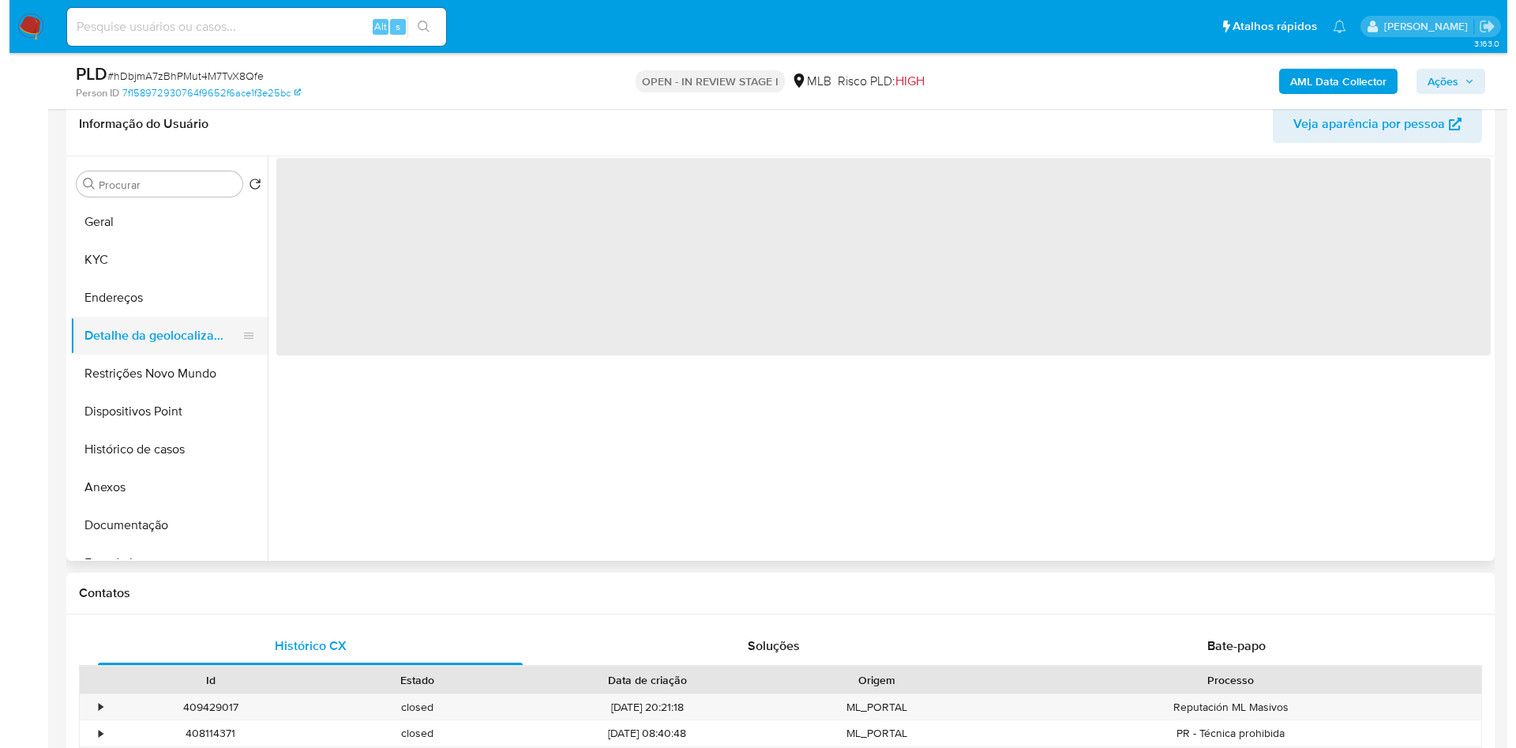
scroll to position [0, 0]
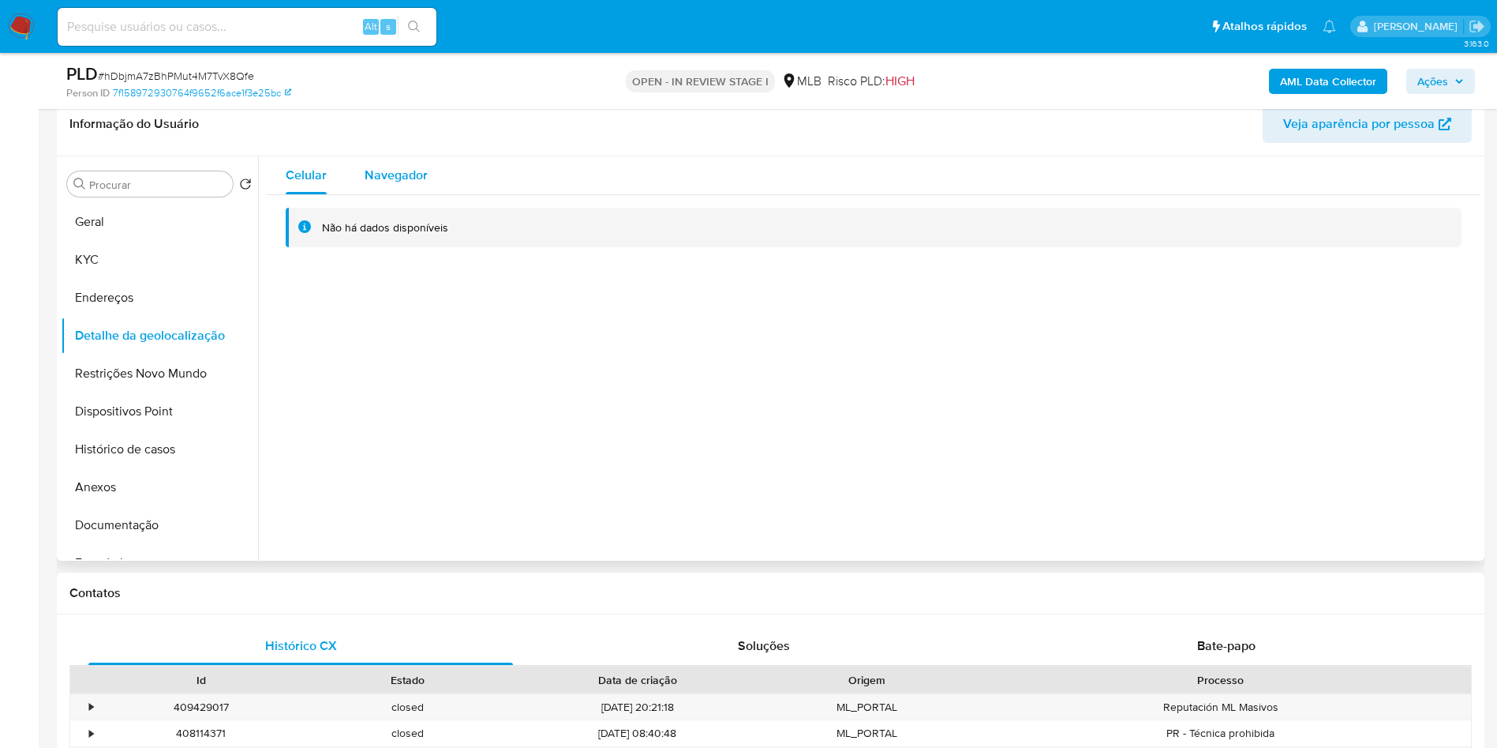
click at [396, 184] on span "Navegador" at bounding box center [396, 175] width 63 height 18
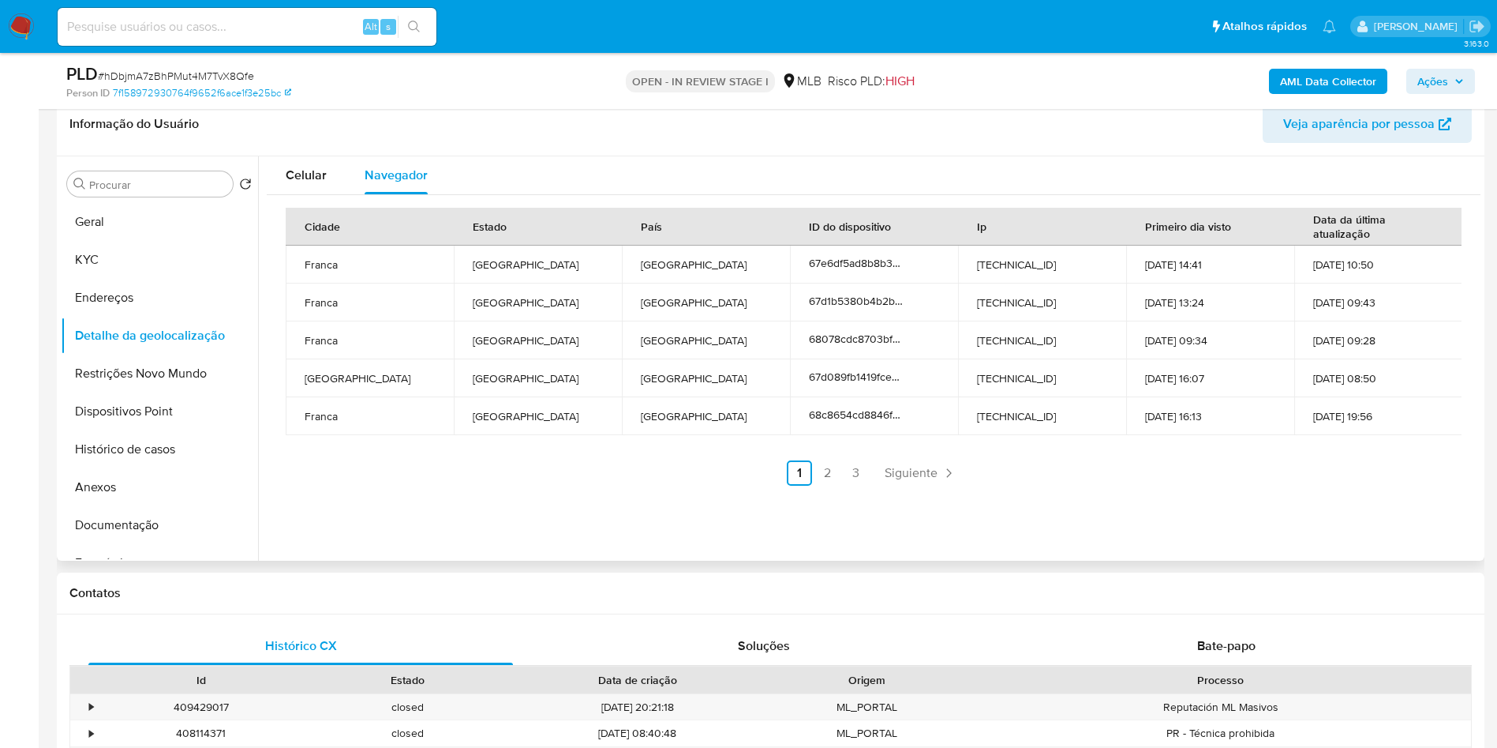
copy p "7388"
click at [168, 392] on button "Restrições Novo Mundo" at bounding box center [153, 373] width 185 height 38
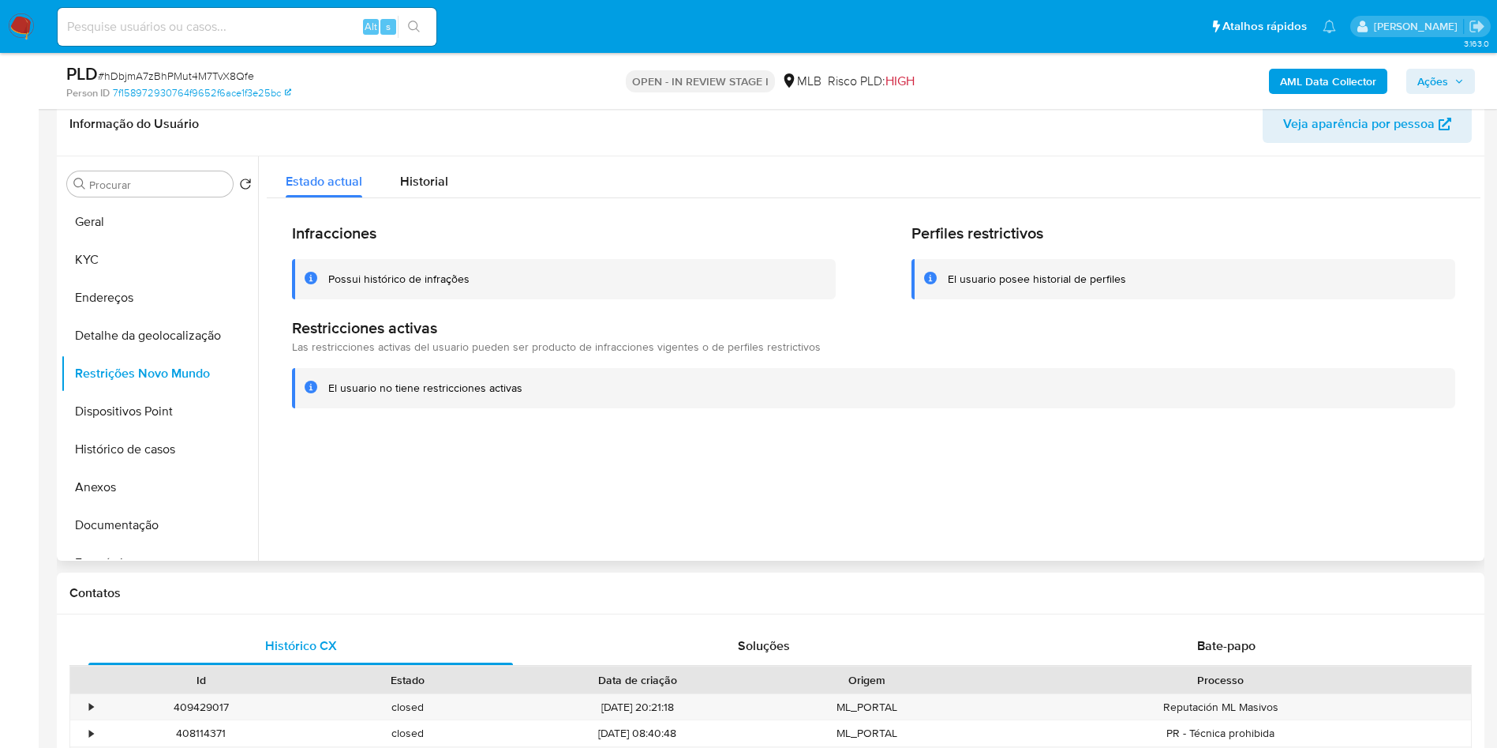
copy p "7388"
drag, startPoint x: 1134, startPoint y: 447, endPoint x: 567, endPoint y: 418, distance: 567.5
click at [567, 418] on div "Infracciones Possui histórico de infrações Perfiles restrictivos El usuario pos…" at bounding box center [874, 315] width 1214 height 234
click at [143, 430] on button "Dispositivos Point" at bounding box center [153, 411] width 185 height 38
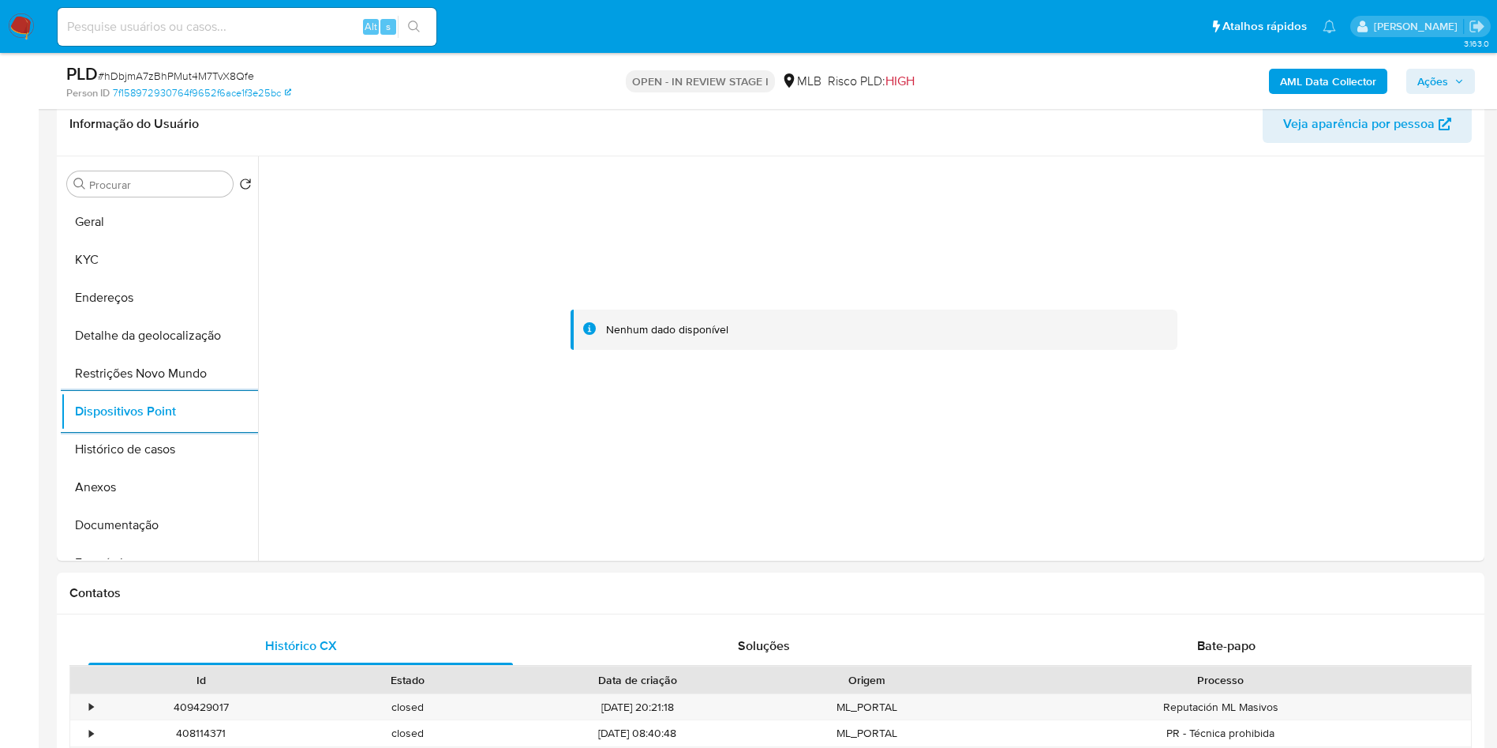
click at [1468, 77] on button "Ações" at bounding box center [1441, 81] width 69 height 25
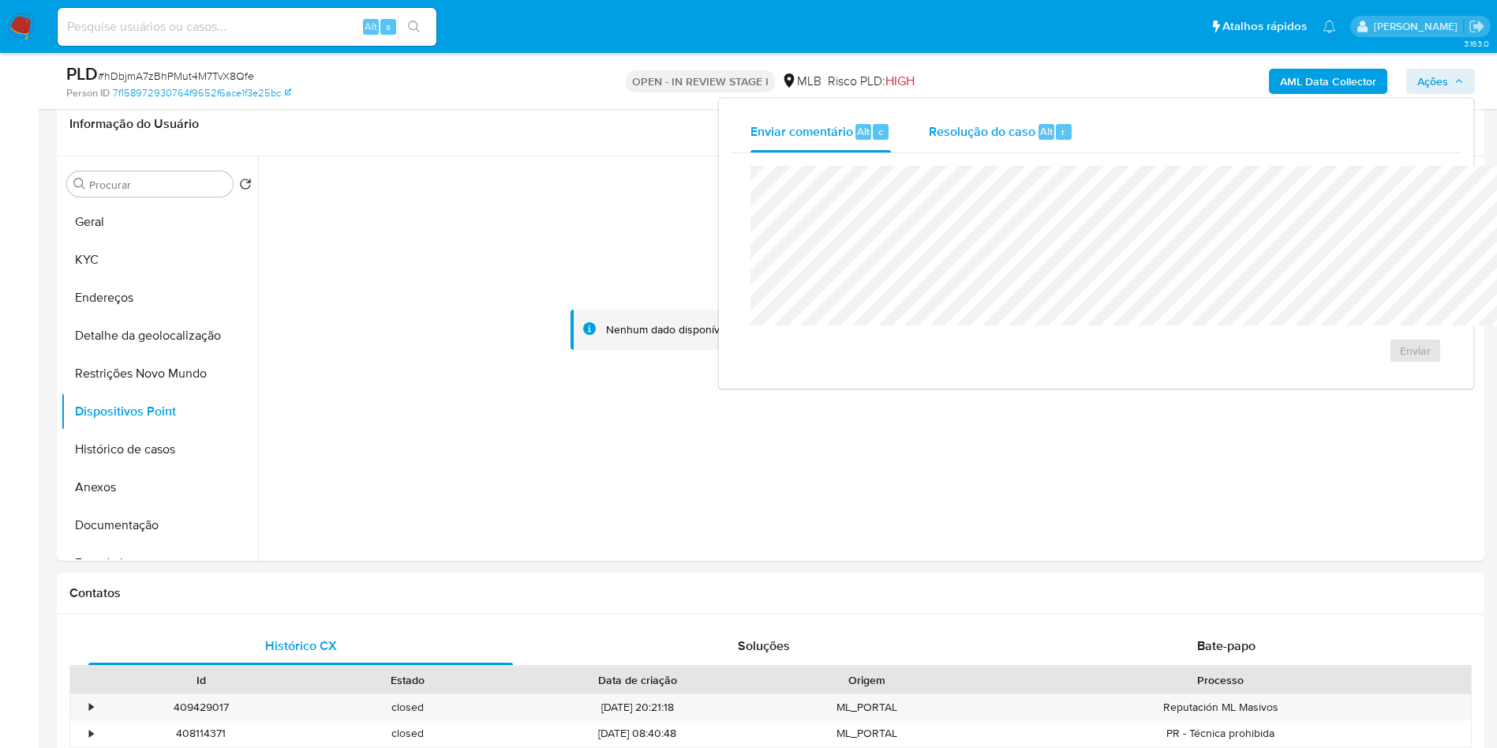
click at [929, 123] on span "Resolução do caso" at bounding box center [982, 131] width 107 height 18
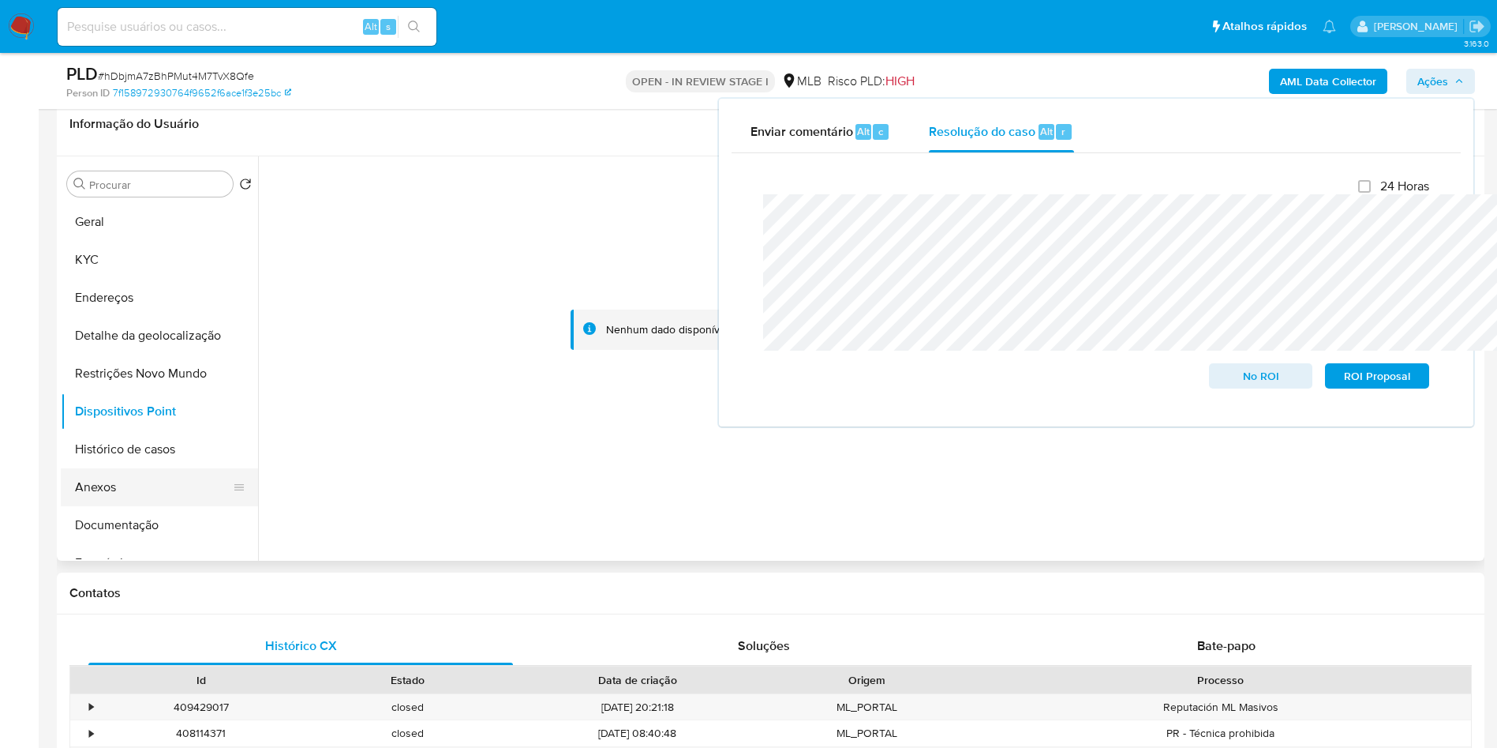
click at [126, 500] on button "Anexos" at bounding box center [153, 487] width 185 height 38
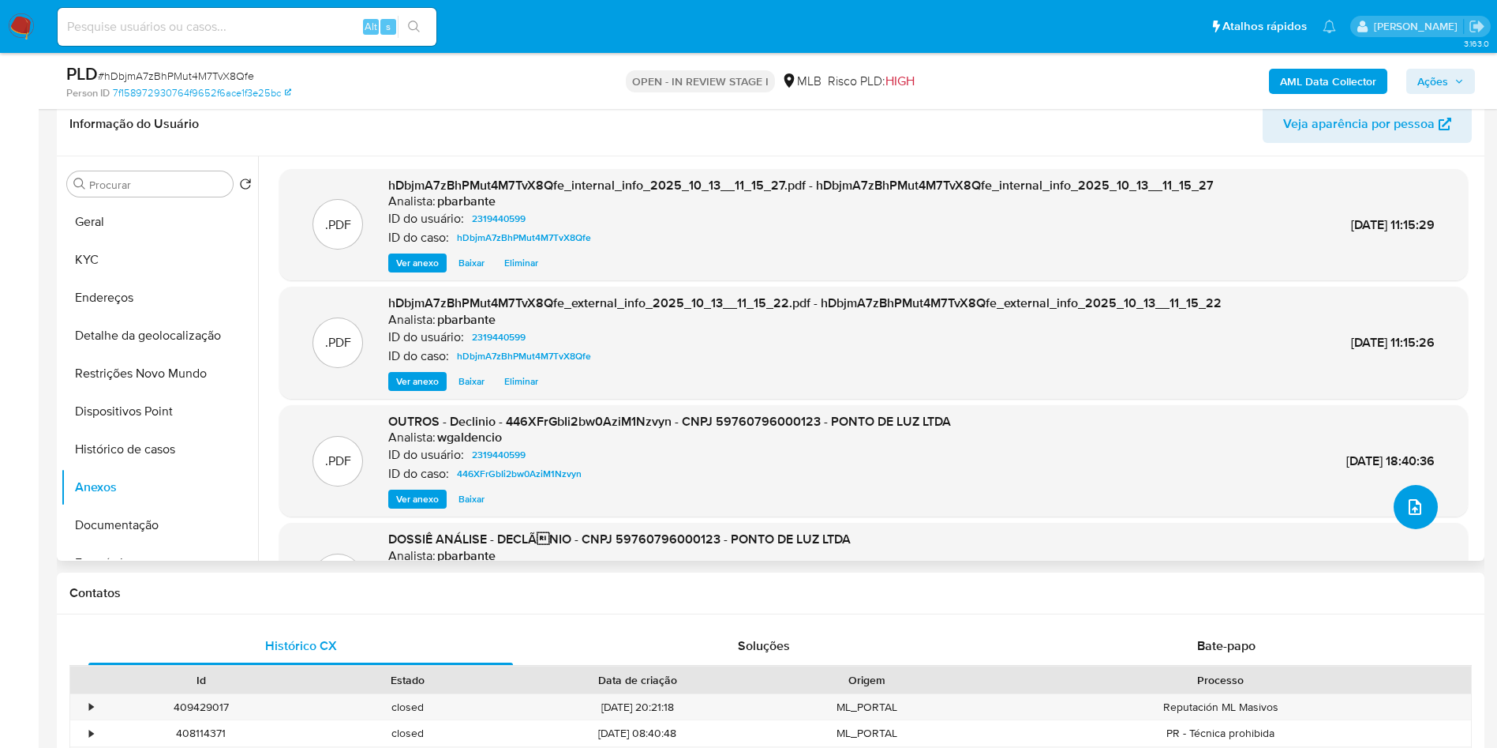
click at [1413, 516] on icon "upload-file" at bounding box center [1415, 506] width 19 height 19
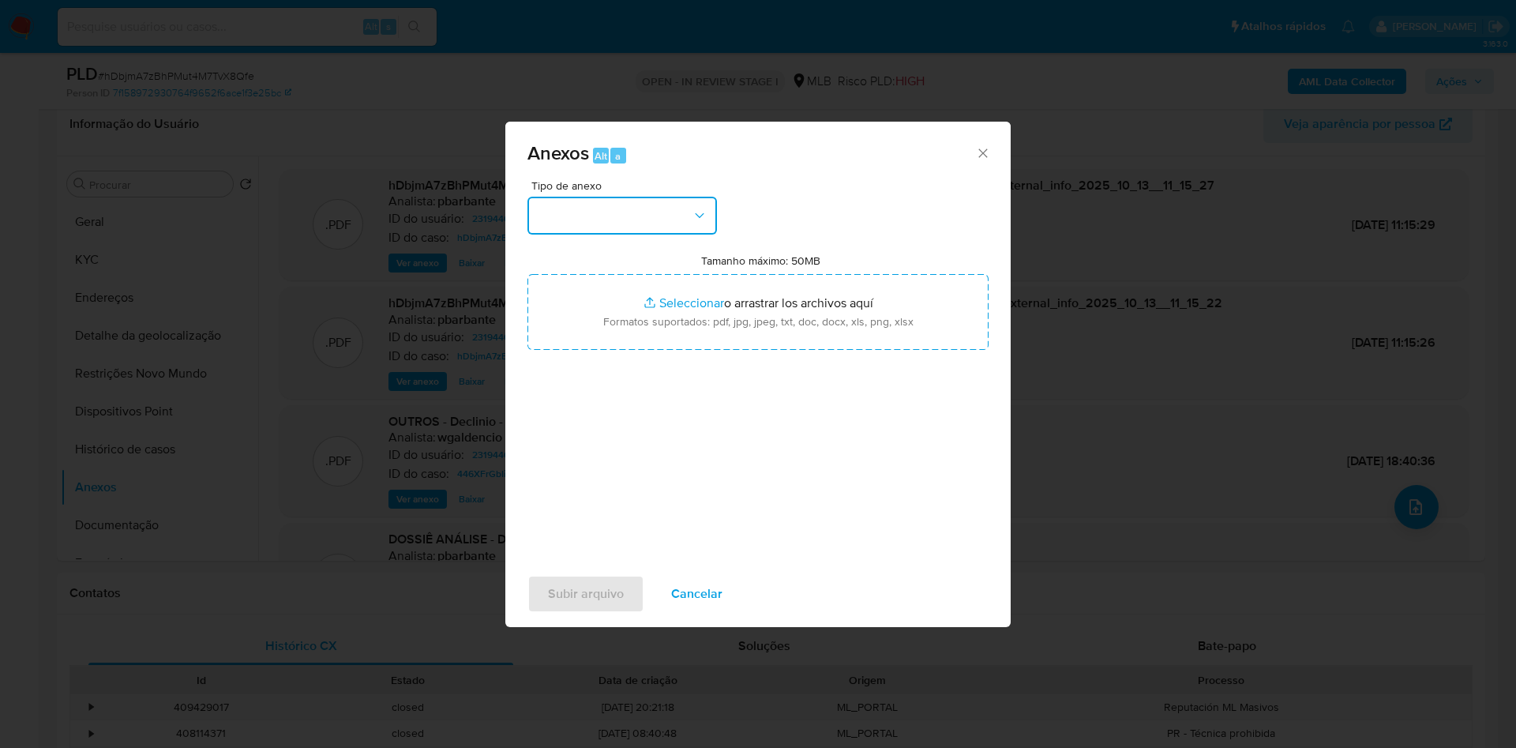
click at [614, 199] on button "button" at bounding box center [621, 216] width 189 height 38
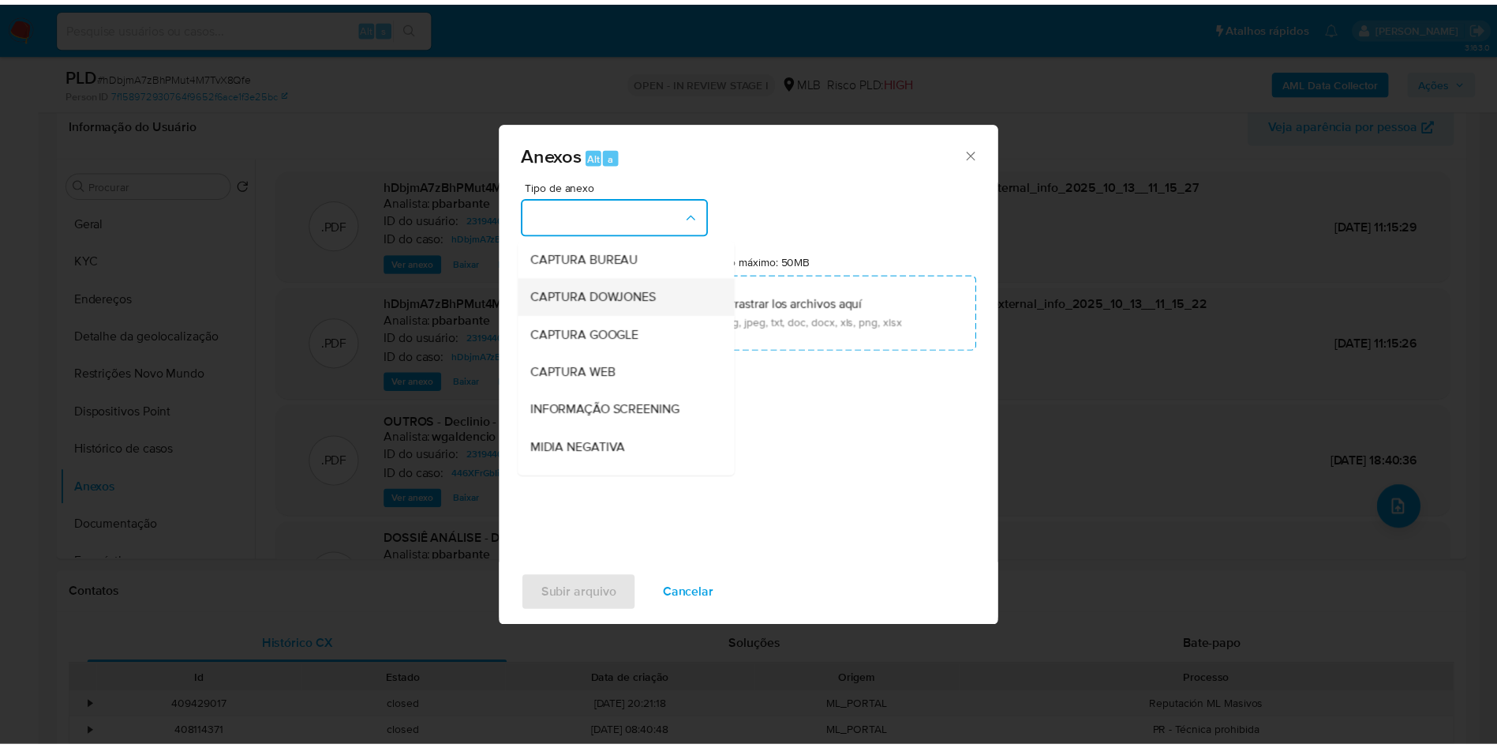
scroll to position [212, 0]
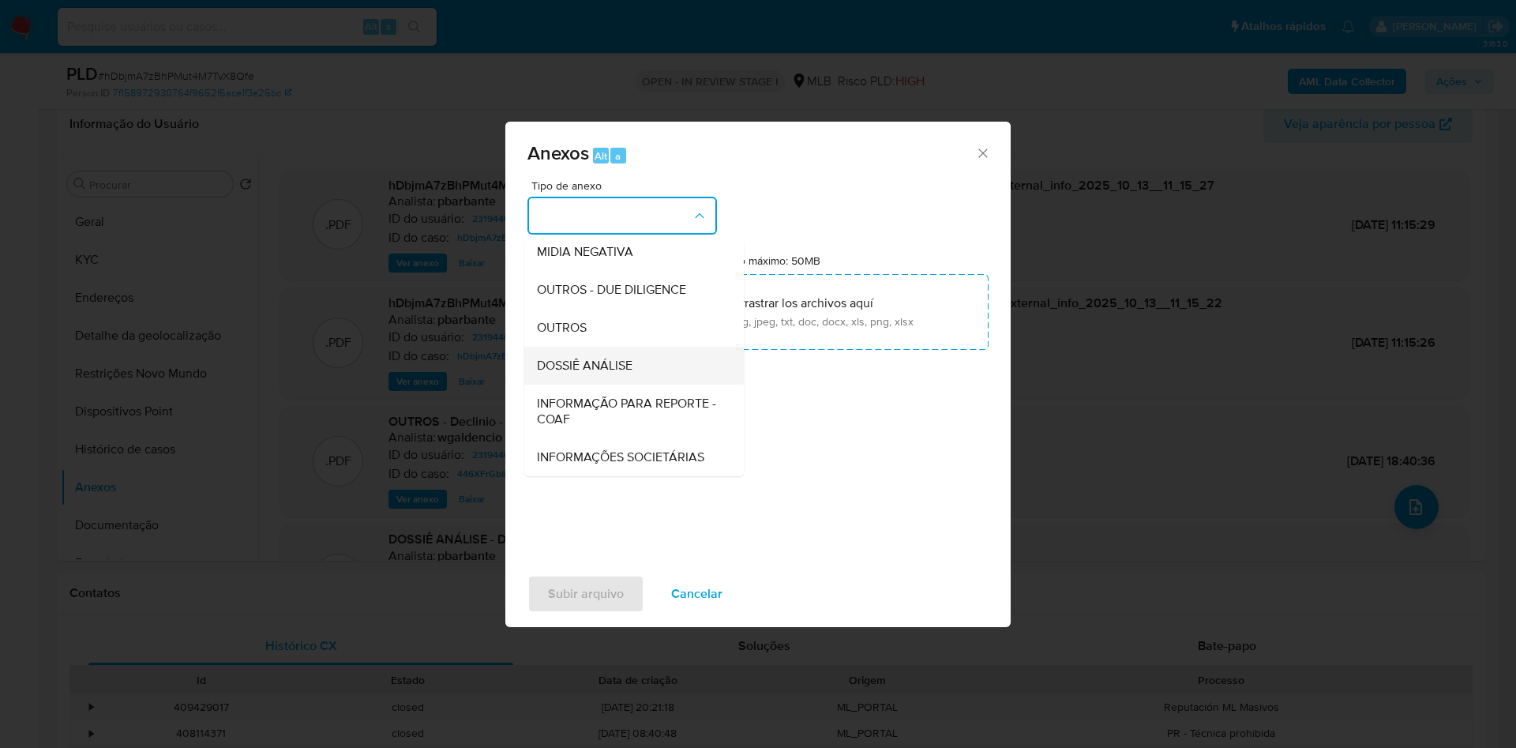
click at [572, 358] on span "DOSSIÊ ANÁLISE" at bounding box center [585, 366] width 96 height 16
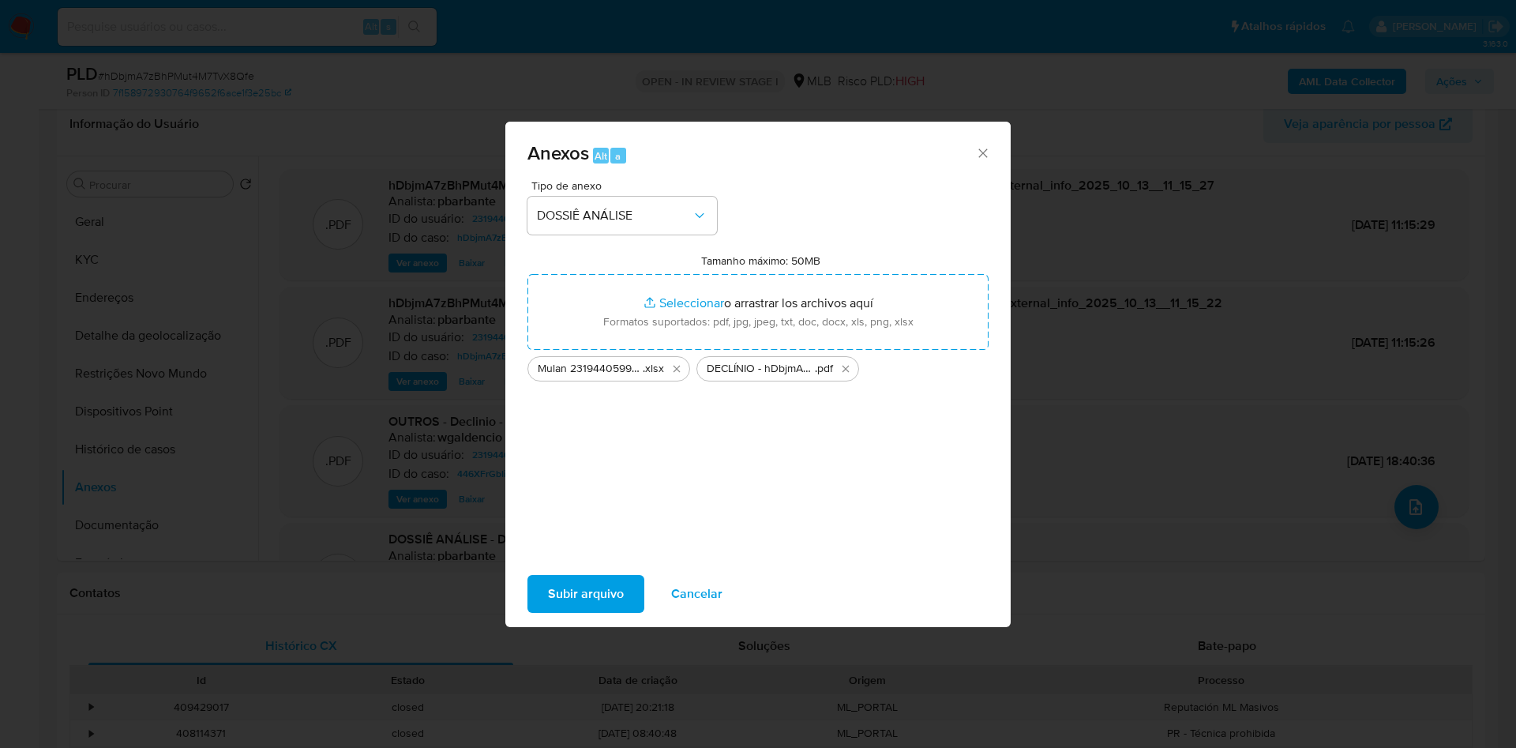
click at [542, 627] on div "Anexos Alt a Tipo de anexo DOSSIÊ ANÁLISE Tamanho máximo: 50MB Seleccionar arch…" at bounding box center [757, 374] width 505 height 505
click at [611, 594] on button "Subir arquivo" at bounding box center [585, 594] width 117 height 38
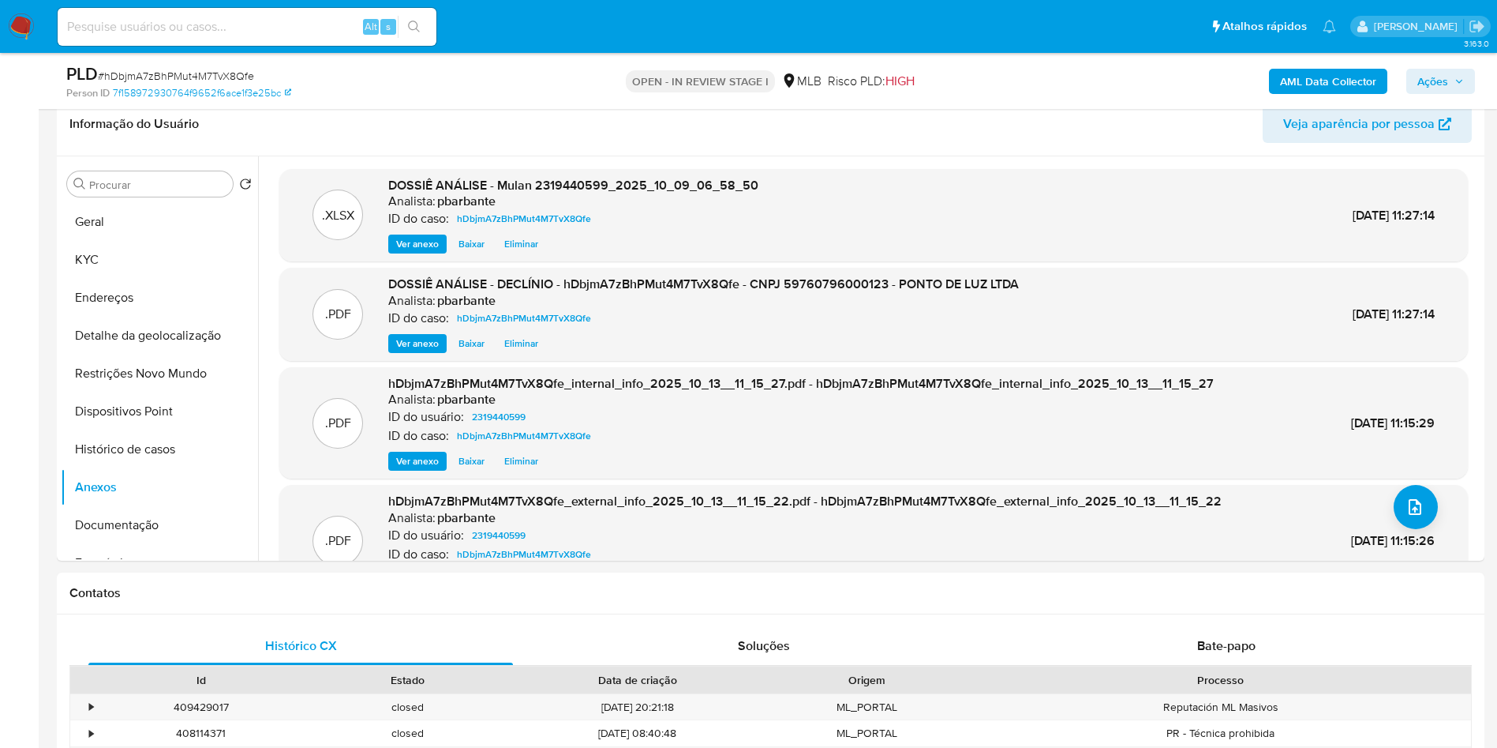
click at [1456, 77] on icon "button" at bounding box center [1459, 81] width 9 height 9
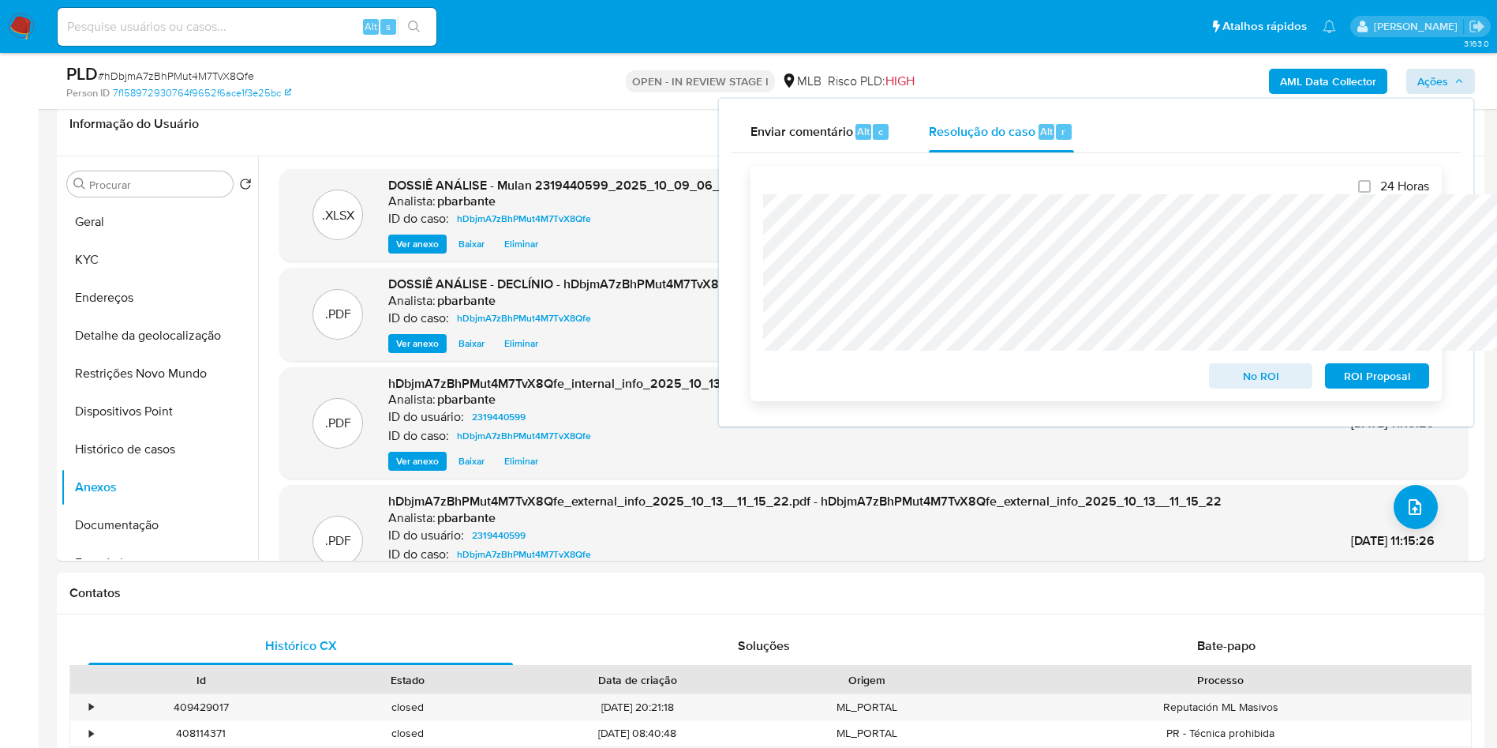
click at [1258, 384] on span "No ROI" at bounding box center [1261, 376] width 82 height 22
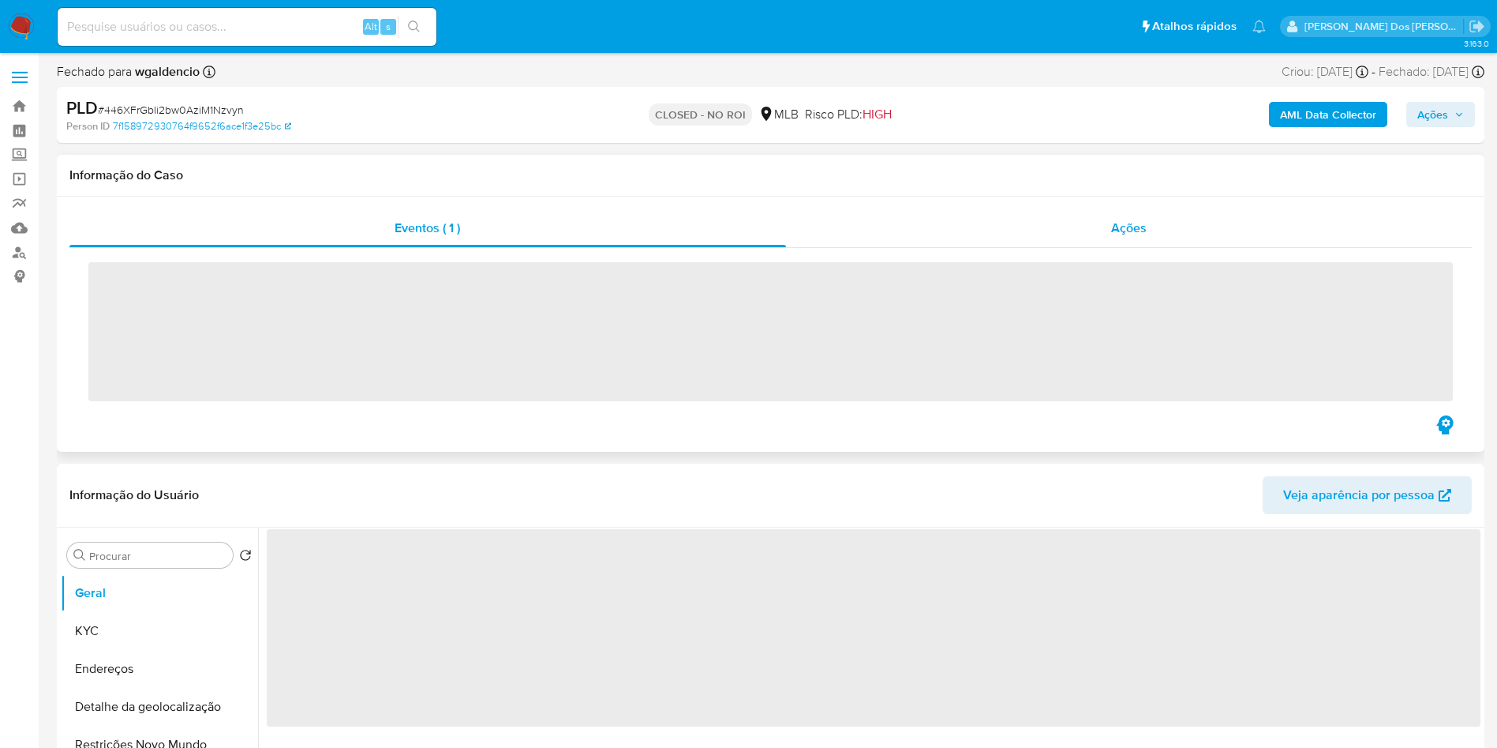
click at [1096, 237] on div "Ações" at bounding box center [1129, 228] width 687 height 38
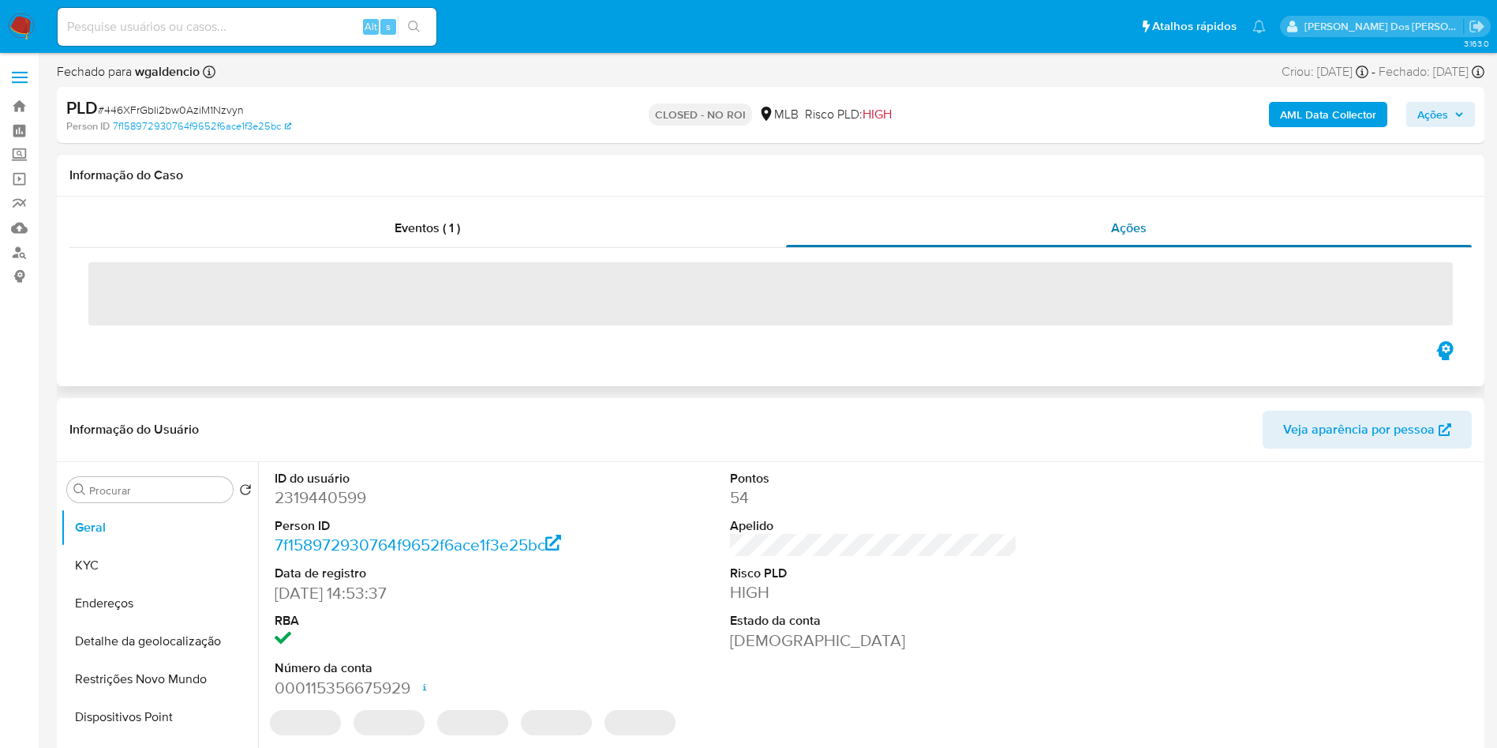
select select "10"
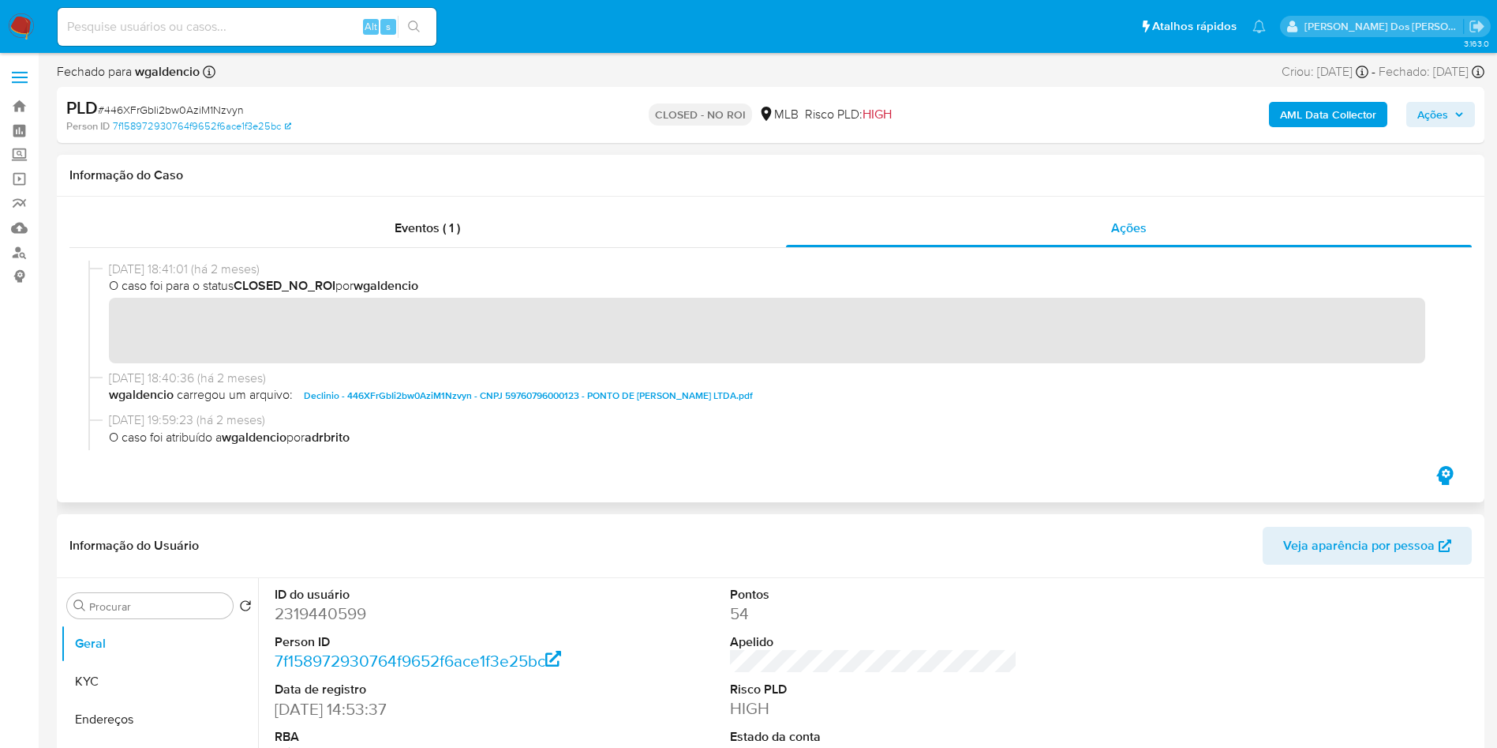
click at [433, 395] on span "Declinio - 446XFrGbIi2bw0AziM1Nzvyn - CNPJ 59760796000123 - PONTO DE [PERSON_NA…" at bounding box center [528, 395] width 449 height 19
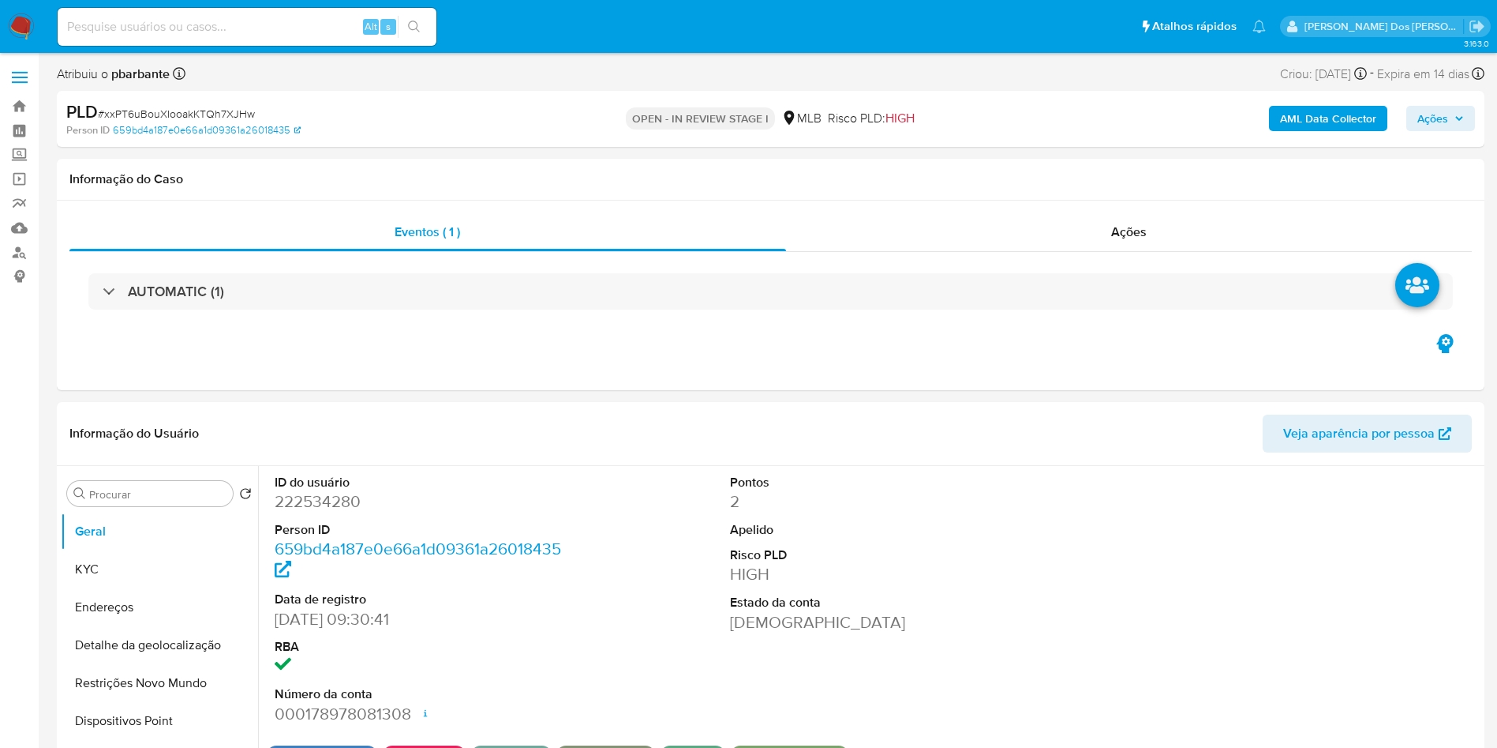
select select "10"
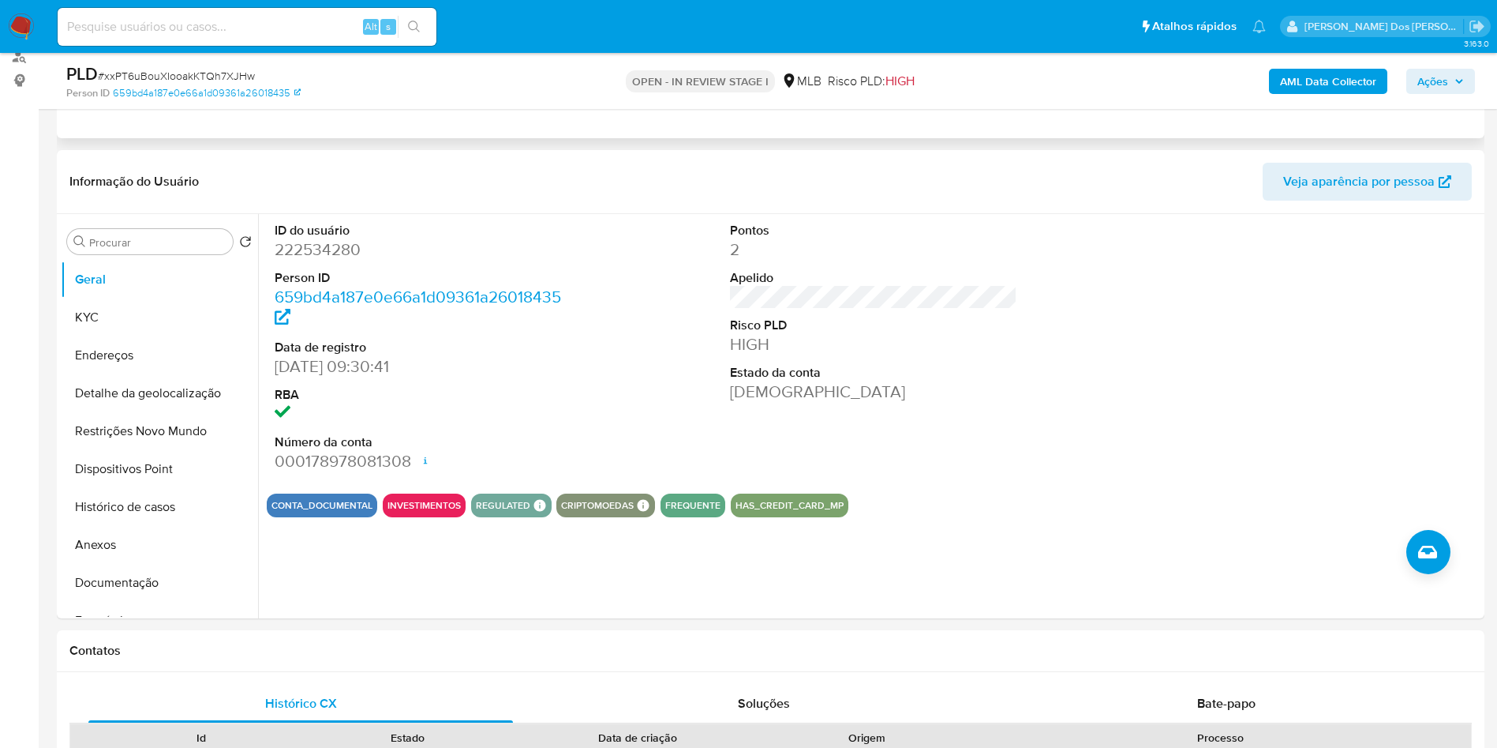
scroll to position [140, 0]
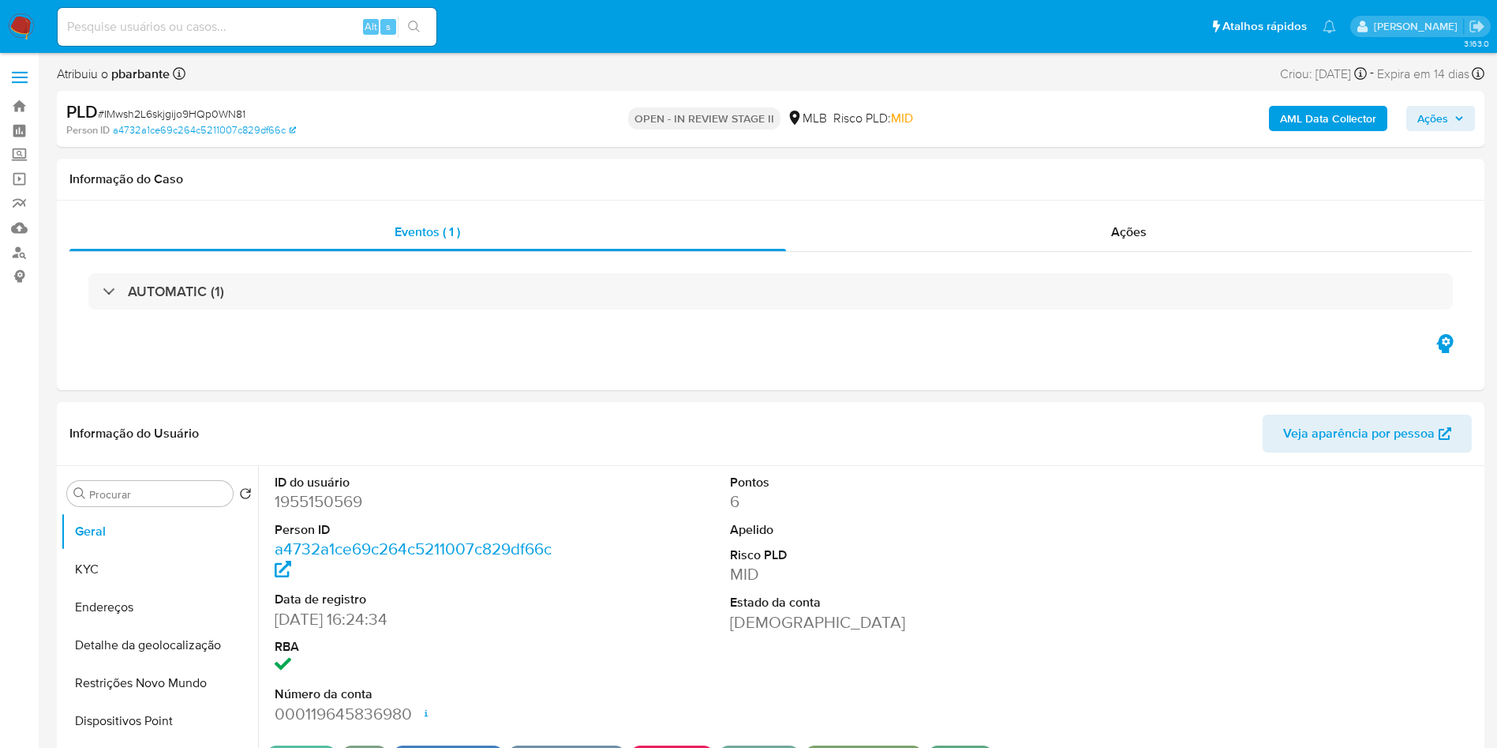
select select "10"
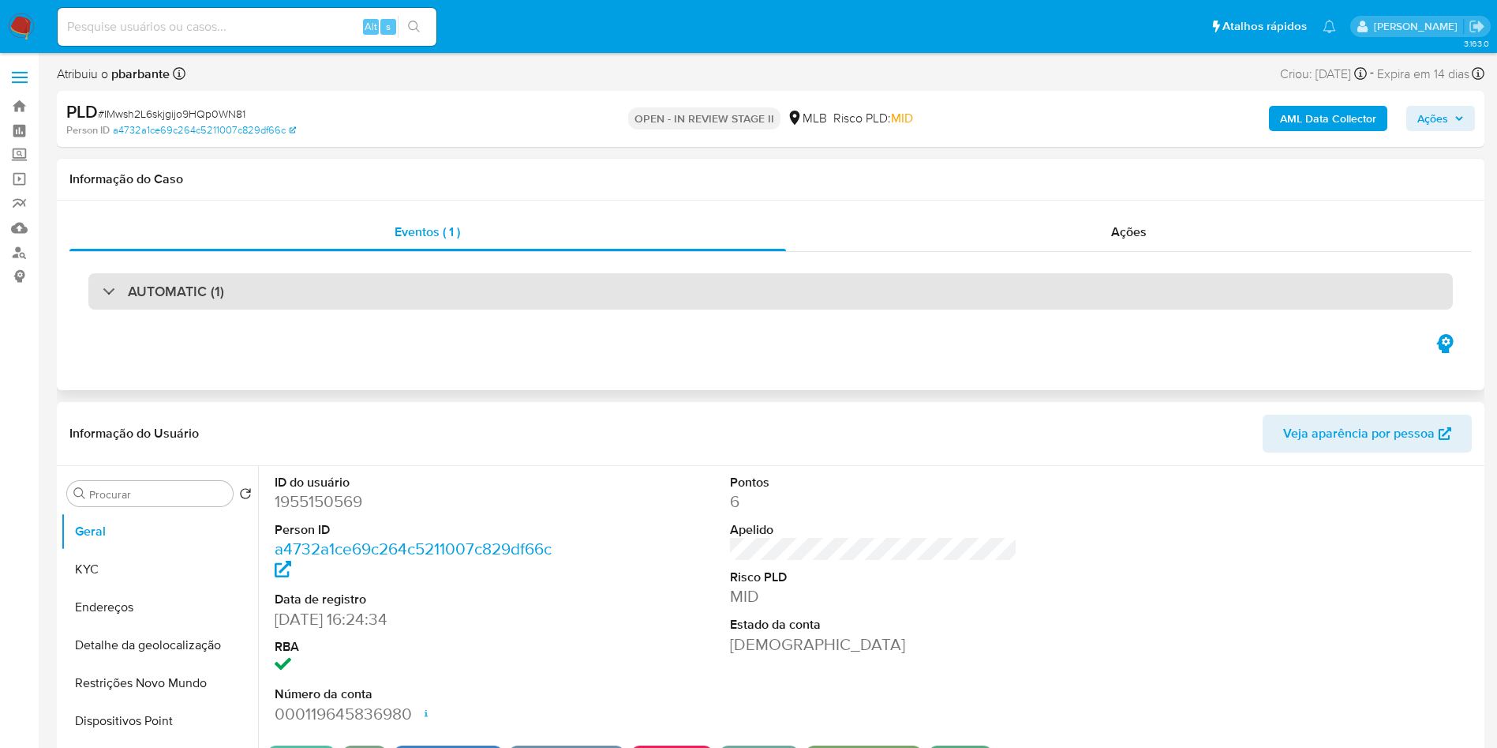
click at [651, 295] on div "AUTOMATIC (1)" at bounding box center [770, 291] width 1365 height 36
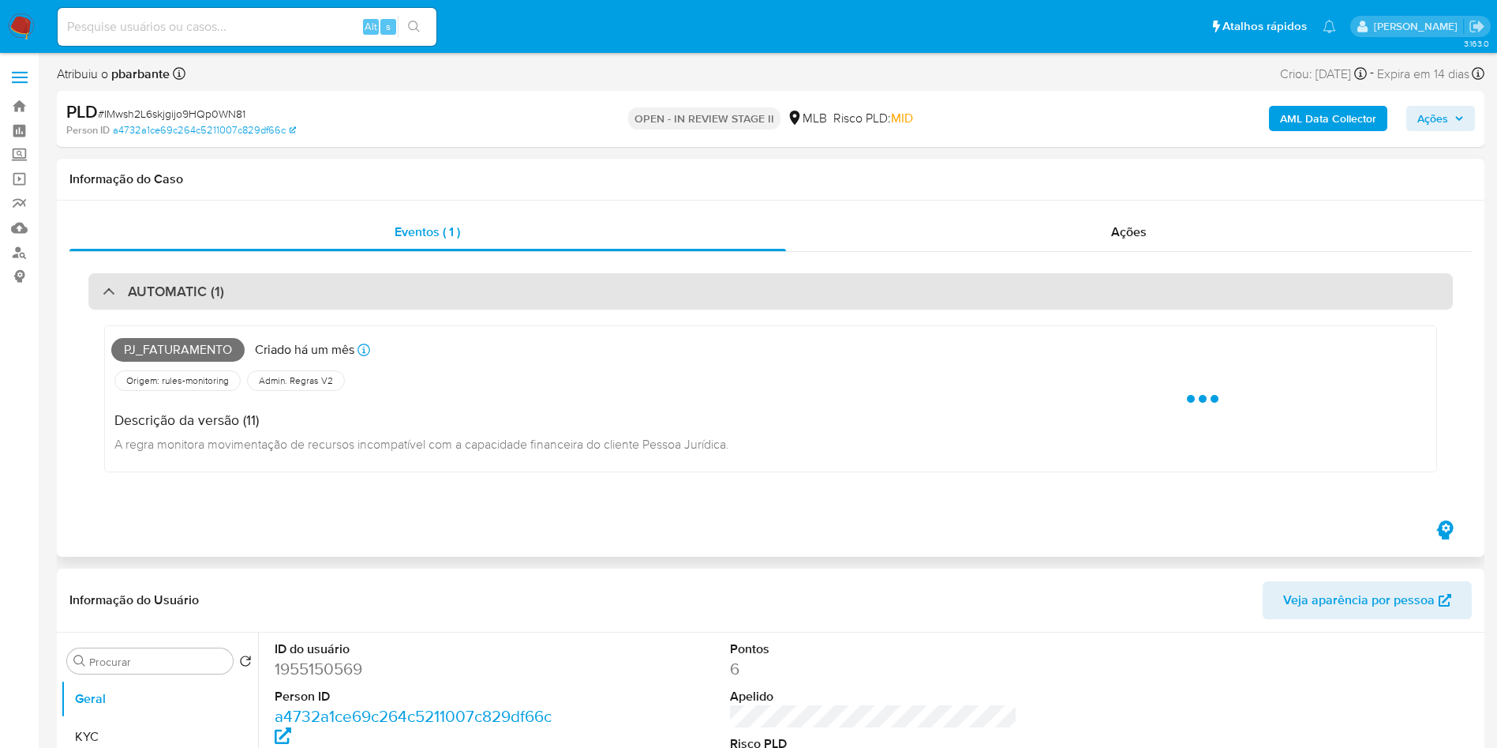
click at [651, 295] on div "AUTOMATIC (1)" at bounding box center [770, 291] width 1365 height 36
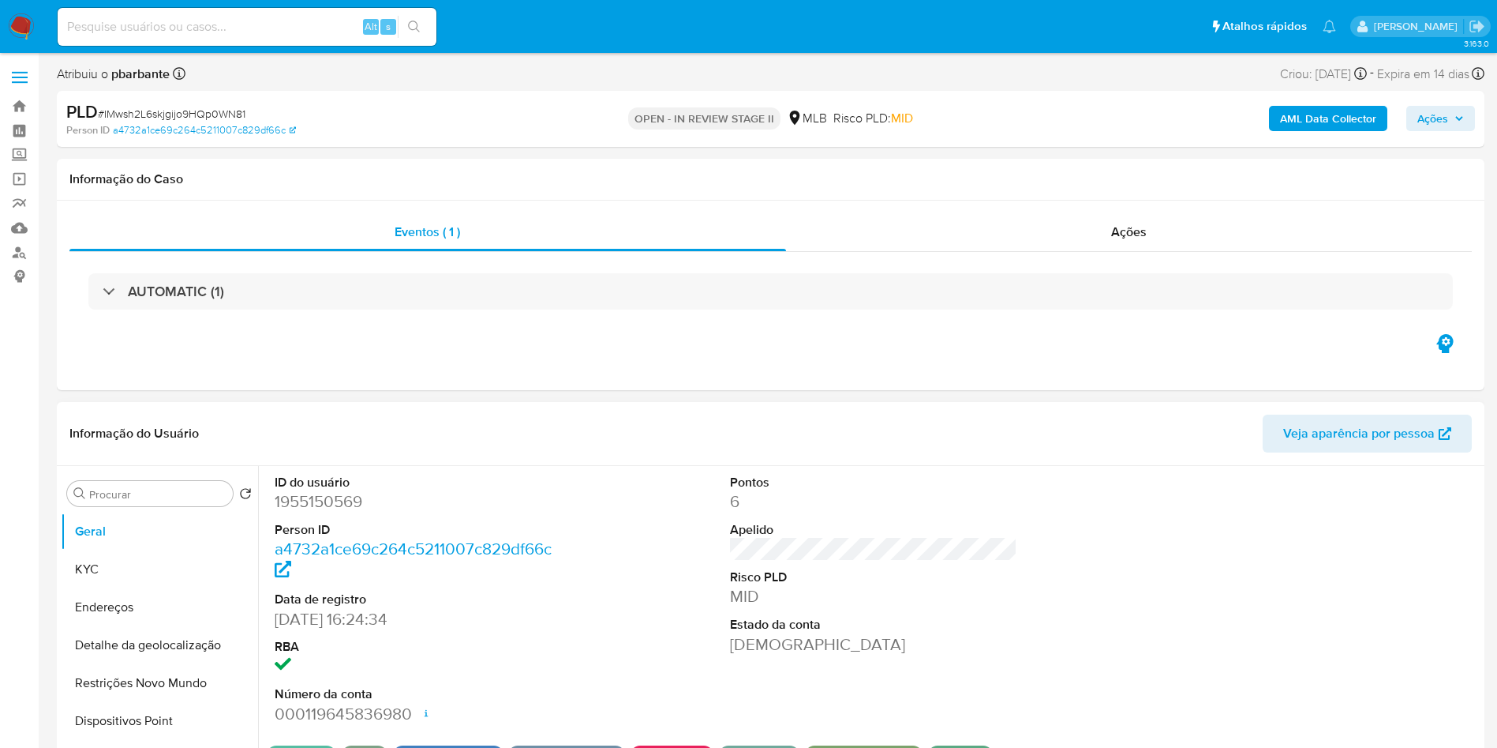
click at [303, 539] on dl "ID do usuário 1955150569 Person ID a4732a1ce69c264c5211007c829df66c Data de reg…" at bounding box center [419, 599] width 288 height 251
click at [321, 512] on dd "1955150569" at bounding box center [419, 501] width 288 height 22
copy dd "1955150569"
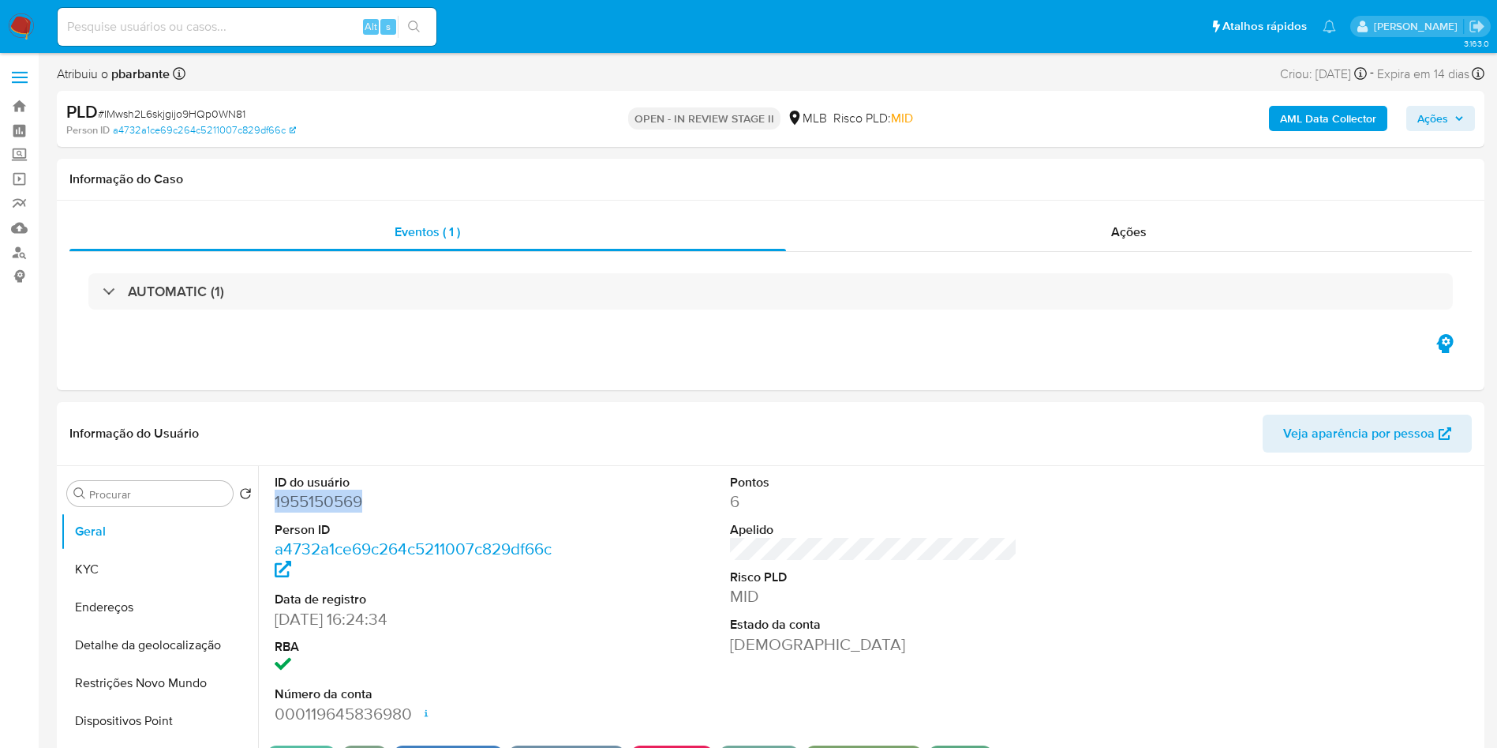
click at [1349, 122] on b "AML Data Collector" at bounding box center [1328, 118] width 96 height 25
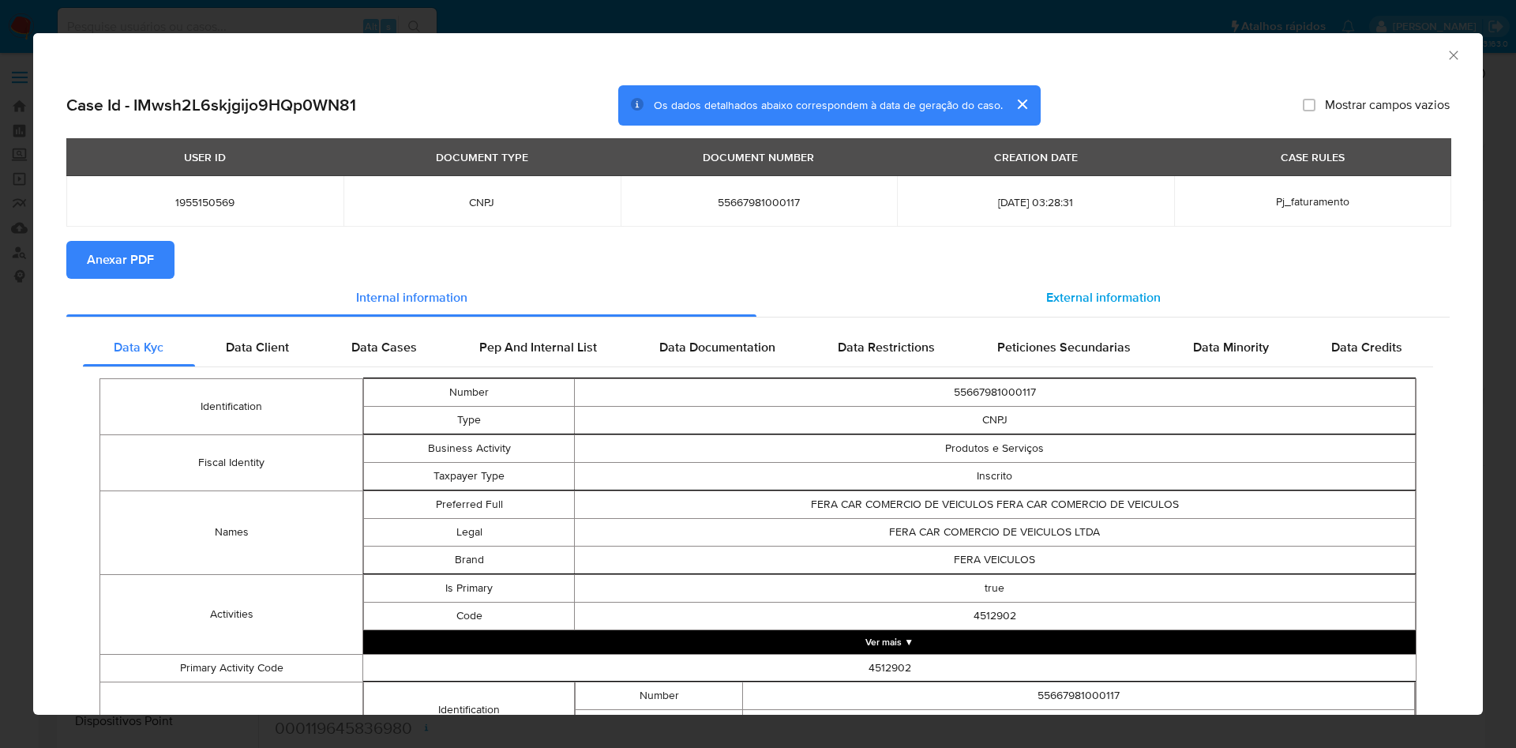
click at [1077, 294] on span "External information" at bounding box center [1103, 297] width 114 height 18
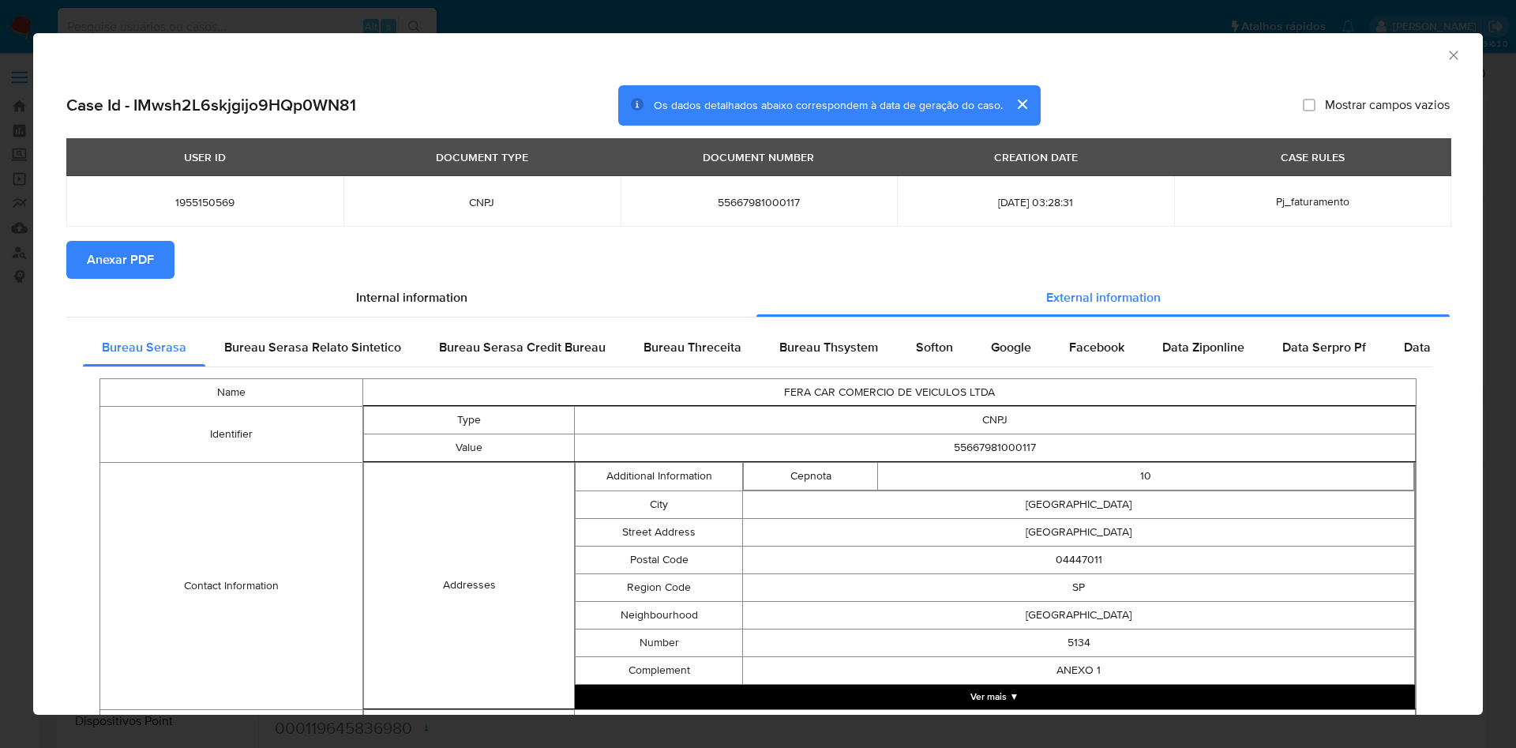
click at [152, 244] on span "Anexar PDF" at bounding box center [120, 259] width 67 height 35
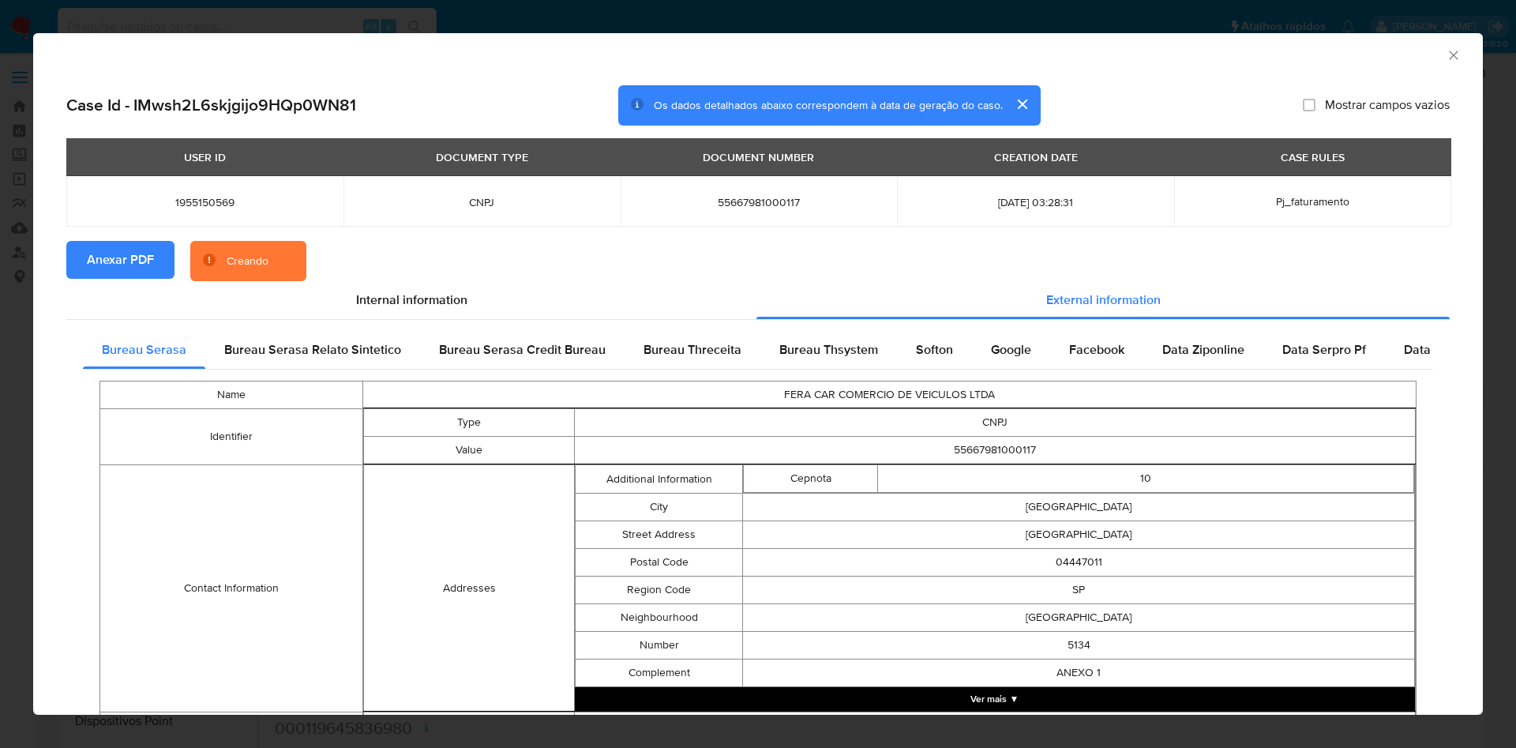
scroll to position [523, 0]
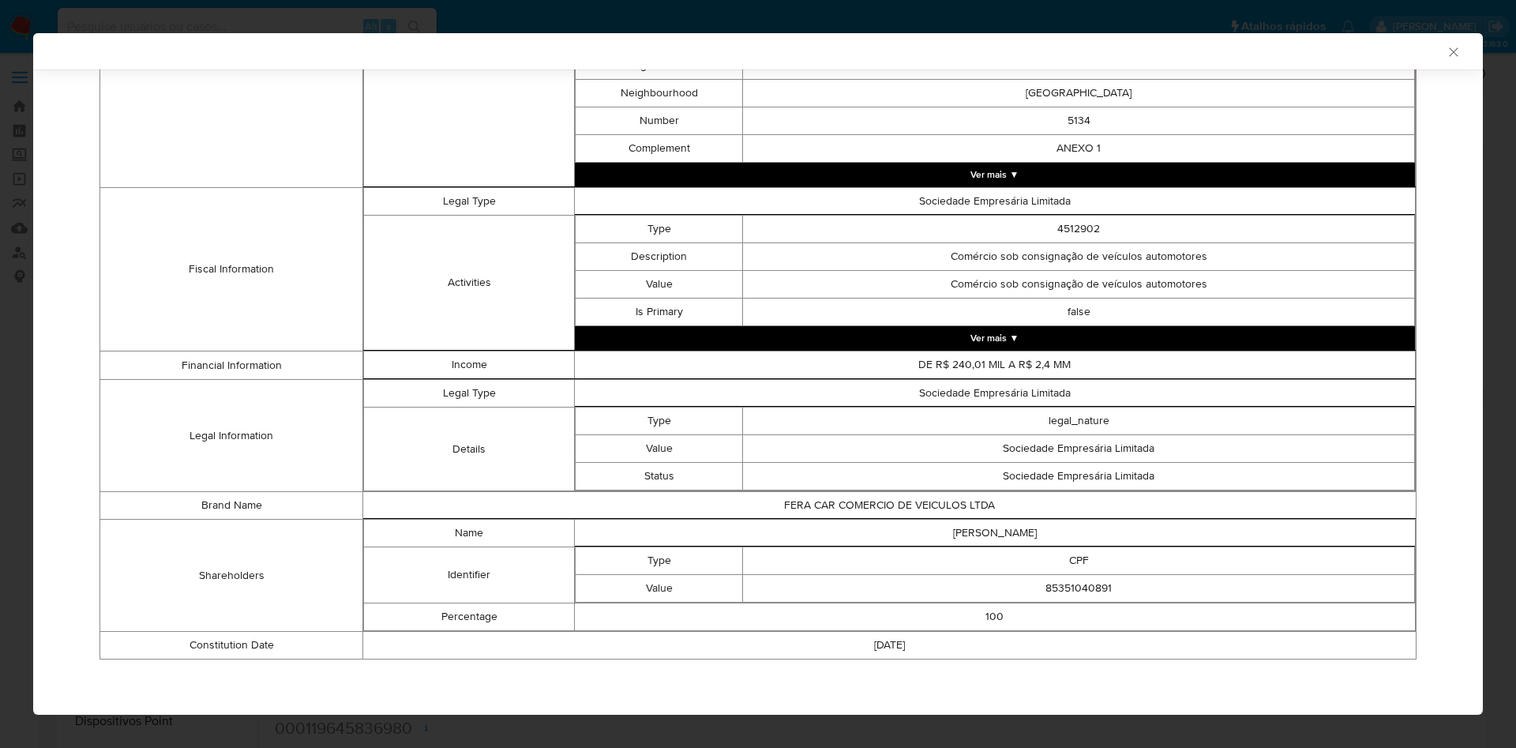
click at [1089, 587] on td "85351040891" at bounding box center [1079, 589] width 672 height 28
copy td "85351040891"
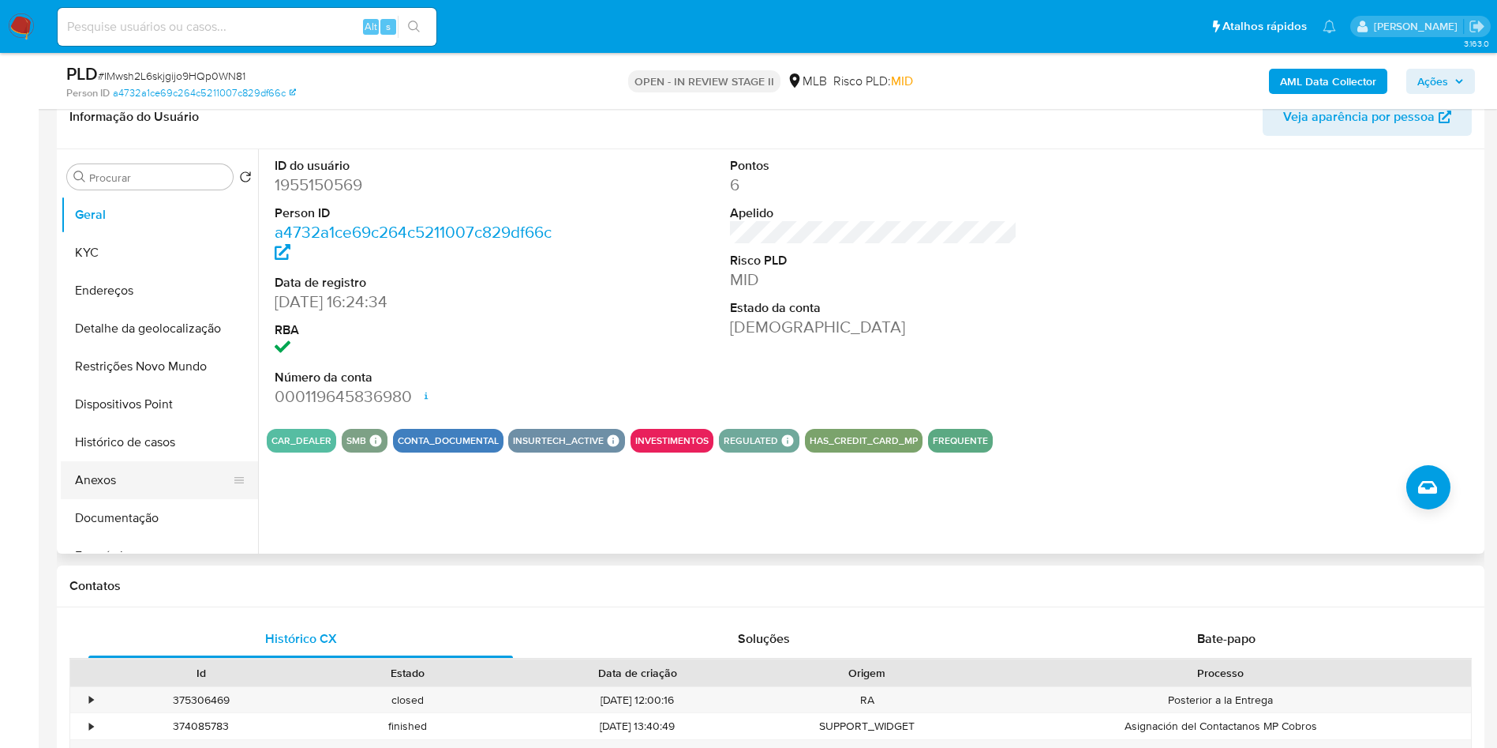
scroll to position [262, 0]
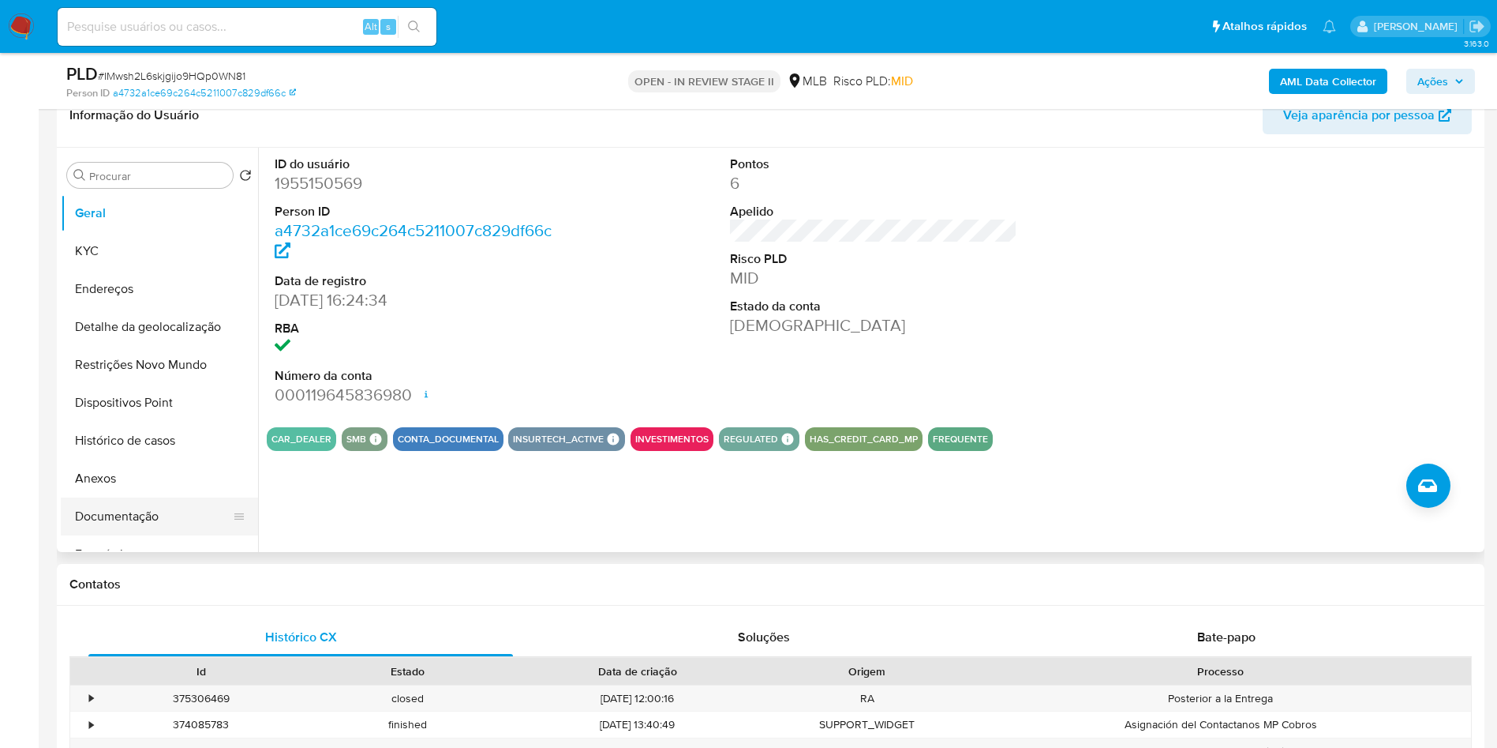
click at [152, 535] on button "Documentação" at bounding box center [153, 516] width 185 height 38
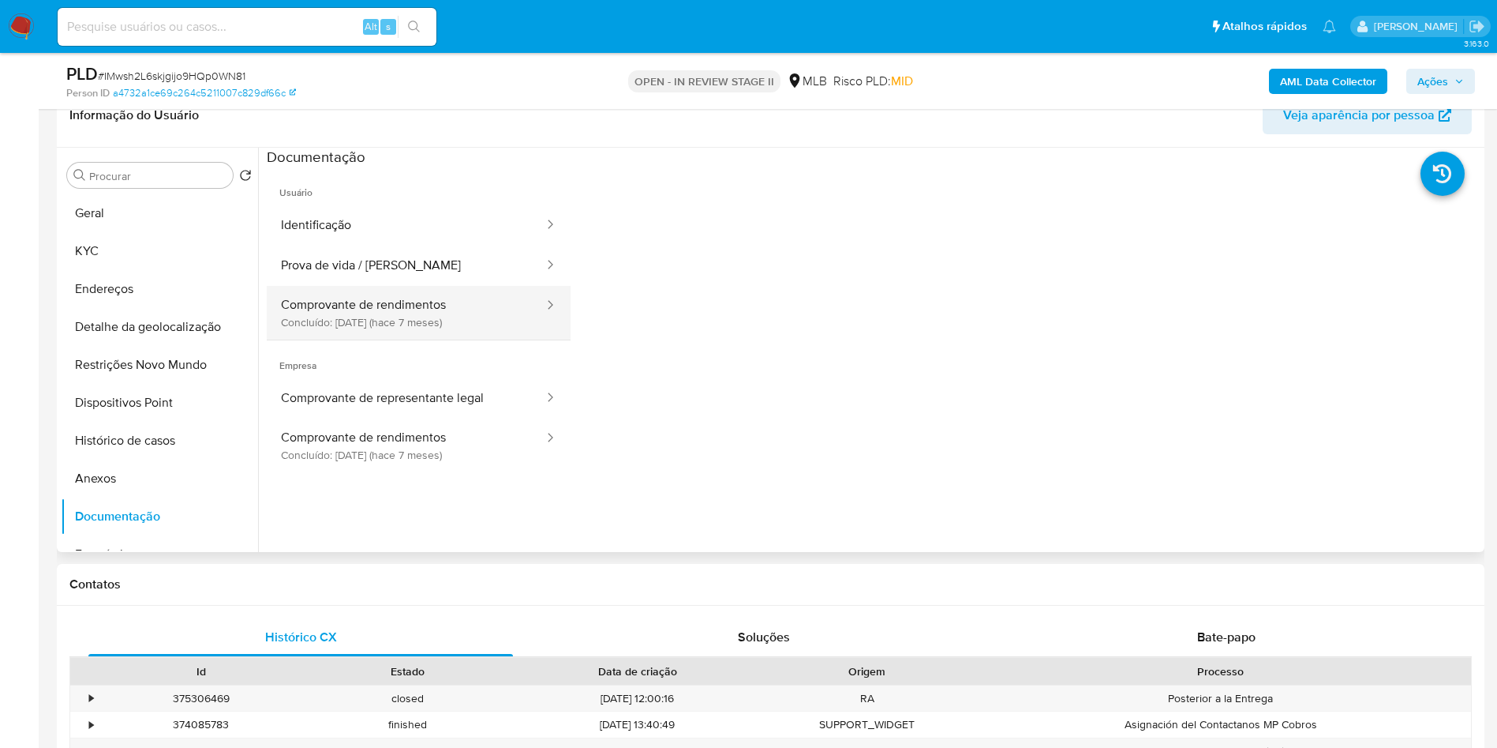
click at [464, 339] on button "Comprovante de rendimentos Concluído: 06/03/2025 (hace 7 meses)" at bounding box center [406, 313] width 279 height 54
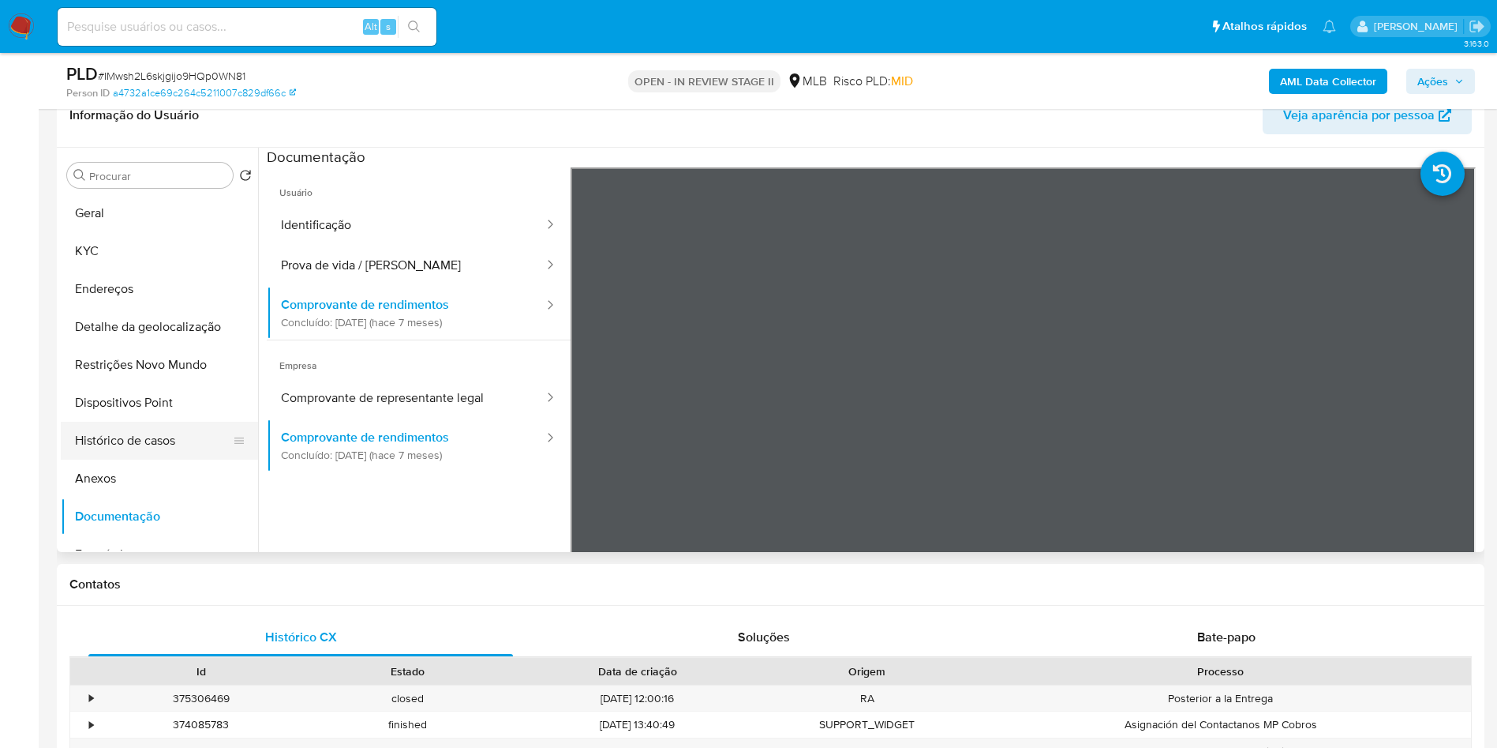
click at [163, 458] on button "Histórico de casos" at bounding box center [153, 441] width 185 height 38
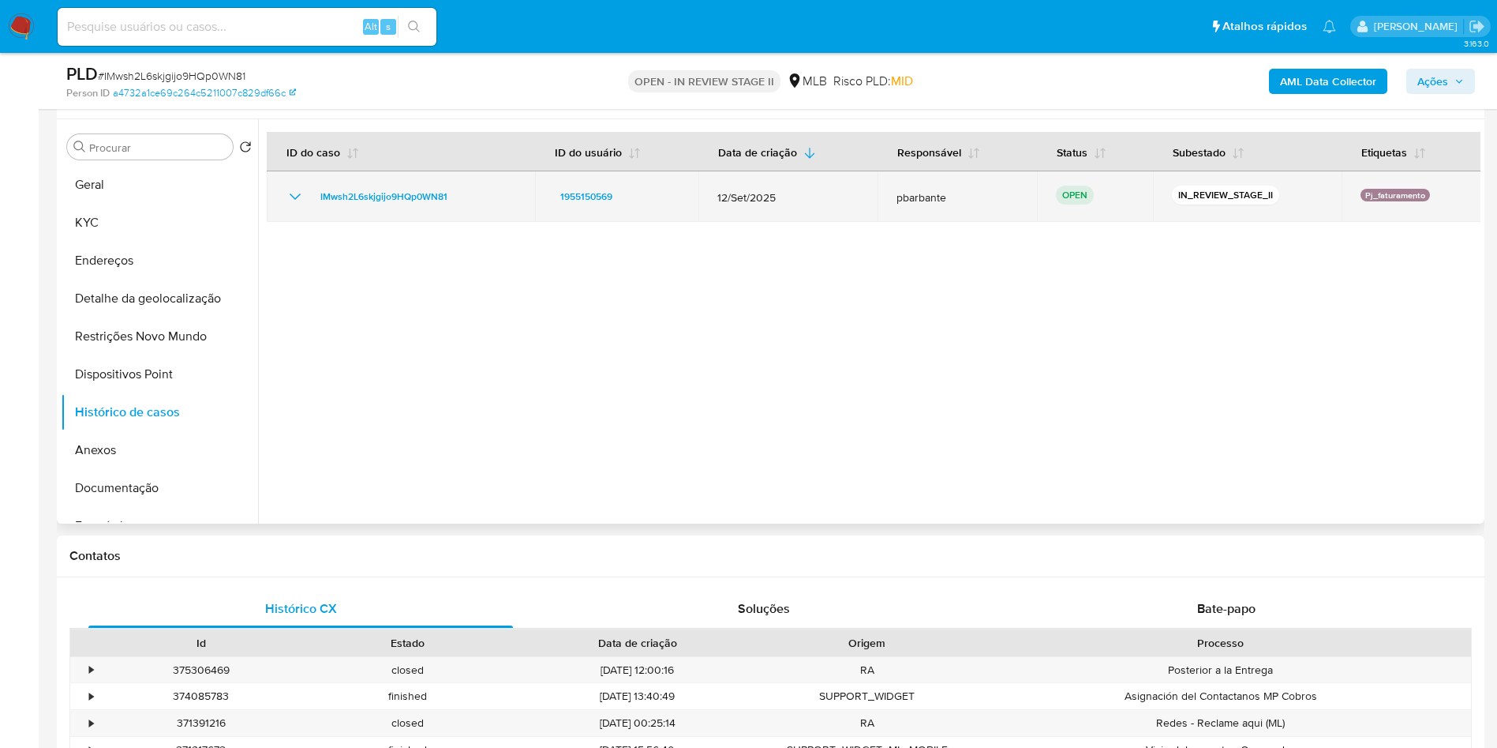
scroll to position [268, 0]
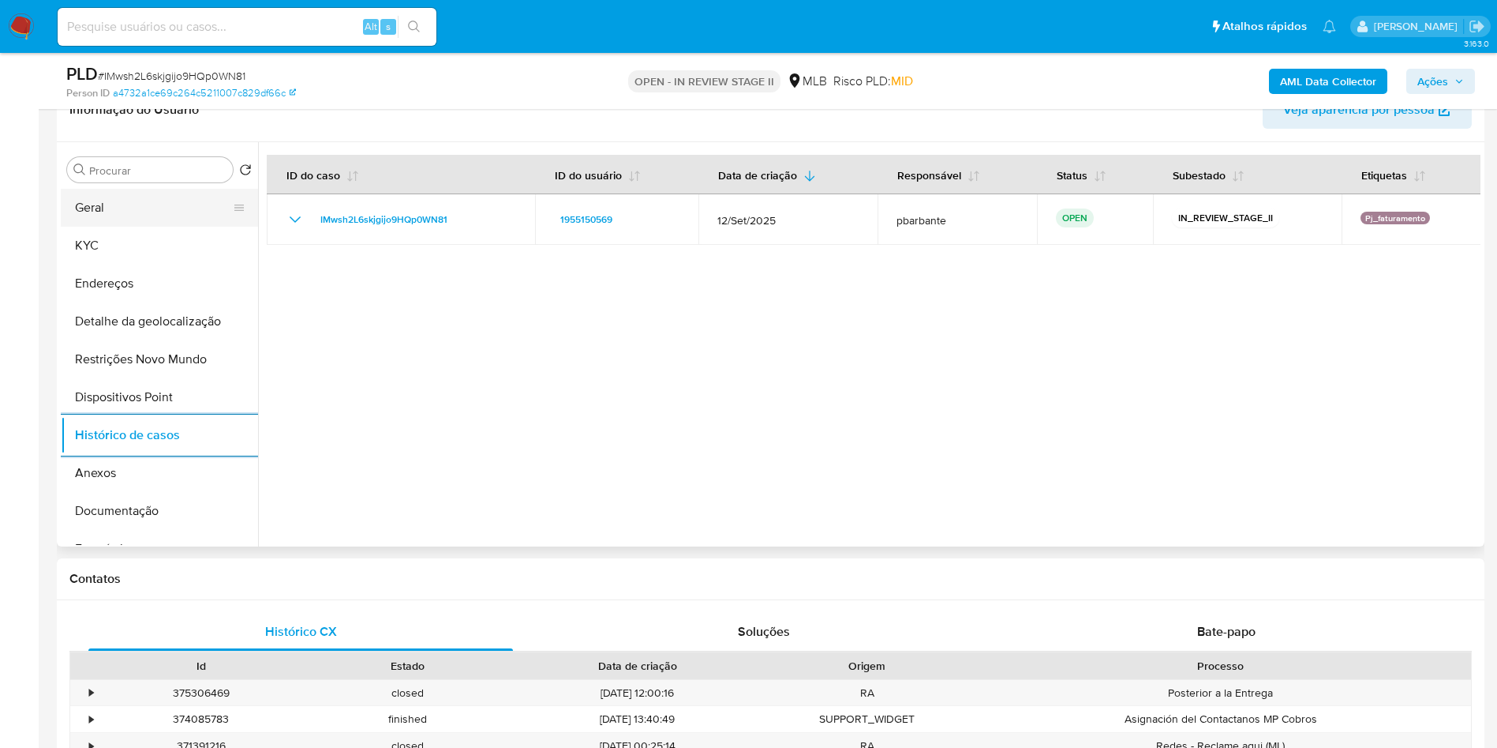
click at [137, 227] on button "Geral" at bounding box center [153, 208] width 185 height 38
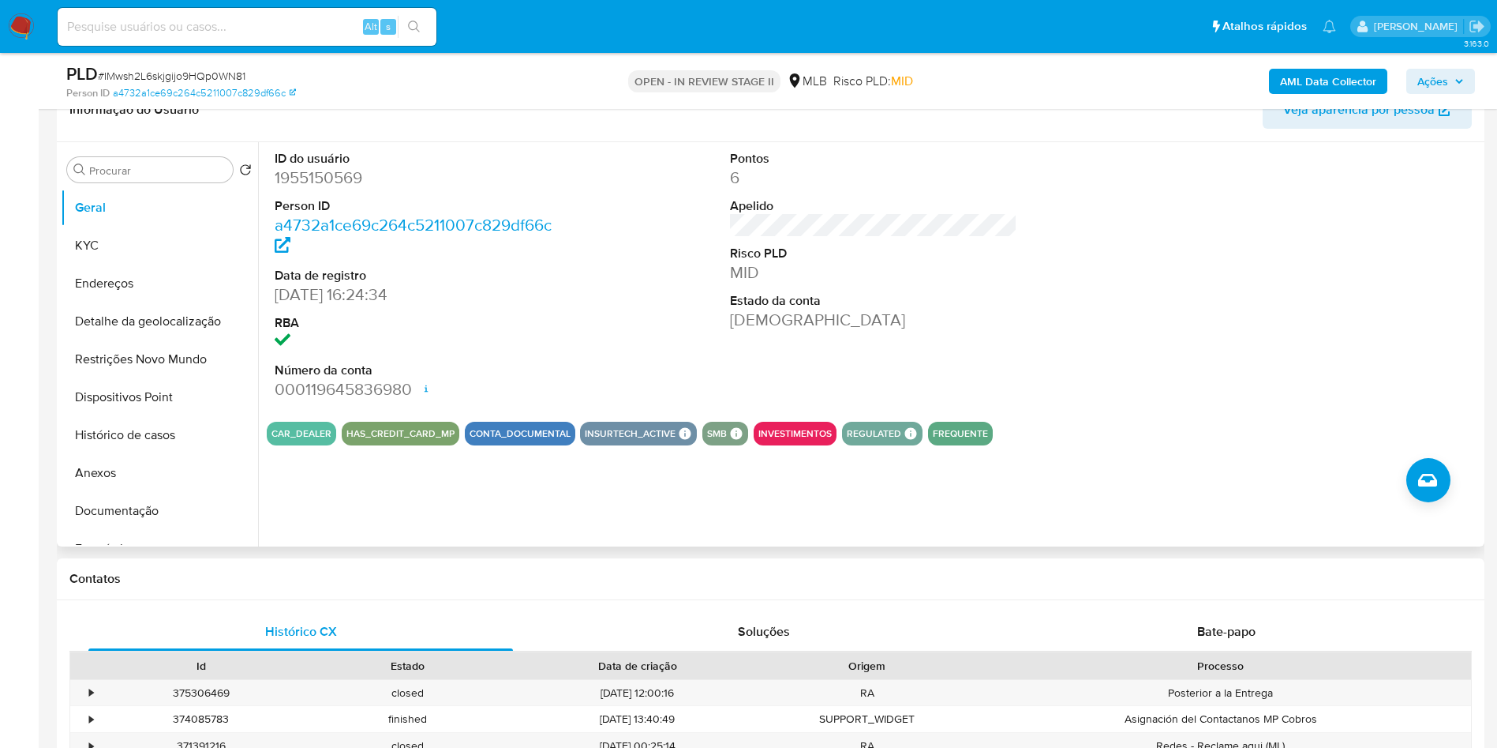
copy td "85351040891"
click at [121, 256] on button "KYC" at bounding box center [153, 246] width 185 height 38
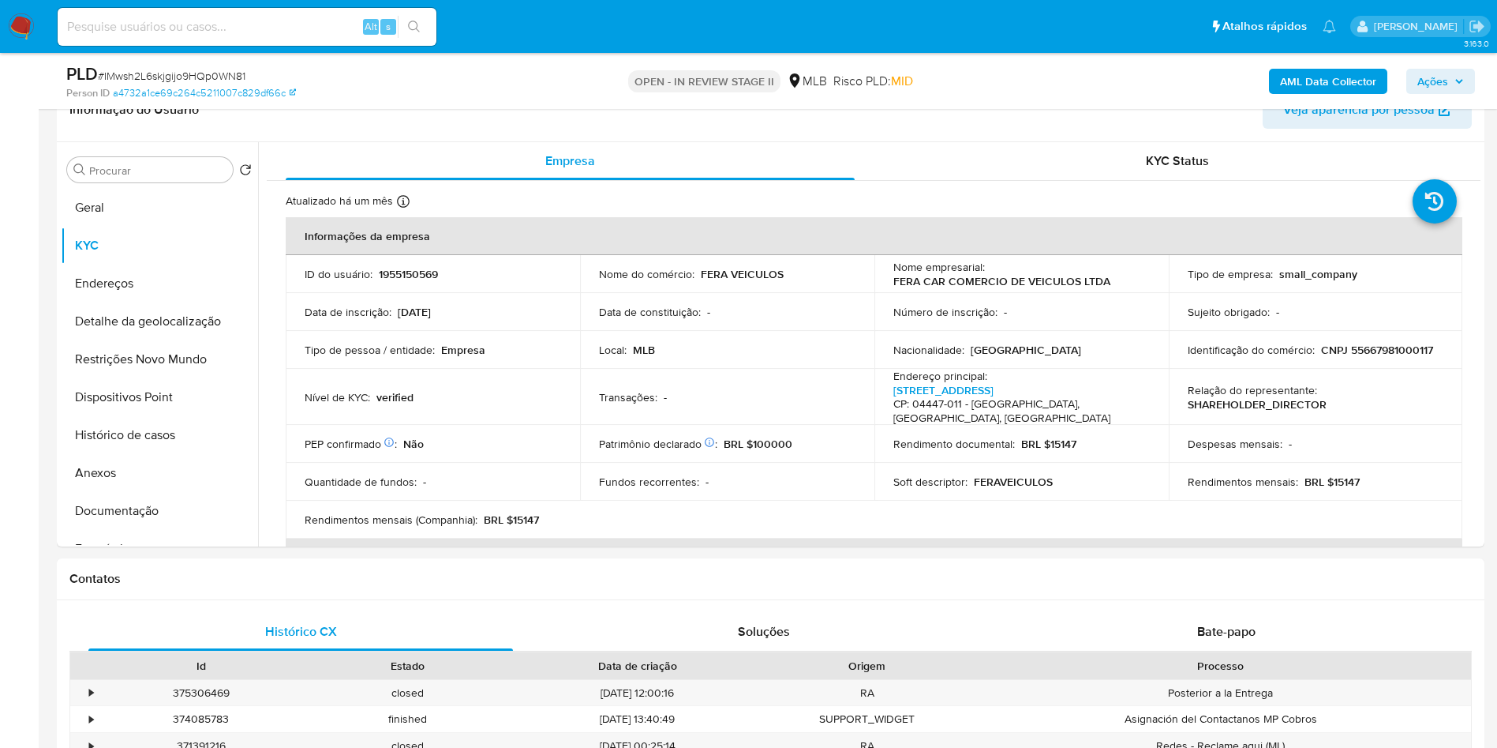
copy td "85351040891"
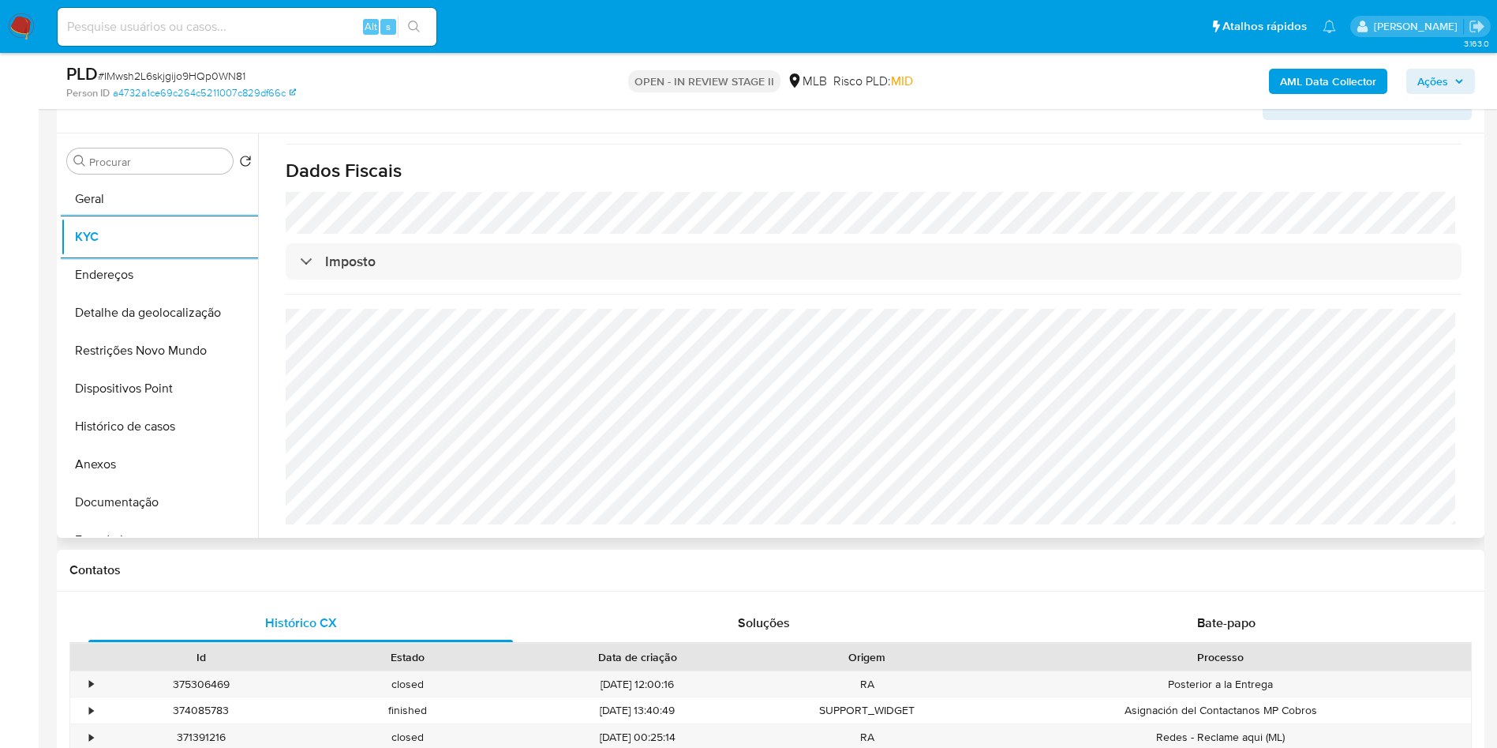
scroll to position [277, 0]
copy td "85351040891"
click at [156, 324] on button "Detalhe da geolocalização" at bounding box center [153, 312] width 185 height 38
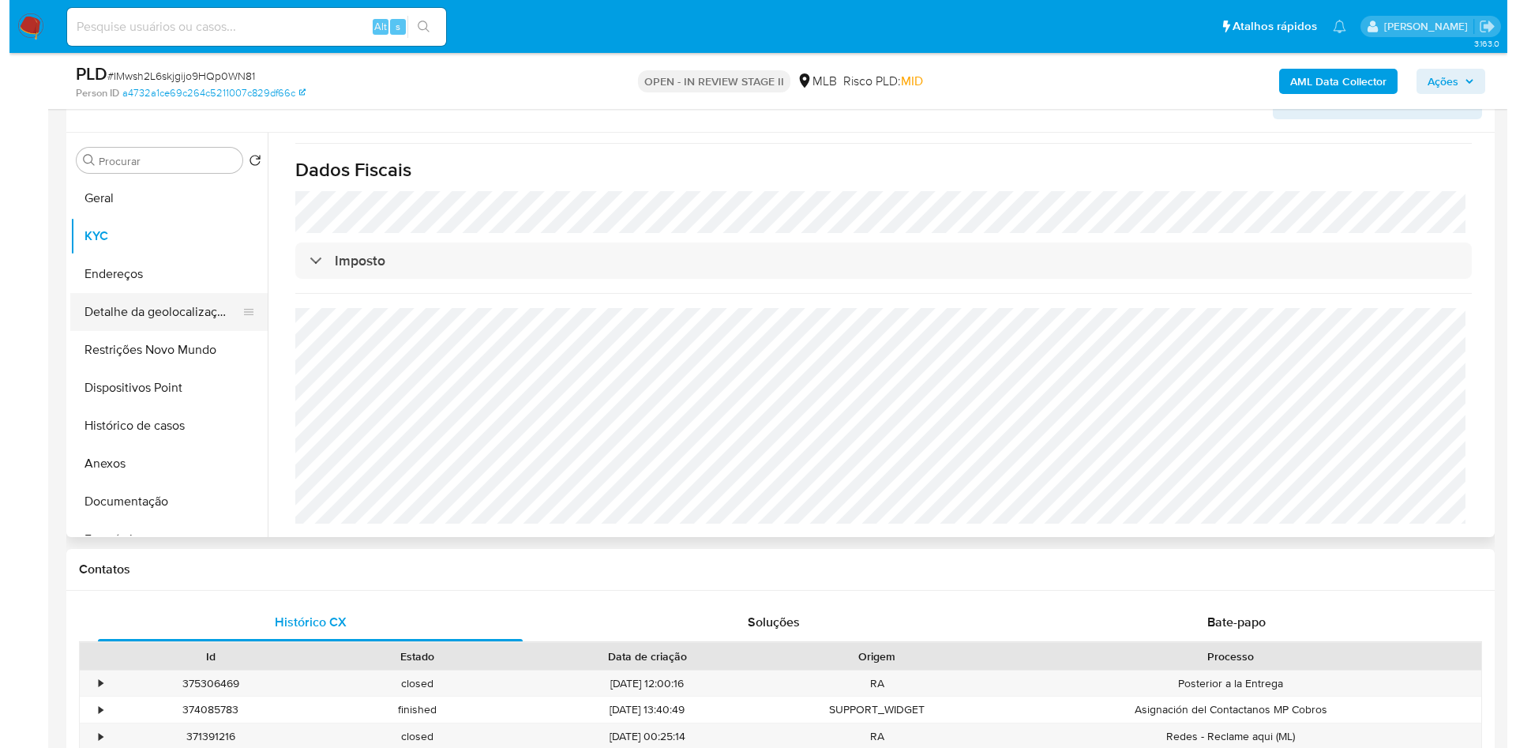
scroll to position [0, 0]
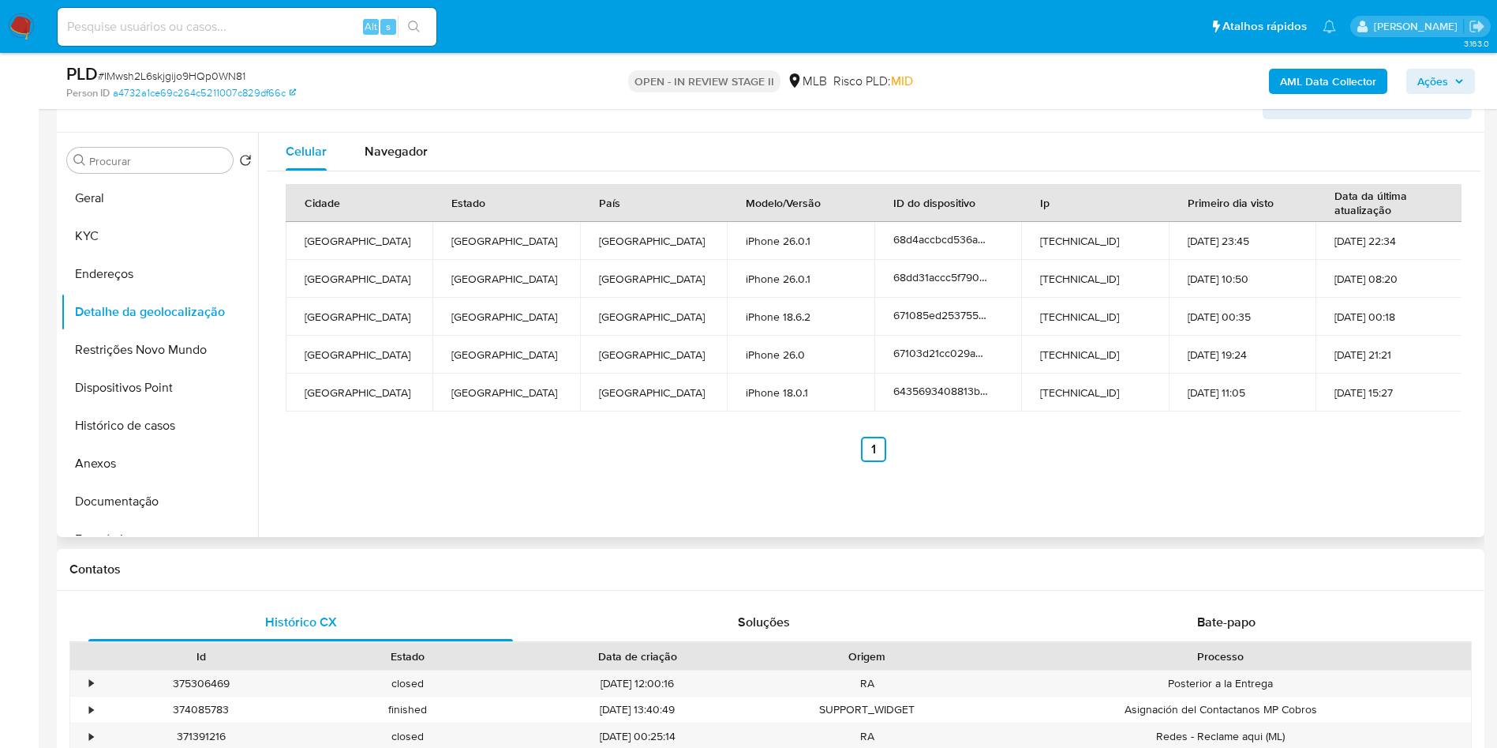
copy td "85351040891"
click at [119, 365] on button "Restrições Novo Mundo" at bounding box center [153, 350] width 185 height 38
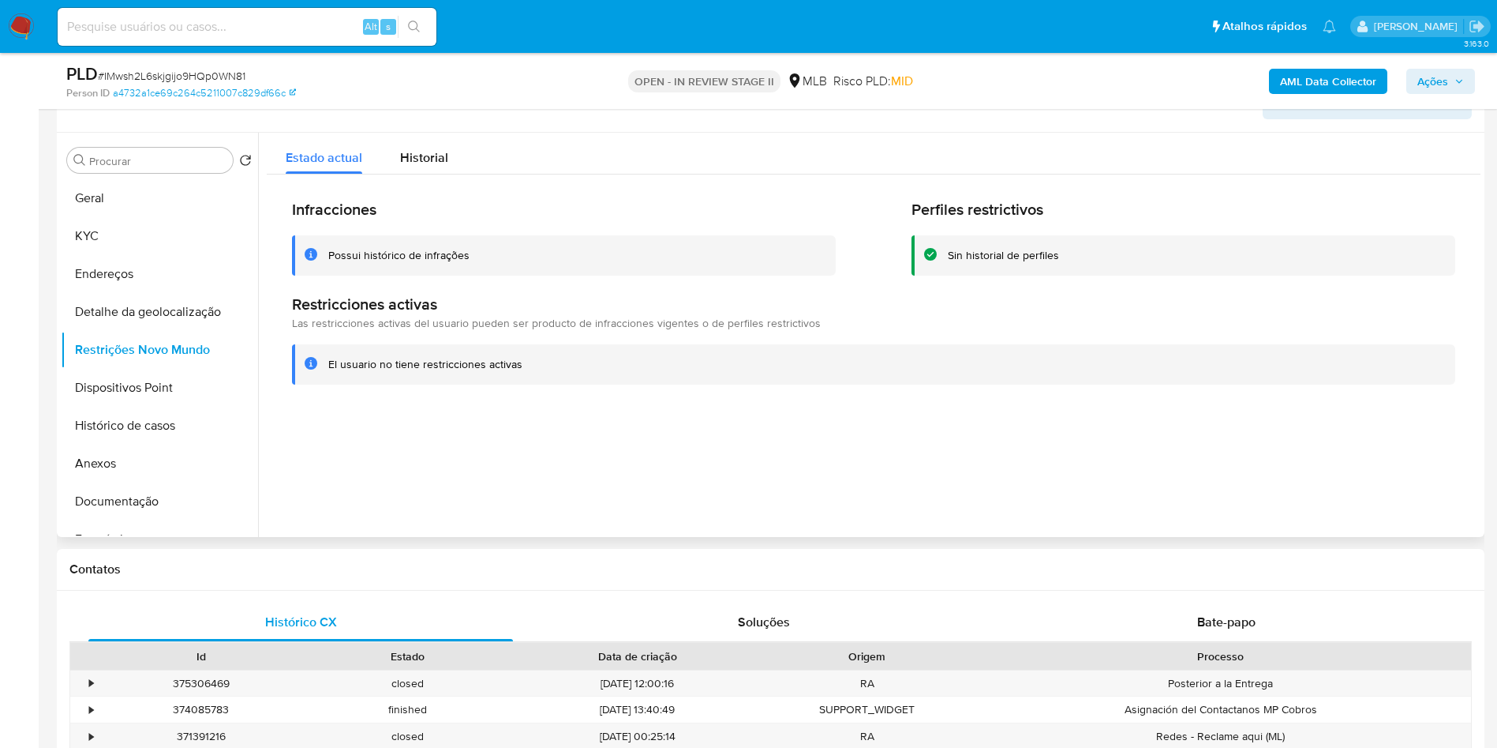
copy td "85351040891"
click at [168, 407] on button "Dispositivos Point" at bounding box center [153, 388] width 185 height 38
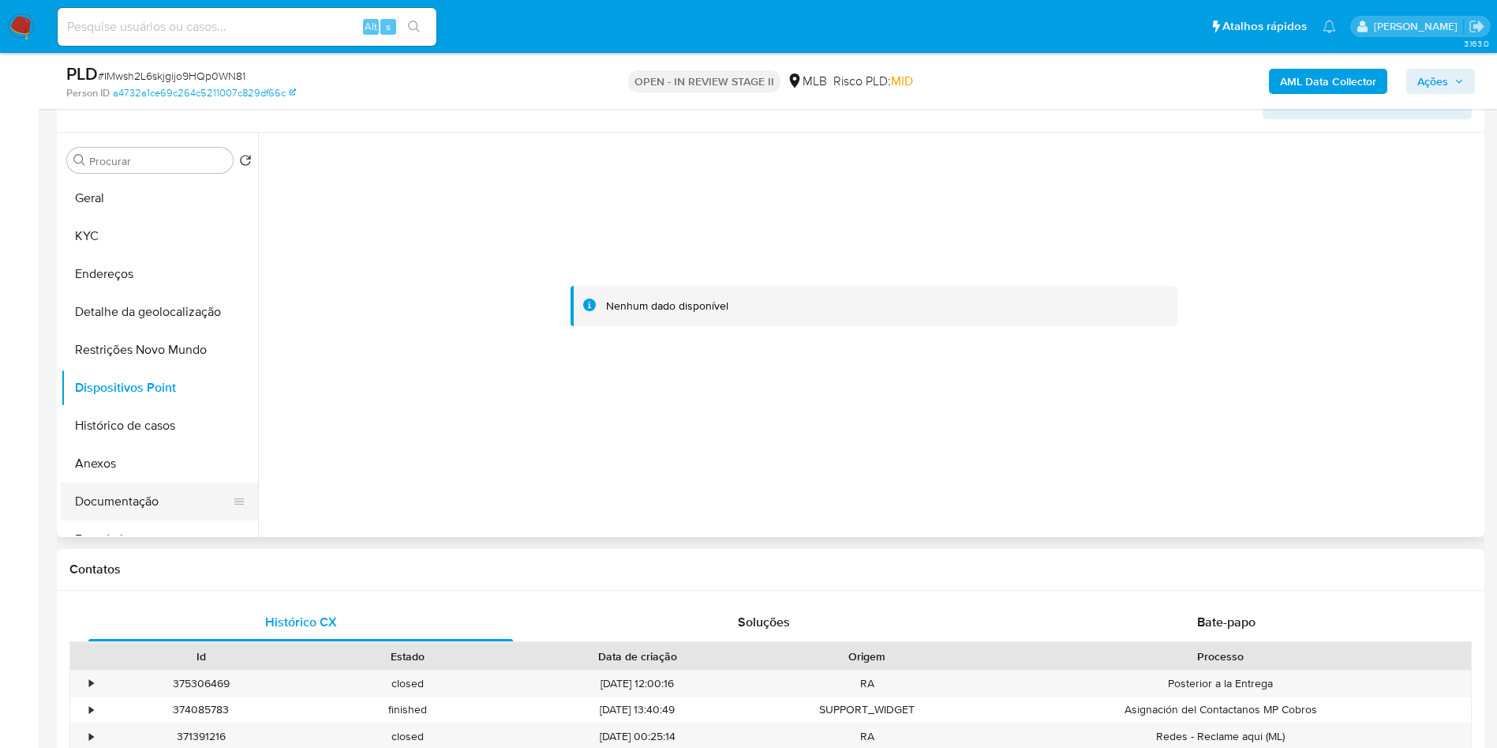
click at [81, 520] on button "Documentação" at bounding box center [153, 501] width 185 height 38
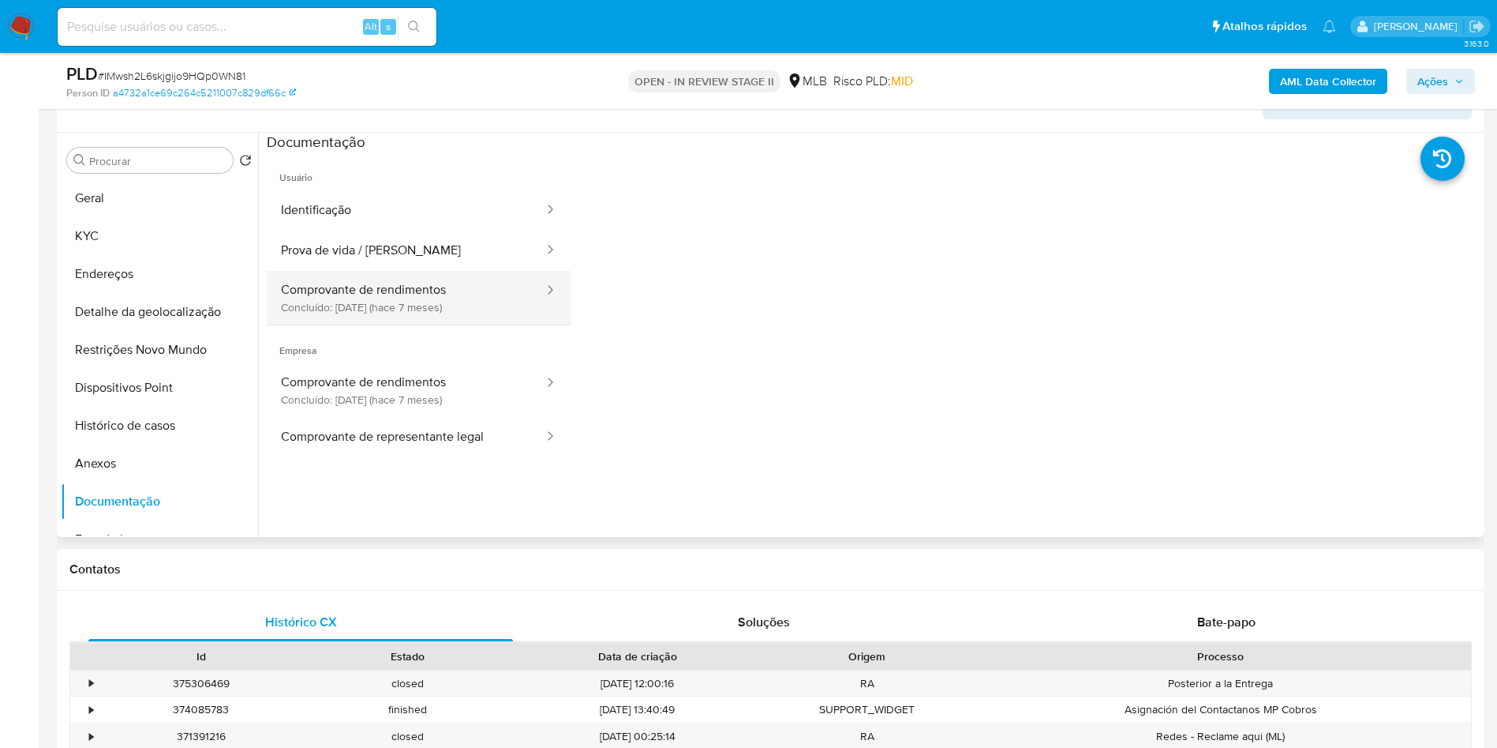
click at [411, 320] on button "Comprovante de rendimentos Concluído: 06/03/2025 (hace 7 meses)" at bounding box center [406, 298] width 279 height 54
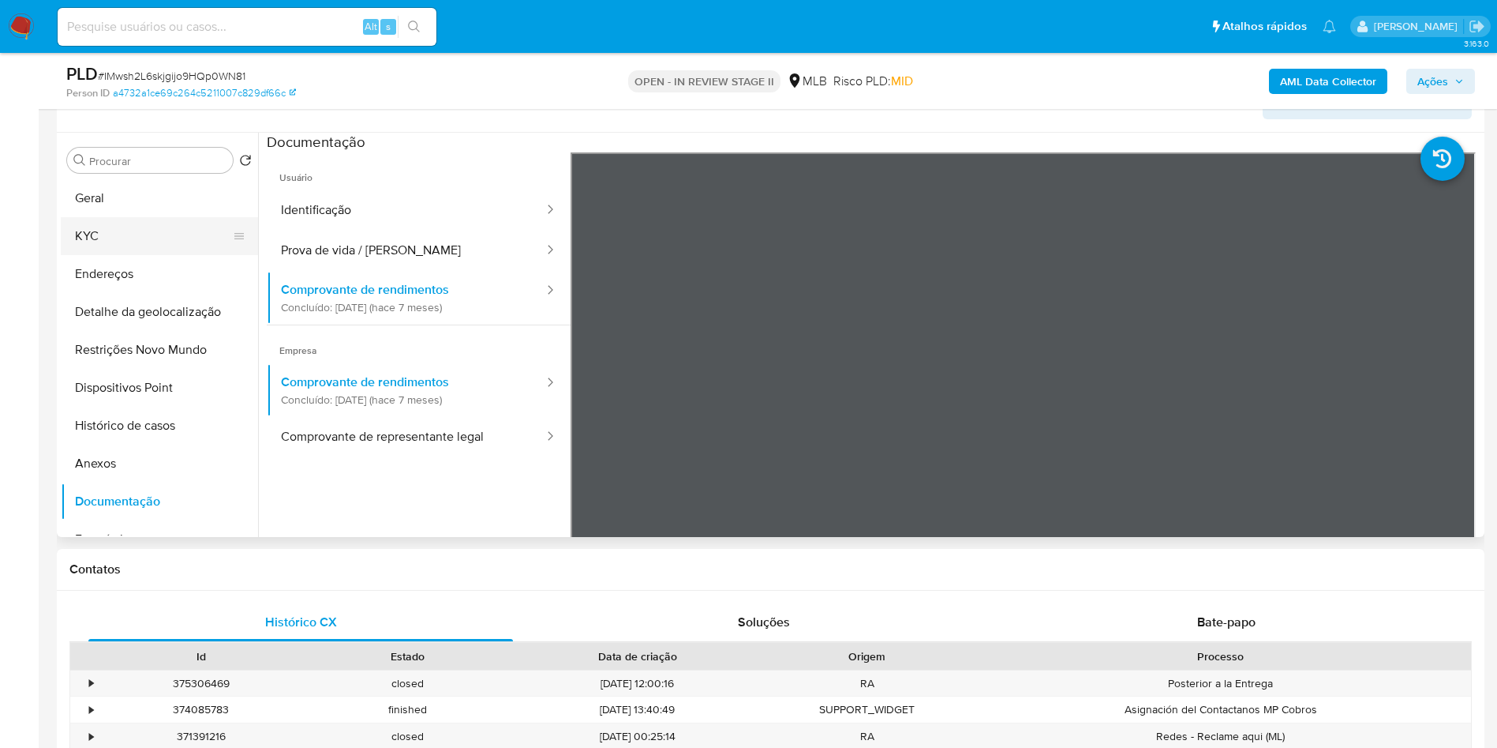
click at [122, 255] on button "KYC" at bounding box center [153, 236] width 185 height 38
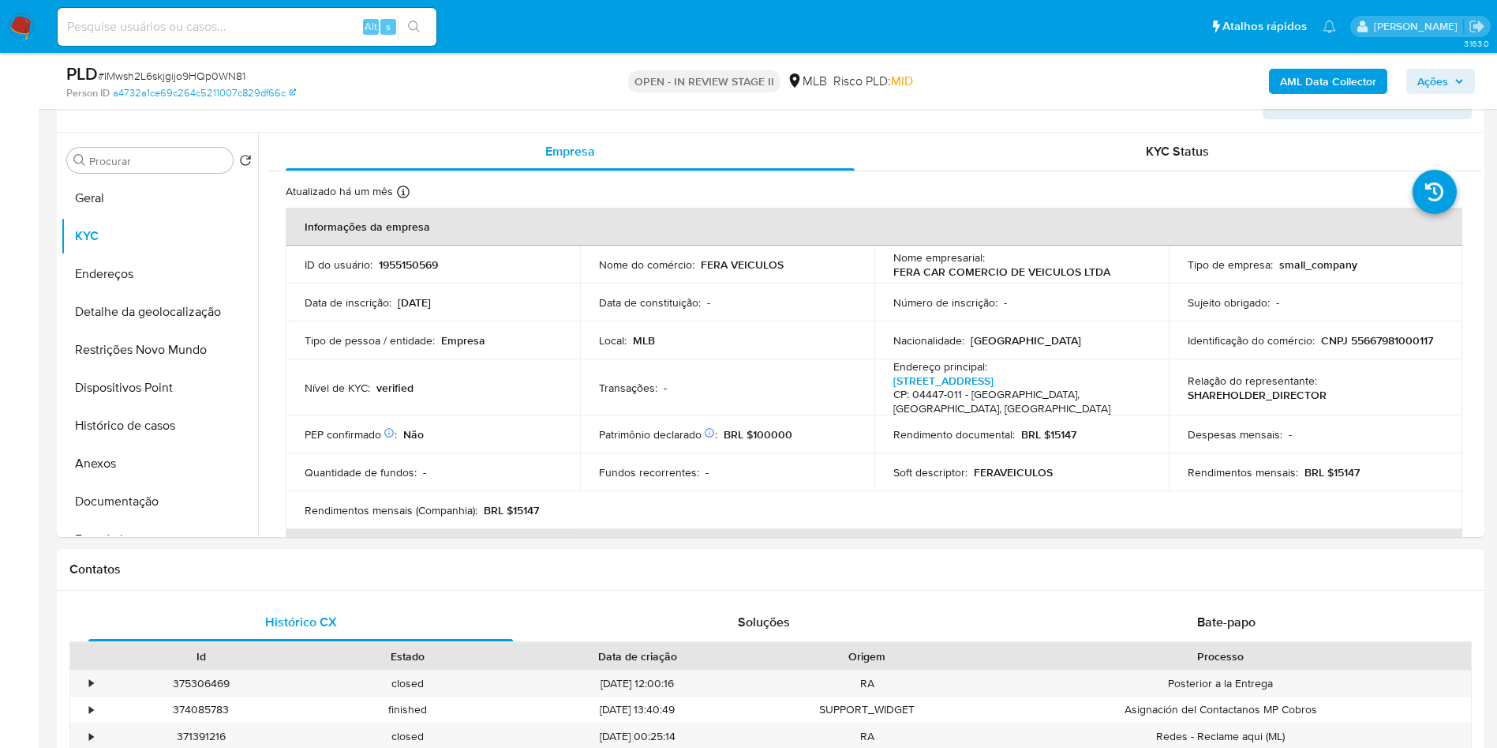
click at [1458, 87] on span "Ações" at bounding box center [1441, 81] width 47 height 22
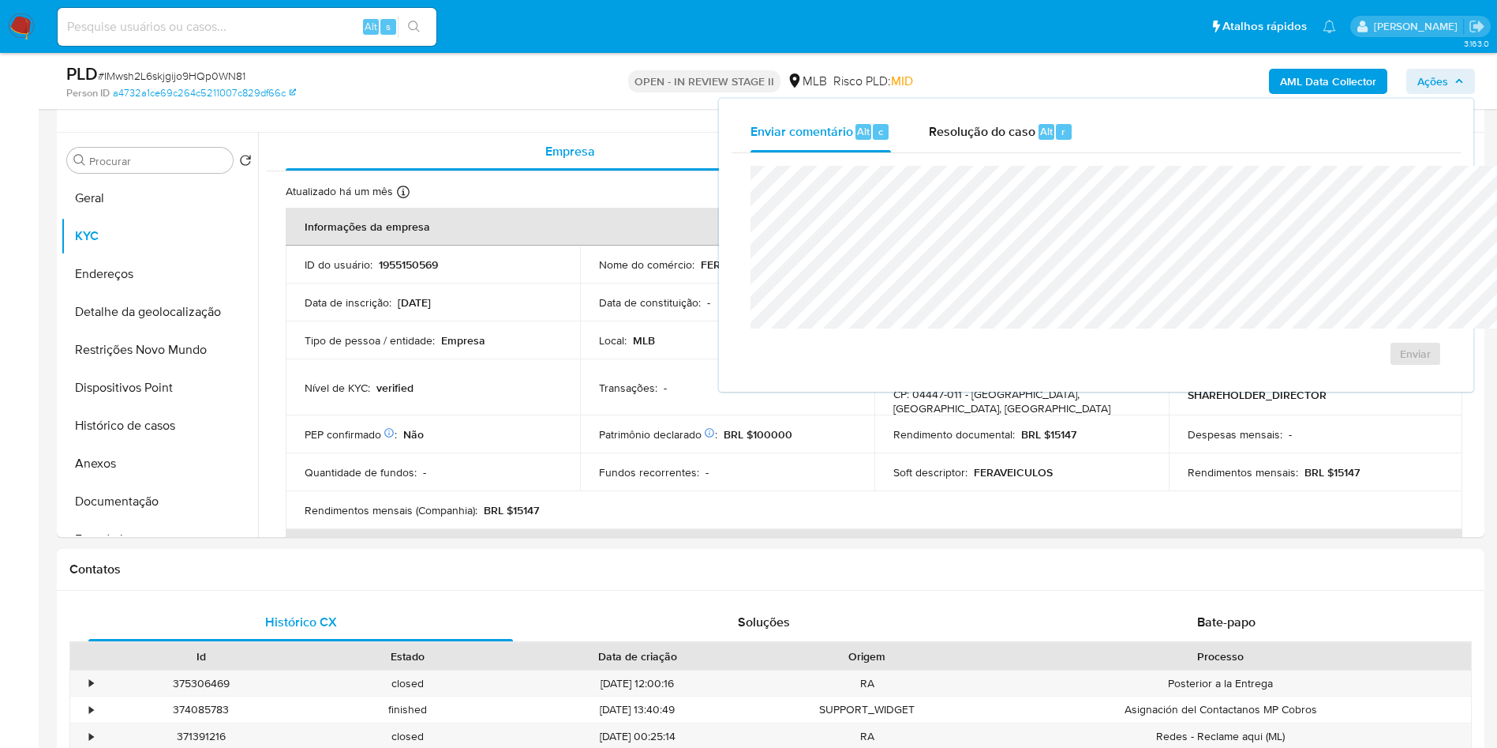
click at [860, 155] on div "Enviar" at bounding box center [1096, 266] width 729 height 226
click at [929, 144] on div "Resolução do caso Alt r" at bounding box center [1001, 131] width 144 height 41
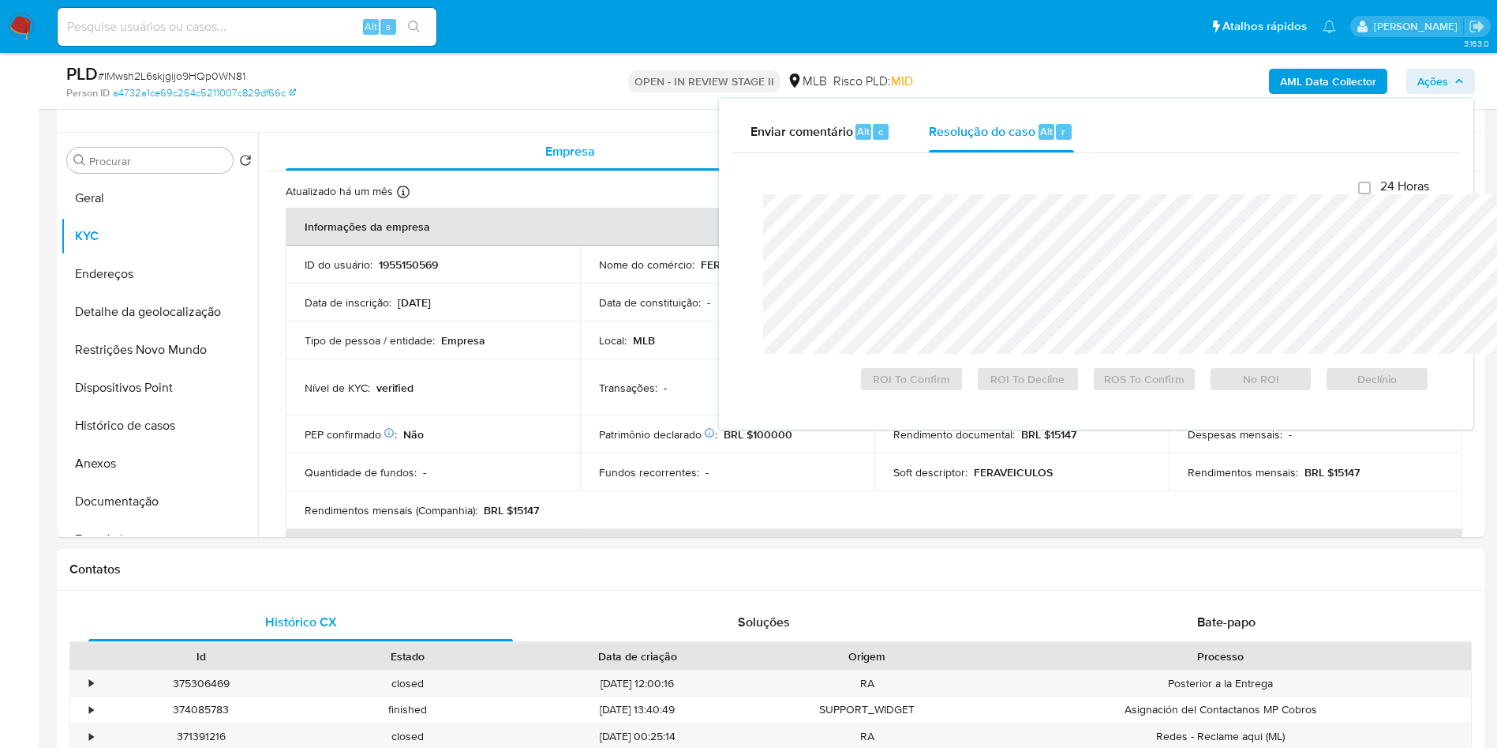
click at [888, 153] on div "Fechamento do caso 24 Horas ROI To Confirm ROI To Decline ROS To Confirm No ROI…" at bounding box center [1096, 285] width 729 height 264
click at [78, 482] on button "Anexos" at bounding box center [153, 463] width 185 height 38
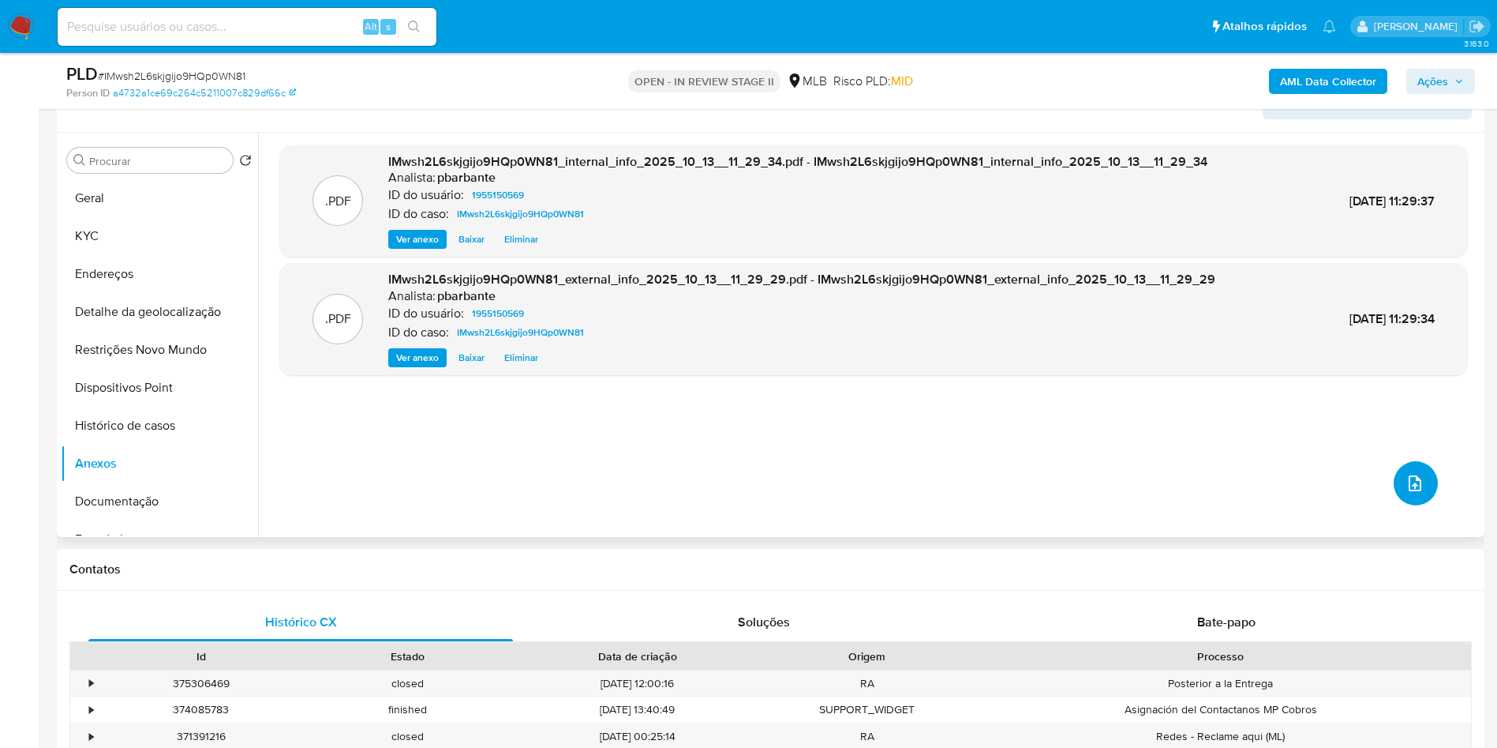
click at [1412, 493] on icon "upload-file" at bounding box center [1415, 483] width 19 height 19
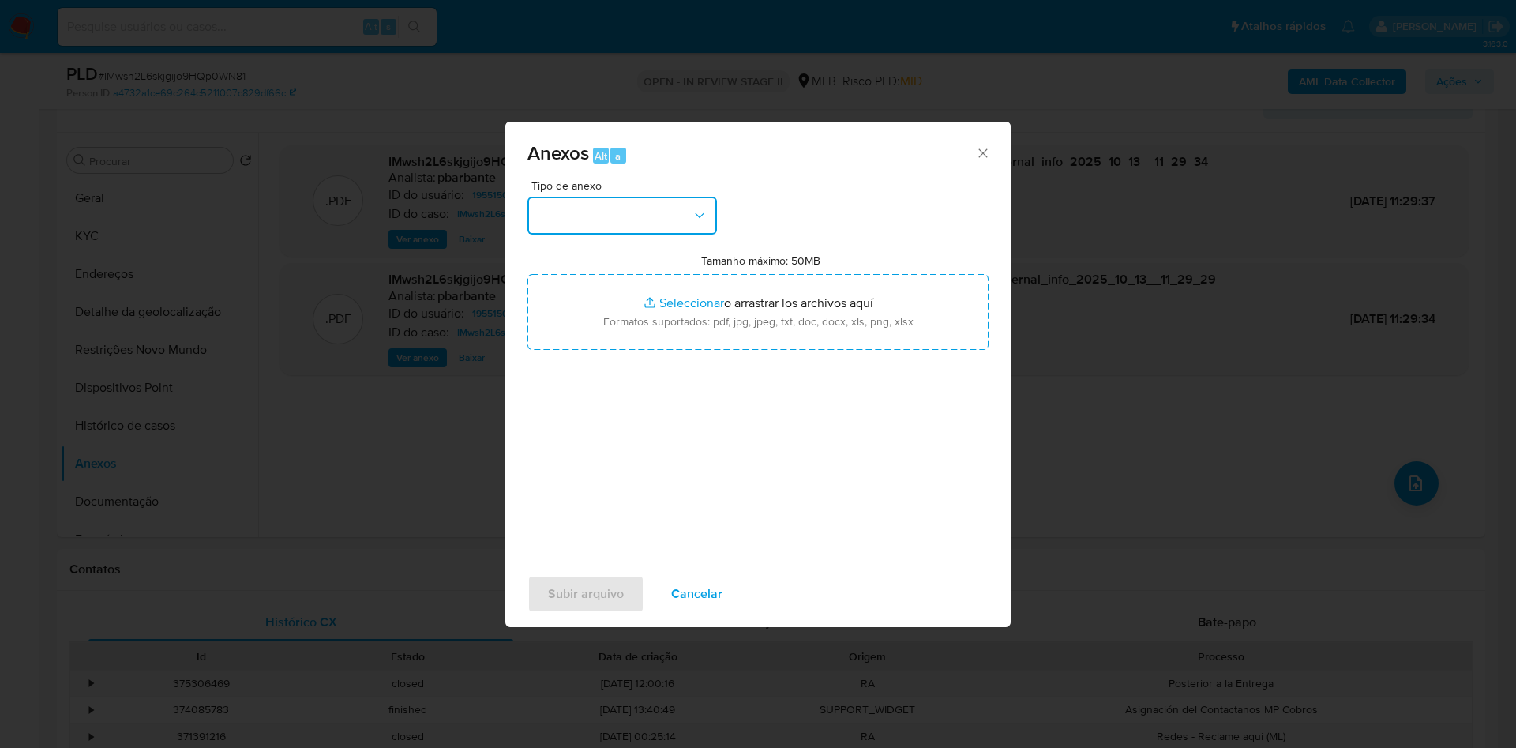
click at [571, 197] on button "button" at bounding box center [621, 216] width 189 height 38
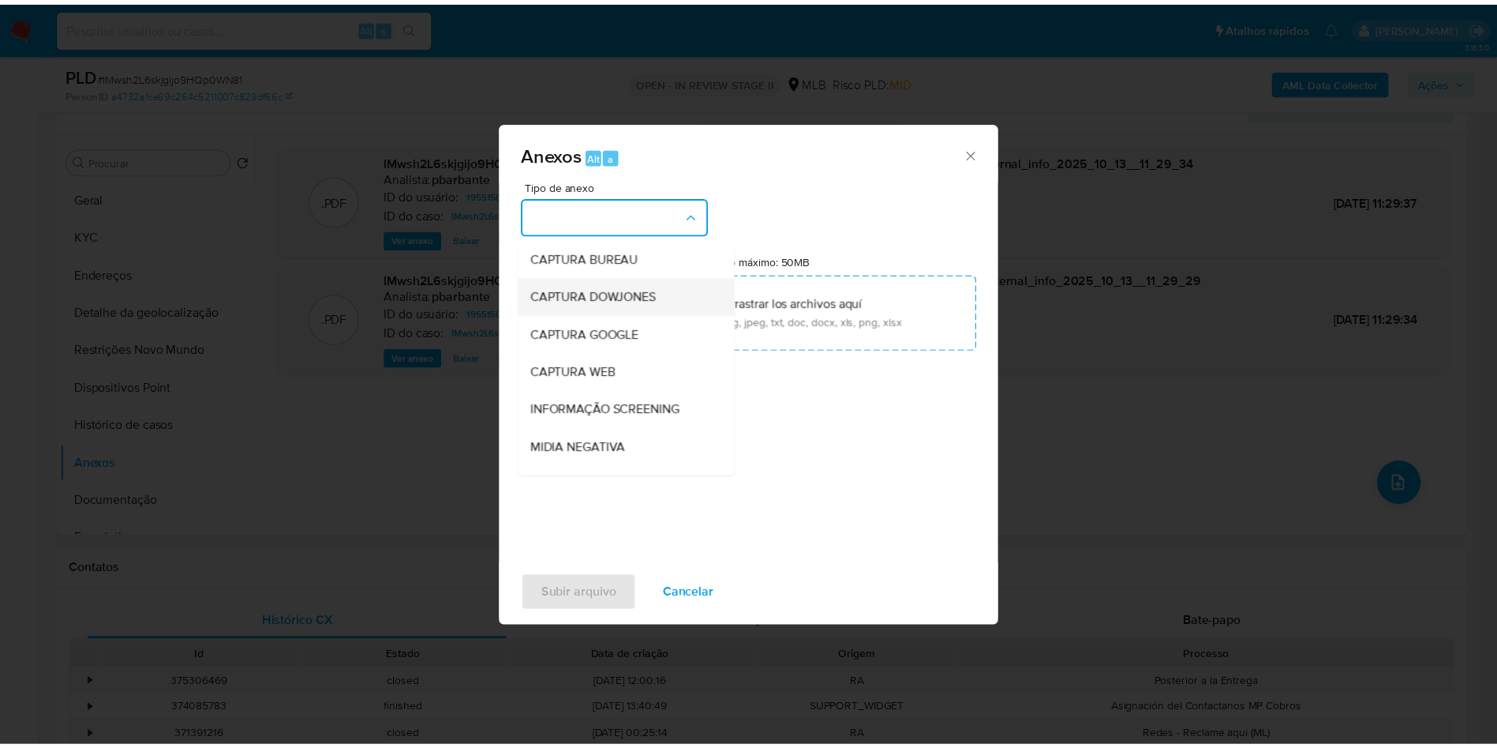
scroll to position [212, 0]
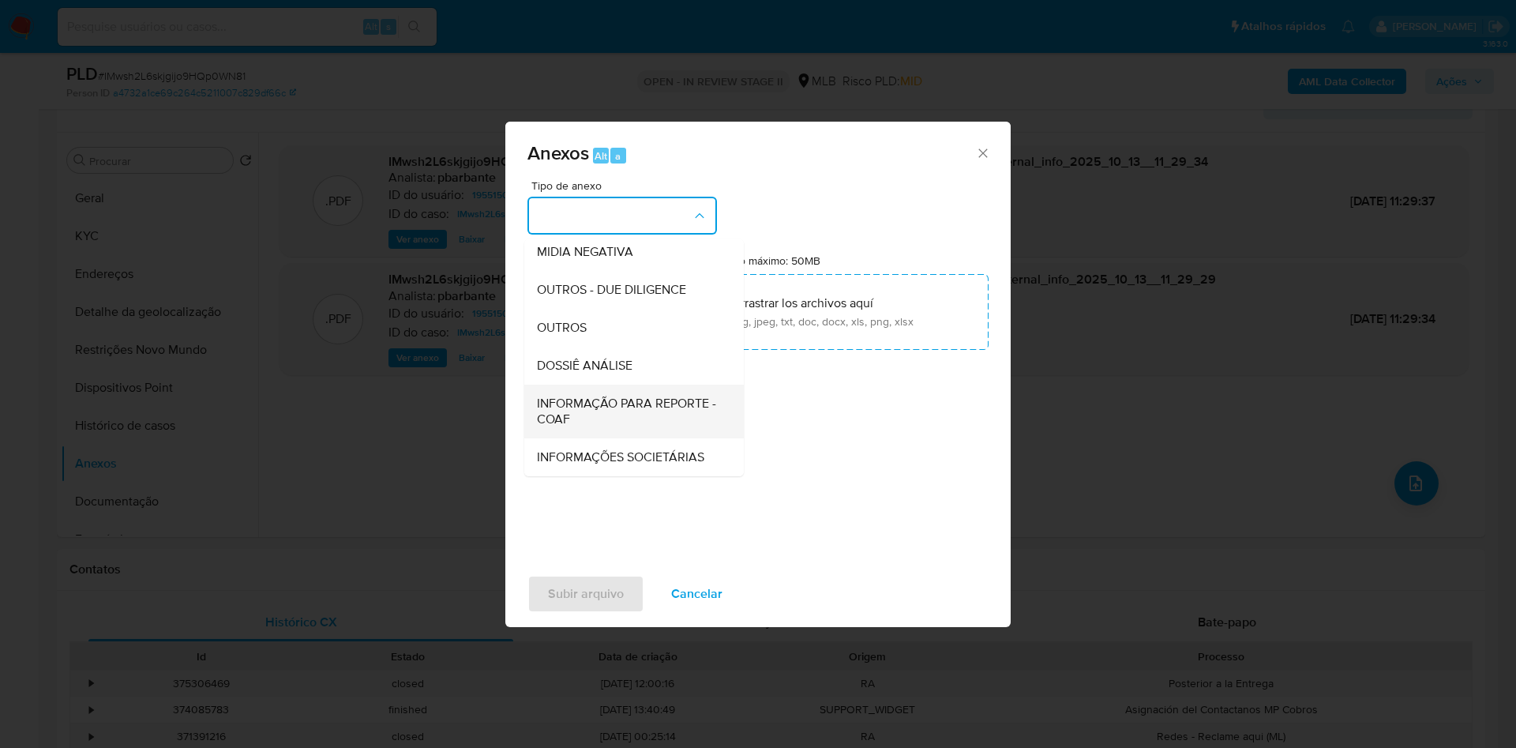
click at [546, 395] on span "INFORMAÇÃO PARA REPORTE - COAF" at bounding box center [629, 411] width 185 height 32
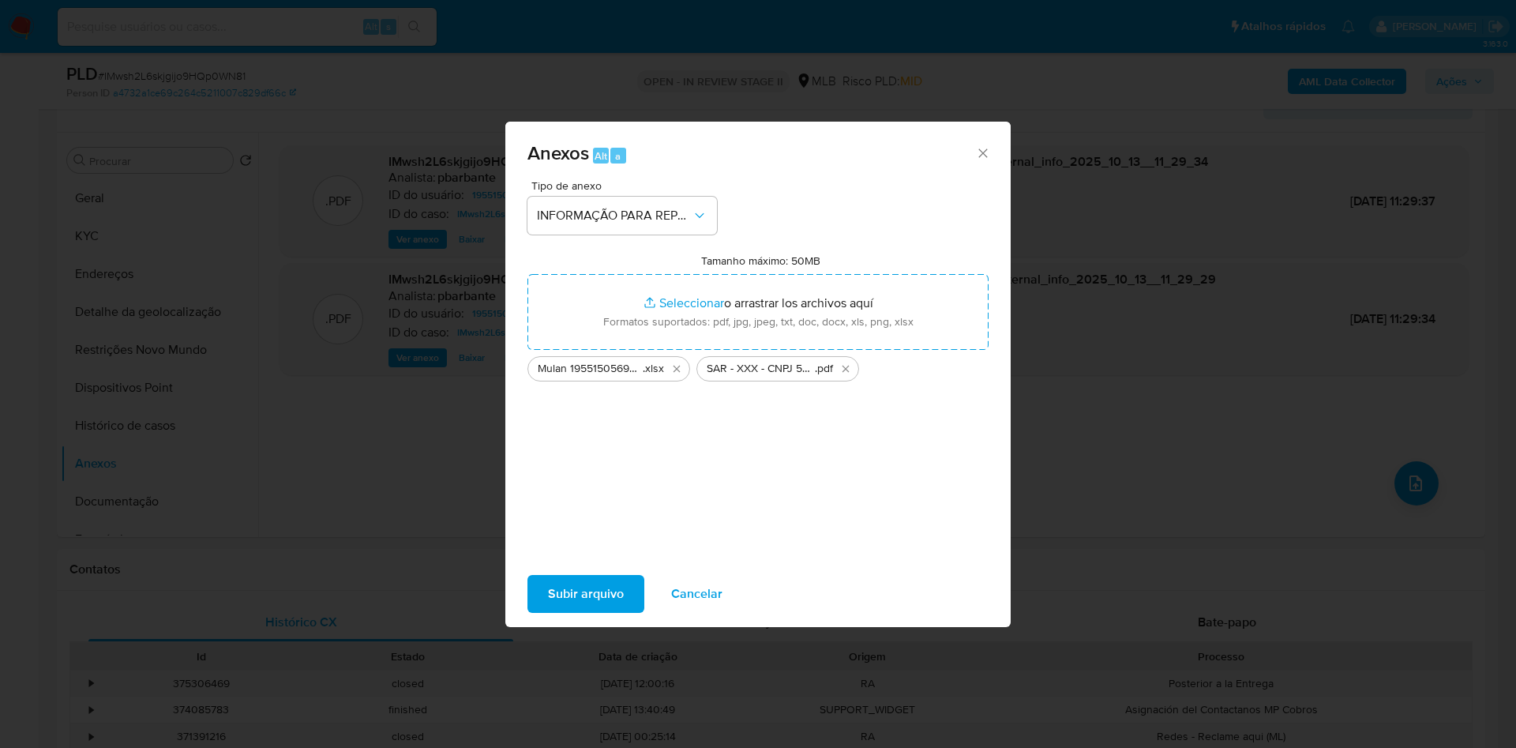
click at [548, 611] on span "Subir arquivo" at bounding box center [586, 593] width 76 height 35
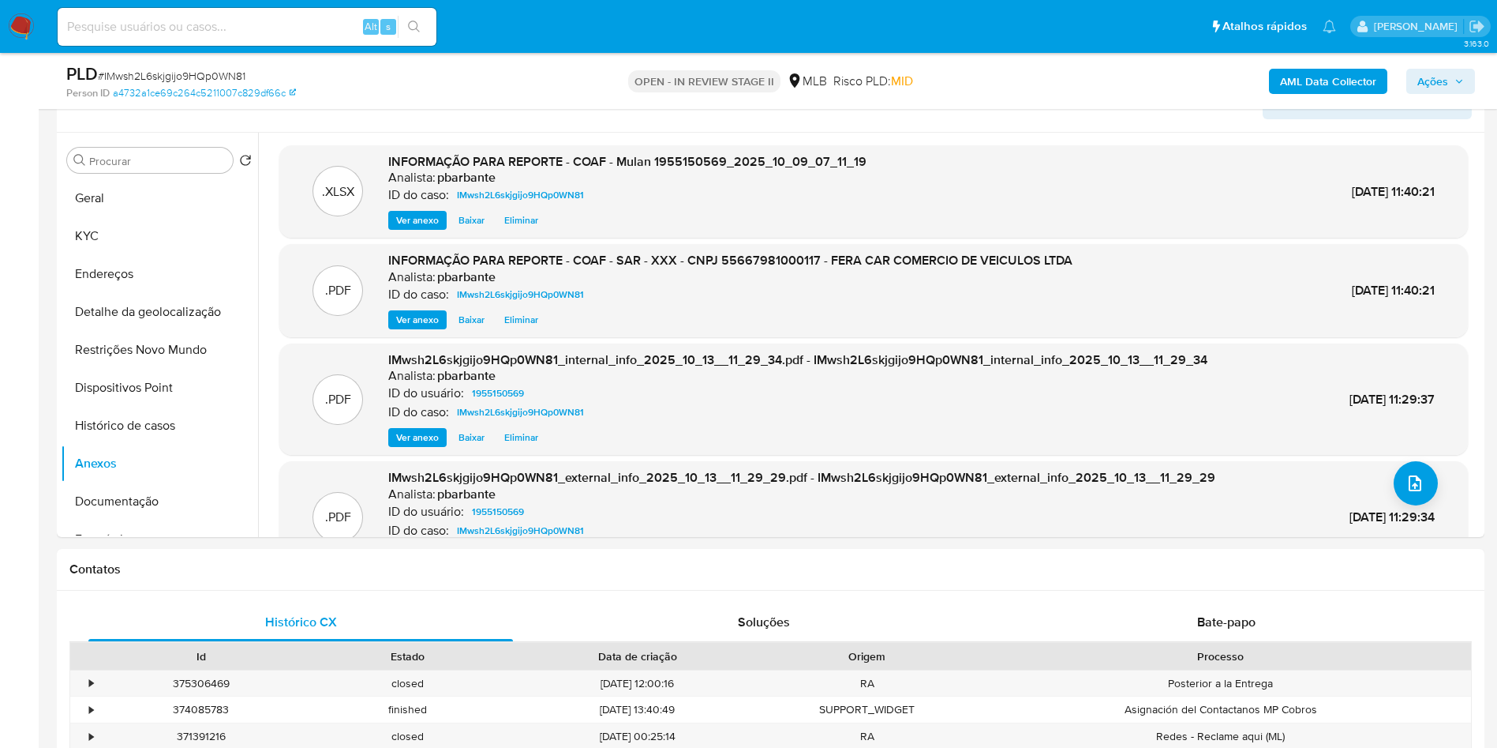
click at [1471, 80] on button "Ações" at bounding box center [1441, 81] width 69 height 25
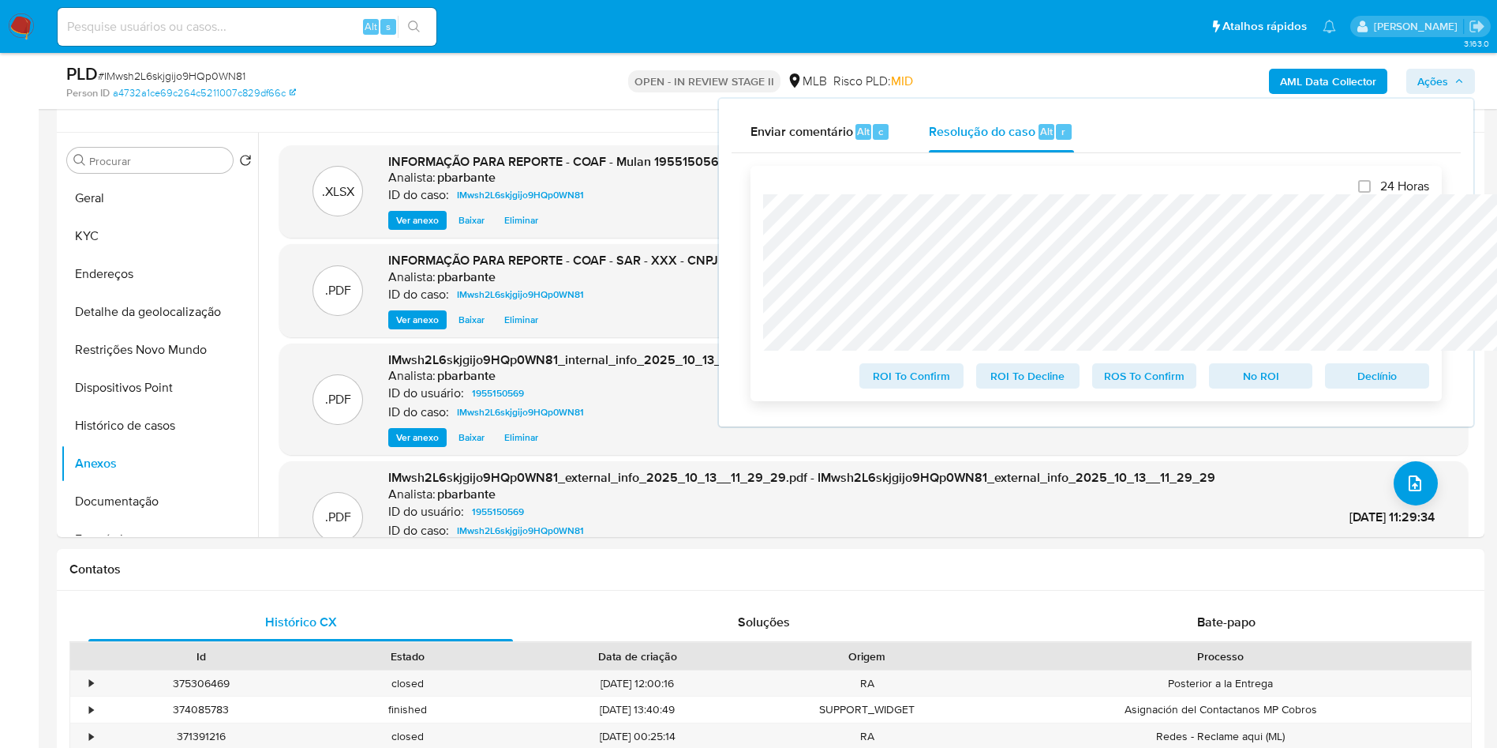
click at [1117, 386] on span "ROS To Confirm" at bounding box center [1145, 376] width 82 height 22
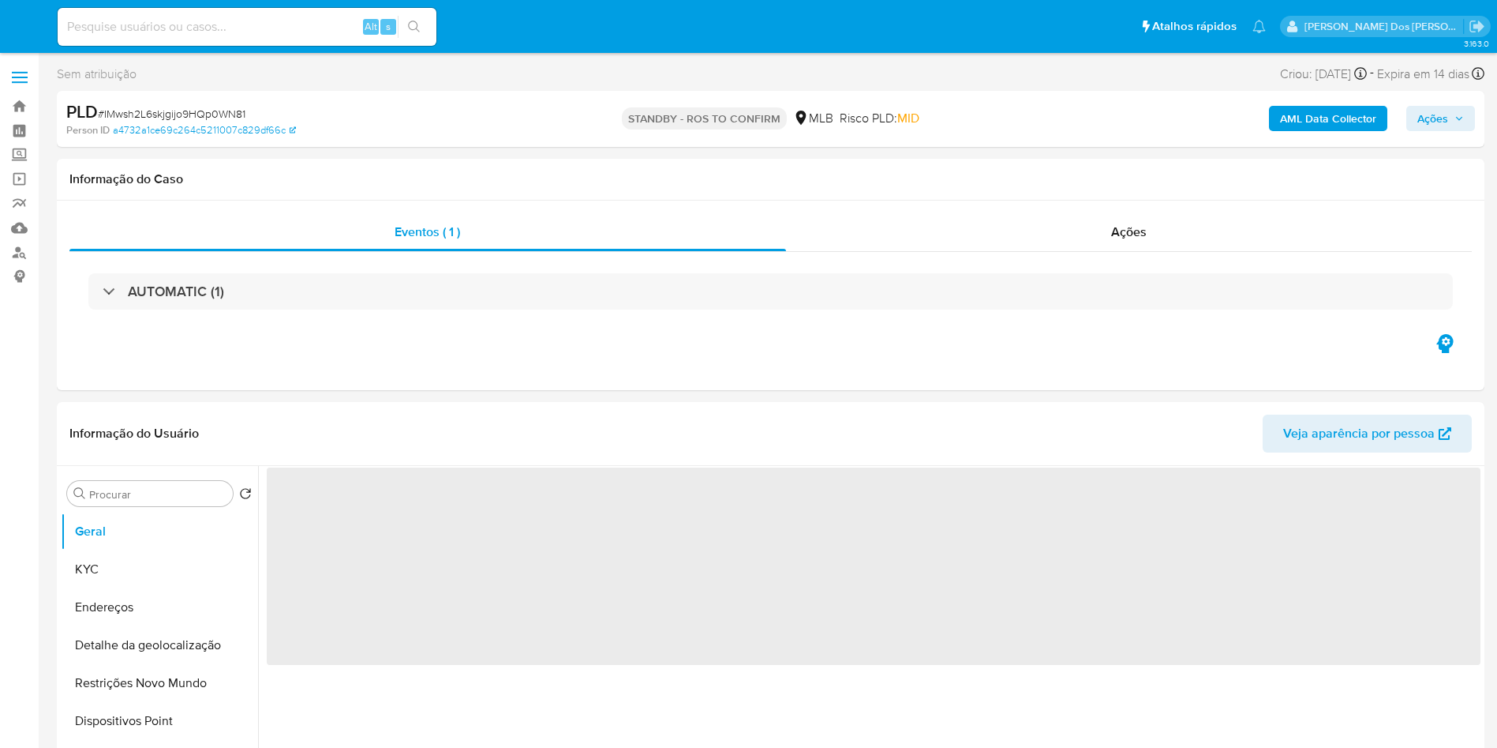
select select "10"
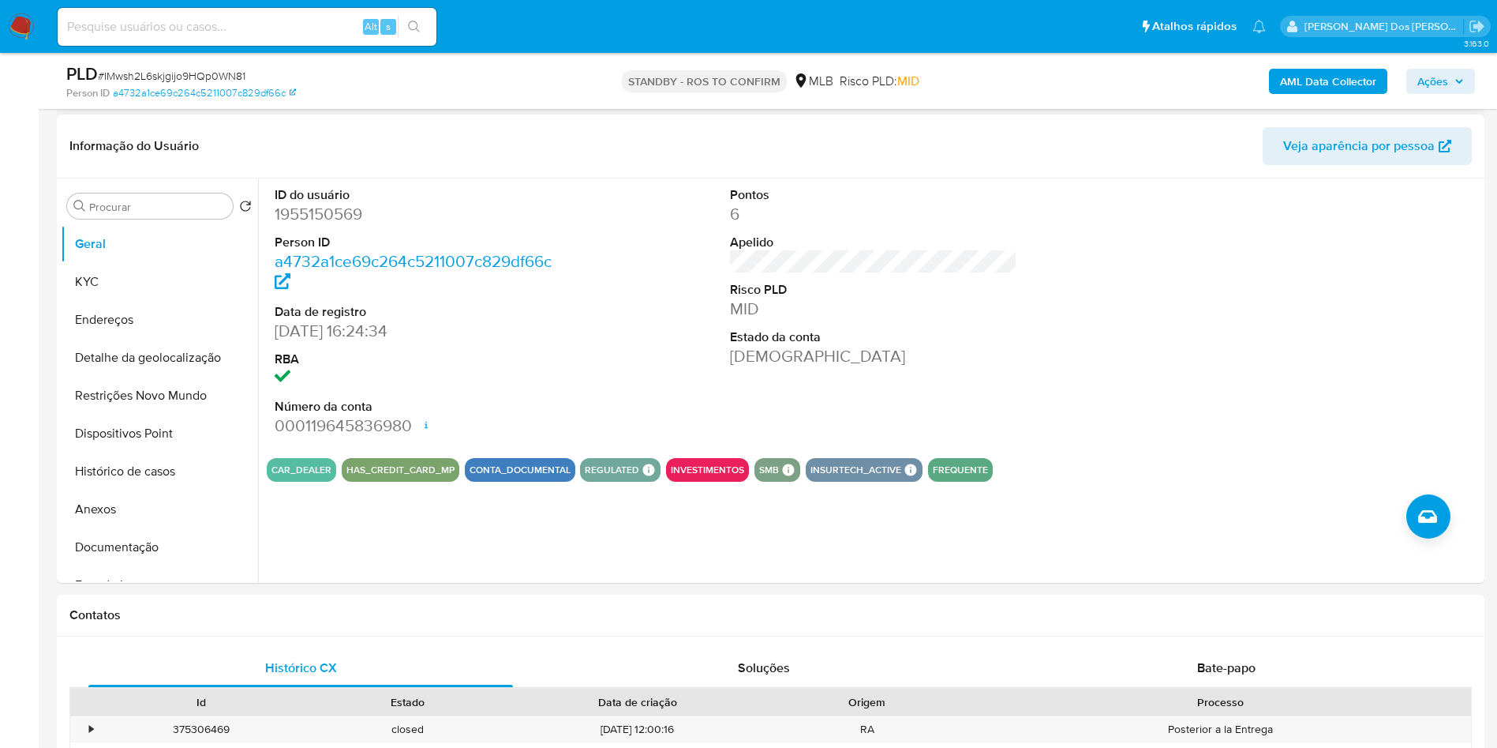
scroll to position [232, 0]
click at [108, 300] on button "KYC" at bounding box center [153, 281] width 185 height 38
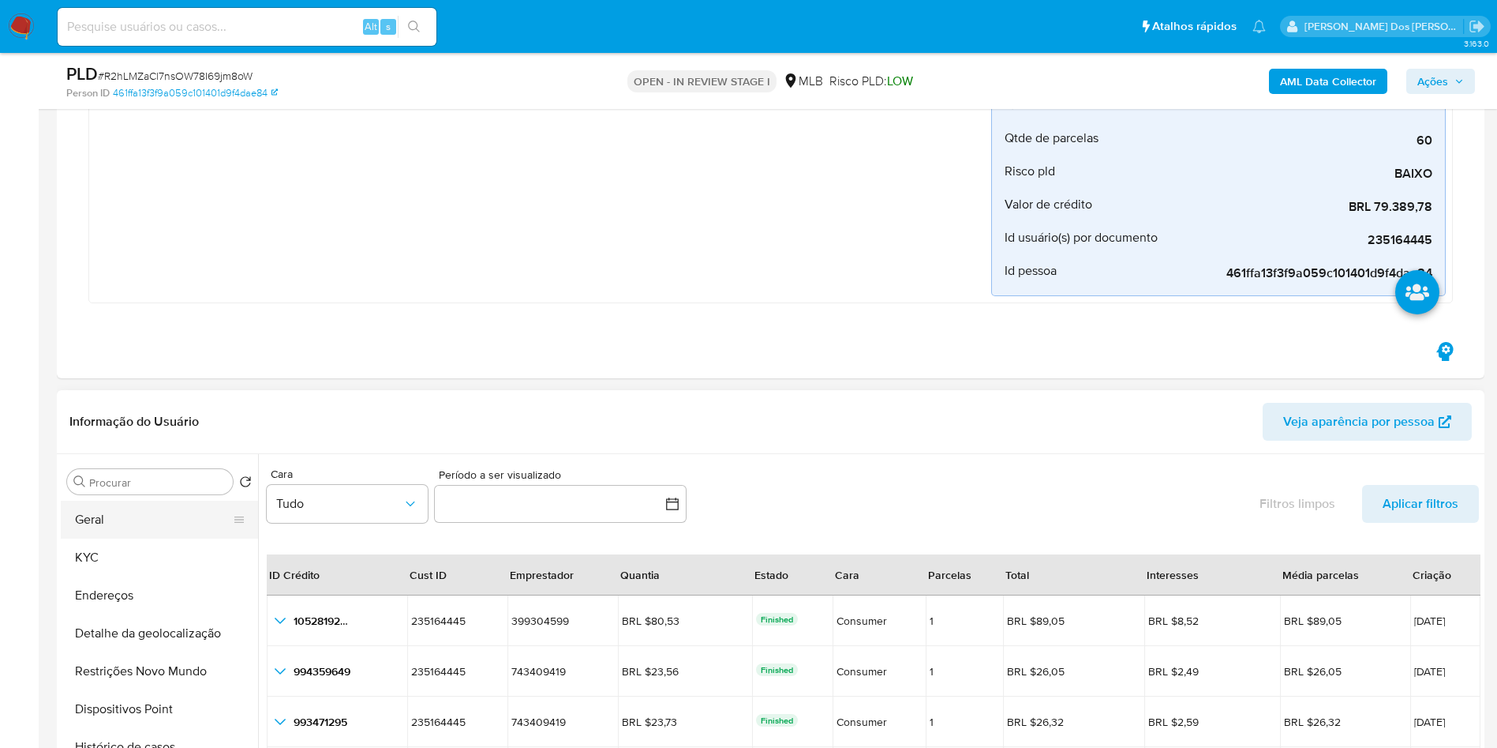
click at [118, 522] on button "Geral" at bounding box center [153, 519] width 185 height 38
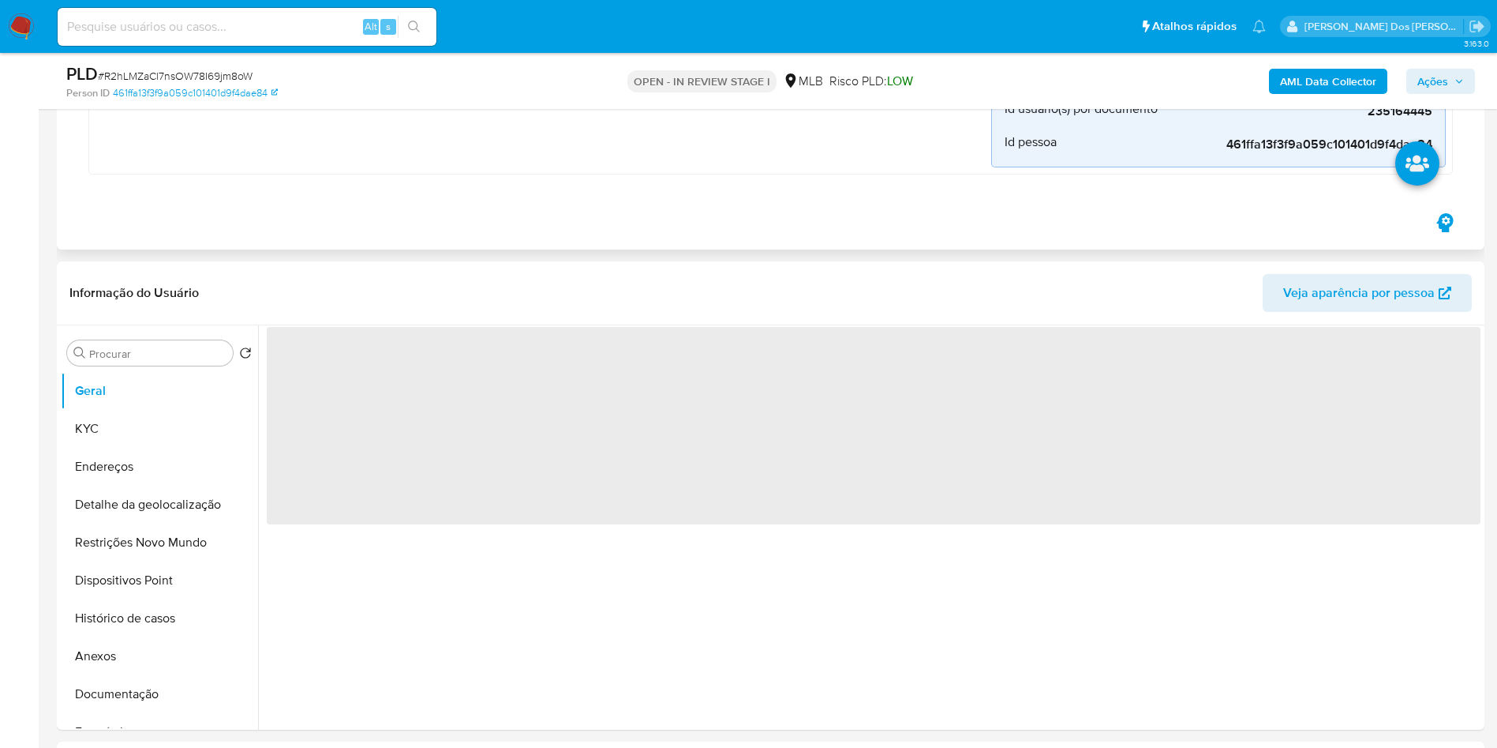
scroll to position [447, 0]
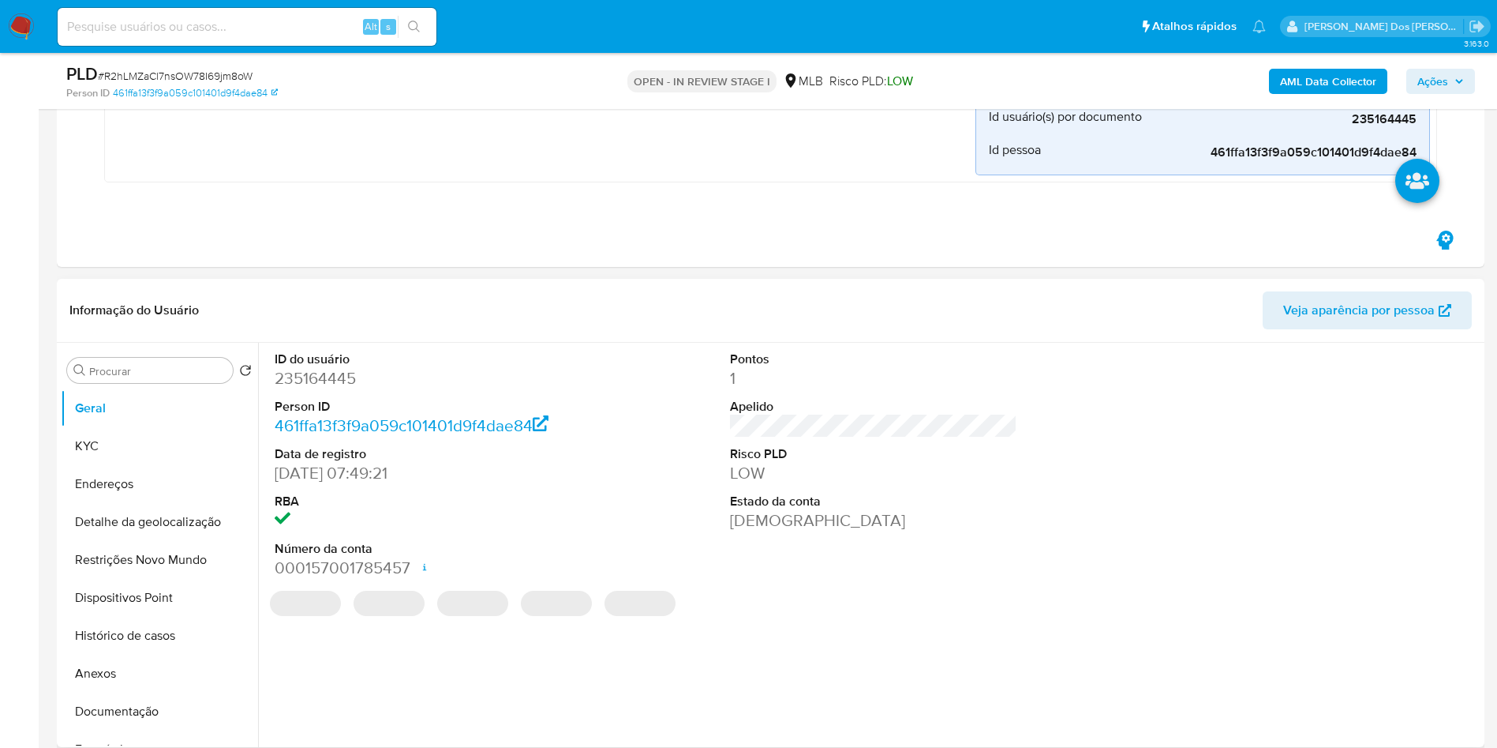
click at [317, 384] on dd "235164445" at bounding box center [419, 378] width 288 height 22
copy dd "235164445"
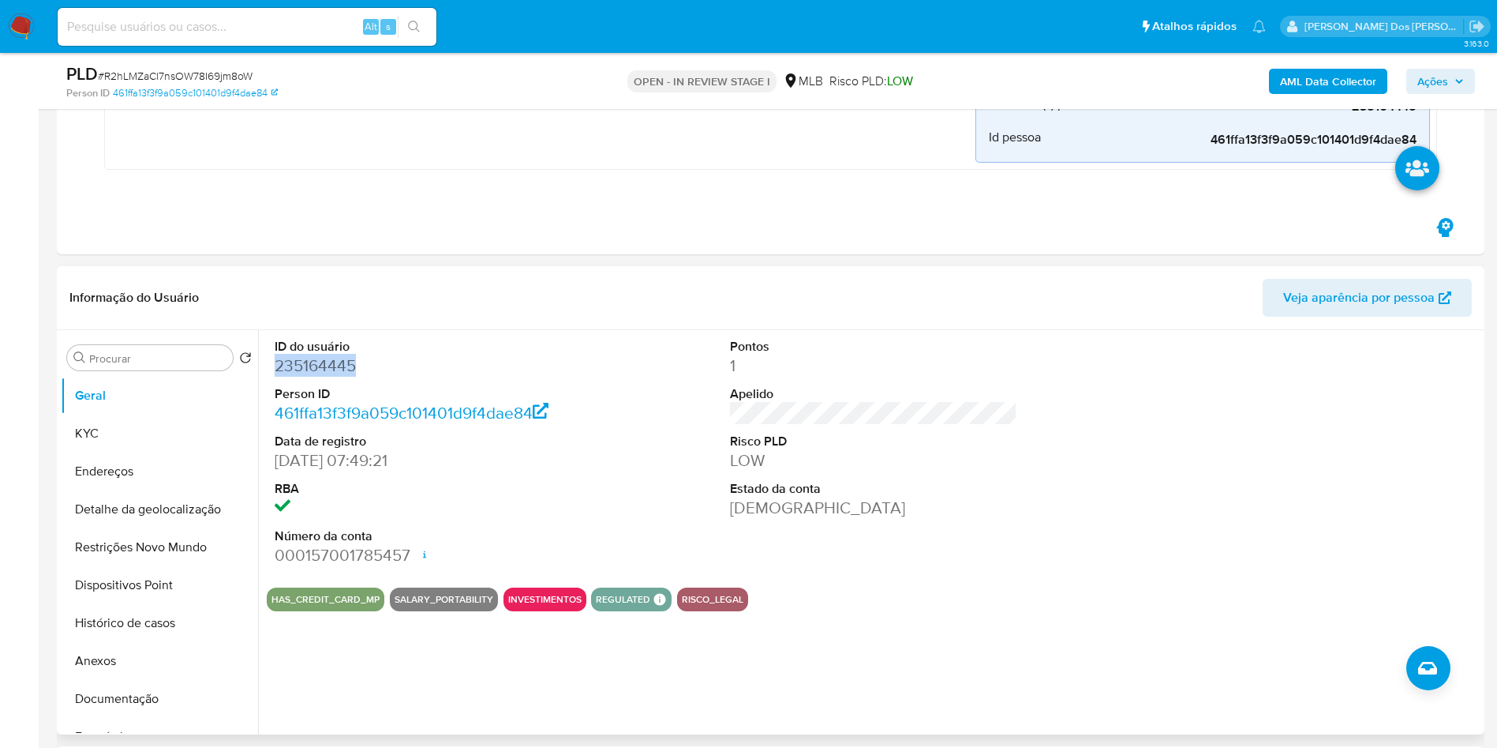
scroll to position [347, 0]
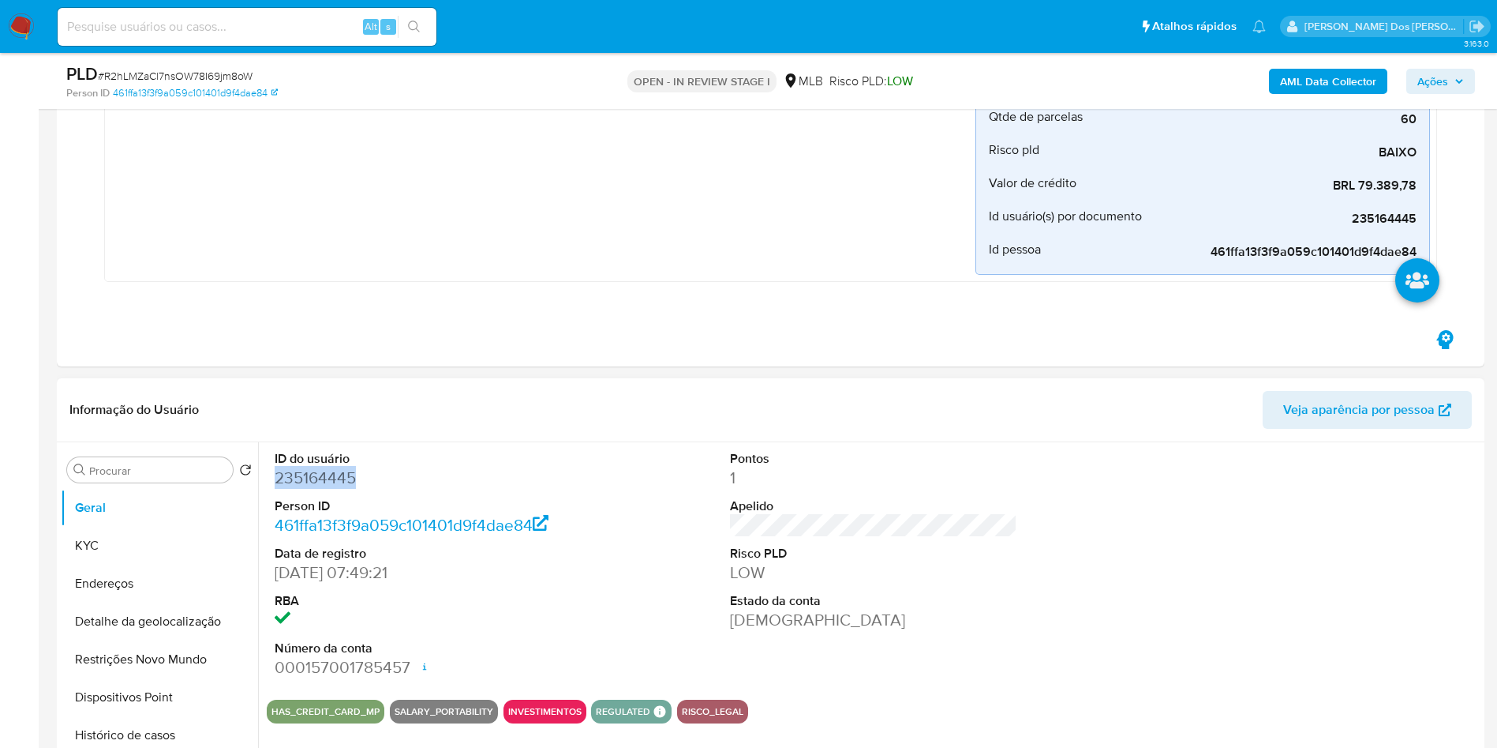
click at [313, 481] on dd "235164445" at bounding box center [419, 478] width 288 height 22
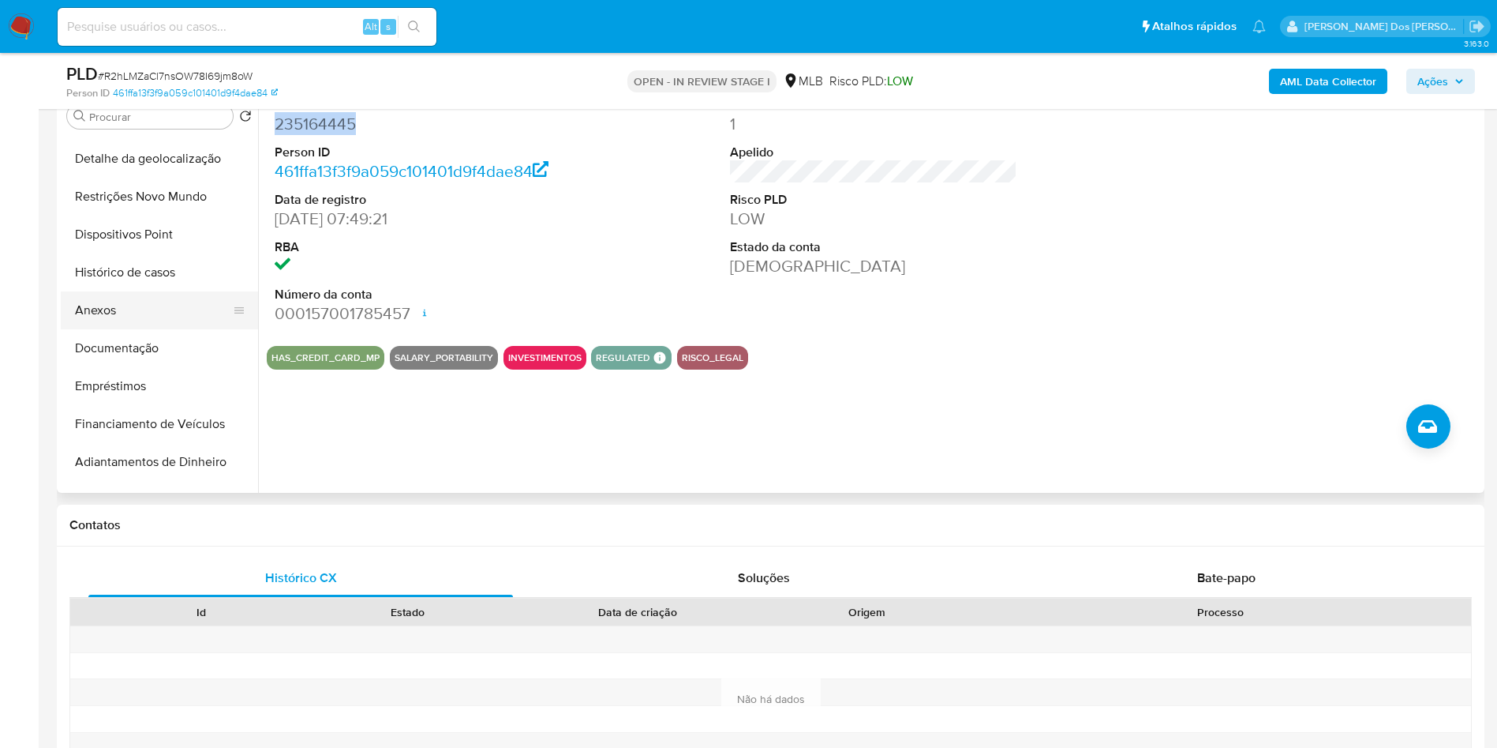
scroll to position [108, 0]
click at [170, 432] on button "Financiamento de Veículos" at bounding box center [159, 425] width 197 height 38
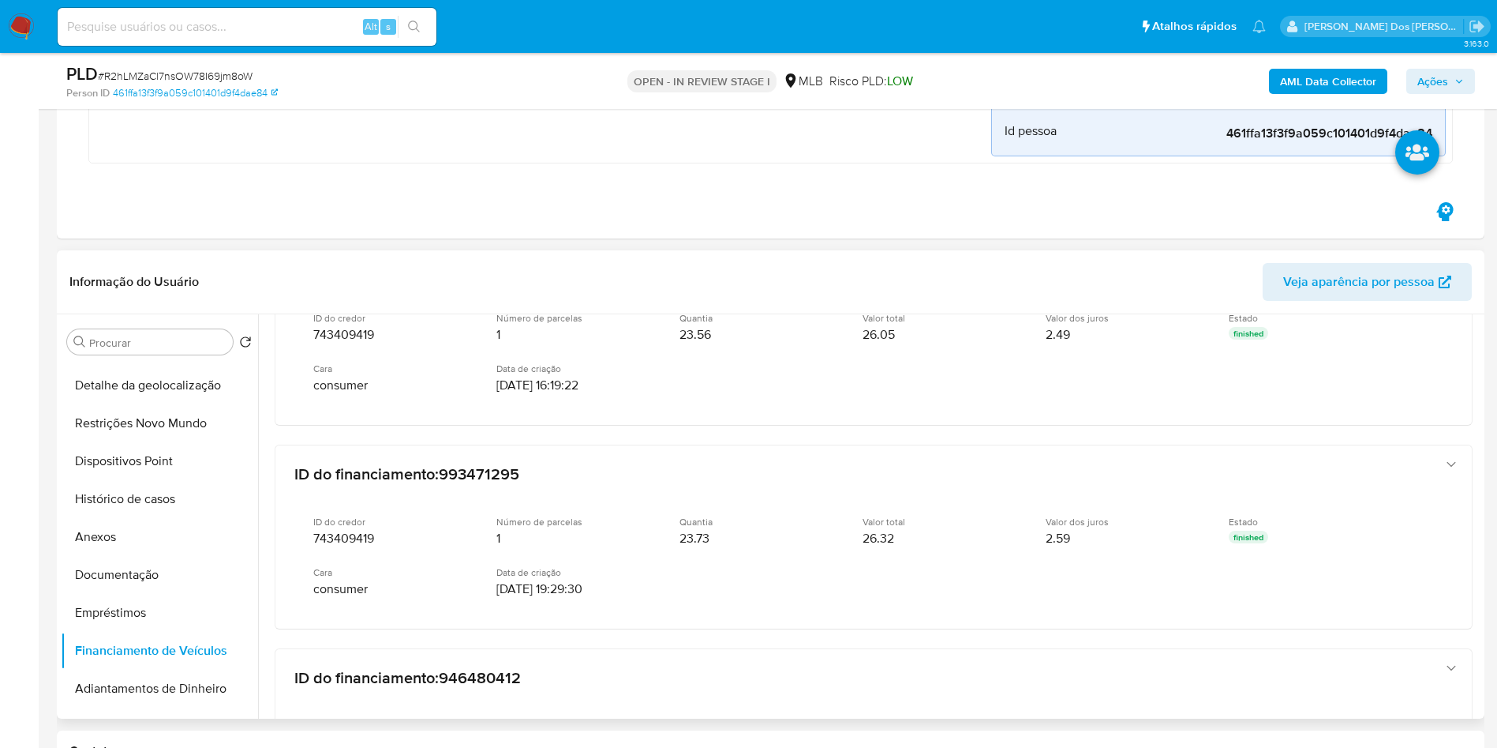
scroll to position [360, 0]
click at [131, 619] on button "Empréstimos" at bounding box center [153, 613] width 185 height 38
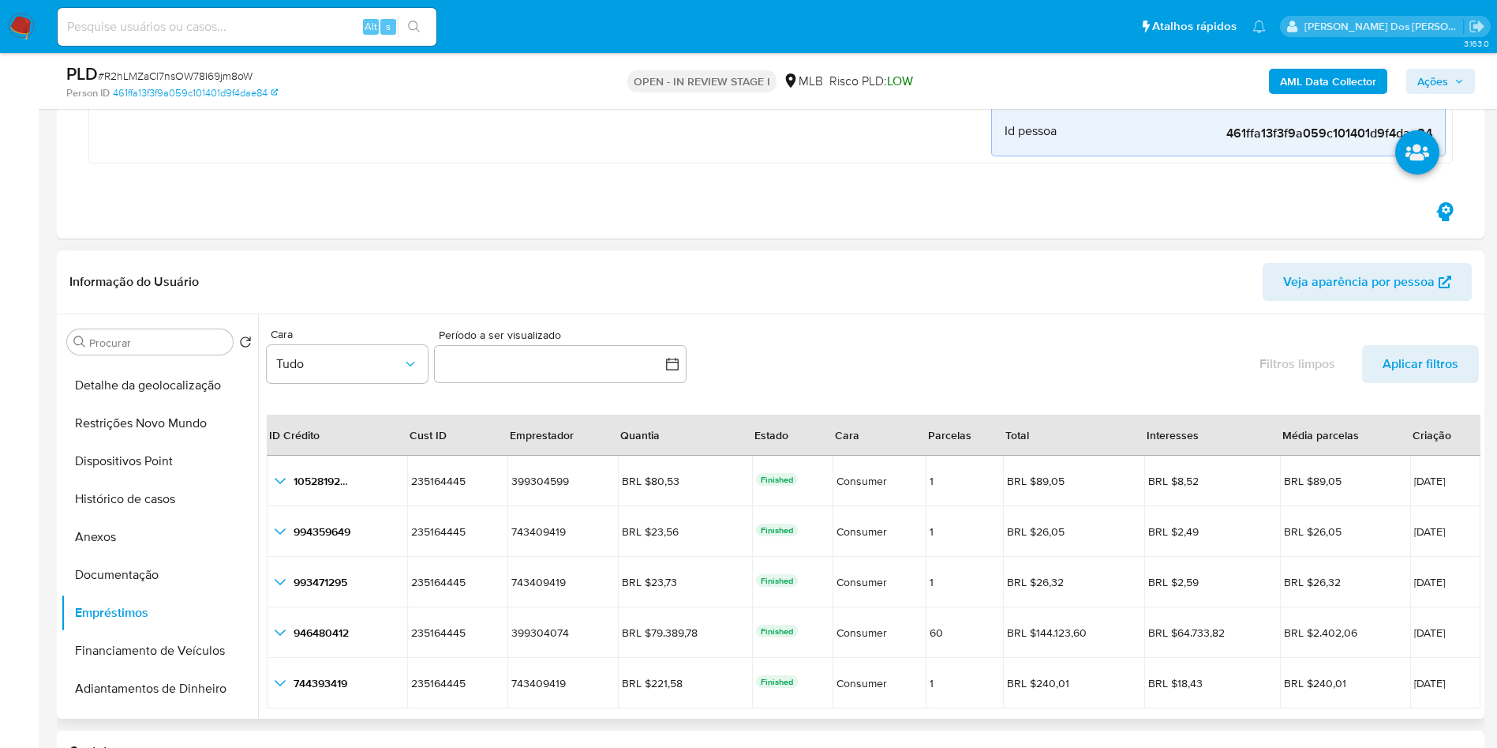
scroll to position [36, 0]
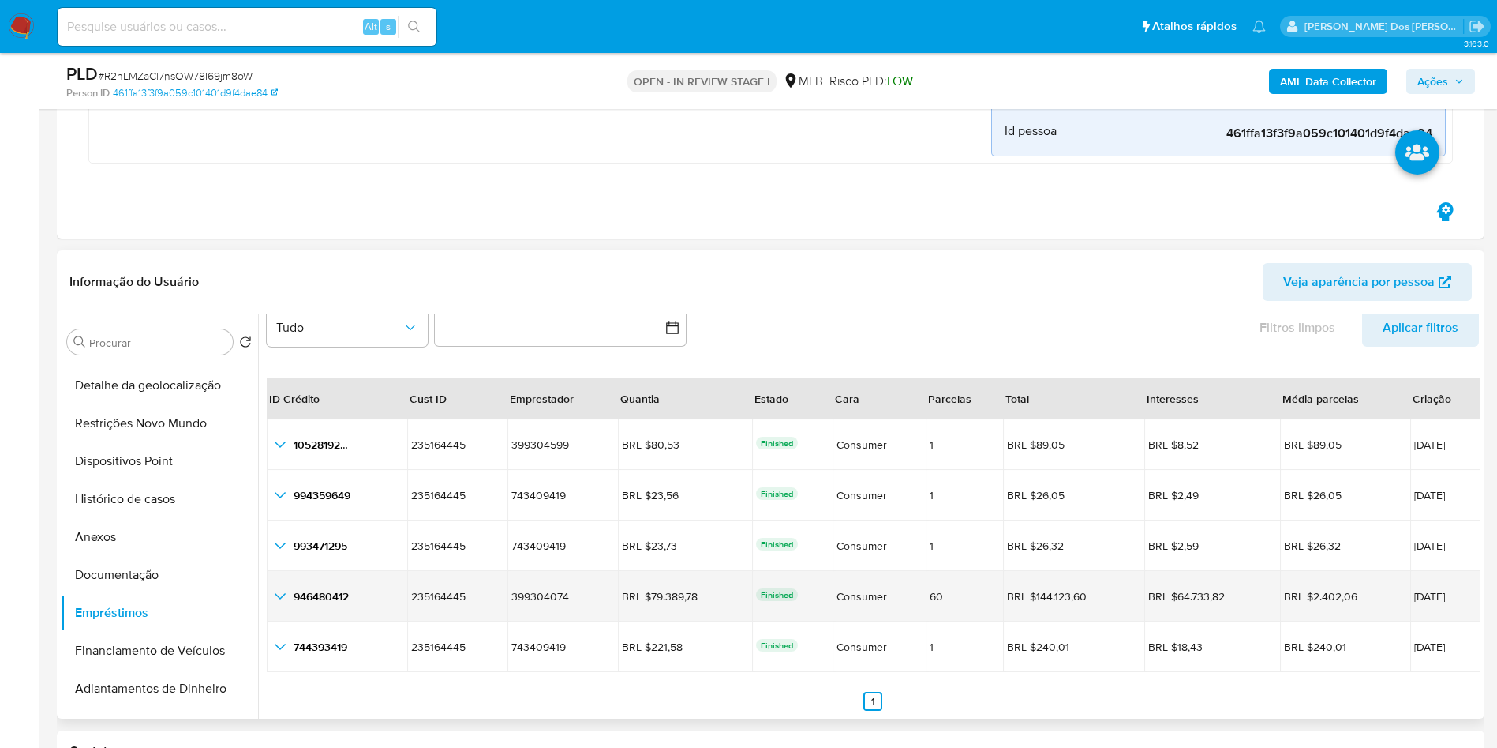
click at [279, 605] on icon "button_show_hidden_detail_by_id_3" at bounding box center [280, 596] width 19 height 19
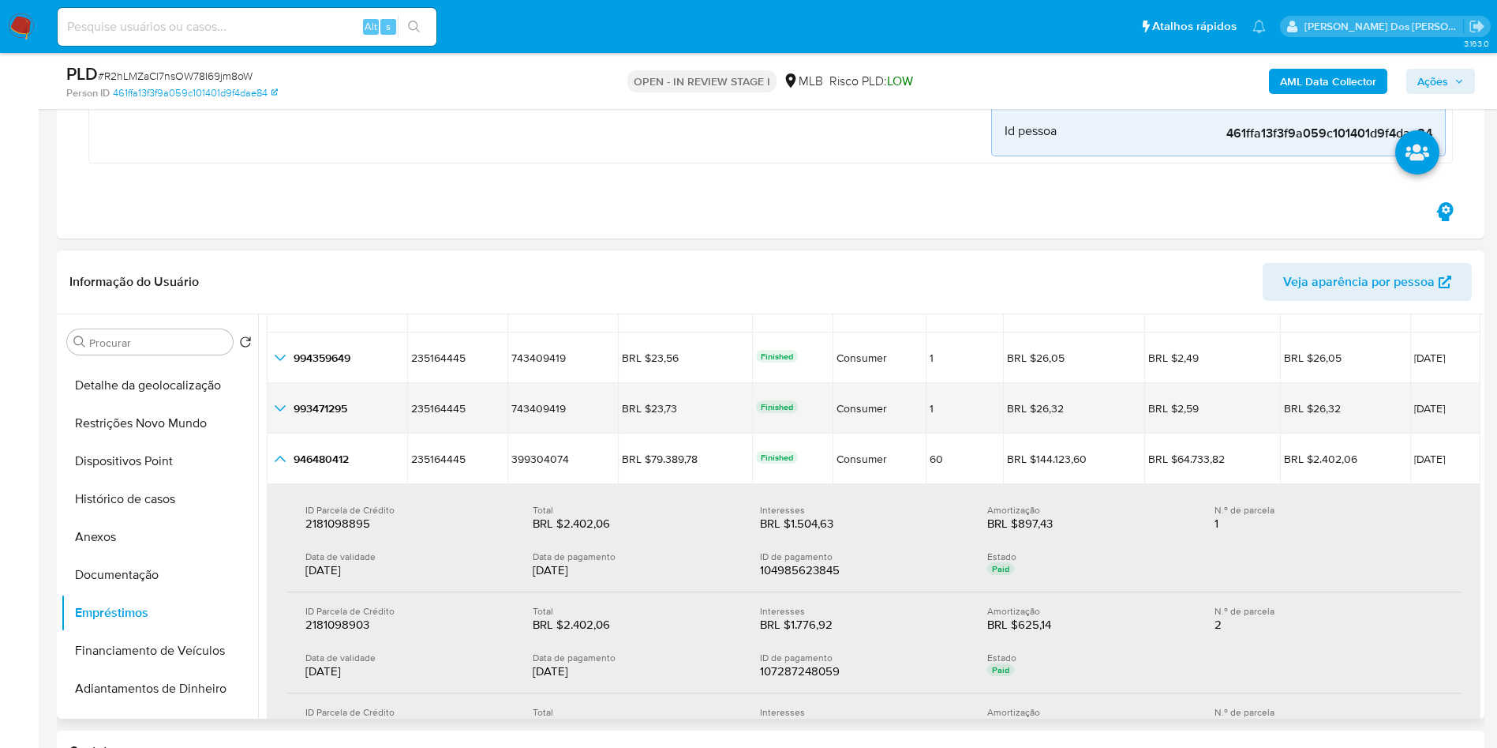
scroll to position [174, 0]
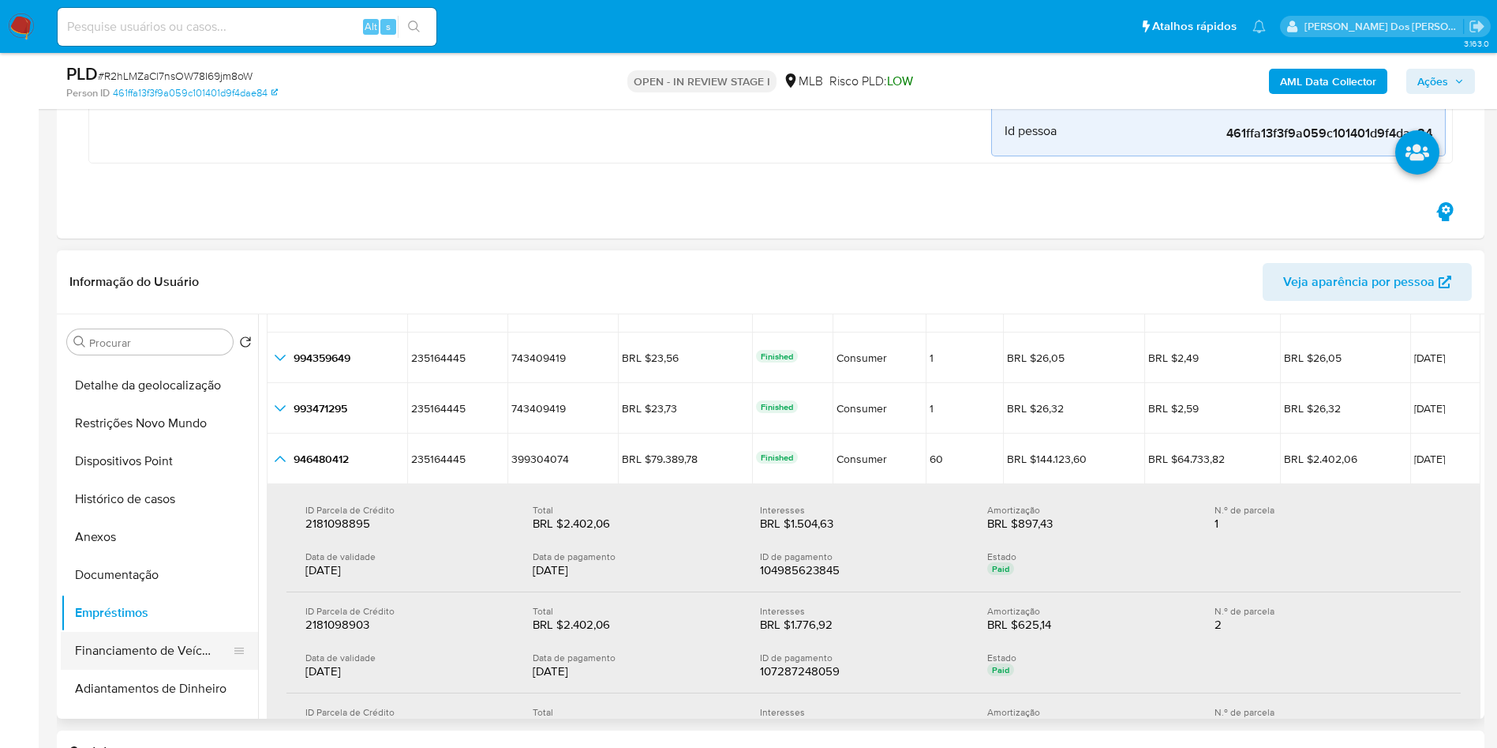
click at [140, 646] on button "Financiamento de Veículos" at bounding box center [153, 651] width 185 height 38
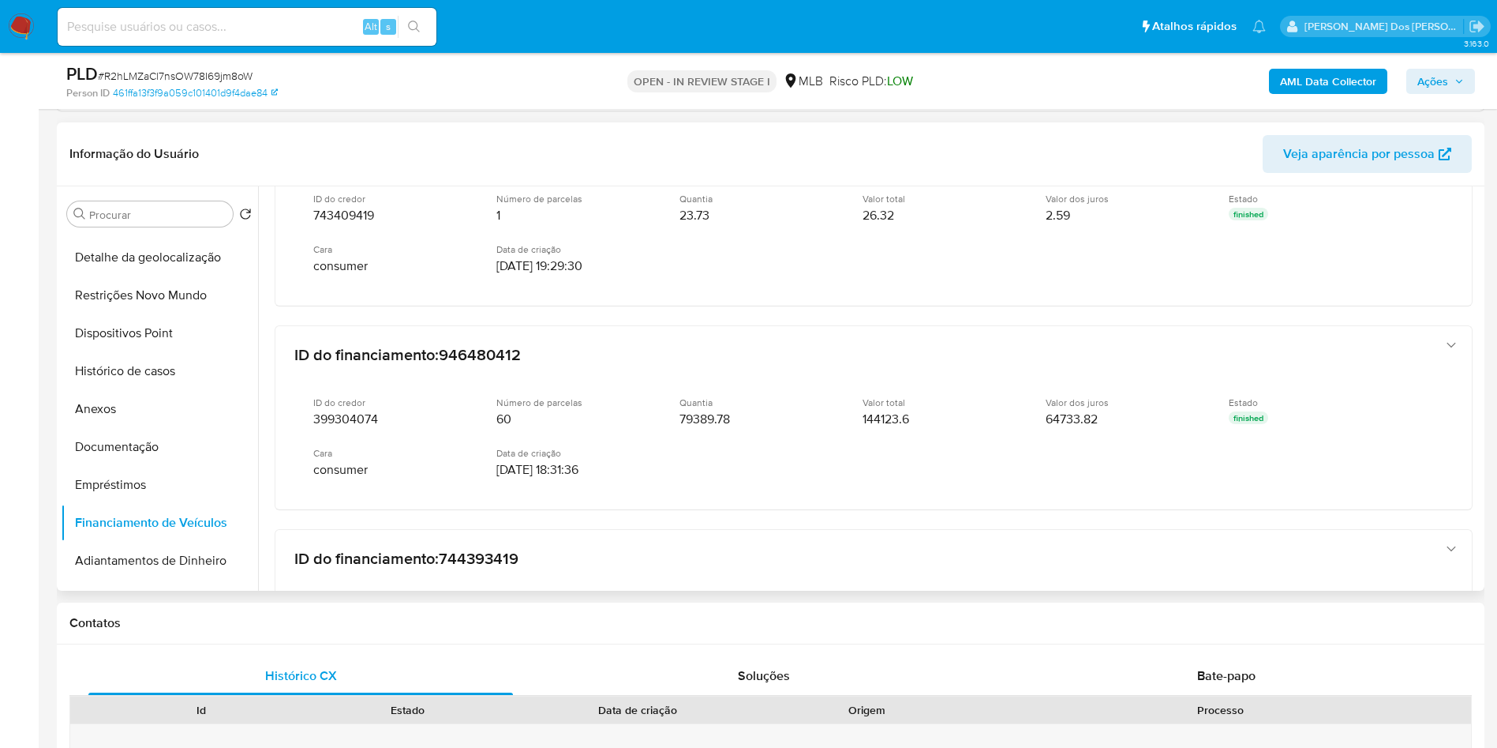
scroll to position [617, 0]
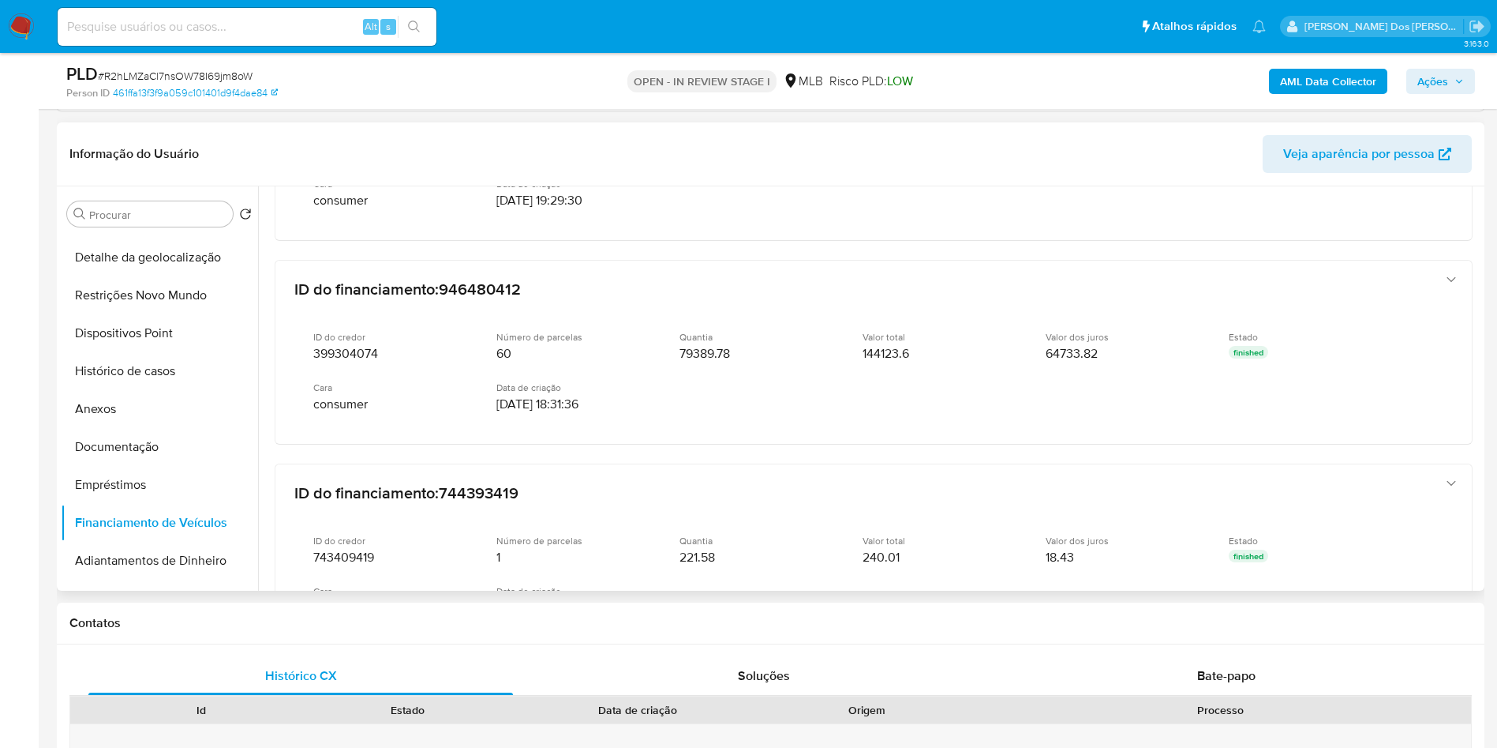
click at [607, 352] on div "Número de parcelas 60" at bounding box center [576, 346] width 158 height 31
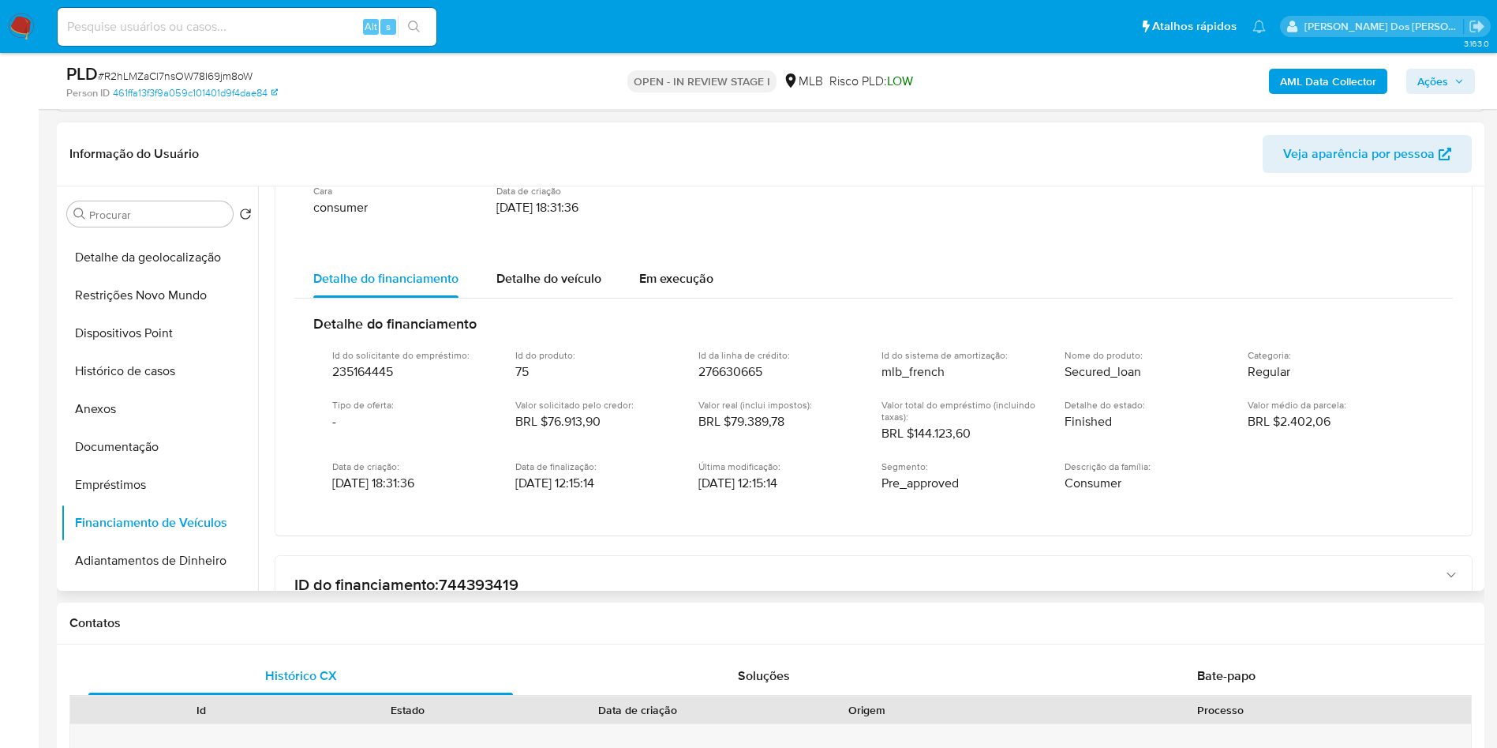
scroll to position [822, 0]
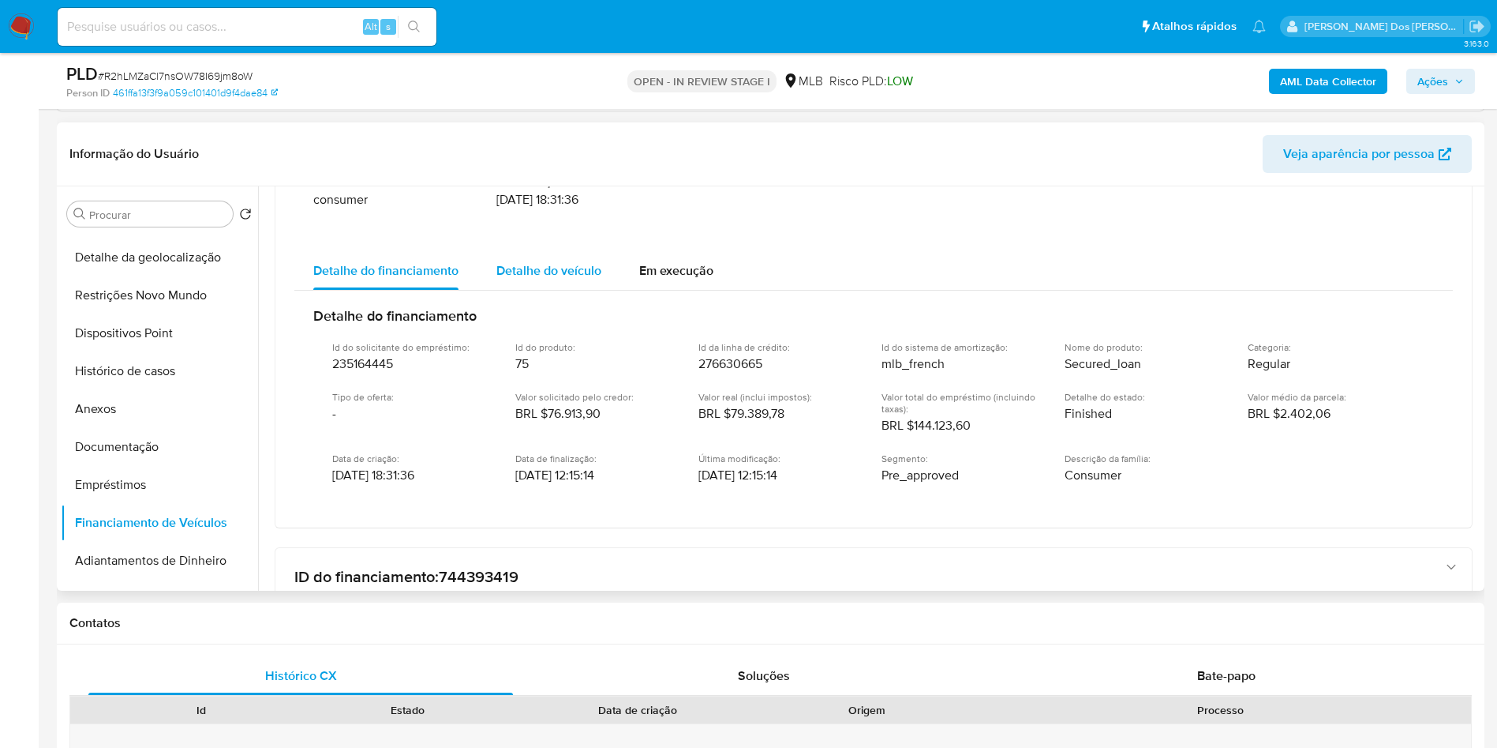
click at [549, 279] on span "Detalhe do veículo" at bounding box center [549, 270] width 105 height 18
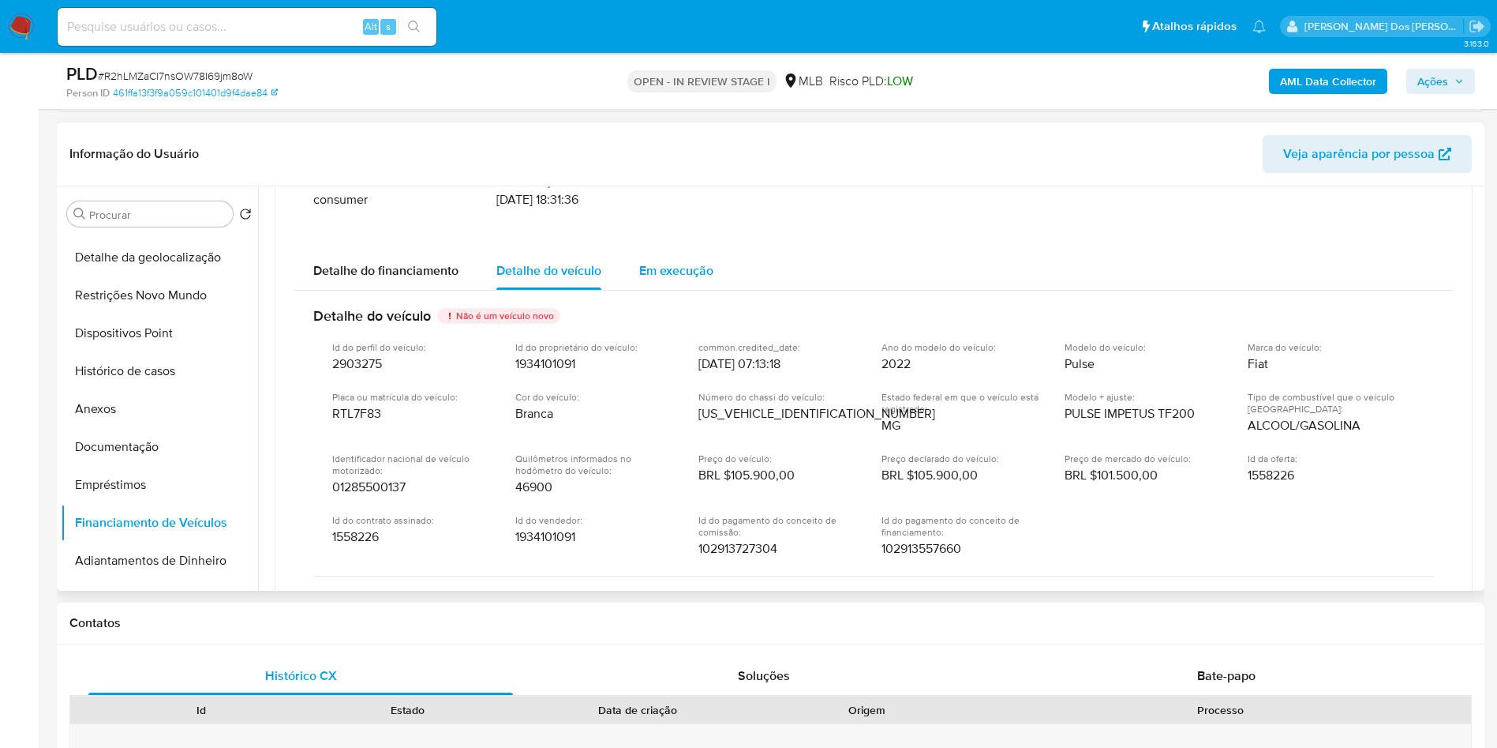
click at [665, 267] on span "Em execução" at bounding box center [676, 270] width 74 height 18
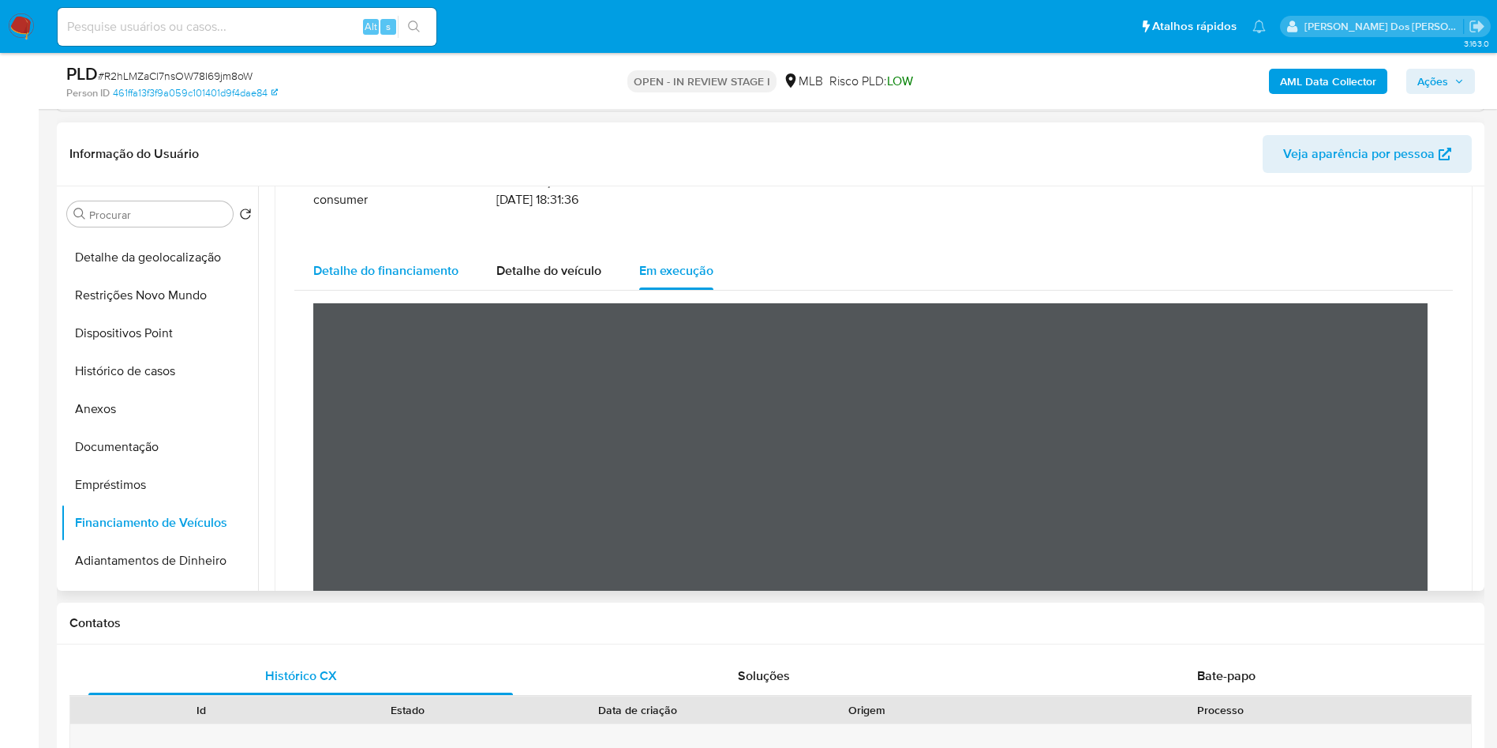
click at [375, 278] on span "Detalhe do financiamento" at bounding box center [385, 270] width 145 height 18
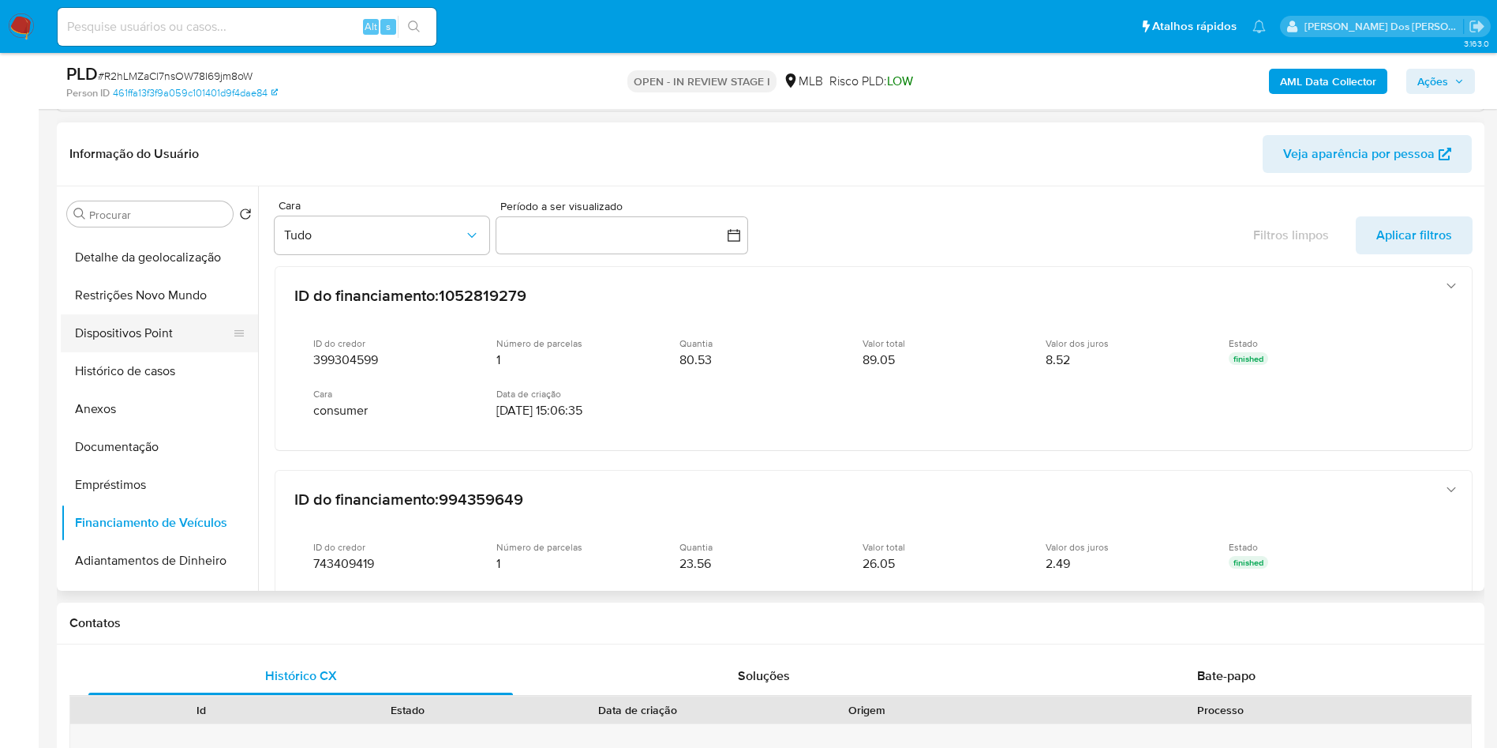
scroll to position [0, 0]
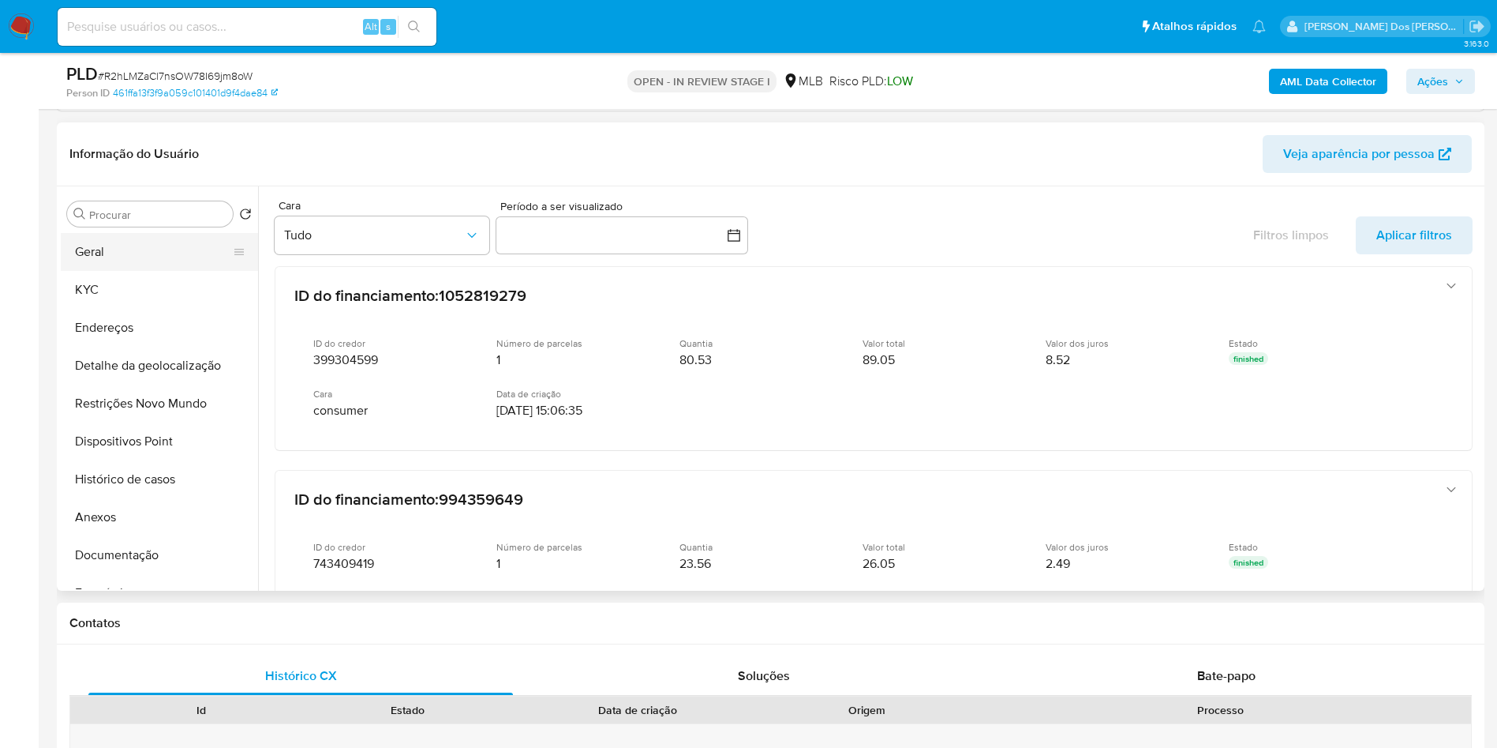
click at [156, 256] on button "Geral" at bounding box center [153, 252] width 185 height 38
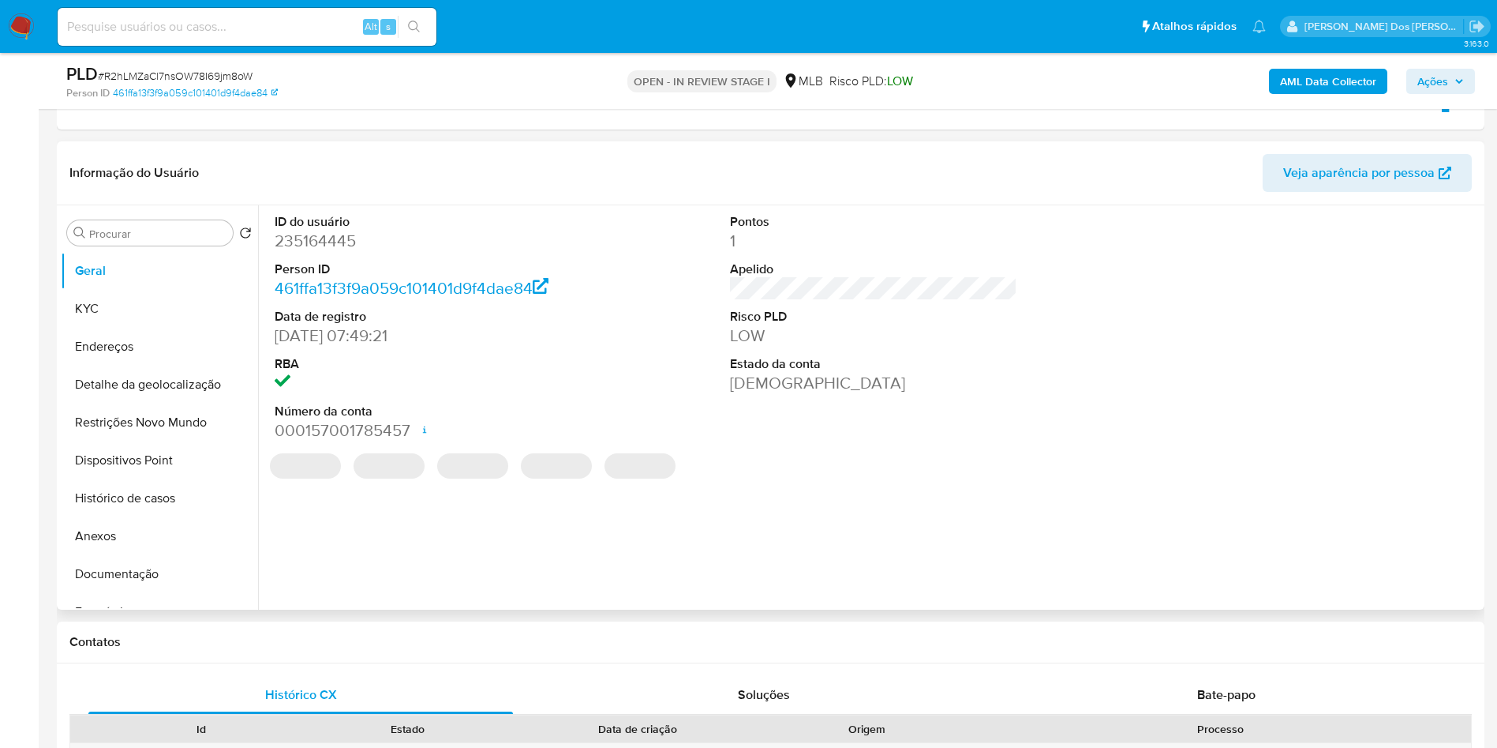
click at [305, 231] on dd "235164445" at bounding box center [419, 241] width 288 height 22
copy dd "235164445"
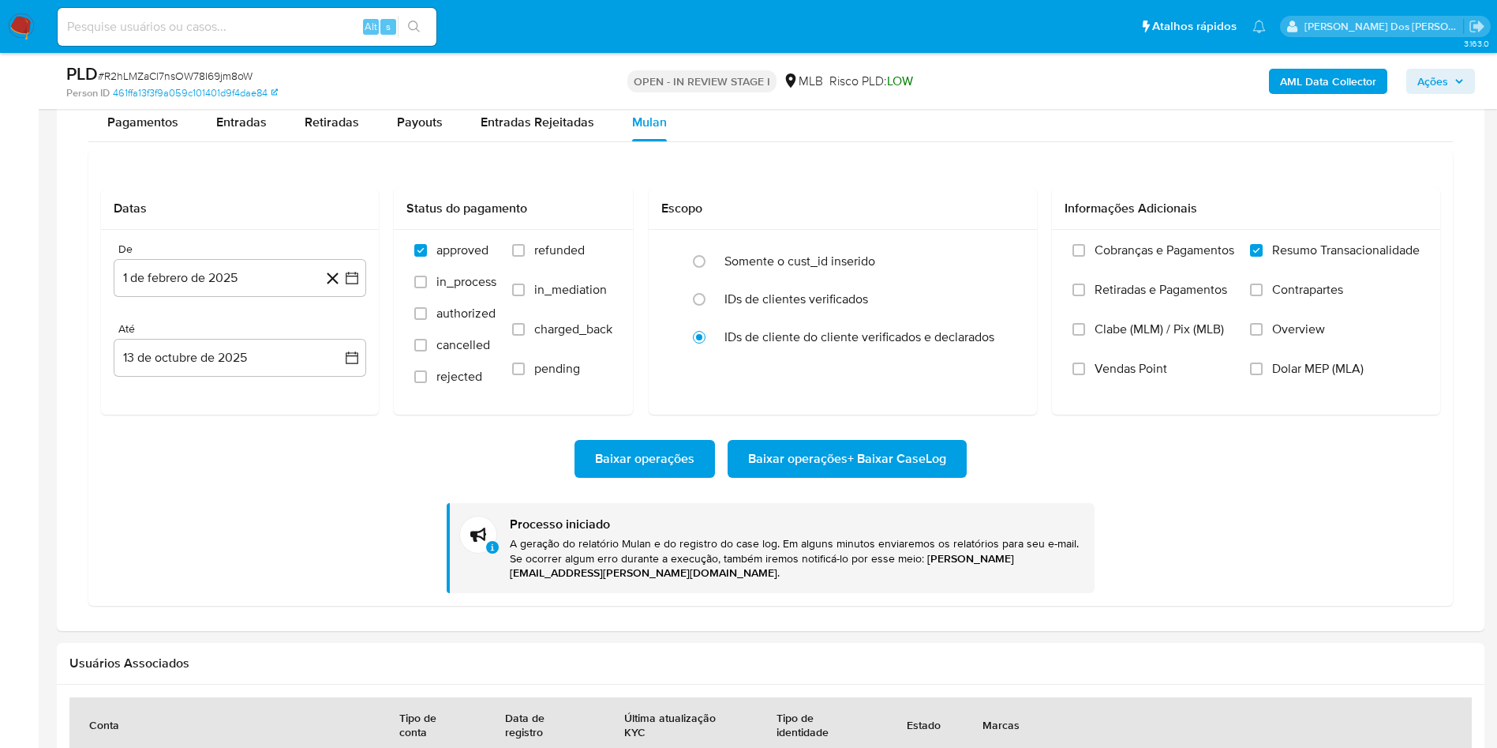
scroll to position [1711, 0]
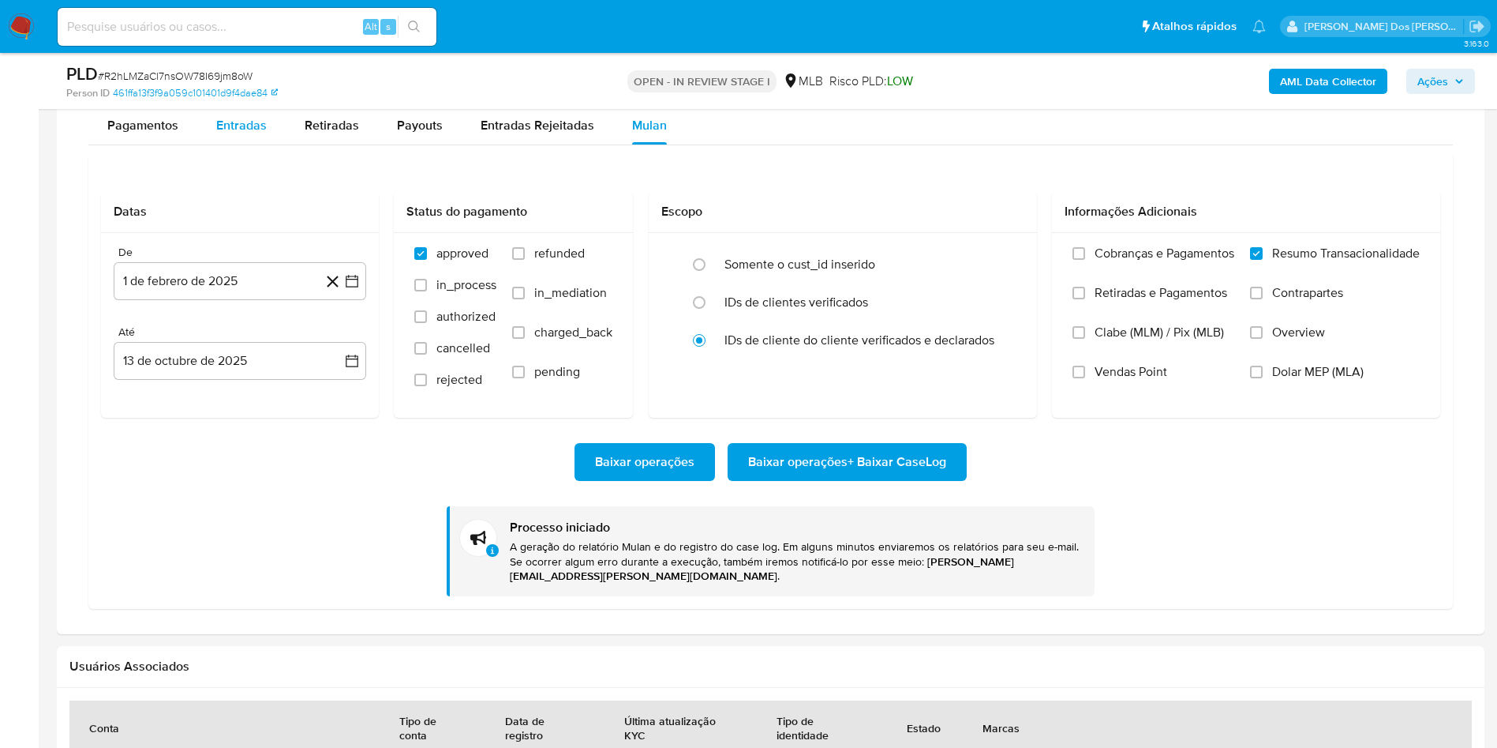
click at [252, 134] on span "Entradas" at bounding box center [241, 125] width 51 height 18
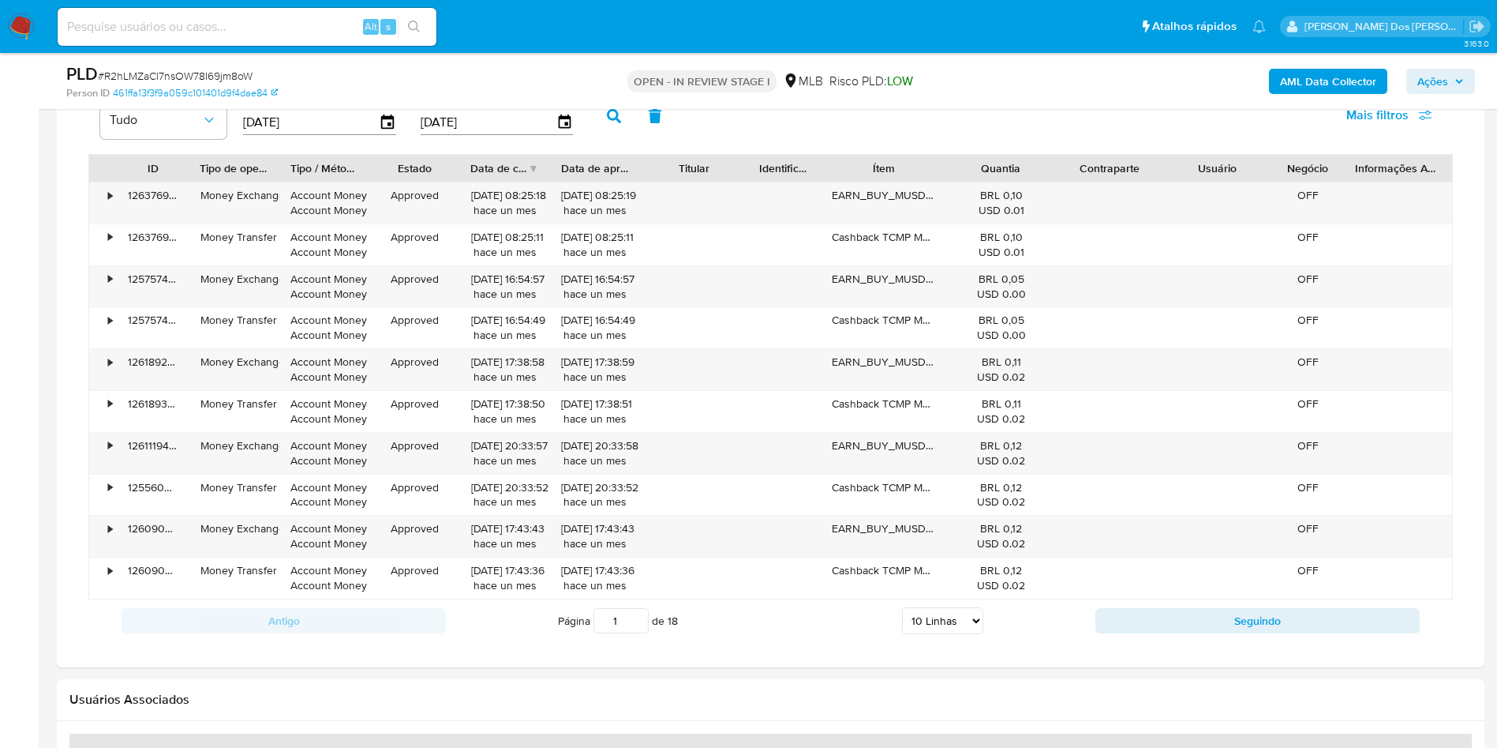
scroll to position [1792, 0]
click at [928, 613] on select "5 Linhas 10 Linhas 20 Linhas 25 Linhas 50 Linhas 100 Linhas" at bounding box center [942, 618] width 81 height 27
select select "100"
click at [902, 606] on select "5 Linhas 10 Linhas 20 Linhas 25 Linhas 50 Linhas 100 Linhas" at bounding box center [942, 618] width 81 height 27
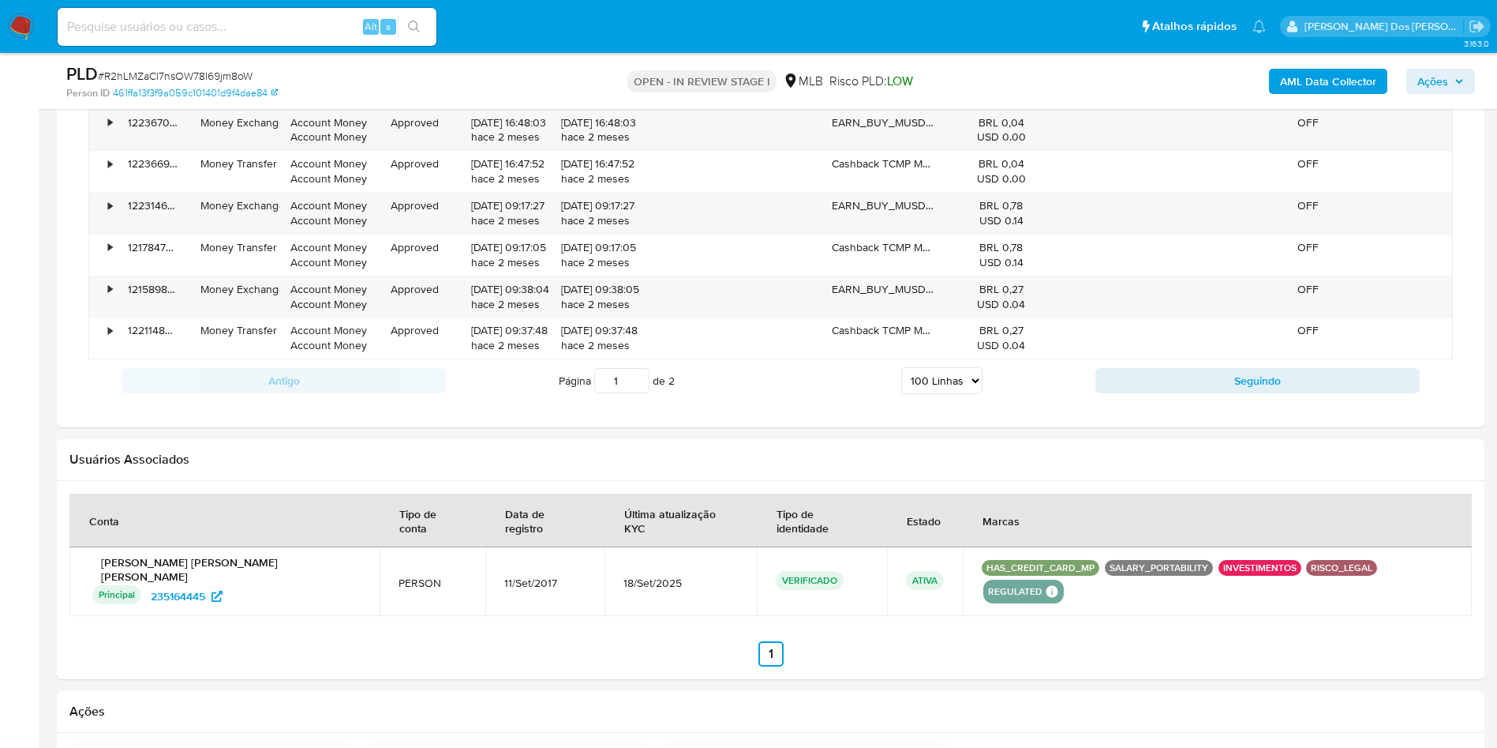
scroll to position [5774, 0]
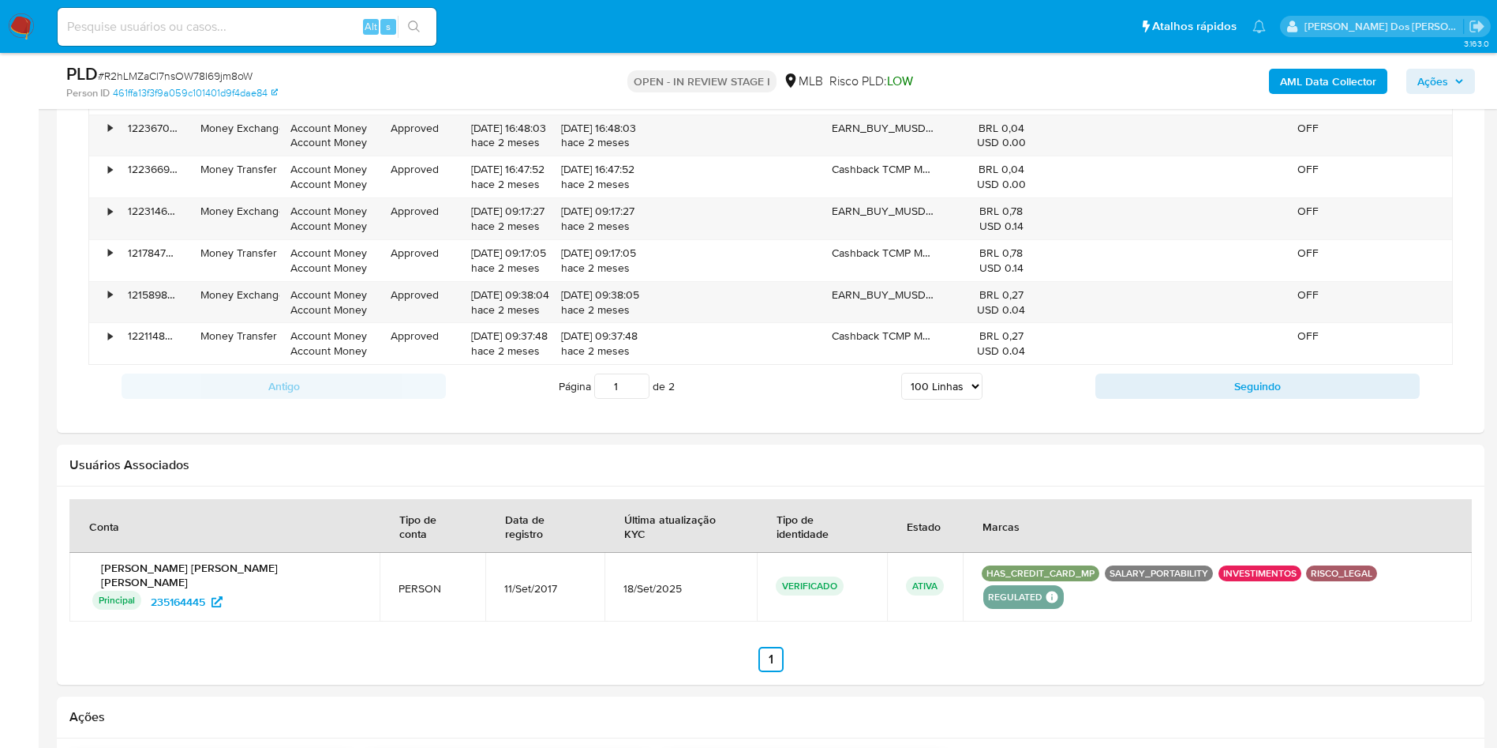
click at [1210, 402] on div "Antigo Página 1 de 2 5 Linhas 10 Linhas 20 Linhas 25 Linhas 50 Linhas 100 Linha…" at bounding box center [770, 386] width 1365 height 43
click at [1233, 401] on div "Antigo Página 1 de 2 5 Linhas 10 Linhas 20 Linhas 25 Linhas 50 Linhas 100 Linha…" at bounding box center [770, 386] width 1365 height 43
click at [1250, 385] on button "Seguindo" at bounding box center [1258, 385] width 324 height 25
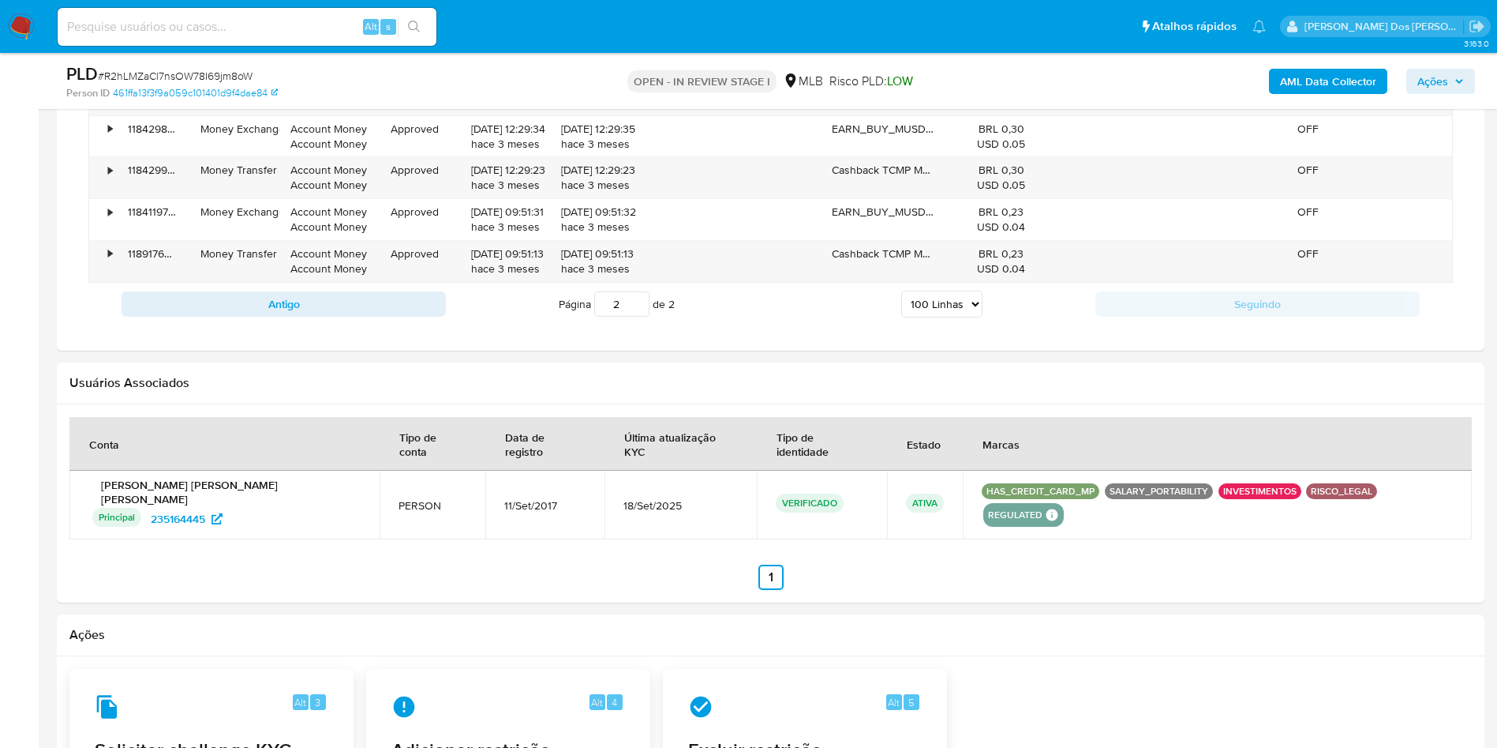
scroll to position [4982, 0]
click at [342, 320] on div "Antigo Página 2 de 2 5 Linhas 10 Linhas 20 Linhas 25 Linhas 50 Linhas 100 Linha…" at bounding box center [770, 303] width 1365 height 43
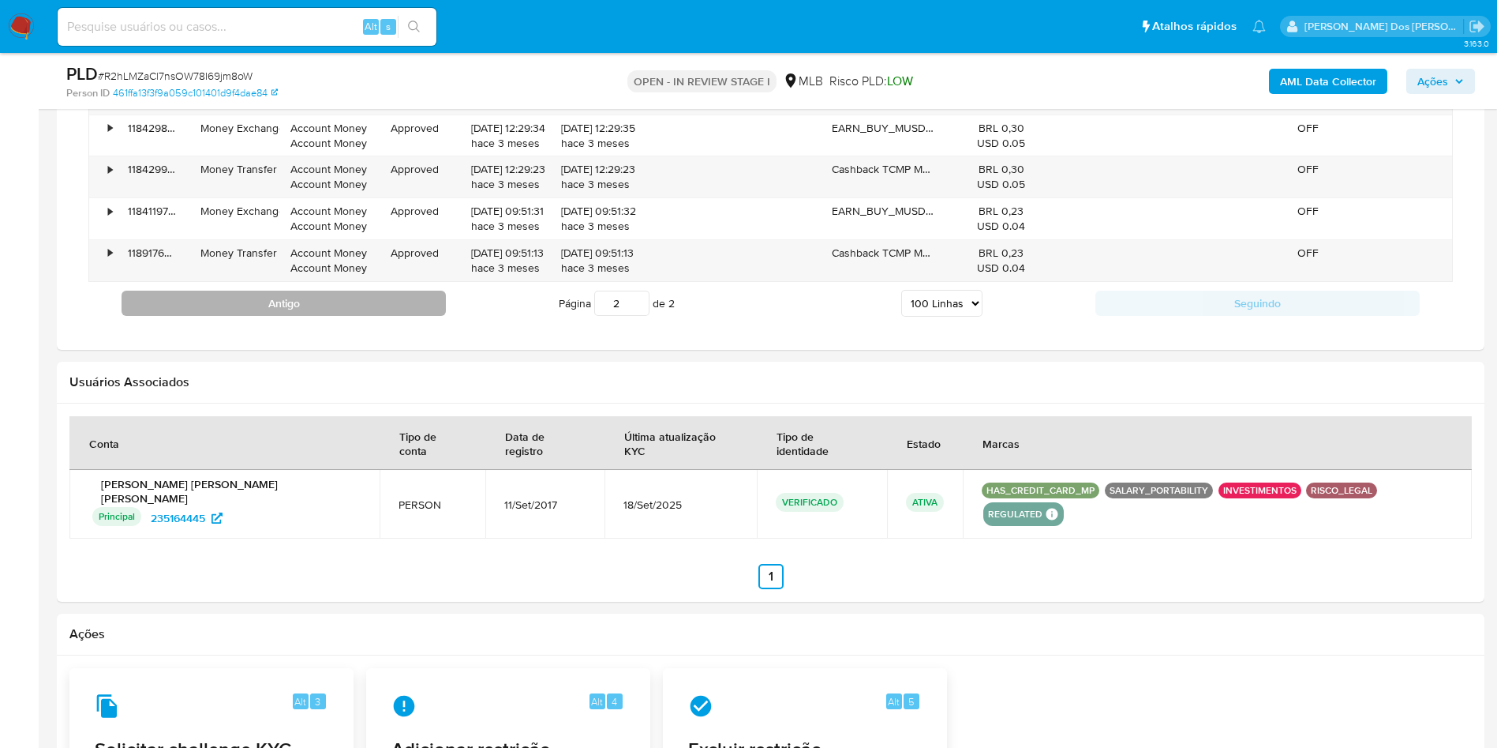
click at [353, 313] on button "Antigo" at bounding box center [284, 302] width 324 height 25
type input "1"
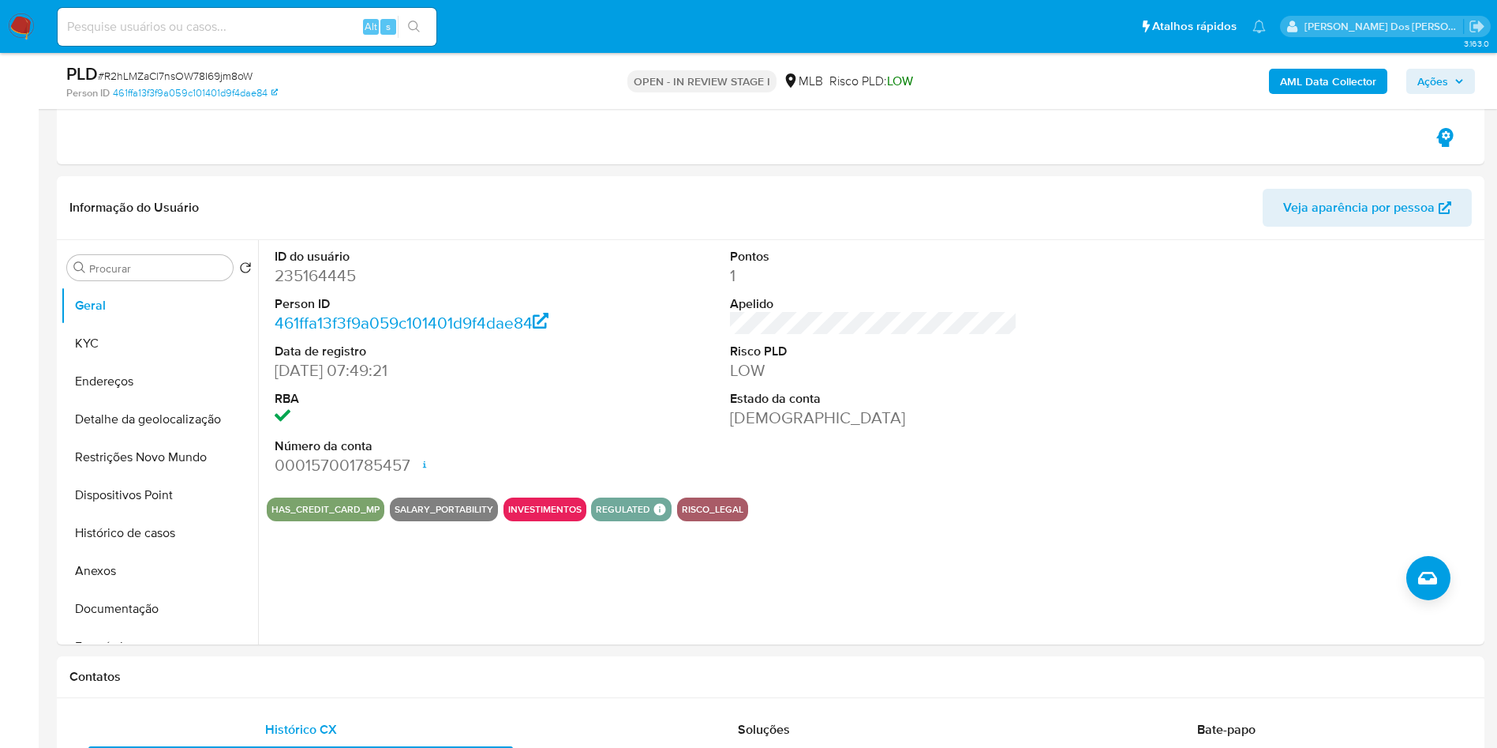
scroll to position [550, 0]
click at [125, 613] on button "Documentação" at bounding box center [153, 608] width 185 height 38
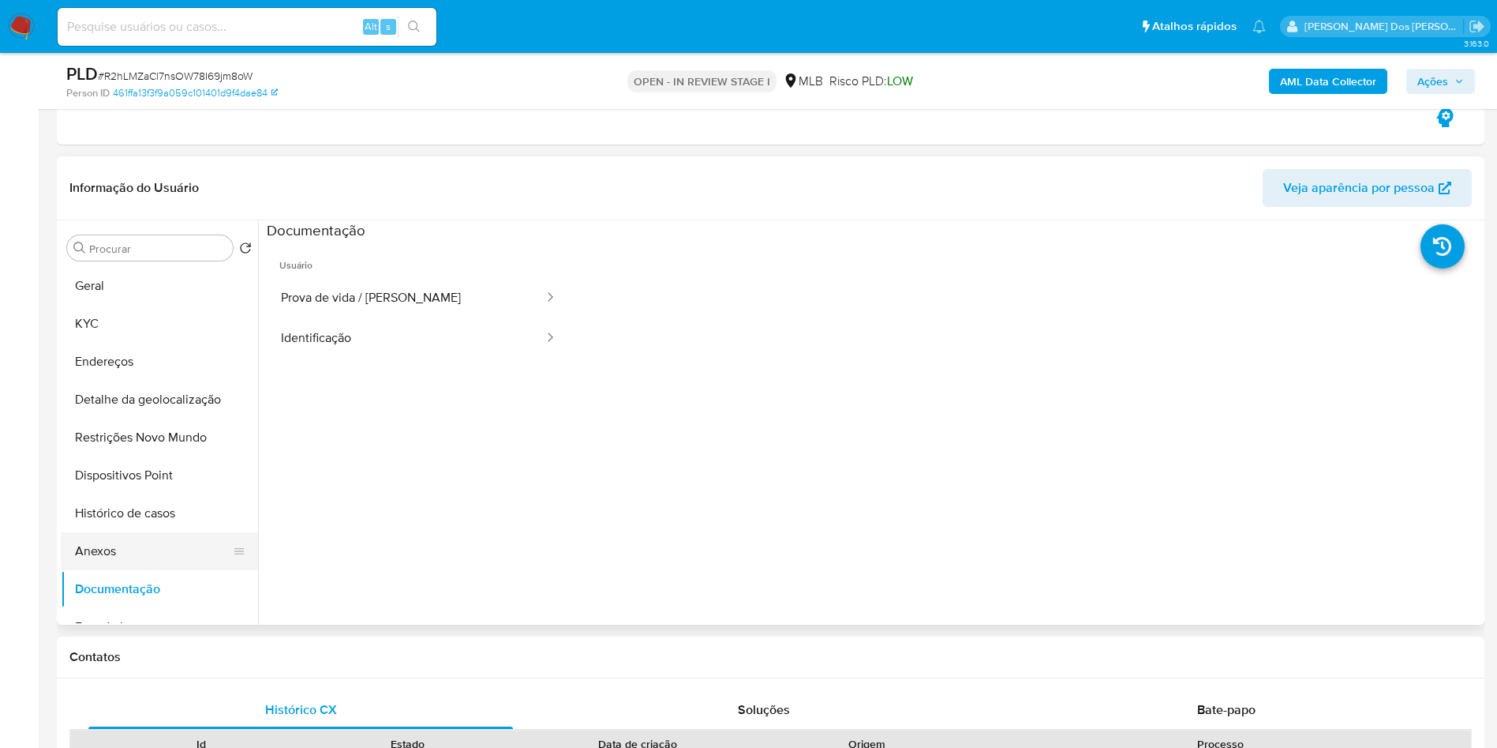
click at [152, 564] on button "Anexos" at bounding box center [153, 551] width 185 height 38
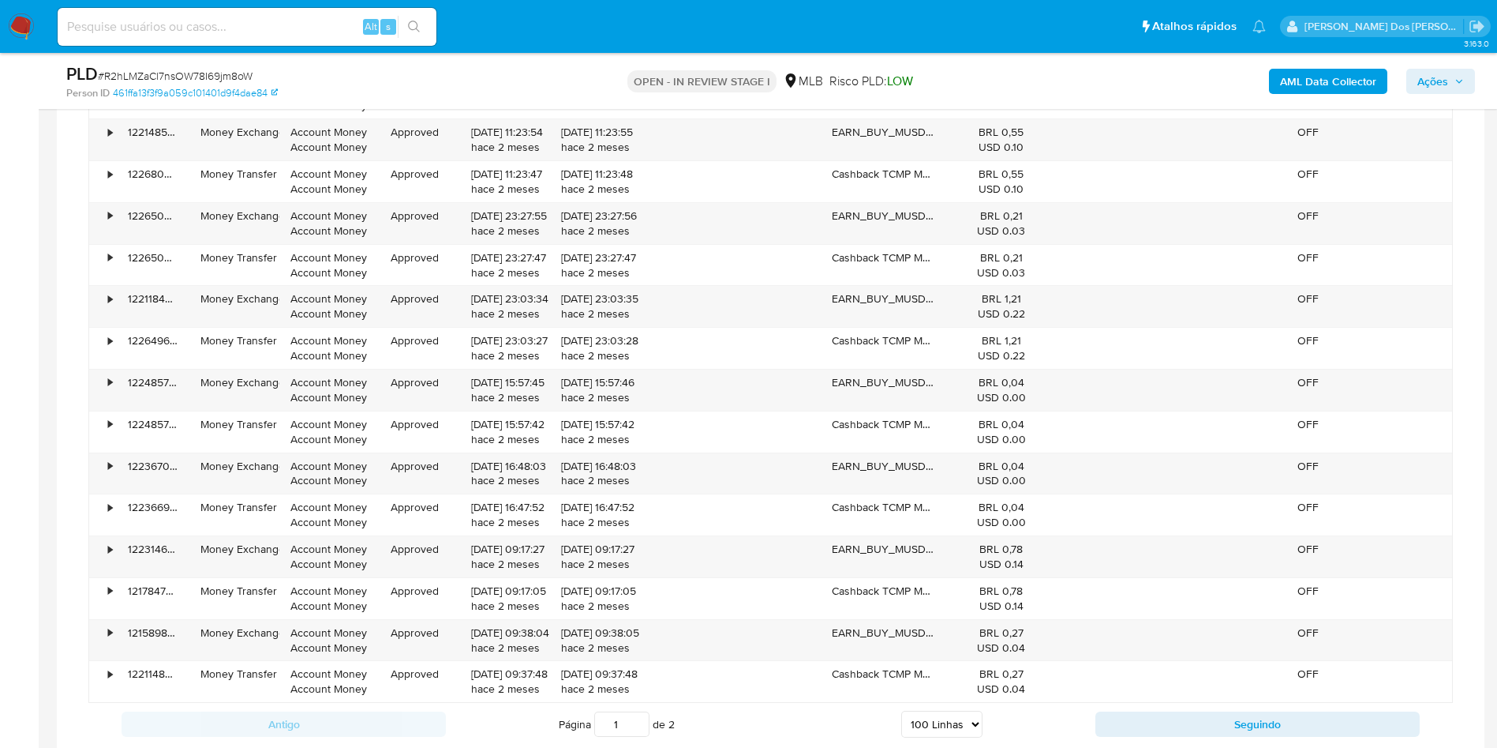
scroll to position [5495, 0]
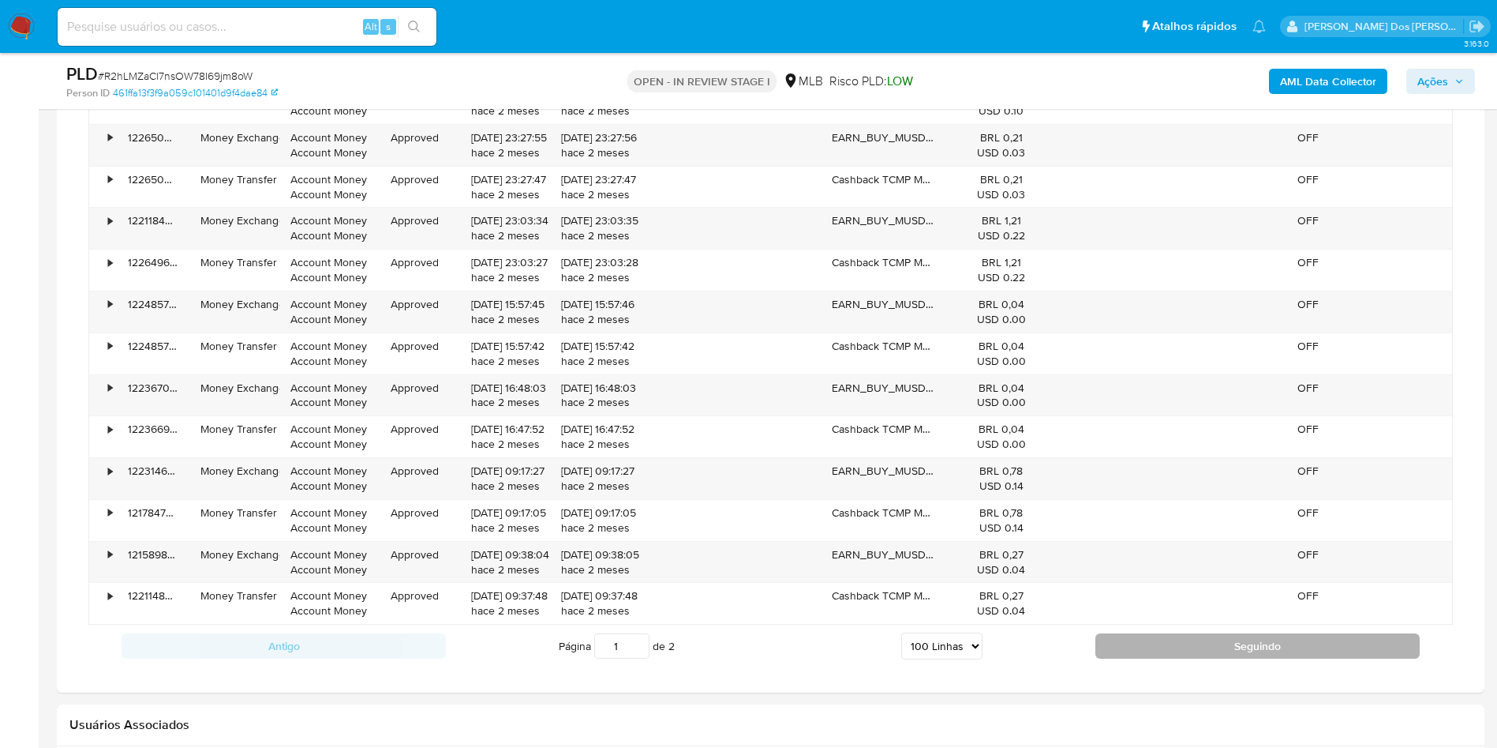
click at [1126, 657] on button "Seguindo" at bounding box center [1258, 645] width 324 height 25
type input "2"
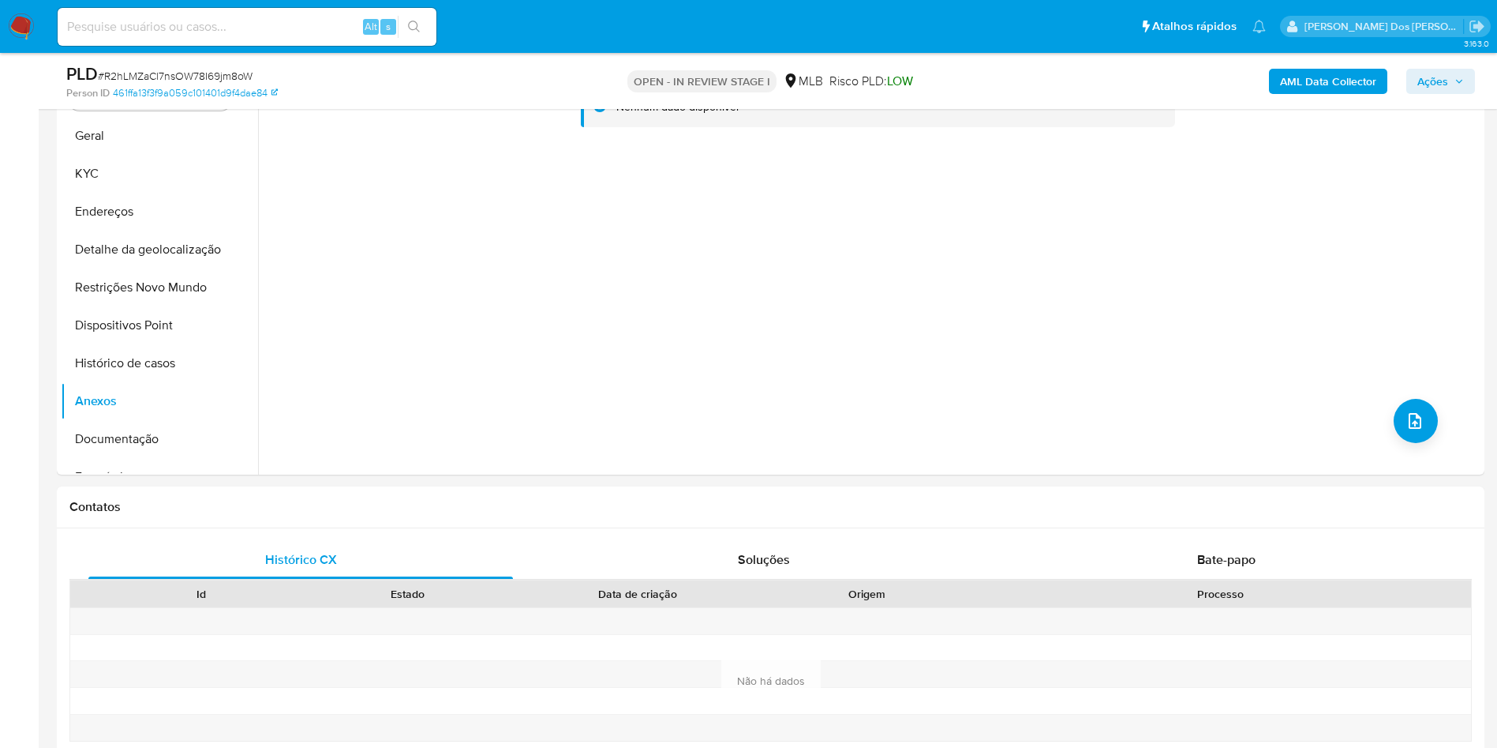
scroll to position [686, 0]
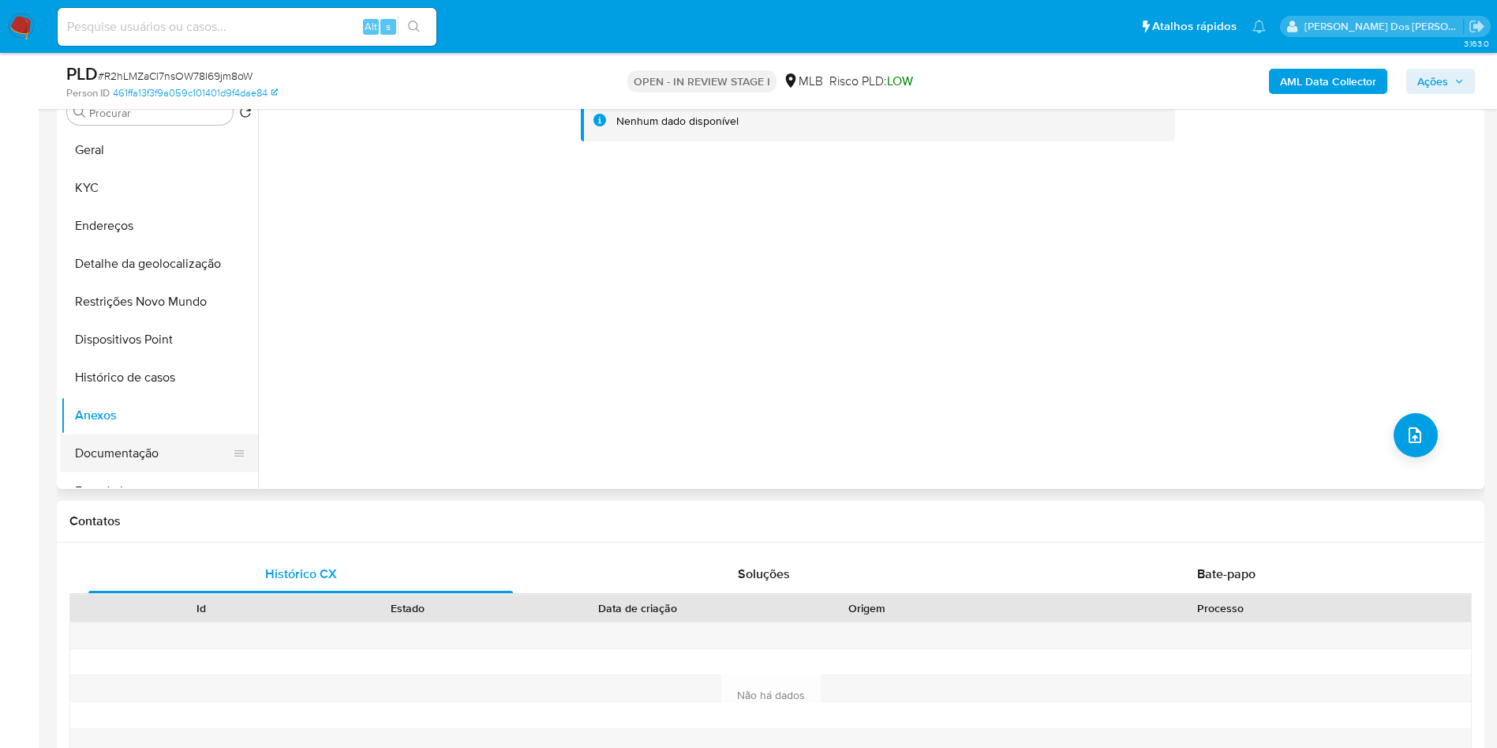
click at [118, 446] on button "Documentação" at bounding box center [153, 453] width 185 height 38
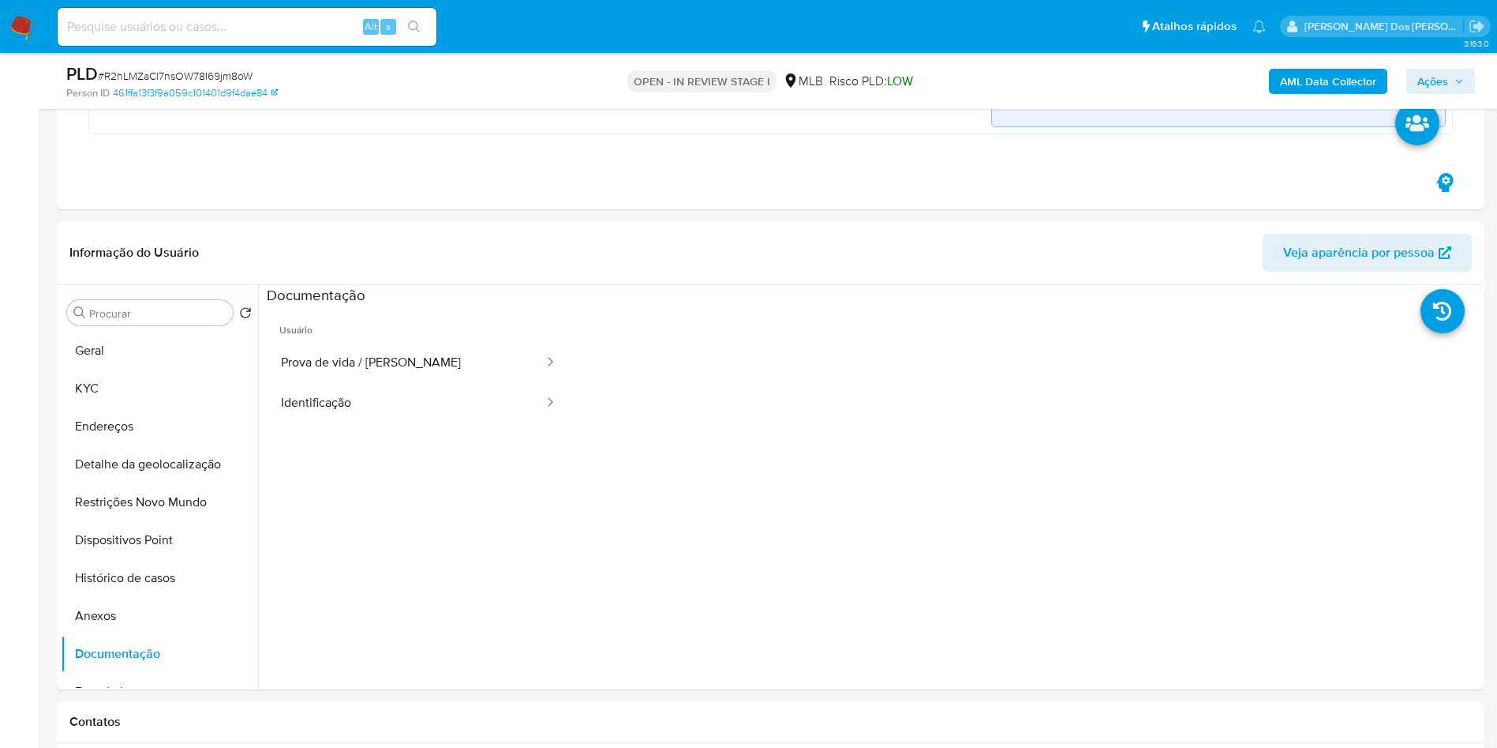
scroll to position [485, 0]
click at [440, 387] on button "Identificação" at bounding box center [406, 404] width 279 height 40
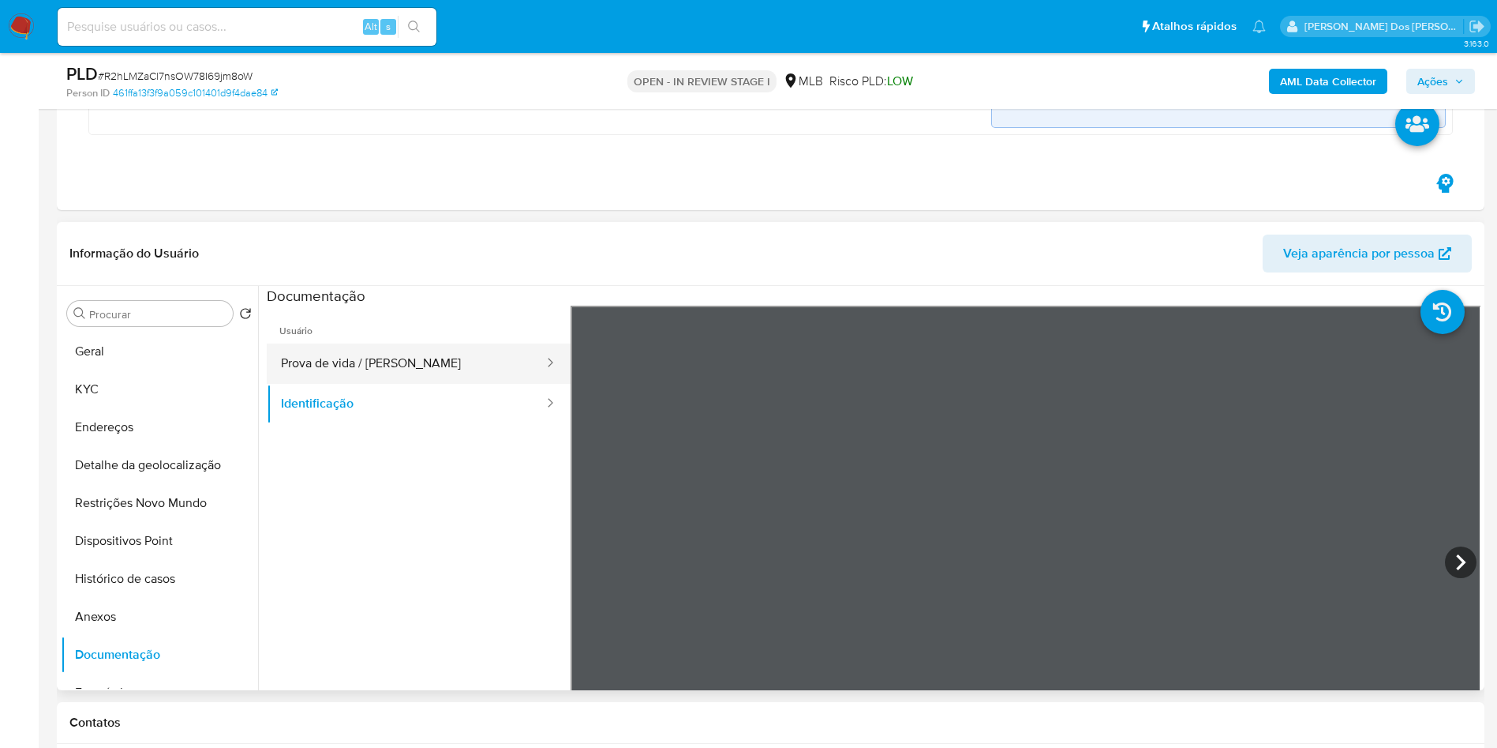
click at [397, 369] on button "Prova de vida / Selfie" at bounding box center [406, 363] width 279 height 40
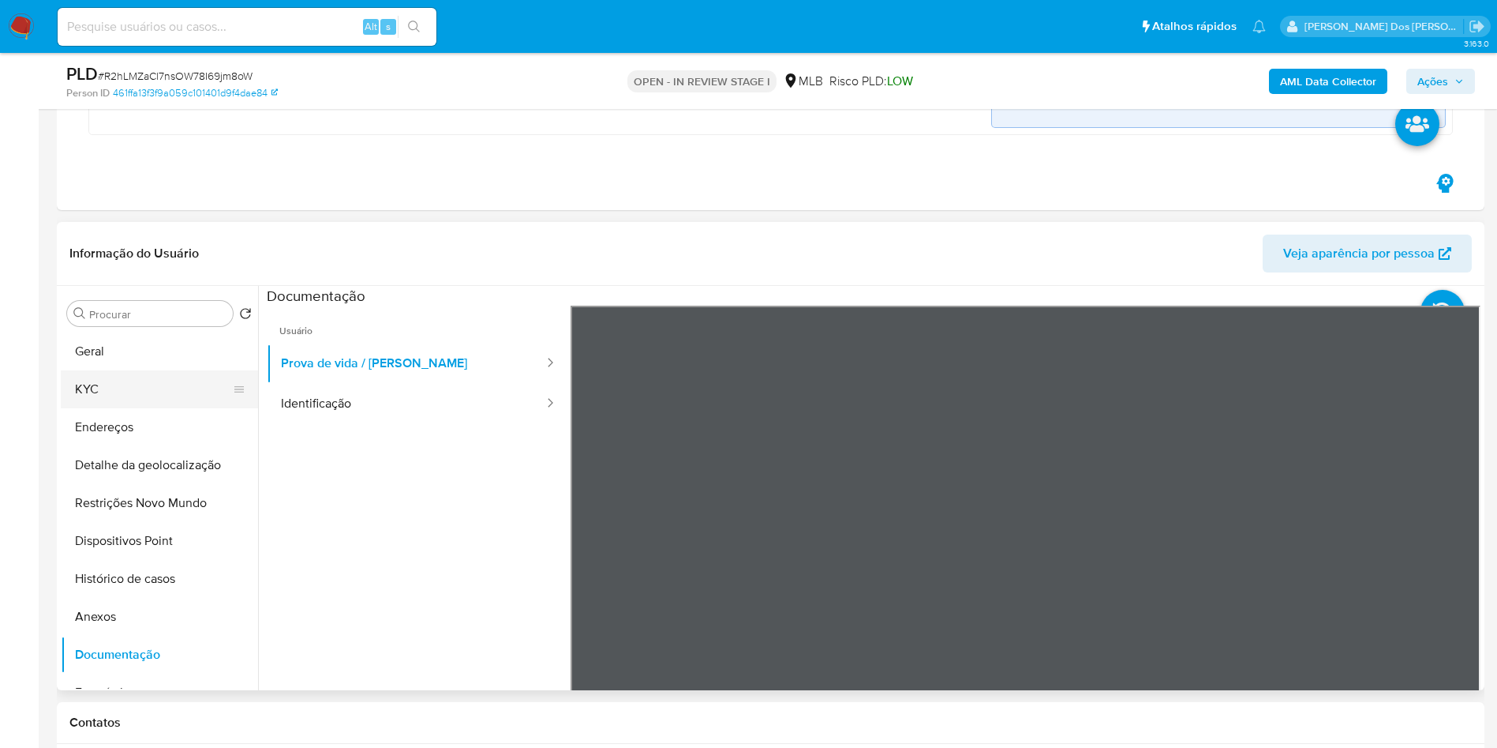
click at [152, 408] on button "KYC" at bounding box center [153, 389] width 185 height 38
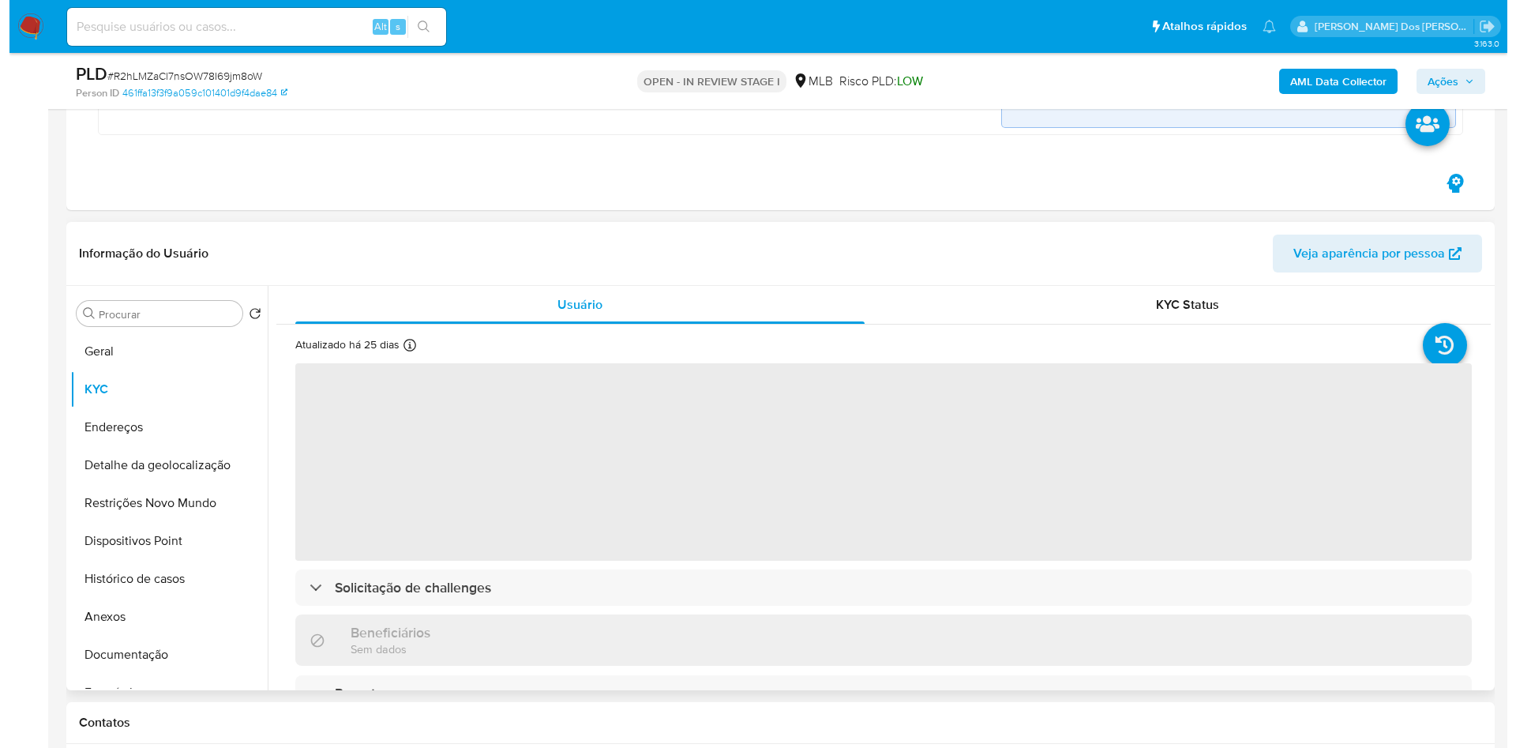
scroll to position [39, 0]
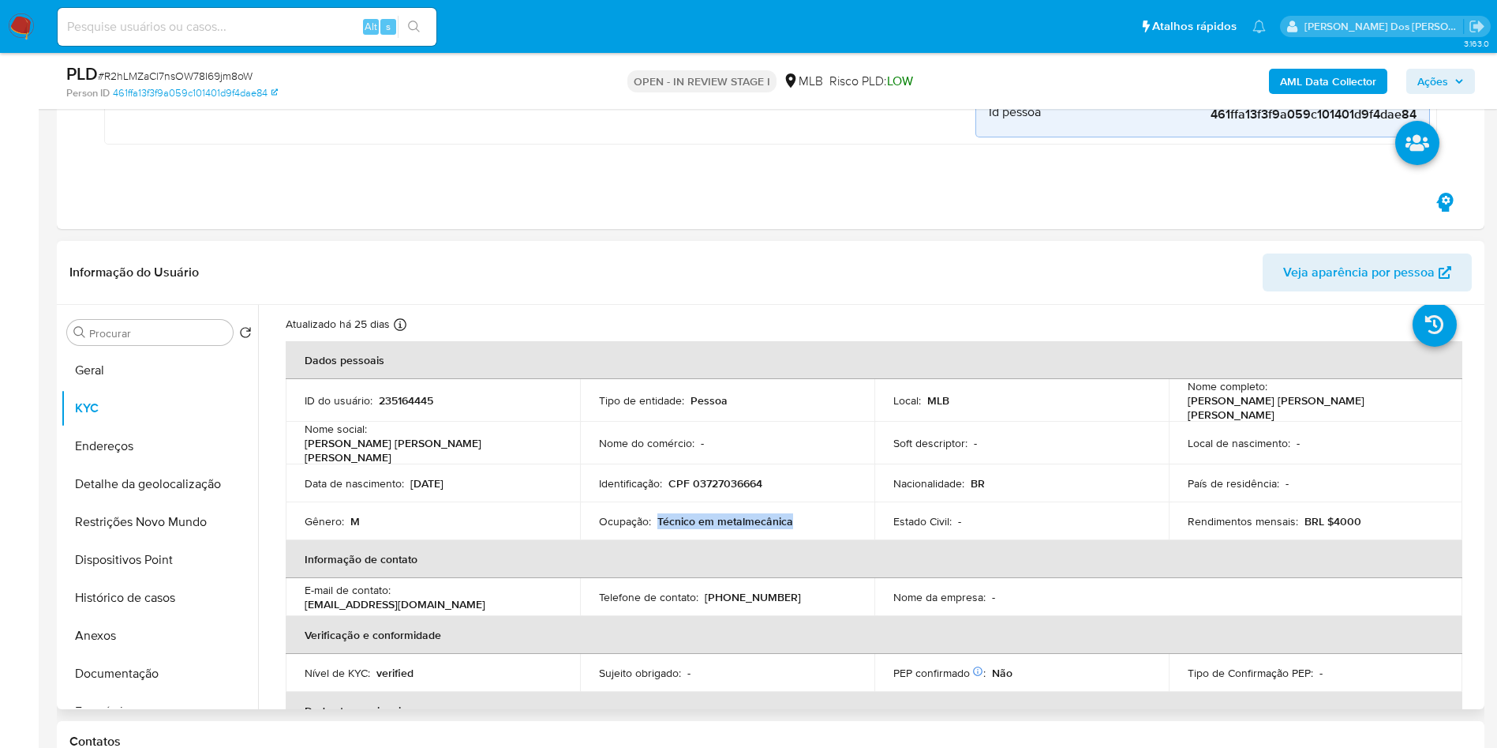
drag, startPoint x: 803, startPoint y: 511, endPoint x: 656, endPoint y: 515, distance: 146.9
click at [656, 515] on div "Ocupação : Técnico em metalmecânica" at bounding box center [727, 521] width 257 height 14
copy p "Técnico em metalmecânica"
click at [1303, 75] on b "AML Data Collector" at bounding box center [1328, 81] width 96 height 25
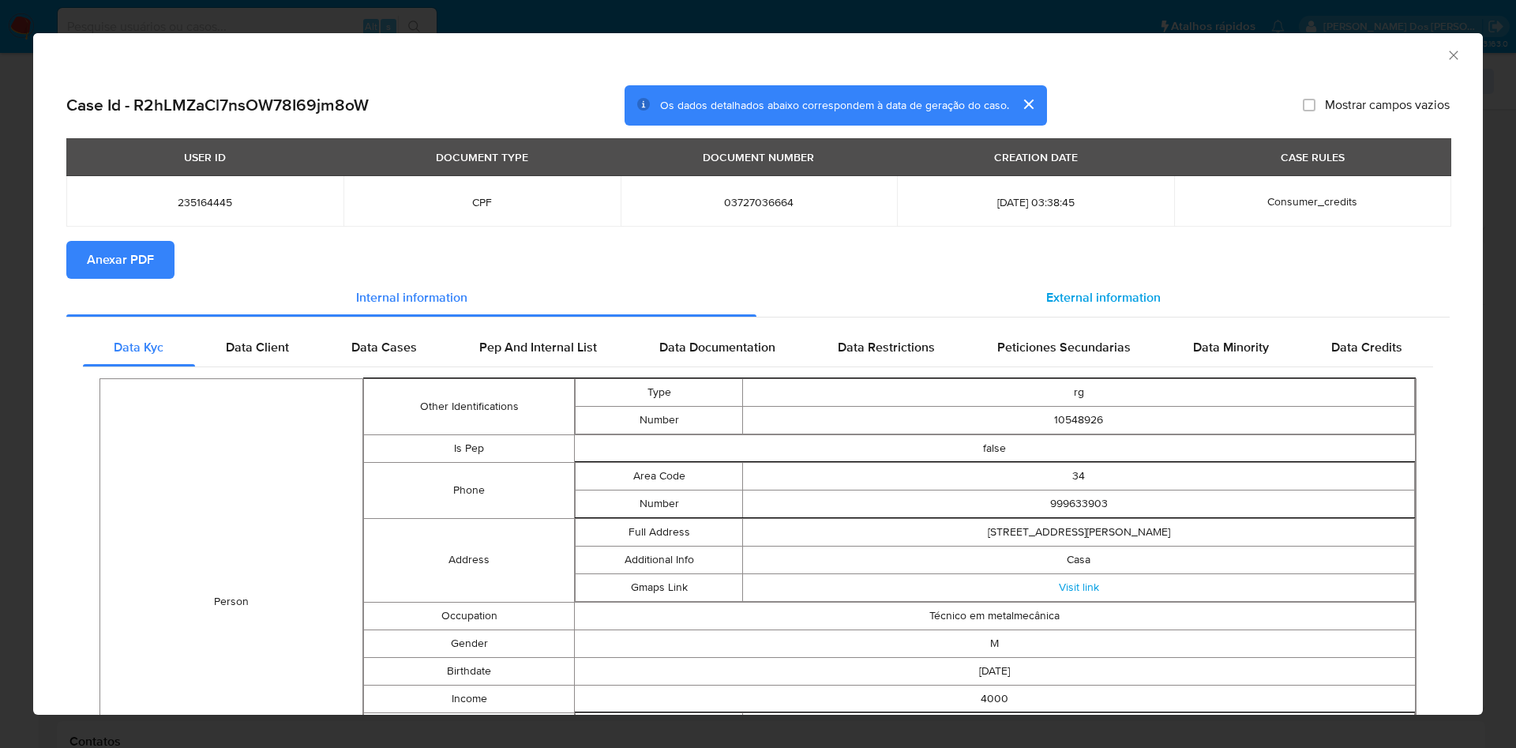
click at [1135, 279] on div "External information" at bounding box center [1102, 298] width 693 height 38
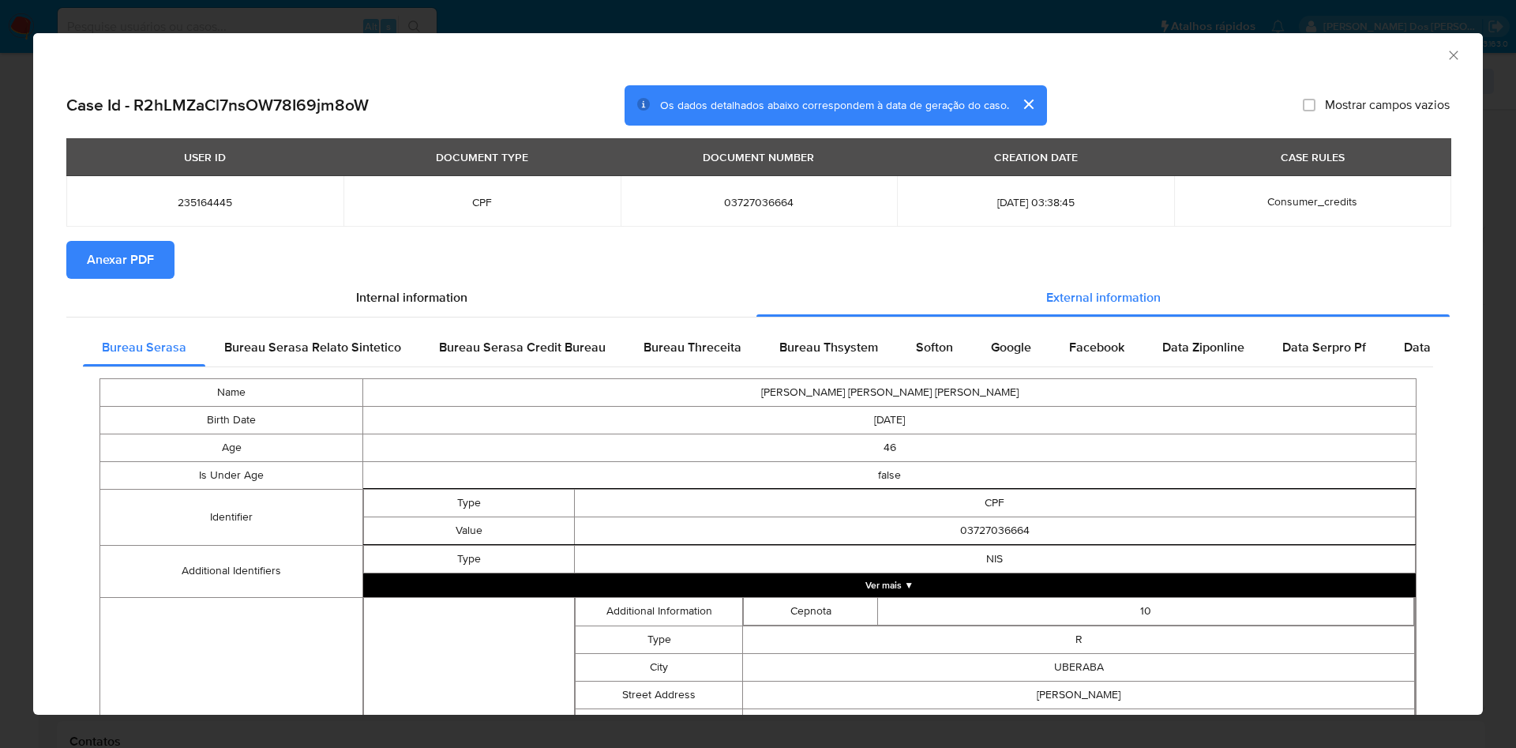
click at [132, 250] on span "Anexar PDF" at bounding box center [120, 259] width 67 height 35
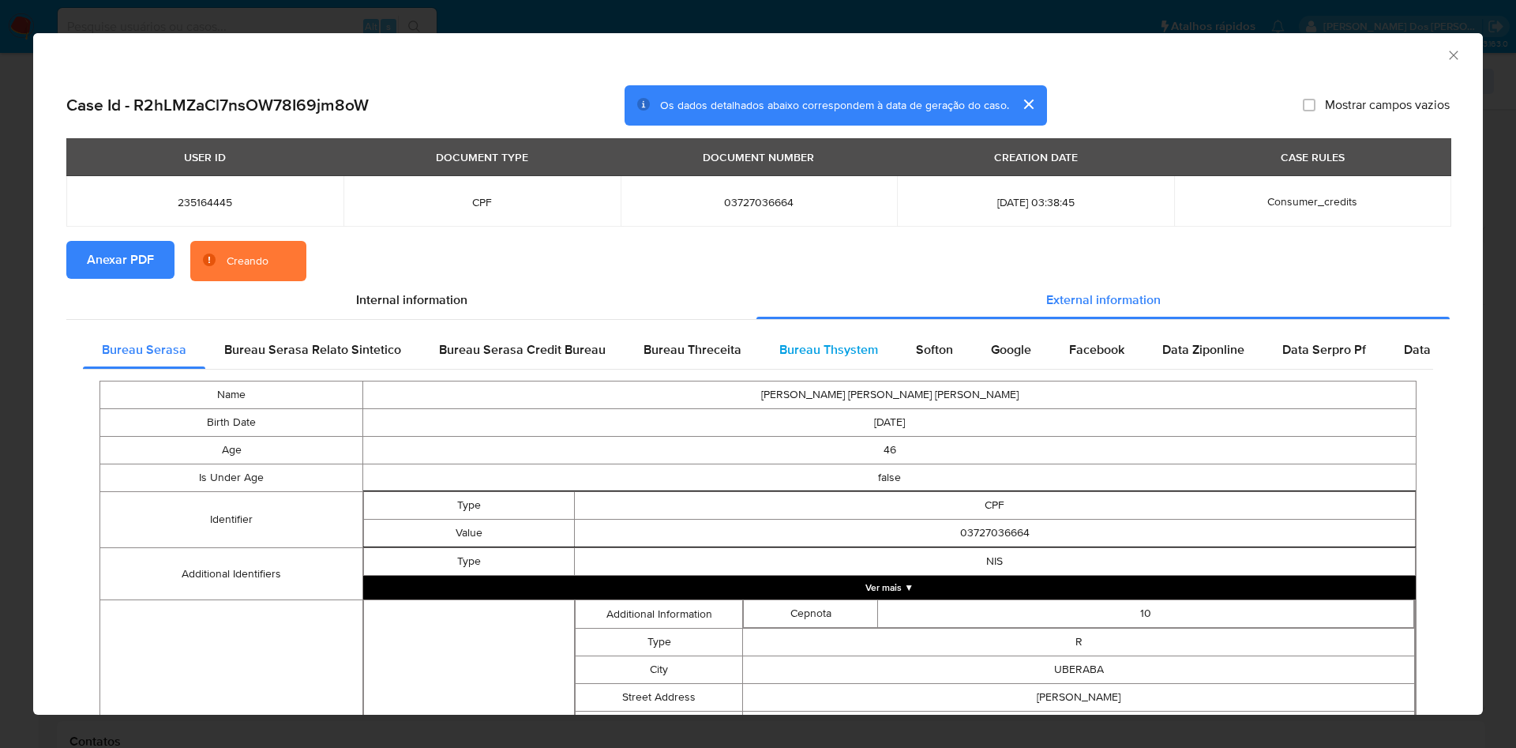
click at [851, 349] on span "Bureau Thsystem" at bounding box center [828, 349] width 99 height 18
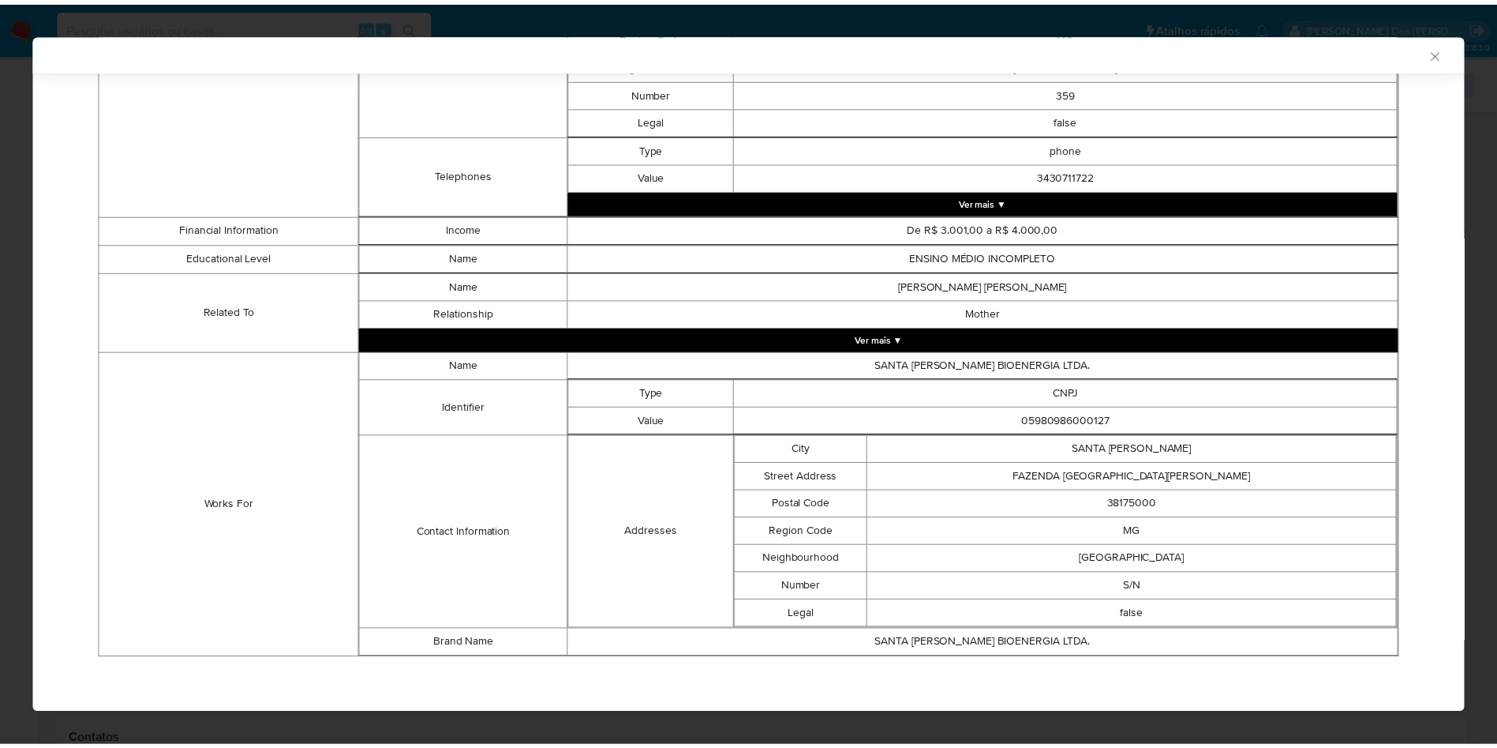
scroll to position [793, 0]
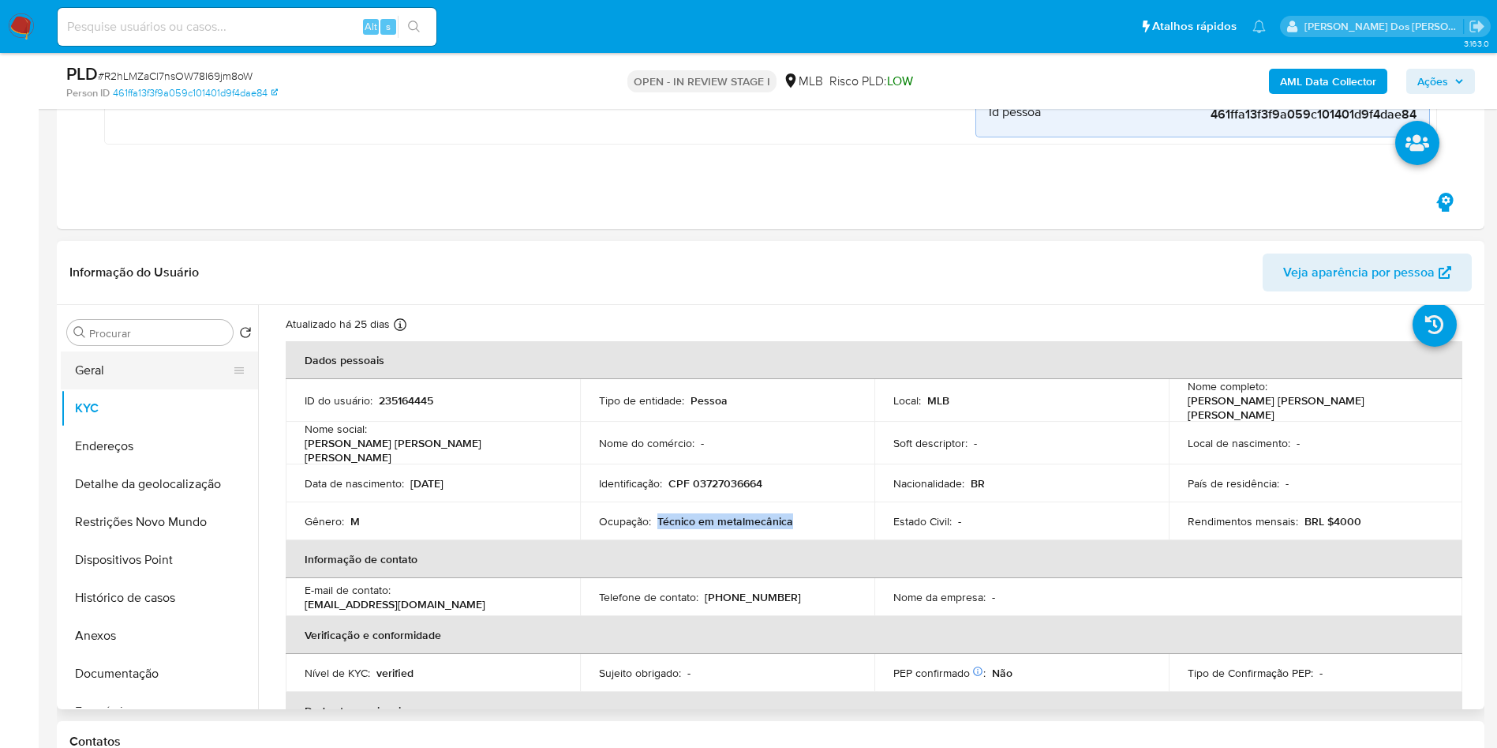
click at [137, 375] on button "Geral" at bounding box center [153, 370] width 185 height 38
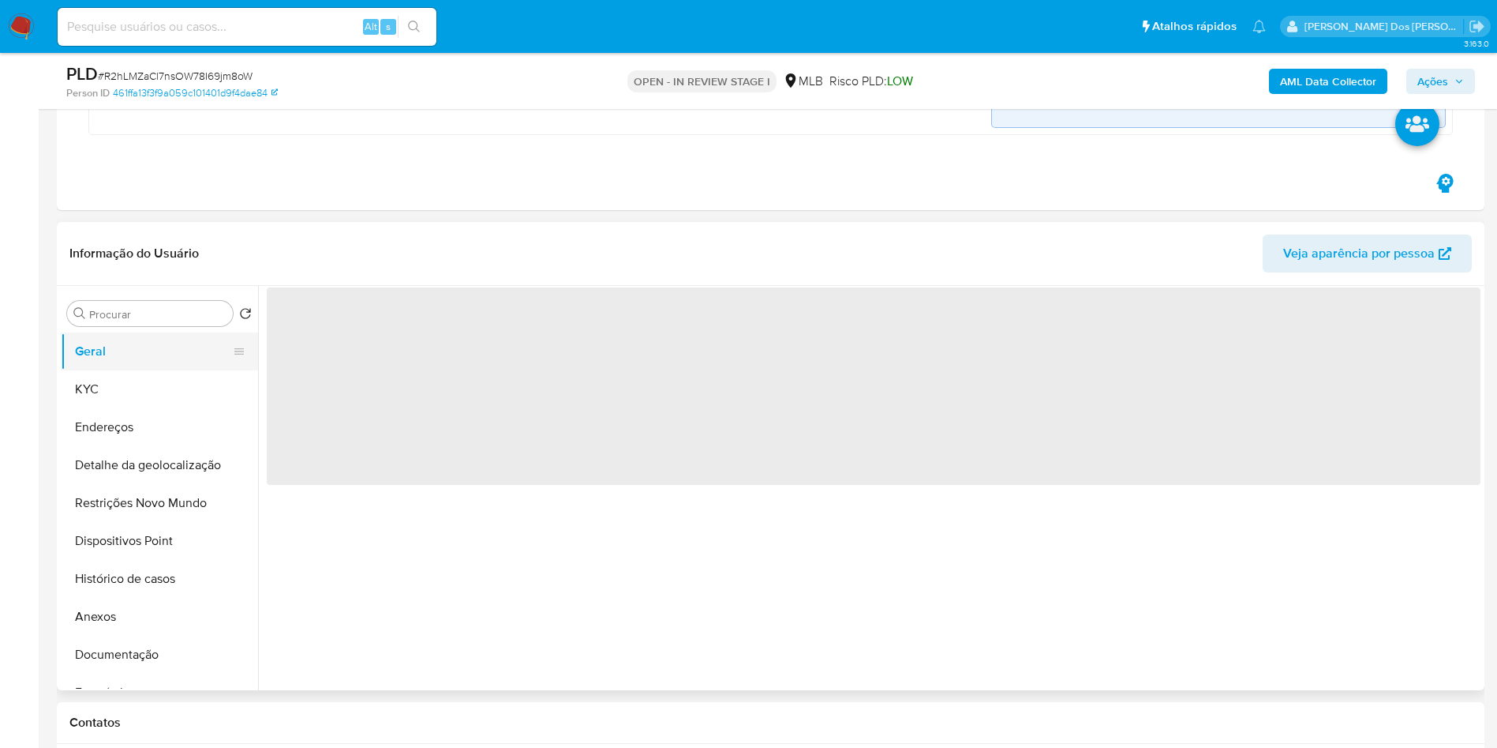
scroll to position [0, 0]
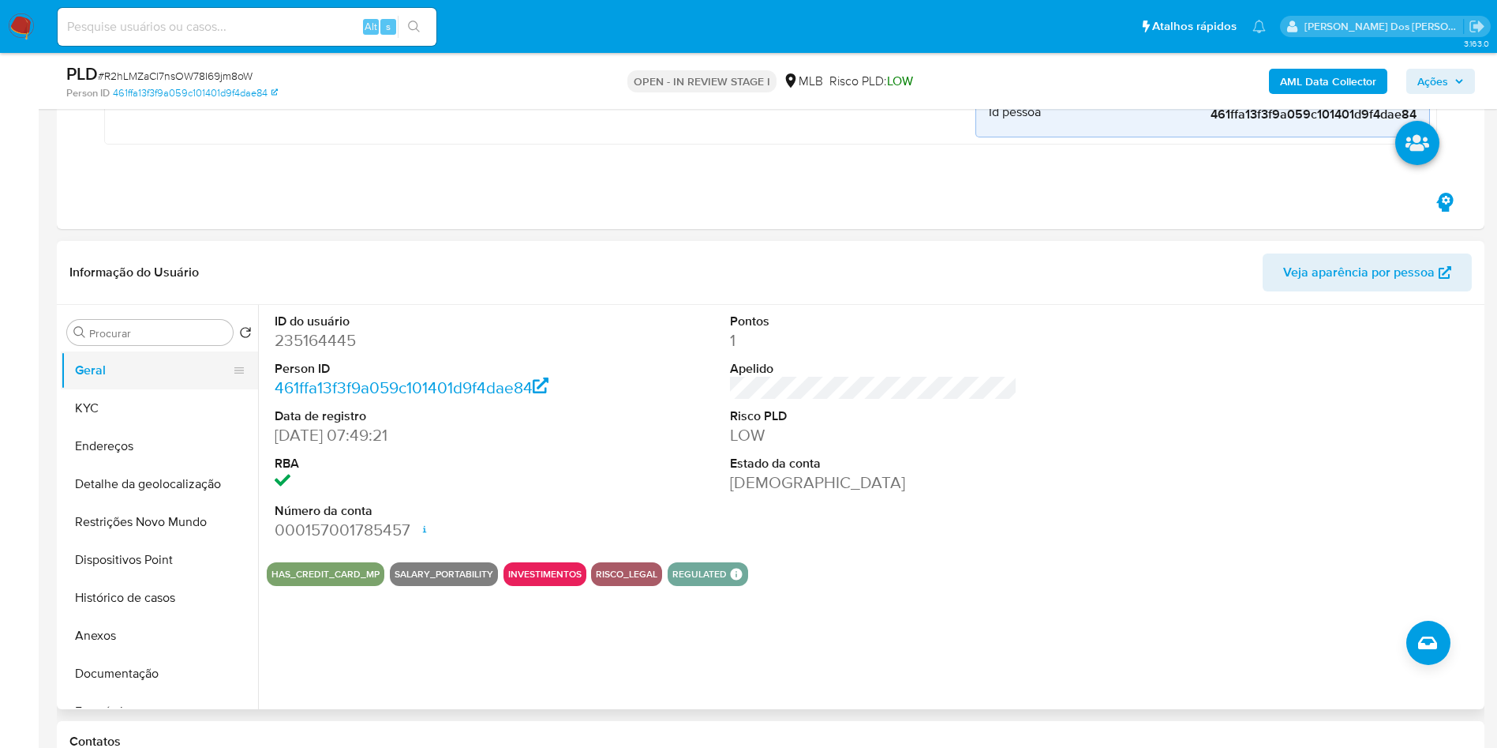
click at [114, 362] on button "Geral" at bounding box center [153, 370] width 185 height 38
copy p "Técnico em metalmecânica"
click at [93, 410] on button "KYC" at bounding box center [153, 408] width 185 height 38
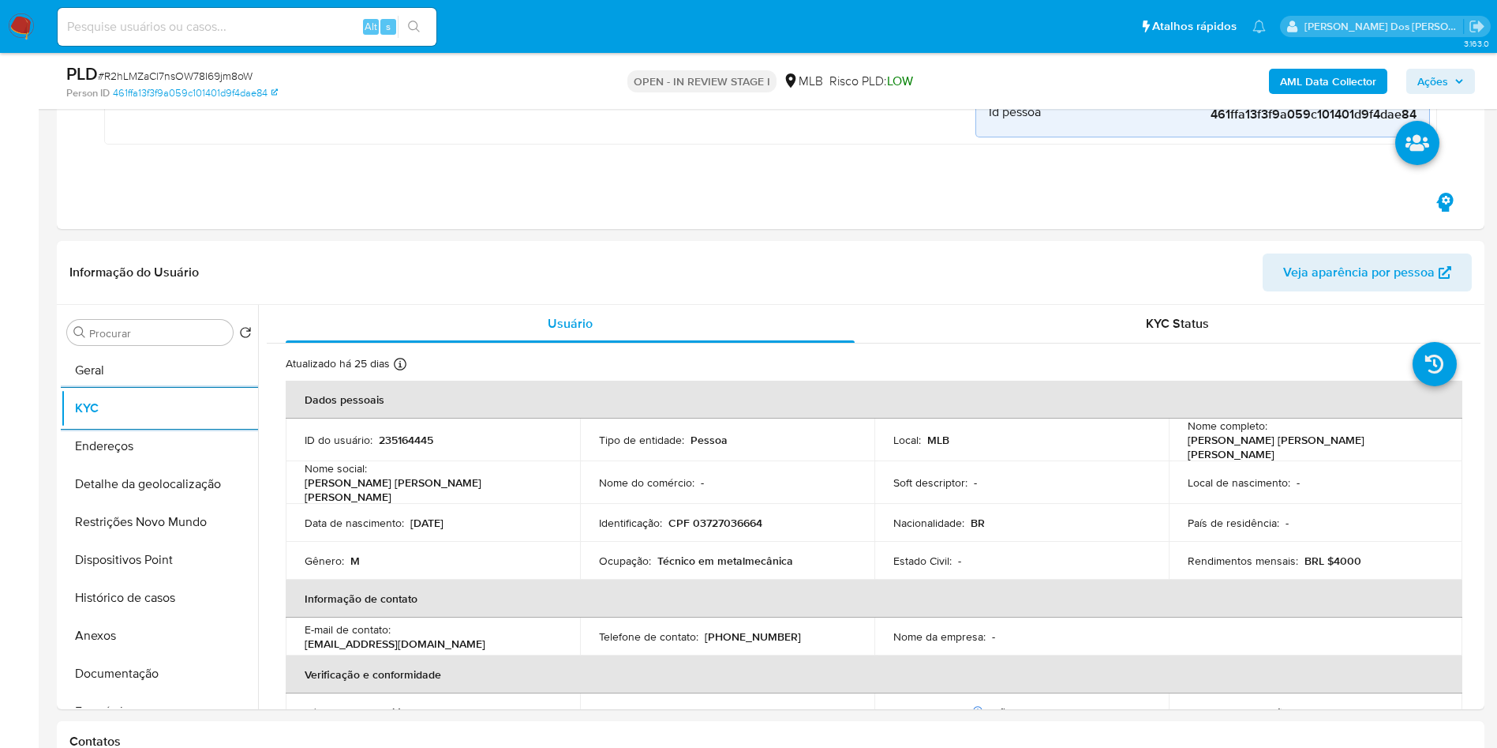
copy p "Técnico em metalmecânica"
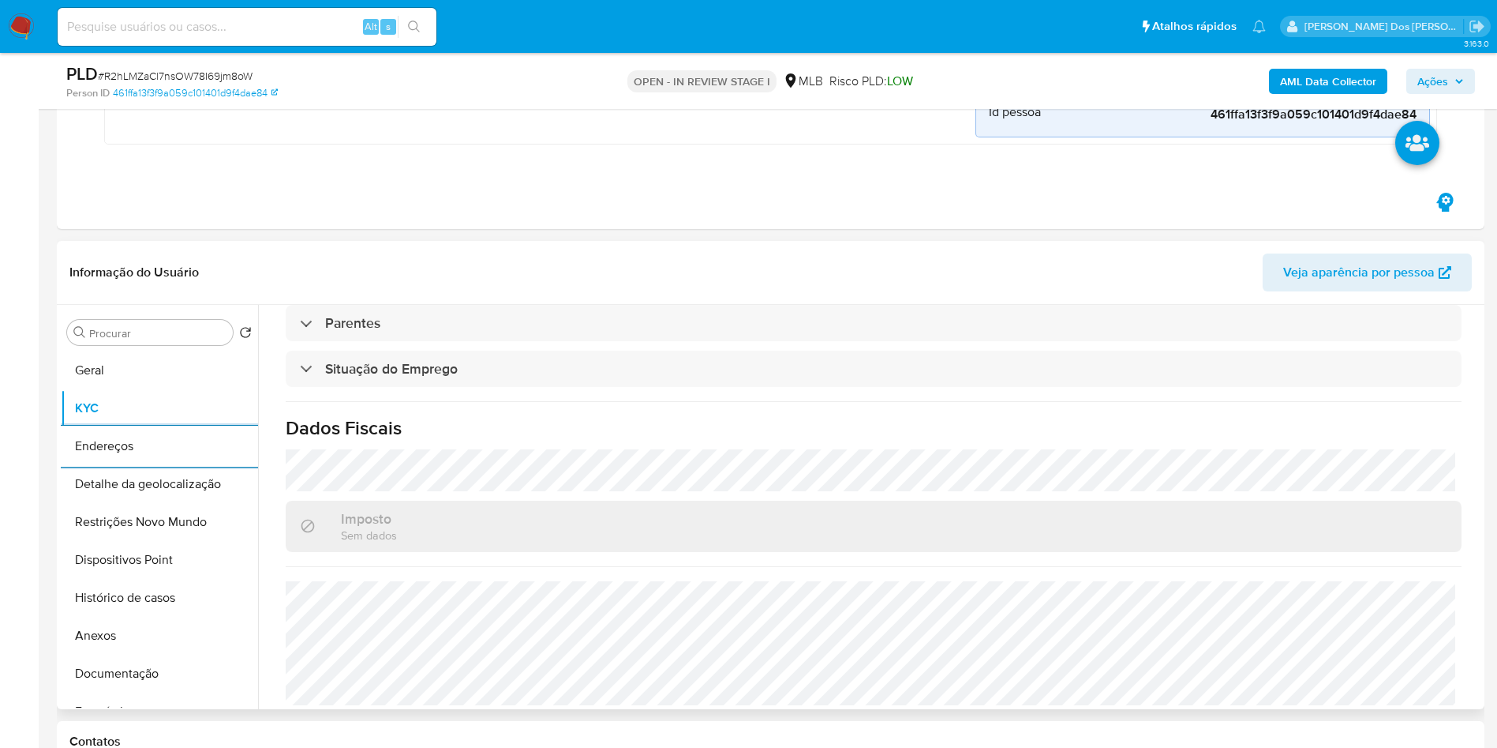
copy p "Técnico em metalmecânica"
click at [97, 475] on button "Detalhe da geolocalização" at bounding box center [153, 484] width 185 height 38
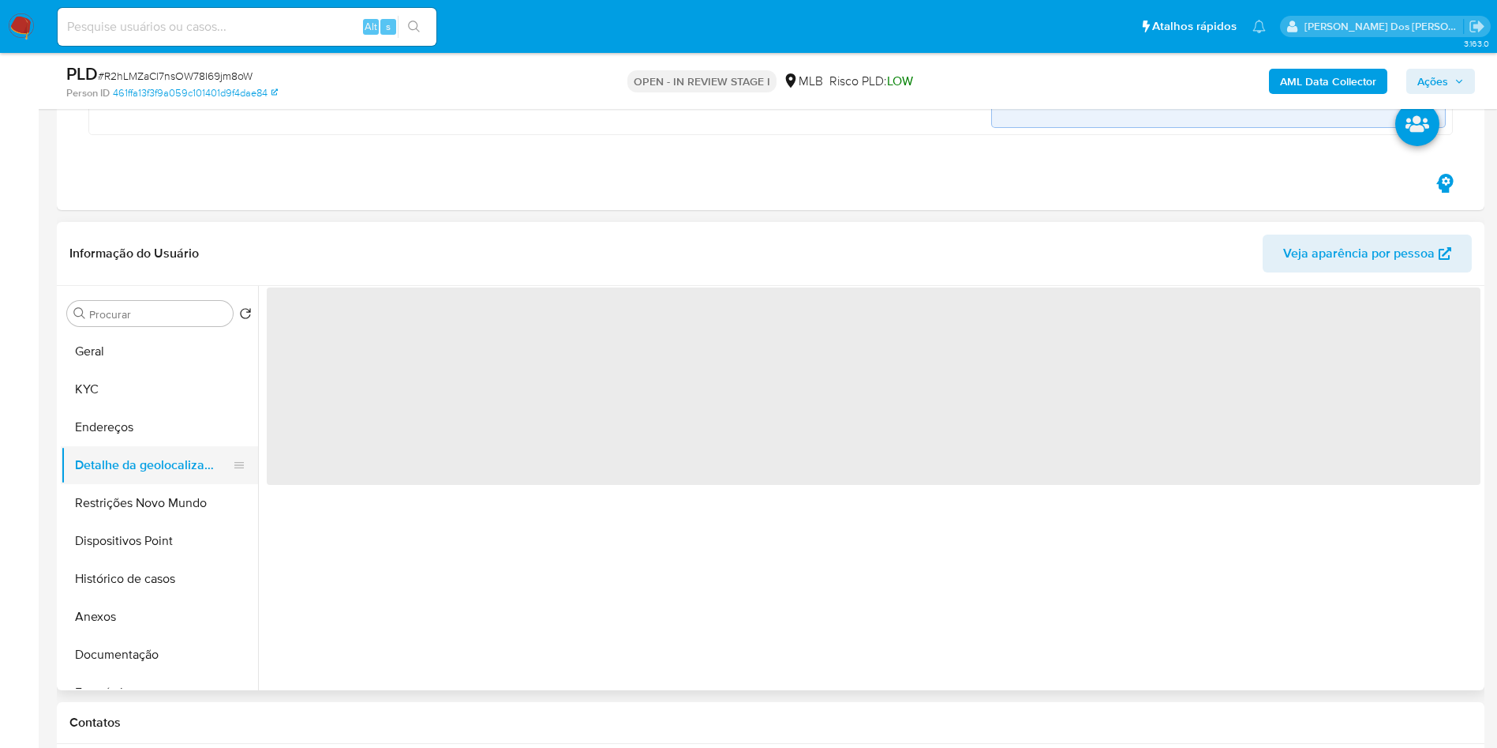
scroll to position [0, 0]
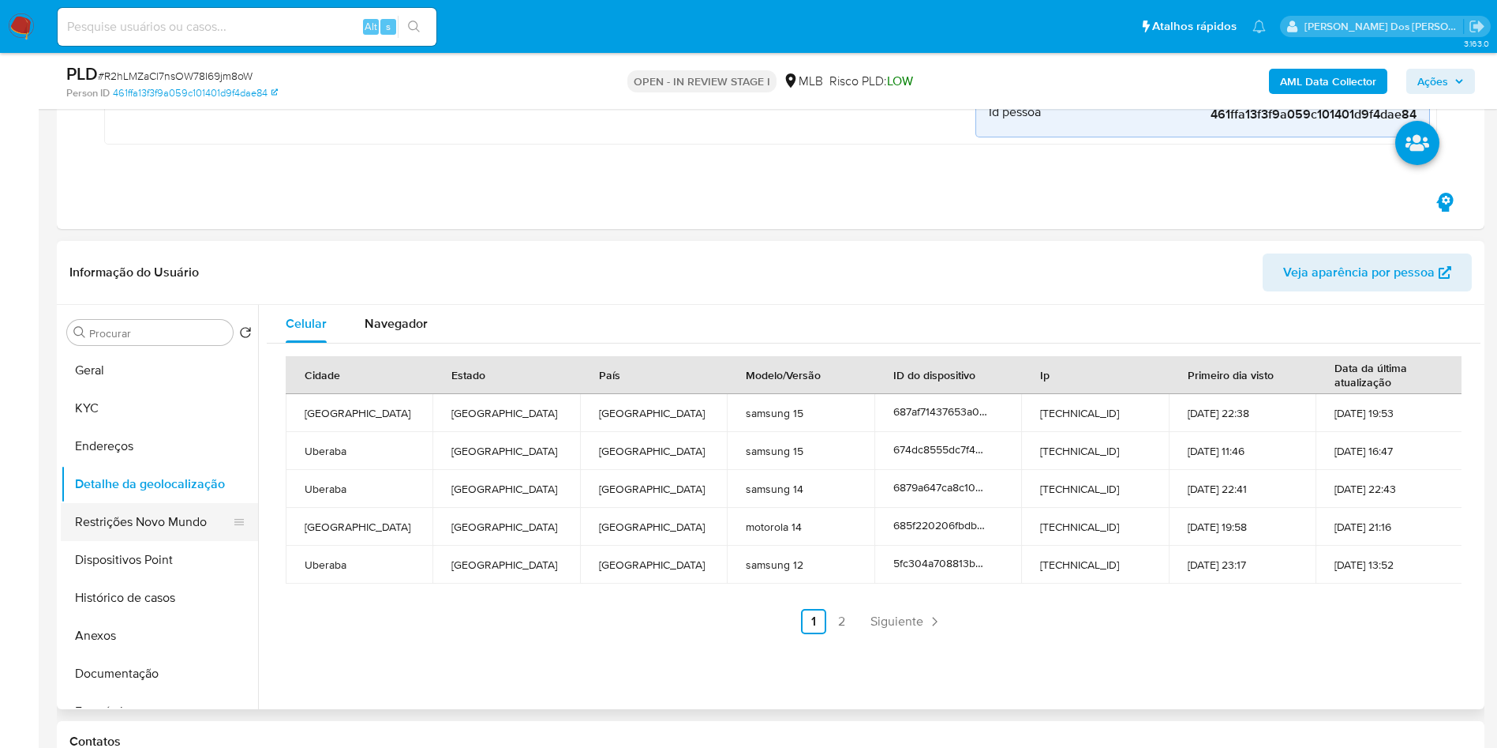
click at [170, 527] on button "Restrições Novo Mundo" at bounding box center [153, 522] width 185 height 38
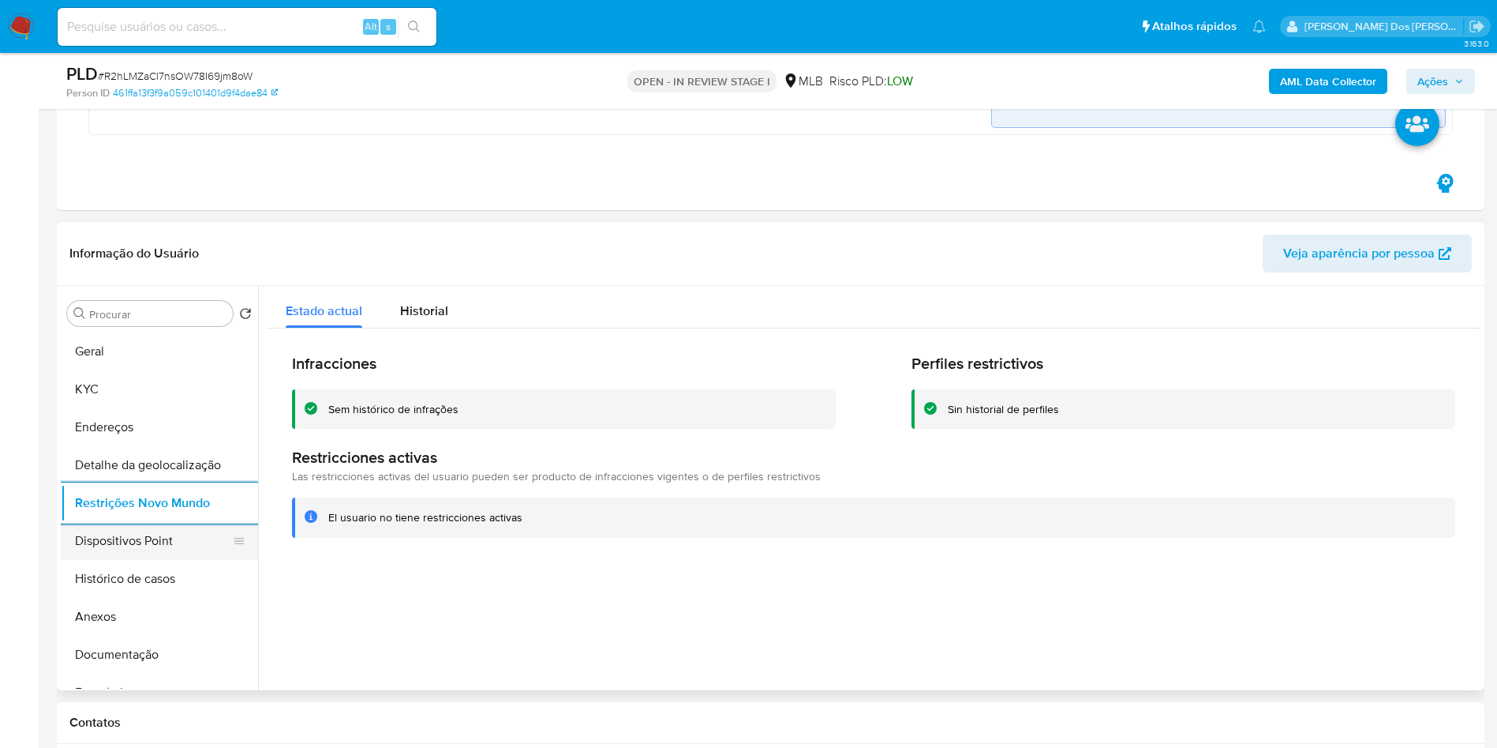
click at [151, 542] on button "Dispositivos Point" at bounding box center [153, 541] width 185 height 38
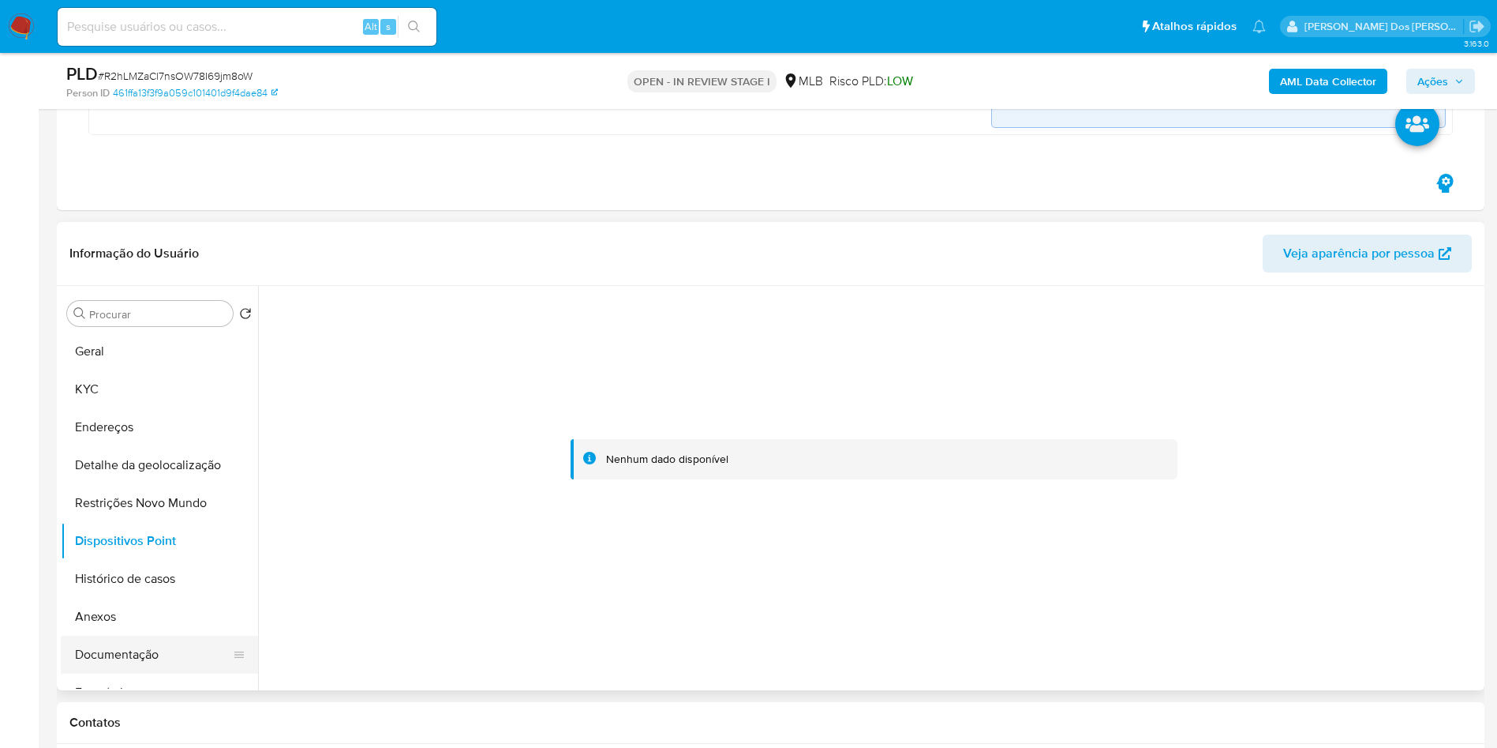
click at [116, 669] on button "Documentação" at bounding box center [153, 654] width 185 height 38
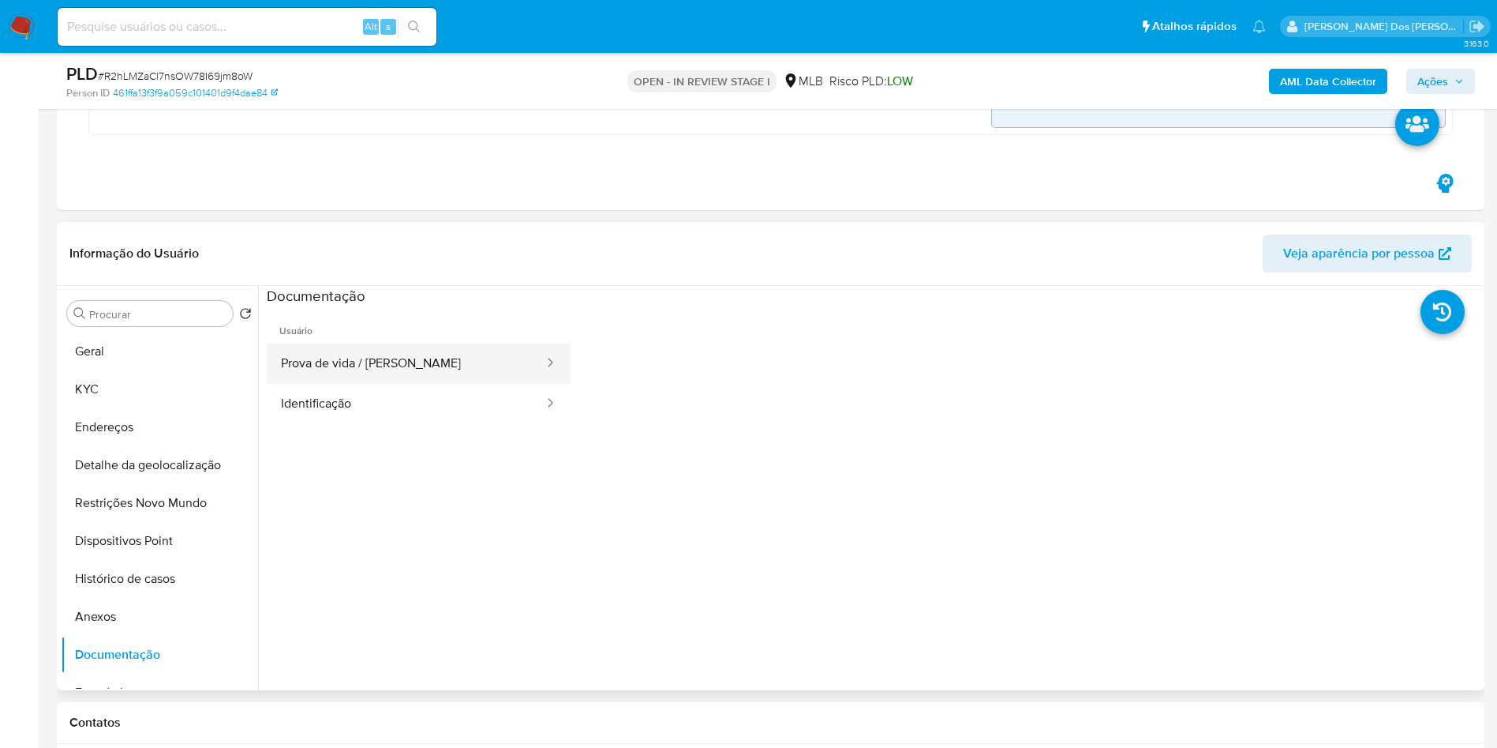
click at [353, 377] on button "Prova de vida / Selfie" at bounding box center [406, 363] width 279 height 40
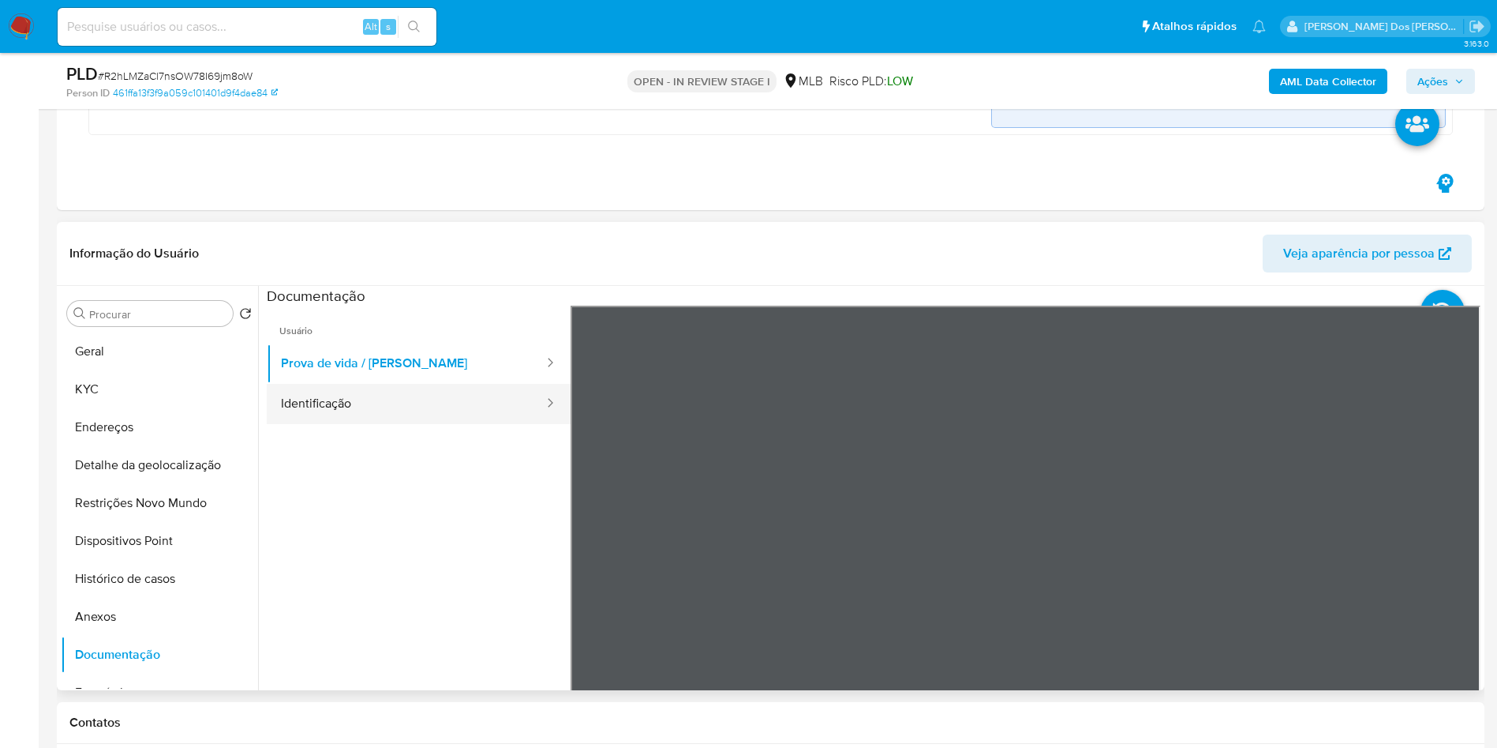
click at [346, 397] on button "Identificação" at bounding box center [406, 404] width 279 height 40
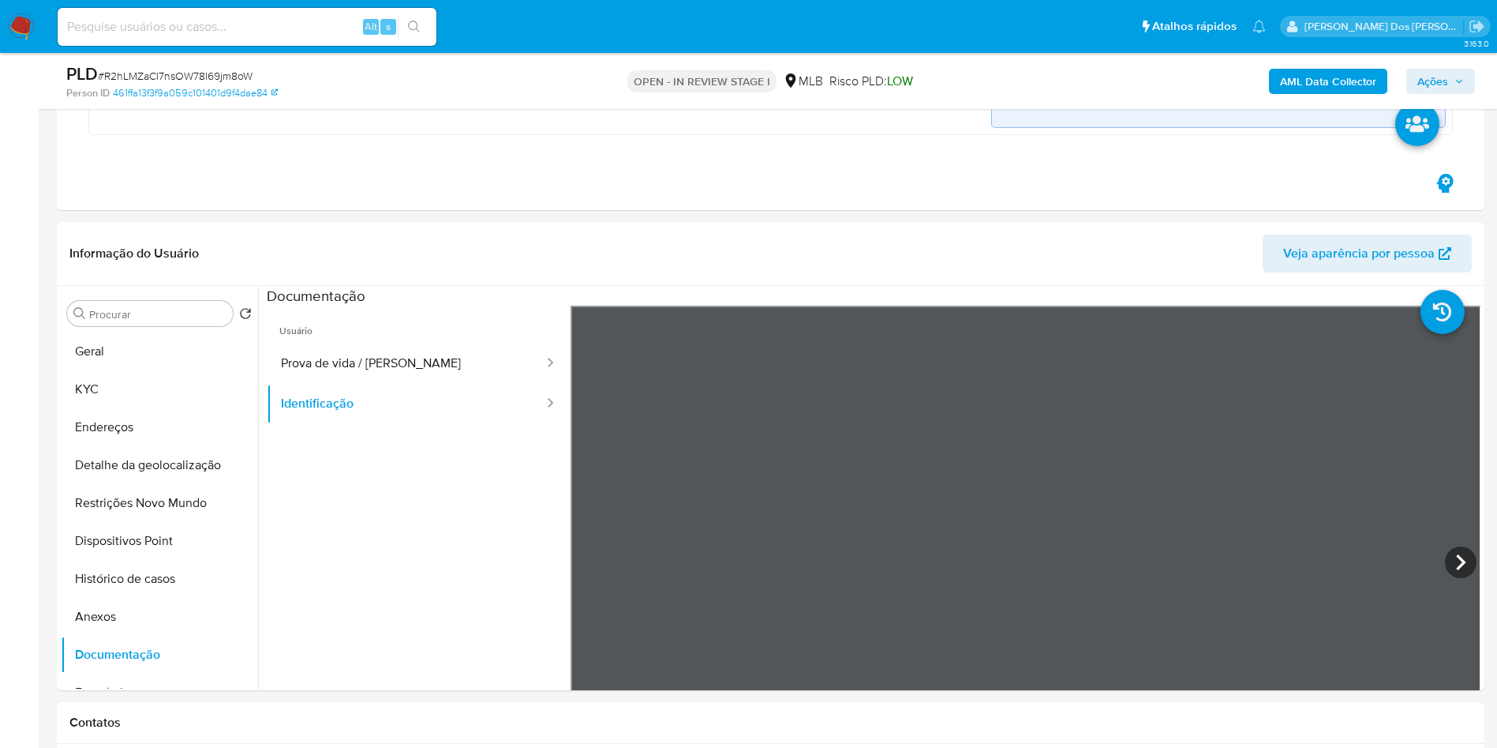
scroll to position [20, 0]
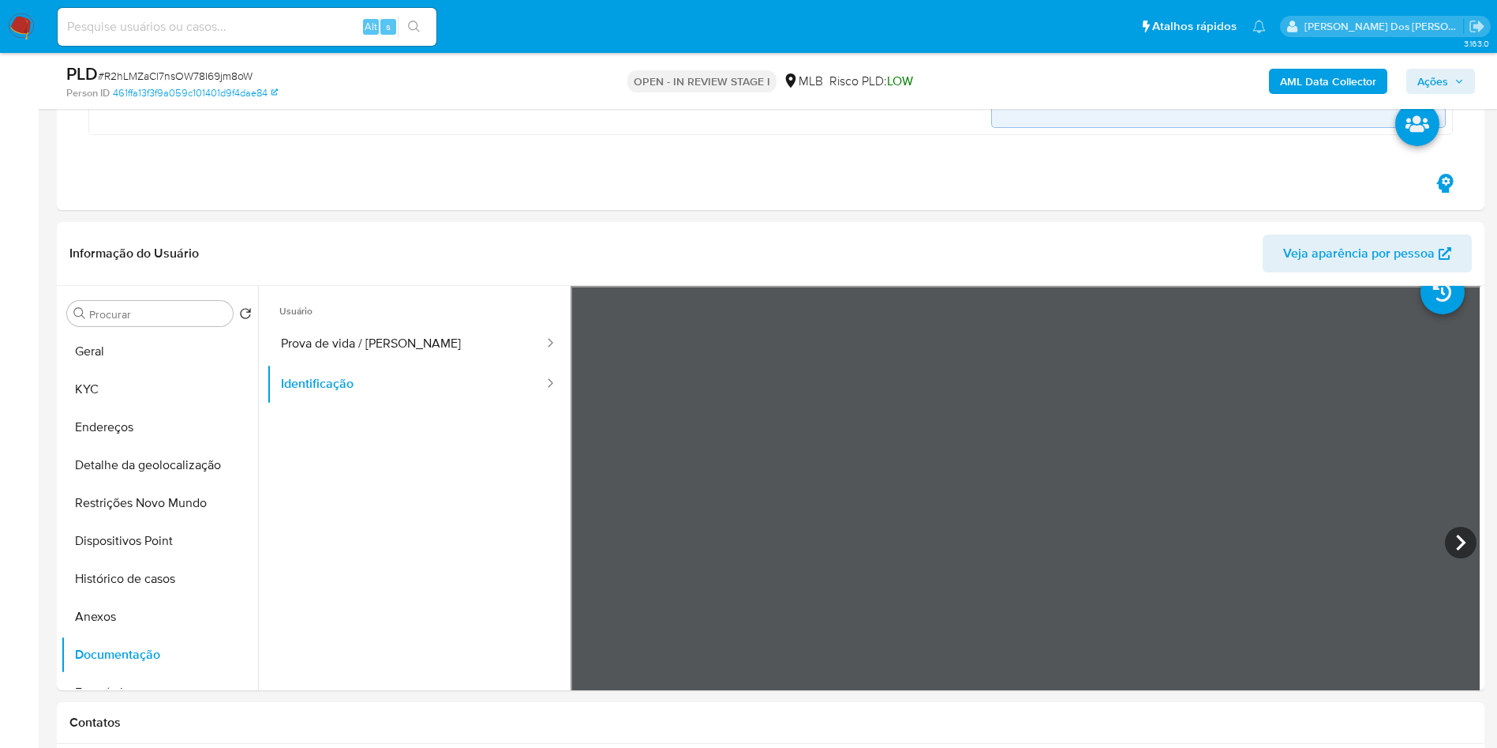
click at [1441, 91] on span "Ações" at bounding box center [1433, 81] width 31 height 25
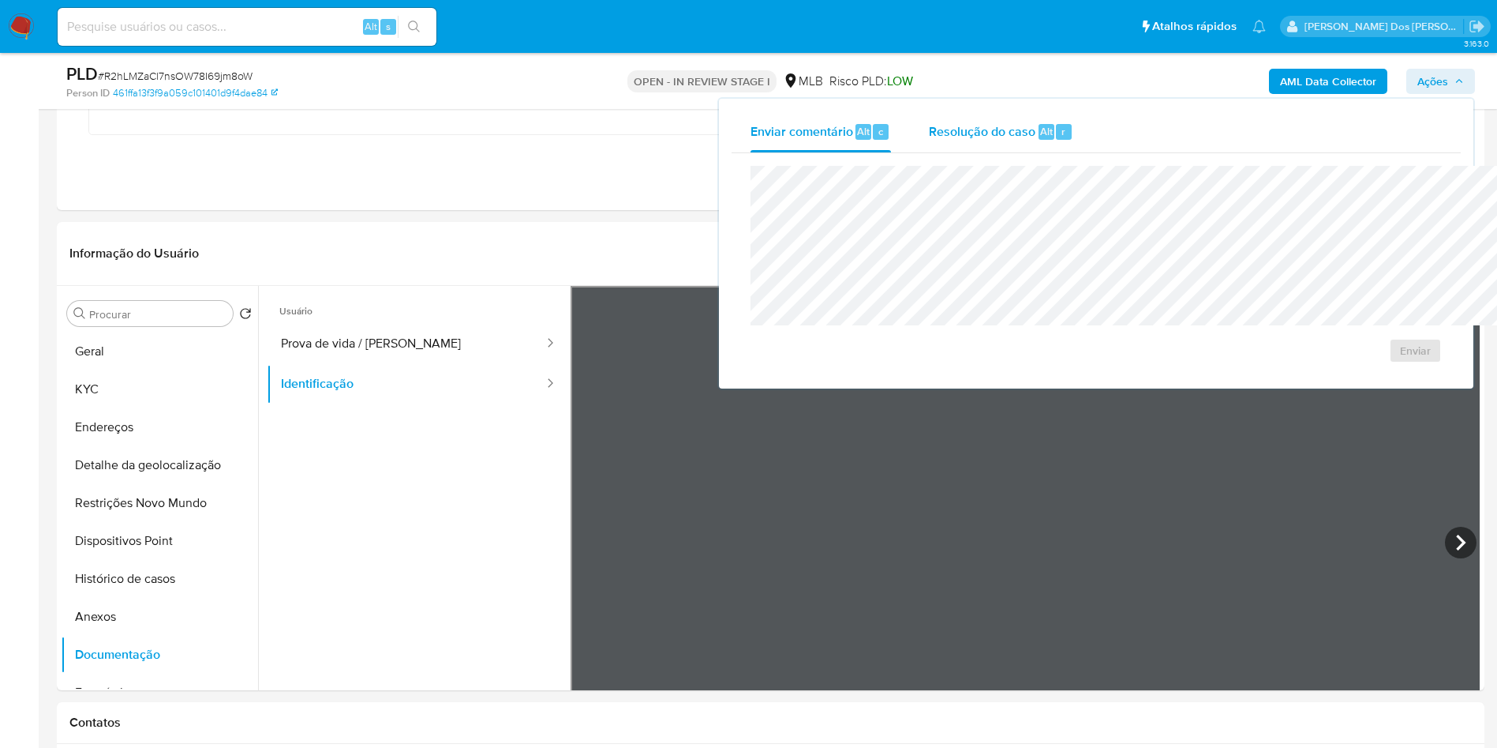
click at [929, 135] on span "Resolução do caso" at bounding box center [982, 131] width 107 height 18
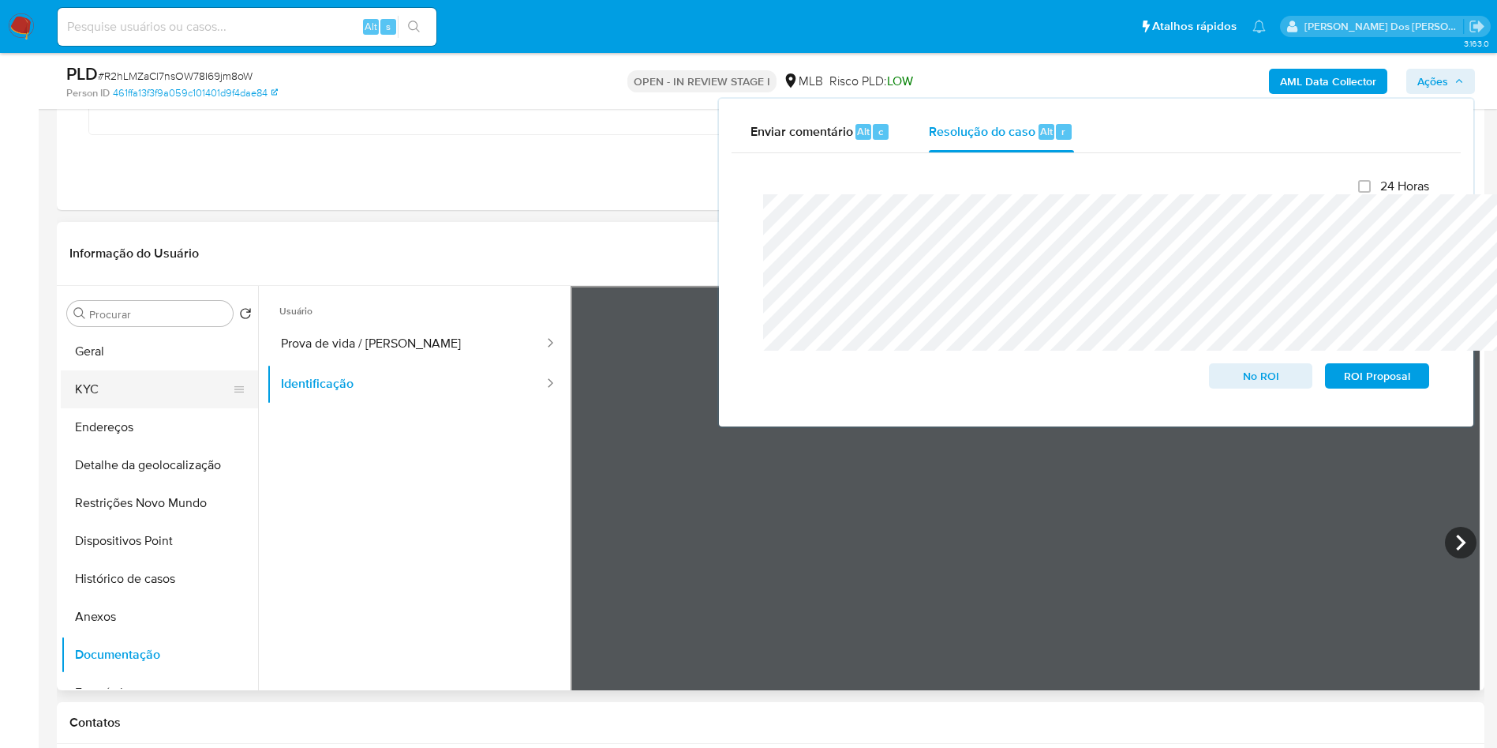
click at [165, 392] on button "KYC" at bounding box center [153, 389] width 185 height 38
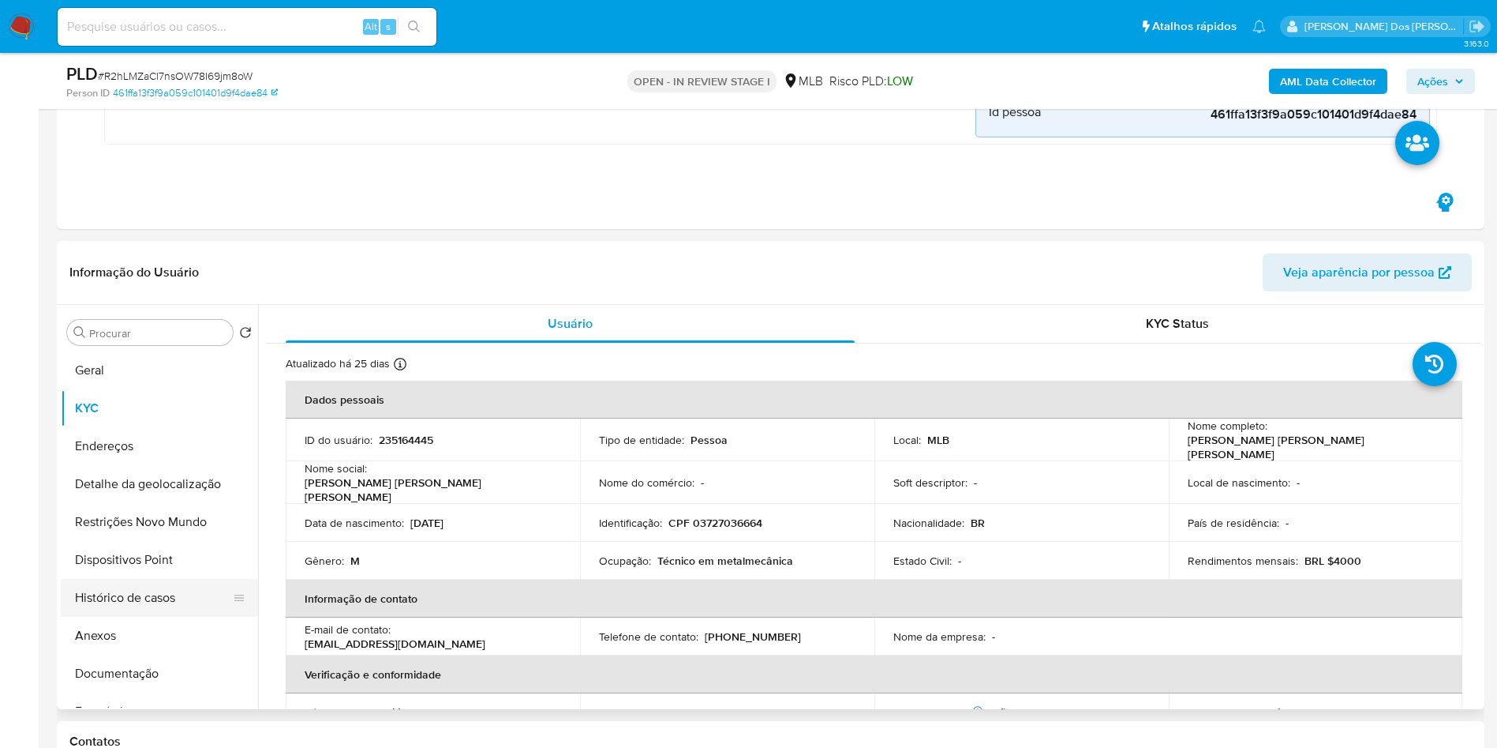
click at [141, 617] on button "Histórico de casos" at bounding box center [153, 598] width 185 height 38
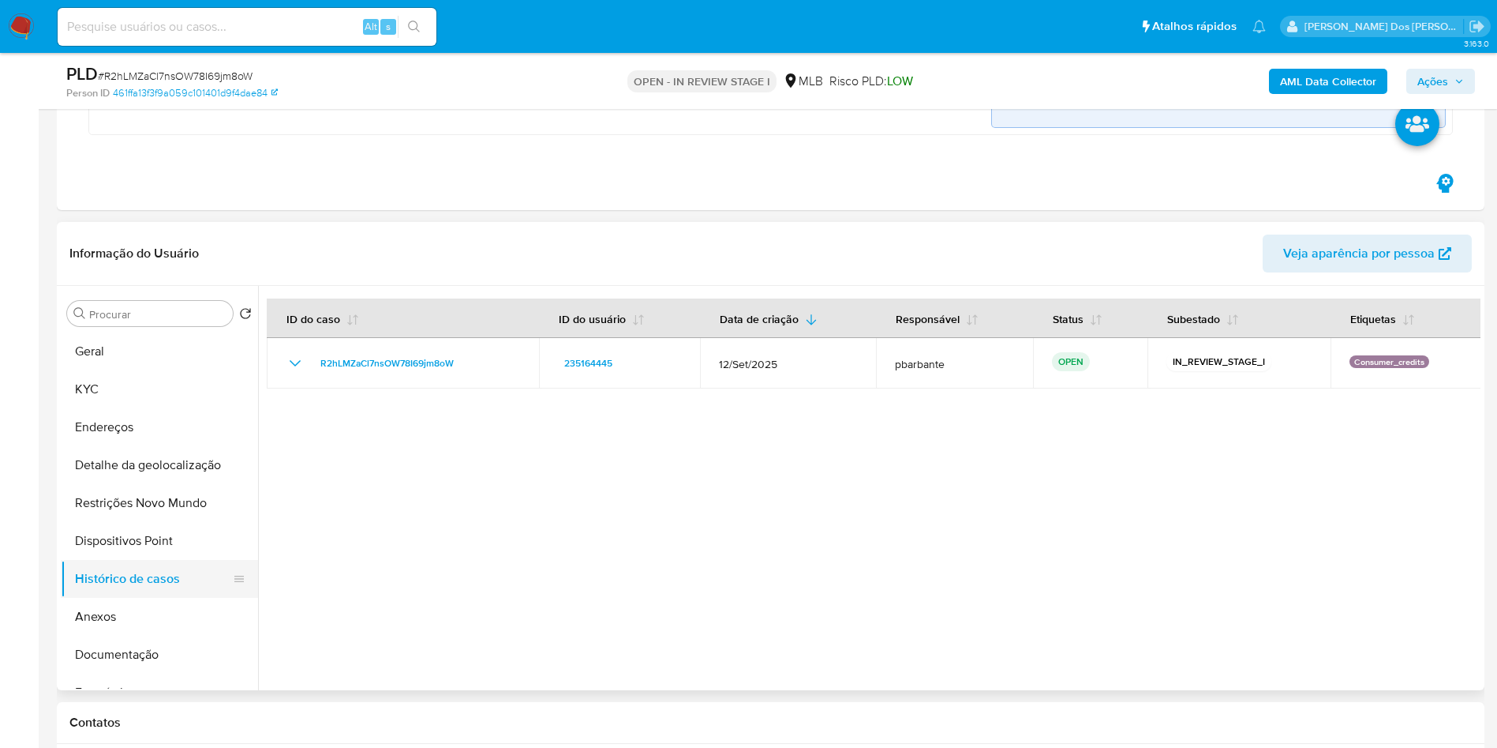
click at [137, 588] on button "Histórico de casos" at bounding box center [153, 579] width 185 height 38
click at [106, 619] on button "Anexos" at bounding box center [153, 617] width 185 height 38
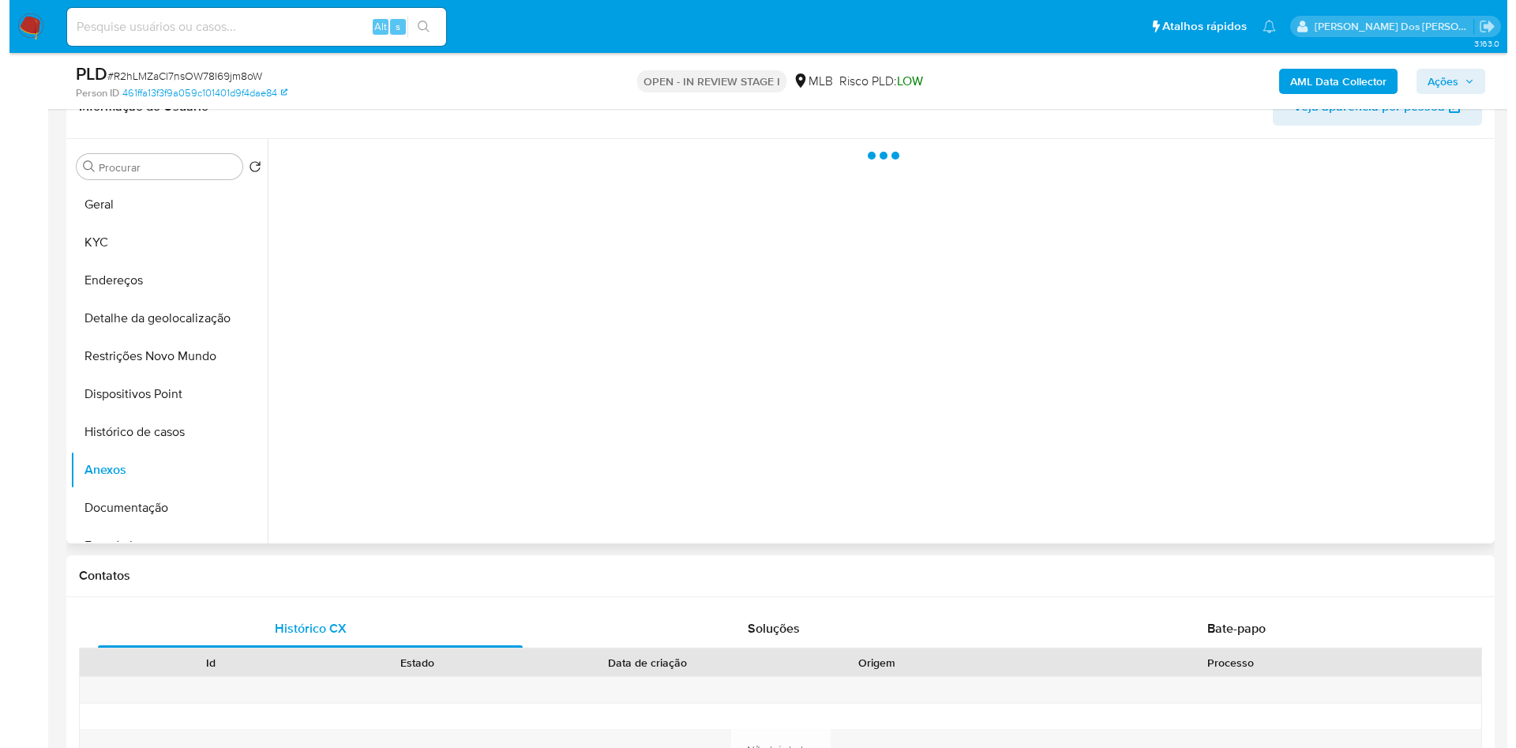
scroll to position [636, 0]
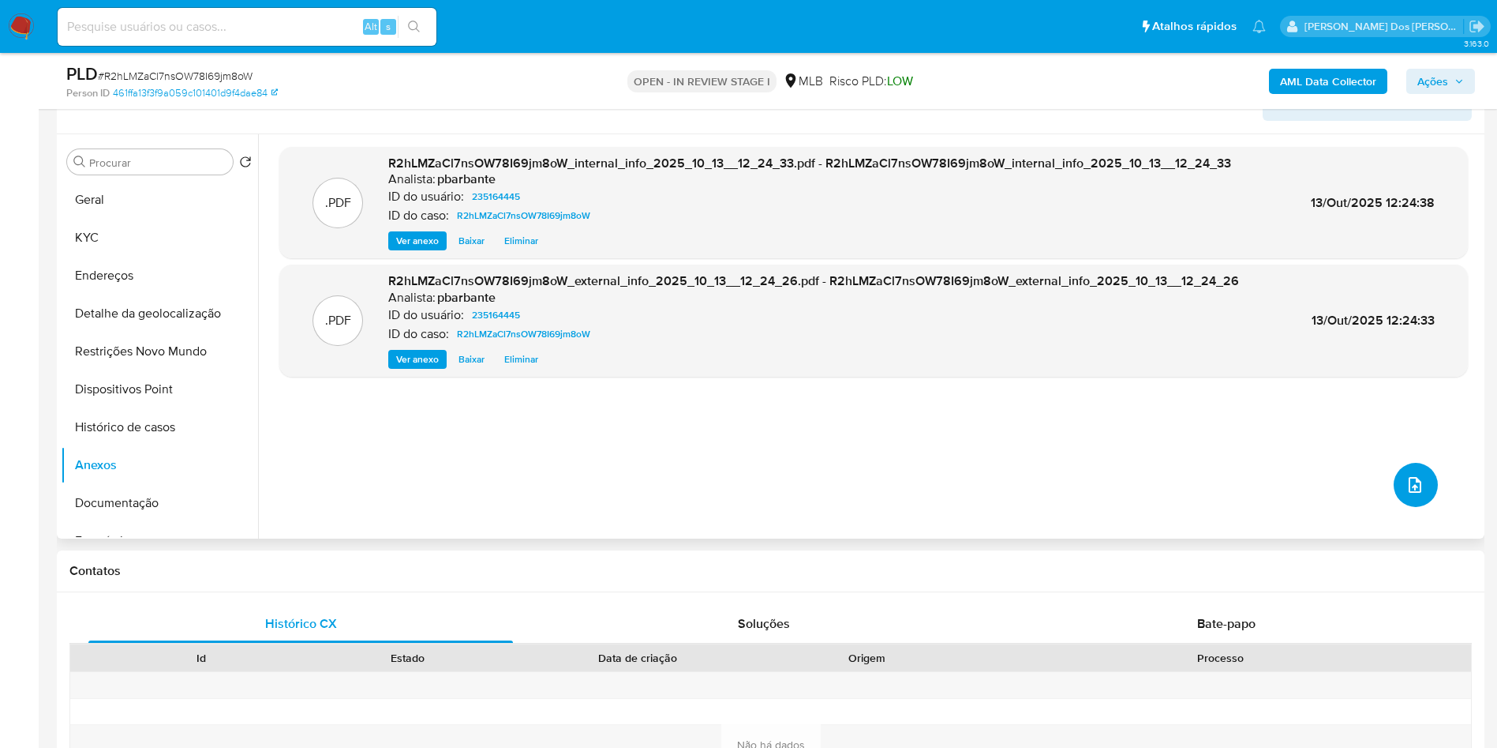
click at [1394, 507] on button "upload-file" at bounding box center [1416, 485] width 44 height 44
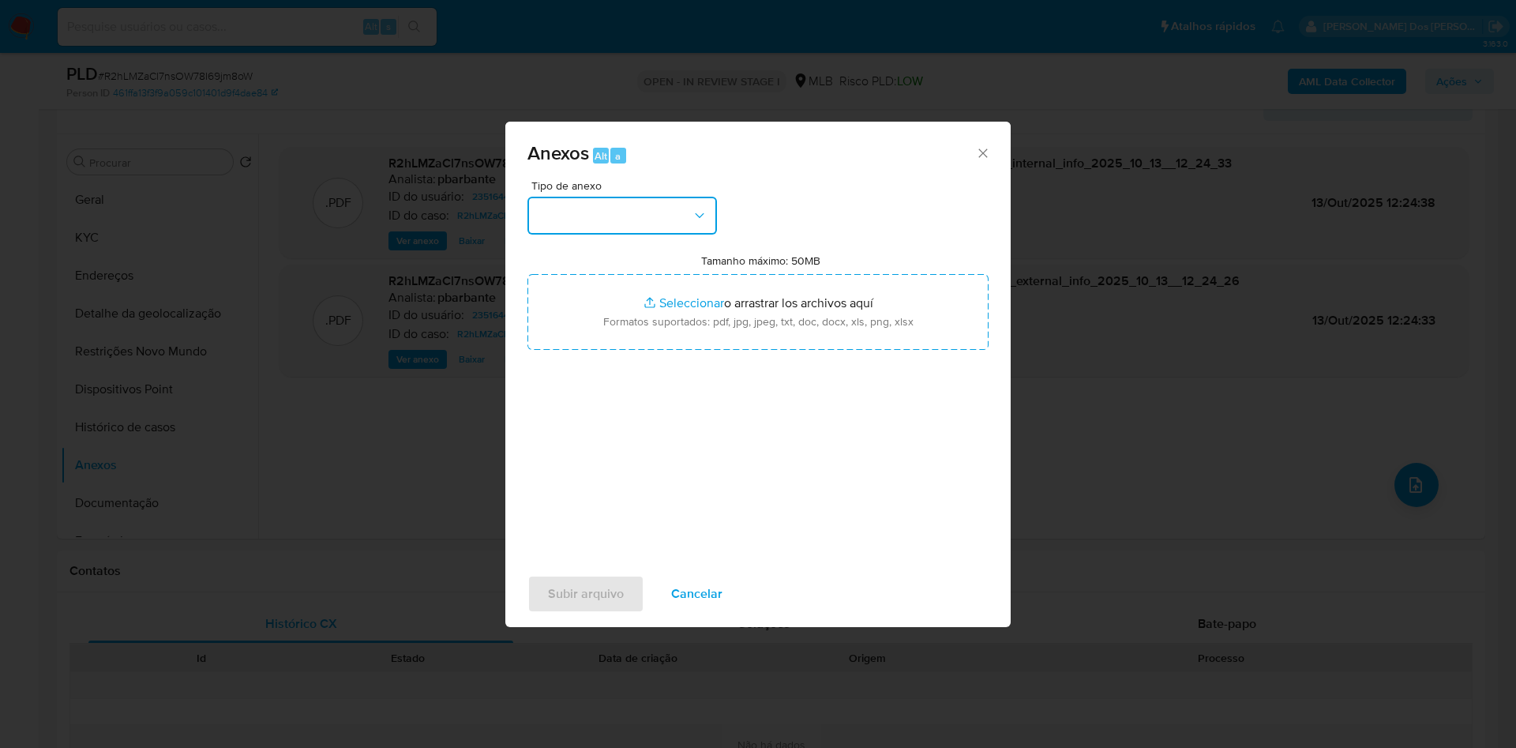
click at [634, 197] on button "button" at bounding box center [621, 216] width 189 height 38
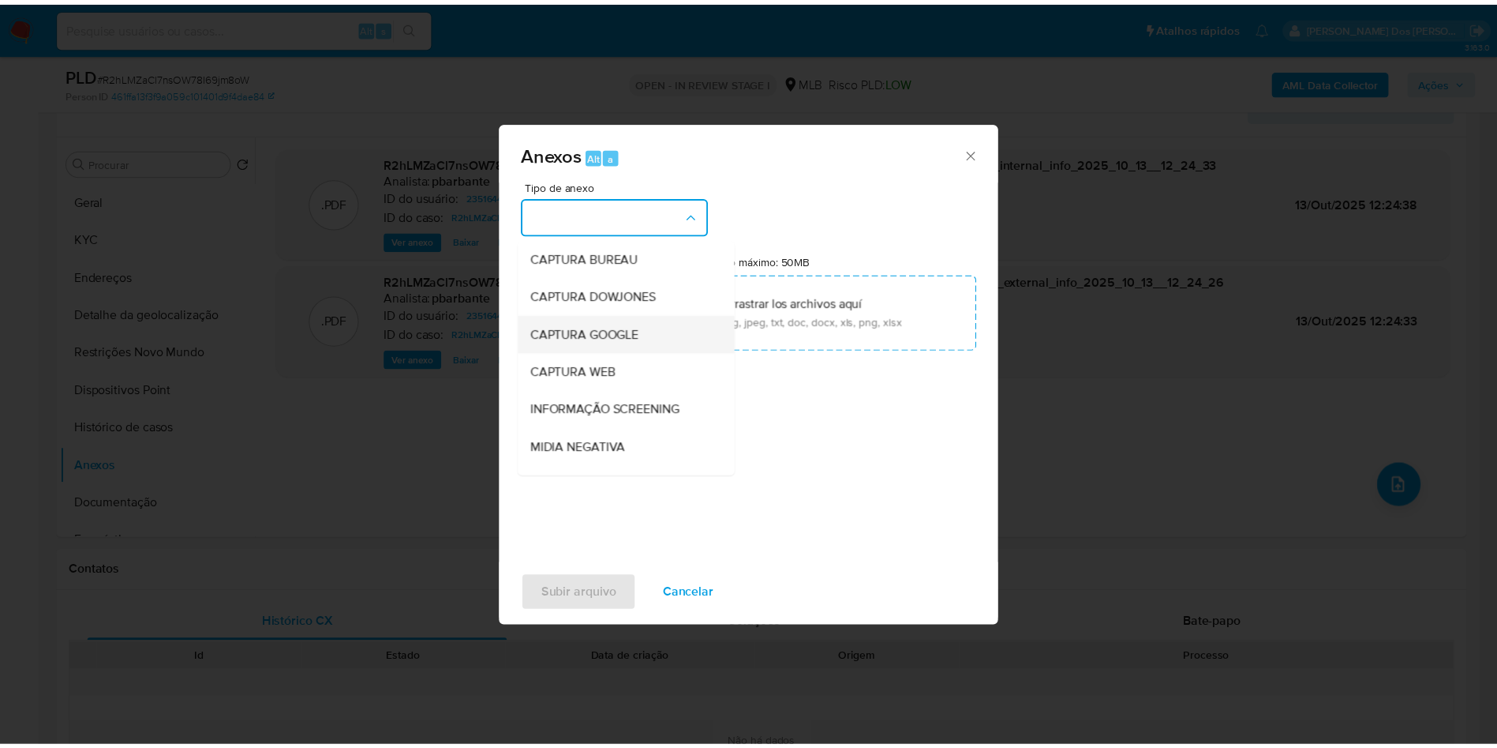
scroll to position [212, 0]
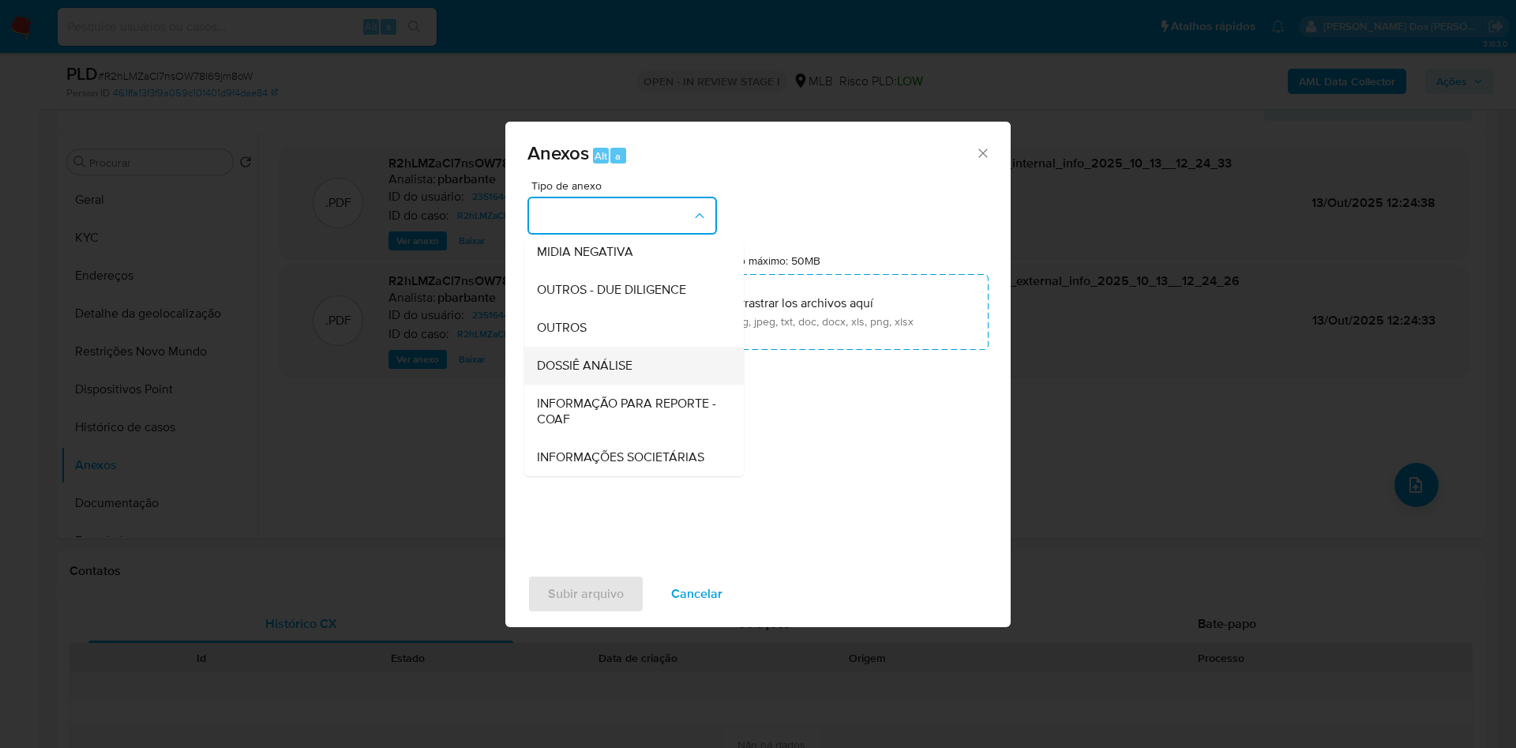
click at [573, 358] on span "DOSSIÊ ANÁLISE" at bounding box center [585, 366] width 96 height 16
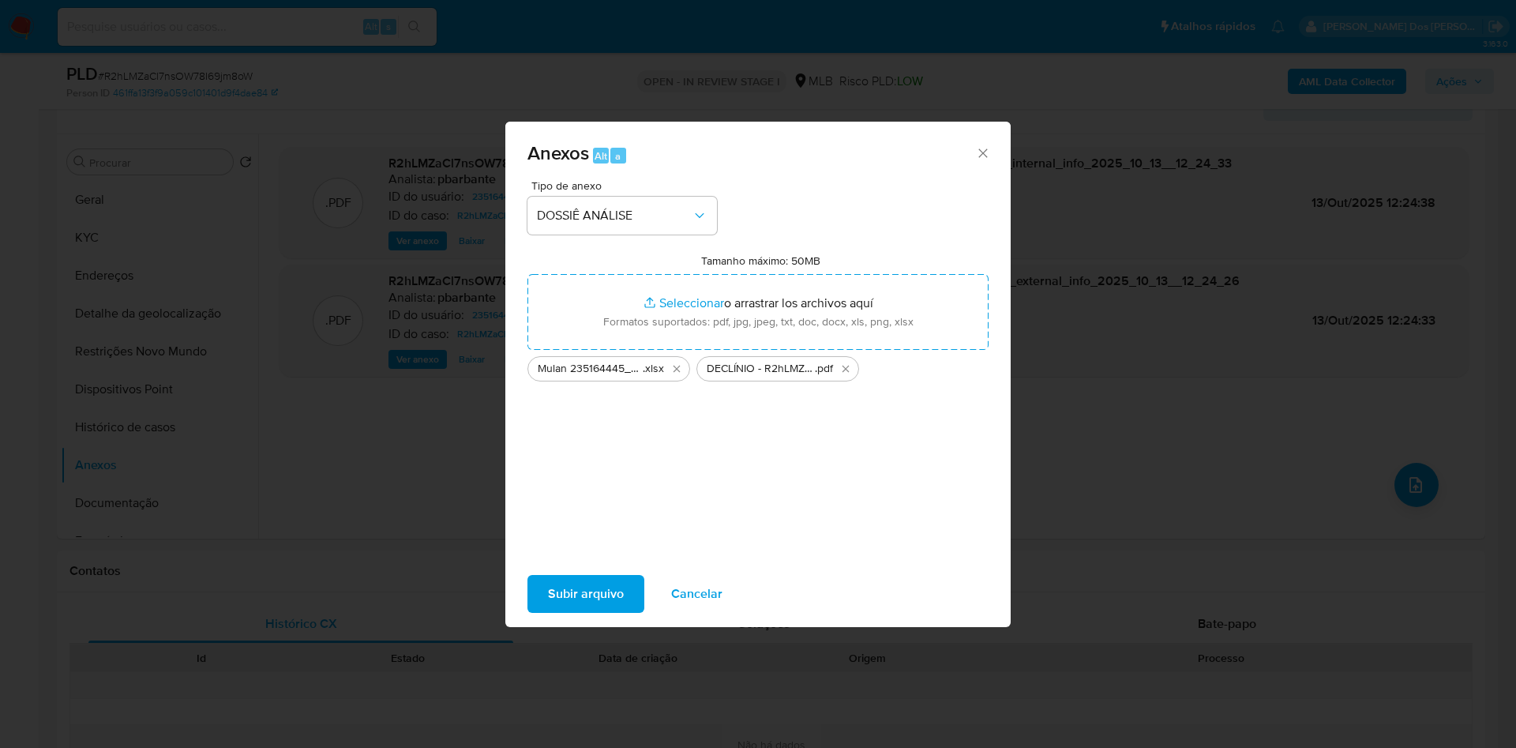
click at [579, 605] on span "Subir arquivo" at bounding box center [586, 593] width 76 height 35
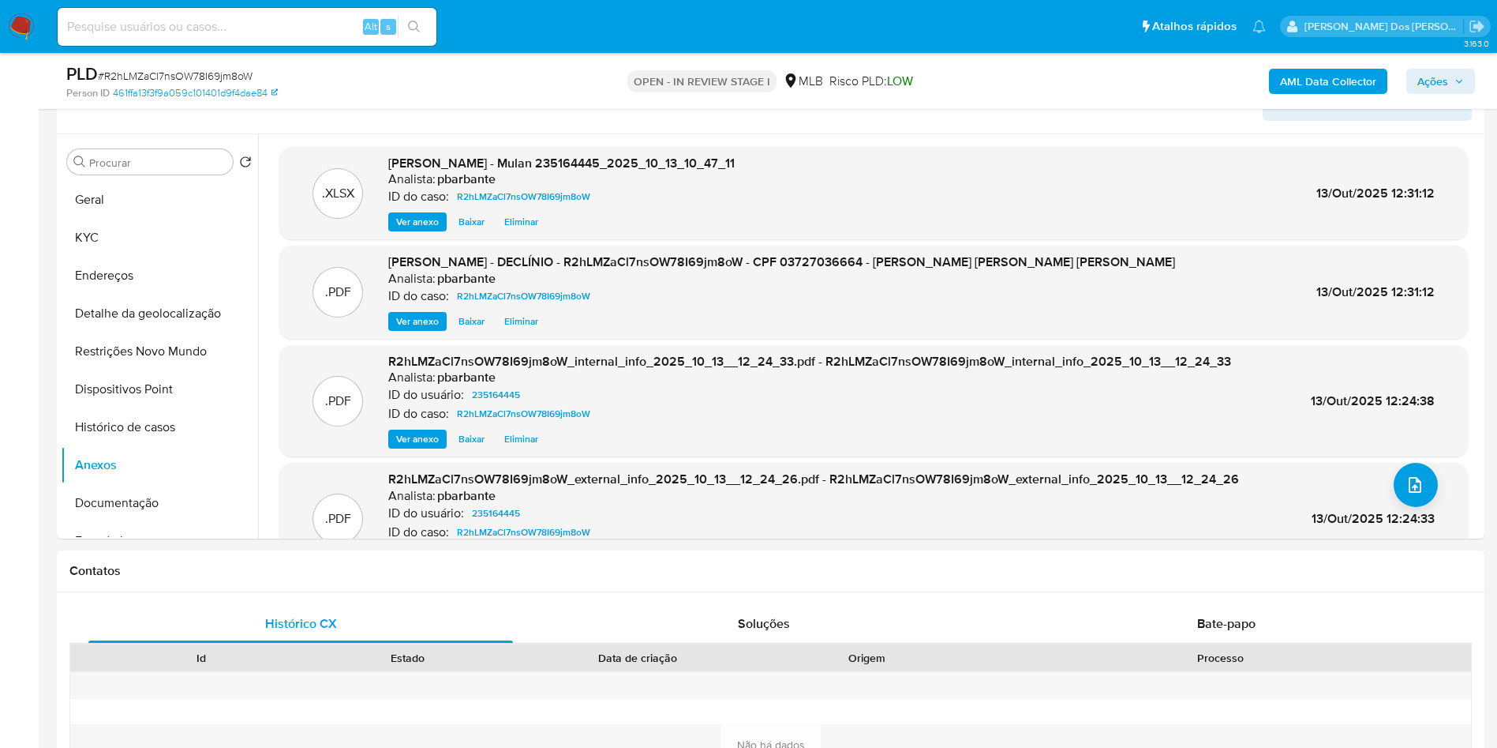
click at [1444, 66] on div "AML Data Collector Ações" at bounding box center [1243, 80] width 466 height 37
click at [1442, 75] on span "Ações" at bounding box center [1433, 81] width 31 height 25
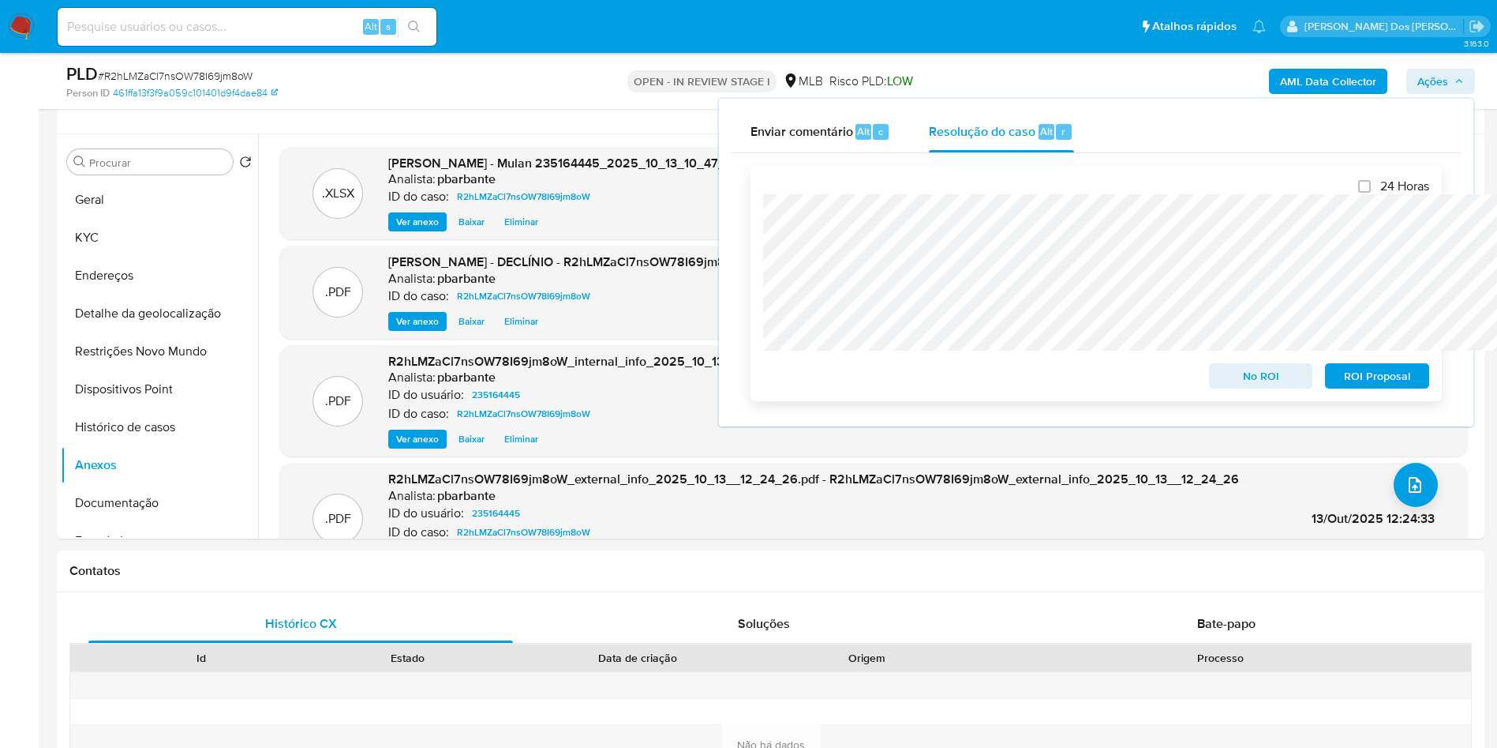
click at [1275, 369] on span "No ROI" at bounding box center [1261, 376] width 82 height 22
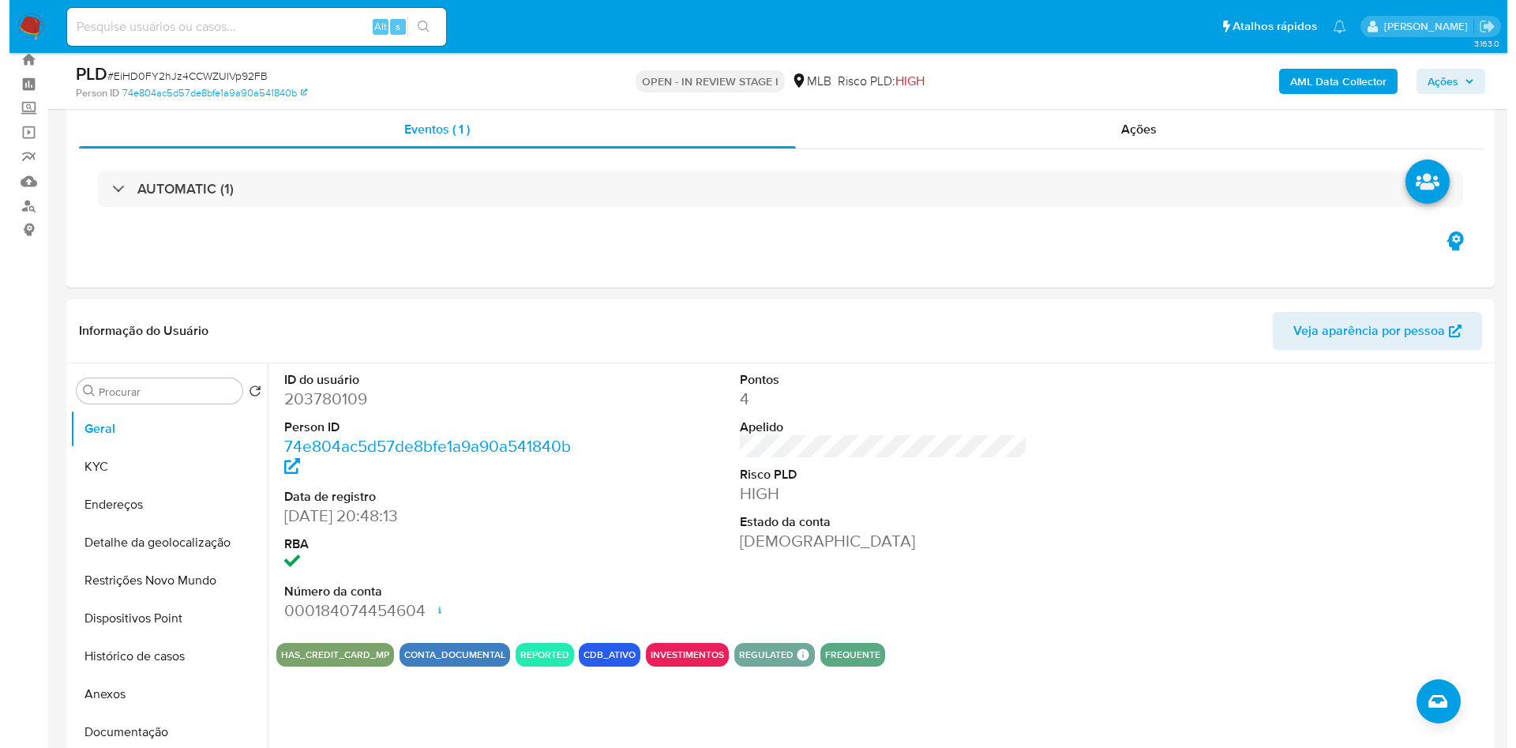
scroll to position [47, 0]
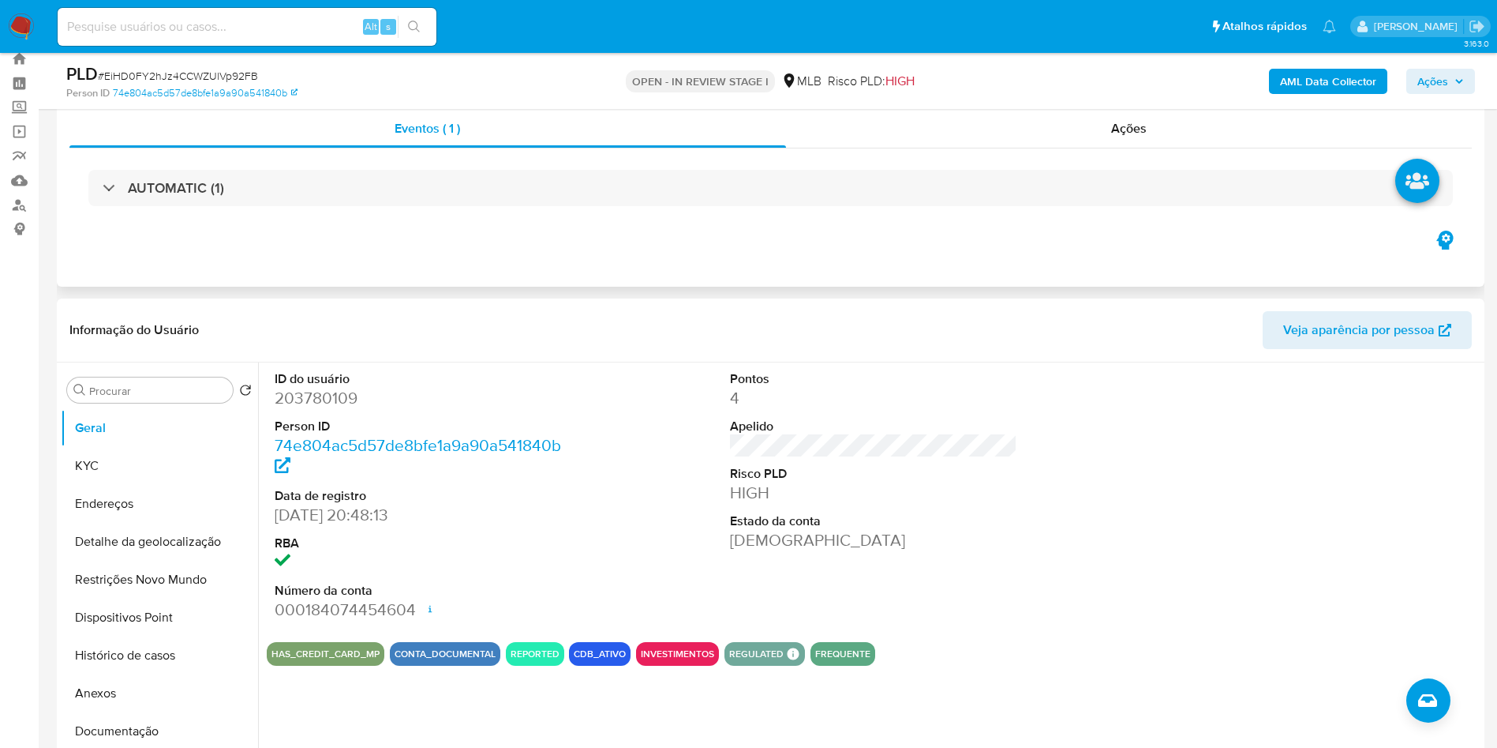
click at [573, 215] on div "AUTOMATIC (1)" at bounding box center [770, 187] width 1403 height 79
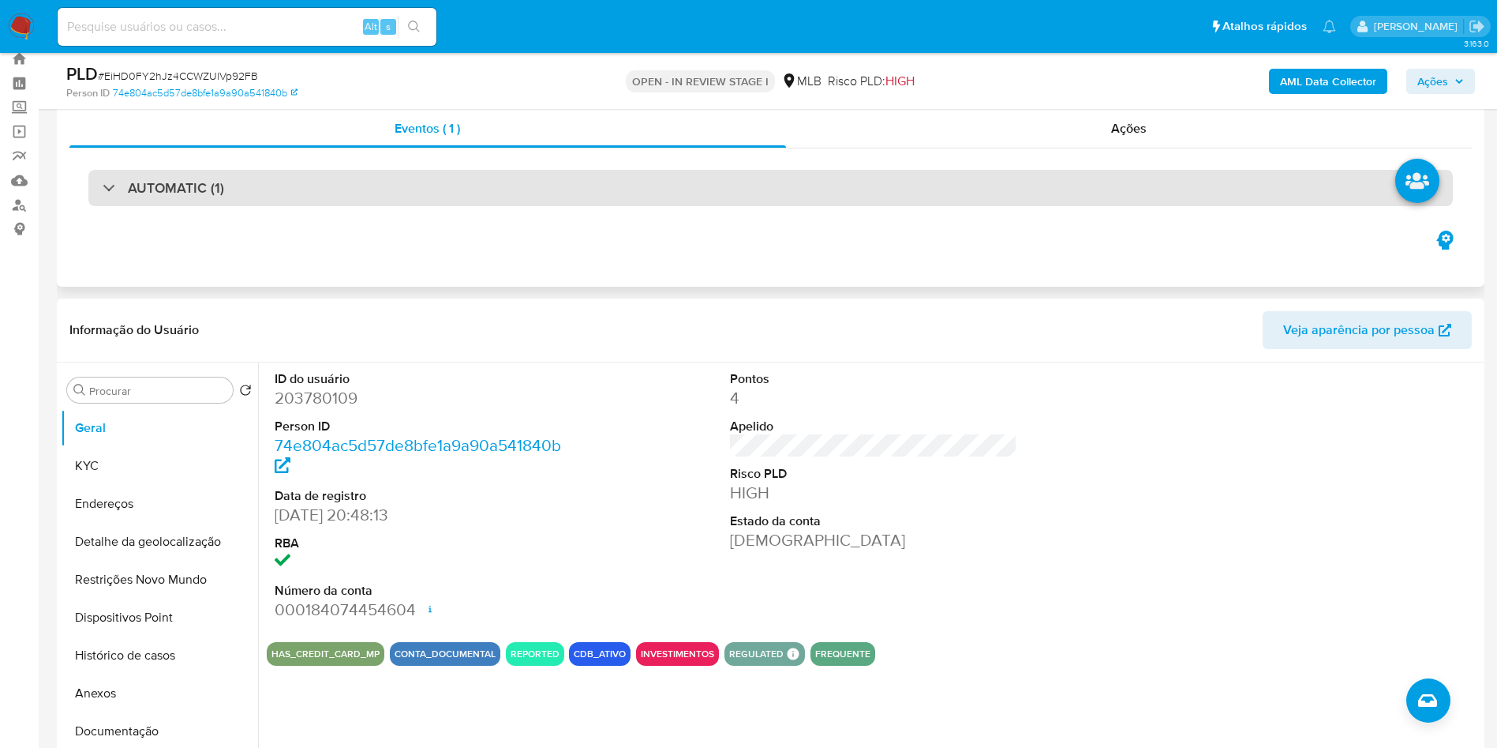
click at [613, 204] on div "AUTOMATIC (1)" at bounding box center [770, 188] width 1365 height 36
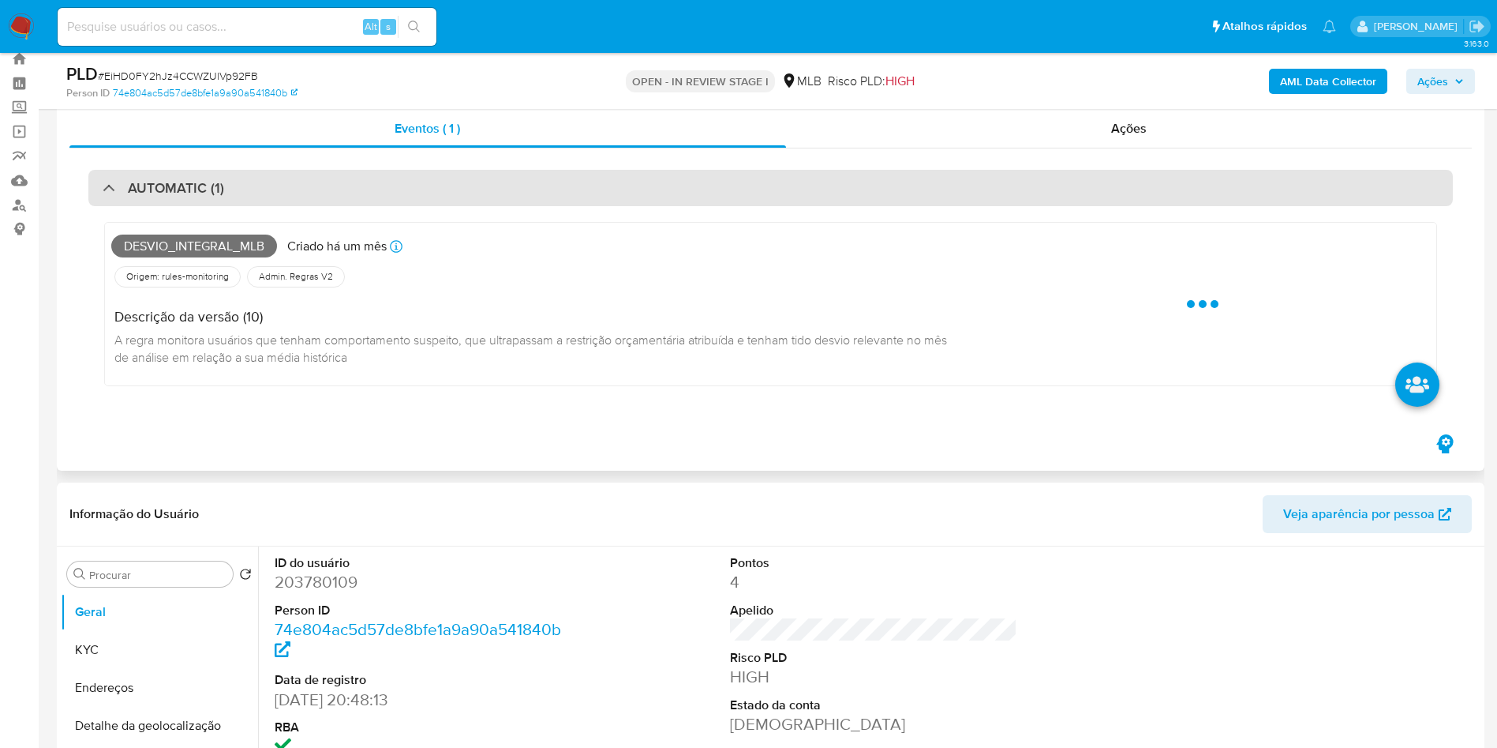
click at [613, 204] on div "AUTOMATIC (1)" at bounding box center [770, 188] width 1365 height 36
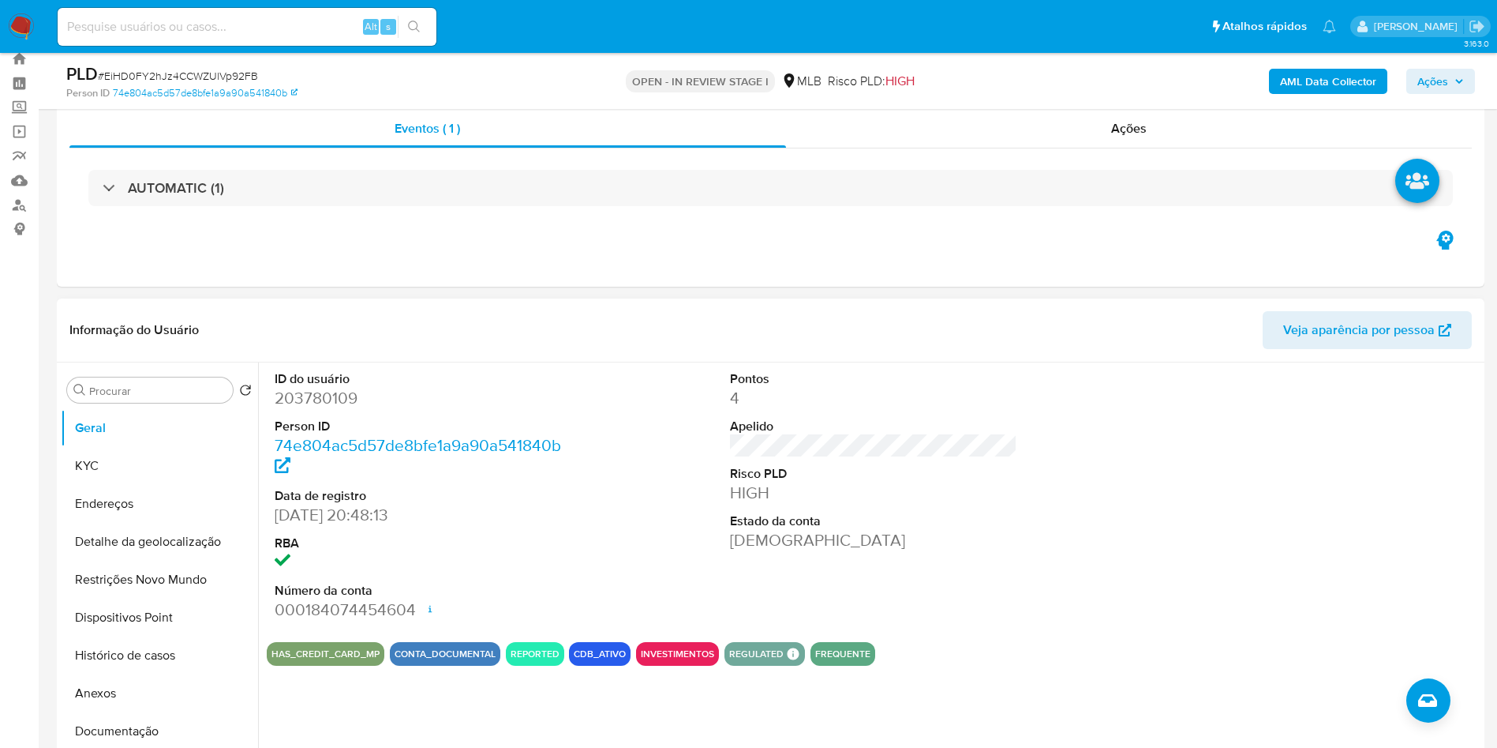
click at [278, 409] on dd "203780109" at bounding box center [419, 398] width 288 height 22
copy dd "203780109"
click at [1298, 61] on div "PLD # EiHD0FY2hJz4CCWZUlVp92FB Person ID 74e804ac5d57de8bfe1a9a90a541840b OPEN …" at bounding box center [771, 81] width 1428 height 56
click at [1299, 71] on b "AML Data Collector" at bounding box center [1328, 81] width 96 height 25
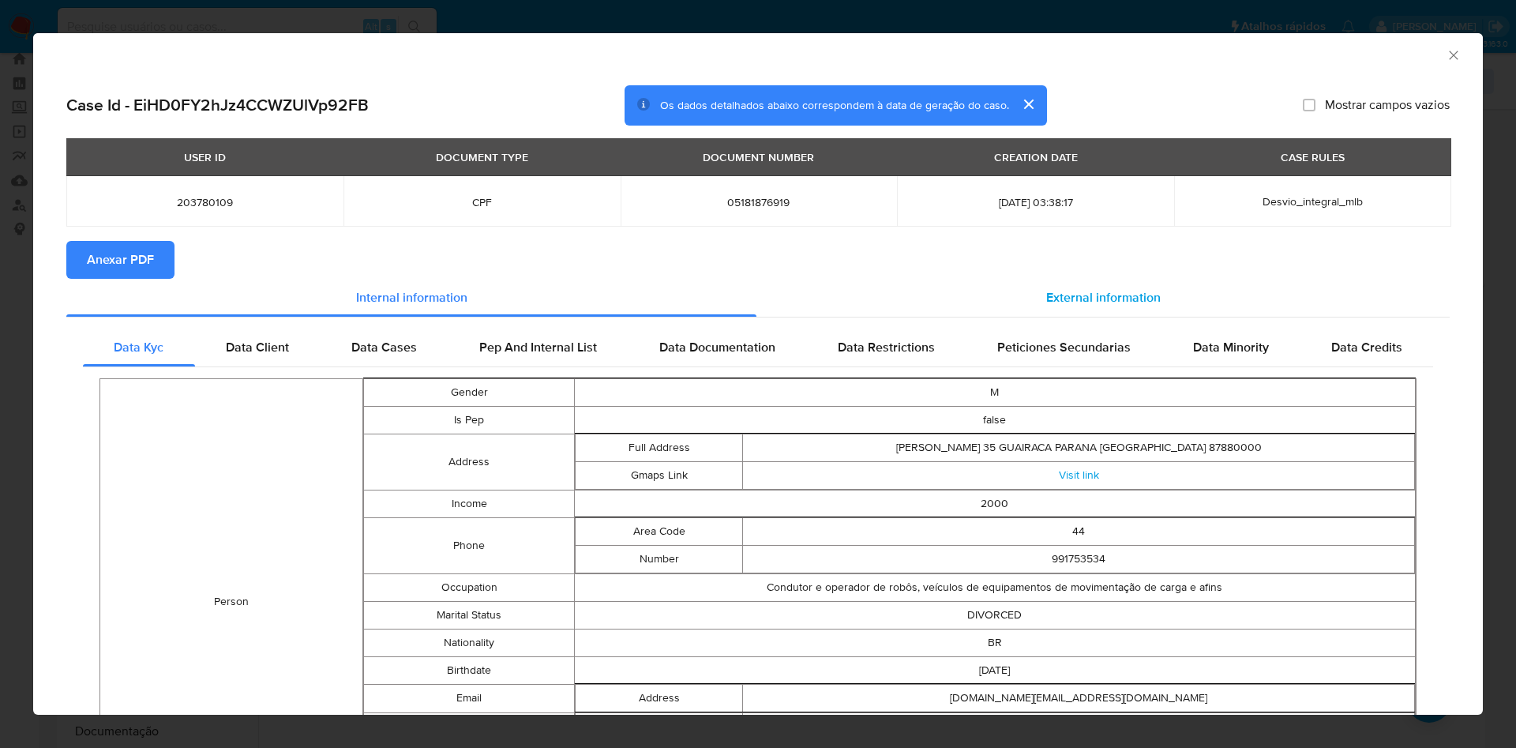
click at [1096, 313] on div "External information" at bounding box center [1102, 298] width 693 height 38
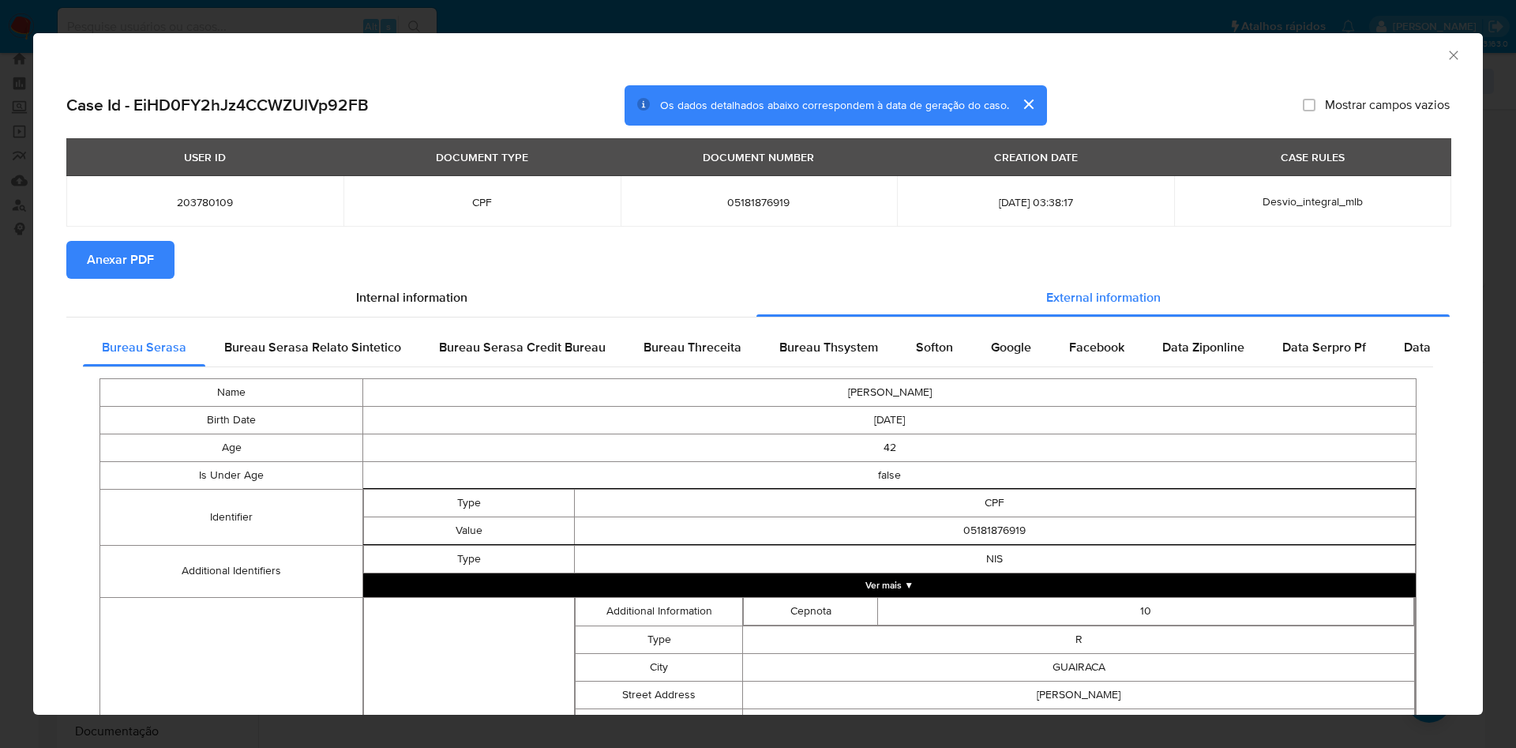
click at [96, 242] on span "Anexar PDF" at bounding box center [120, 259] width 67 height 35
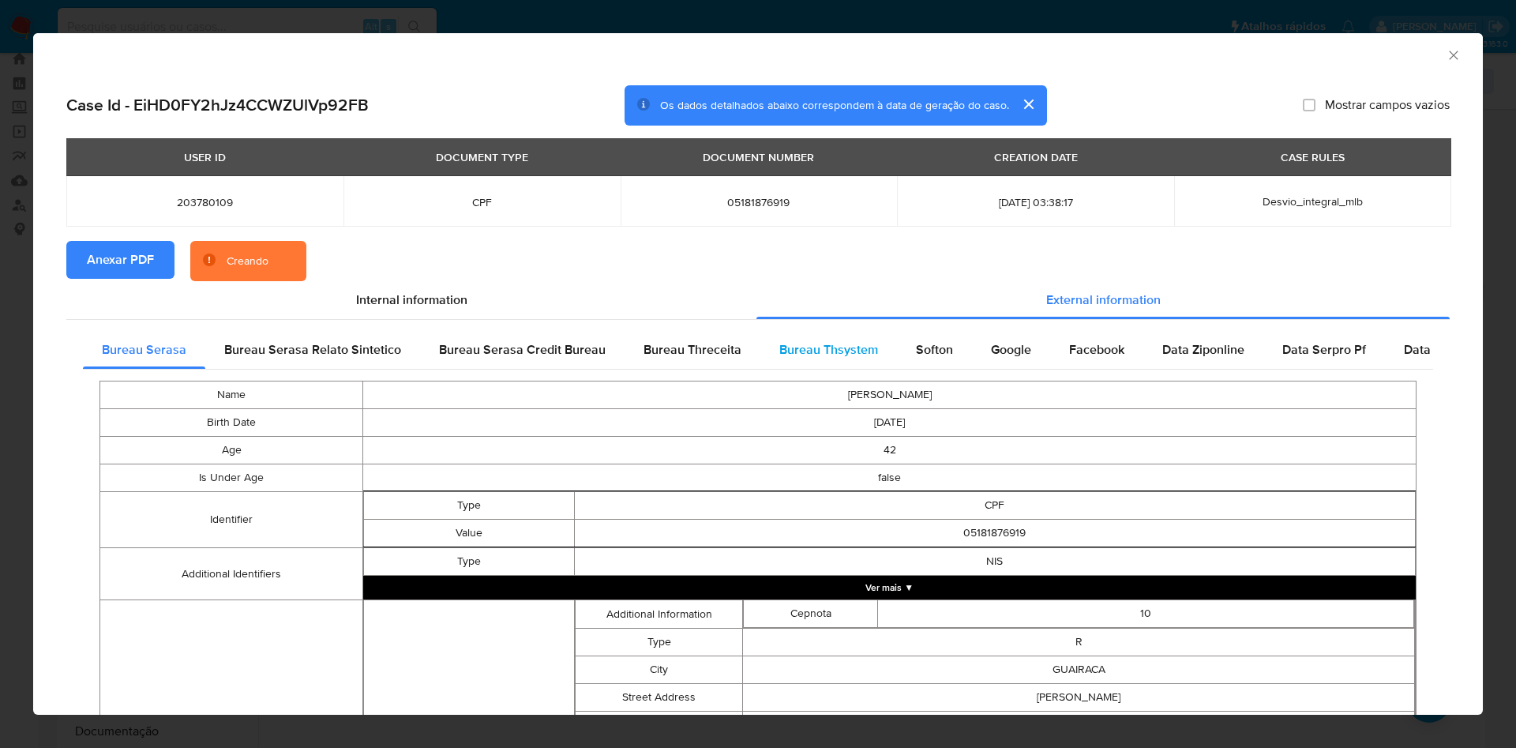
click at [791, 352] on span "Bureau Thsystem" at bounding box center [828, 349] width 99 height 18
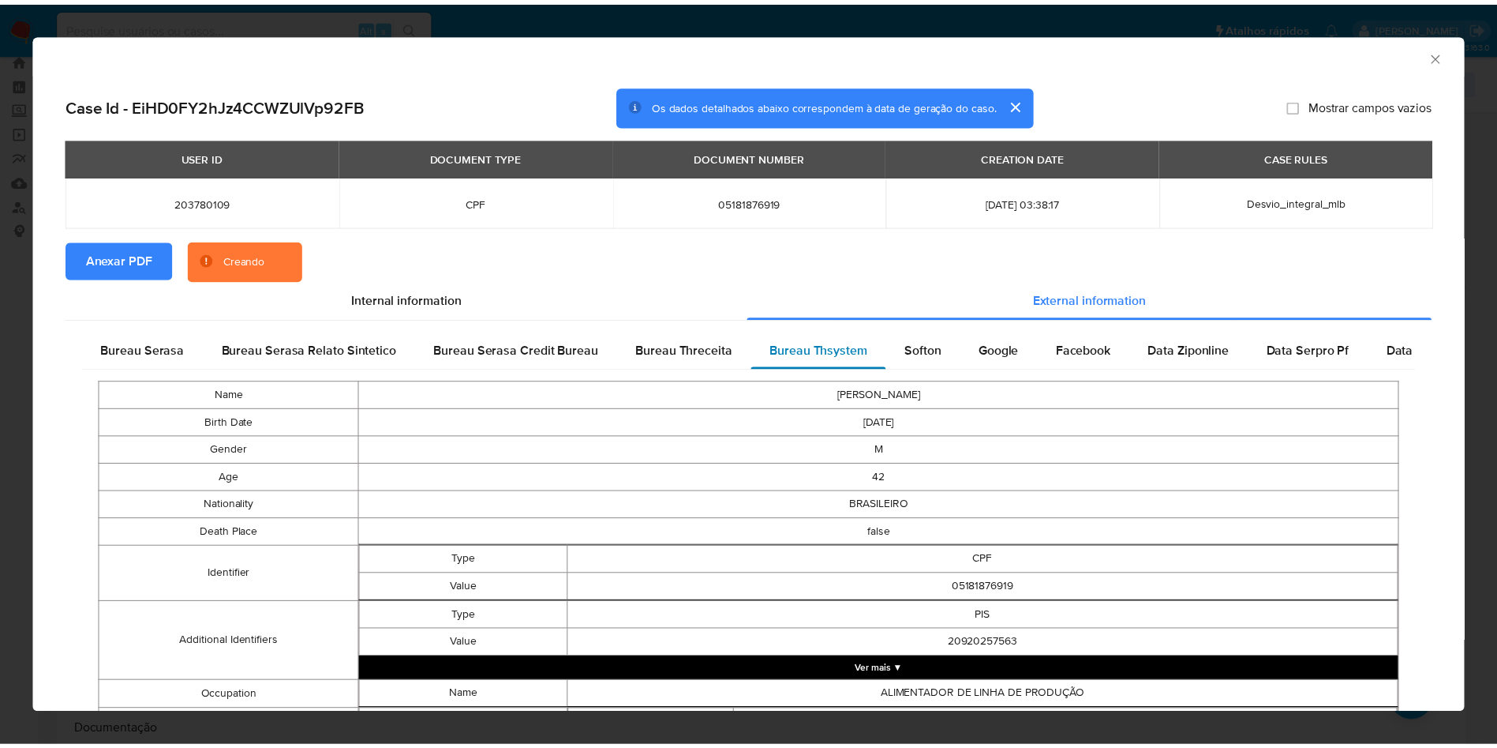
scroll to position [466, 0]
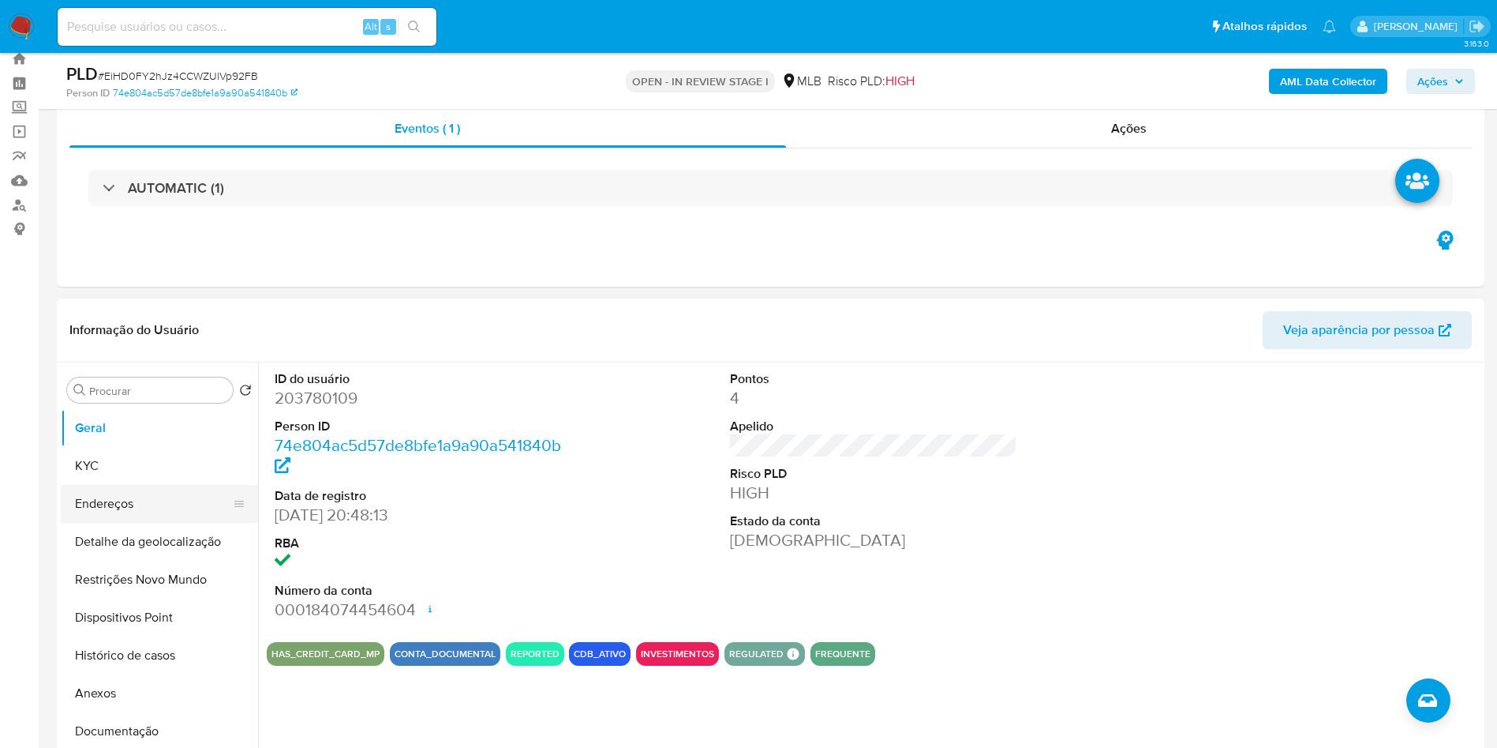
click at [145, 510] on button "Endereços" at bounding box center [153, 504] width 185 height 38
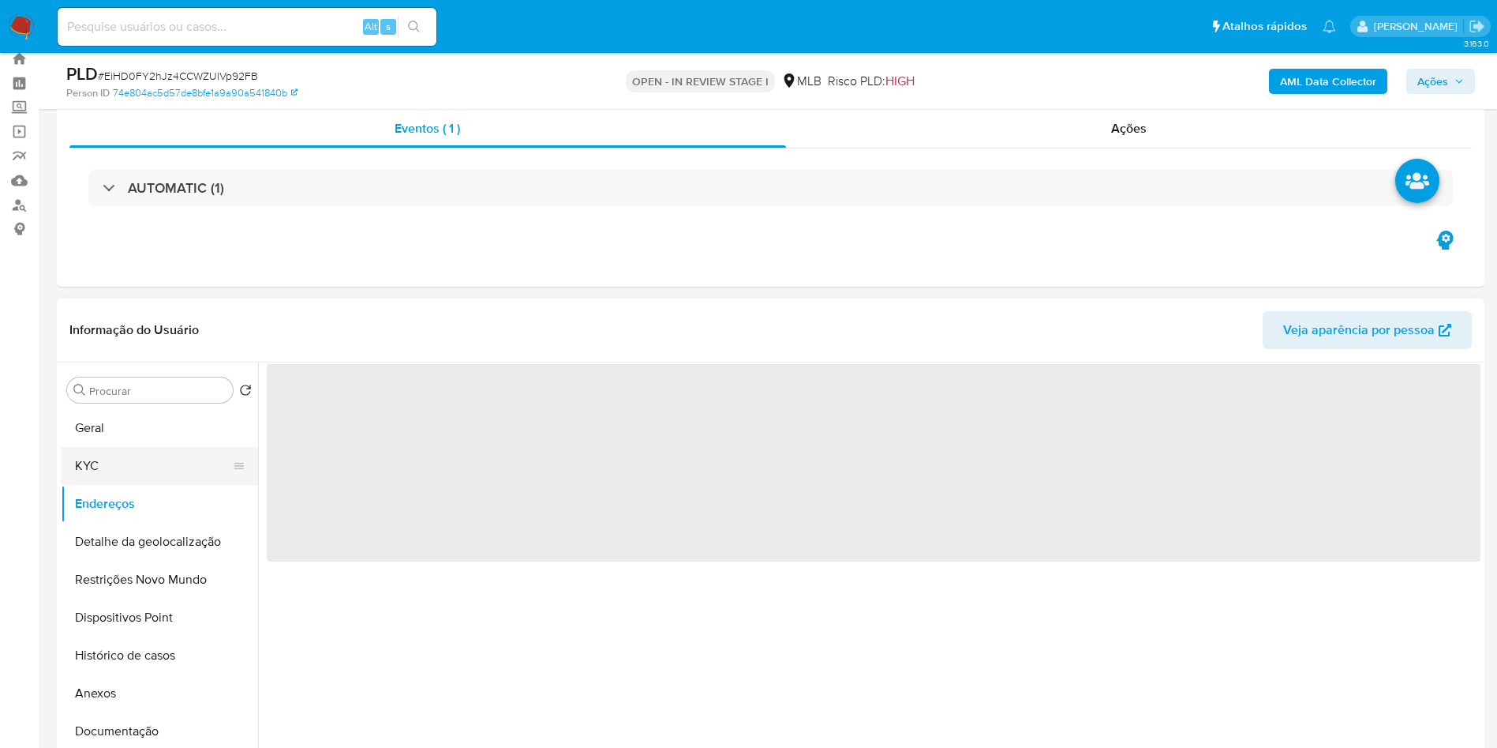
click at [180, 479] on button "KYC" at bounding box center [153, 466] width 185 height 38
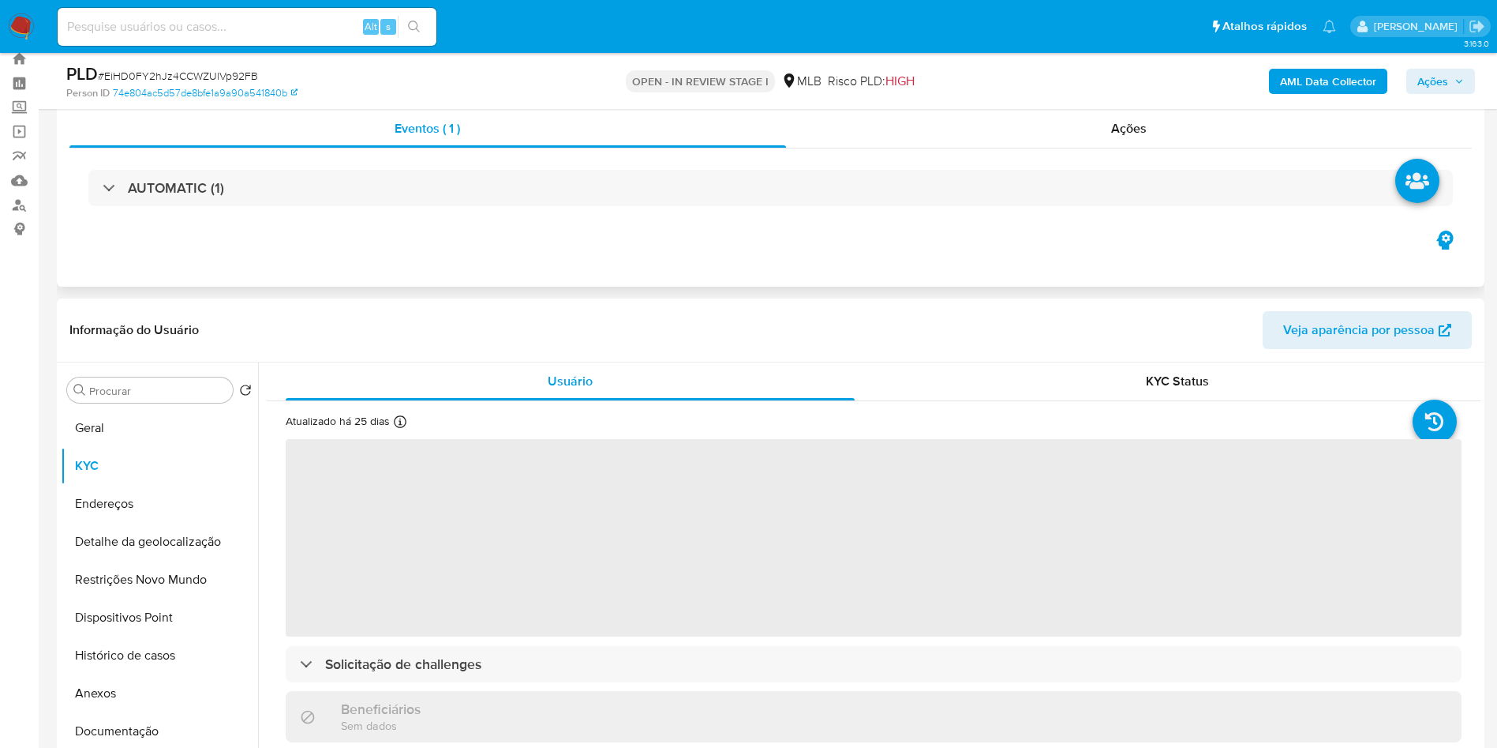
scroll to position [201, 0]
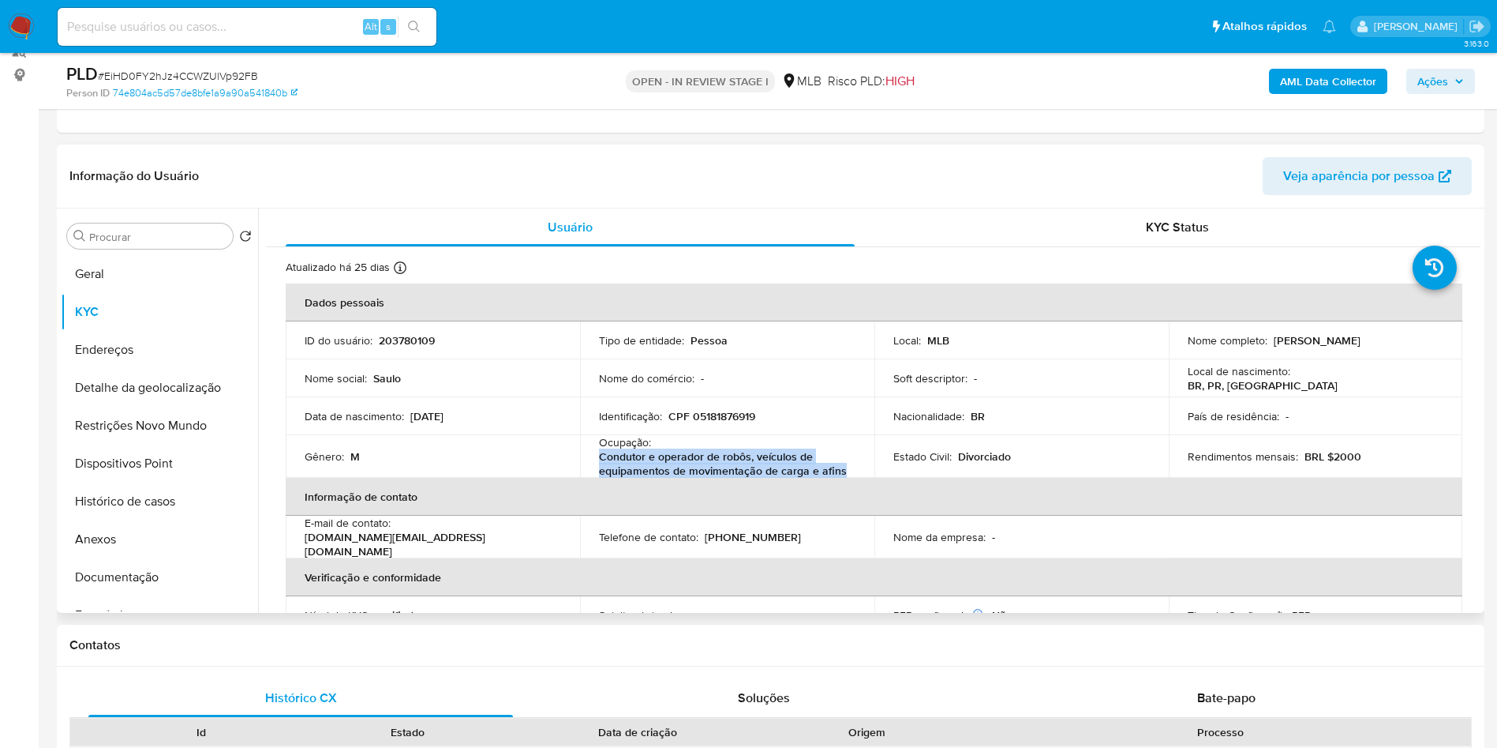
drag, startPoint x: 862, startPoint y: 489, endPoint x: 592, endPoint y: 482, distance: 270.1
click at [592, 478] on td "Ocupação : Condutor e operador de robôs, veículos de equipamentos de movimentaç…" at bounding box center [727, 456] width 294 height 43
copy p "Condutor e operador de robôs, veículos de equipamentos de movimentação de carga…"
click at [149, 520] on button "Histórico de casos" at bounding box center [153, 501] width 185 height 38
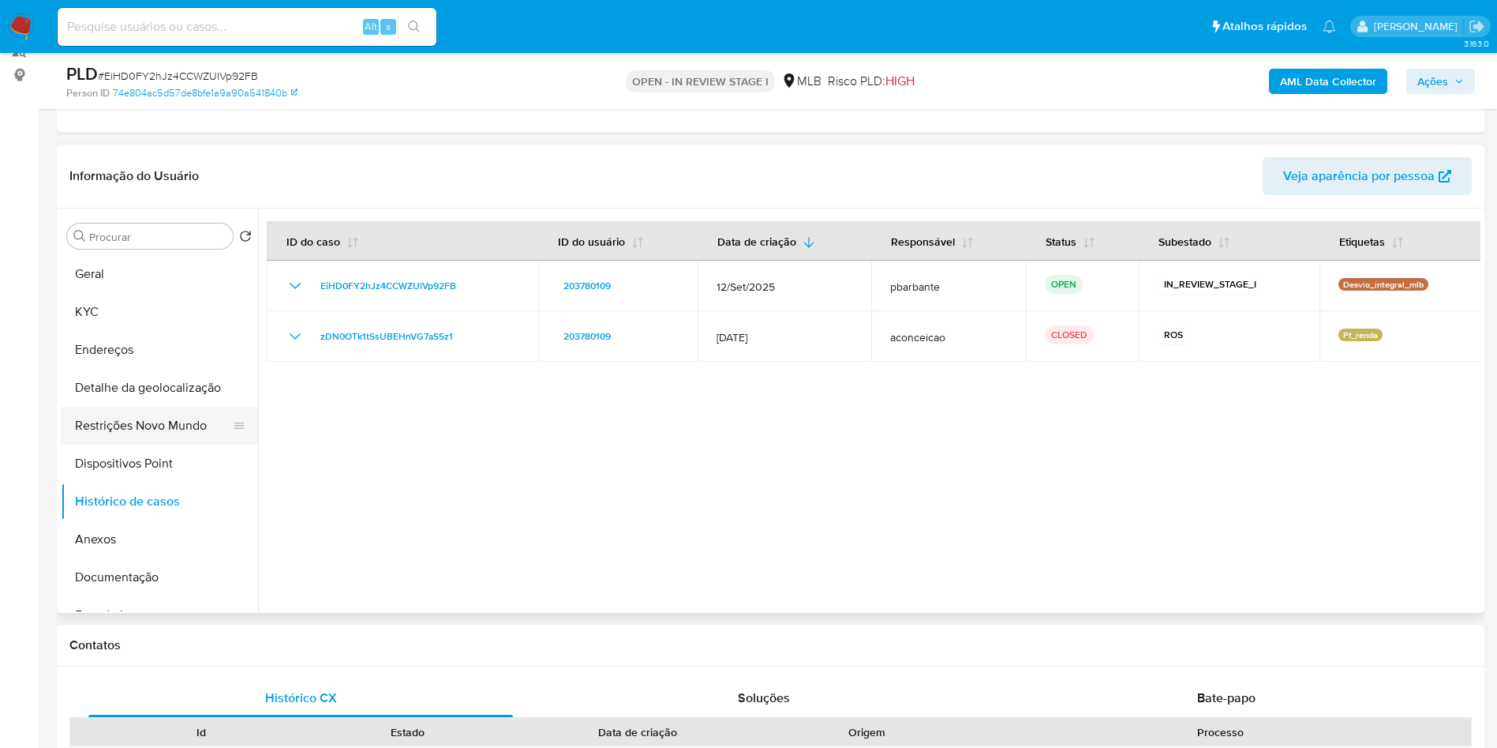
click at [191, 444] on button "Restrições Novo Mundo" at bounding box center [153, 426] width 185 height 38
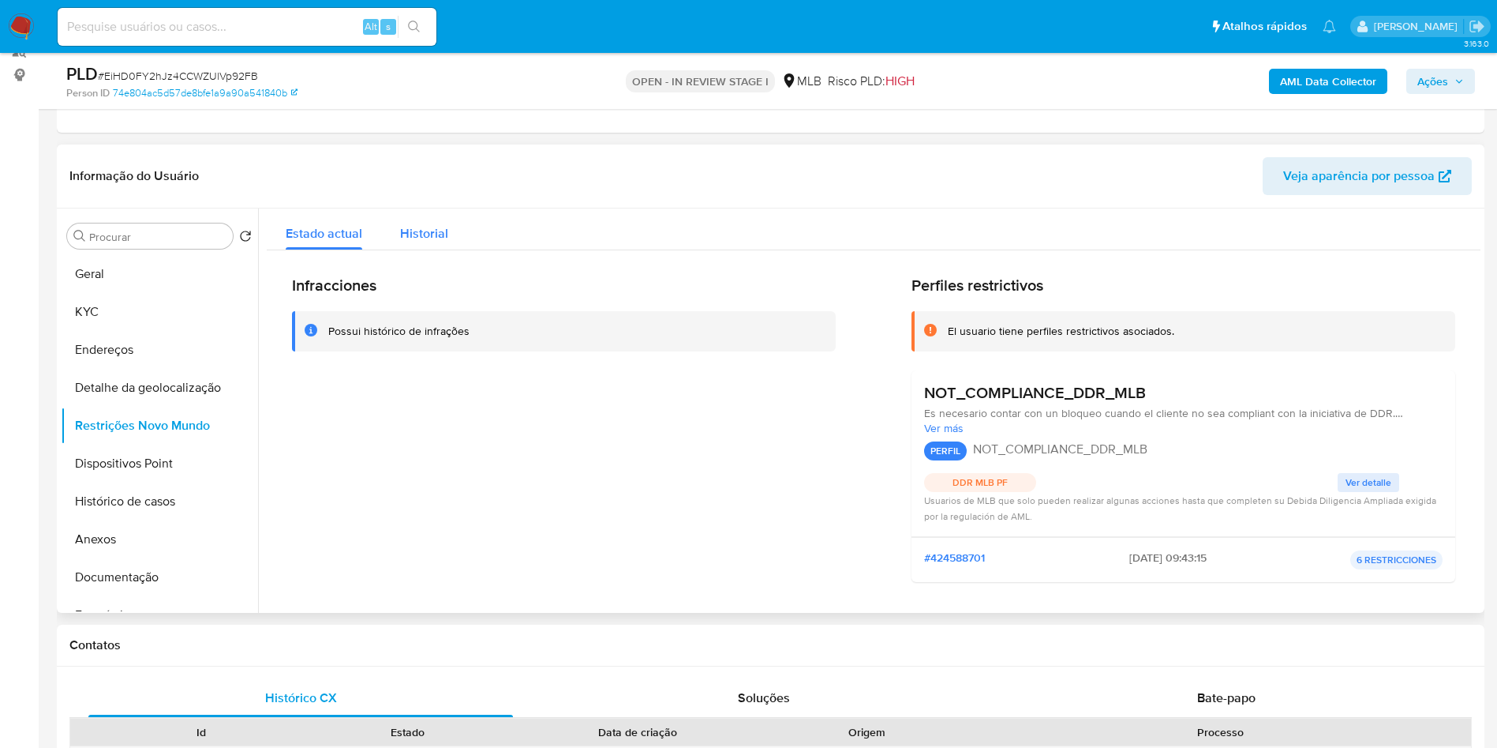
click at [411, 242] on span "Historial" at bounding box center [424, 233] width 48 height 18
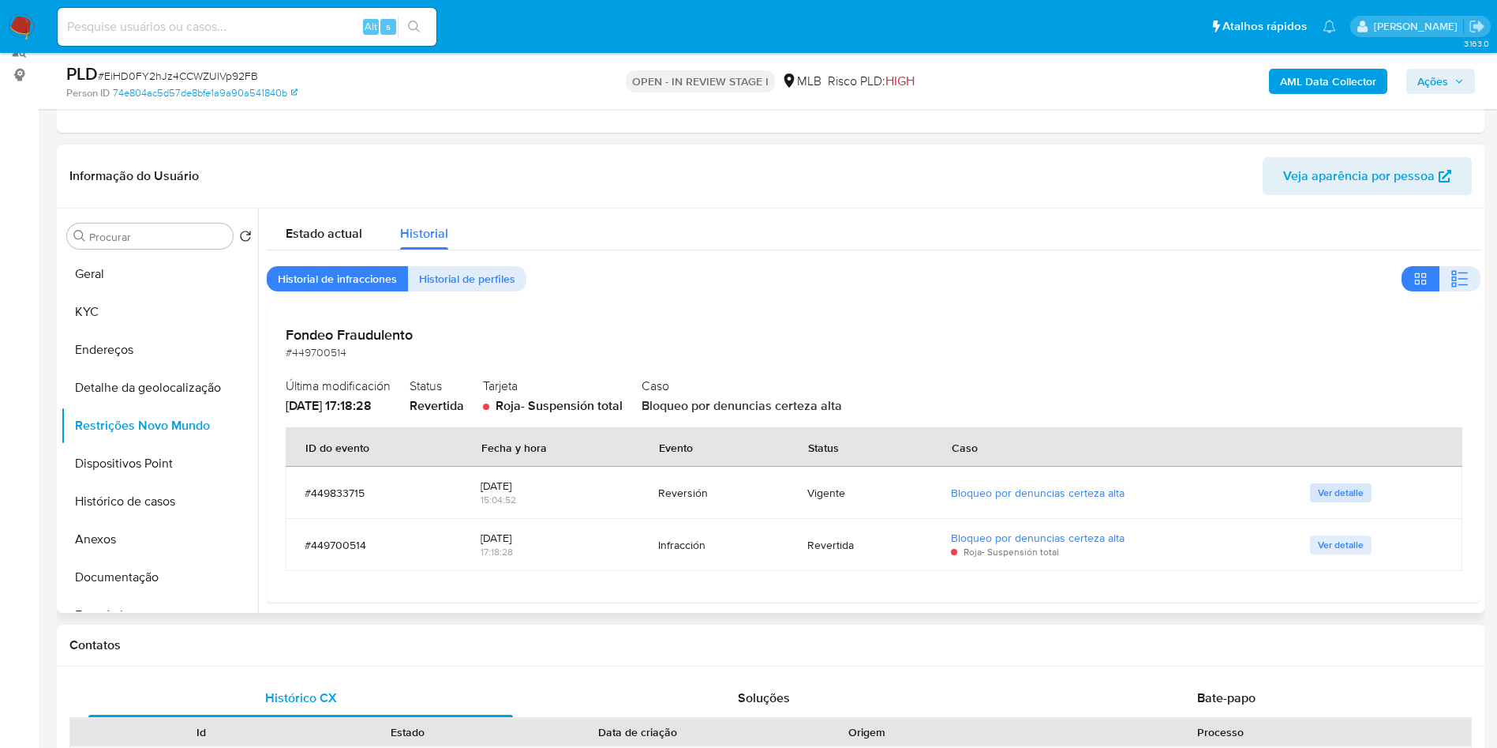
click at [1318, 500] on span "Ver detalle" at bounding box center [1341, 493] width 46 height 16
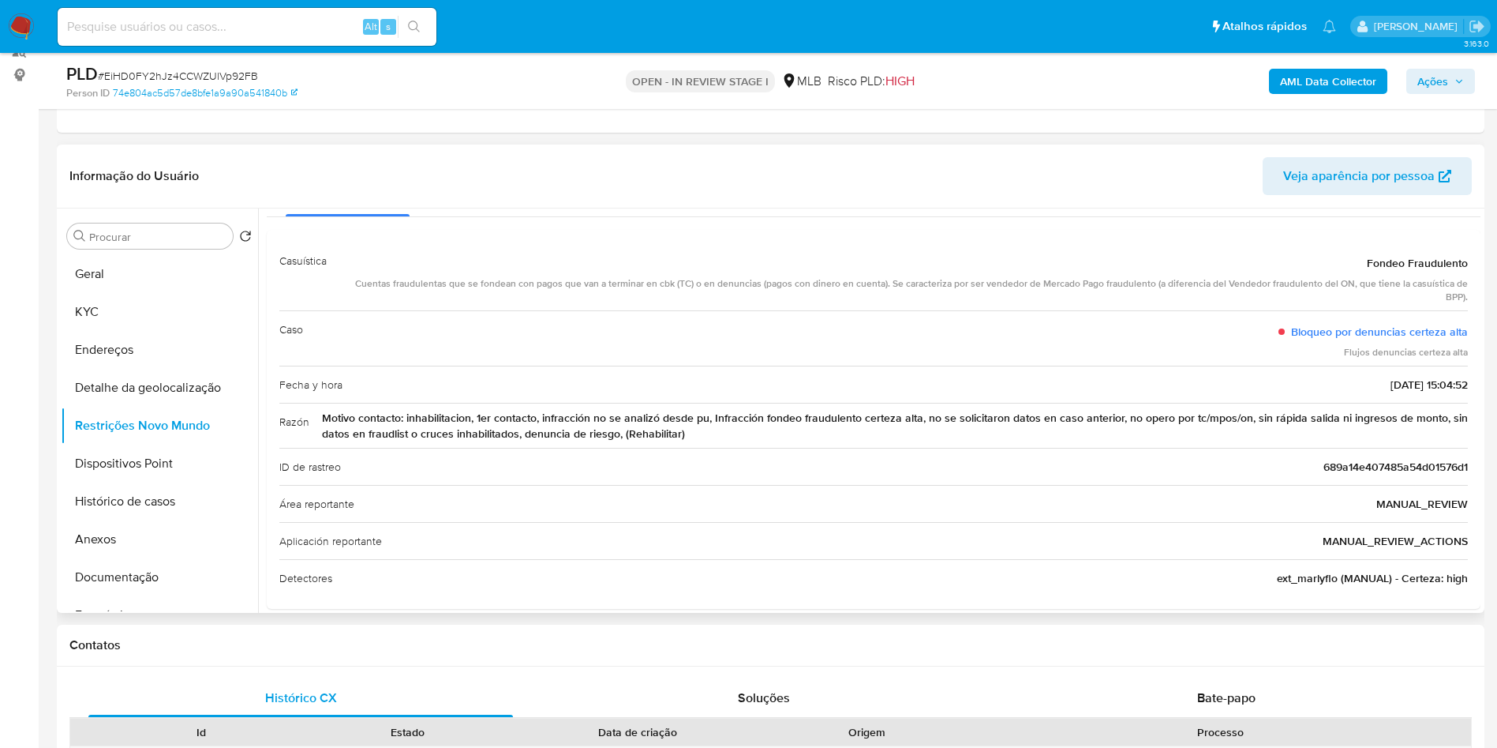
scroll to position [59, 0]
click at [69, 293] on button "Geral" at bounding box center [153, 274] width 185 height 38
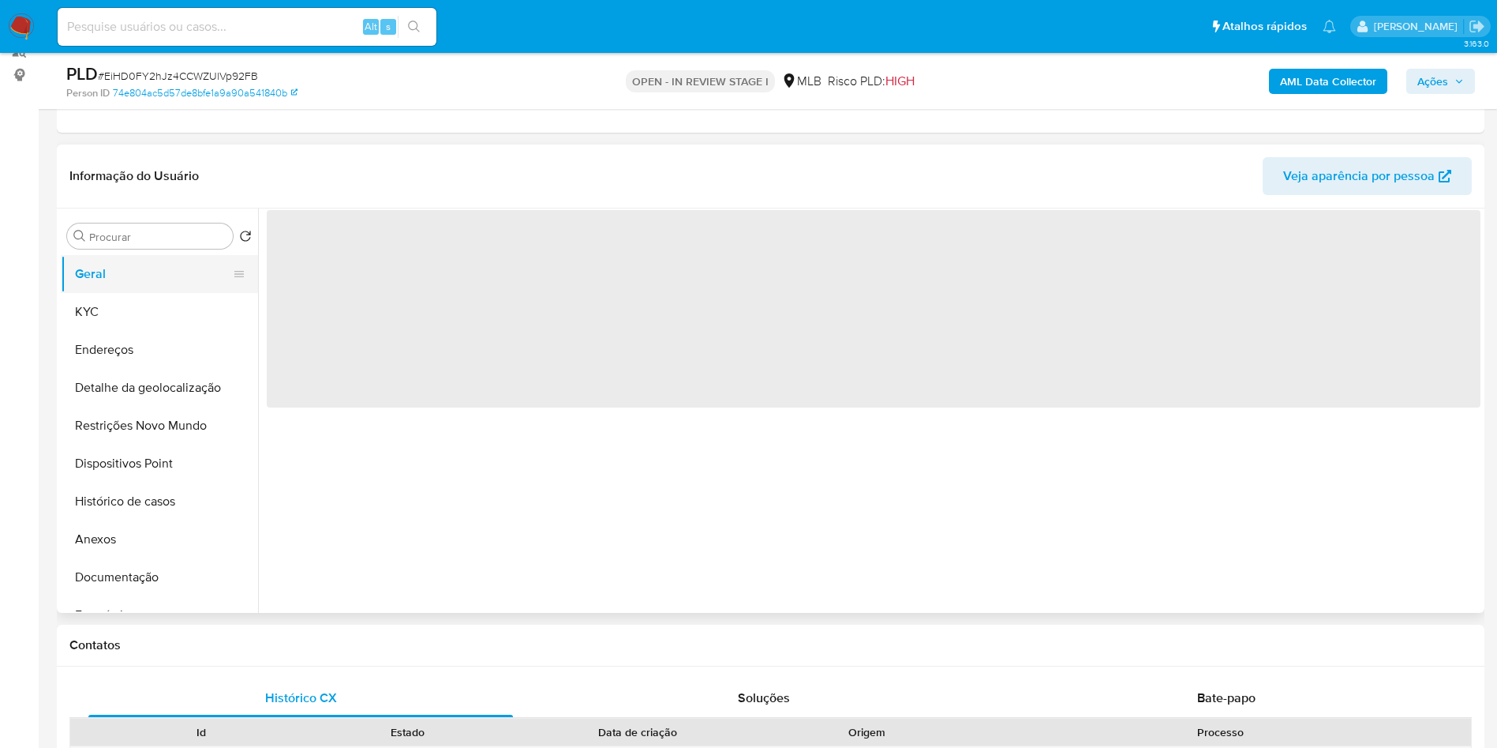
scroll to position [0, 0]
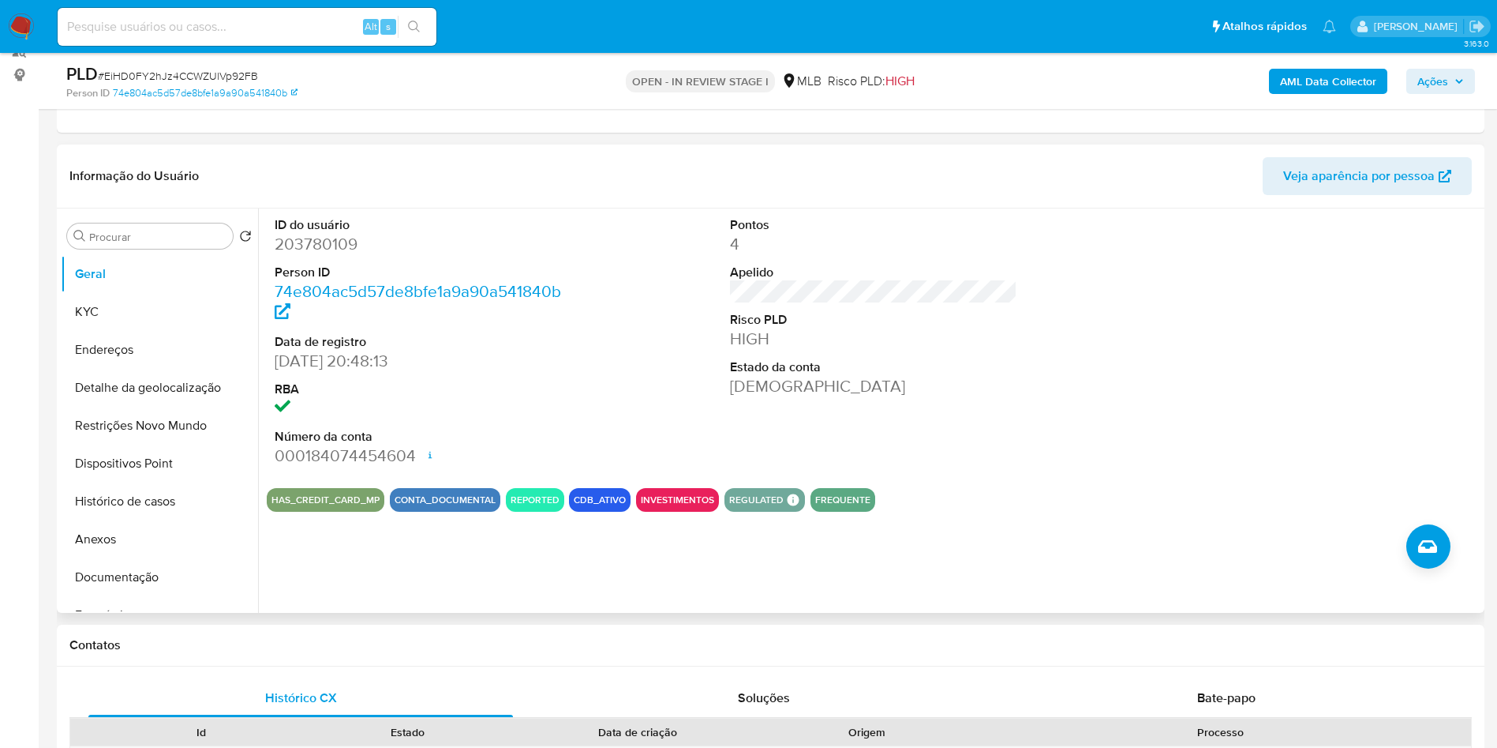
copy p "Condutor e operador de robôs, veículos de equipamentos de movimentação de carga…"
click at [156, 520] on button "Histórico de casos" at bounding box center [153, 501] width 185 height 38
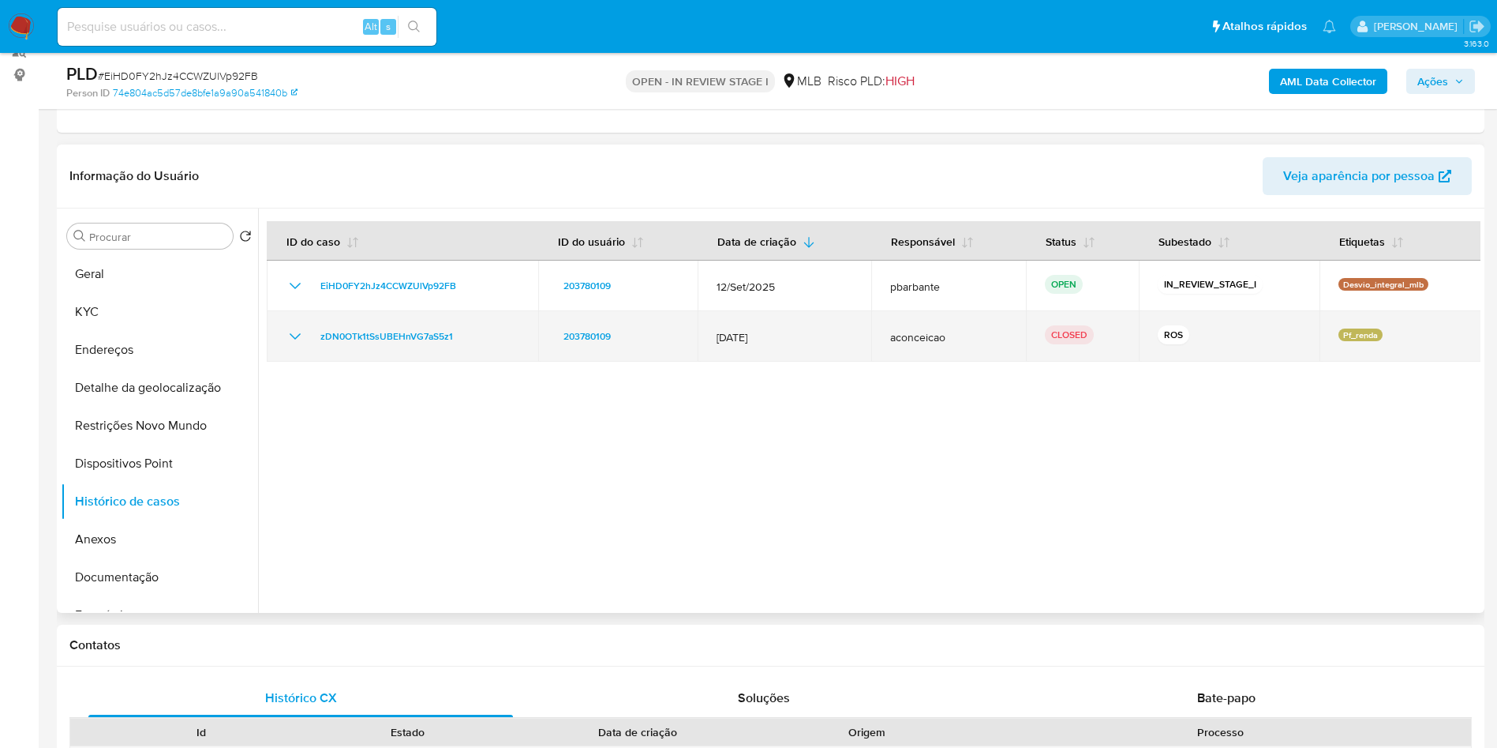
click at [294, 346] on icon "Mostrar/Ocultar" at bounding box center [295, 336] width 19 height 19
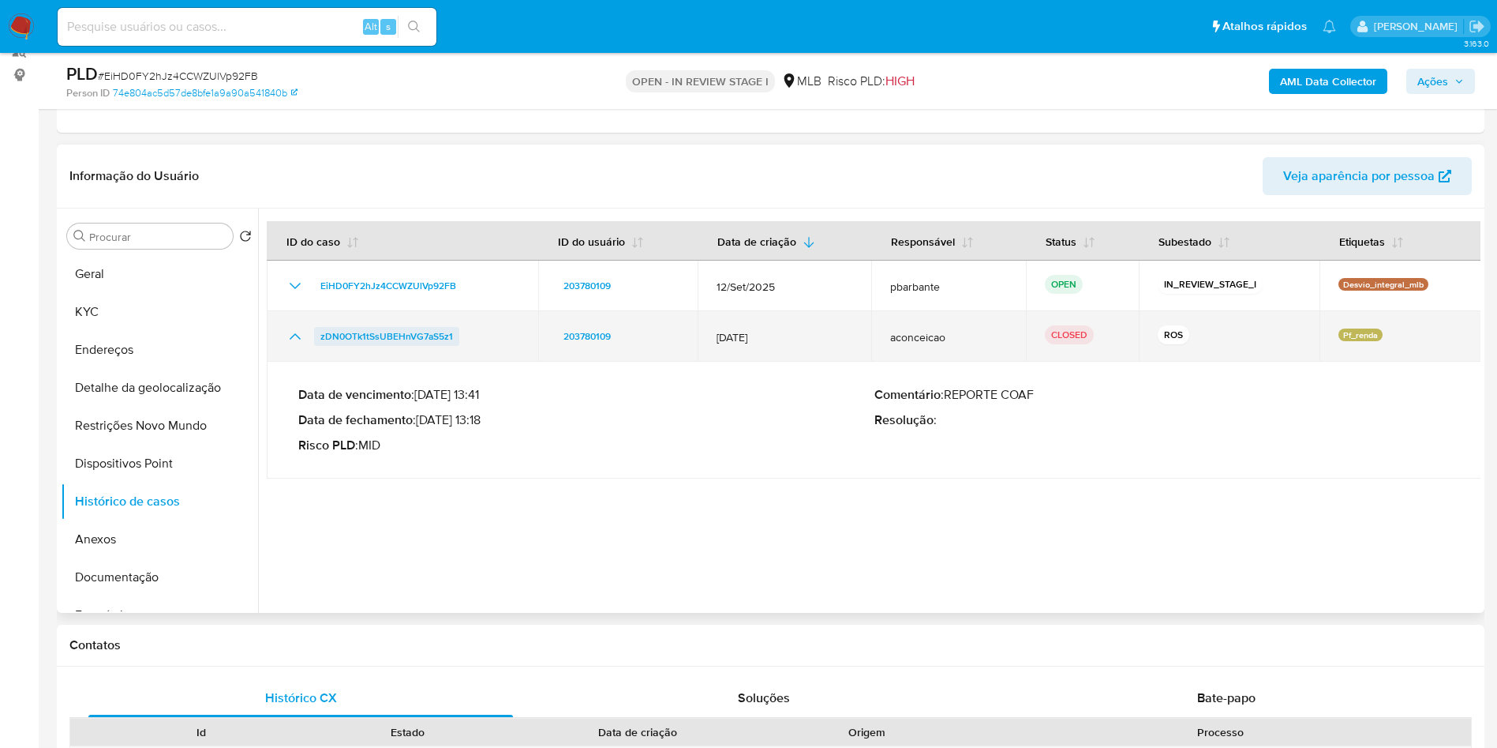
click at [356, 346] on span "zDN0OTk1tSsUBEHnVG7aS5z1" at bounding box center [386, 336] width 133 height 19
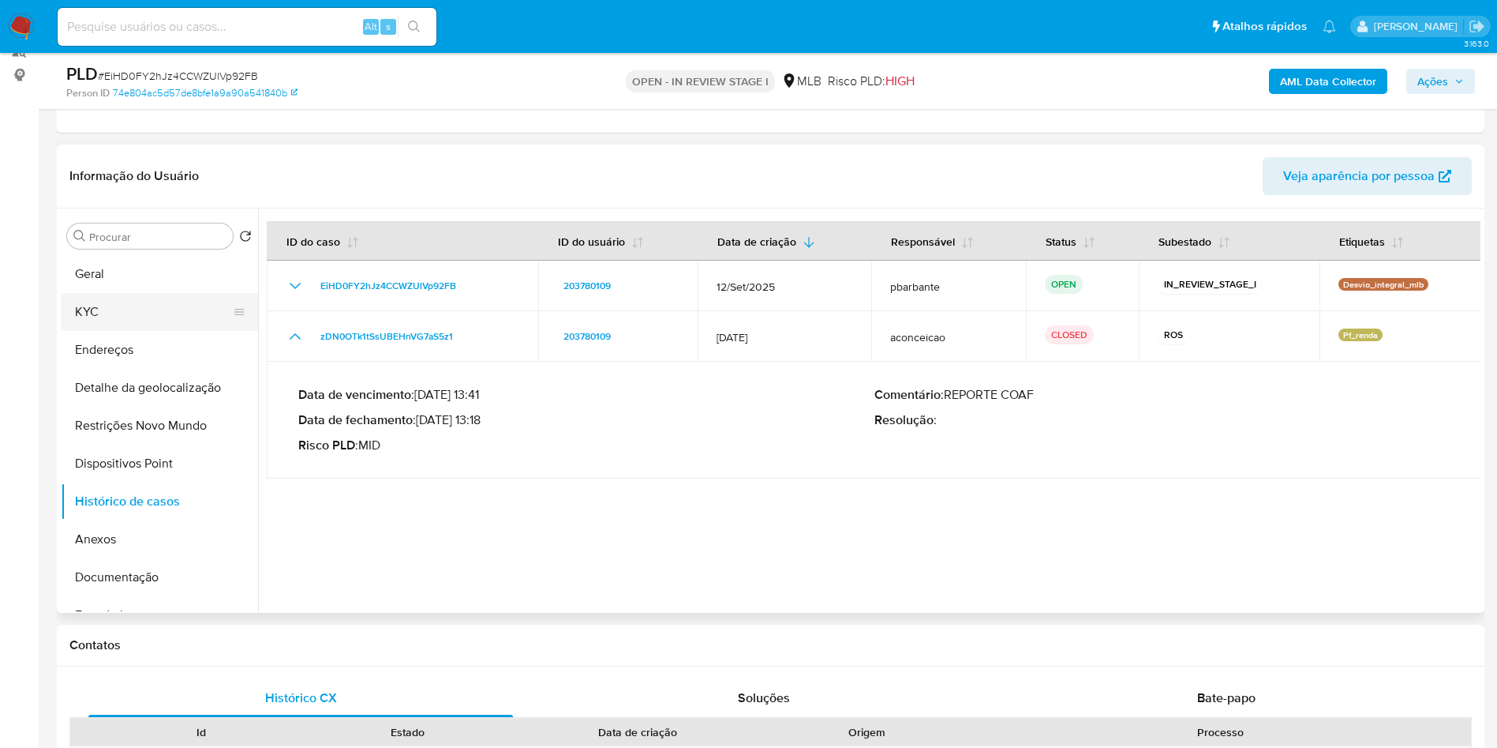
click at [156, 329] on button "KYC" at bounding box center [153, 312] width 185 height 38
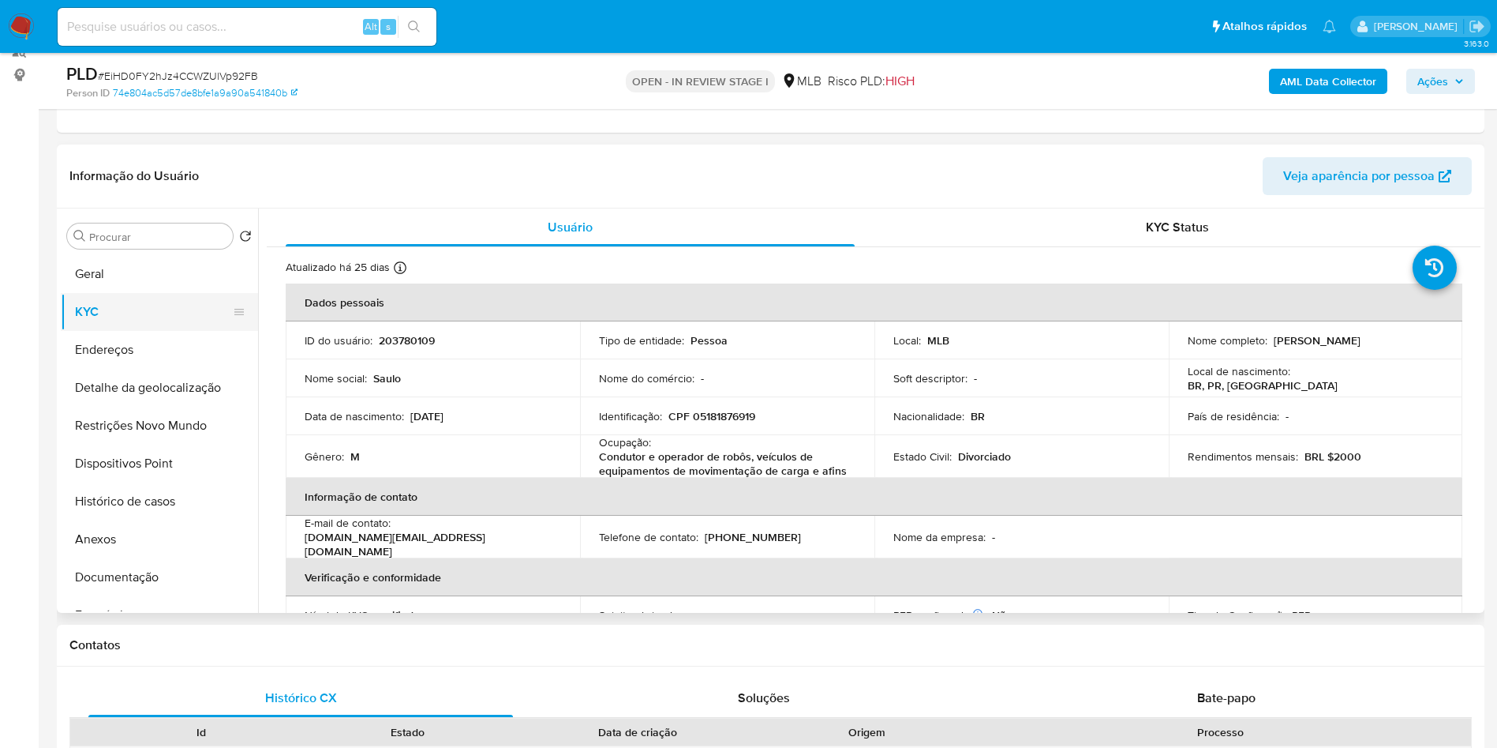
copy p "Condutor e operador de robôs, veículos de equipamentos de movimentação de carga…"
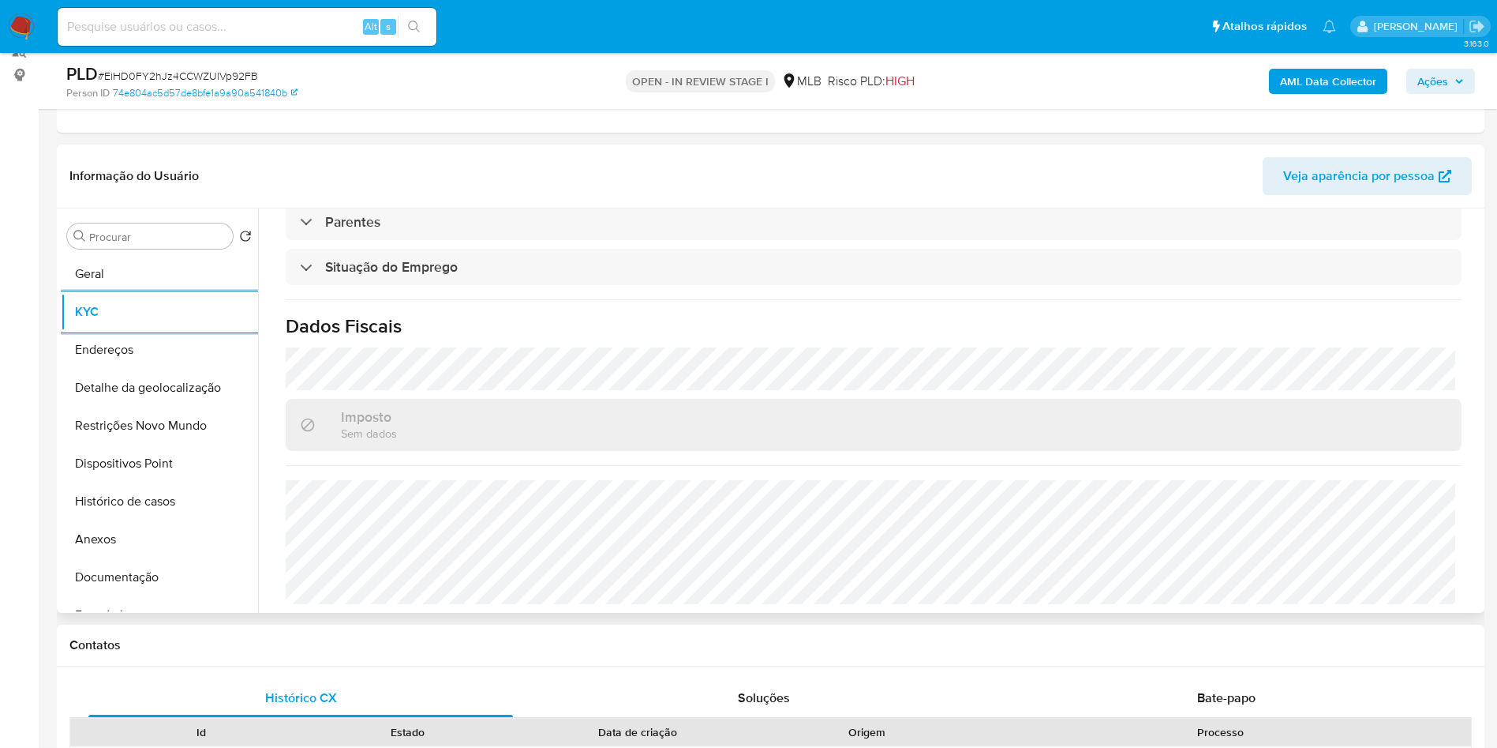
copy p "Condutor e operador de robôs, veículos de equipamentos de movimentação de carga…"
click at [176, 407] on button "Detalhe da geolocalização" at bounding box center [153, 388] width 185 height 38
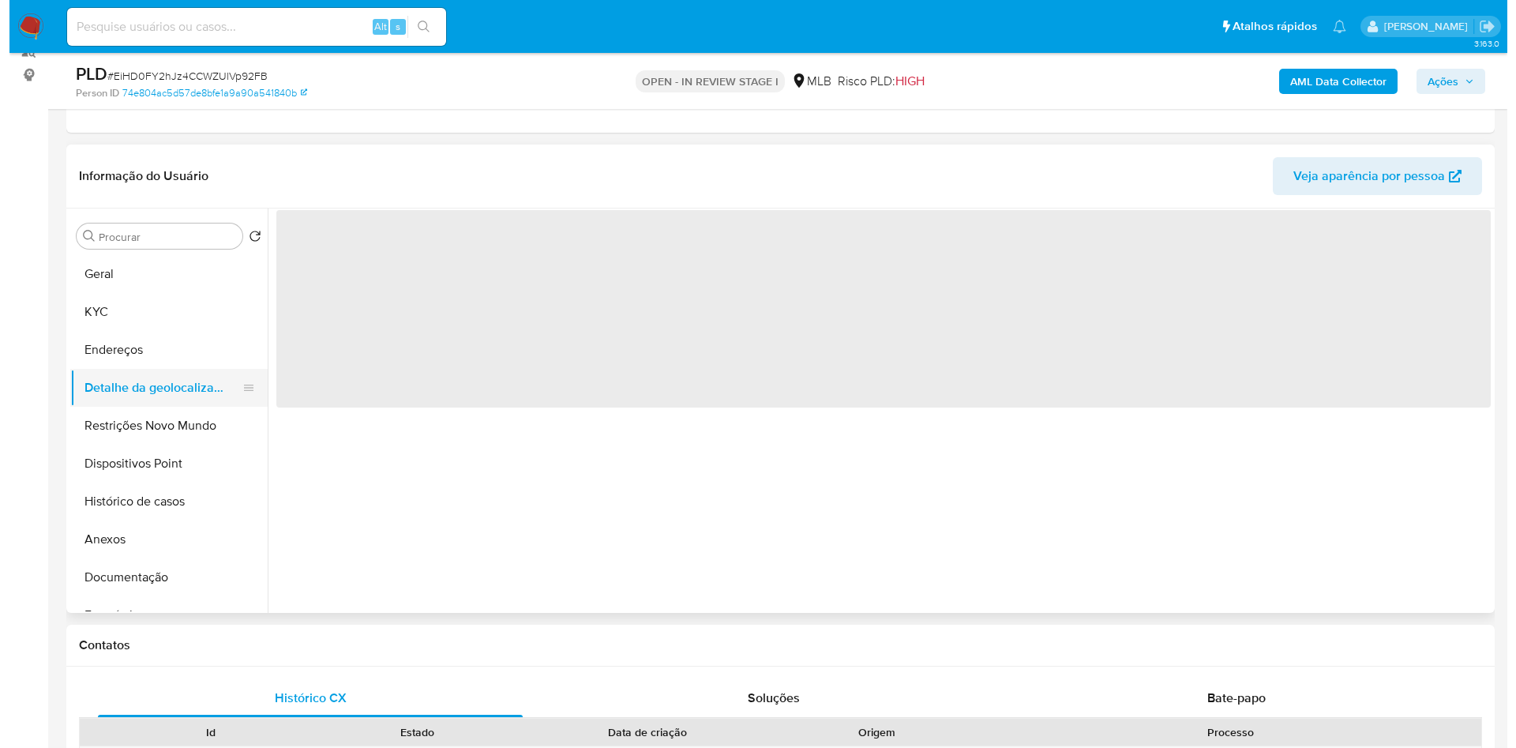
scroll to position [0, 0]
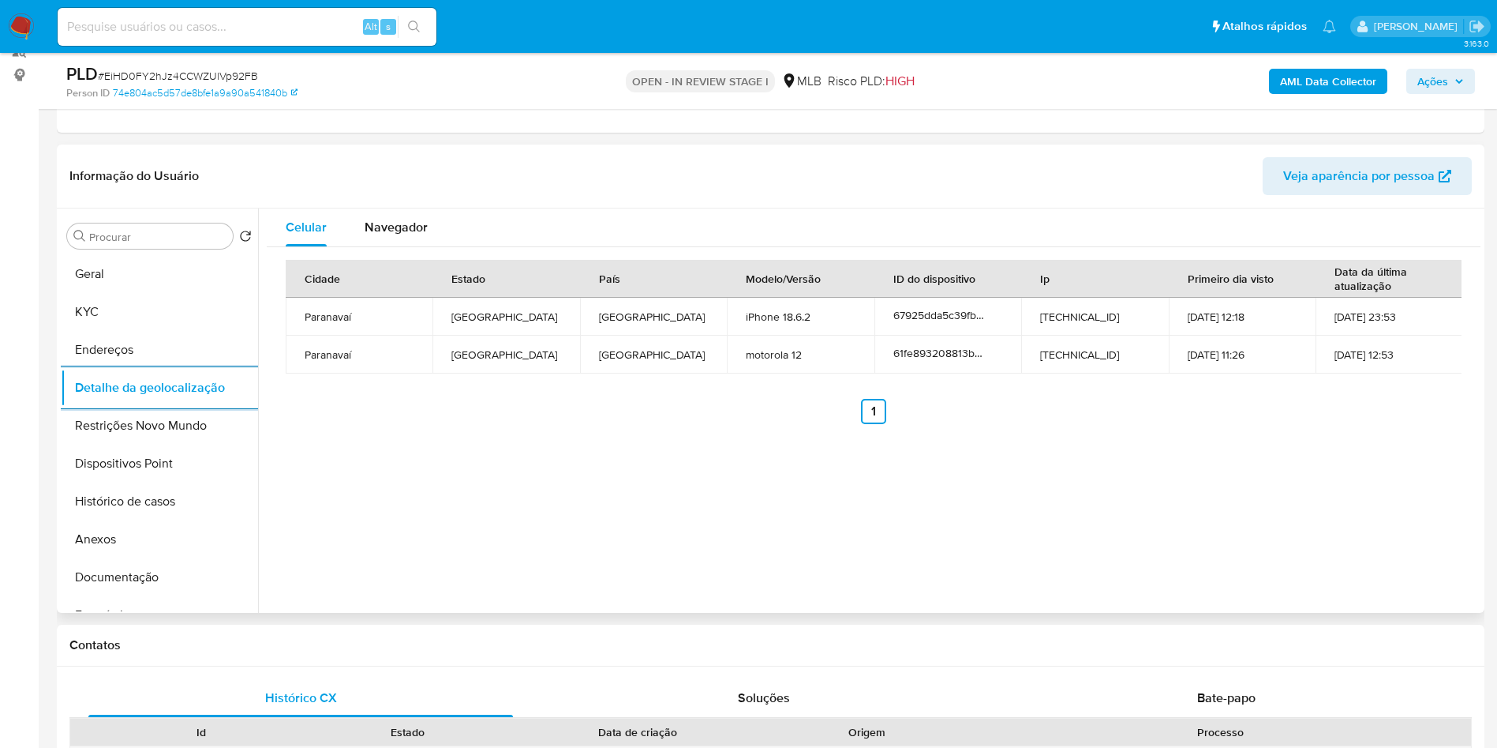
copy p "Condutor e operador de robôs, veículos de equipamentos de movimentação de carga…"
click at [137, 444] on button "Restrições Novo Mundo" at bounding box center [153, 426] width 185 height 38
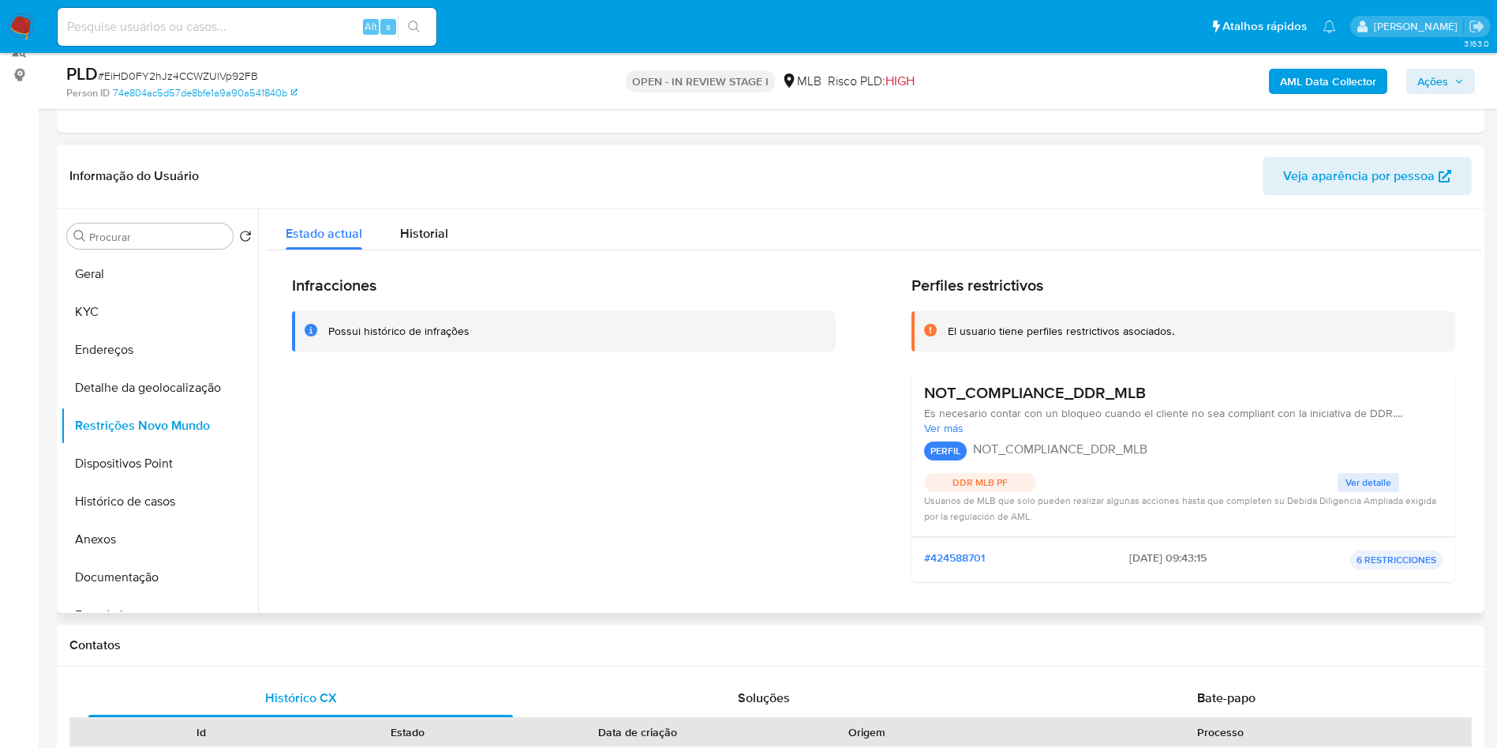
copy p "Condutor e operador de robôs, veículos de equipamentos de movimentação de carga…"
click at [179, 482] on button "Dispositivos Point" at bounding box center [153, 463] width 185 height 38
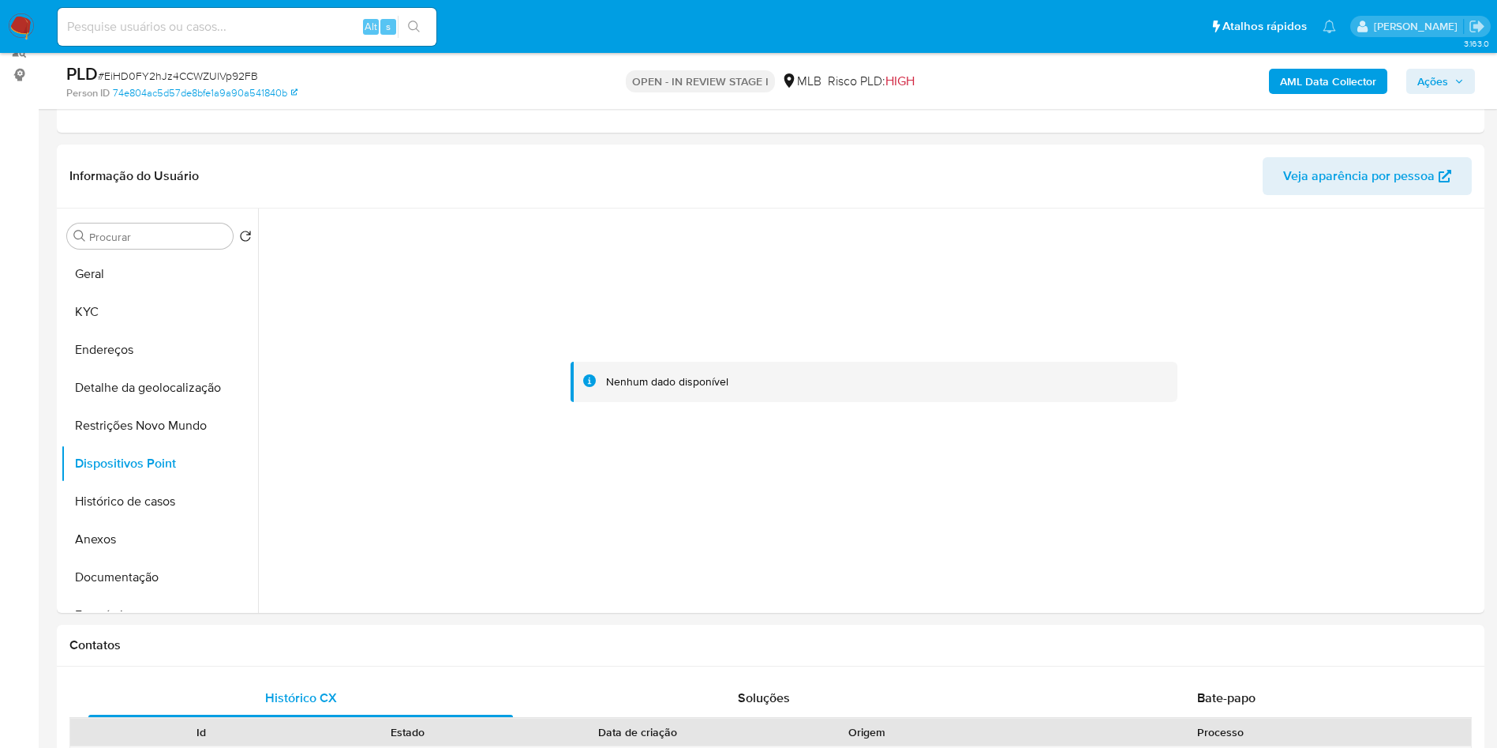
click at [1426, 69] on span "Ações" at bounding box center [1433, 81] width 31 height 25
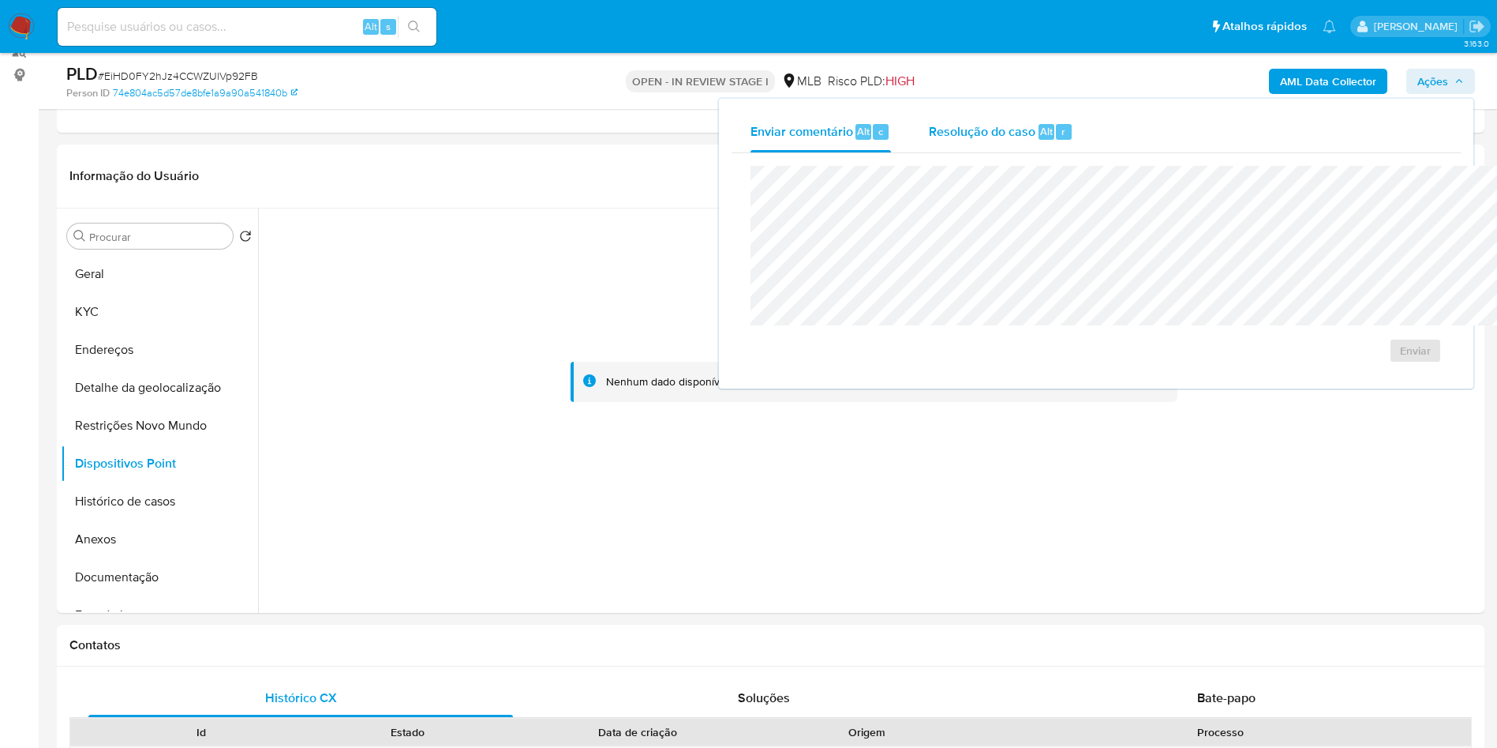
click at [961, 121] on div "Resolução do caso Alt r" at bounding box center [1001, 131] width 144 height 41
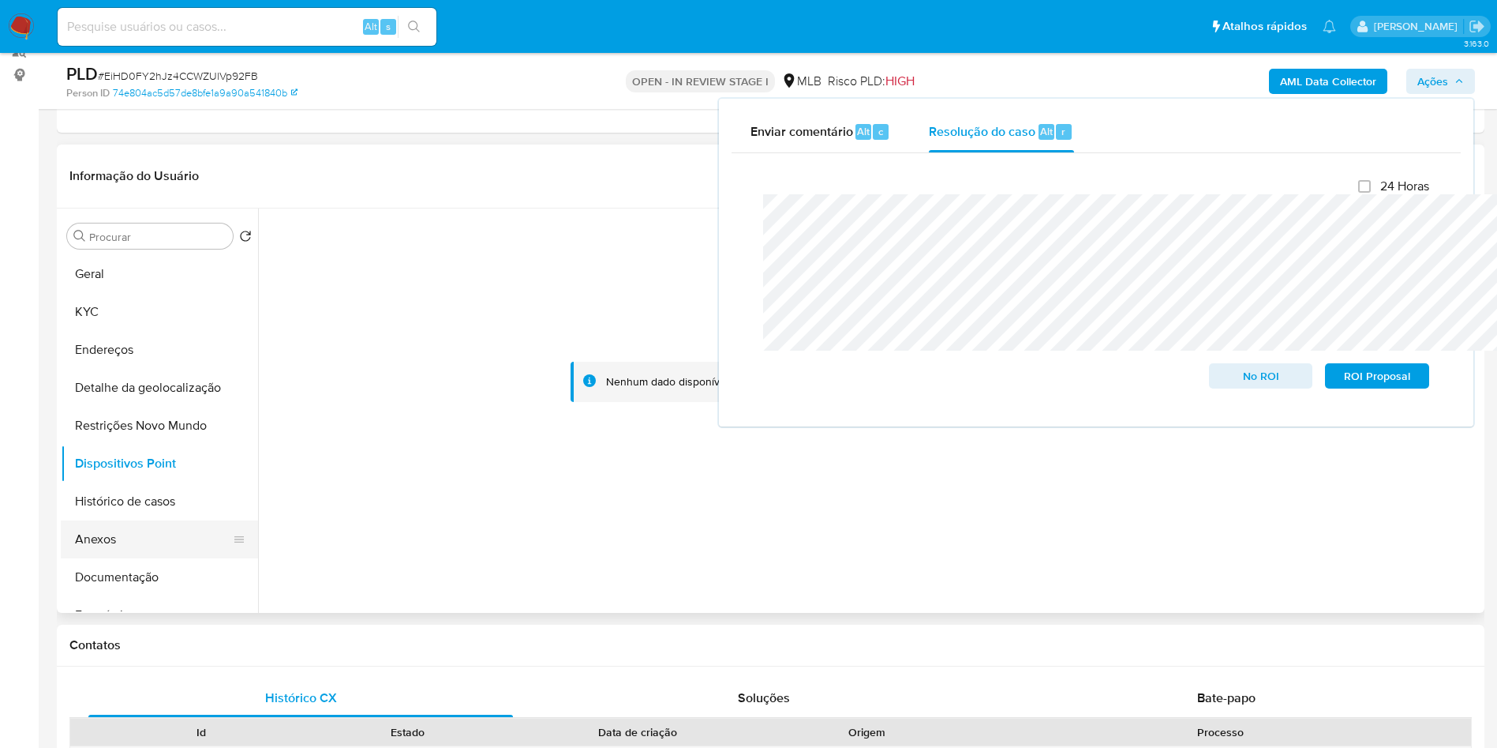
click at [116, 558] on button "Anexos" at bounding box center [153, 539] width 185 height 38
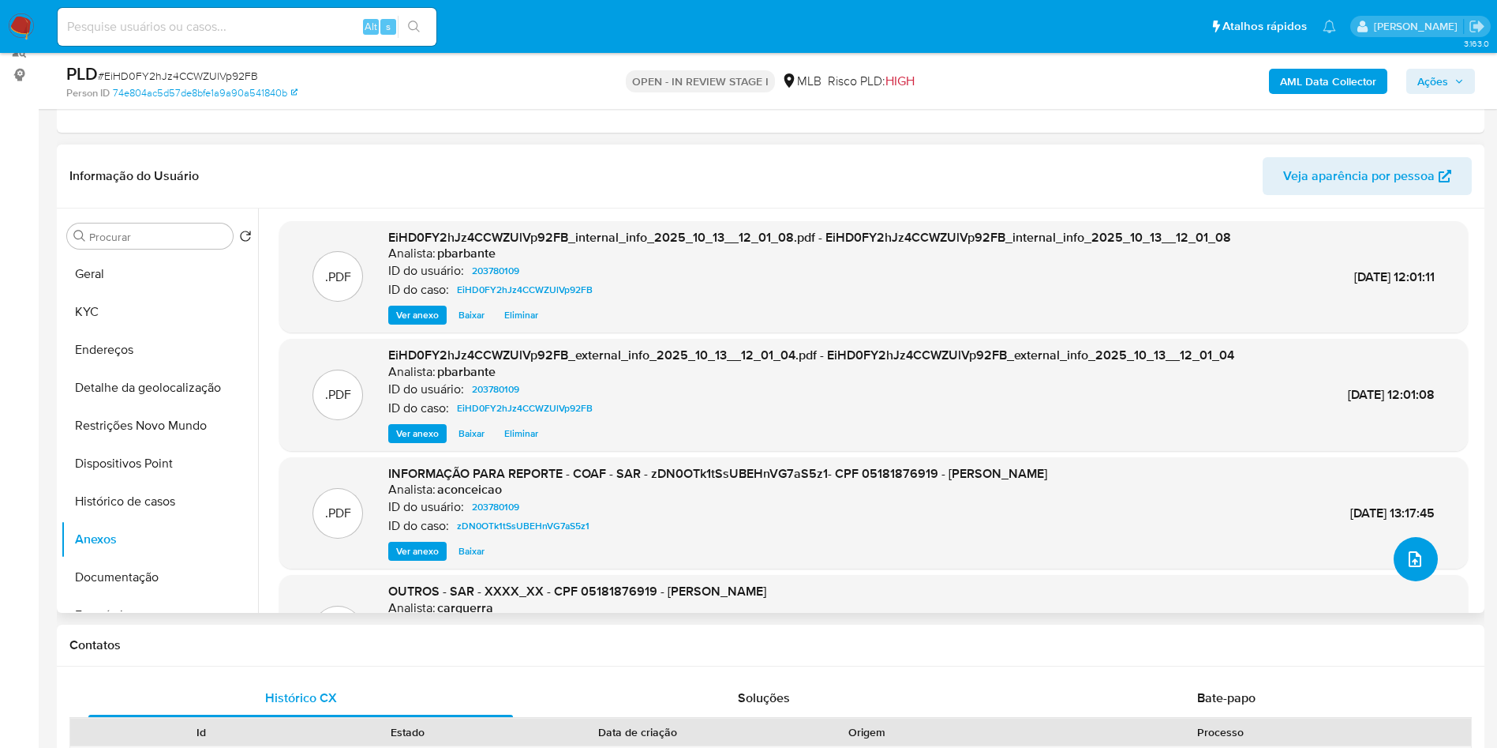
click at [1411, 567] on icon "upload-file" at bounding box center [1415, 559] width 13 height 16
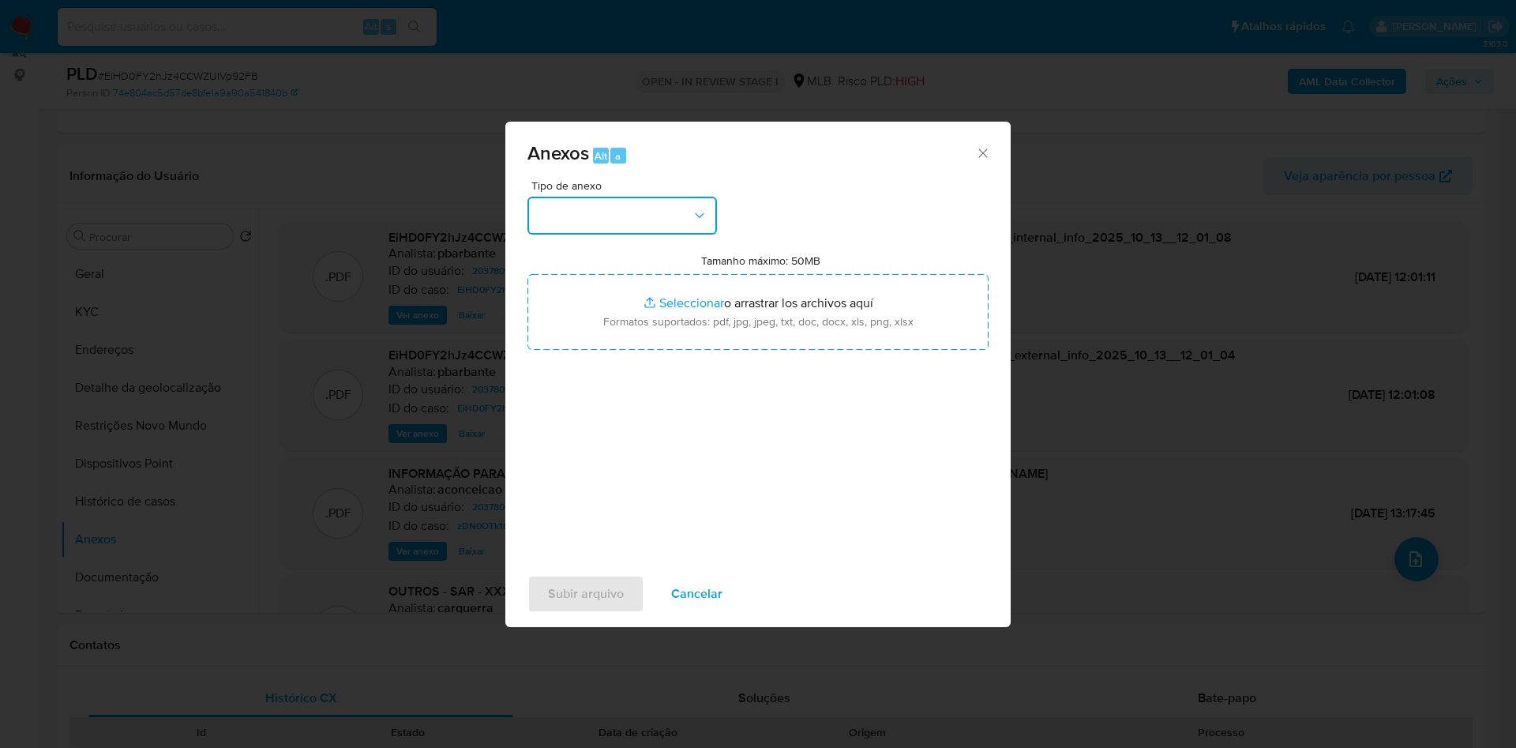
click at [590, 197] on button "button" at bounding box center [621, 216] width 189 height 38
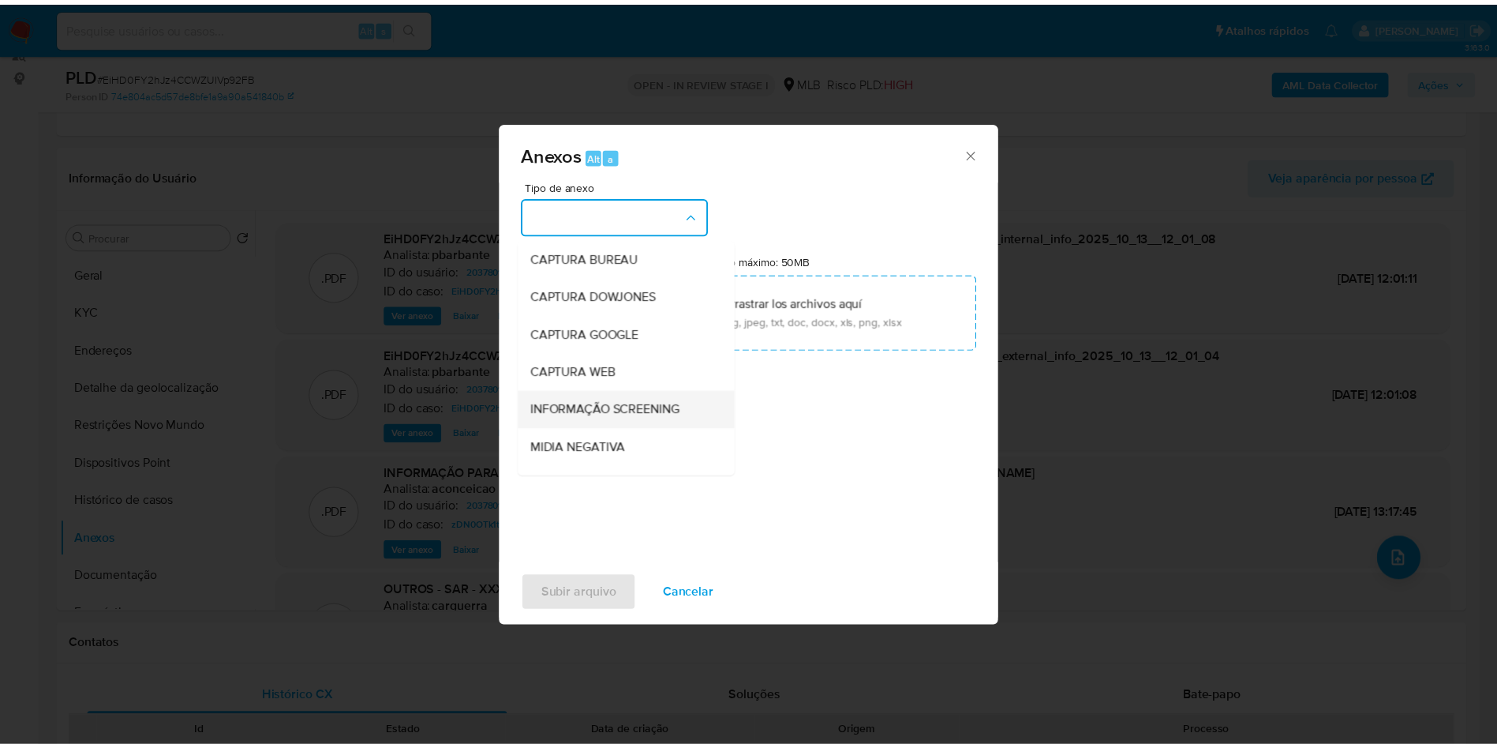
scroll to position [212, 0]
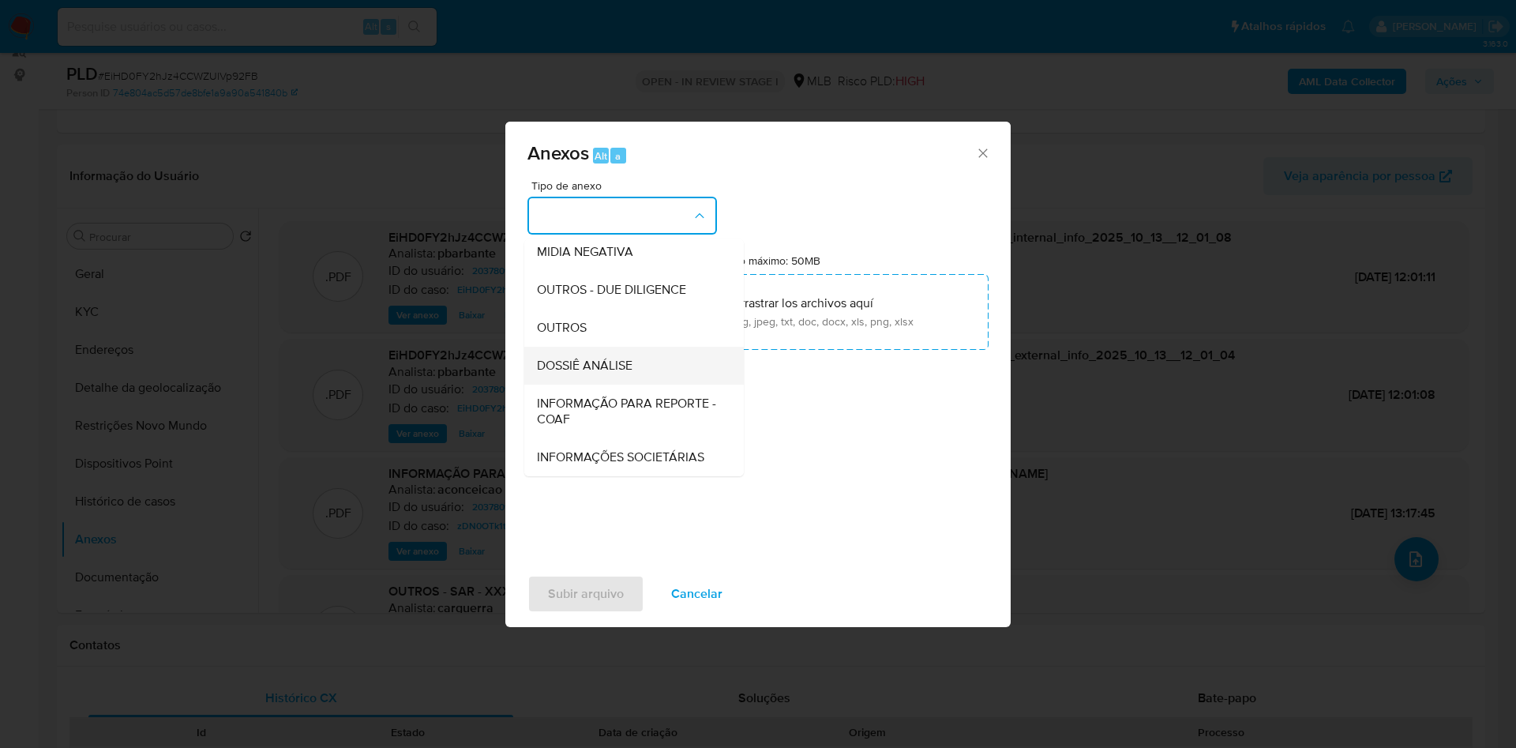
click at [583, 347] on div "DOSSIÊ ANÁLISE" at bounding box center [629, 366] width 185 height 38
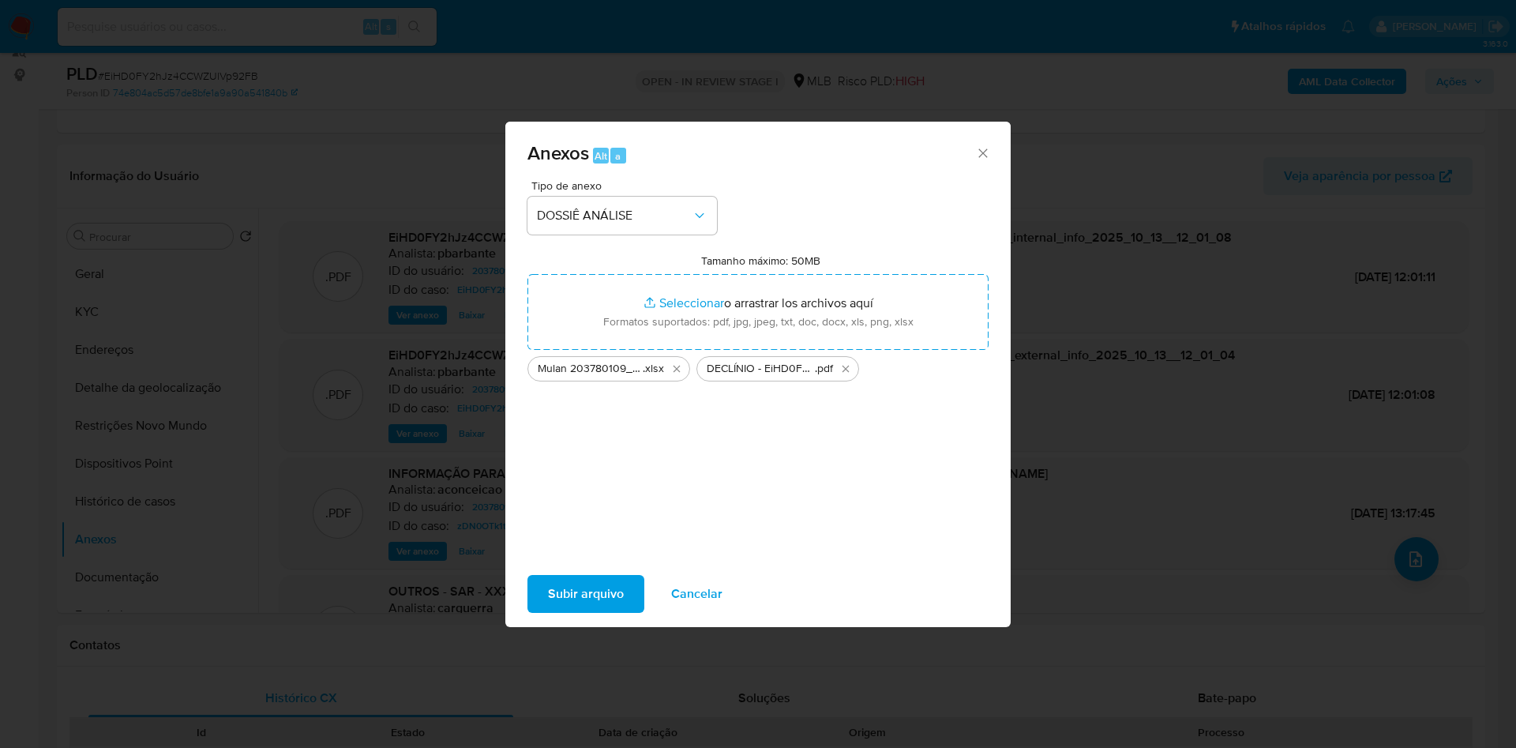
click at [548, 611] on span "Subir arquivo" at bounding box center [586, 593] width 76 height 35
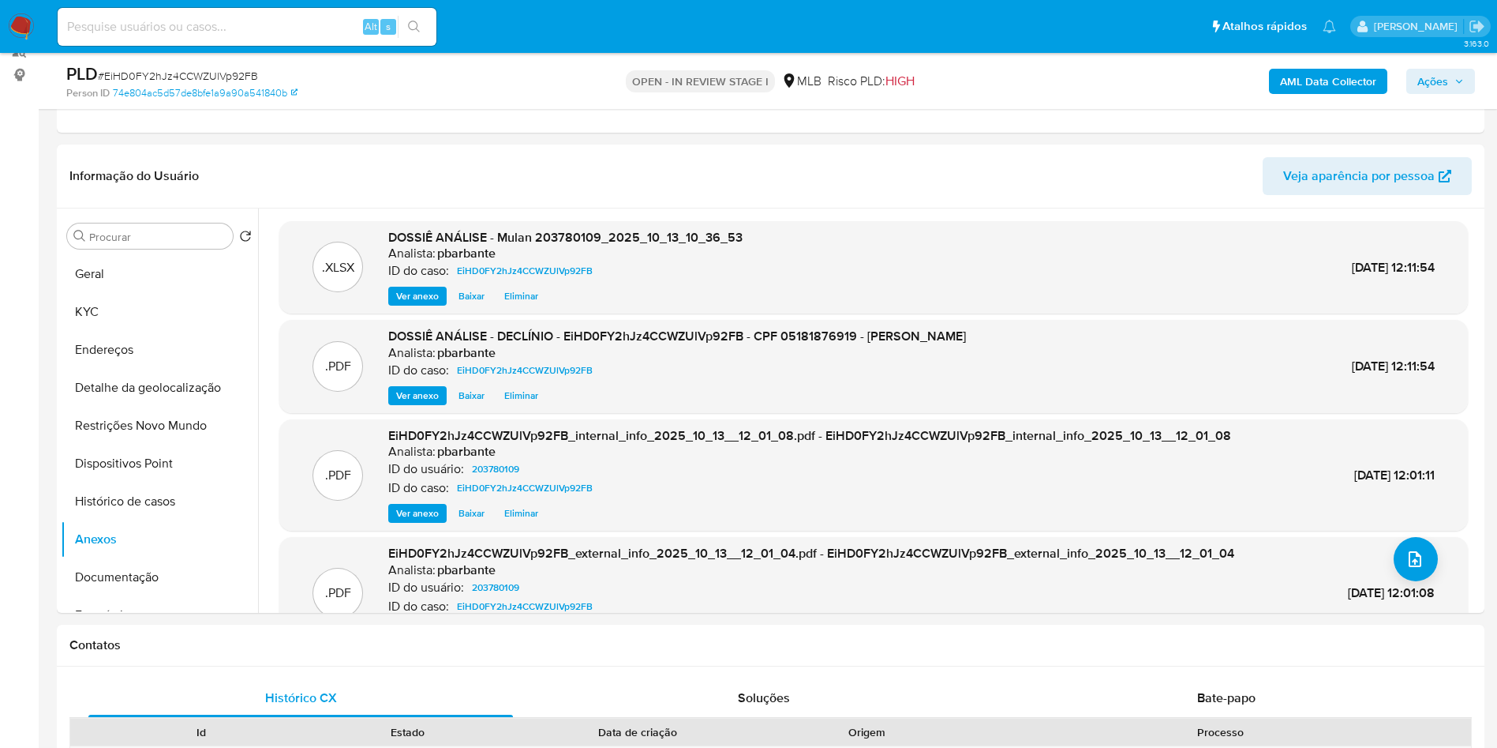
click at [1455, 77] on icon "button" at bounding box center [1459, 81] width 9 height 9
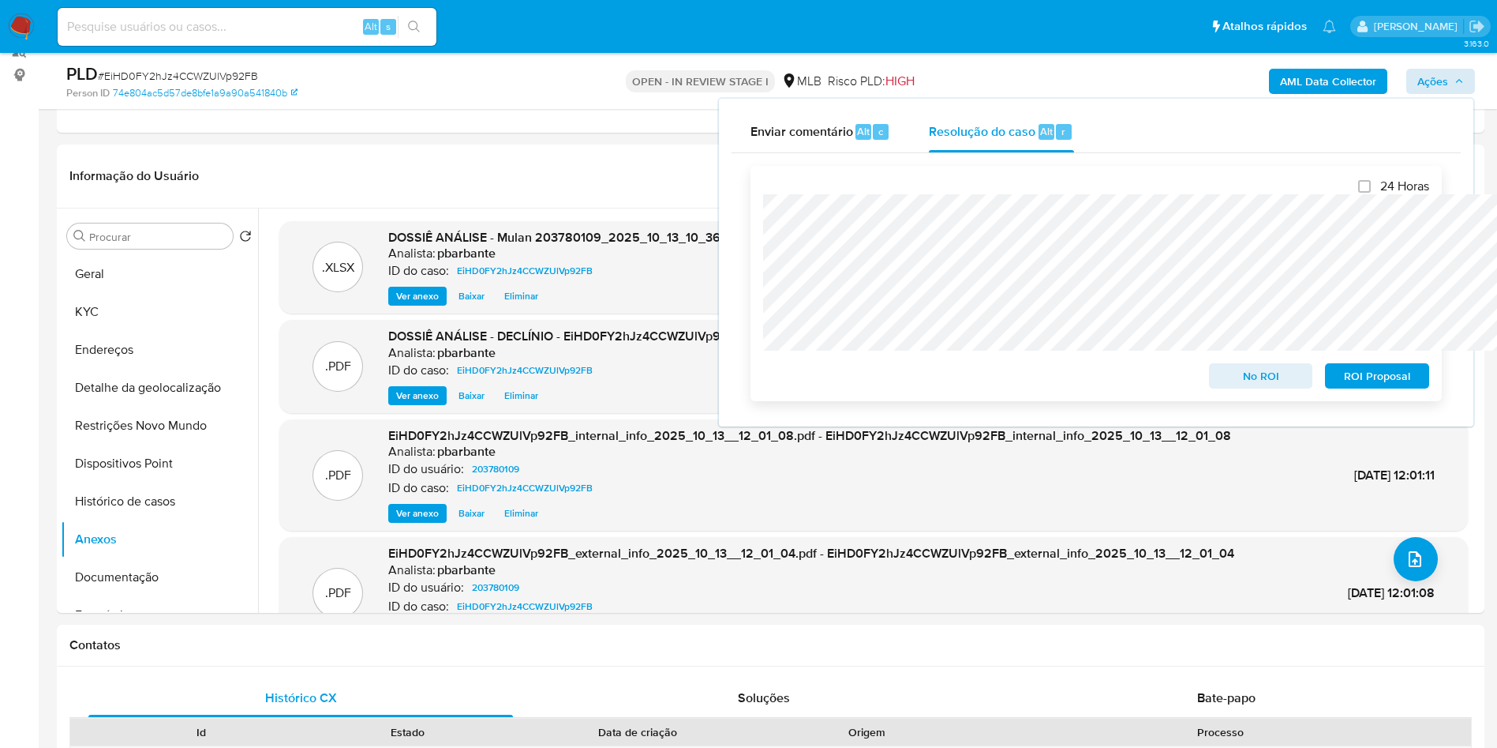
click at [1278, 375] on span "No ROI" at bounding box center [1261, 376] width 82 height 22
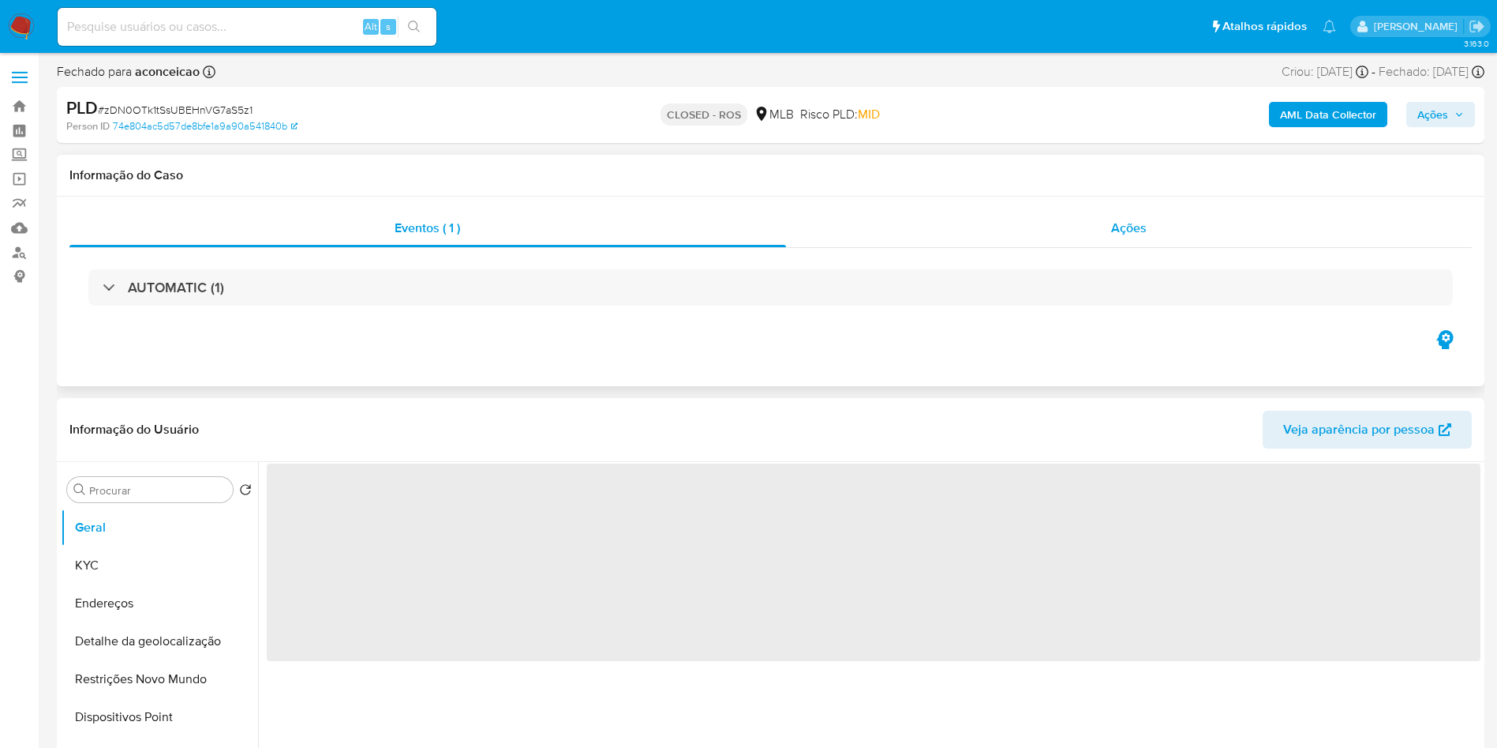
click at [1110, 227] on div "Ações" at bounding box center [1129, 228] width 687 height 38
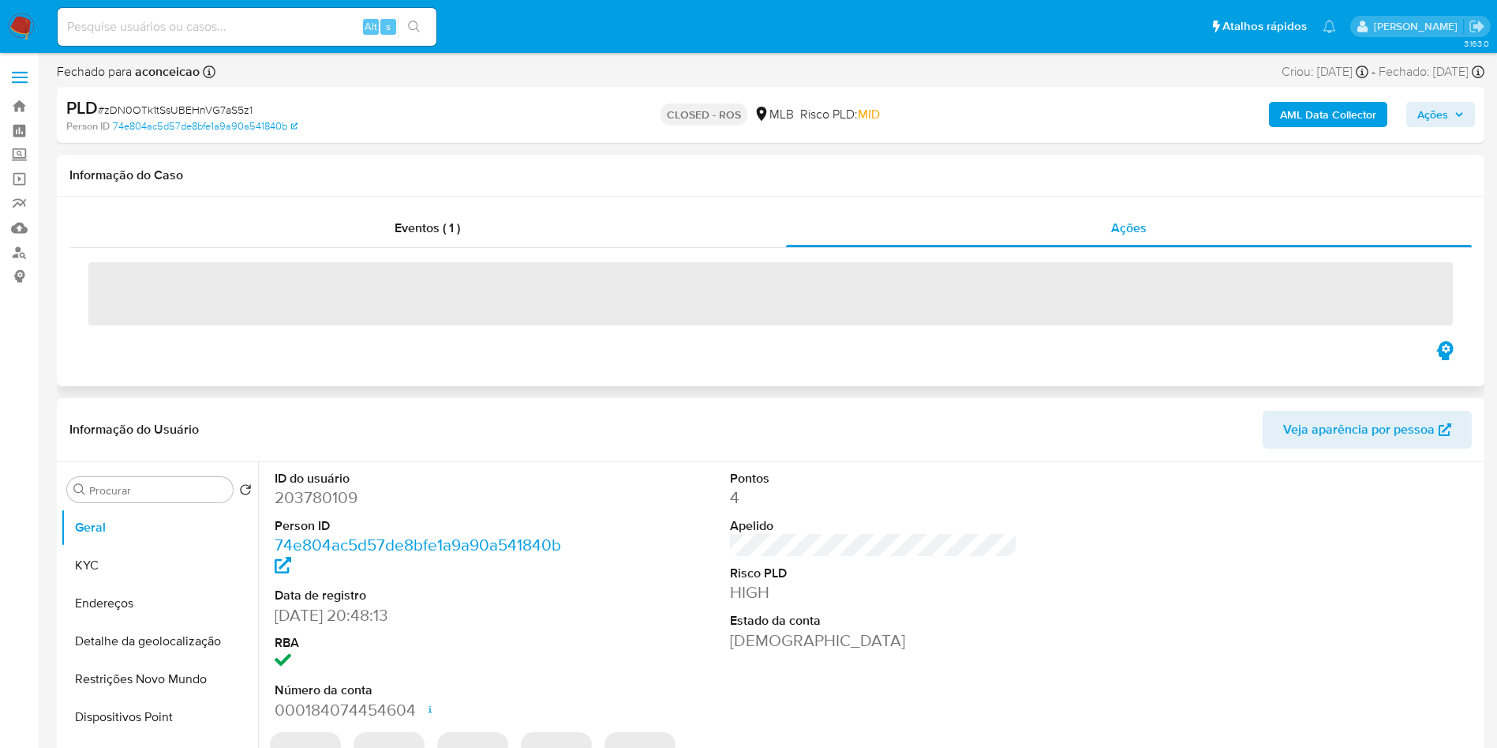
select select "10"
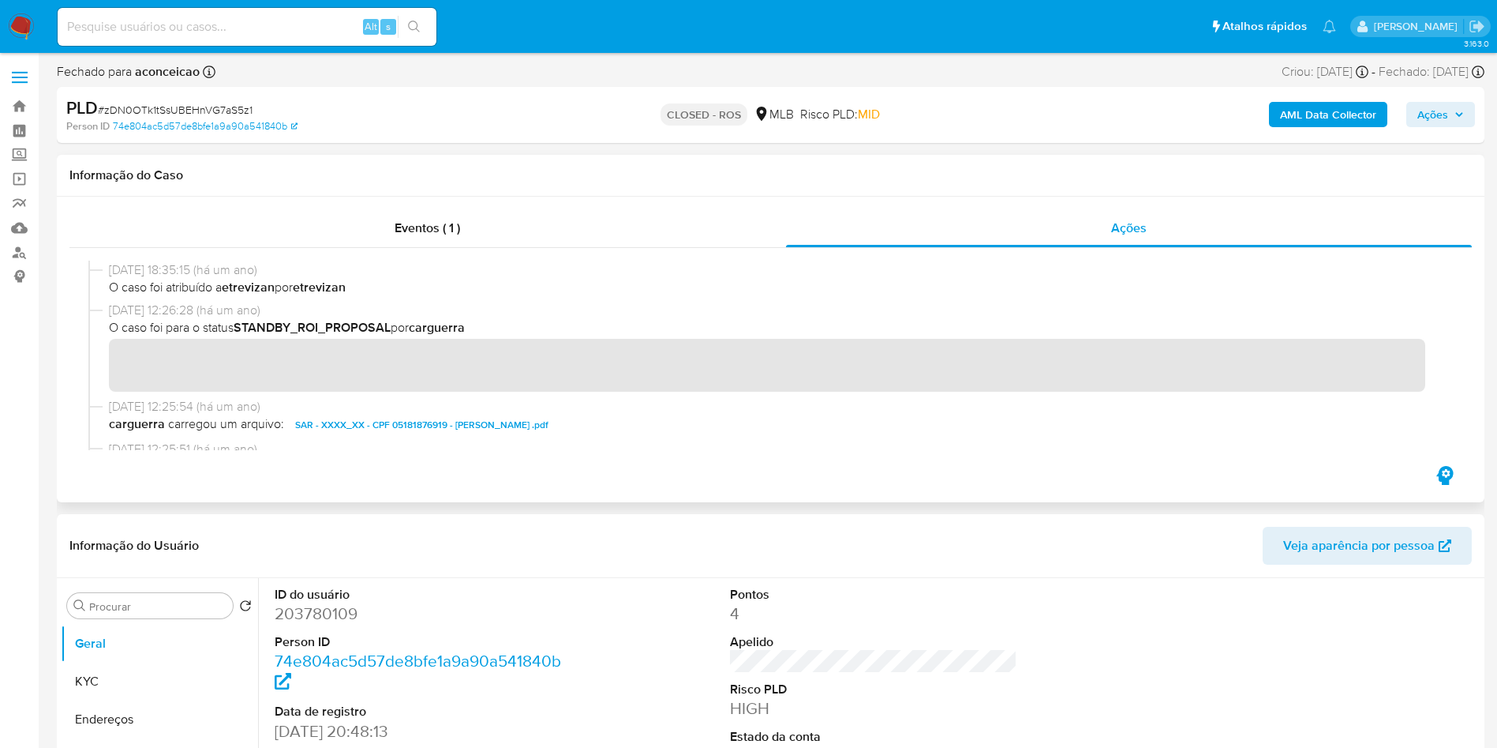
scroll to position [867, 0]
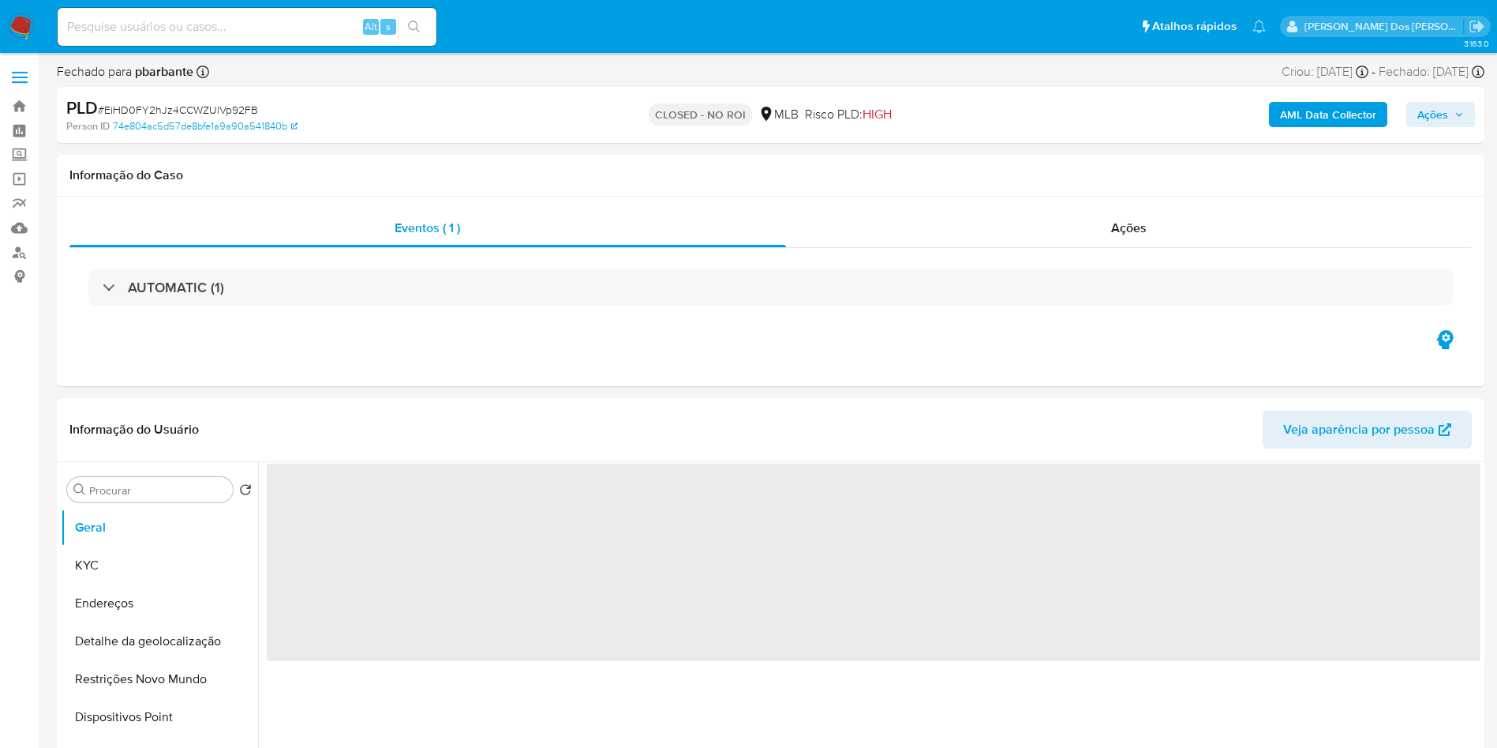
select select "10"
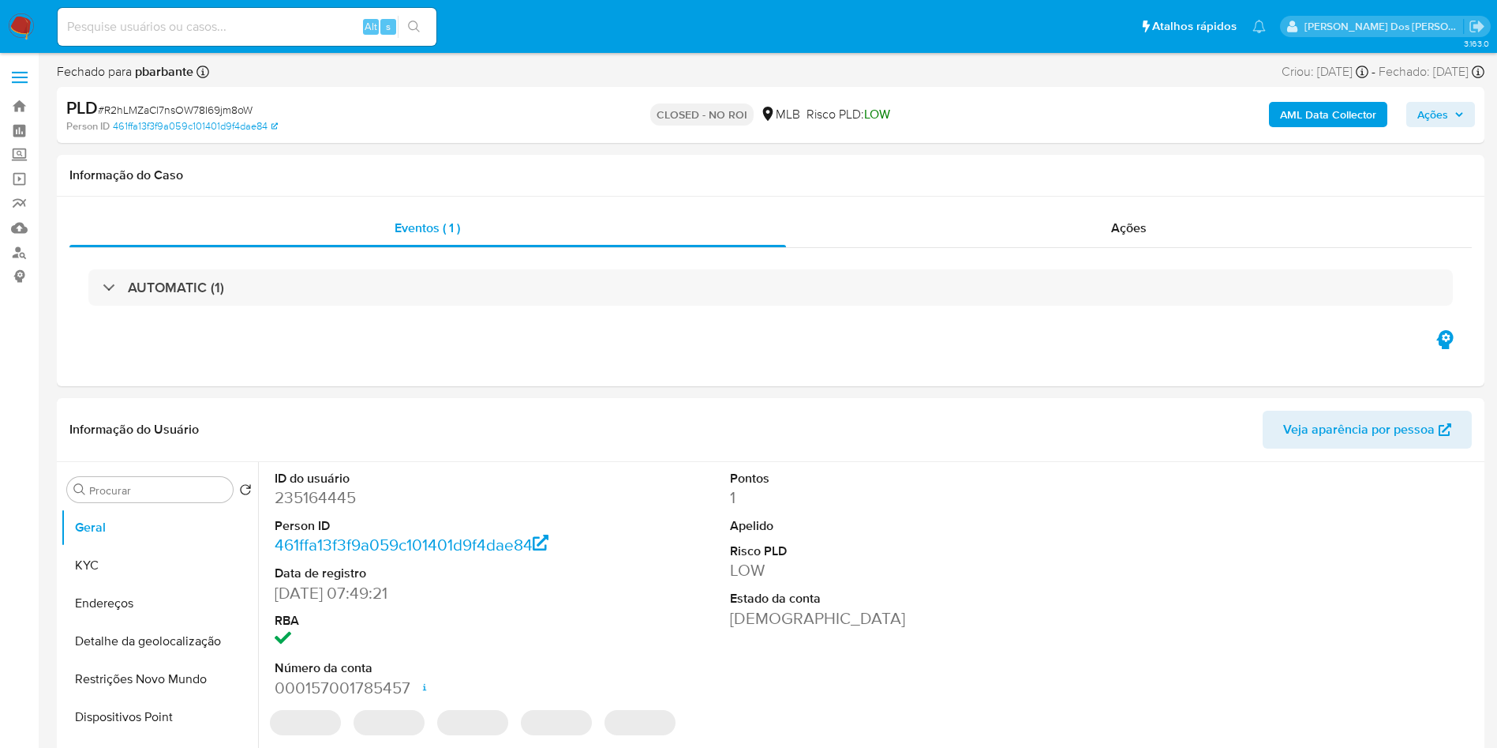
select select "10"
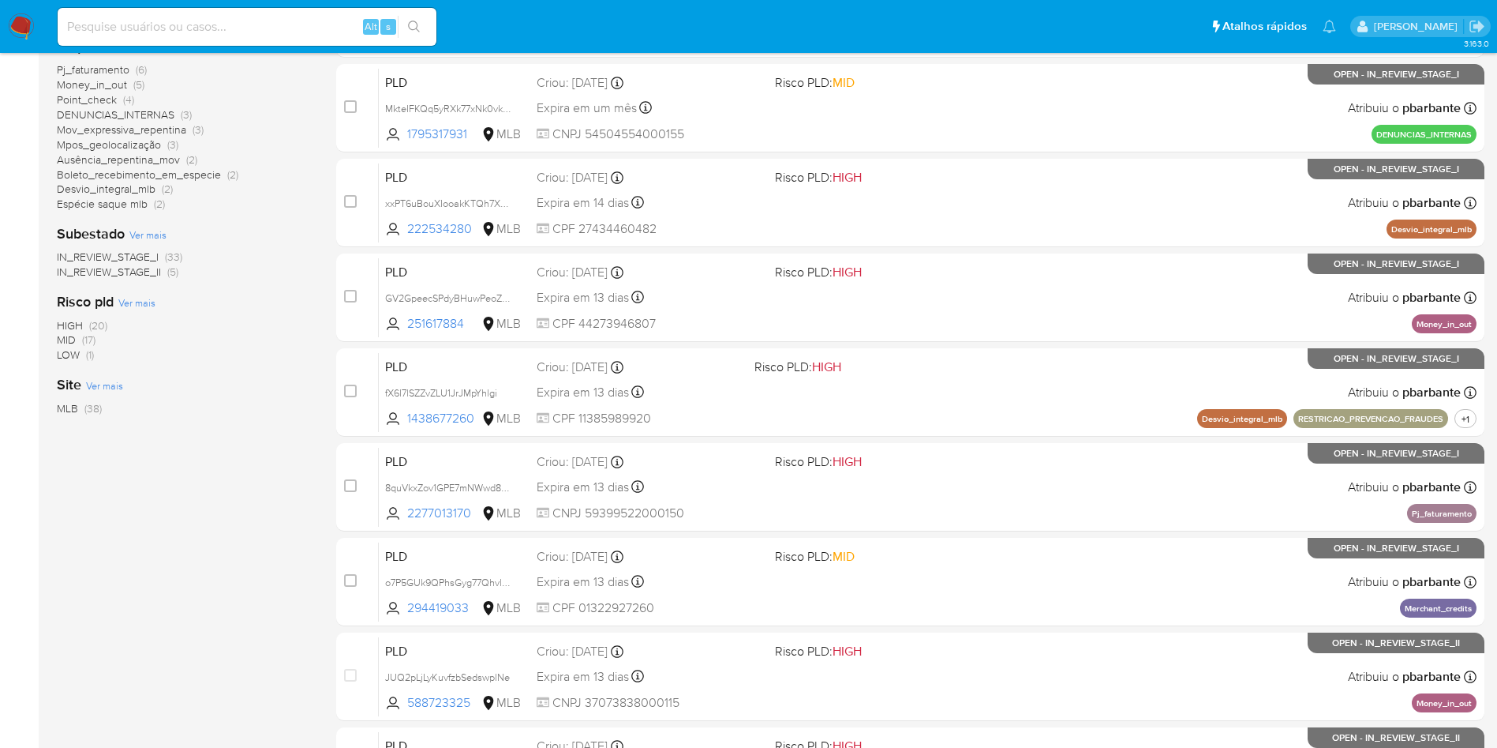
scroll to position [410, 0]
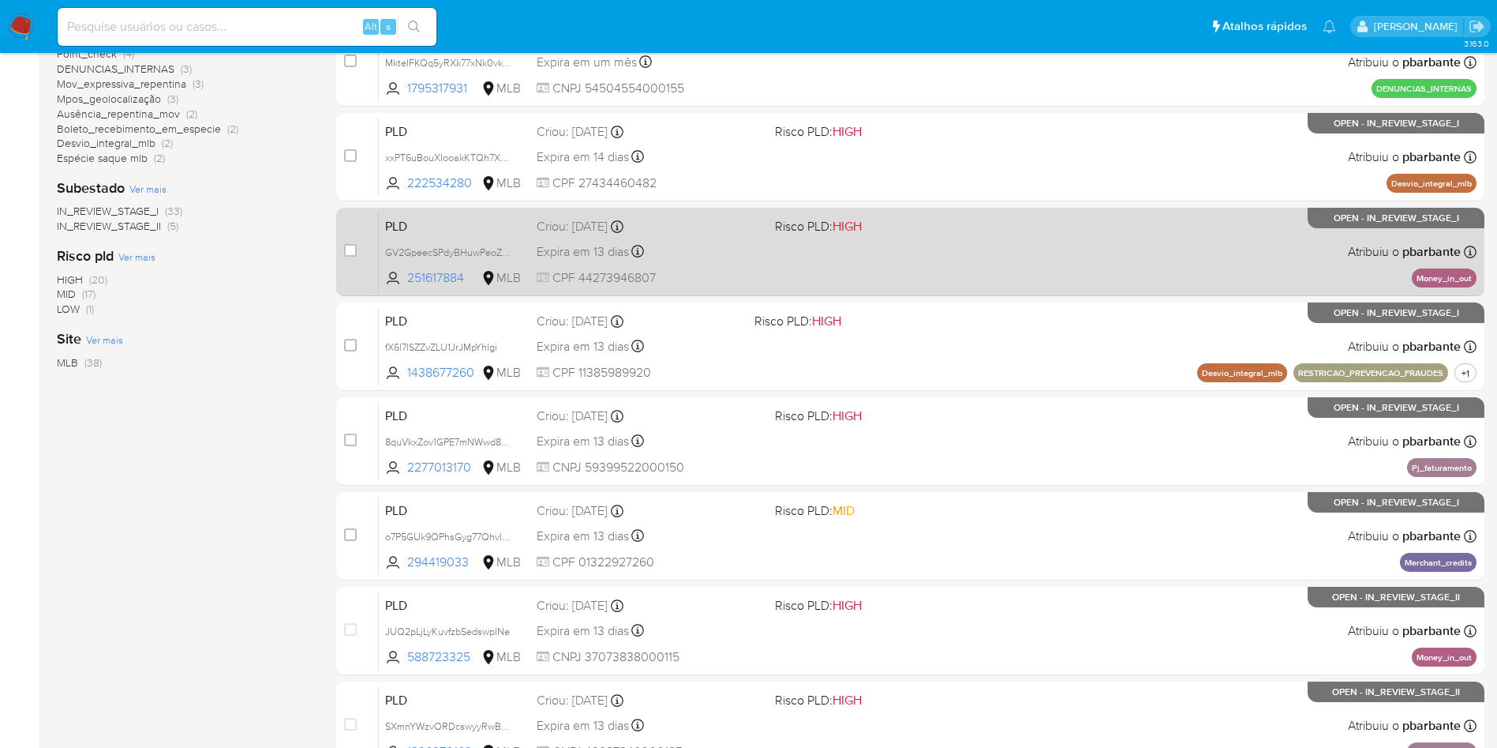
click at [918, 291] on div "PLD GV2GpeecSPdyBHuwPeoZhVIy 251617884 MLB Risco PLD: HIGH Criou: [DATE] Criou:…" at bounding box center [928, 252] width 1098 height 80
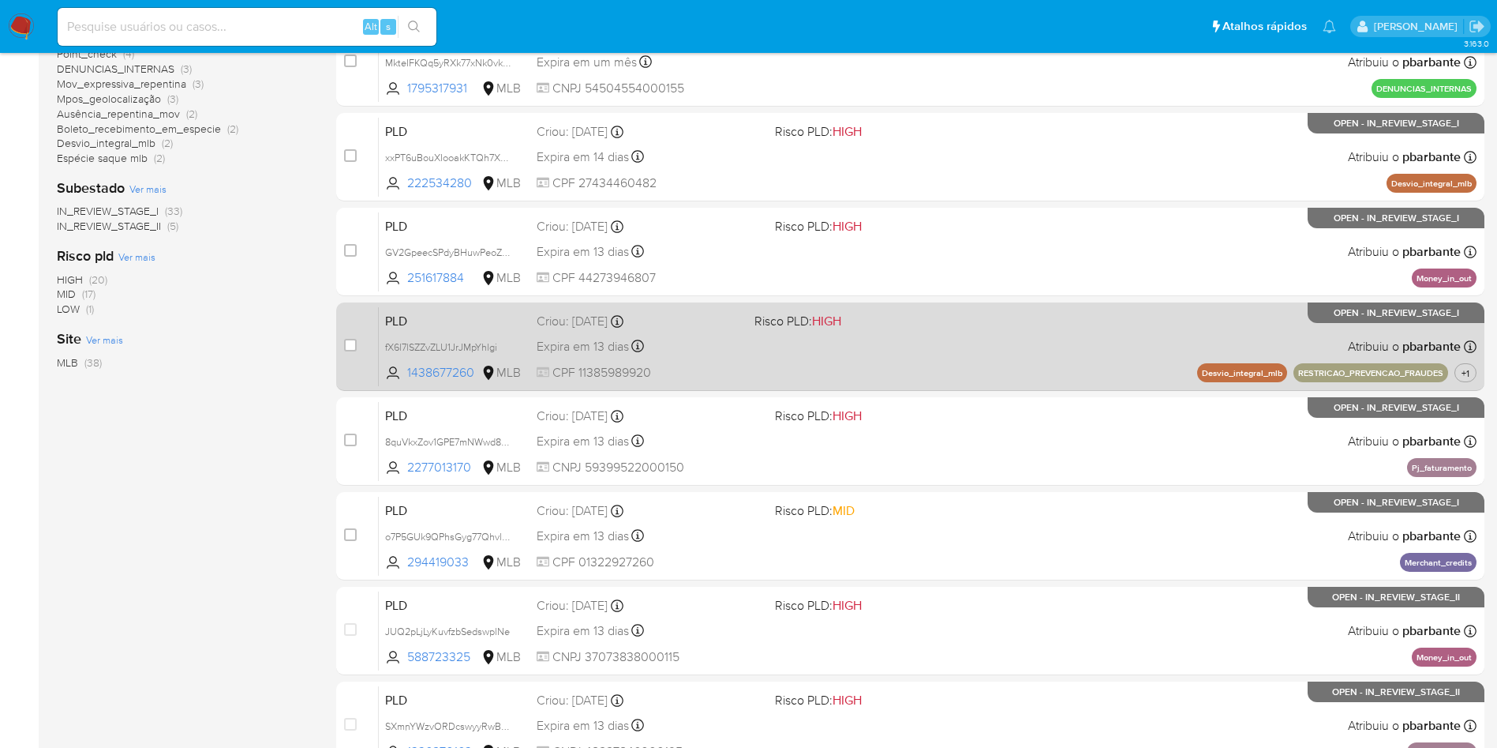
click at [938, 330] on span "Risco PLD: HIGH" at bounding box center [857, 319] width 205 height 21
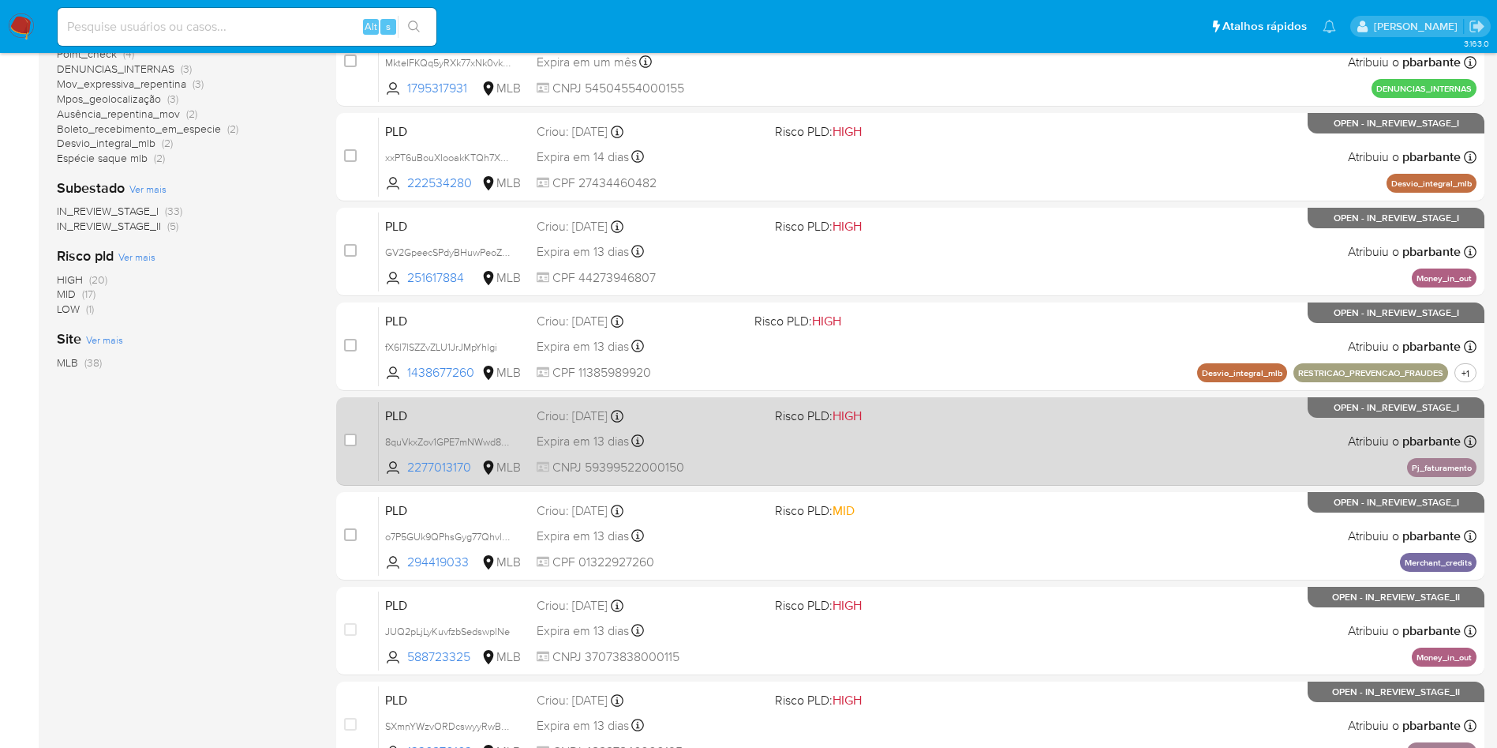
click at [950, 481] on div "PLD 8quVkxZov1GPE7mNWwd8HiYY 2277013170 MLB Risco PLD: HIGH Criou: [DATE] Criou…" at bounding box center [928, 441] width 1098 height 80
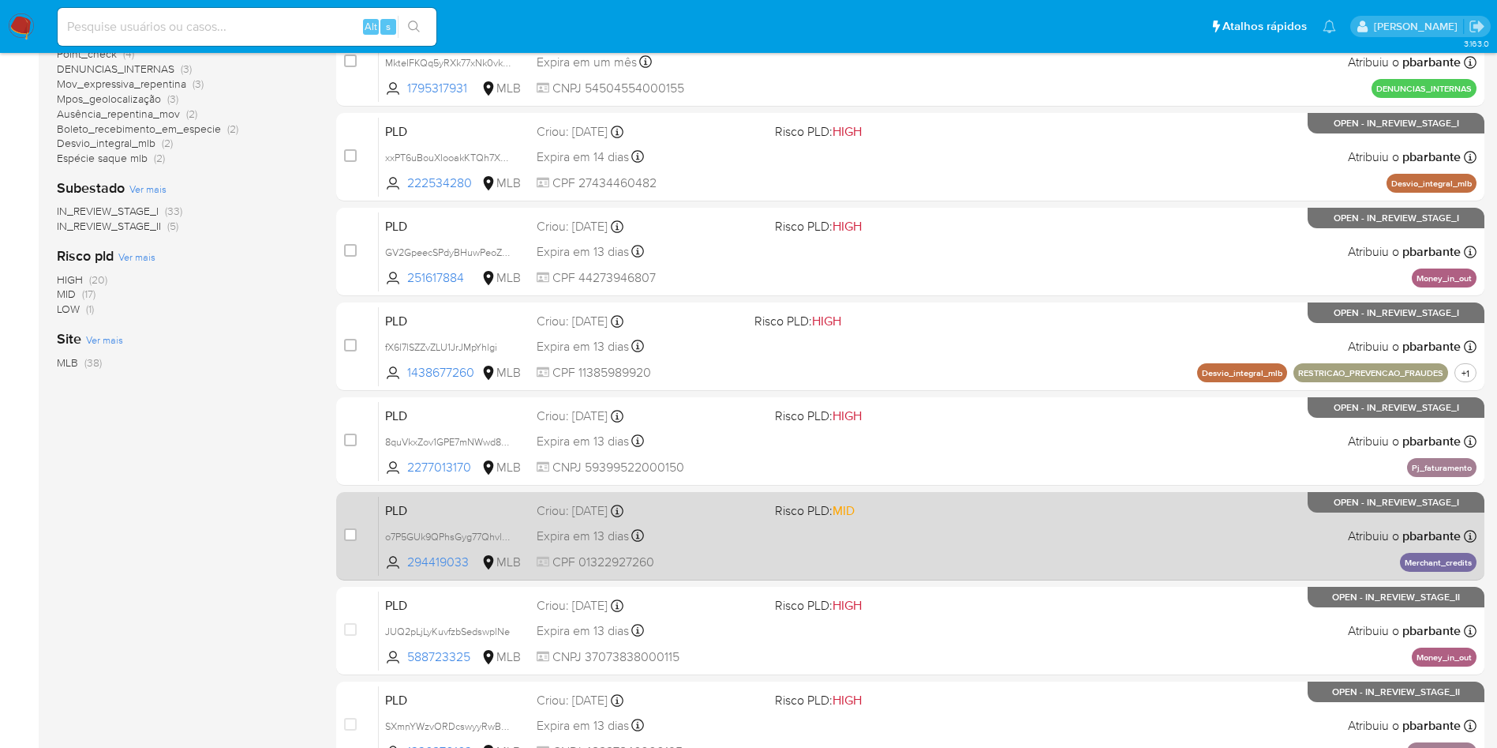
click at [954, 575] on div "PLD o7P5GUk9QPhsGyg77Qhvl5Pr 294419033 MLB Risco PLD: MID Criou: [DATE] Criou: …" at bounding box center [928, 536] width 1098 height 80
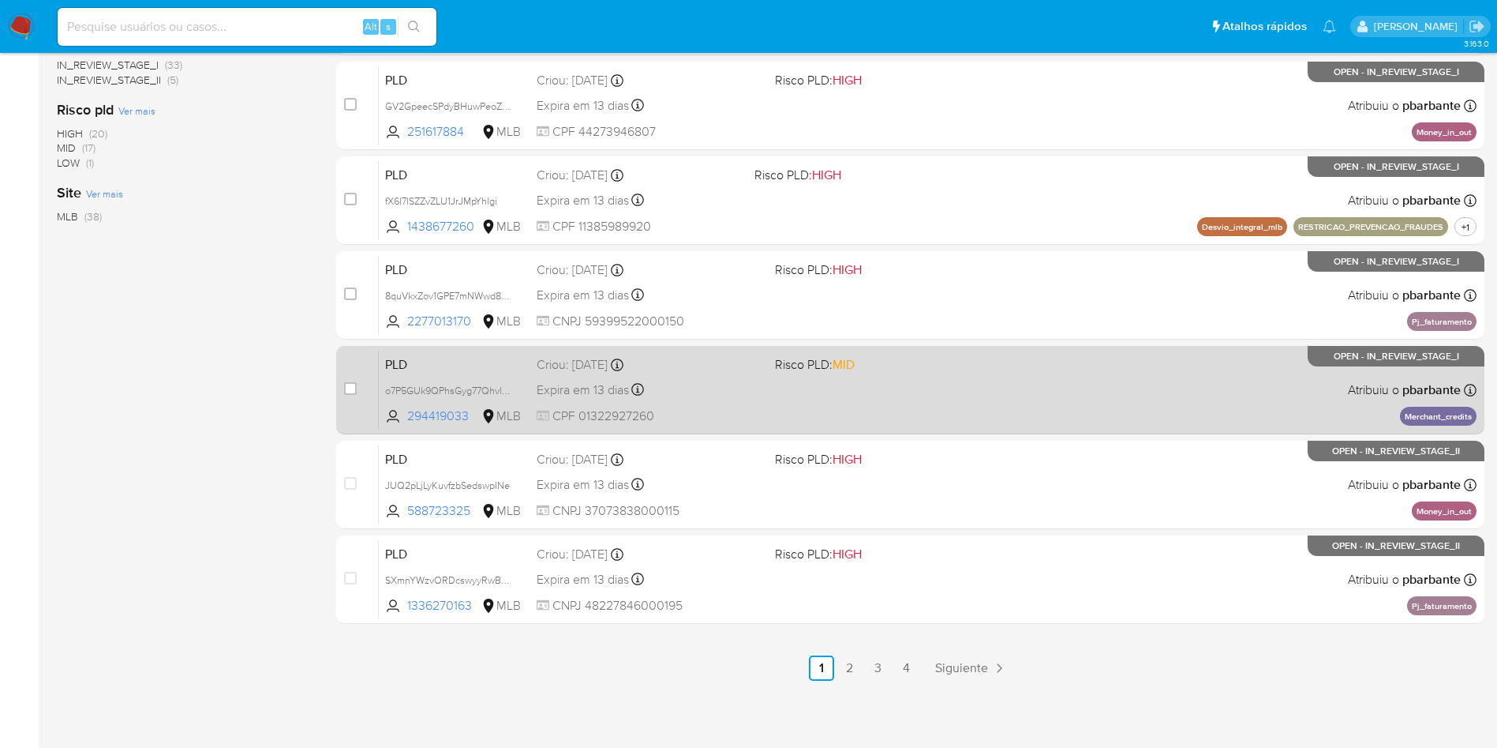
scroll to position [606, 0]
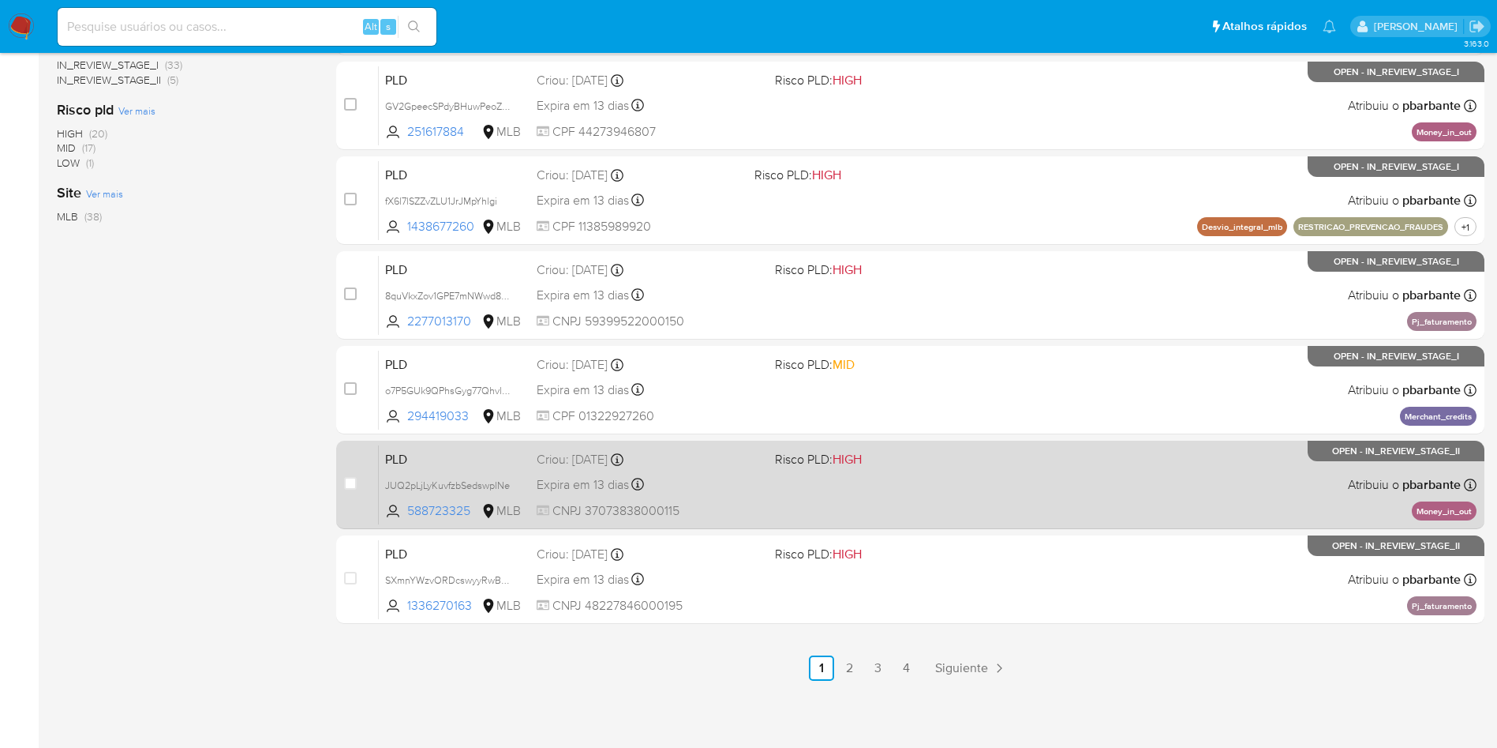
click at [993, 524] on div "PLD JUQ2pLjLyKuvfzbSedswplNe 588723325 MLB Risco PLD: HIGH Criou: [DATE] Criou:…" at bounding box center [928, 484] width 1098 height 80
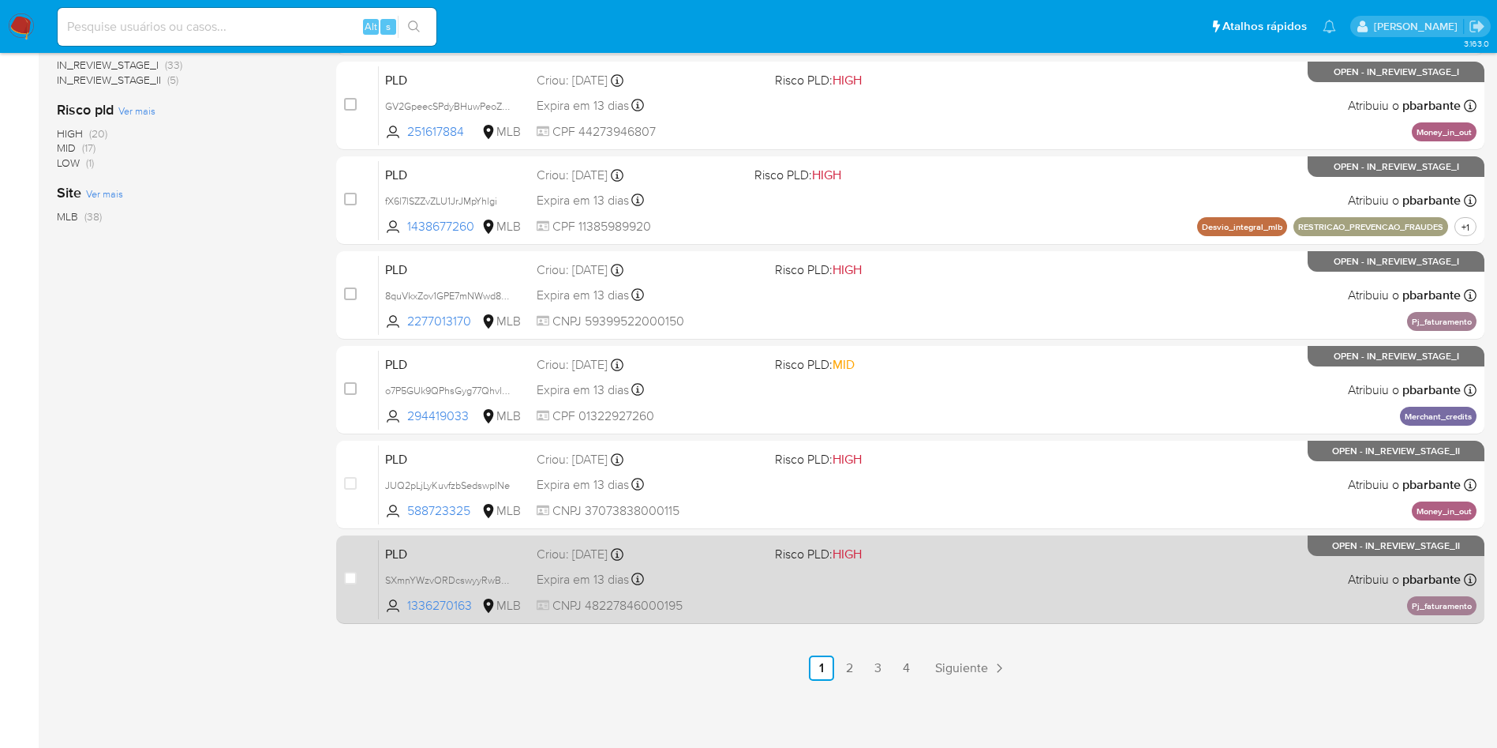
click at [953, 619] on div "PLD SXmnYWzvORDcswyyRwBGCUh6 1336270163 MLB Risco PLD: HIGH Criou: [DATE] Criou…" at bounding box center [928, 579] width 1098 height 80
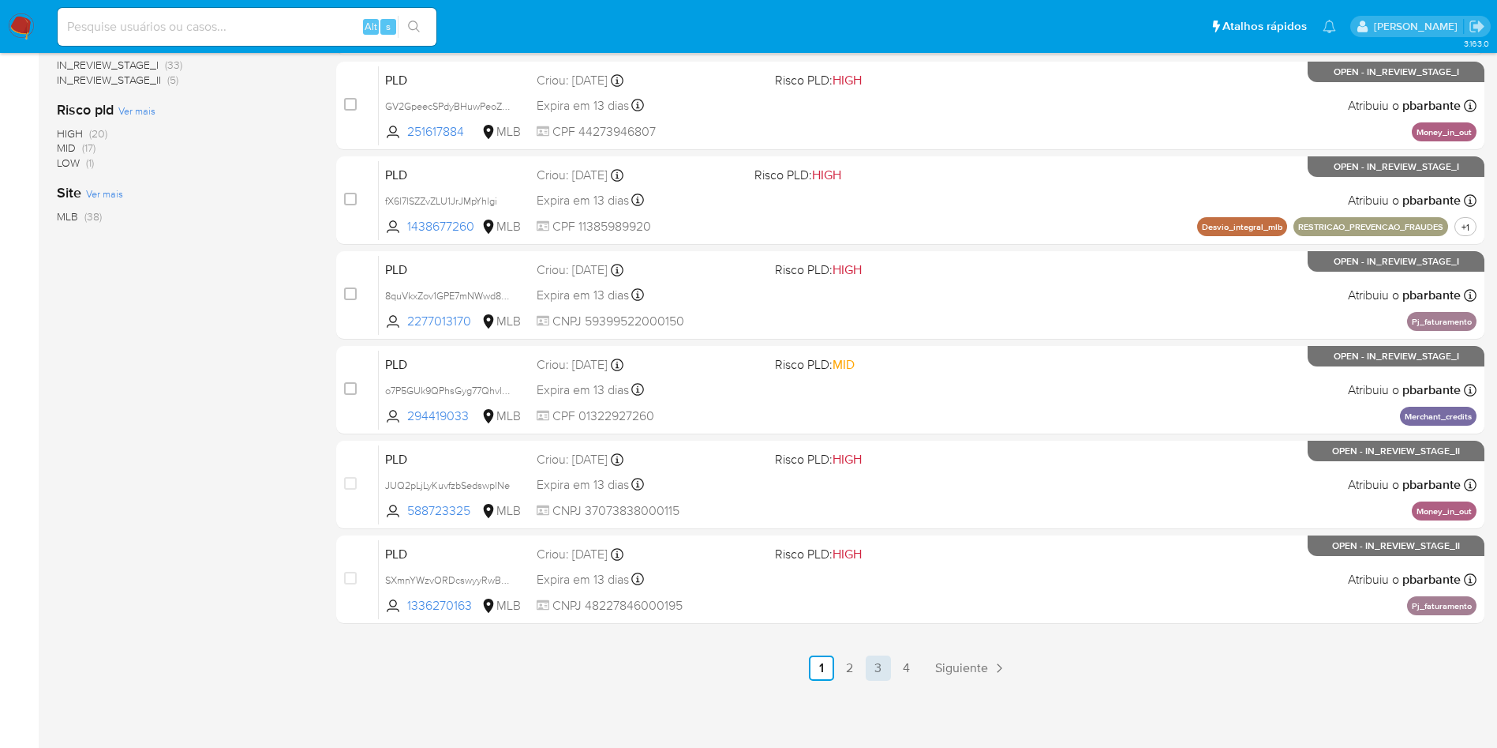
scroll to position [682, 0]
click at [863, 659] on link "2" at bounding box center [850, 667] width 25 height 25
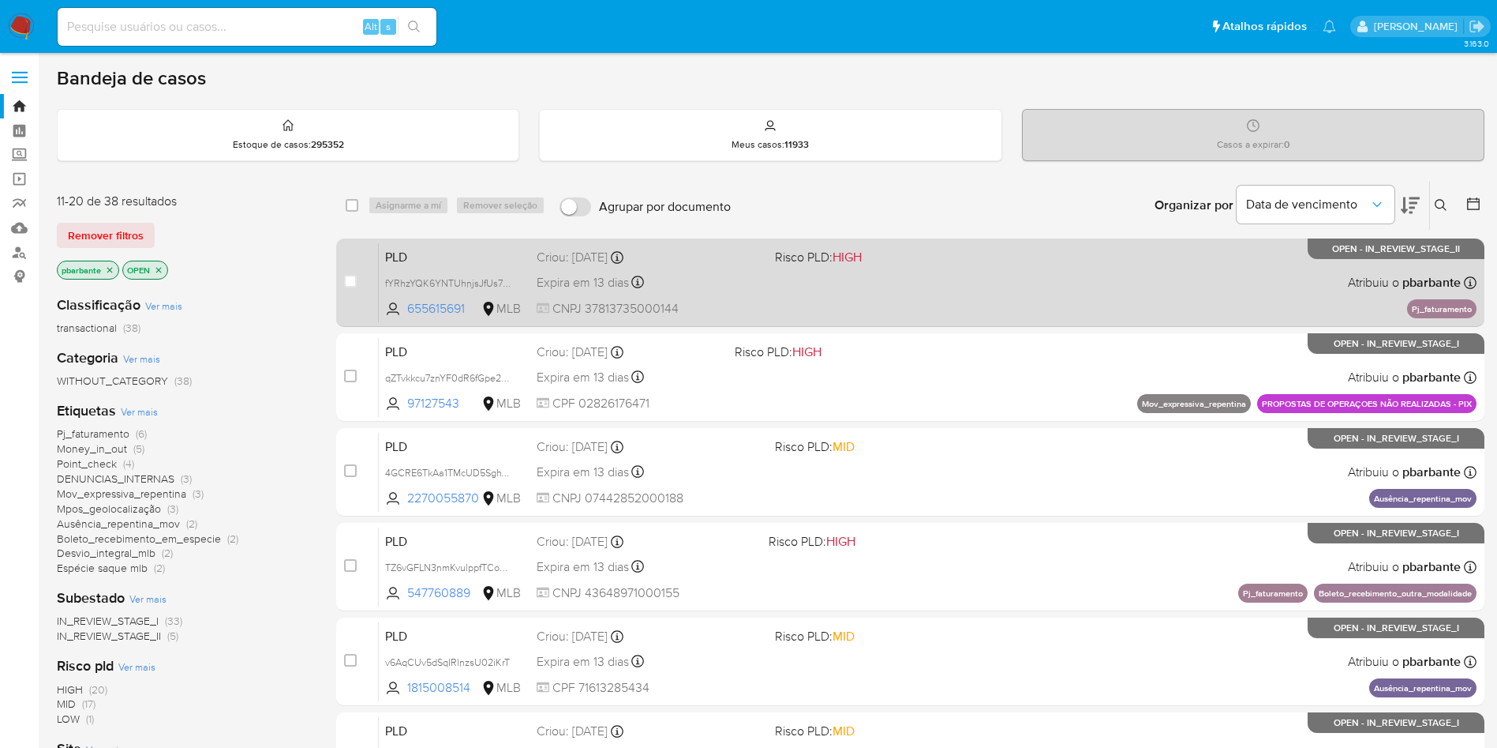
click at [880, 305] on div "PLD fYRhzYQK6YNTUhnjsJfUs7GL 655615691 MLB Risco PLD: HIGH Criou: [DATE] Criou:…" at bounding box center [928, 282] width 1098 height 80
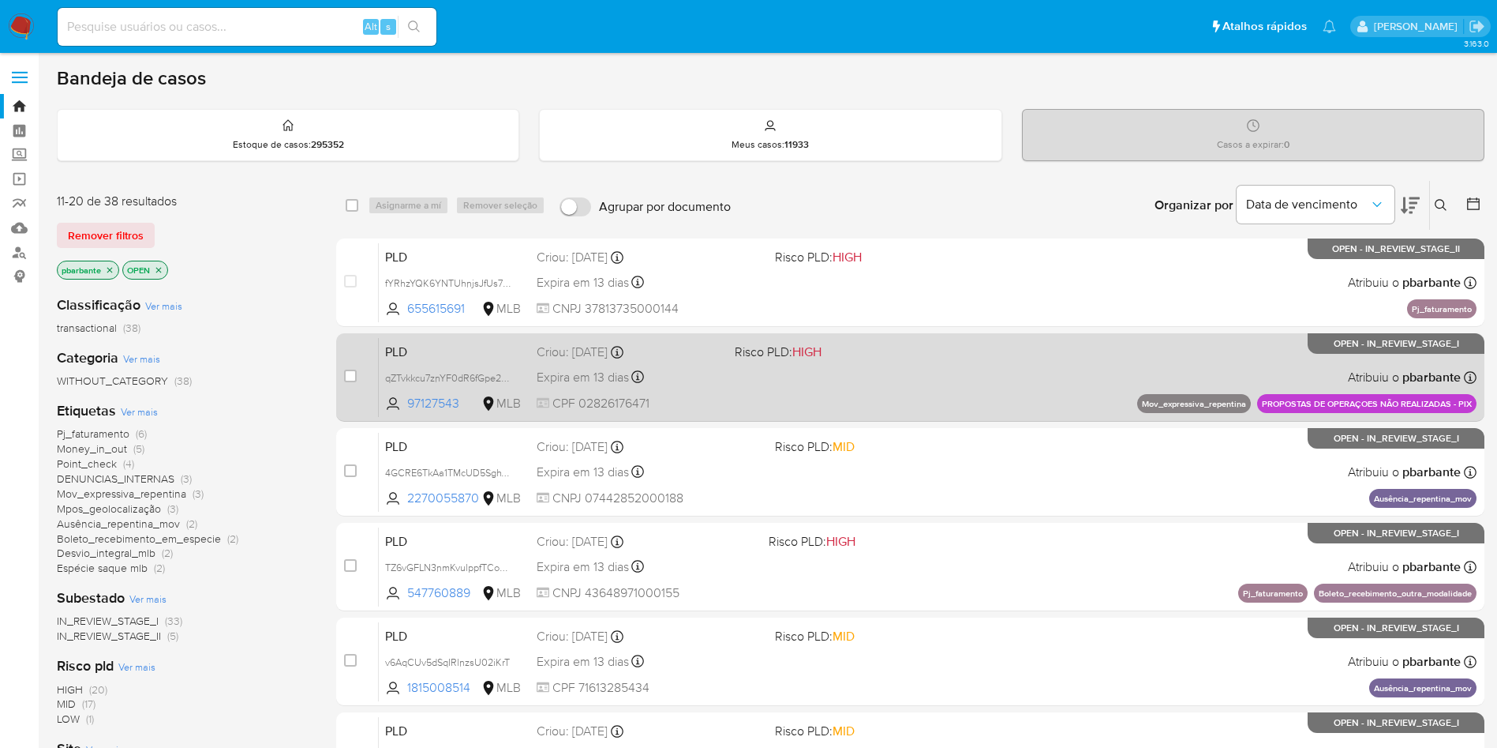
click at [893, 390] on div "PLD qZTvkkcu7znYF0dR6fGpe2Ub 97127543 MLB Risco PLD: HIGH Criou: [DATE] Criou: …" at bounding box center [928, 377] width 1098 height 80
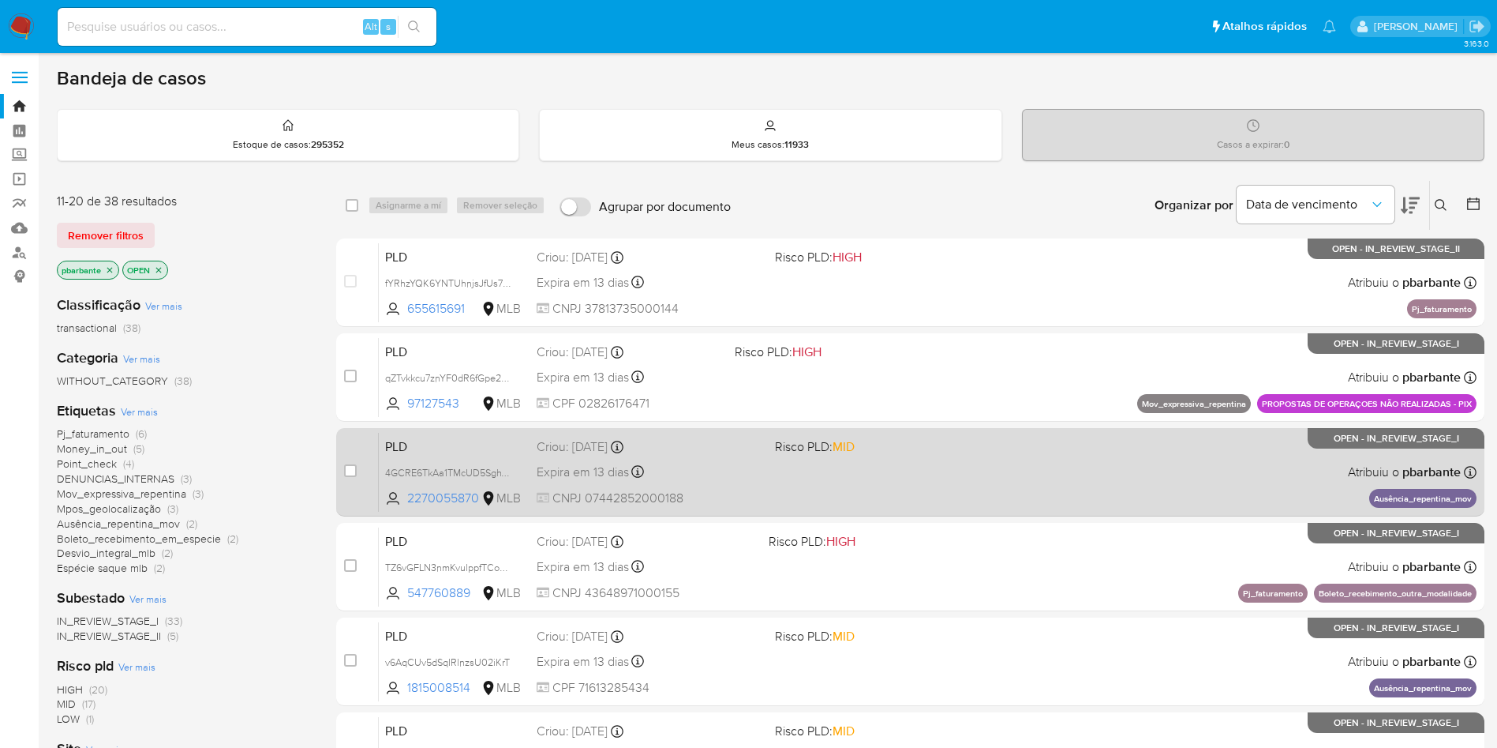
click at [893, 498] on div "PLD 4GCRE6TkAa1TMcUD5SghVoFA 2270055870 MLB Risco PLD: MID Criou: [DATE] Criou:…" at bounding box center [928, 472] width 1098 height 80
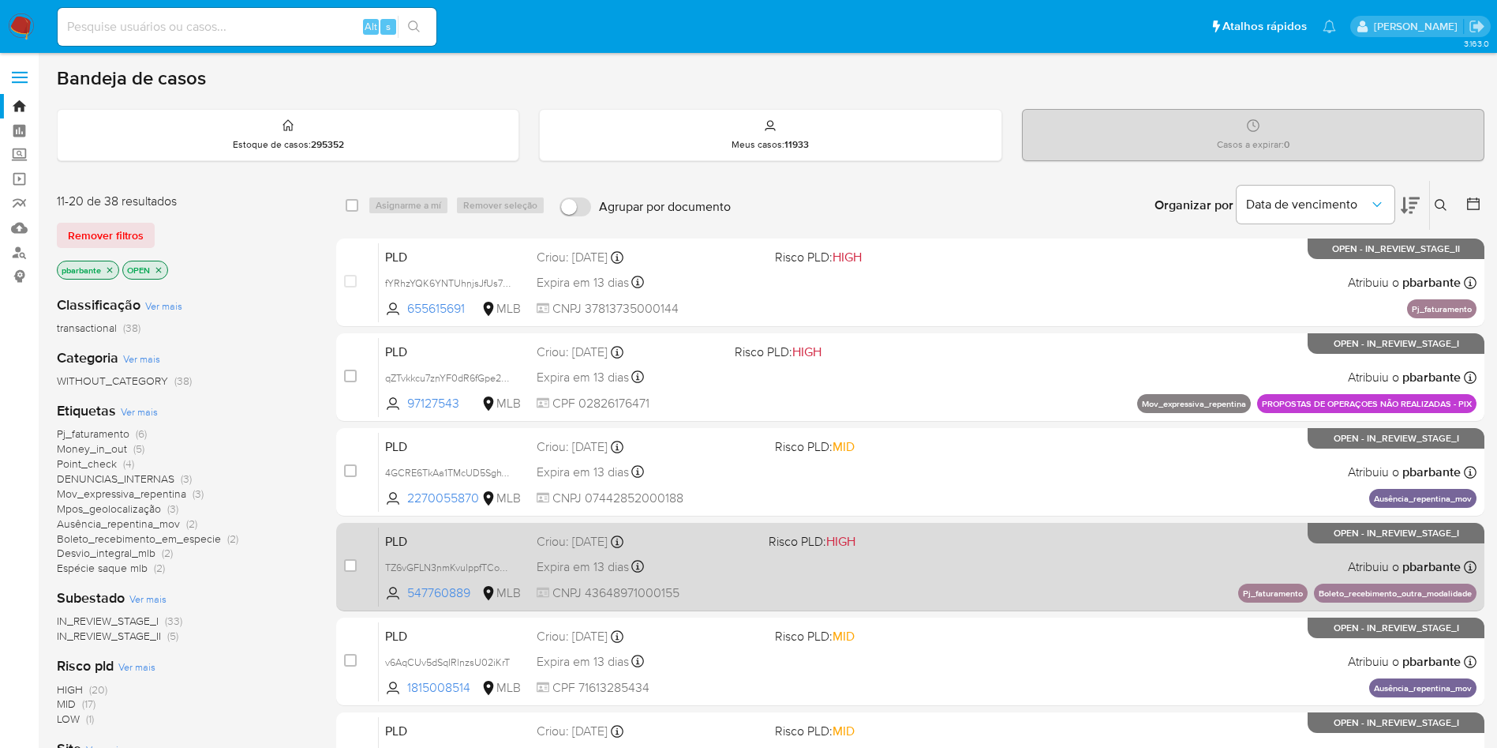
click at [891, 597] on div "PLD TZ6vGFLN3nmKvulppfTCoMFv 547760889 MLB Risco PLD: HIGH Criou: [DATE] Criou:…" at bounding box center [928, 567] width 1098 height 80
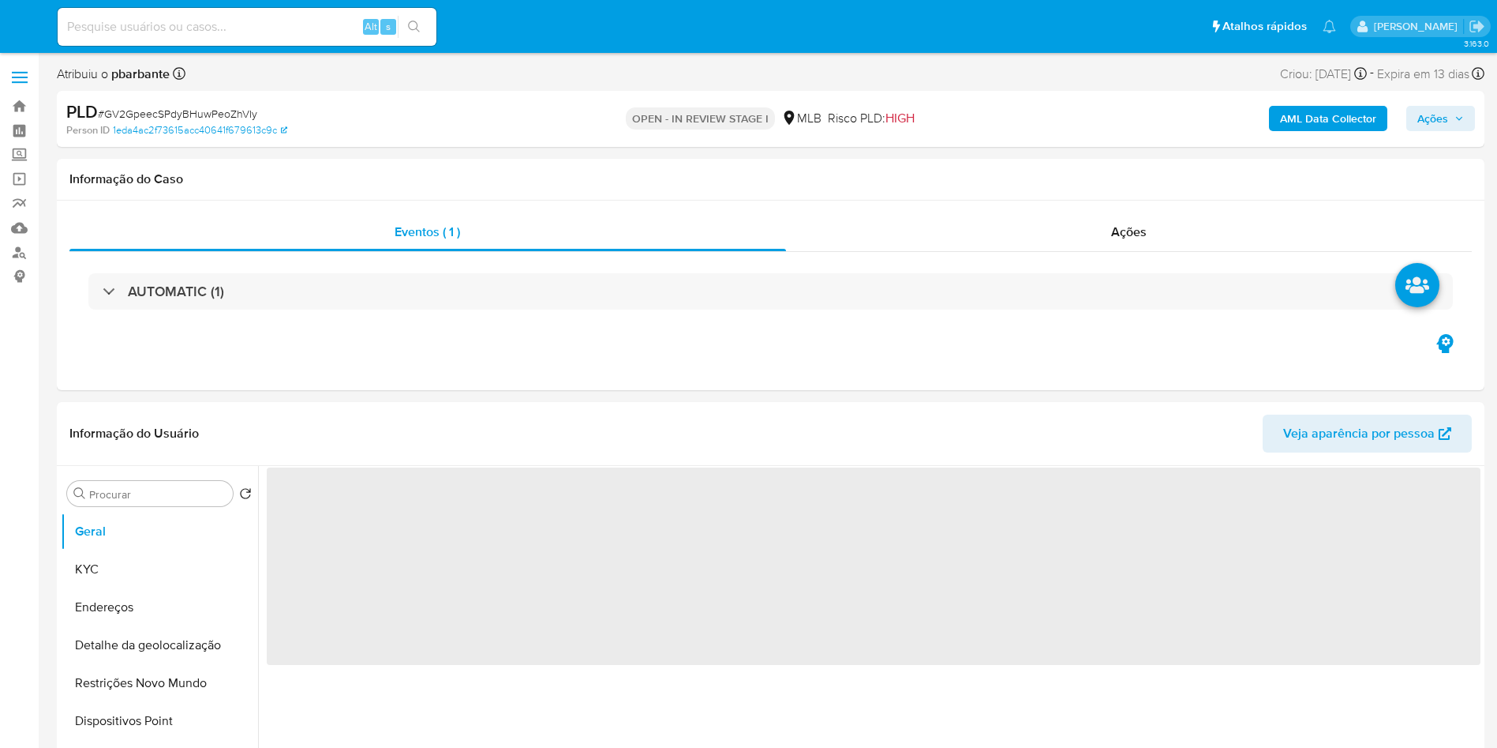
select select "10"
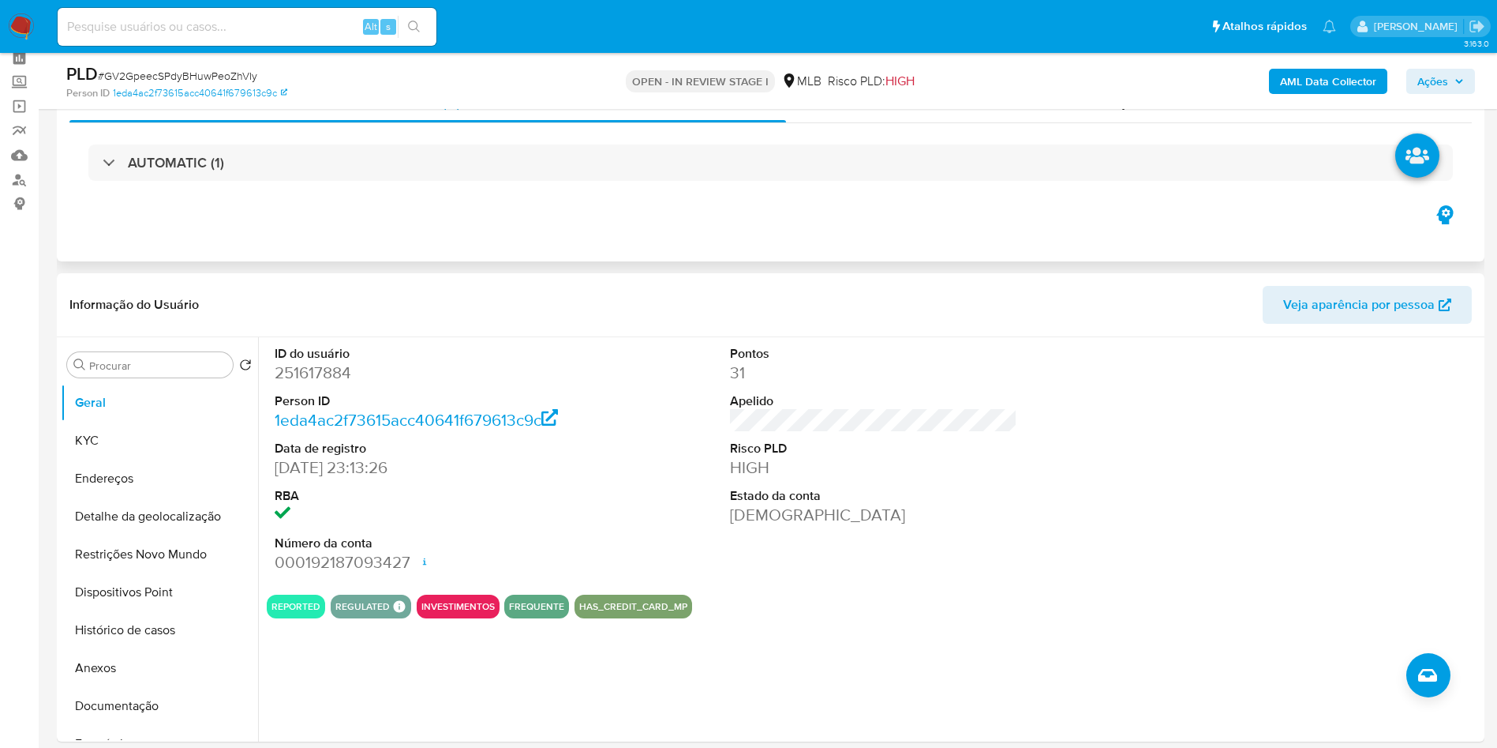
scroll to position [52, 0]
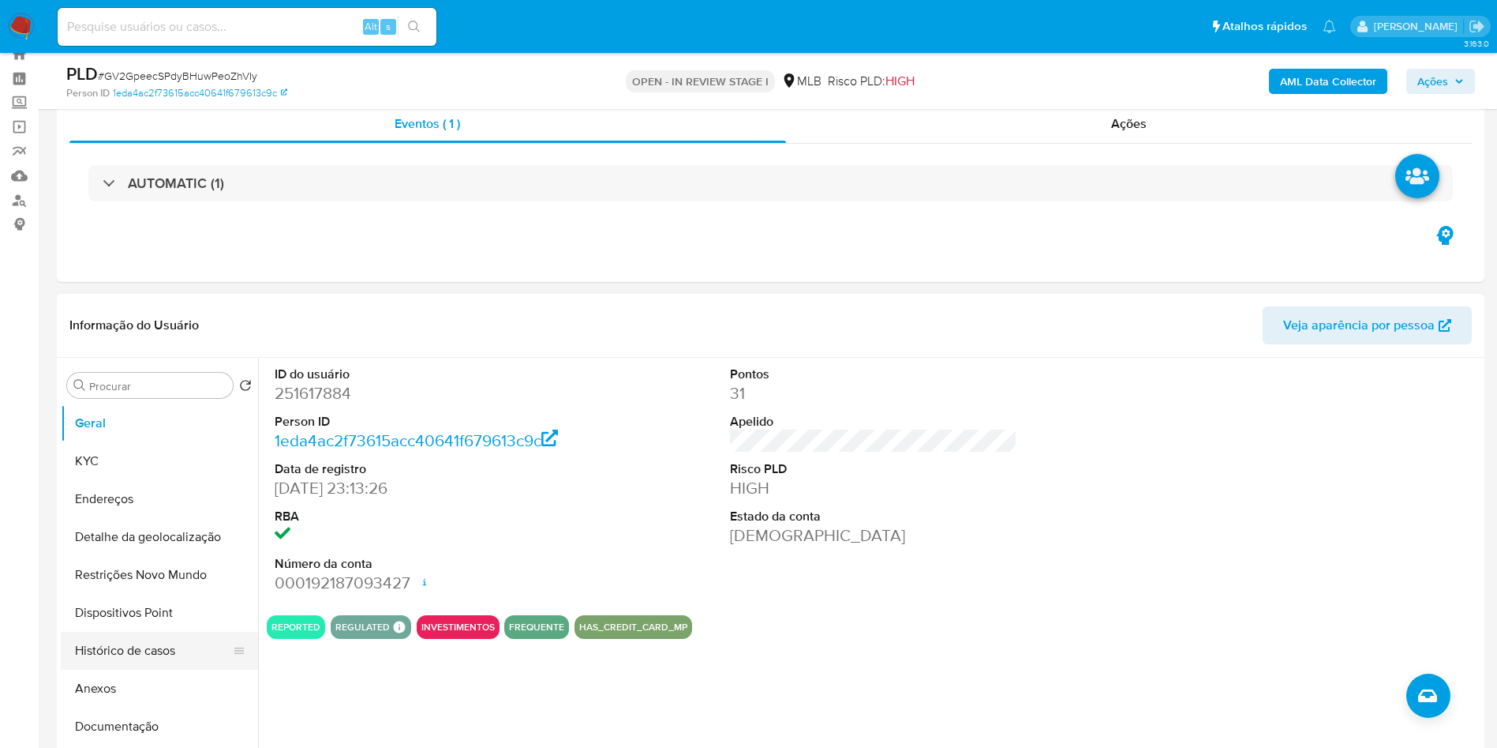
click at [134, 664] on button "Histórico de casos" at bounding box center [153, 651] width 185 height 38
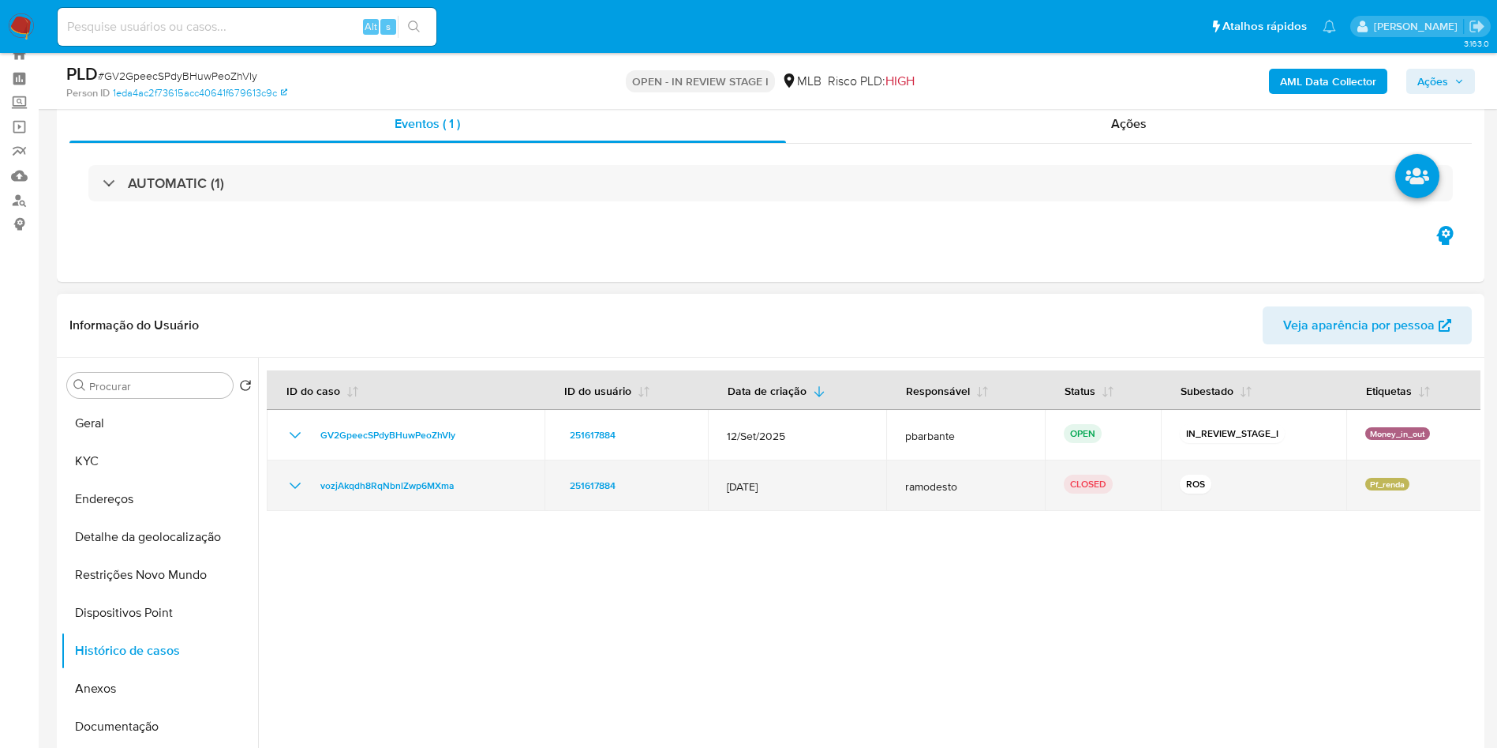
click at [307, 495] on div "vozjAkqdh8RqNbnlZwp6MXma" at bounding box center [406, 485] width 240 height 19
click at [297, 495] on icon "Mostrar/Ocultar" at bounding box center [295, 485] width 19 height 19
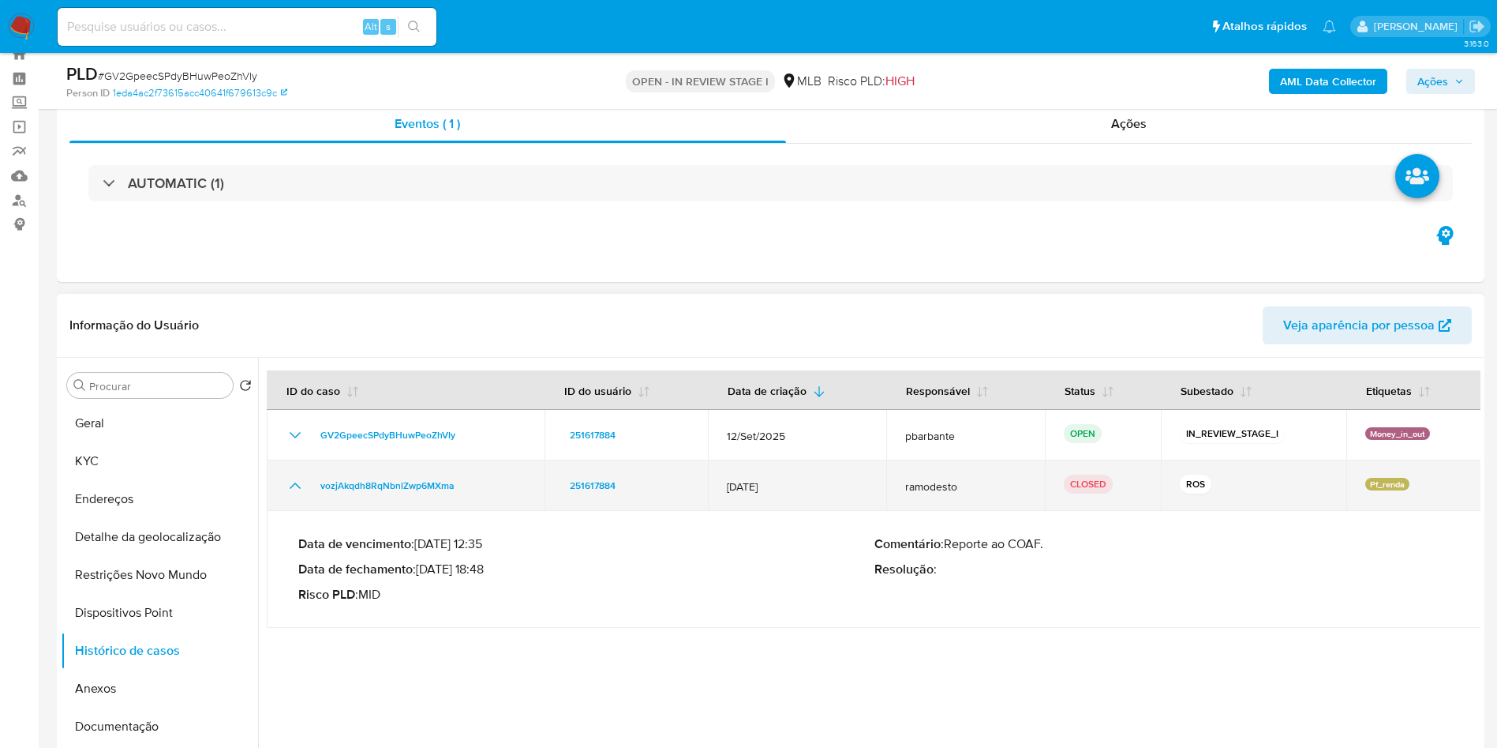
click at [297, 489] on icon "Mostrar/Ocultar" at bounding box center [295, 485] width 11 height 6
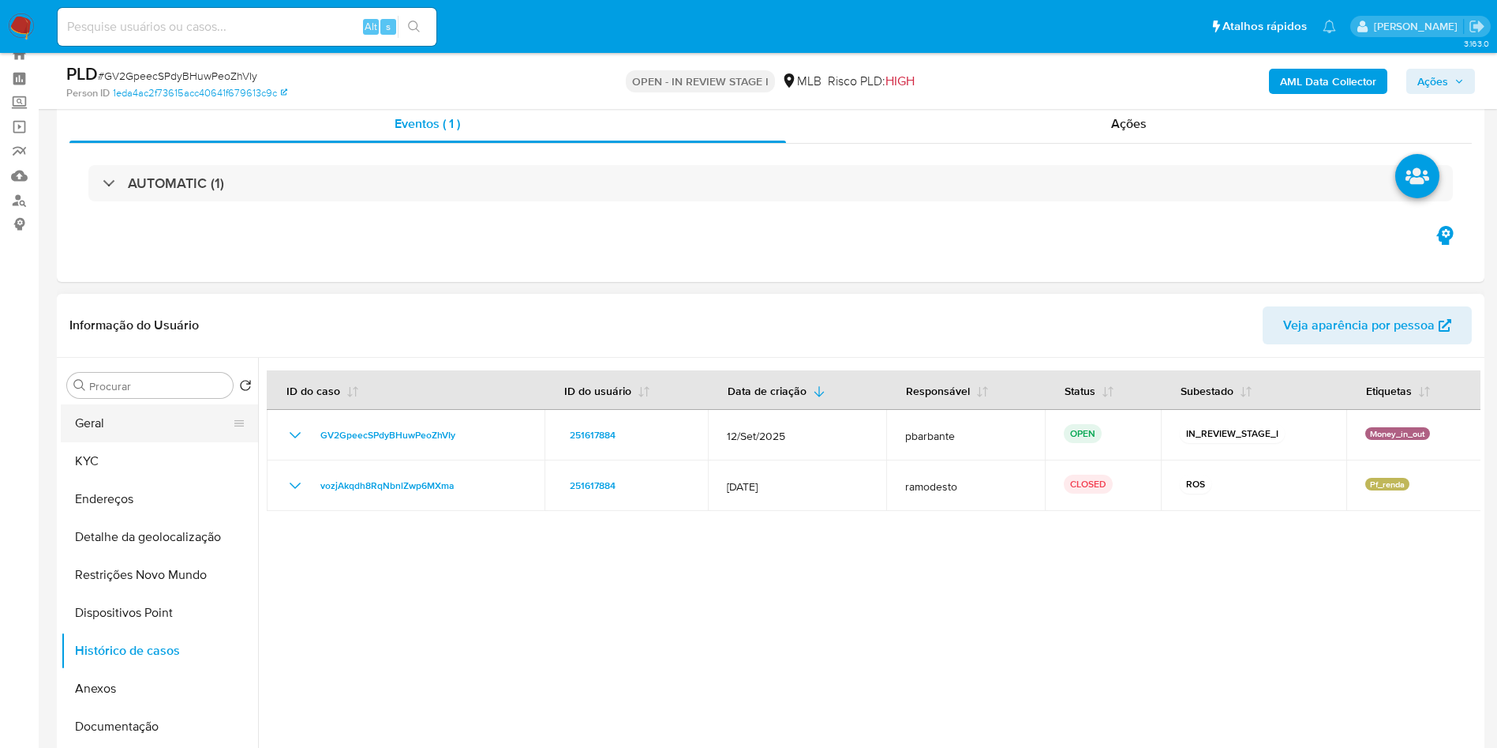
click at [139, 433] on button "Geral" at bounding box center [153, 423] width 185 height 38
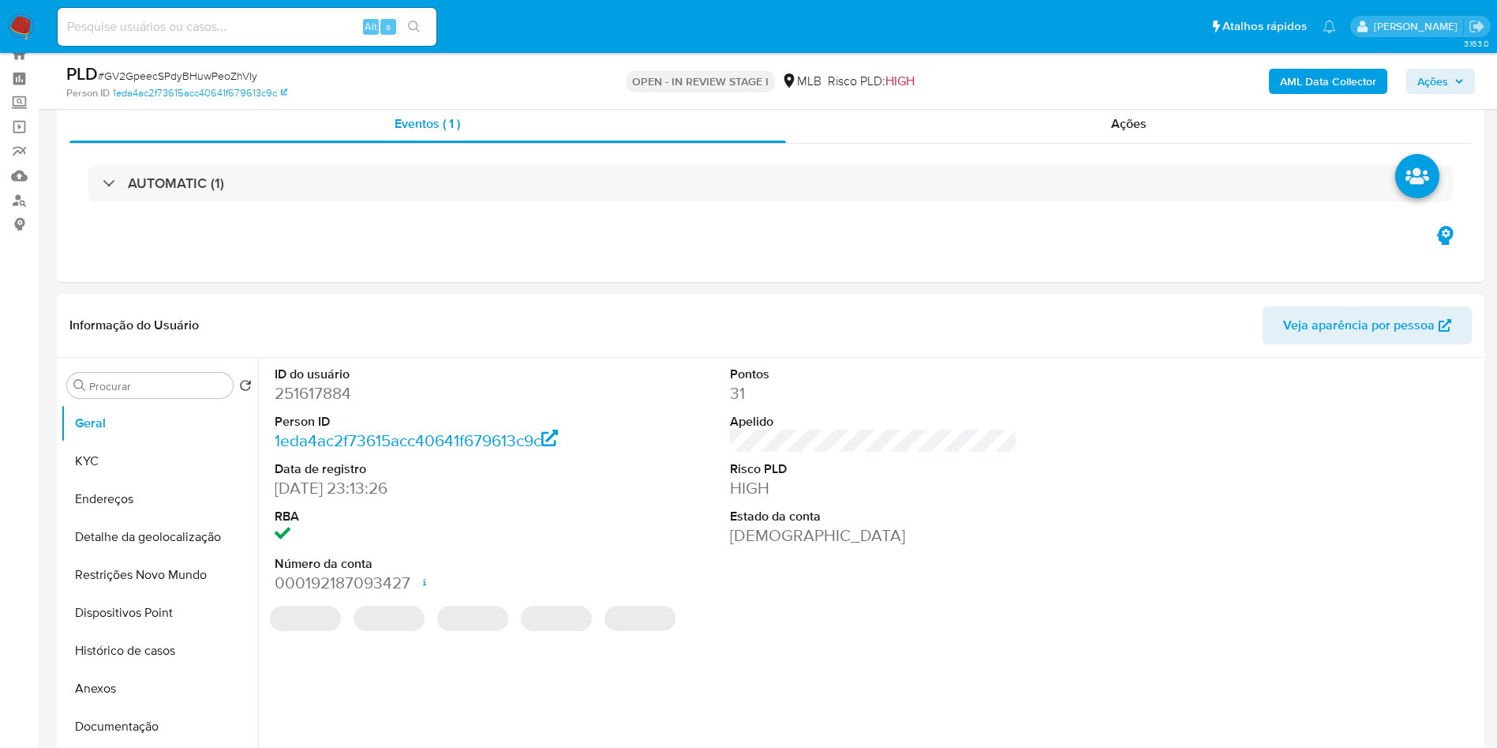
click at [317, 404] on dd "251617884" at bounding box center [419, 393] width 288 height 22
copy dd "251617884"
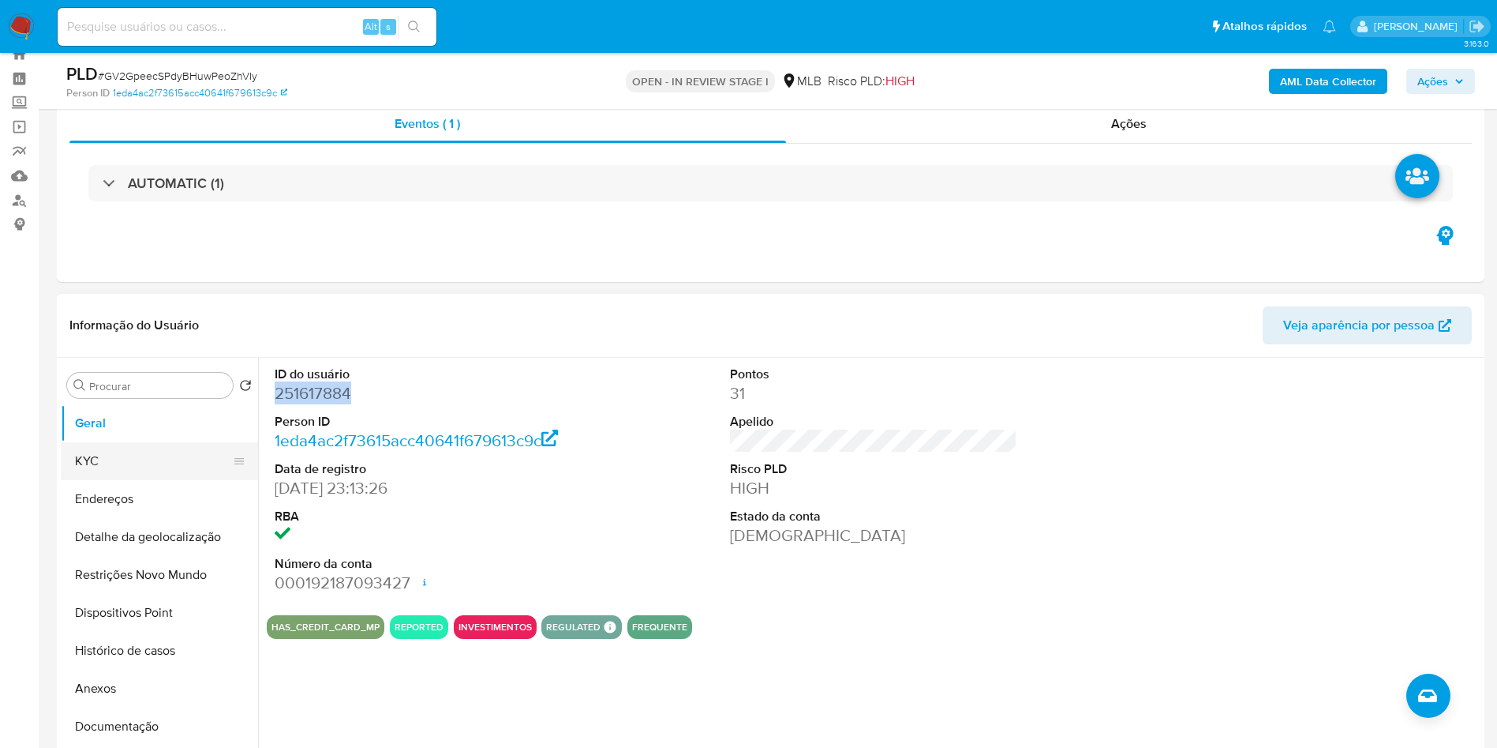
click at [76, 480] on button "KYC" at bounding box center [153, 461] width 185 height 38
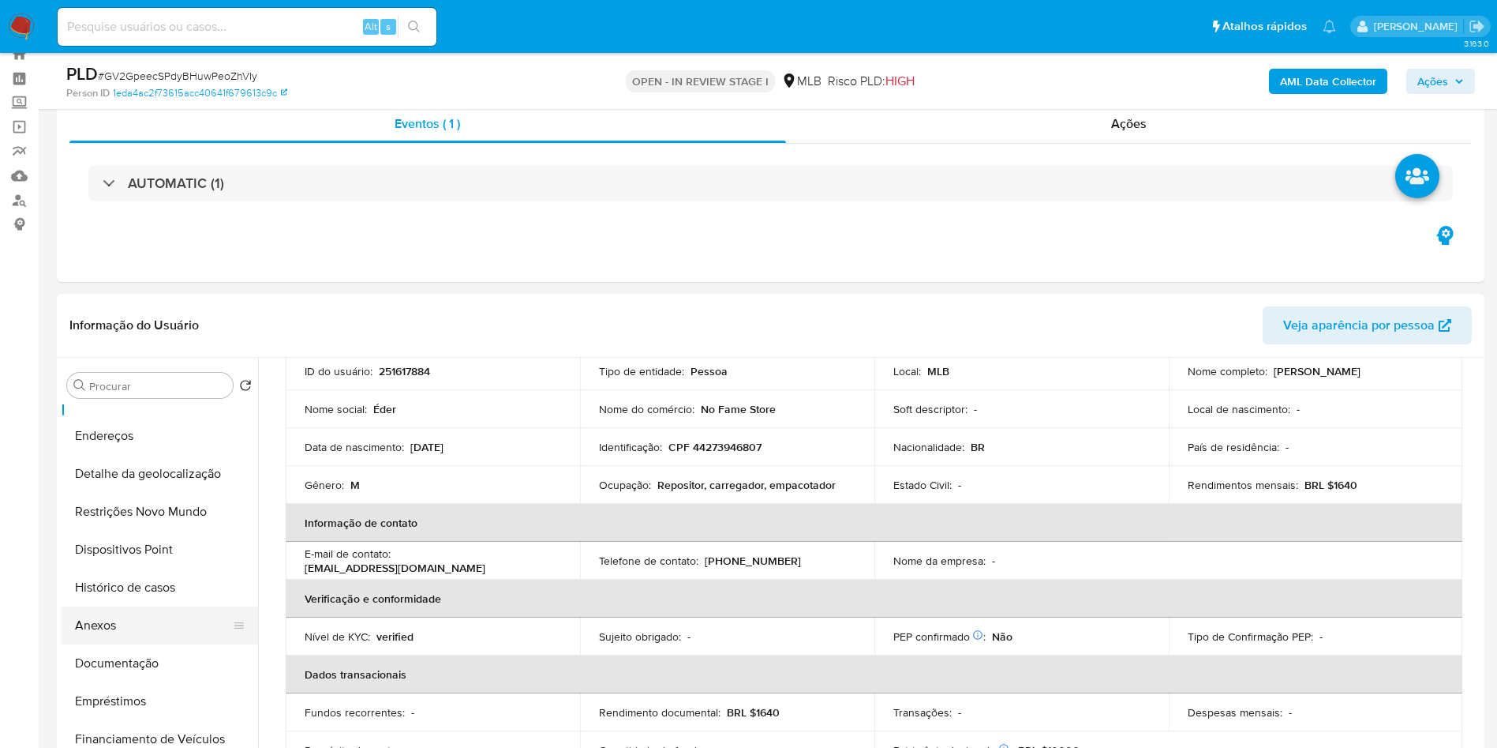
scroll to position [73, 0]
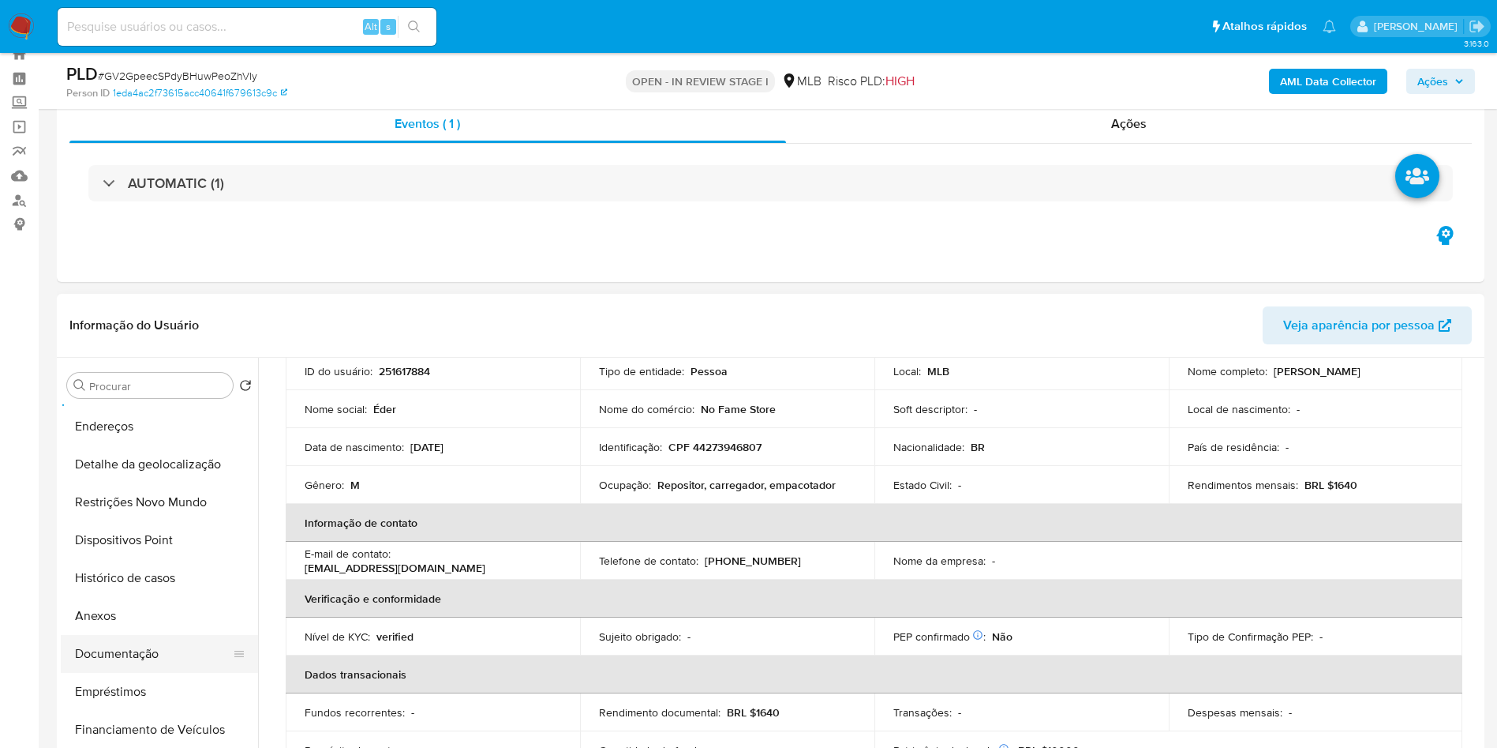
click at [145, 673] on button "Documentação" at bounding box center [153, 654] width 185 height 38
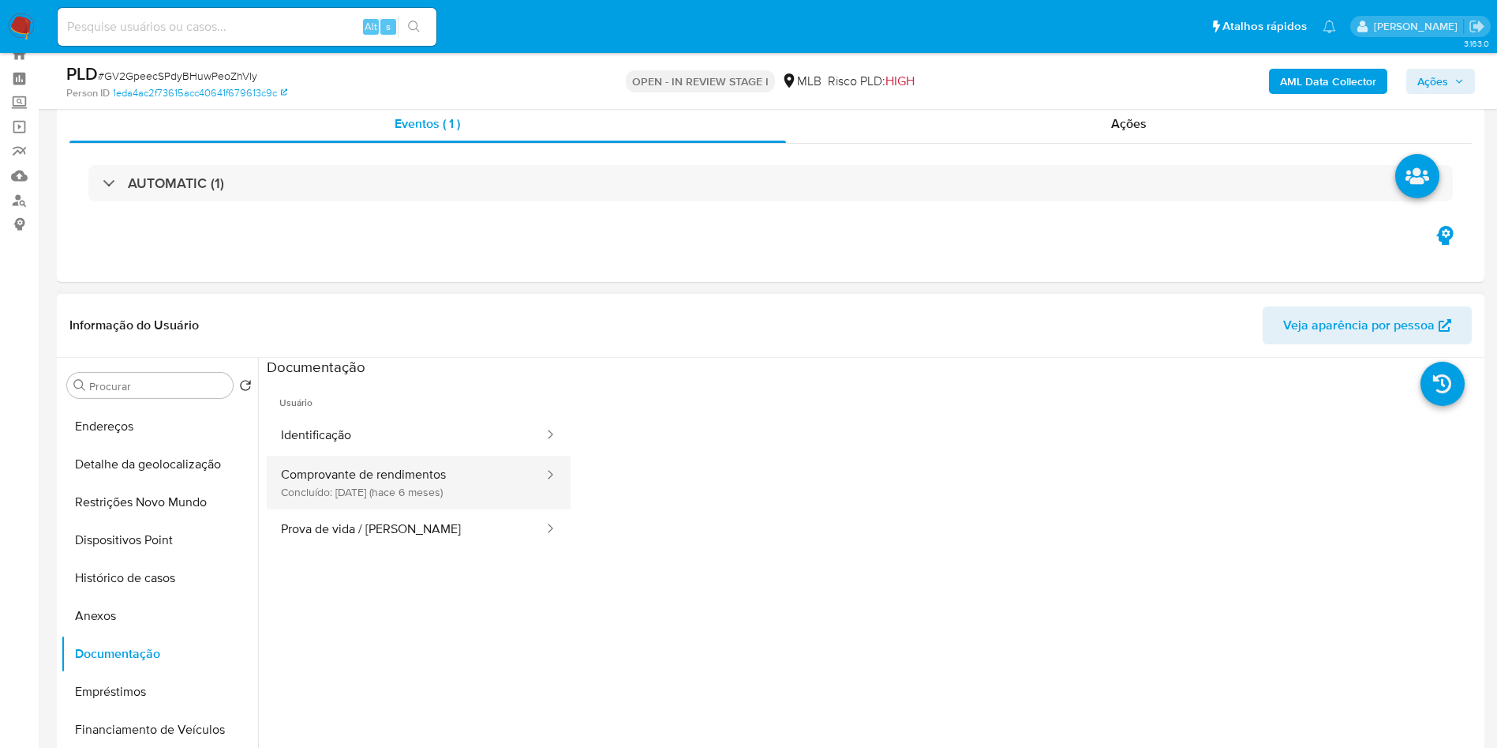
click at [397, 504] on button "Comprovante de rendimentos Concluído: 10/04/2025 (hace 6 meses)" at bounding box center [406, 482] width 279 height 54
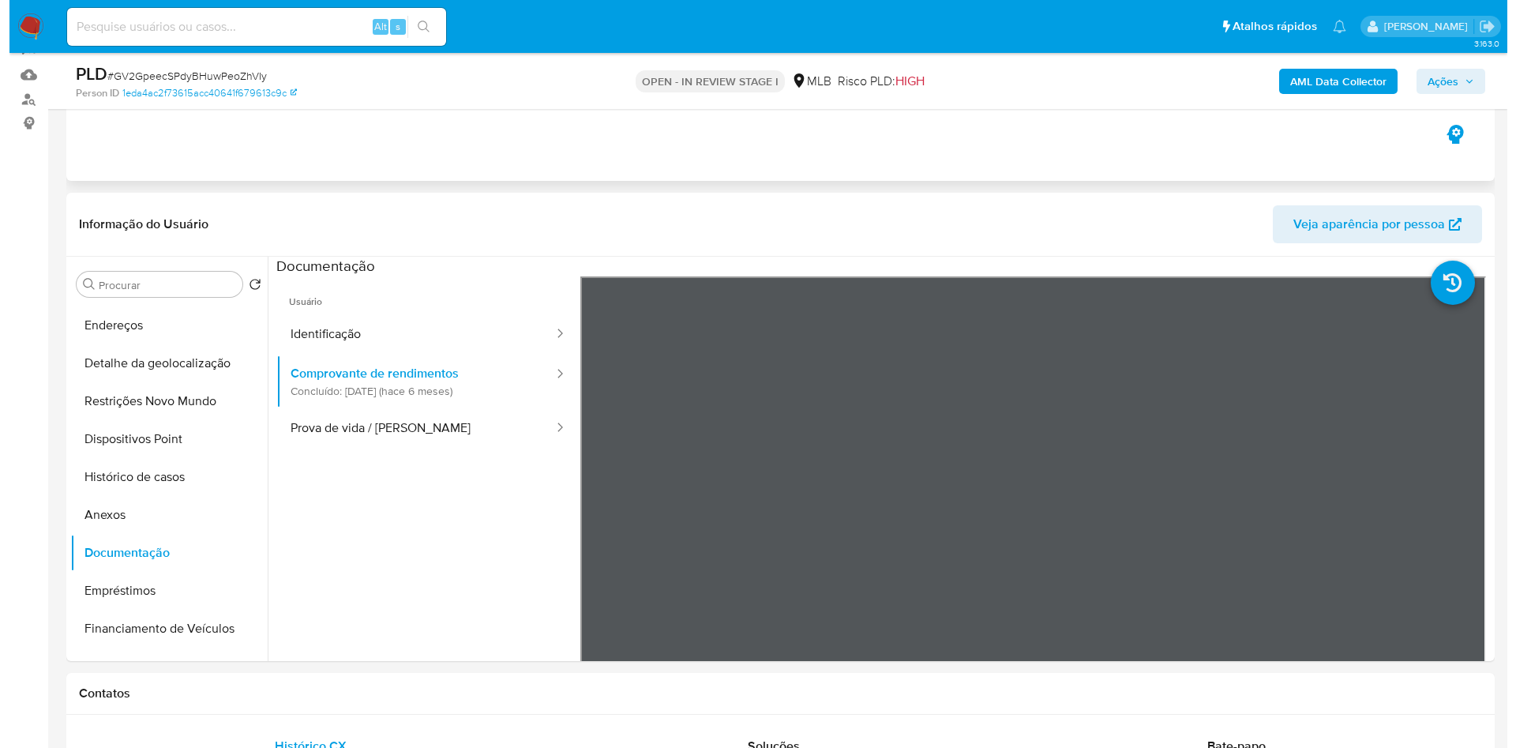
scroll to position [156, 0]
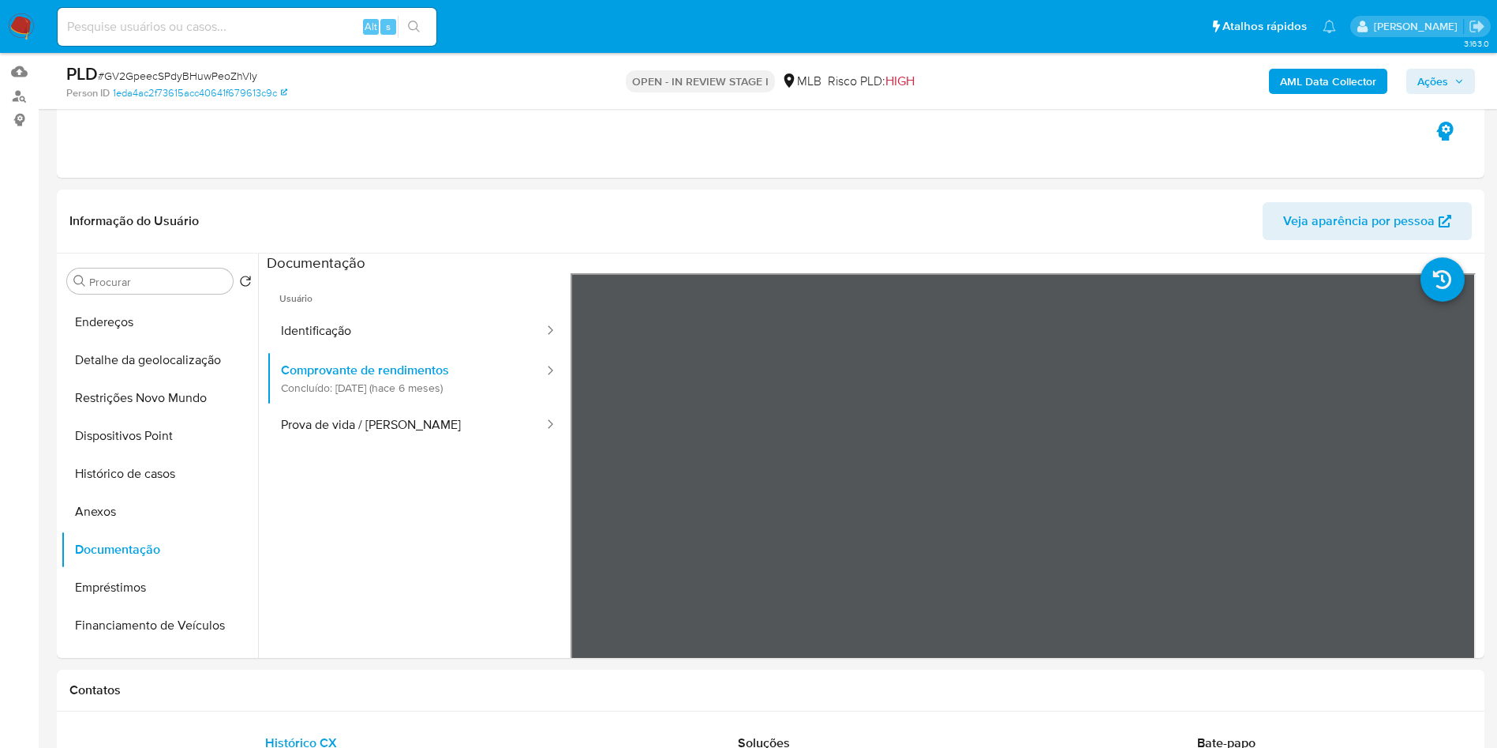
click at [1333, 77] on b "AML Data Collector" at bounding box center [1328, 81] width 96 height 25
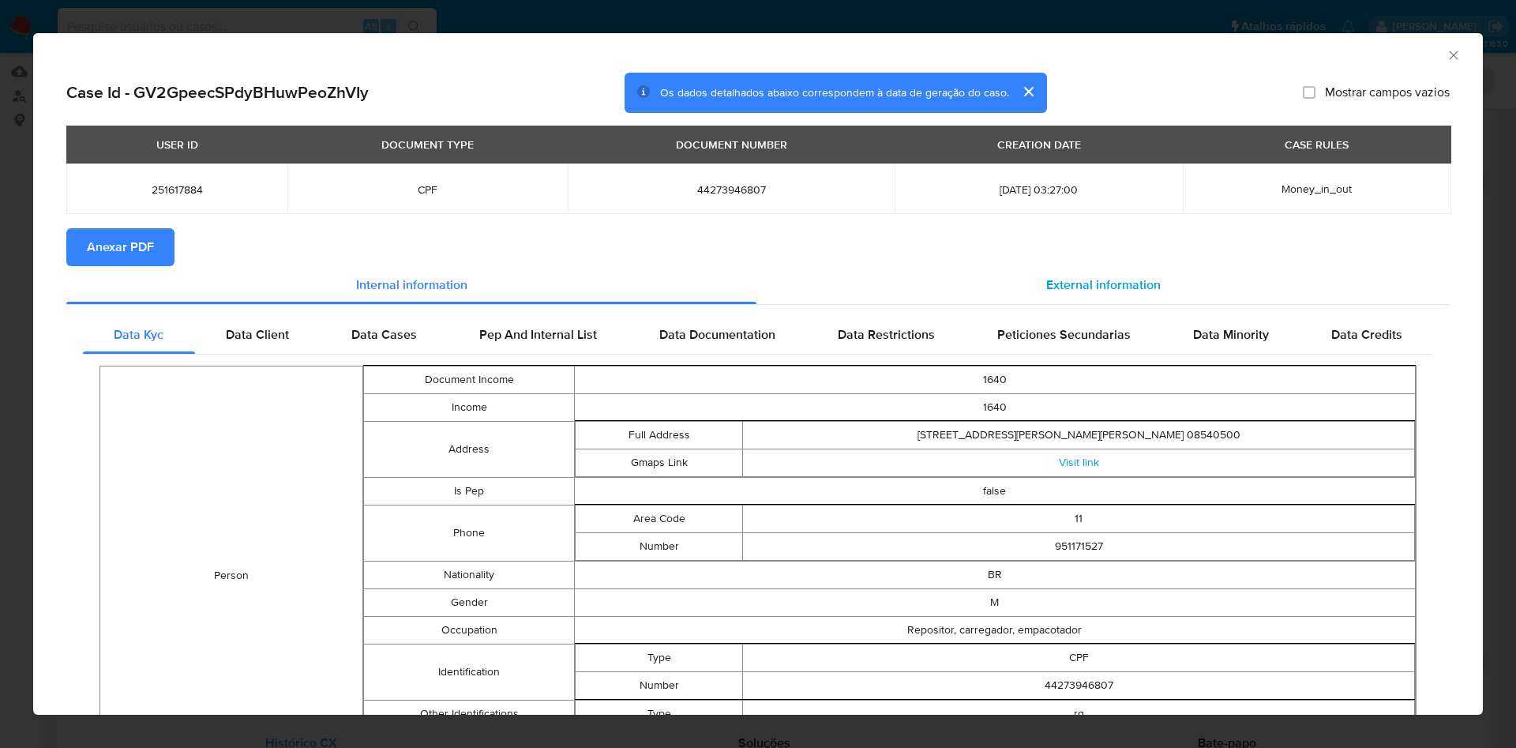
click at [1160, 286] on div "External information" at bounding box center [1102, 285] width 693 height 38
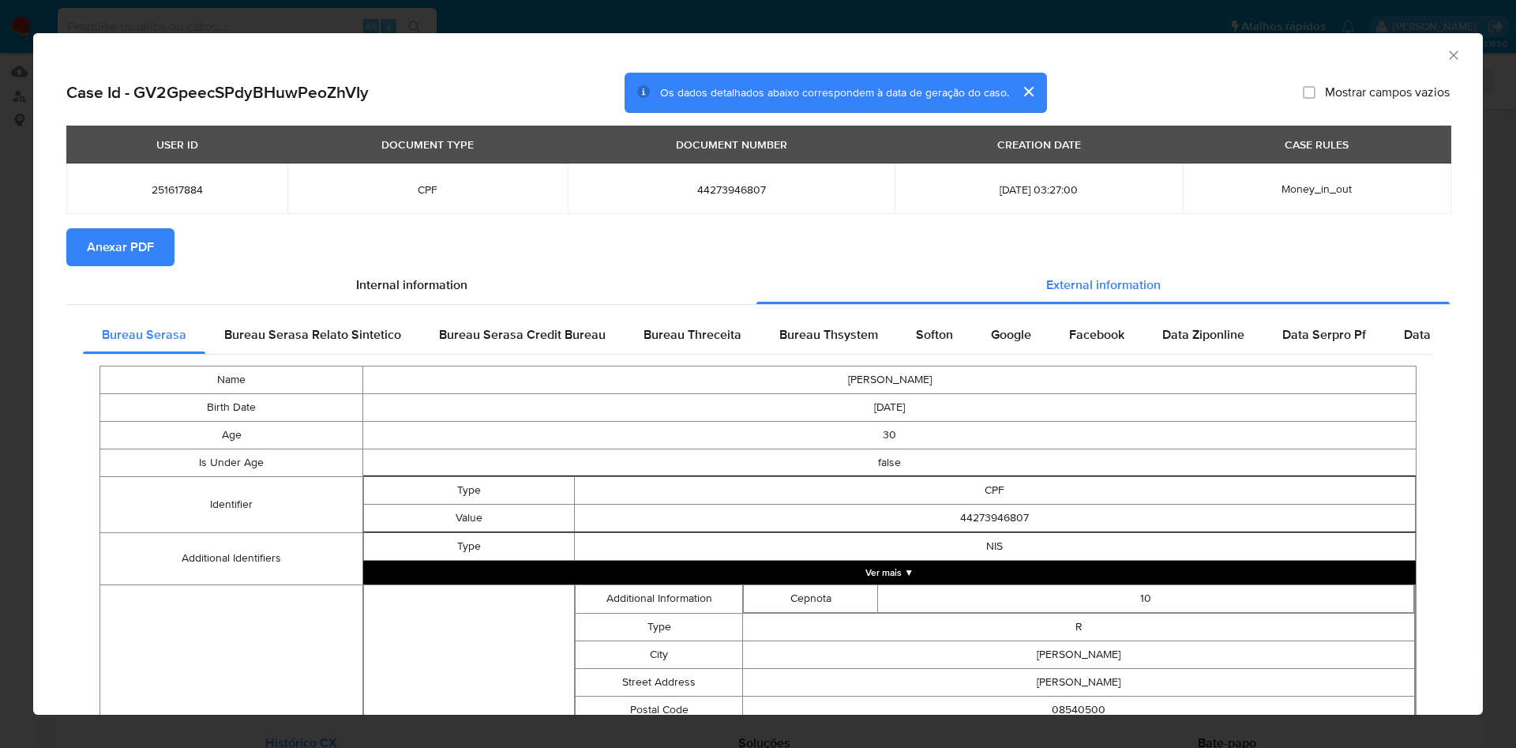
click at [130, 257] on span "Anexar PDF" at bounding box center [120, 247] width 67 height 35
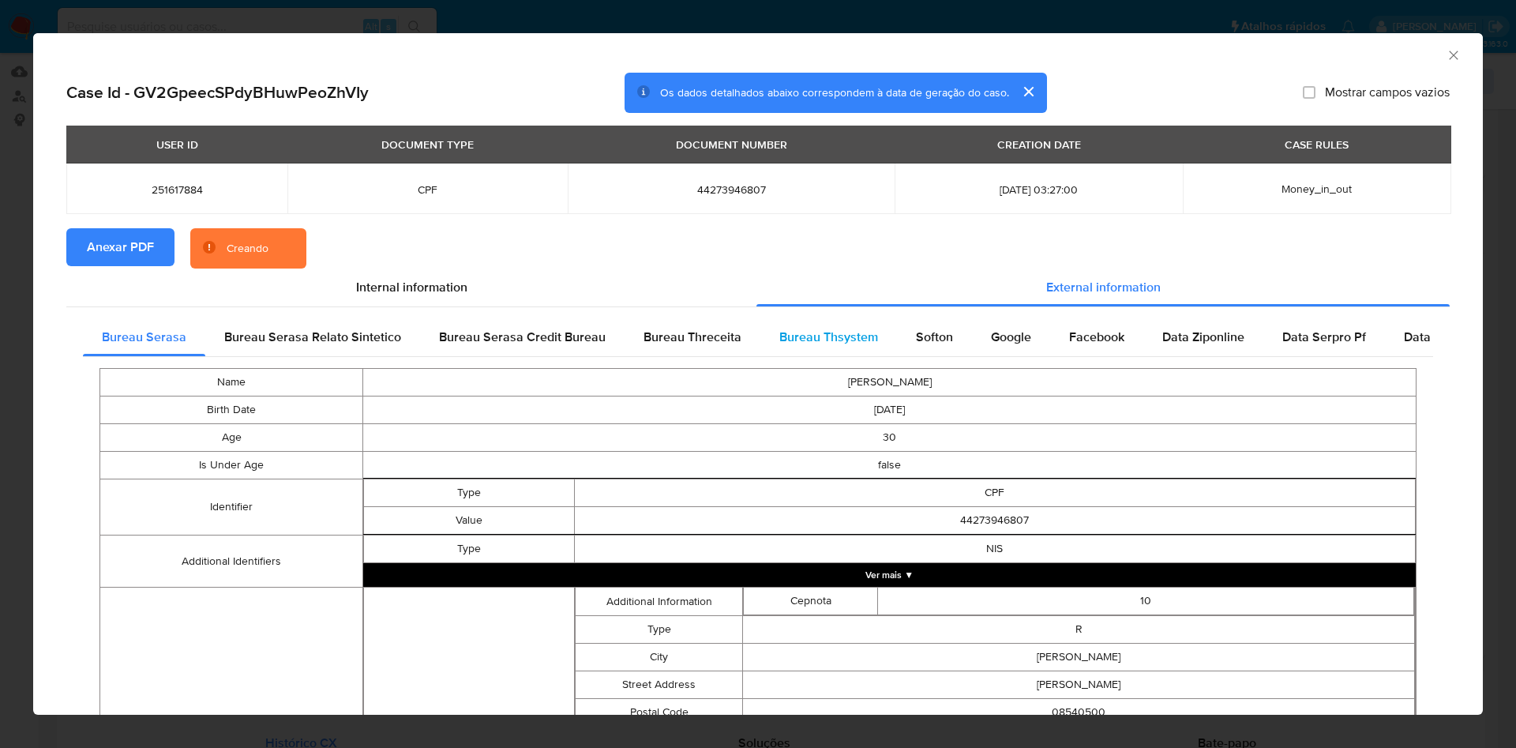
click at [793, 332] on span "Bureau Thsystem" at bounding box center [828, 337] width 99 height 18
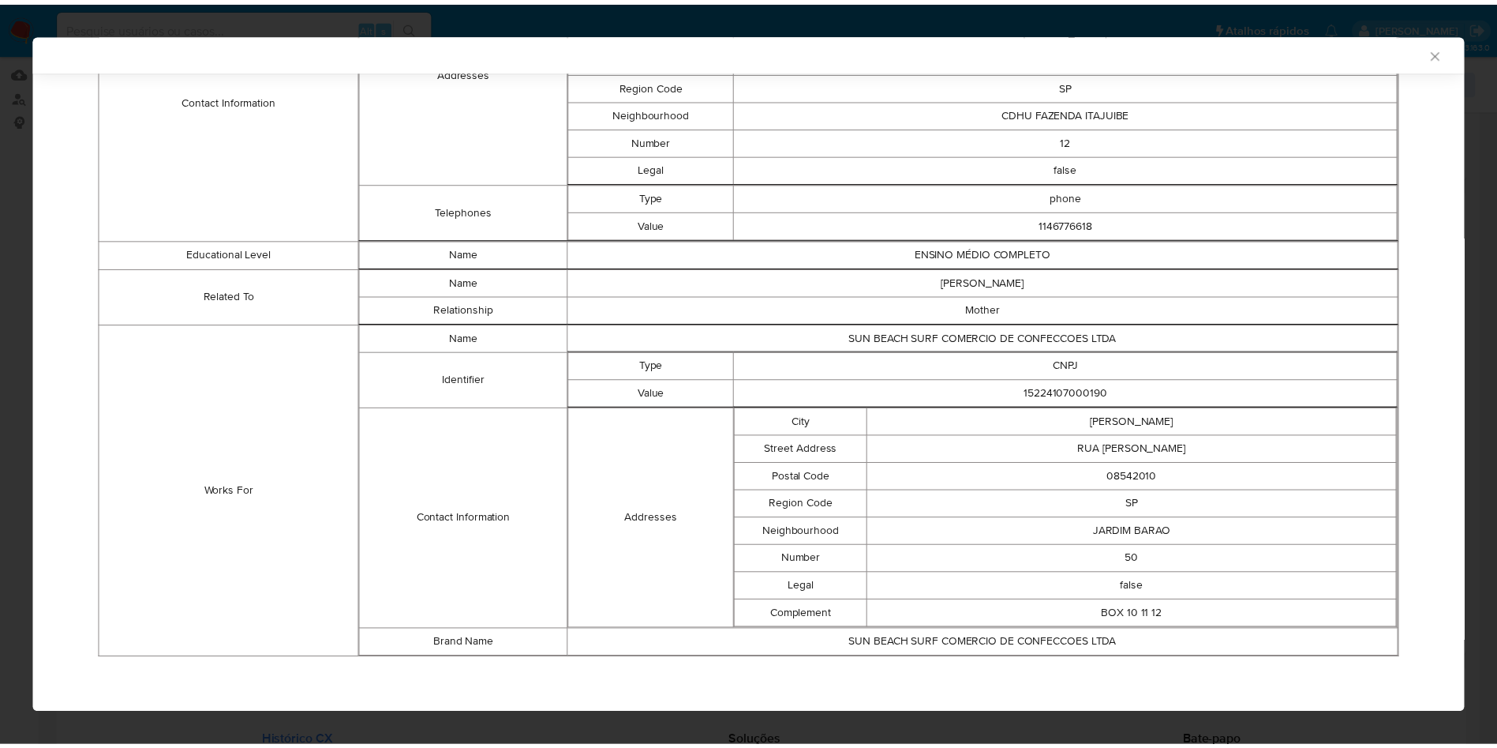
scroll to position [736, 0]
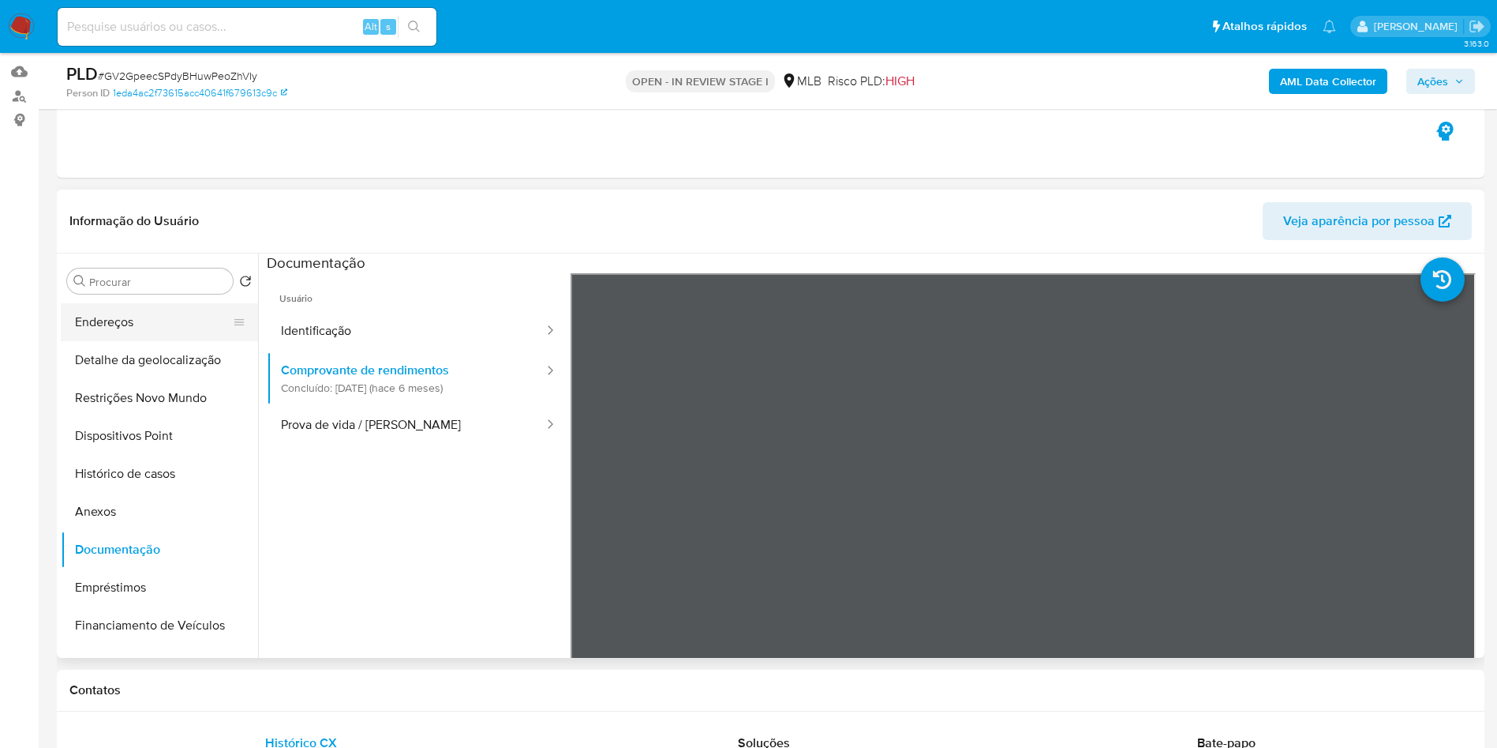
click at [127, 341] on button "Endereços" at bounding box center [153, 322] width 185 height 38
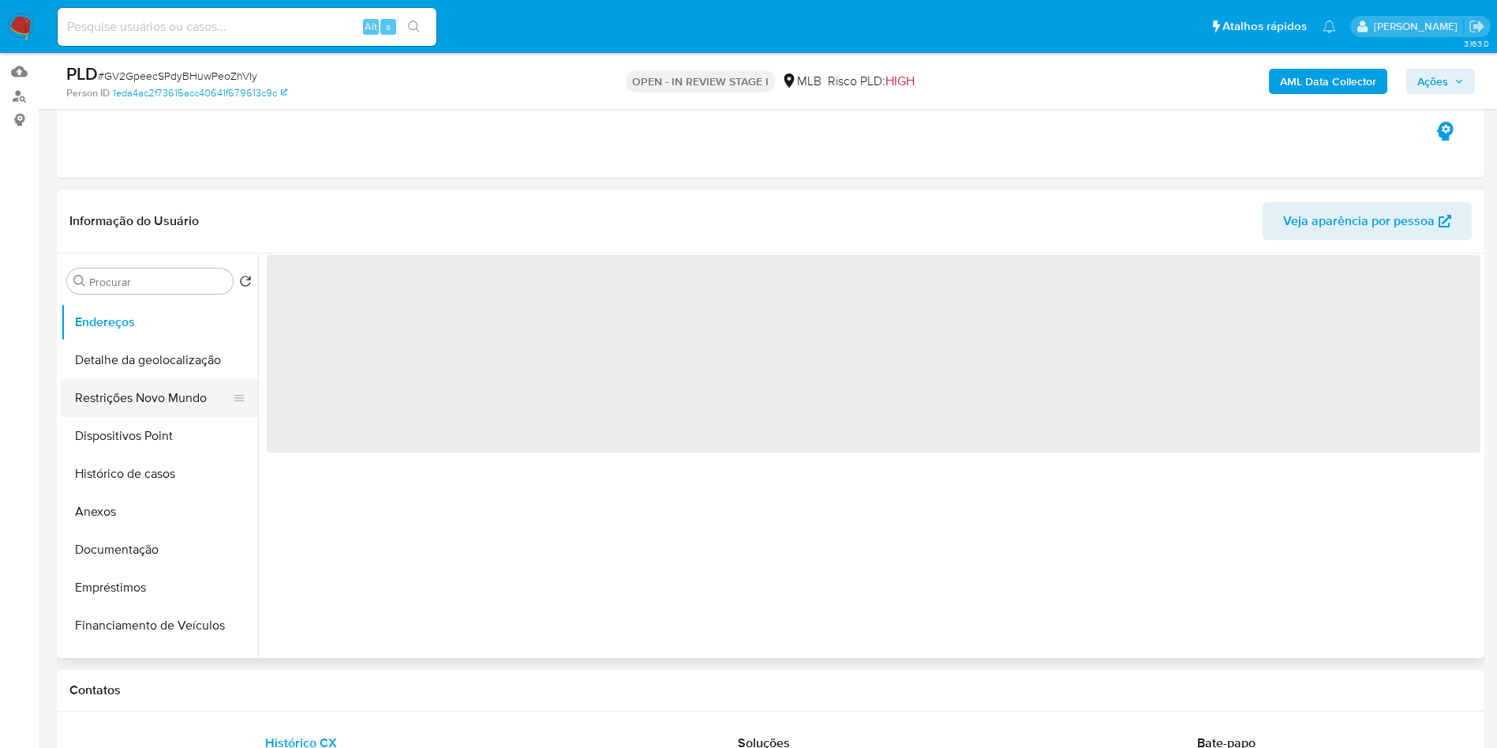
scroll to position [0, 0]
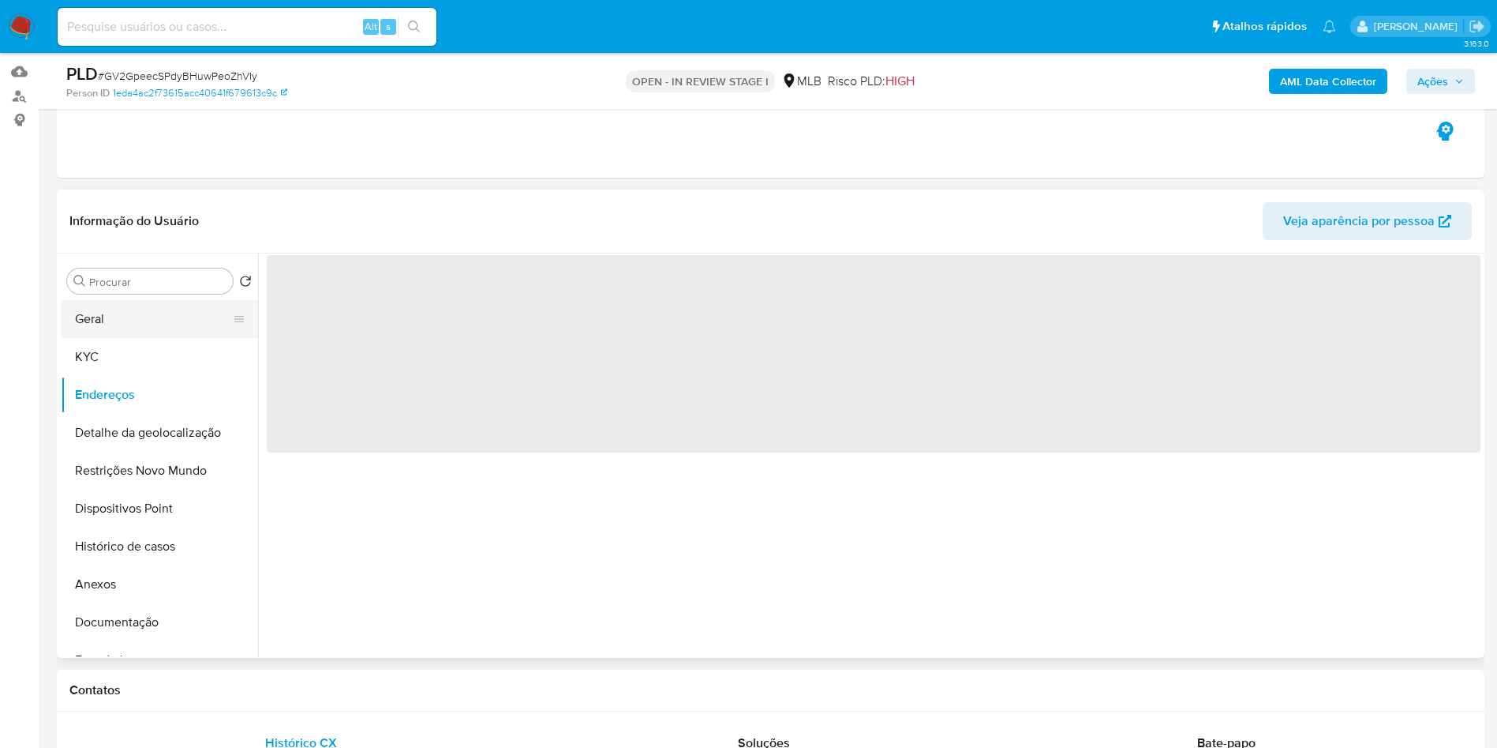
click at [133, 338] on button "Geral" at bounding box center [153, 319] width 185 height 38
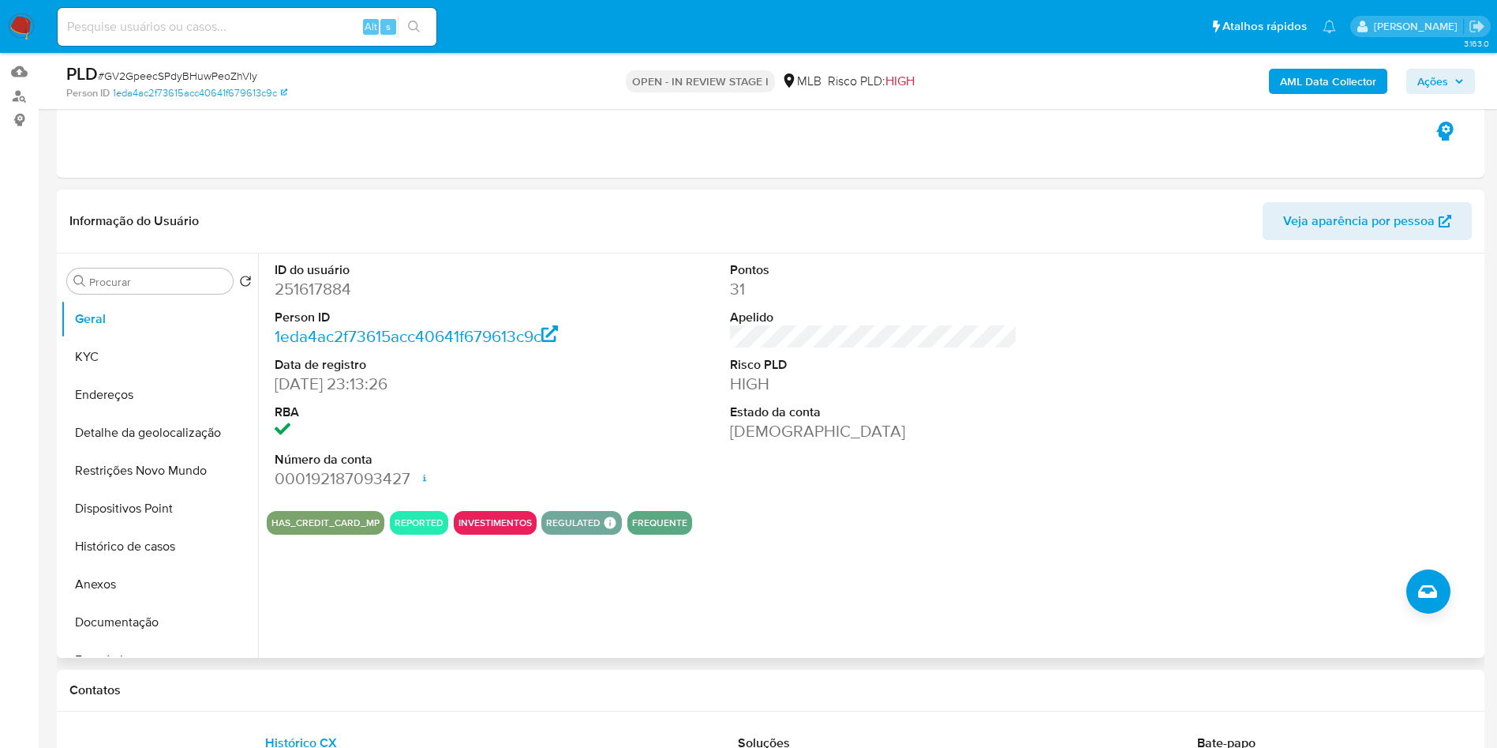
copy dd "251617884"
click at [171, 565] on button "Histórico de casos" at bounding box center [153, 546] width 185 height 38
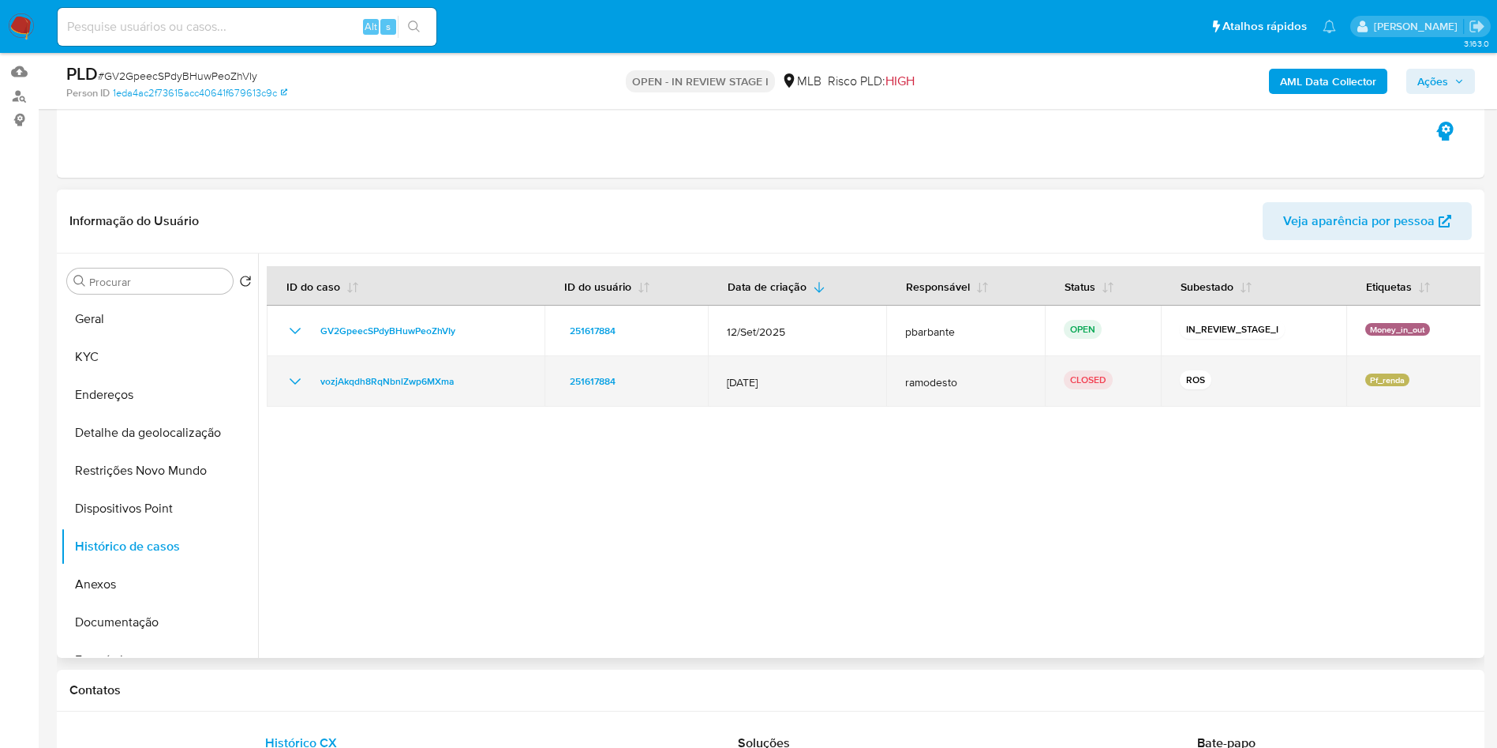
click at [290, 391] on icon "Mostrar/Ocultar" at bounding box center [295, 381] width 19 height 19
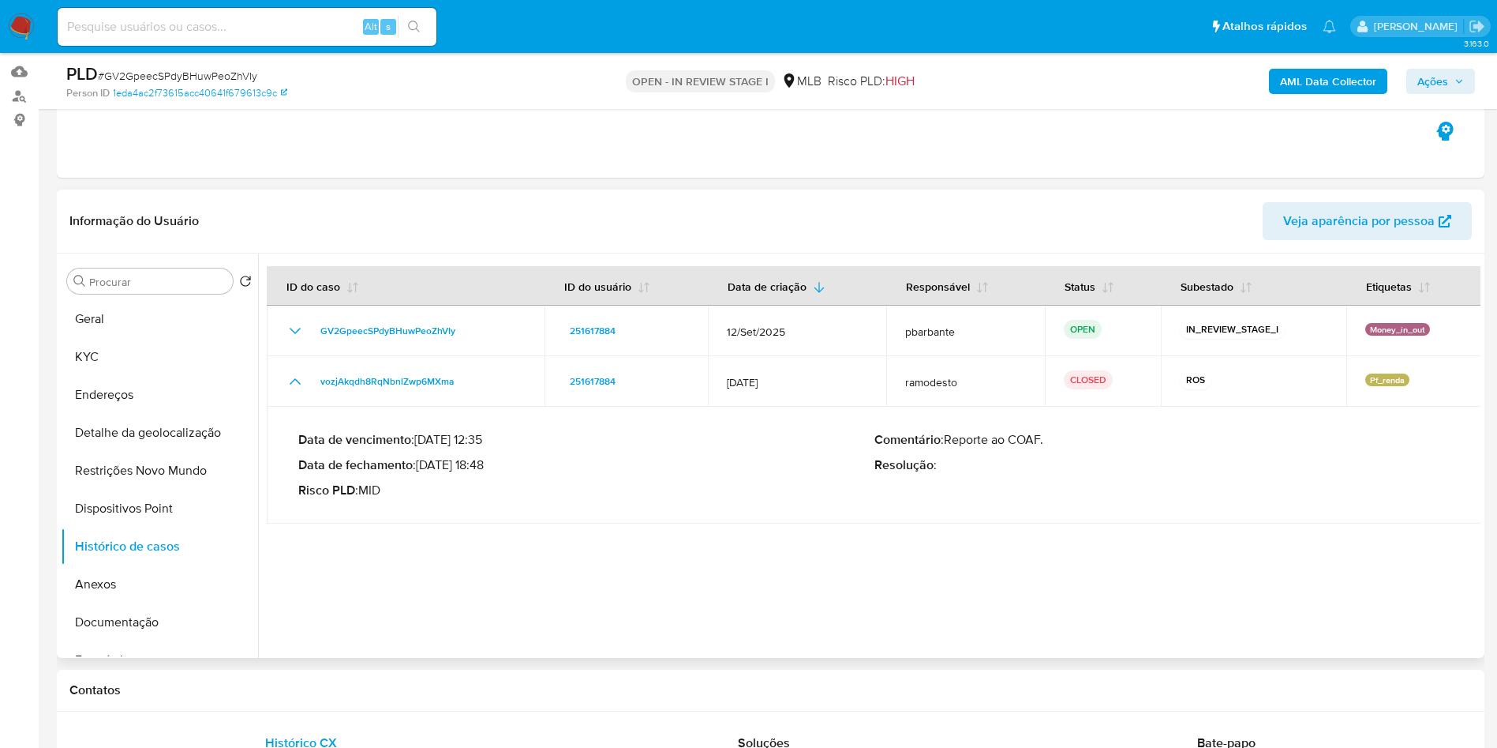
drag, startPoint x: 422, startPoint y: 496, endPoint x: 488, endPoint y: 495, distance: 65.5
click at [488, 473] on p "Data de fechamento : 02/07/2024 18:48" at bounding box center [586, 465] width 576 height 16
click at [134, 373] on button "KYC" at bounding box center [153, 357] width 185 height 38
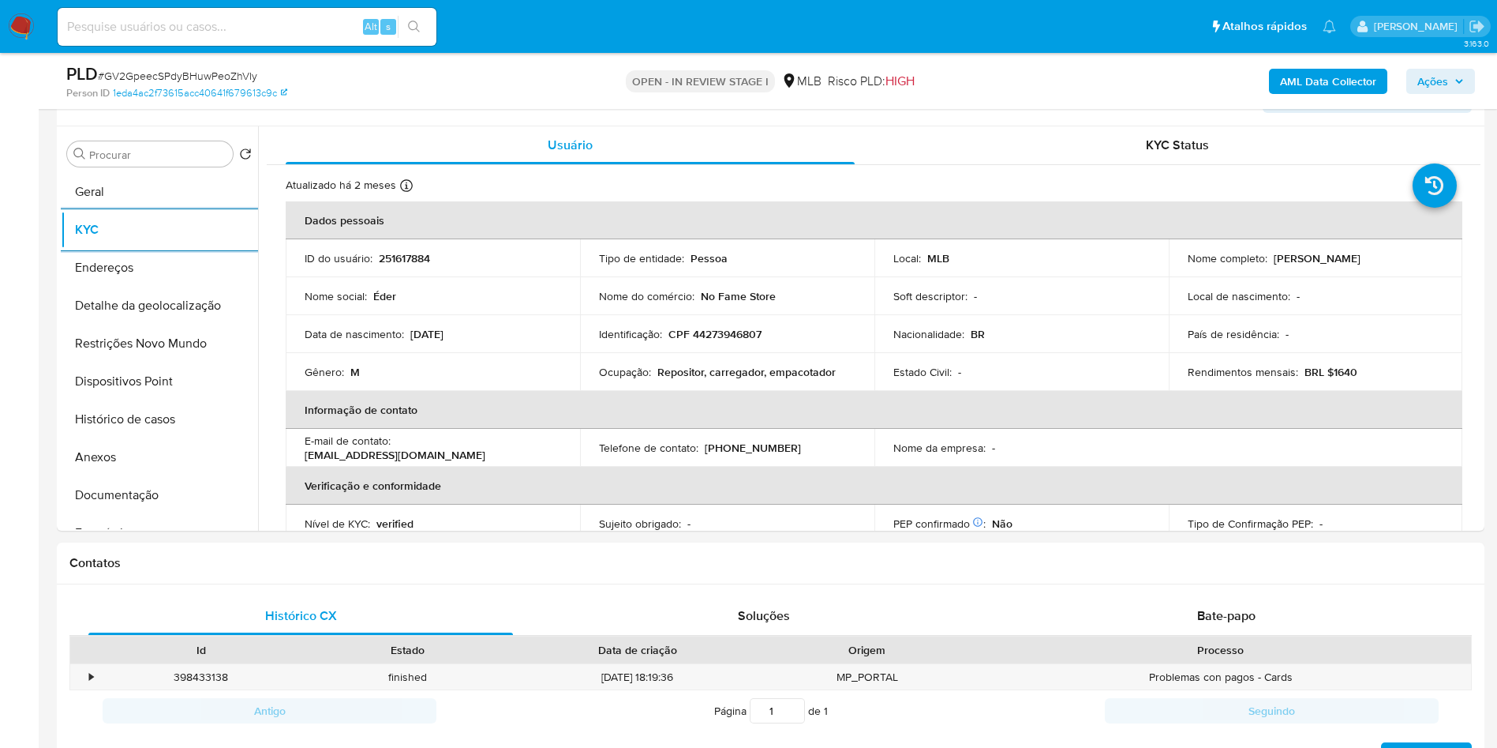
scroll to position [658, 0]
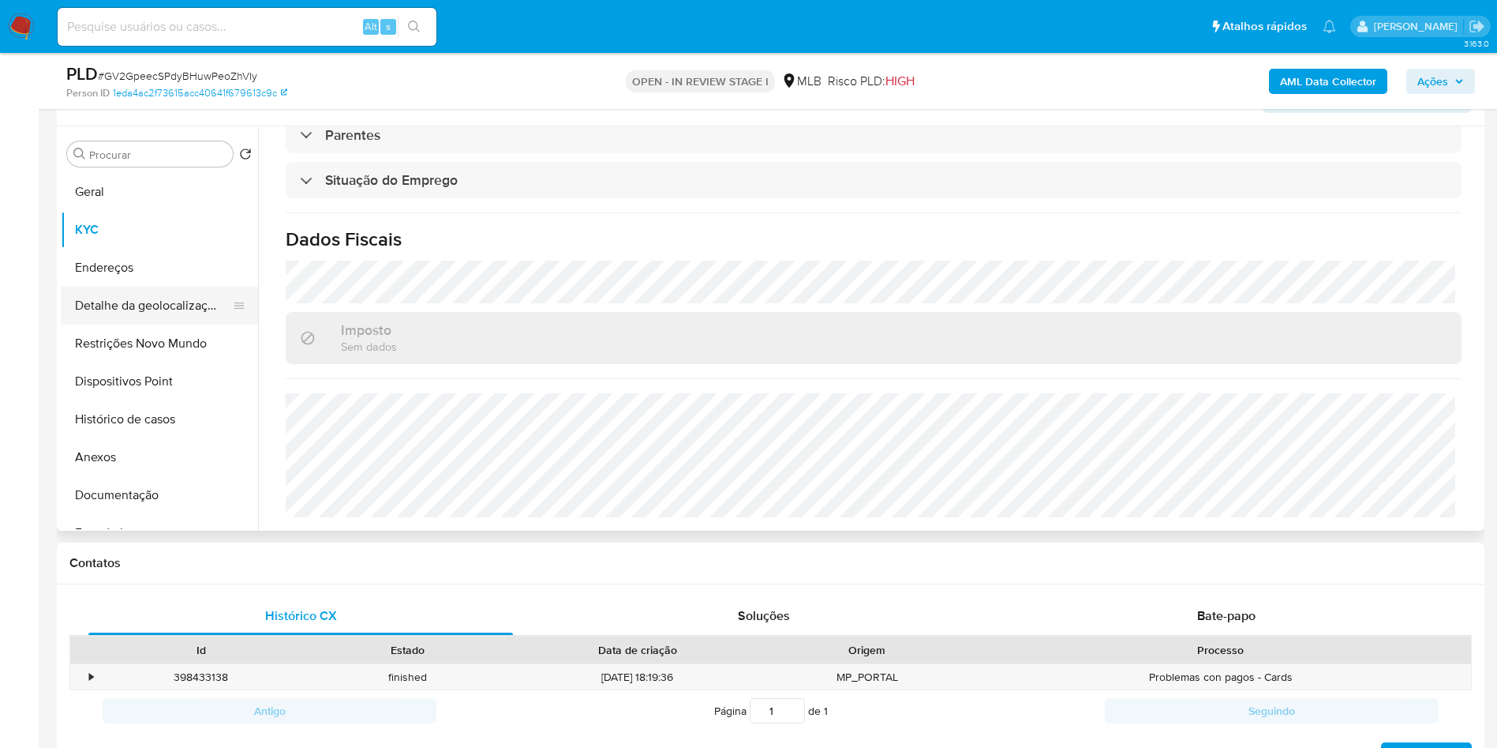
click at [156, 322] on button "Detalhe da geolocalização" at bounding box center [153, 306] width 185 height 38
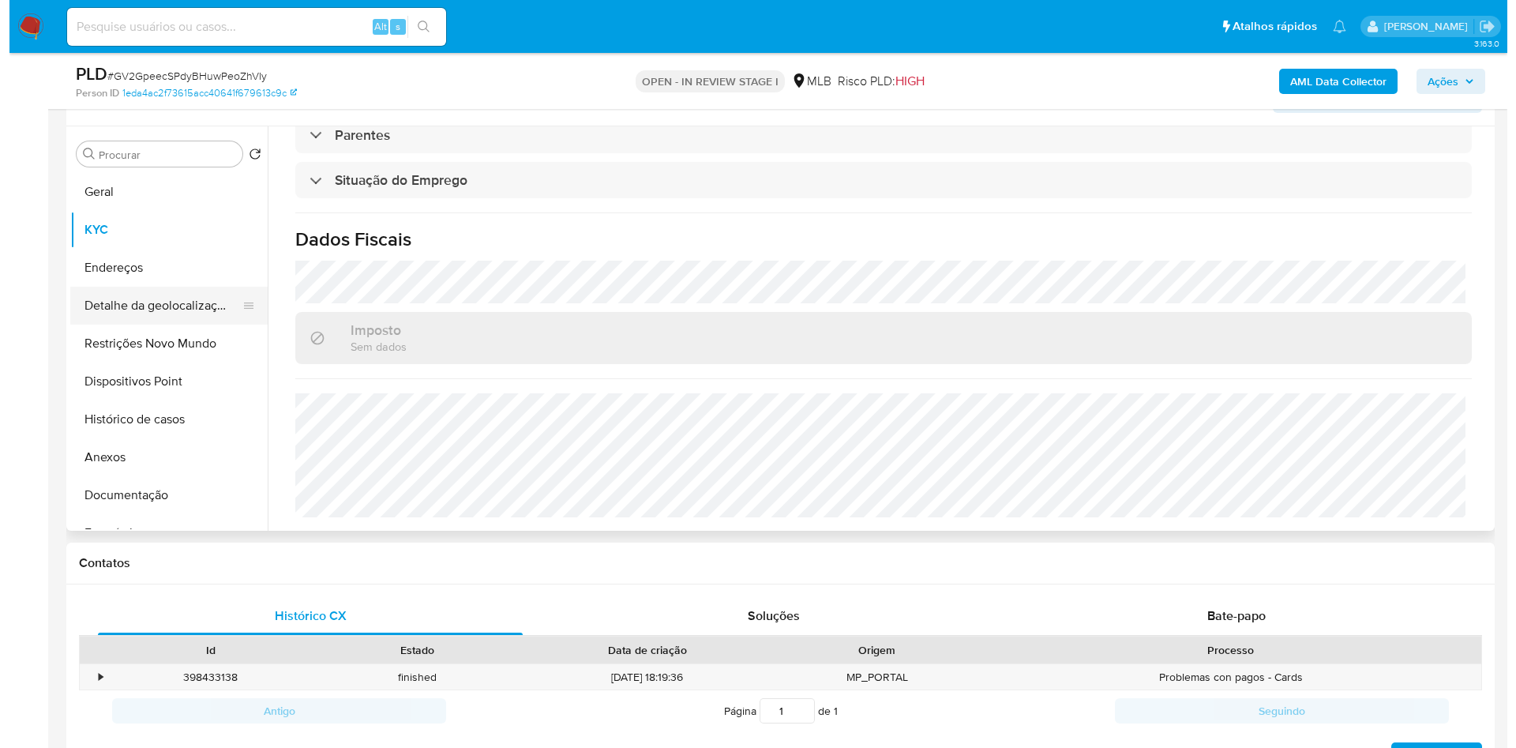
scroll to position [0, 0]
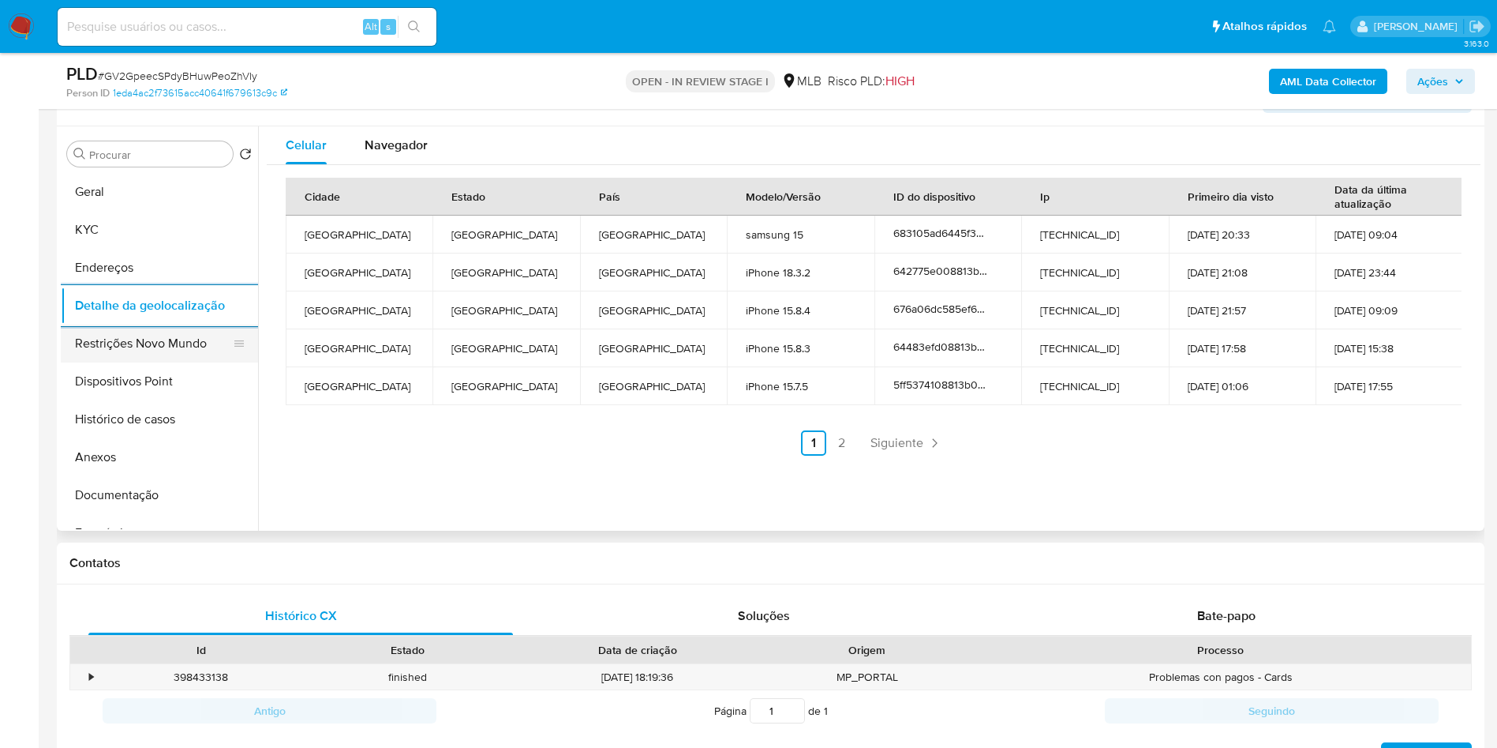
click at [163, 362] on button "Restrições Novo Mundo" at bounding box center [153, 343] width 185 height 38
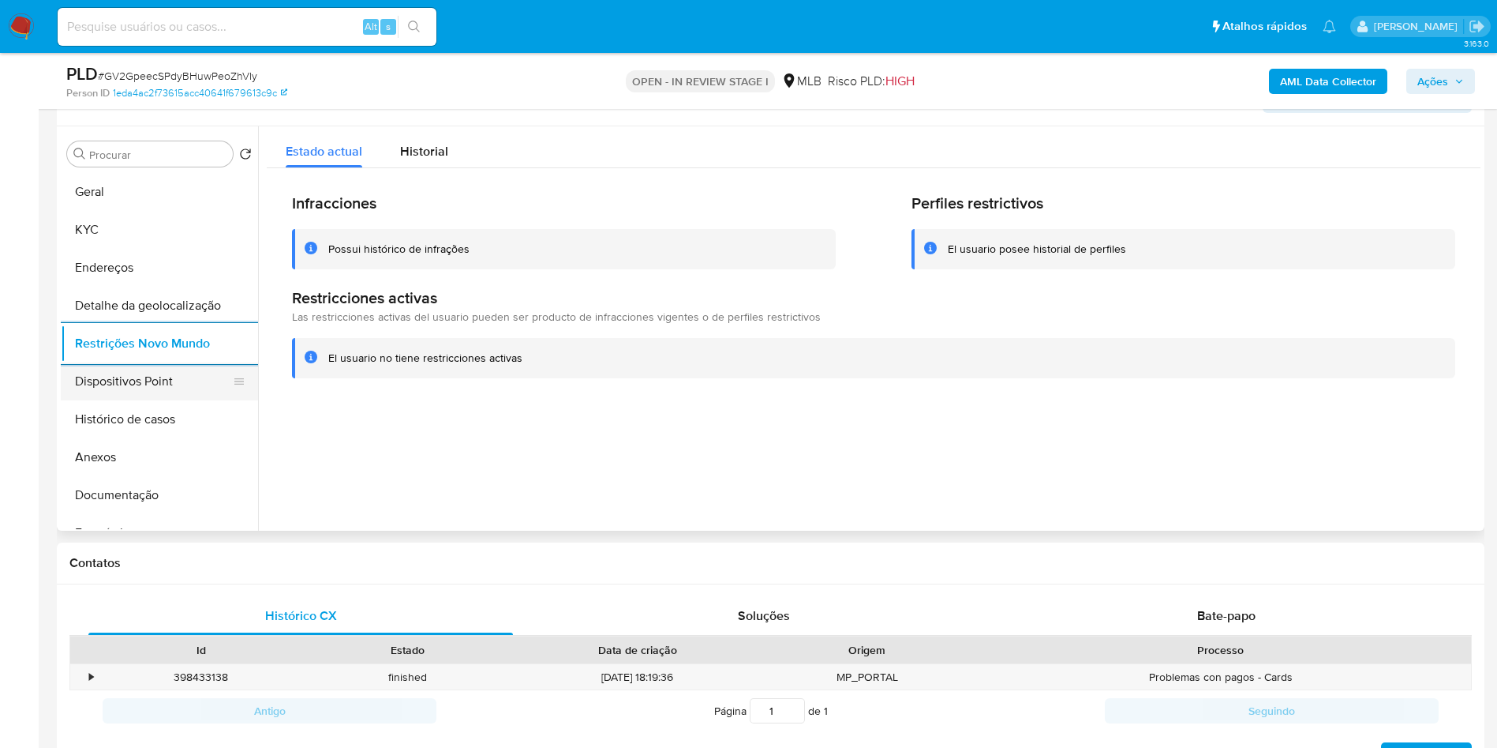
click at [148, 400] on button "Dispositivos Point" at bounding box center [153, 381] width 185 height 38
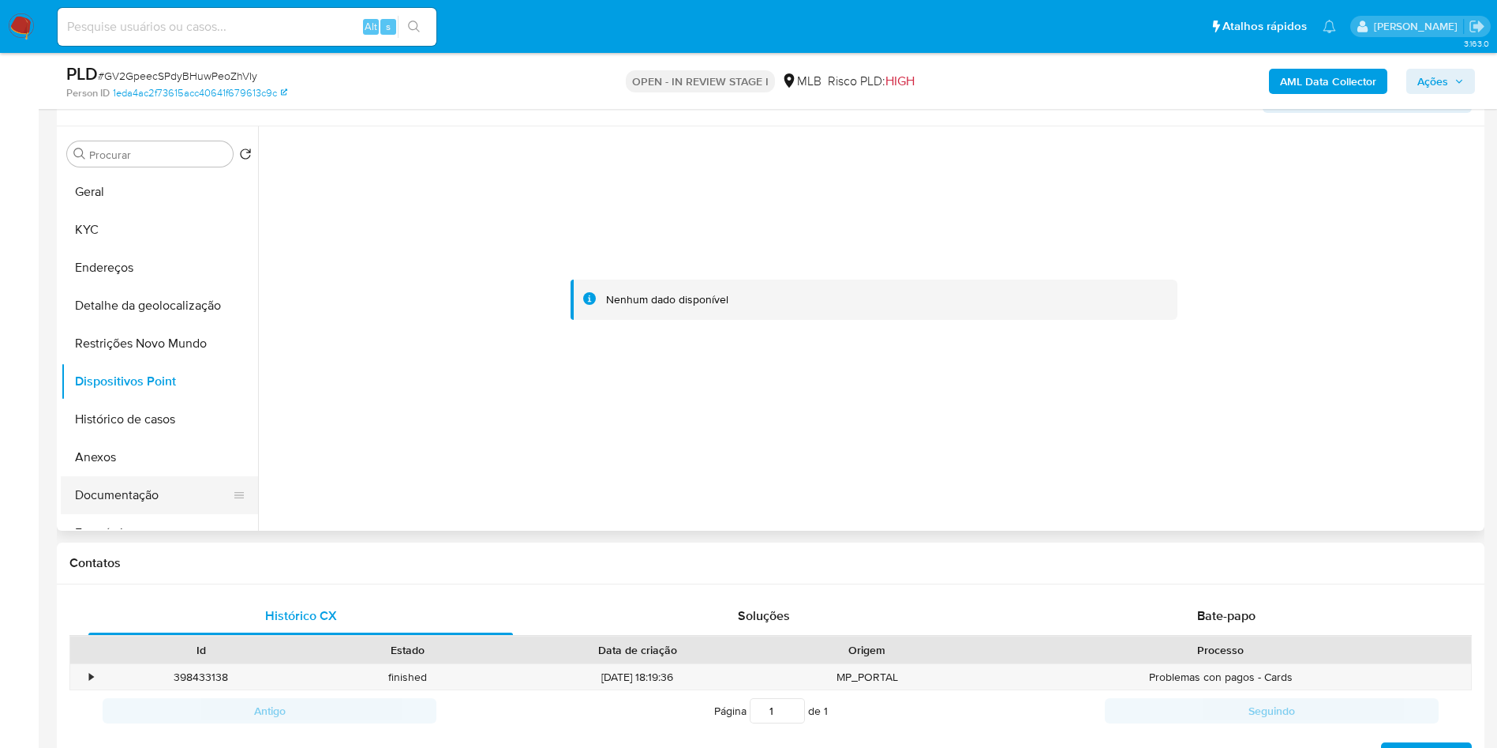
click at [127, 508] on button "Documentação" at bounding box center [153, 495] width 185 height 38
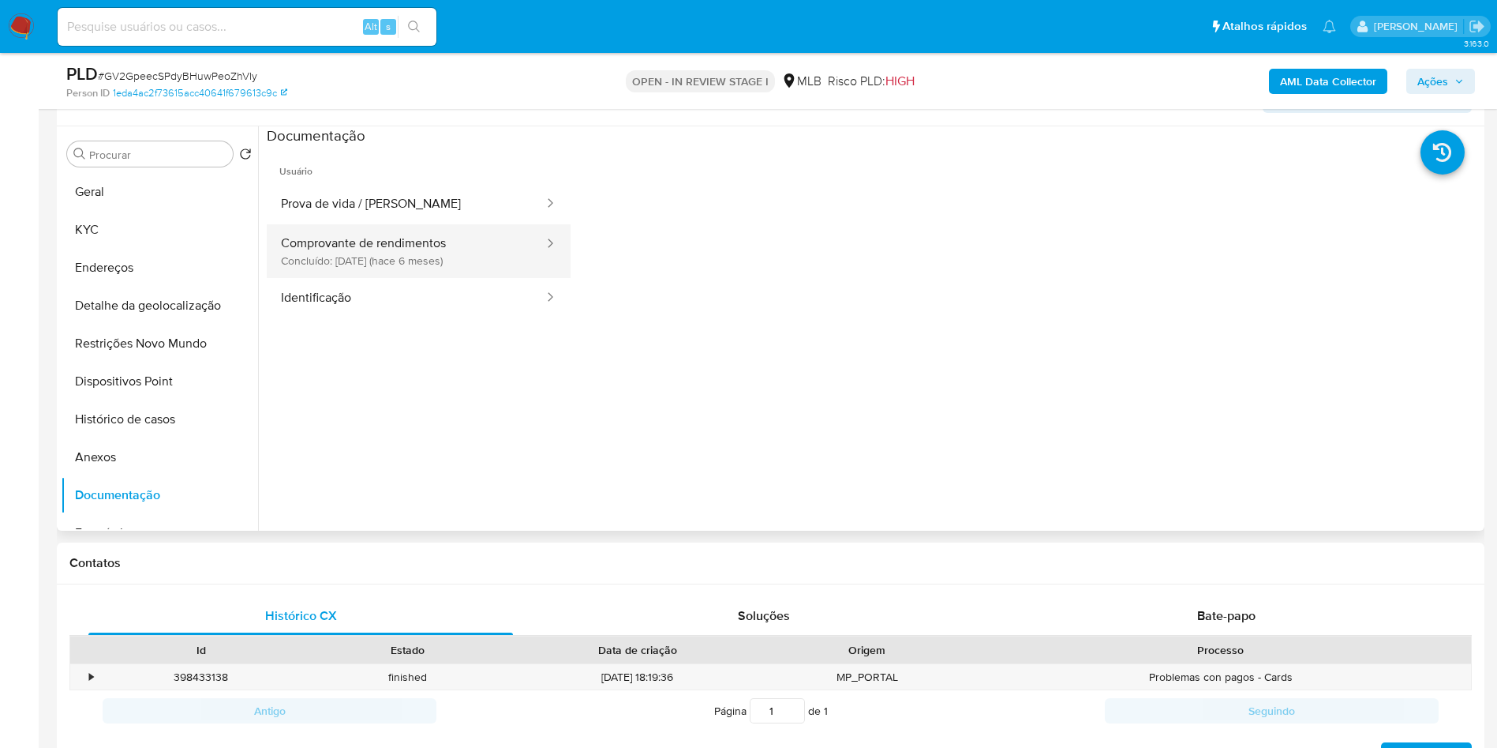
click at [415, 254] on button "Comprovante de rendimentos Concluído: 10/04/2025 (hace 6 meses)" at bounding box center [406, 251] width 279 height 54
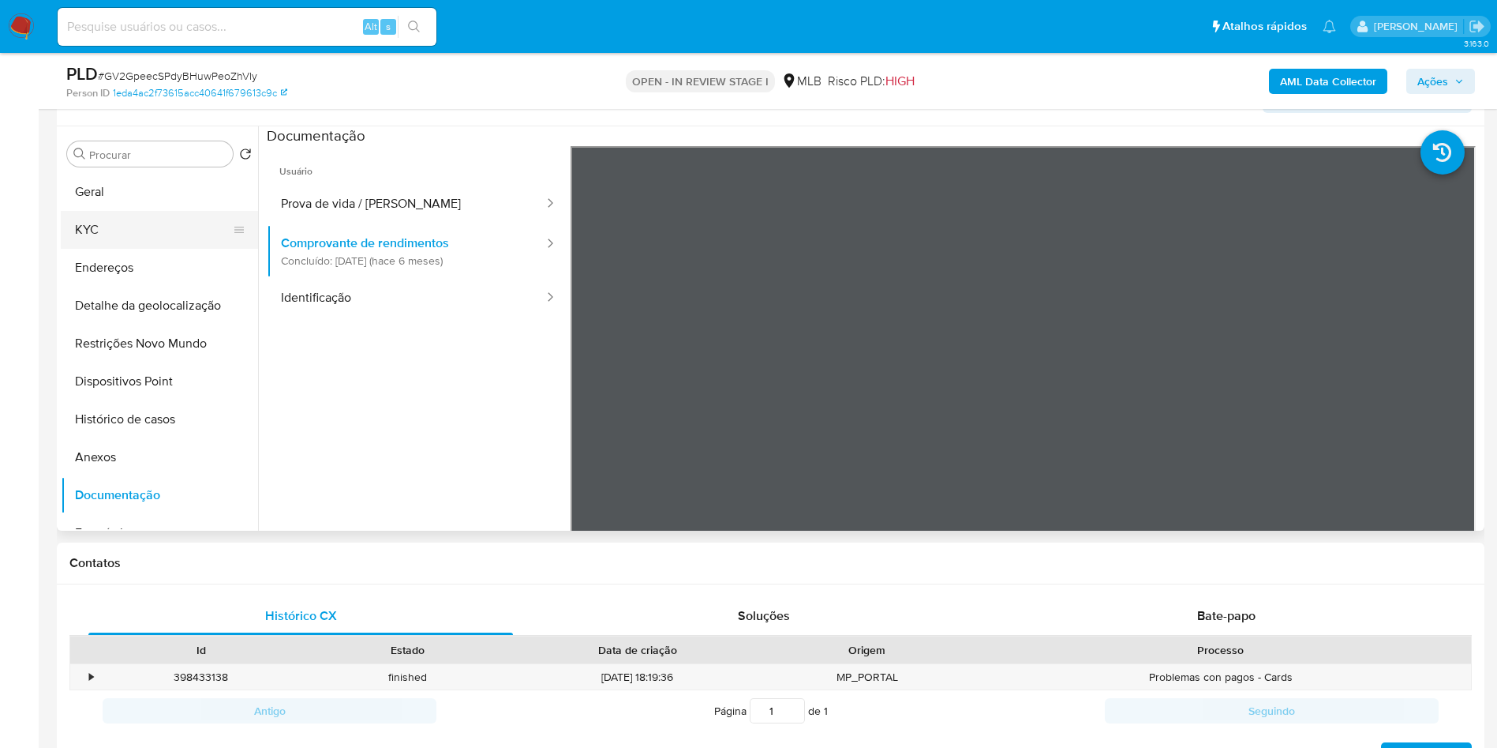
click at [103, 249] on button "KYC" at bounding box center [153, 230] width 185 height 38
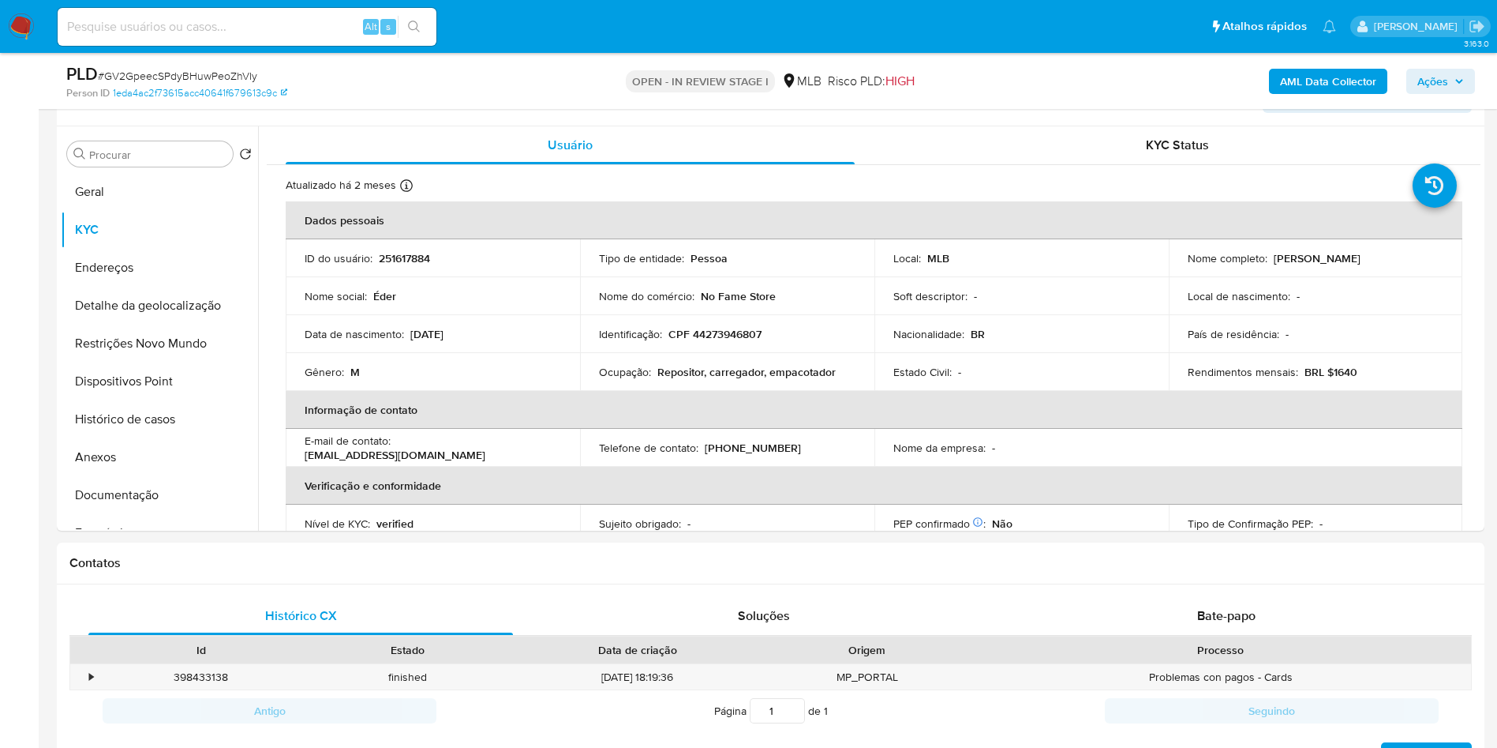
click at [1460, 74] on span "Ações" at bounding box center [1441, 81] width 47 height 22
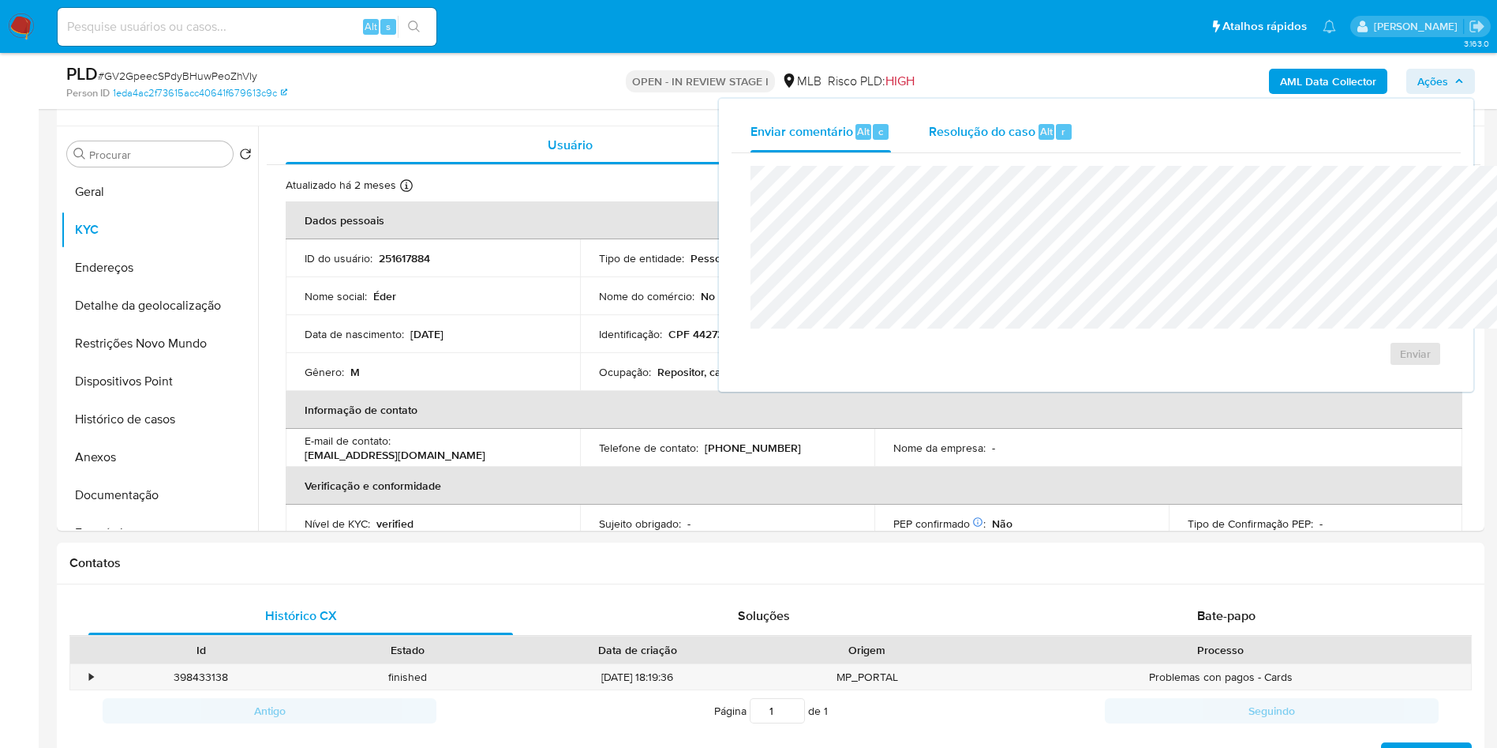
click at [929, 126] on span "Resolução do caso" at bounding box center [982, 131] width 107 height 18
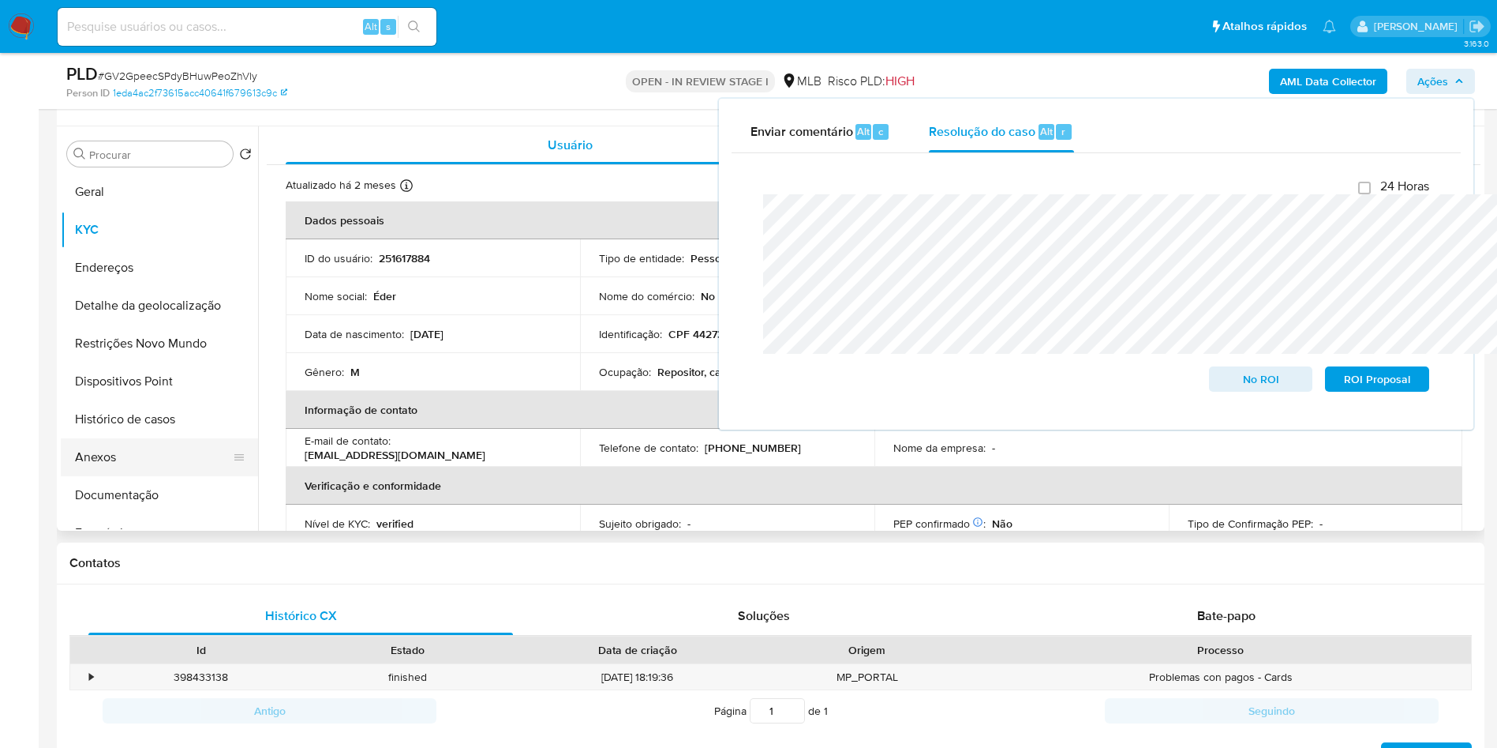
click at [95, 467] on button "Anexos" at bounding box center [153, 457] width 185 height 38
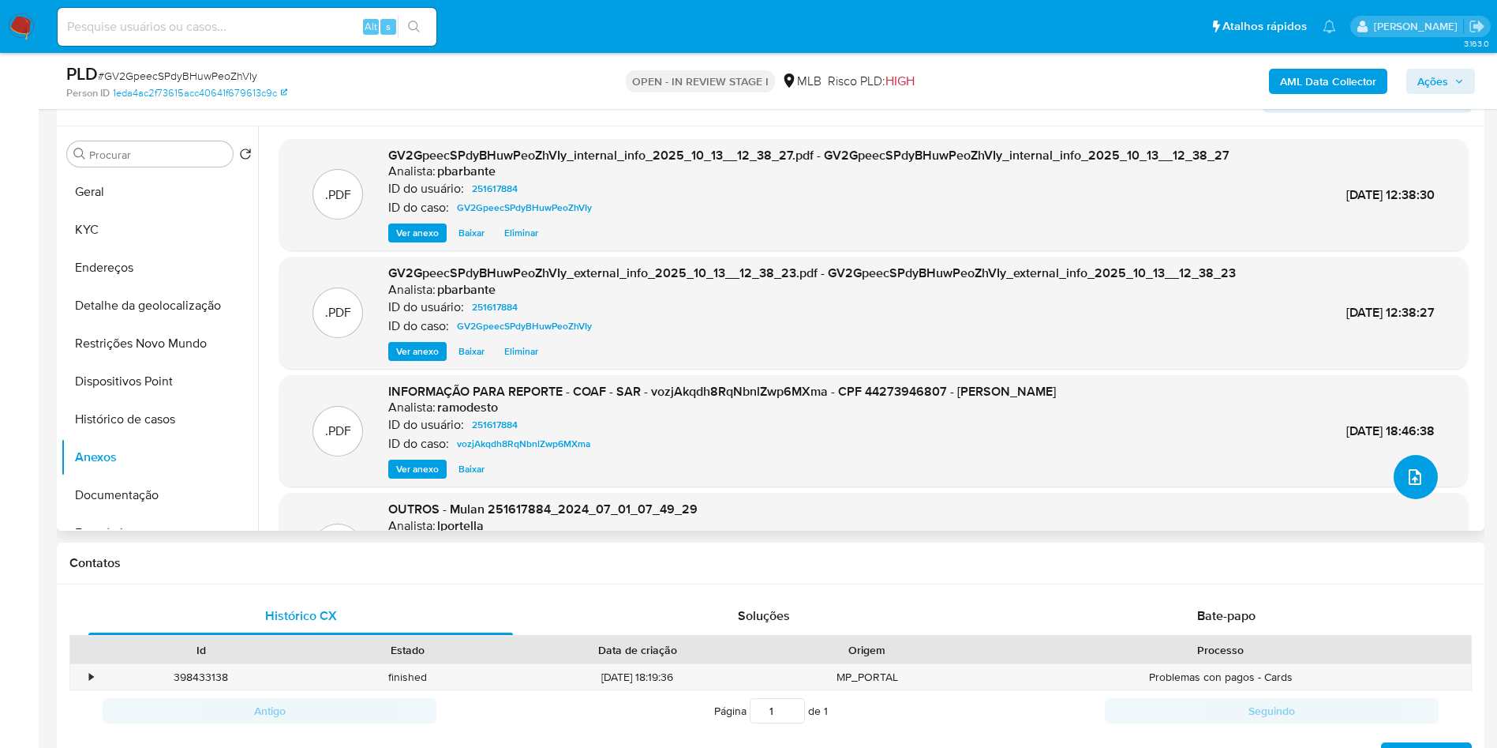
click at [1401, 499] on button "upload-file" at bounding box center [1416, 477] width 44 height 44
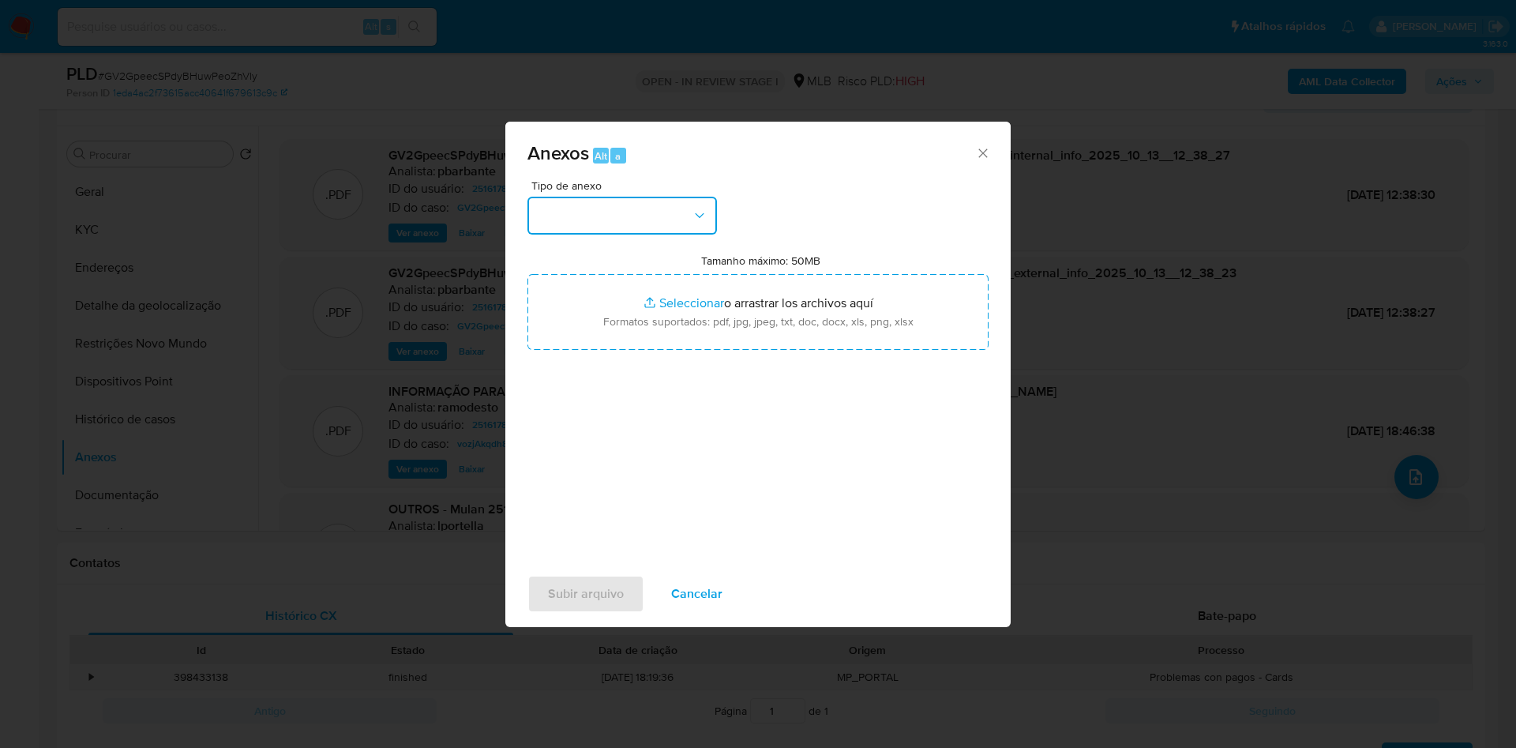
click at [573, 197] on button "button" at bounding box center [621, 216] width 189 height 38
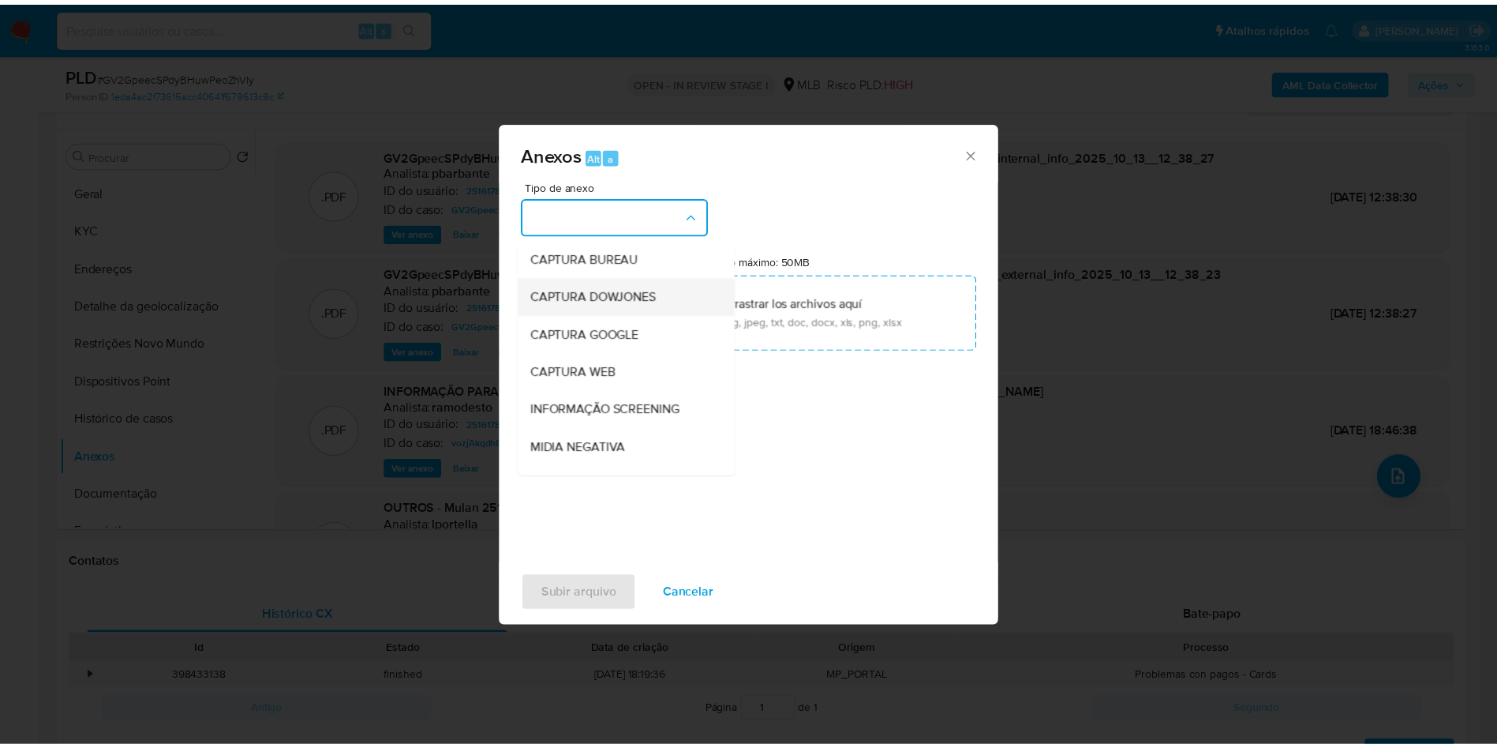
scroll to position [212, 0]
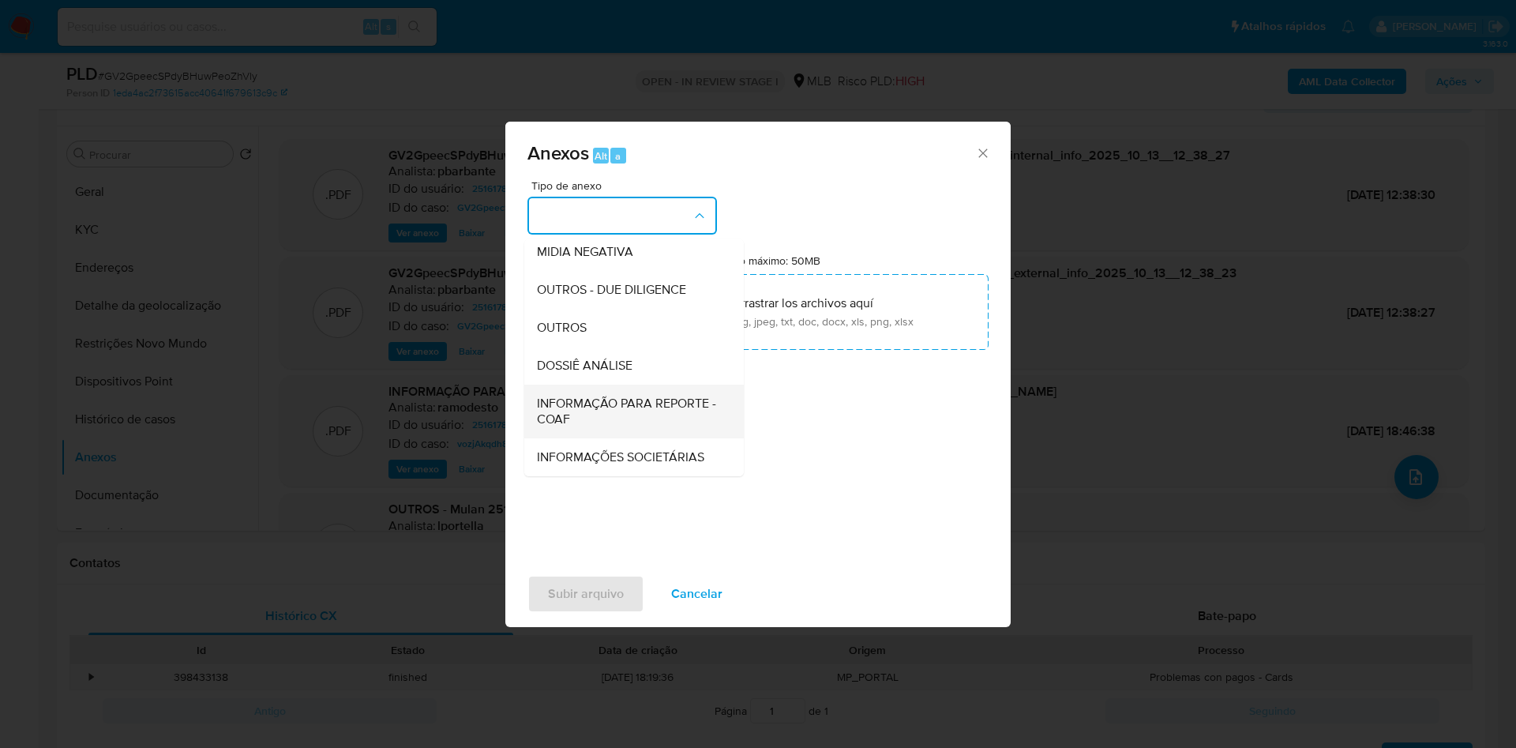
click at [537, 395] on span "INFORMAÇÃO PARA REPORTE - COAF" at bounding box center [629, 411] width 185 height 32
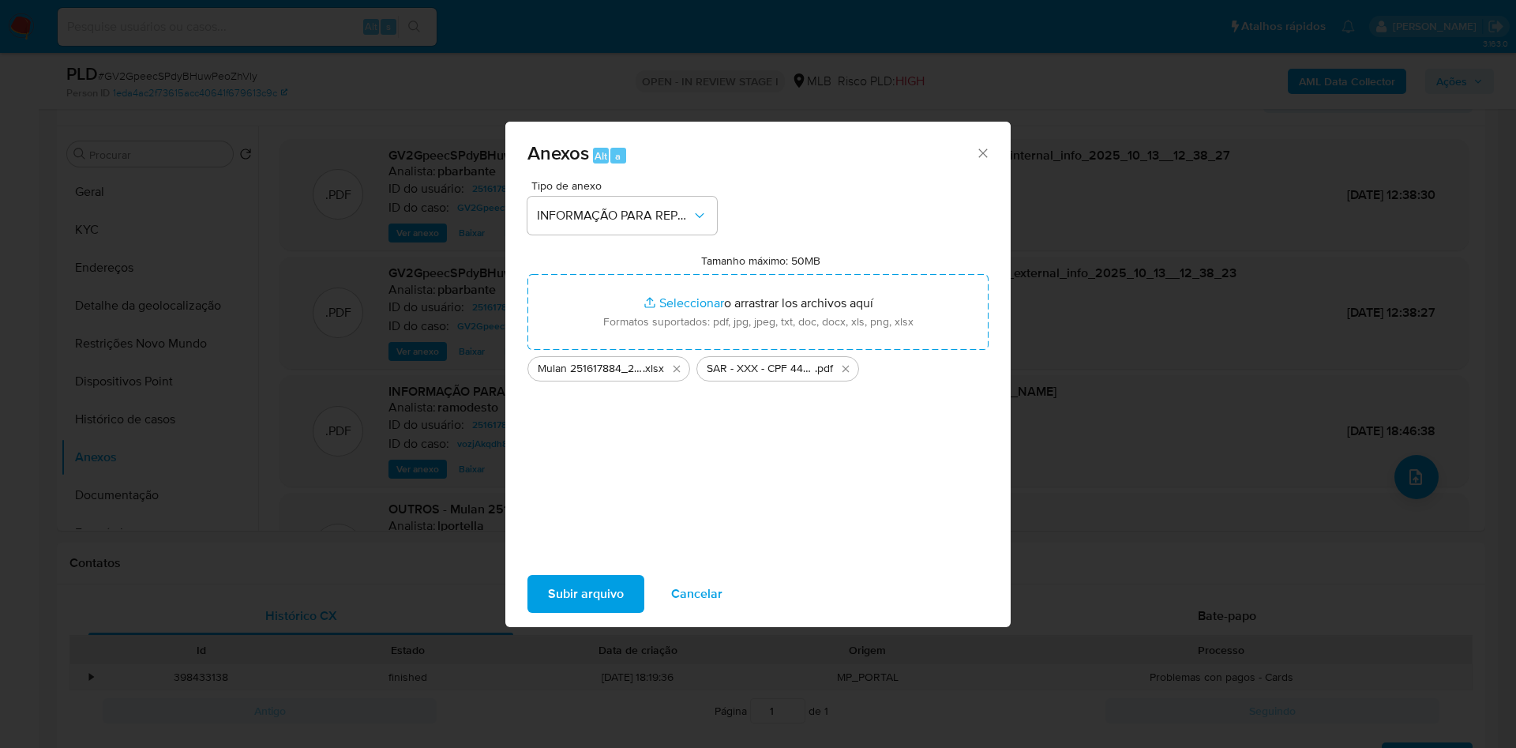
click at [547, 587] on div "Subir arquivo Cancelar" at bounding box center [757, 594] width 505 height 60
click at [548, 601] on span "Subir arquivo" at bounding box center [586, 593] width 76 height 35
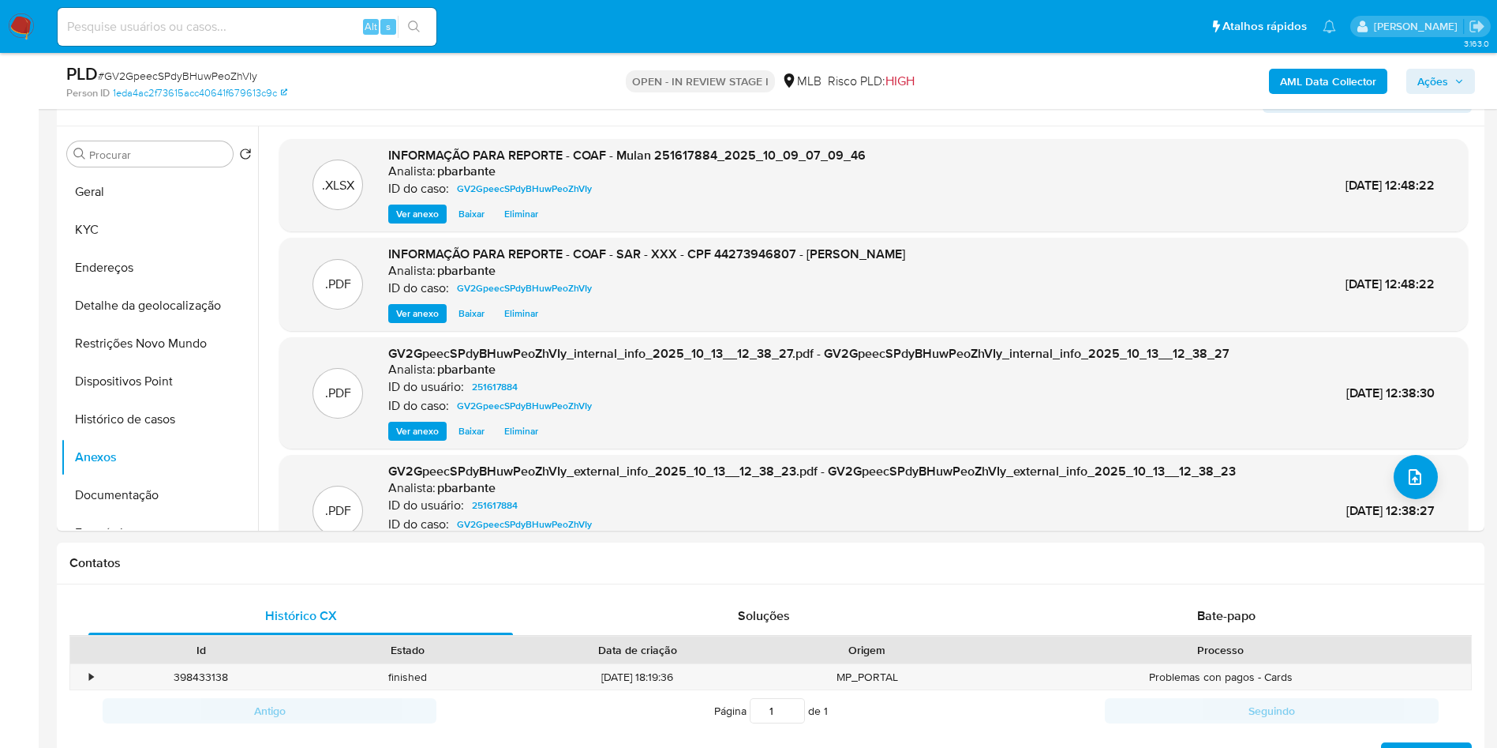
click at [1434, 84] on span "Ações" at bounding box center [1433, 81] width 31 height 25
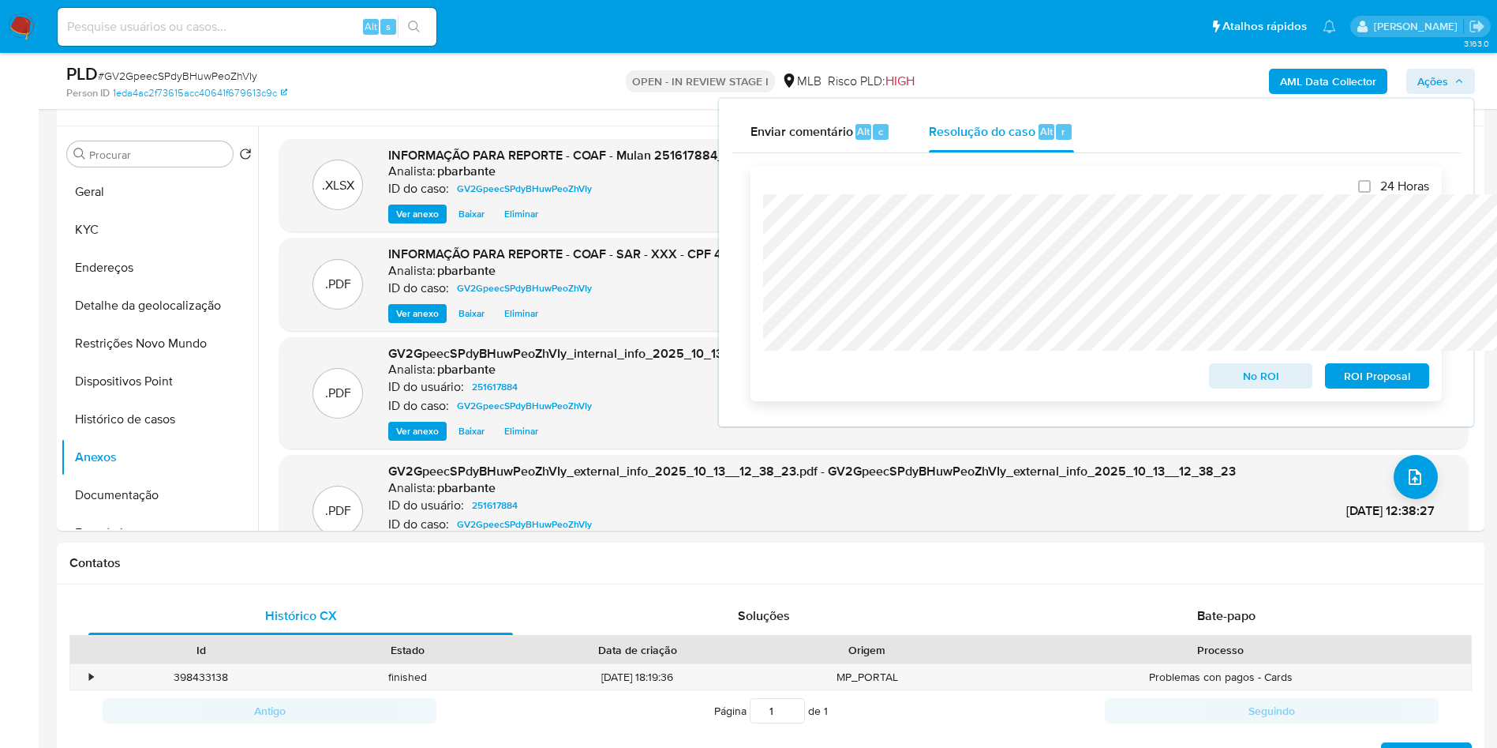
click at [1363, 380] on span "ROI Proposal" at bounding box center [1377, 376] width 82 height 22
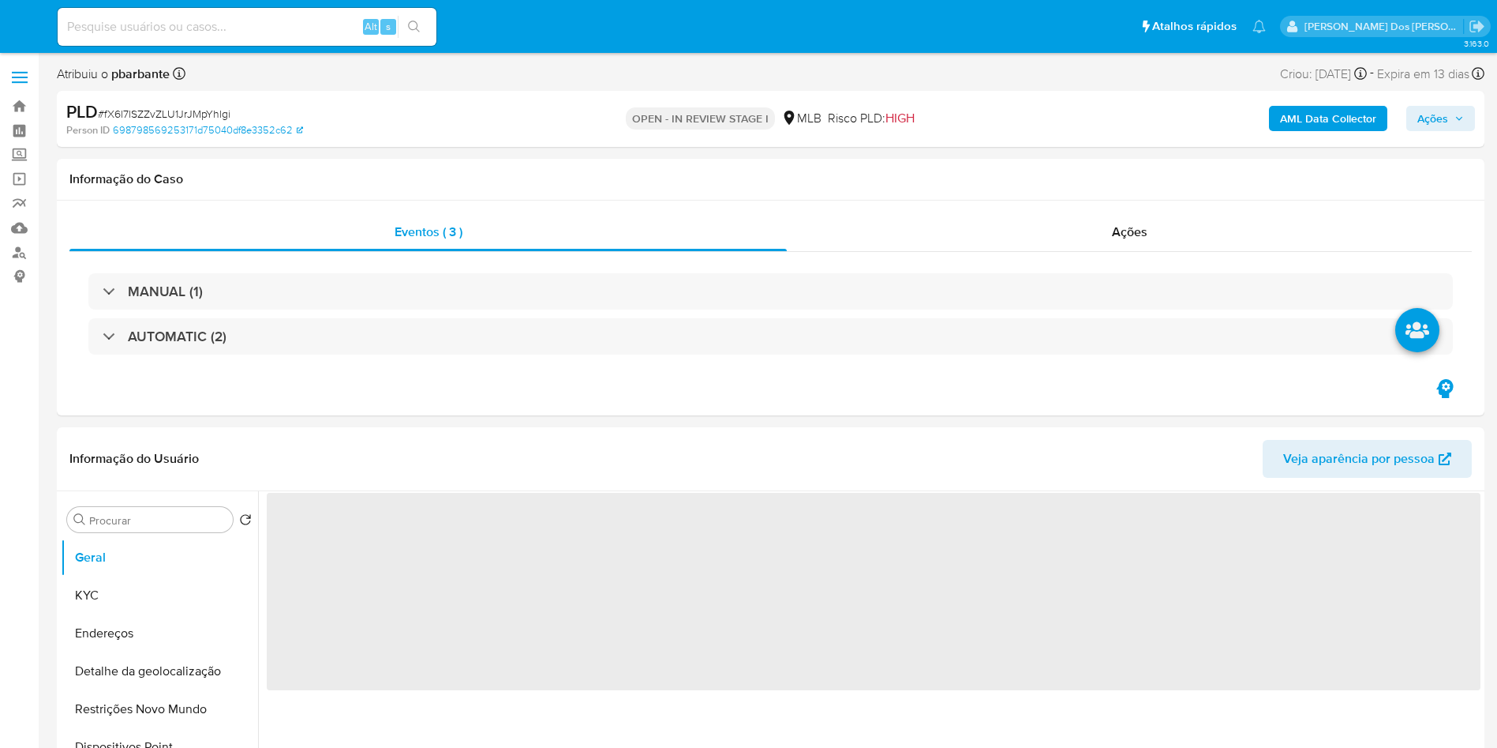
select select "10"
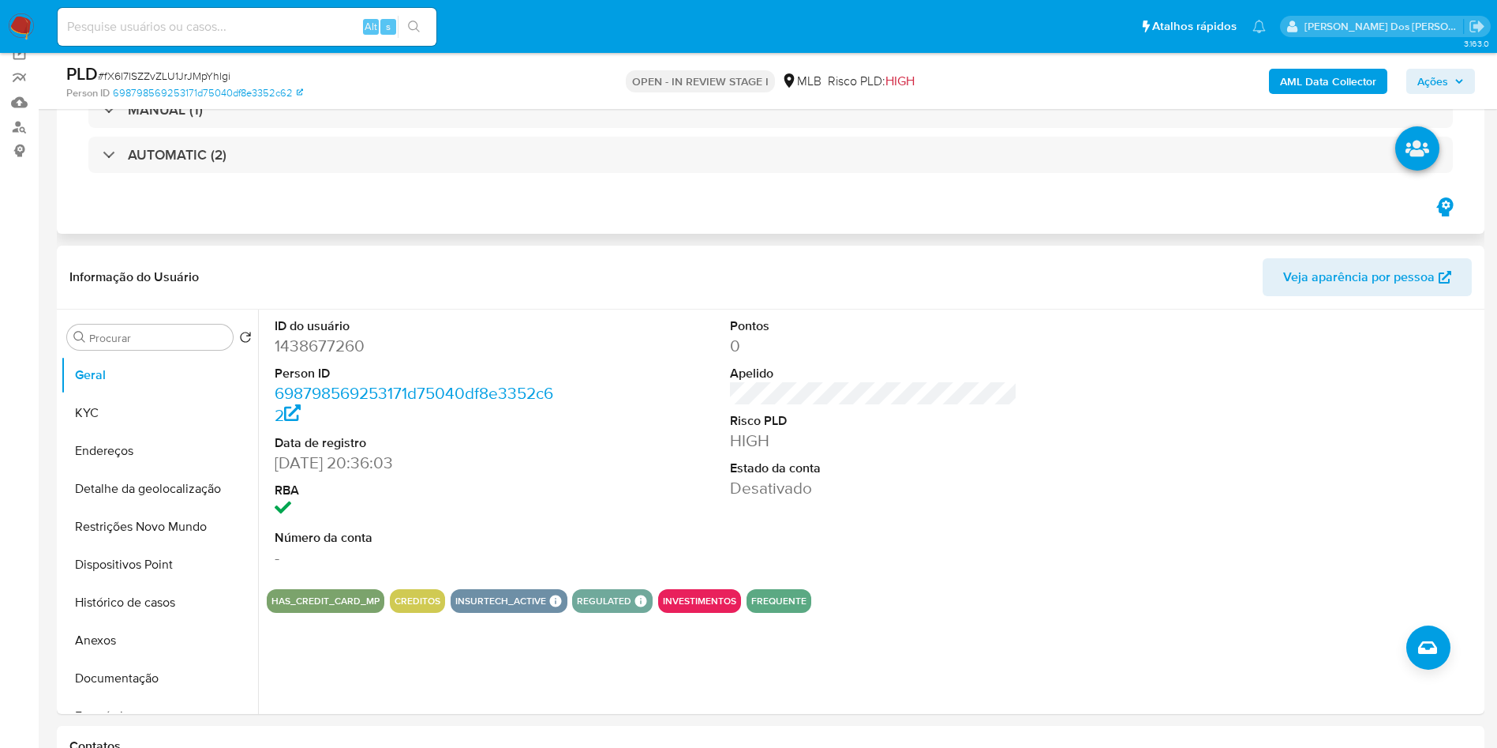
scroll to position [125, 0]
click at [116, 405] on button "KYC" at bounding box center [153, 414] width 185 height 38
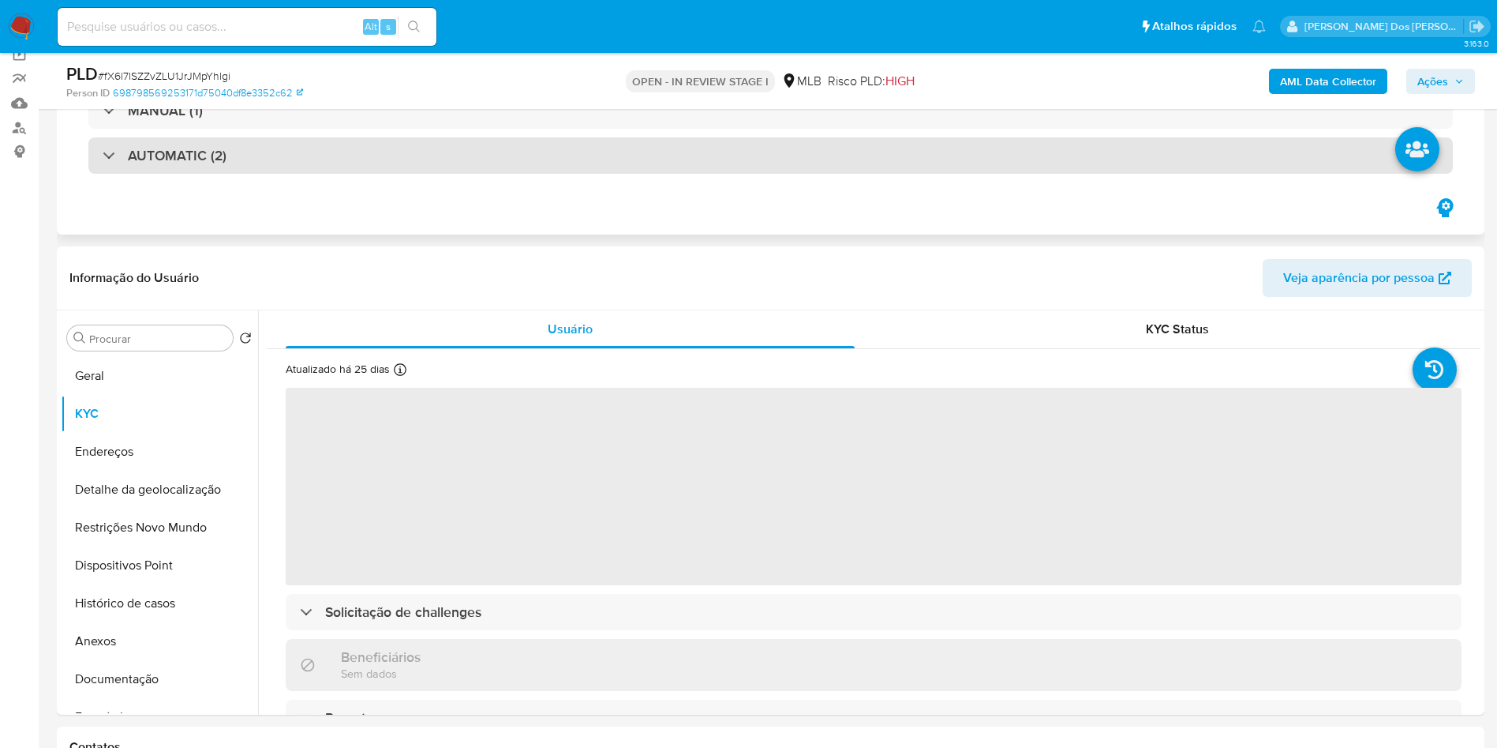
click at [534, 167] on div "AUTOMATIC (2)" at bounding box center [770, 155] width 1365 height 36
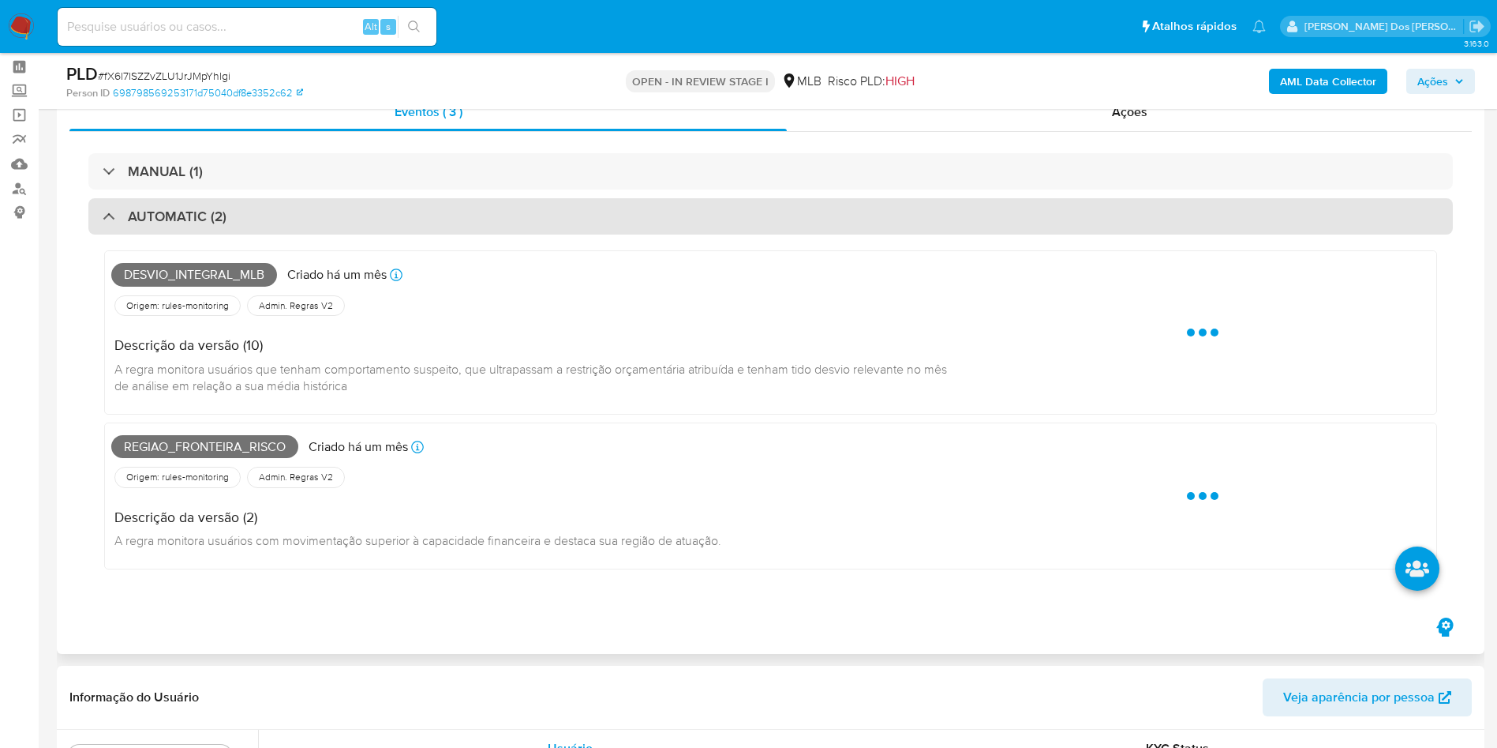
scroll to position [63, 0]
click at [534, 167] on div "MANUAL (1)" at bounding box center [770, 172] width 1365 height 36
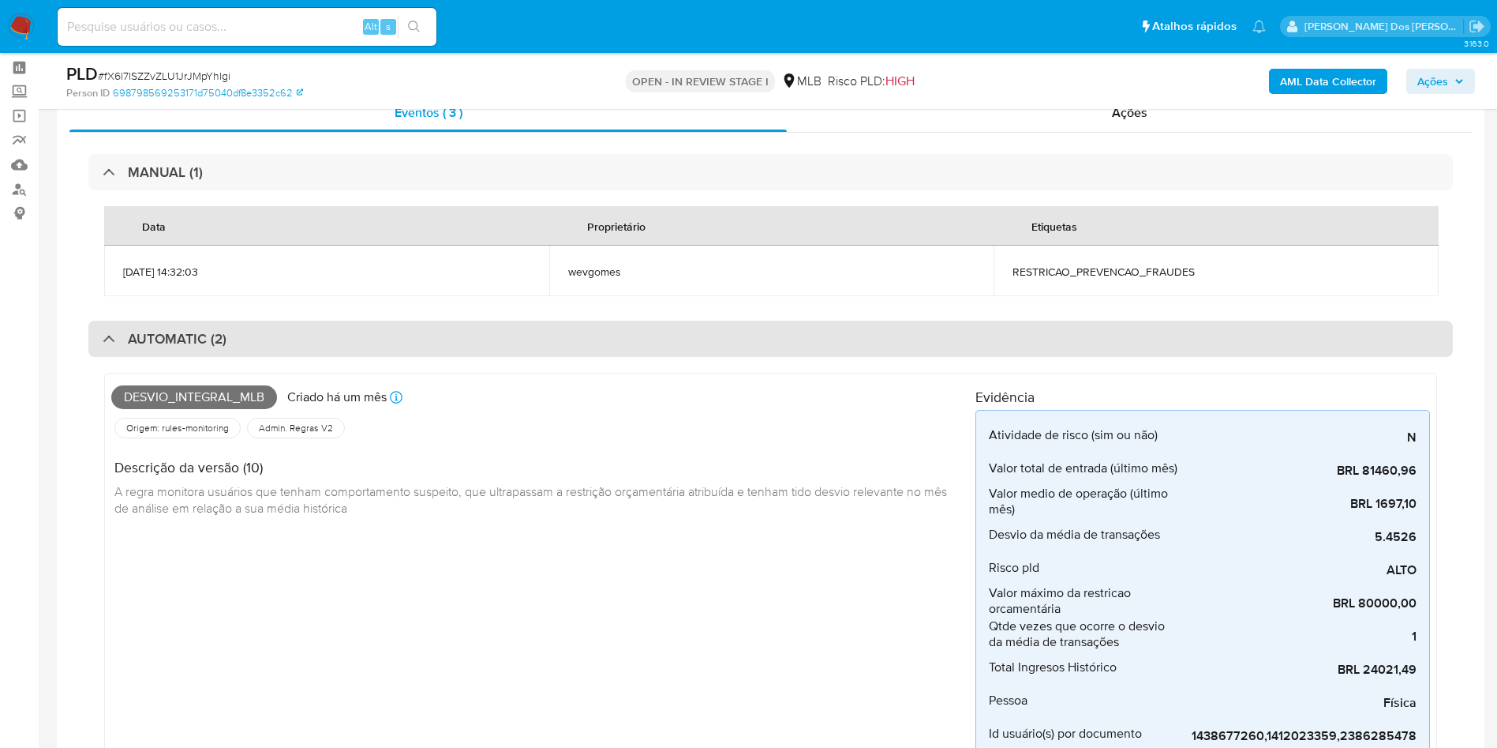
click at [534, 167] on div "MANUAL (1)" at bounding box center [770, 172] width 1365 height 36
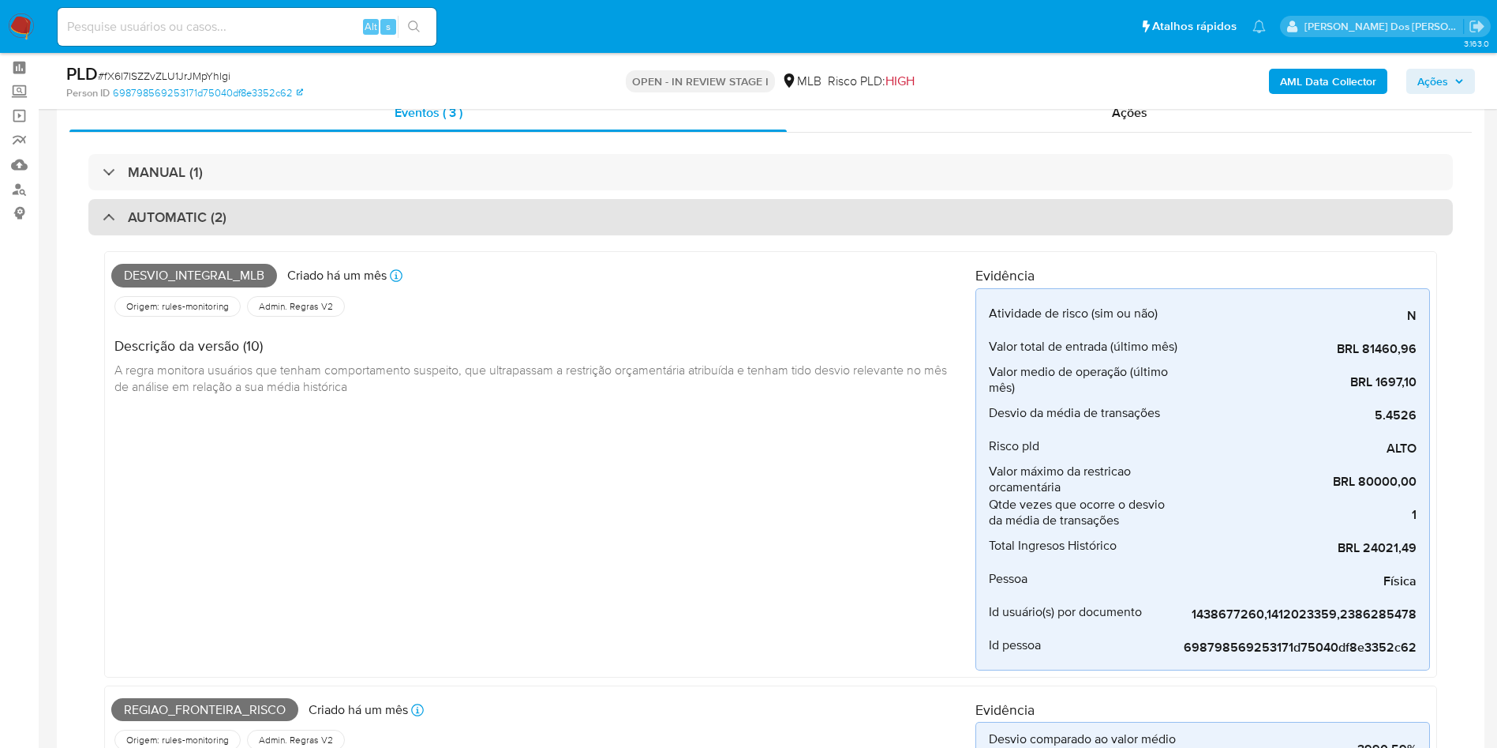
click at [533, 207] on div "AUTOMATIC (2)" at bounding box center [770, 217] width 1365 height 36
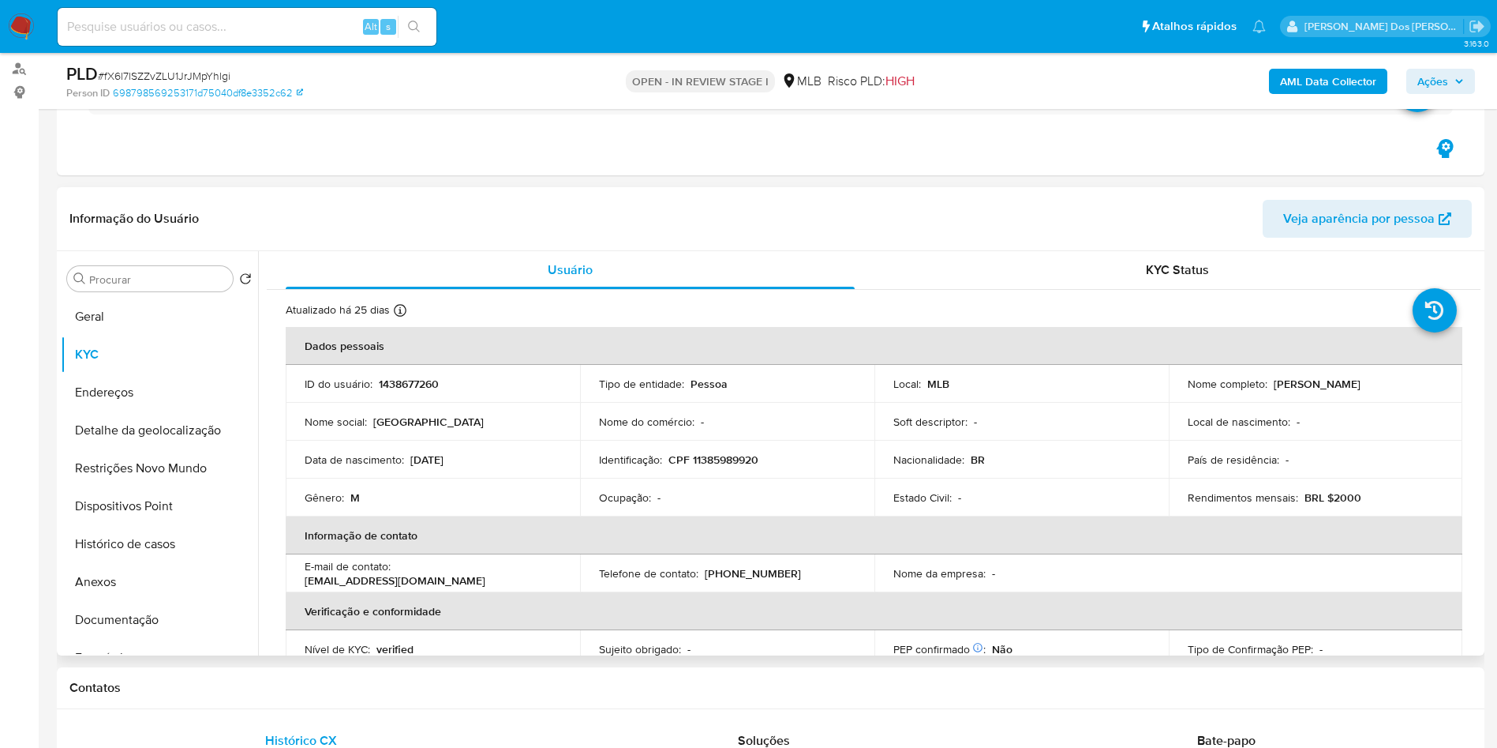
scroll to position [208, 0]
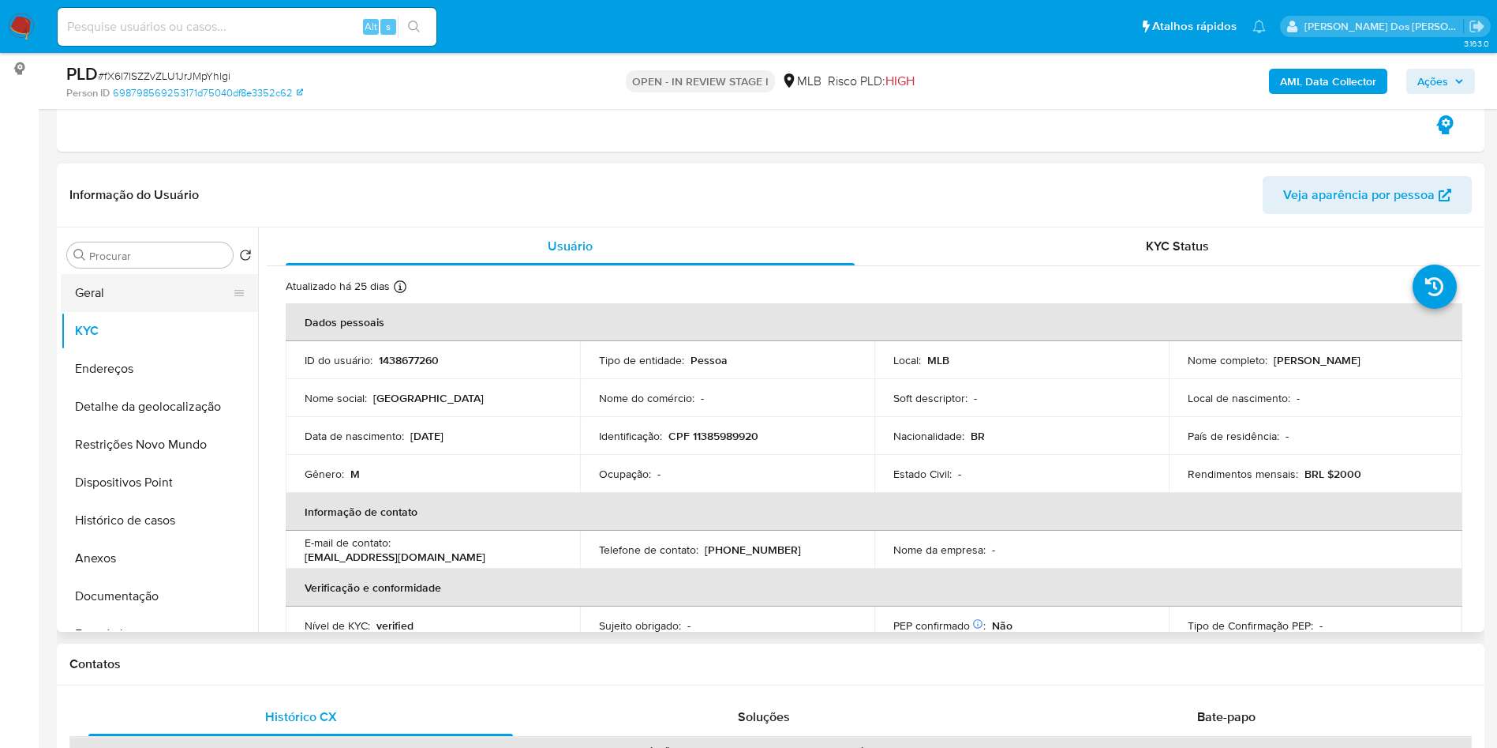
click at [140, 294] on button "Geral" at bounding box center [153, 293] width 185 height 38
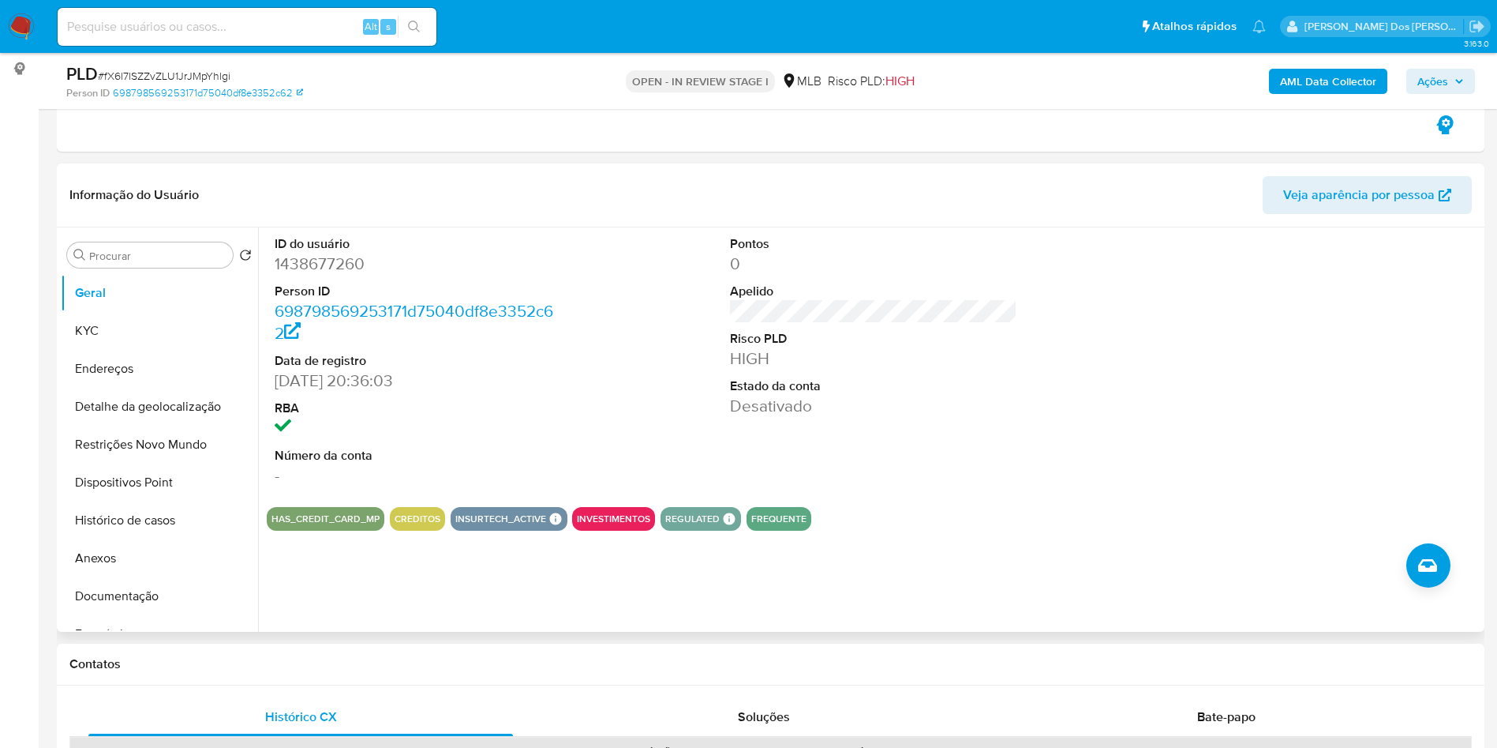
click at [348, 271] on dd "1438677260" at bounding box center [419, 264] width 288 height 22
copy dd "1438677260"
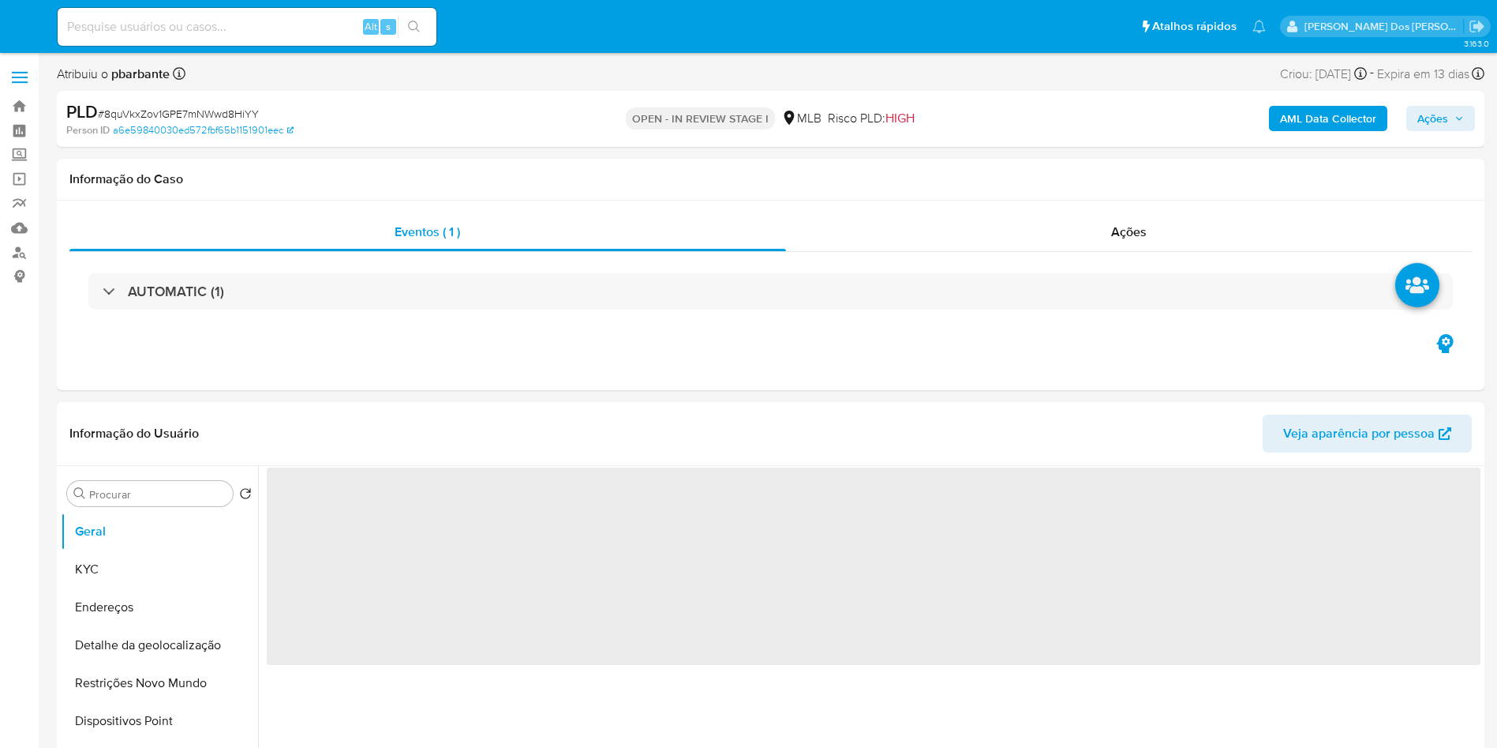
select select "10"
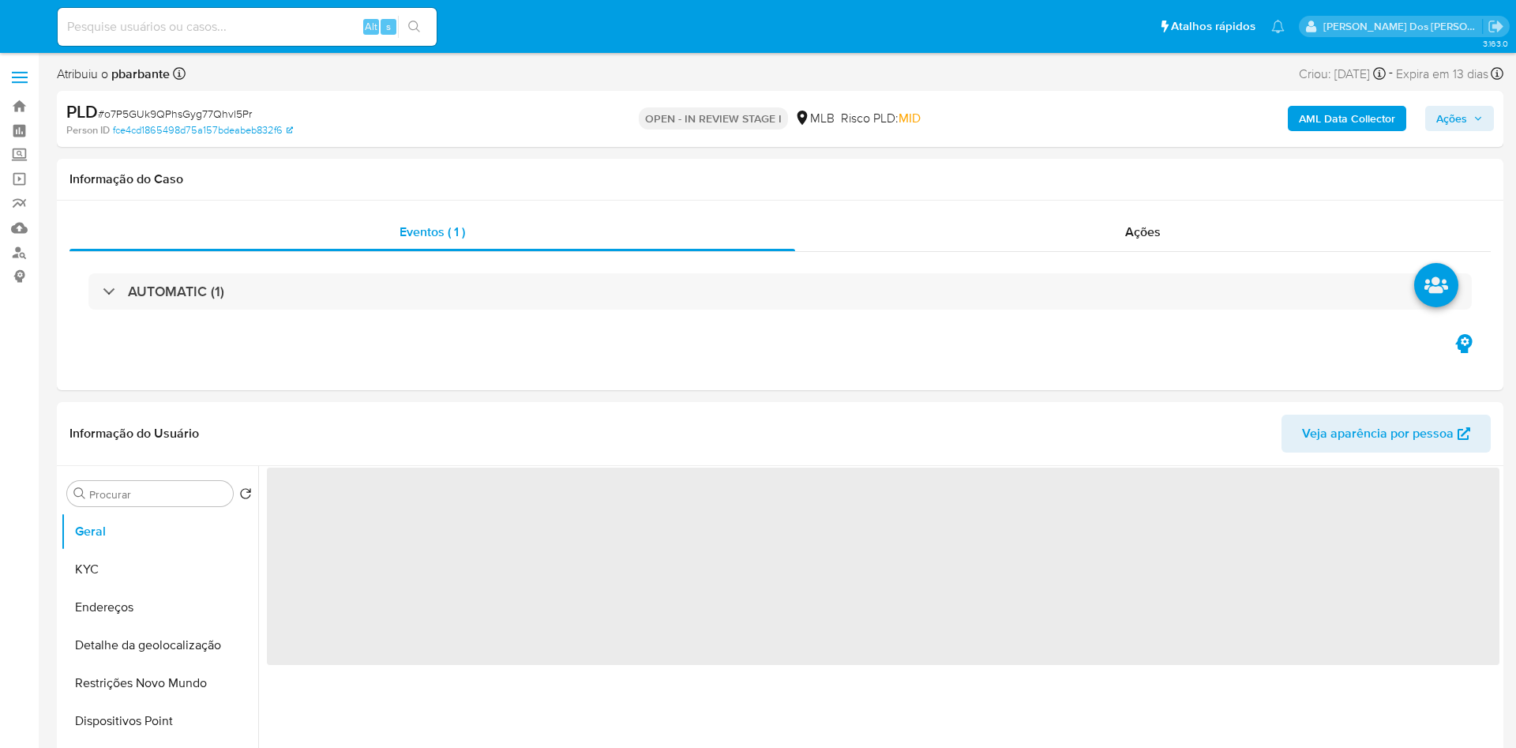
select select "10"
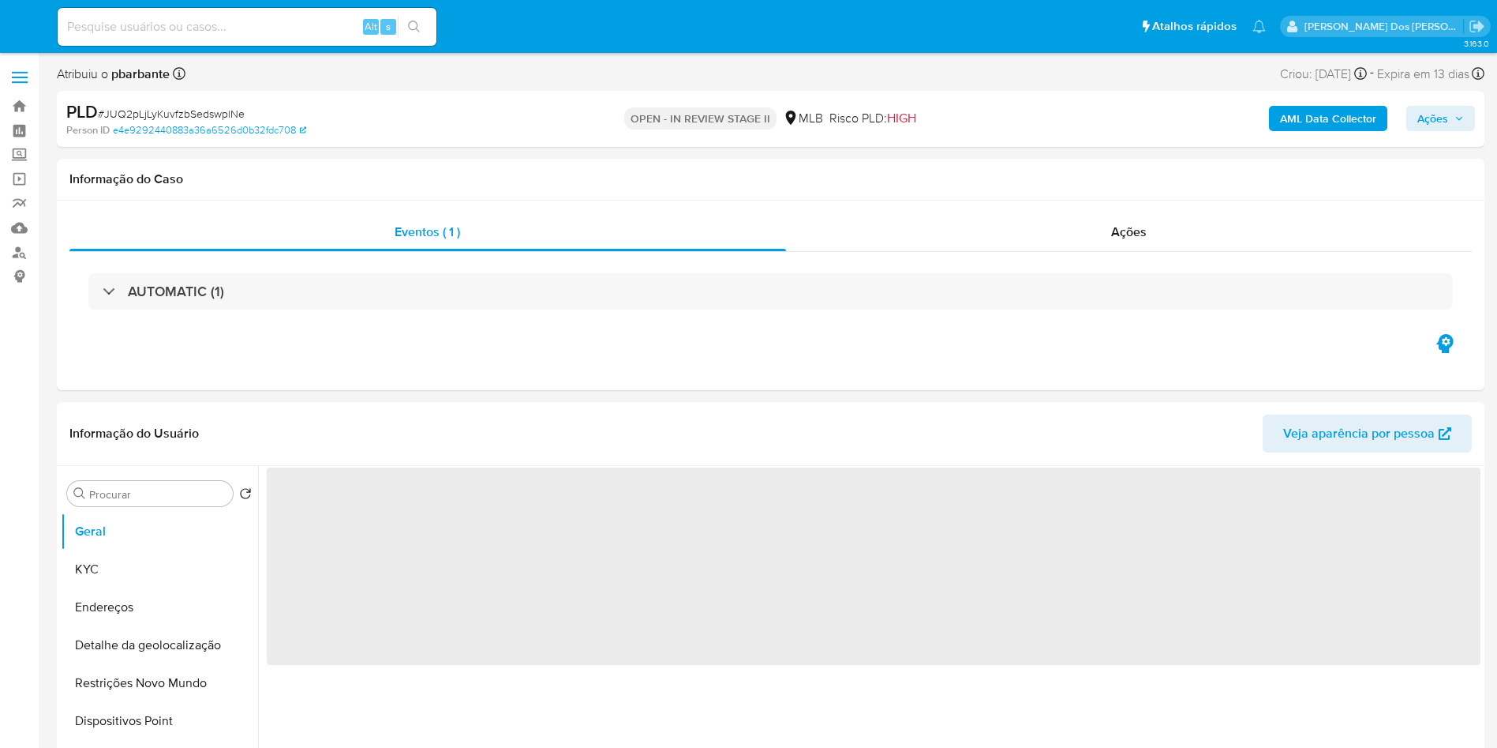
select select "10"
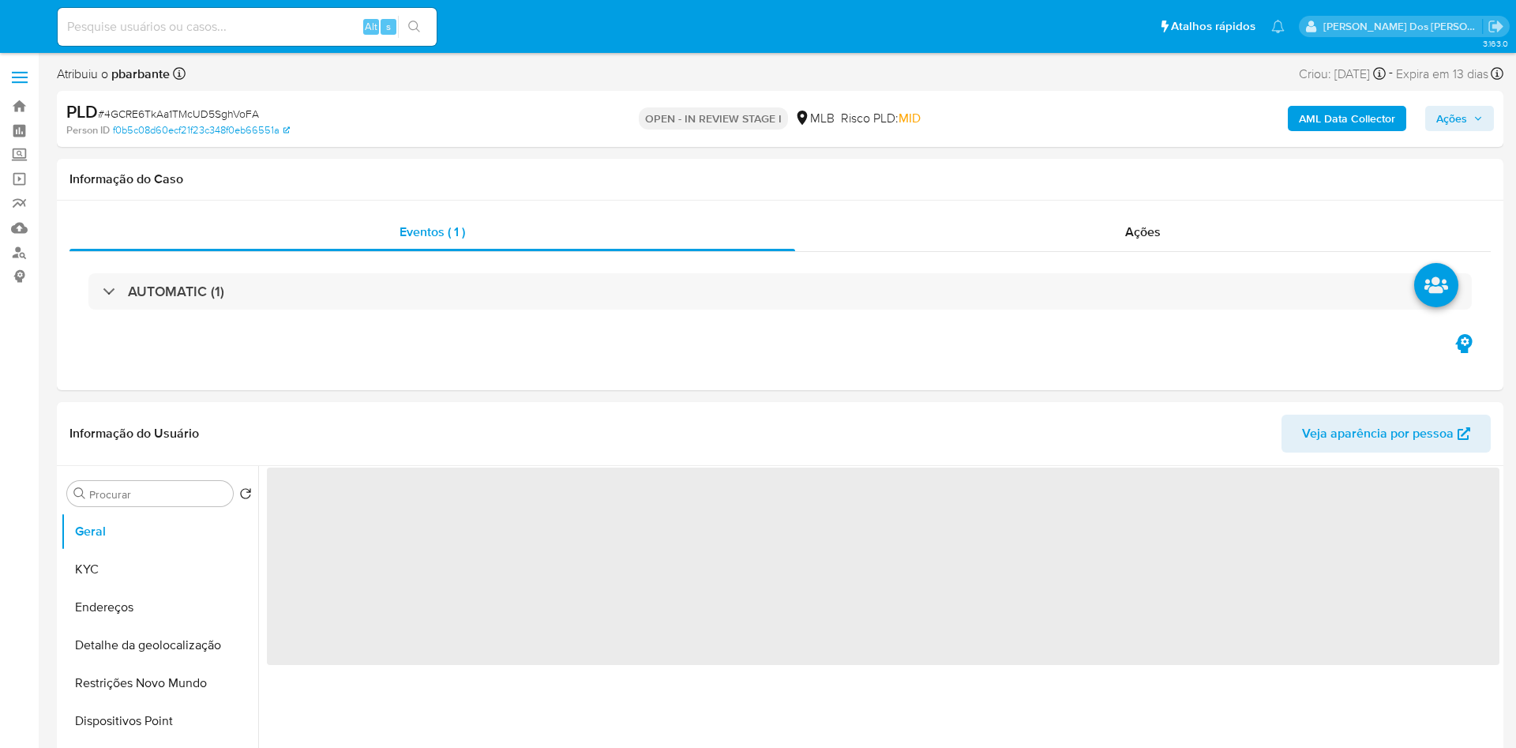
select select "10"
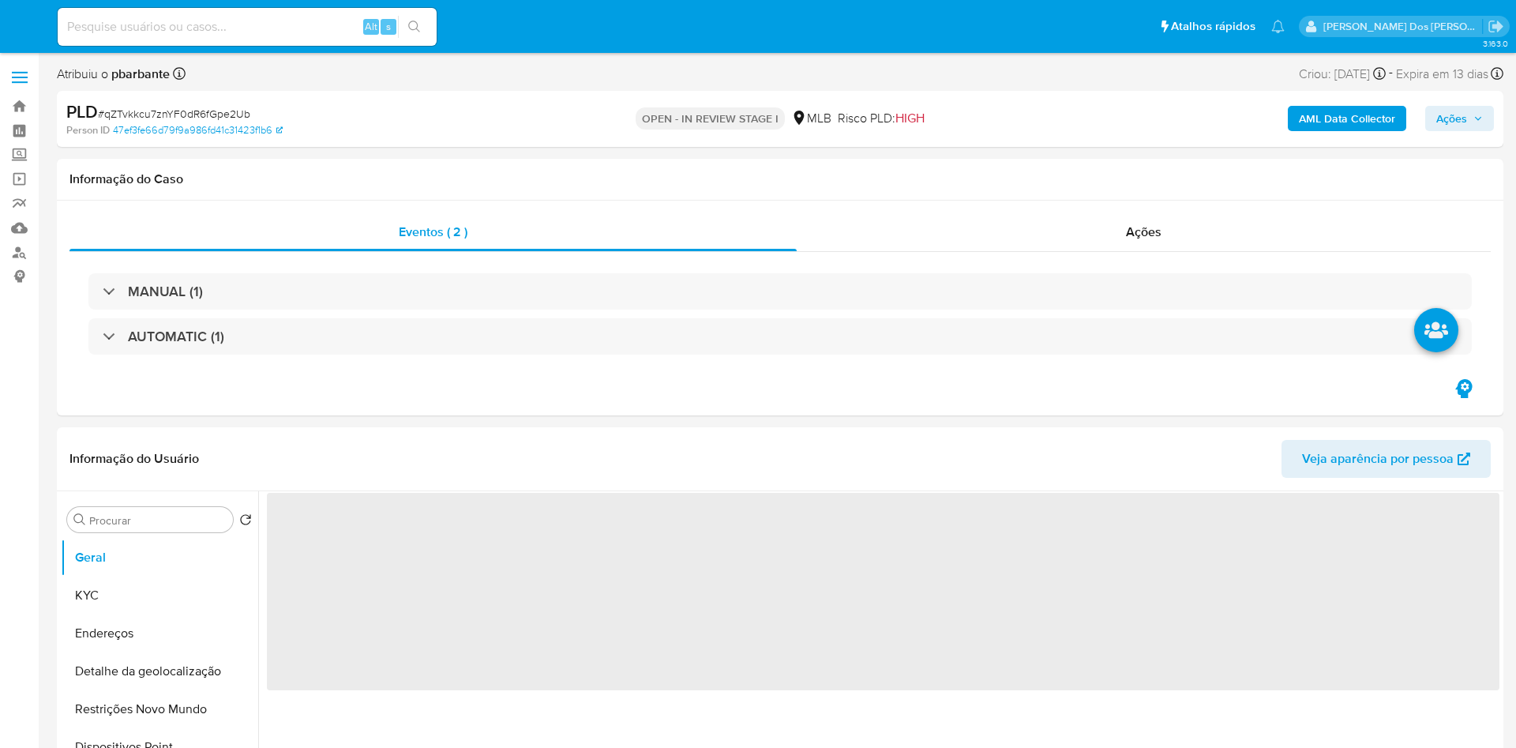
select select "10"
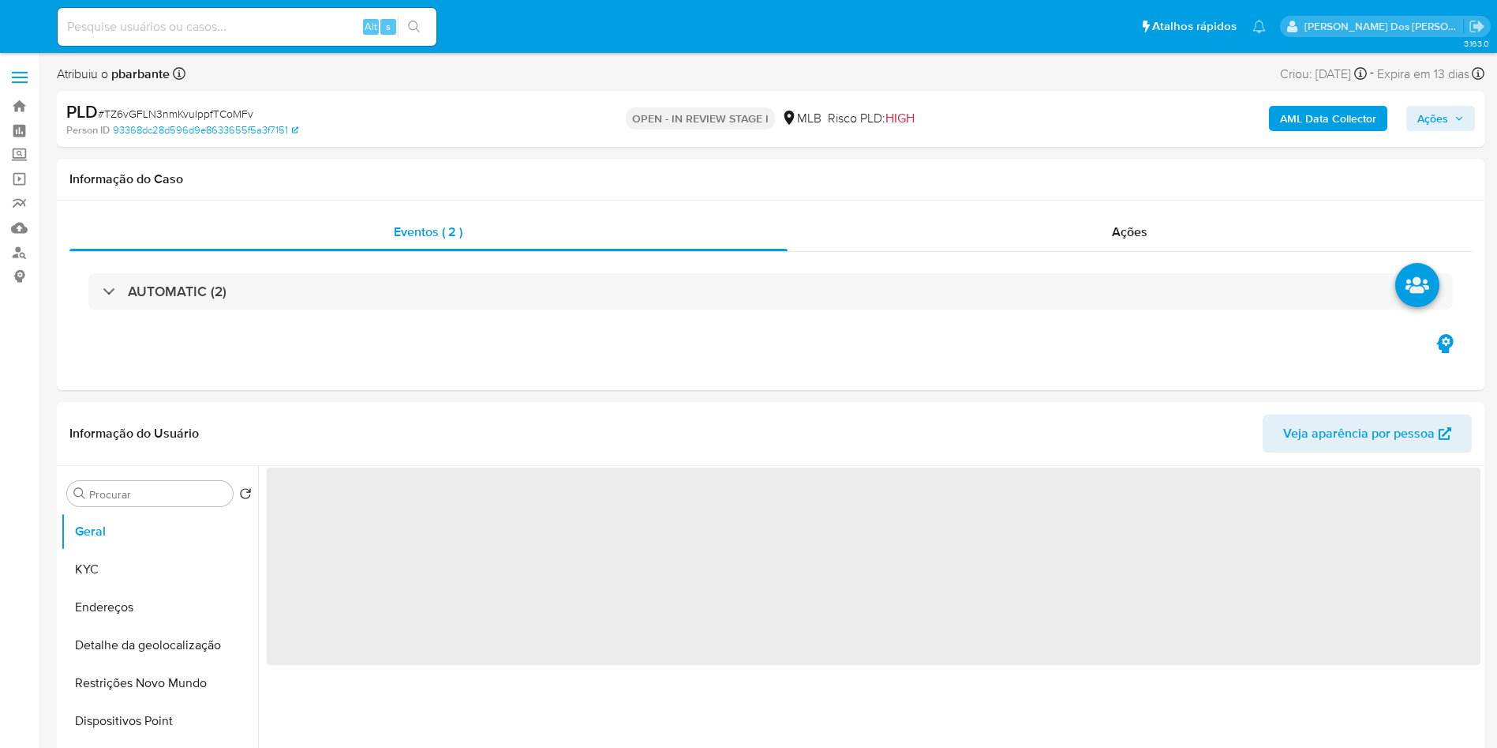
select select "10"
